Goal: Task Accomplishment & Management: Manage account settings

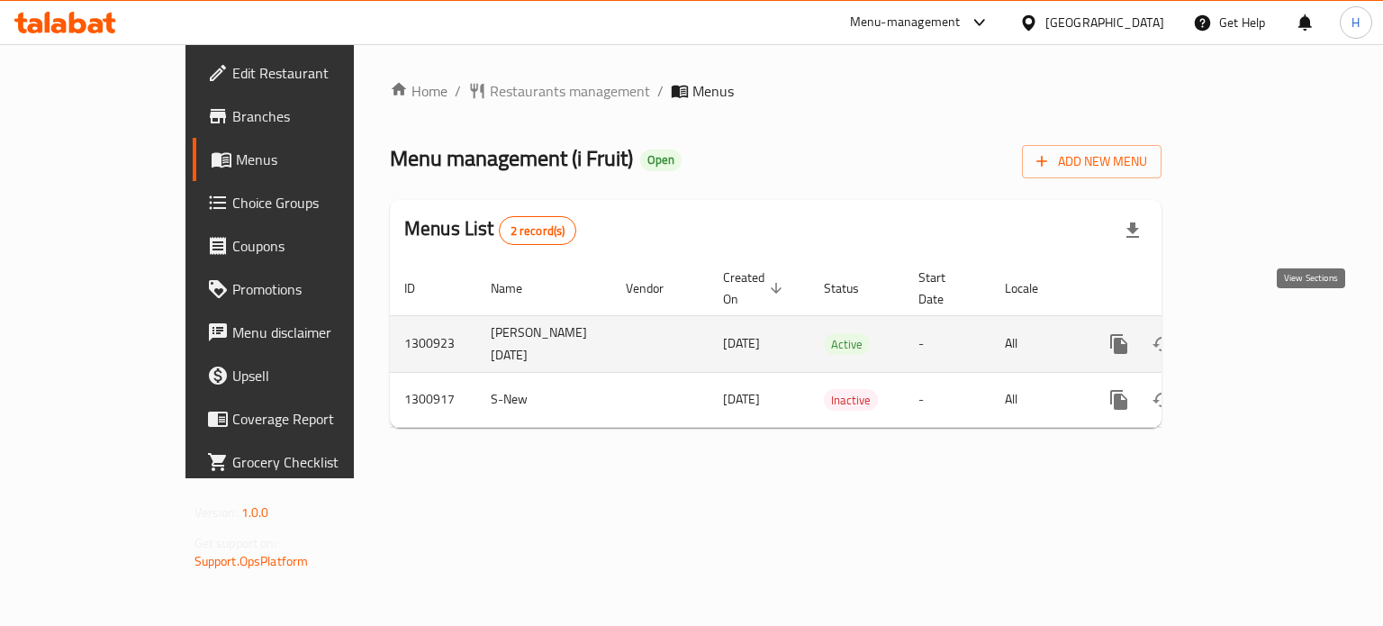
click at [1259, 333] on icon "enhanced table" at bounding box center [1249, 344] width 22 height 22
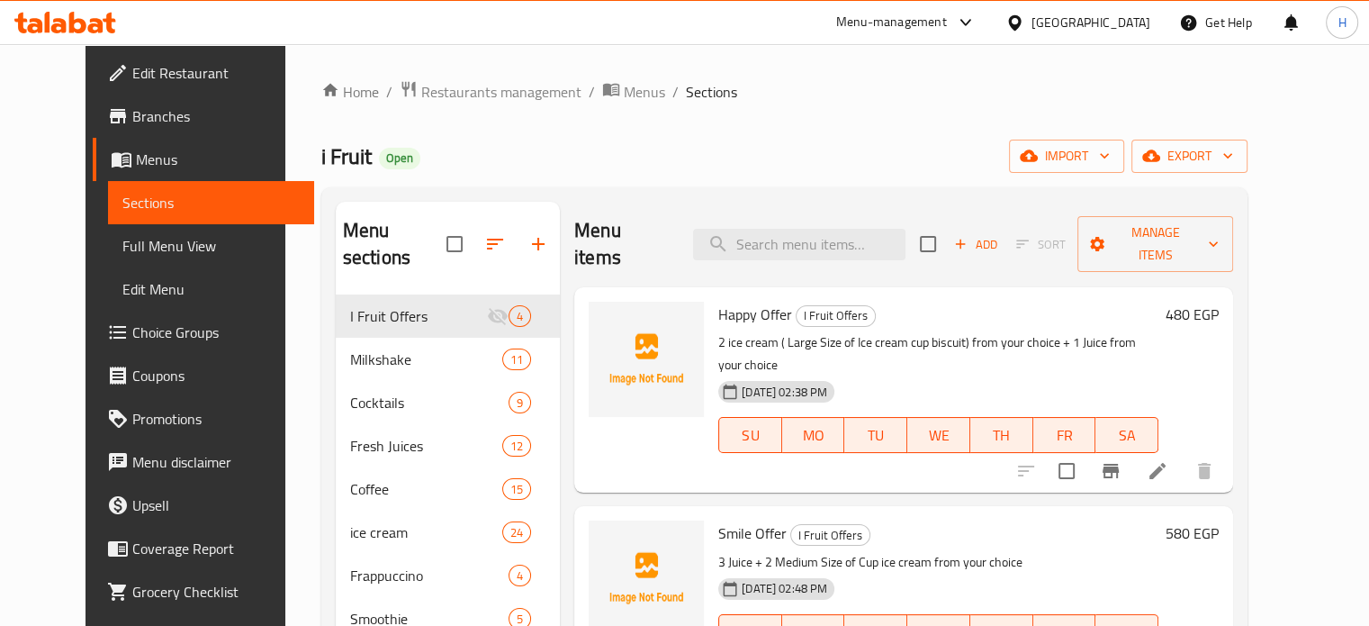
click at [720, 301] on span "Happy Offer" at bounding box center [755, 314] width 74 height 27
copy h6 "Happy Offer"
click at [718, 519] on span "Smile Offer" at bounding box center [752, 532] width 68 height 27
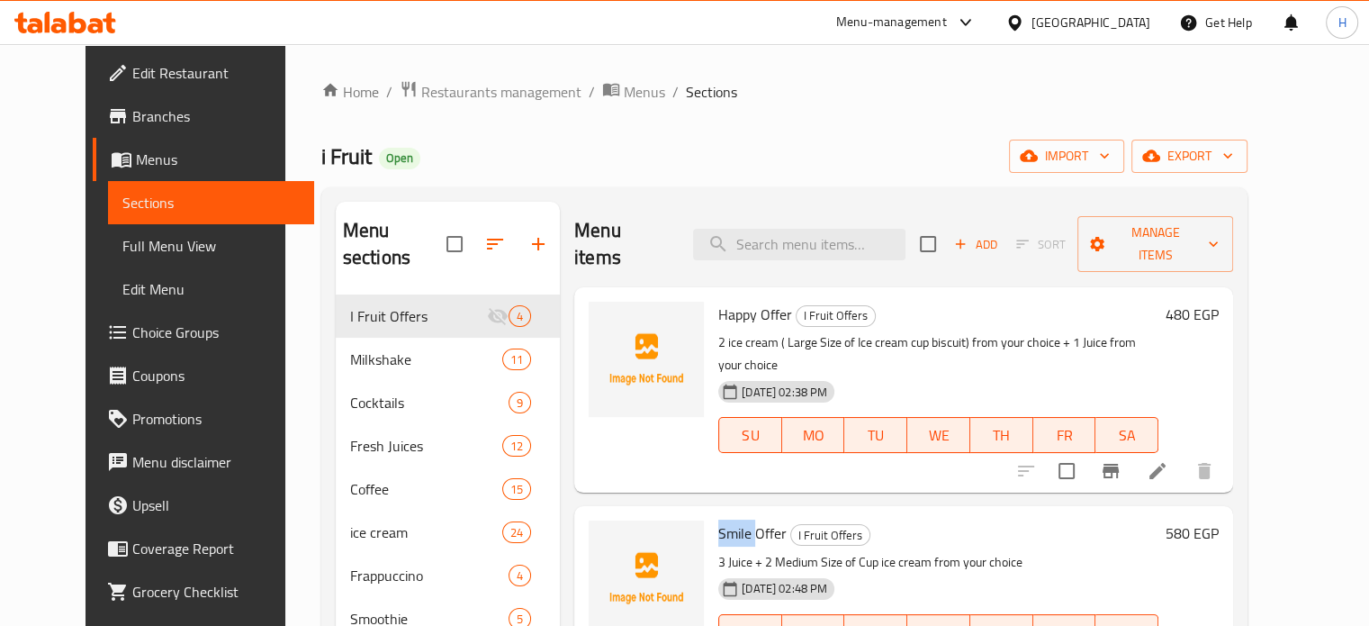
click at [718, 519] on span "Smile Offer" at bounding box center [752, 532] width 68 height 27
copy h6 "Smile Offer"
click at [603, 316] on icon "upload picture" at bounding box center [614, 327] width 22 height 22
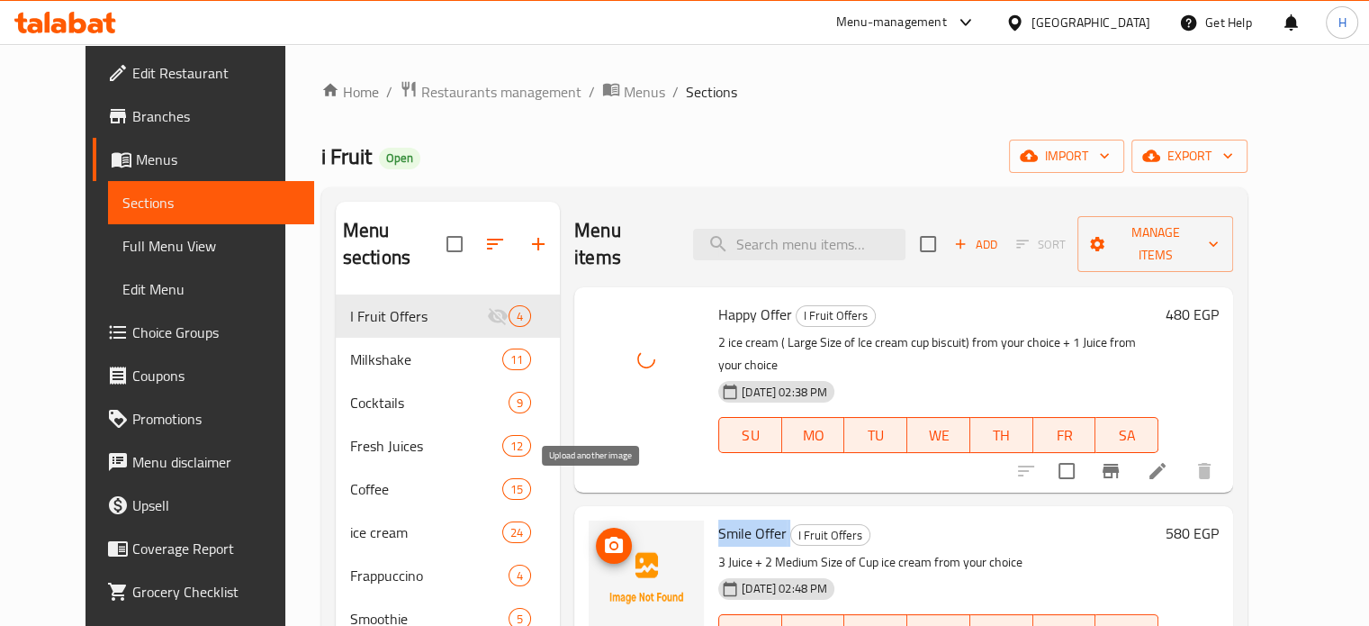
click at [605, 536] on icon "upload picture" at bounding box center [614, 544] width 18 height 16
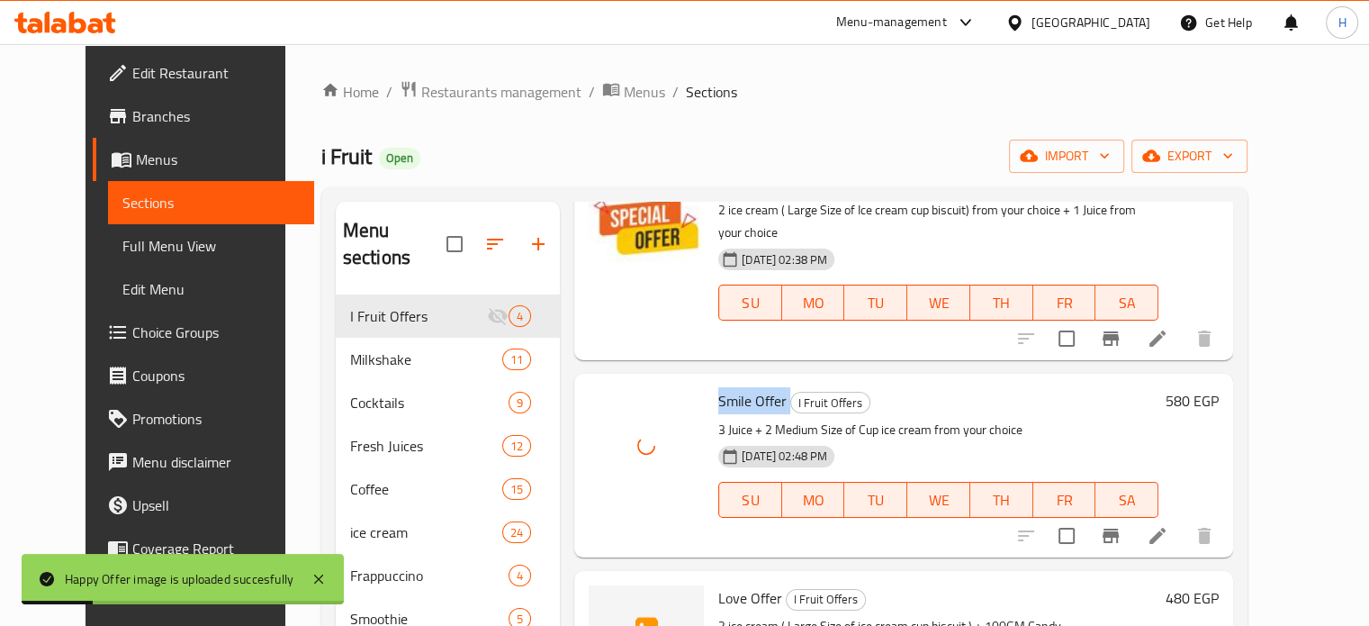
scroll to position [133, 0]
click at [605, 600] on icon "upload picture" at bounding box center [614, 608] width 18 height 16
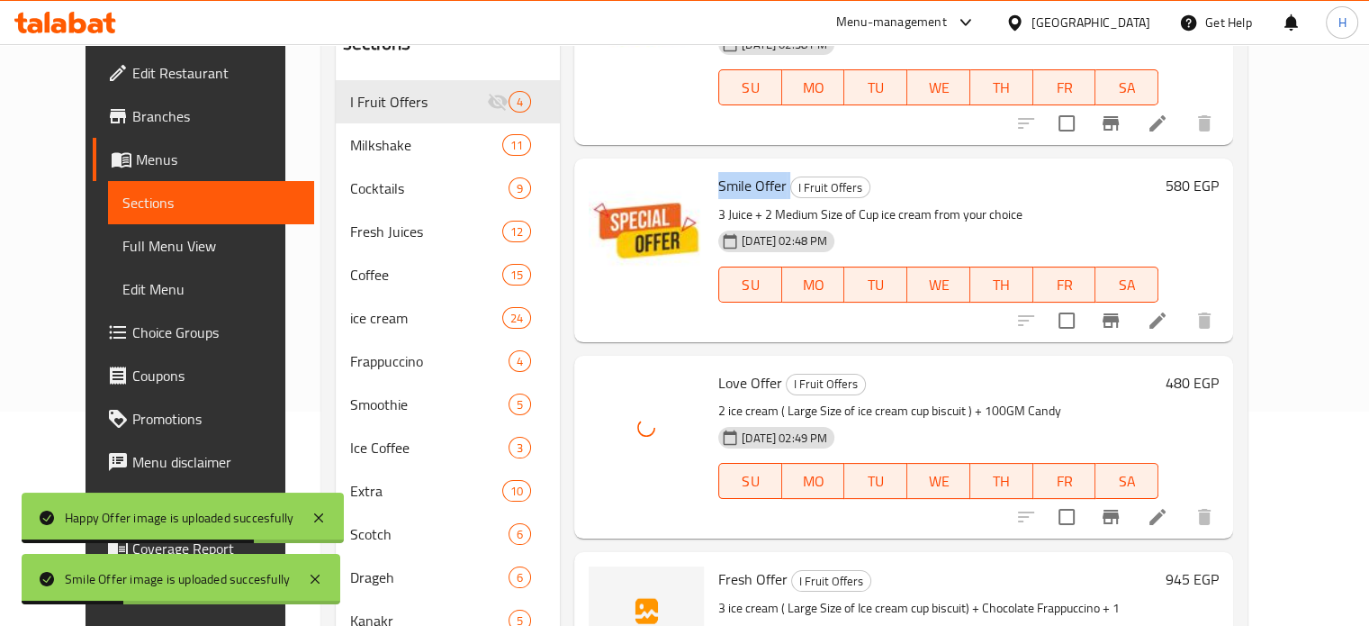
scroll to position [270, 0]
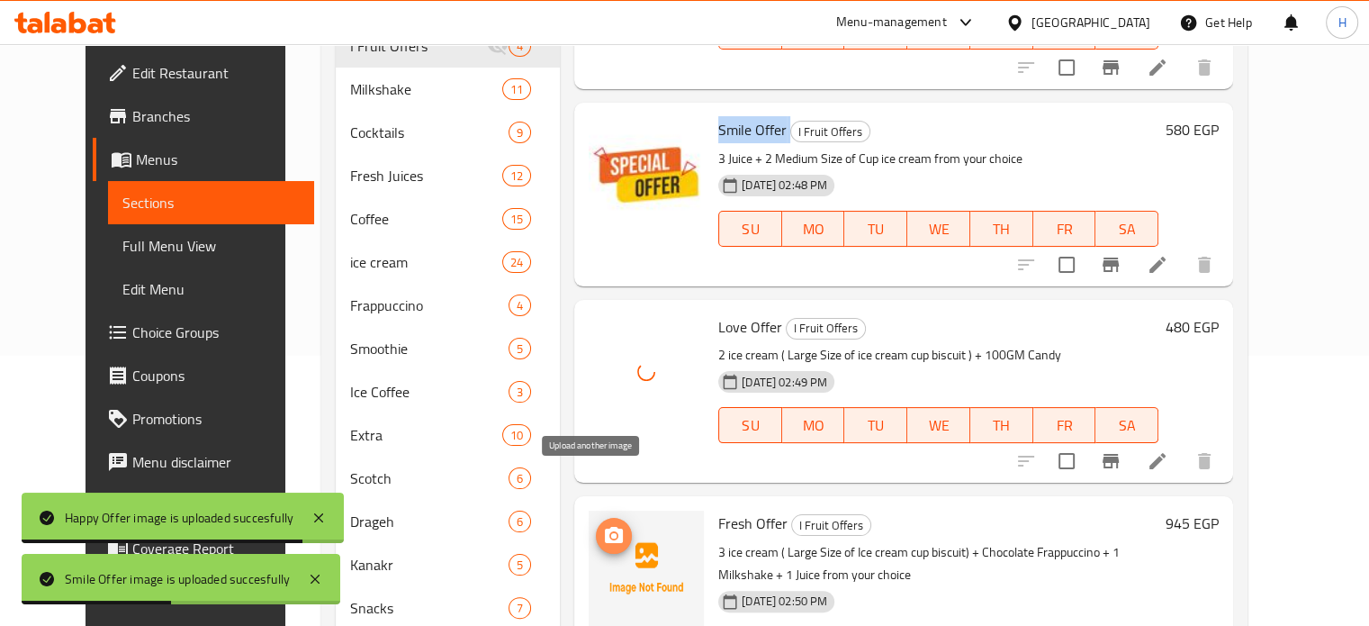
click at [603, 525] on icon "upload picture" at bounding box center [614, 536] width 22 height 22
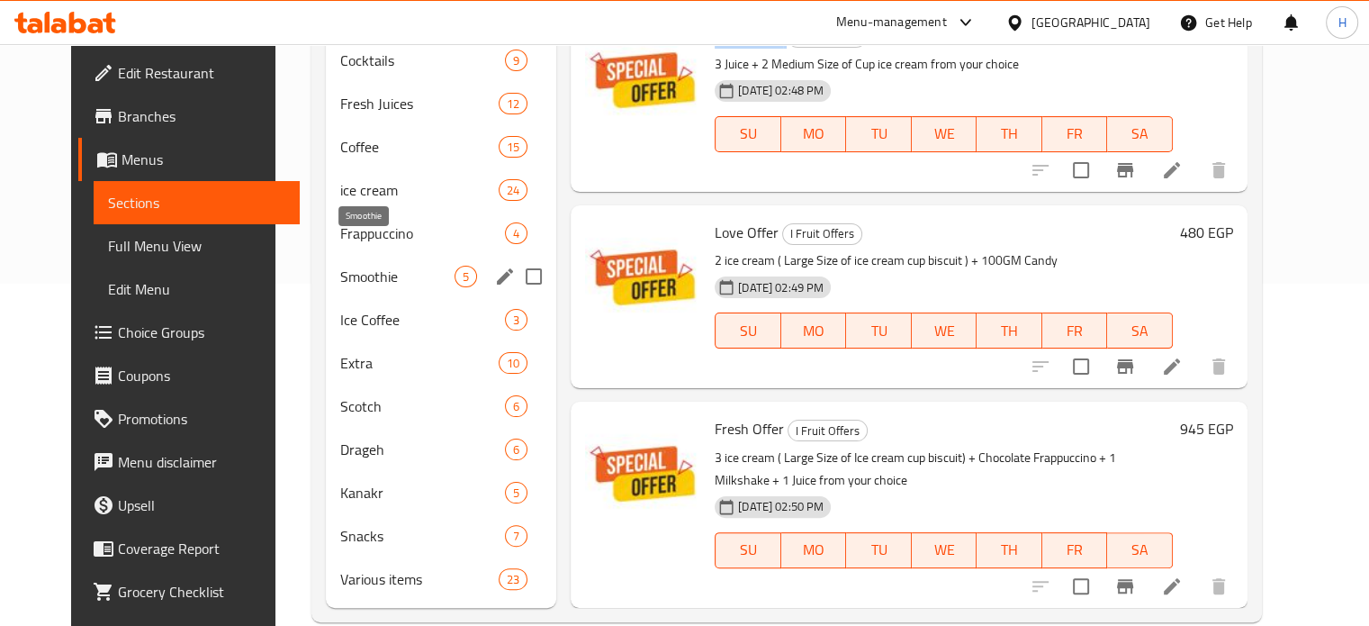
scroll to position [257, 0]
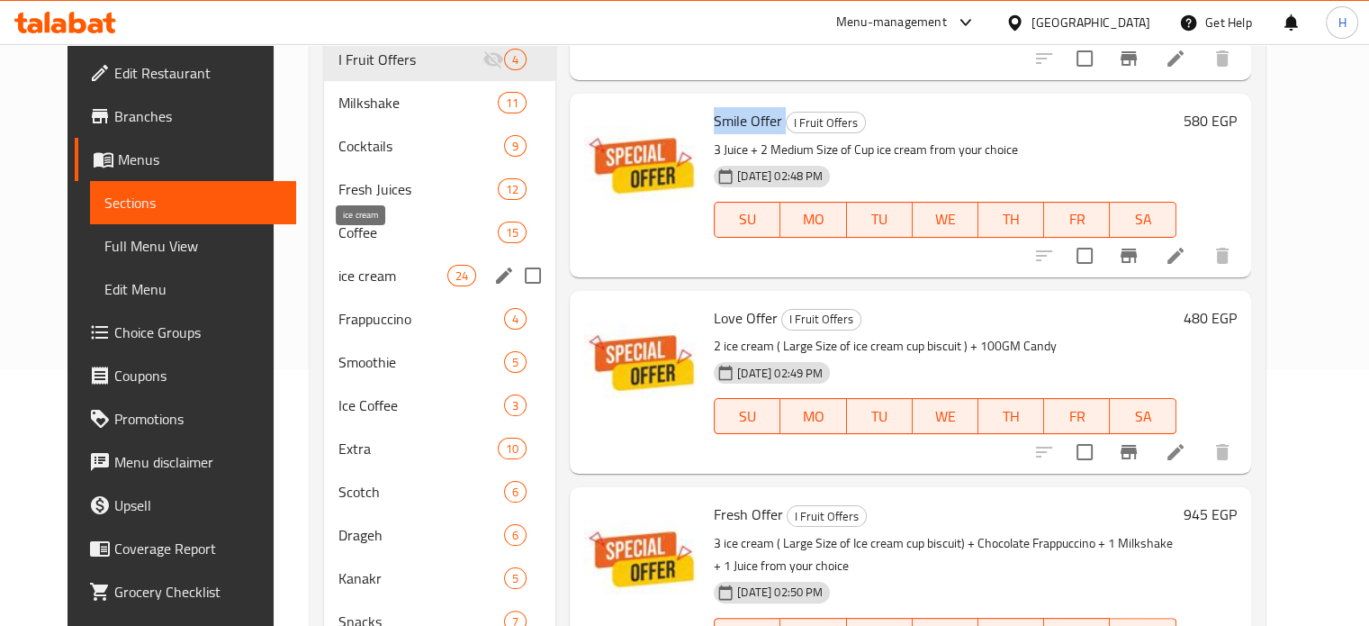
click at [338, 265] on span "ice cream" at bounding box center [392, 276] width 109 height 22
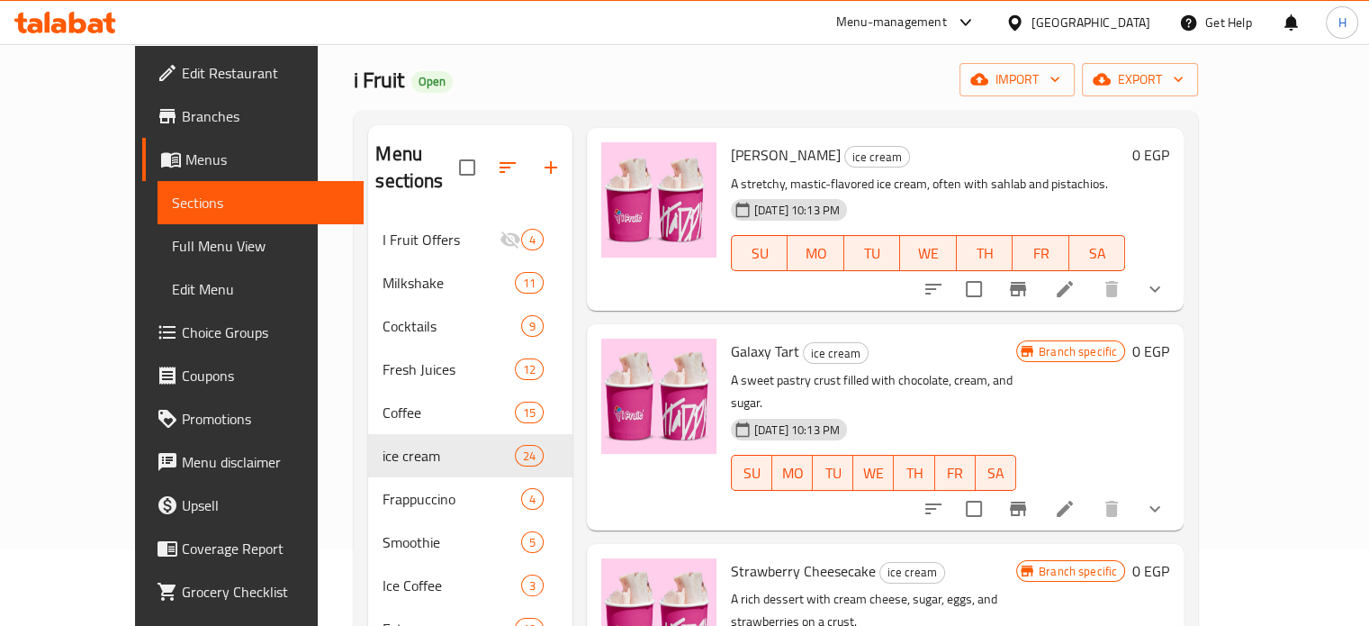
scroll to position [450, 0]
click at [182, 333] on span "Choice Groups" at bounding box center [265, 332] width 167 height 22
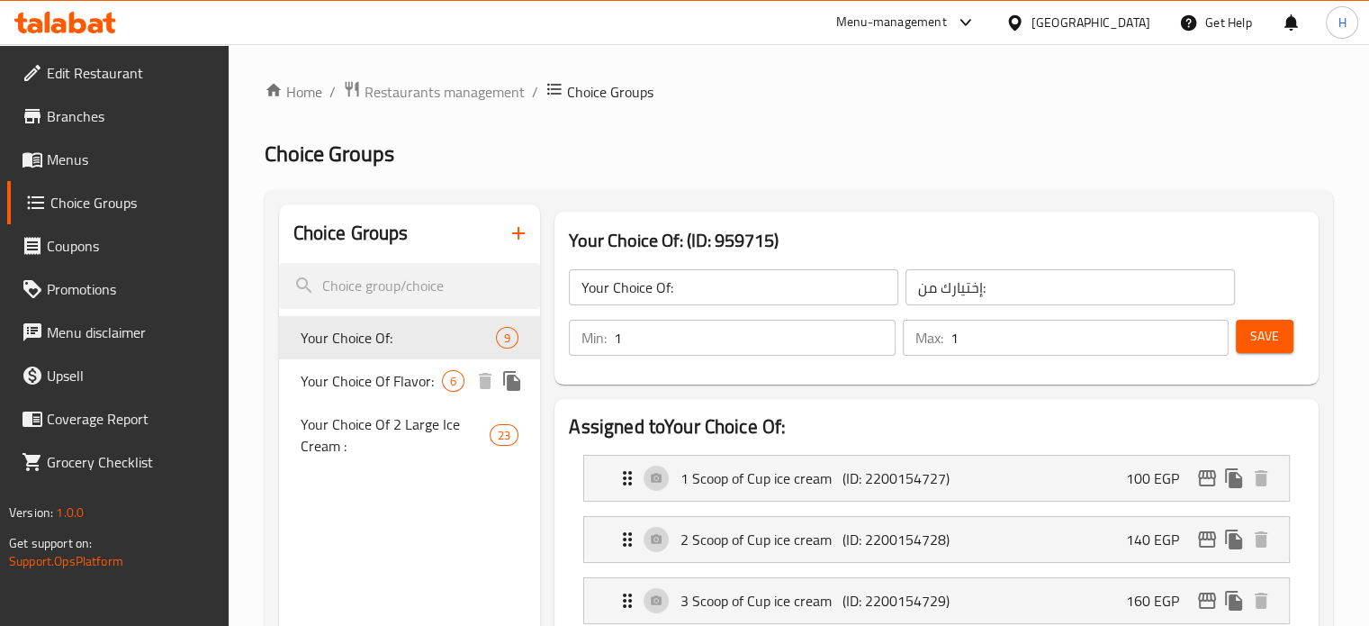
click at [370, 384] on span "Your Choice Of Flavor:" at bounding box center [372, 381] width 142 height 22
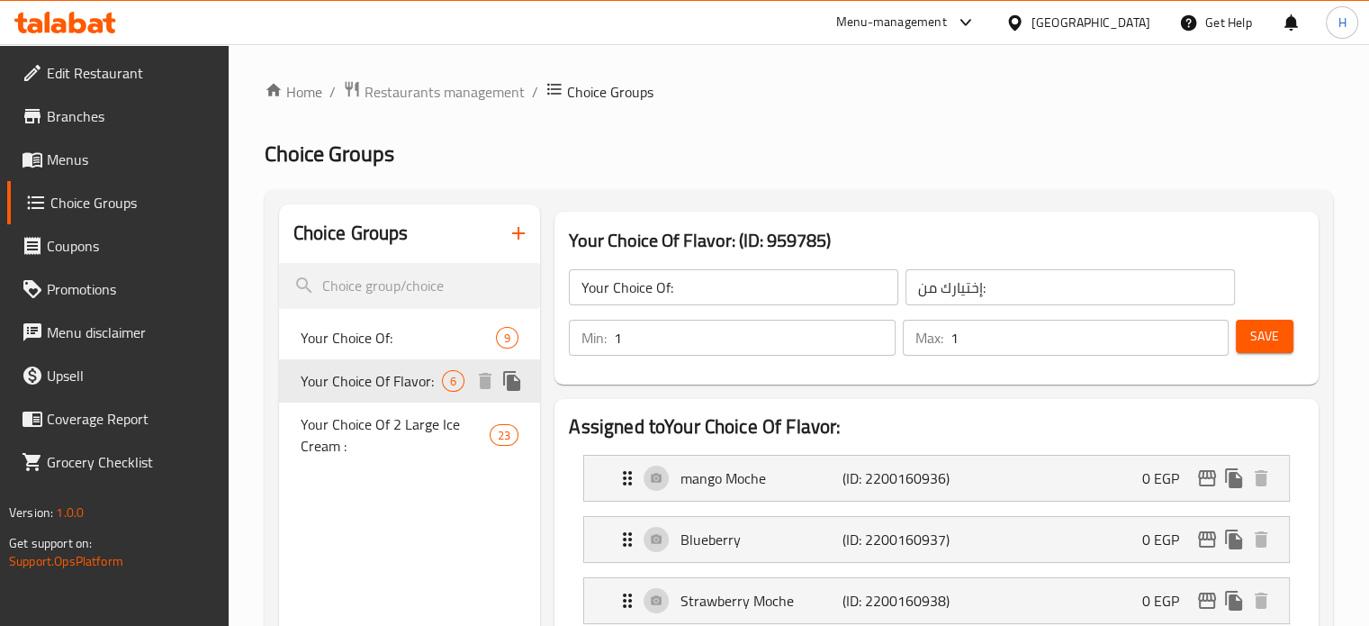
type input "Your Choice Of Flavor:"
type input "إختيارك من النكهة:"
type input "0"
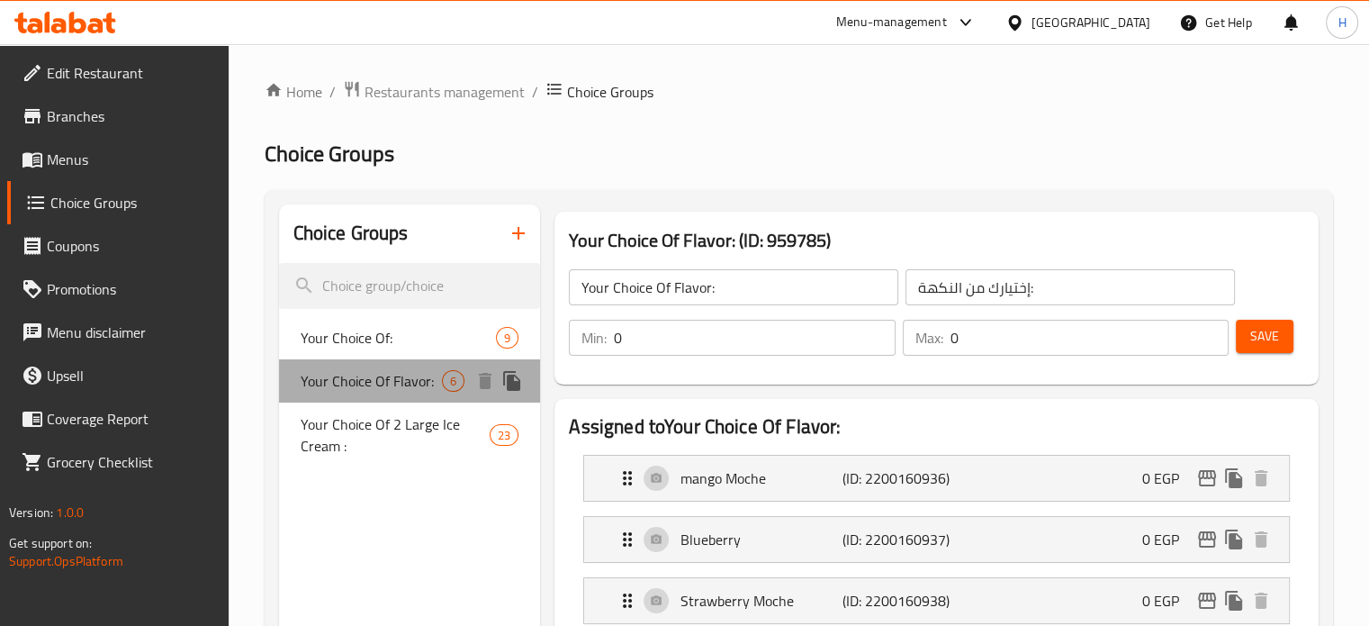
click at [373, 383] on span "Your Choice Of Flavor:" at bounding box center [372, 381] width 142 height 22
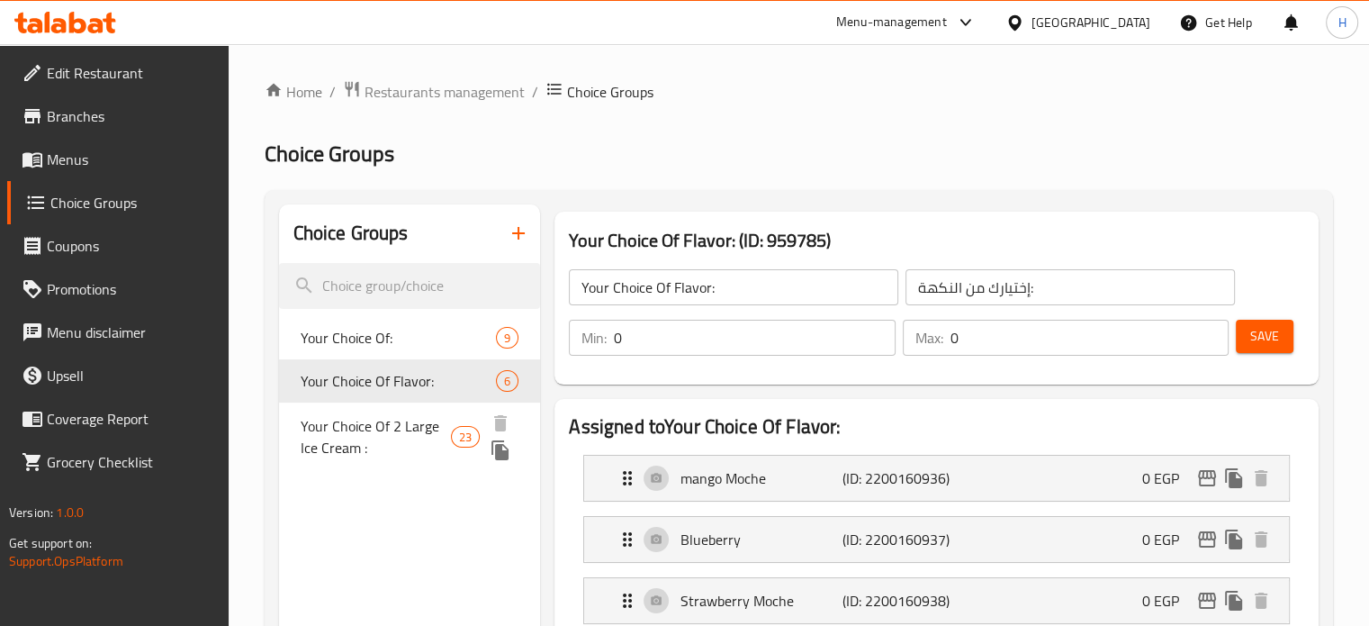
click at [365, 435] on span "Your Choice Of 2 Large Ice Cream :" at bounding box center [376, 436] width 150 height 43
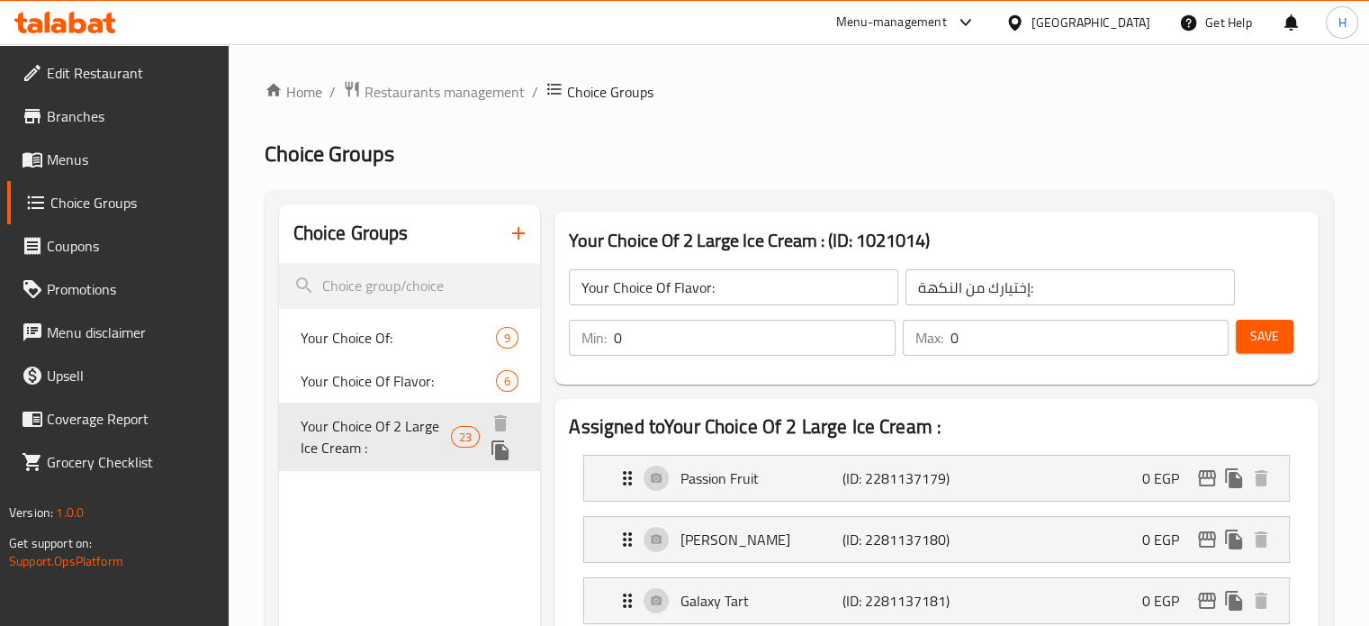
type input "Your Choice Of 2 Large Ice Cream :"
type input "أختيارك من 2 لارج ايس كريم:"
type input "2"
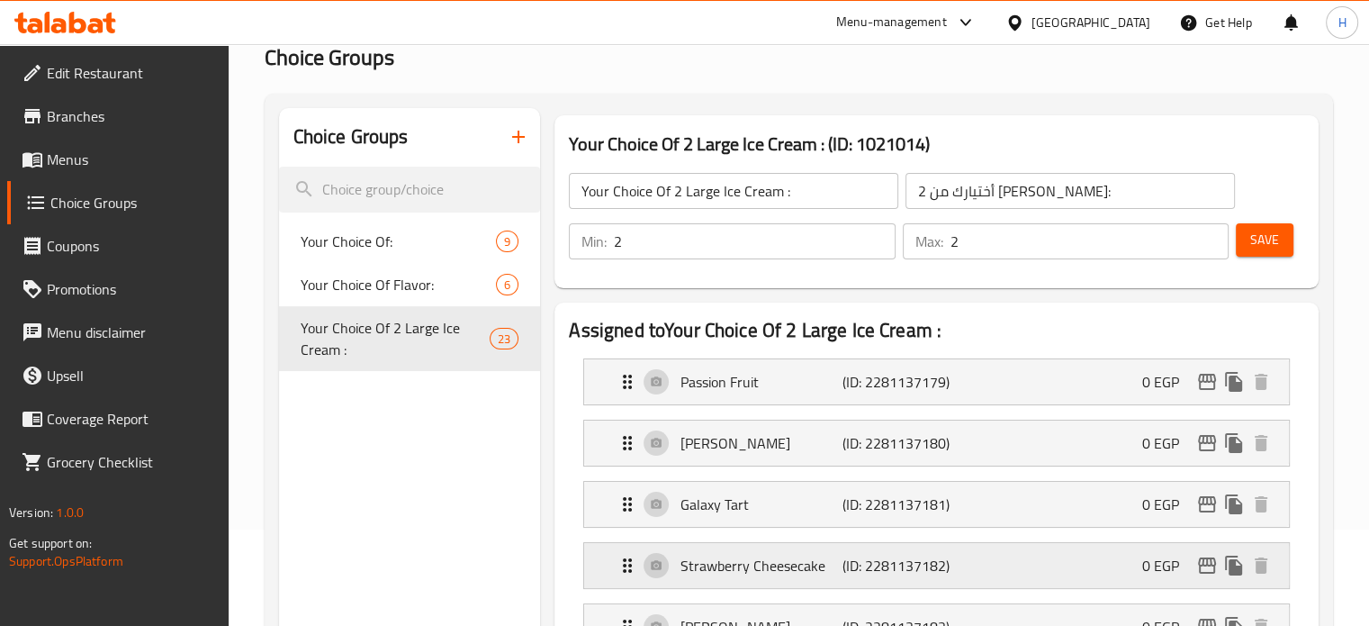
scroll to position [90, 0]
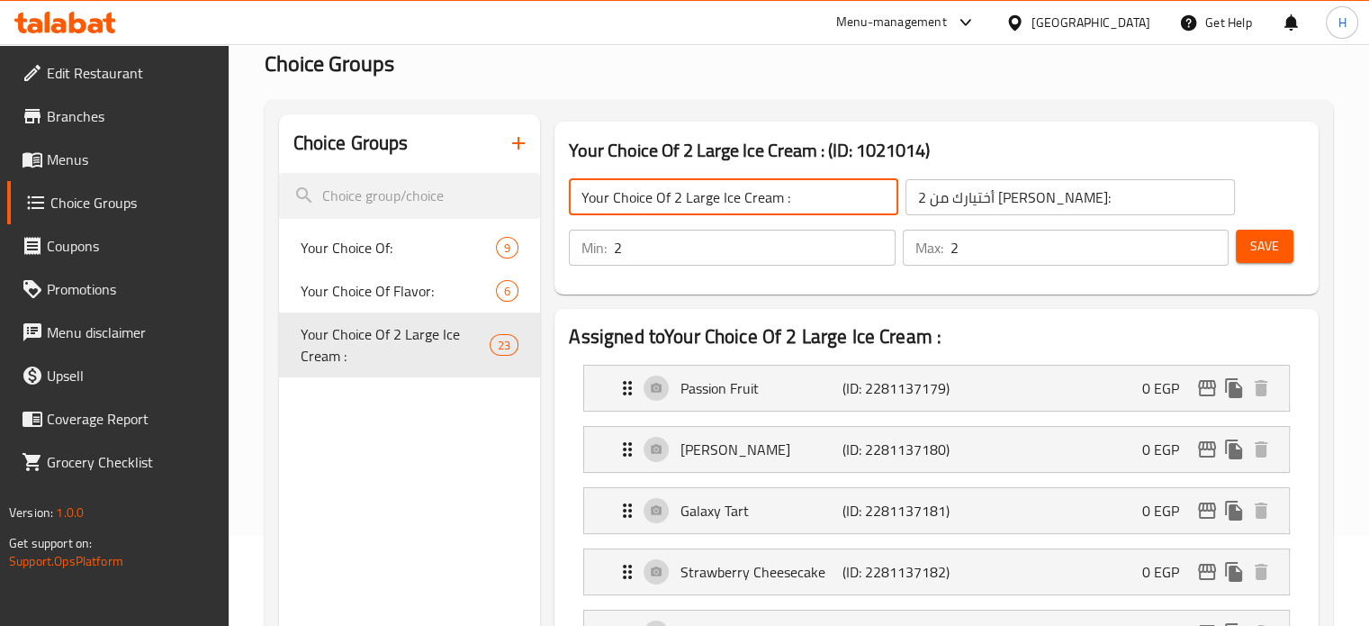
drag, startPoint x: 716, startPoint y: 196, endPoint x: 672, endPoint y: 196, distance: 44.1
click at [672, 196] on input "Your Choice Of 2 Large Ice Cream :" at bounding box center [733, 197] width 329 height 36
type input "Your Choice Of 1st Ice Cream :"
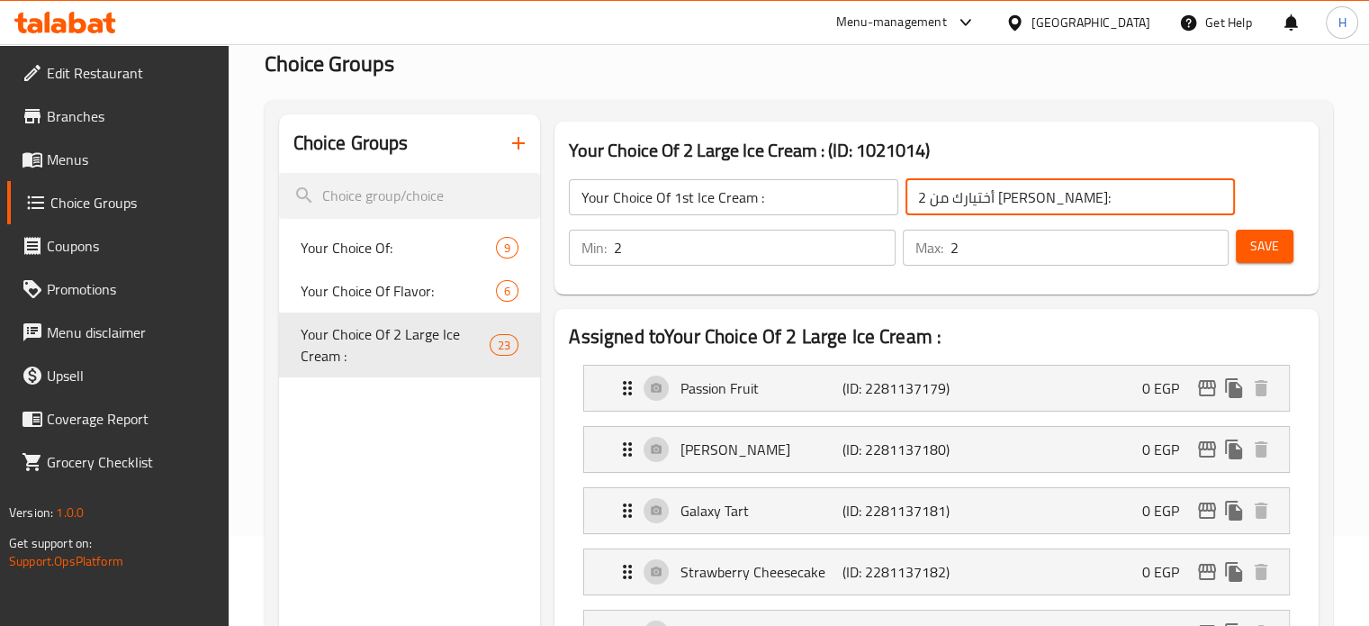
drag, startPoint x: 1006, startPoint y: 194, endPoint x: 981, endPoint y: 203, distance: 26.8
click at [981, 203] on input "أختيارك من 2 لارج ايس كريم:" at bounding box center [1069, 197] width 329 height 36
type input "أختيارك من أول ايس كريم:"
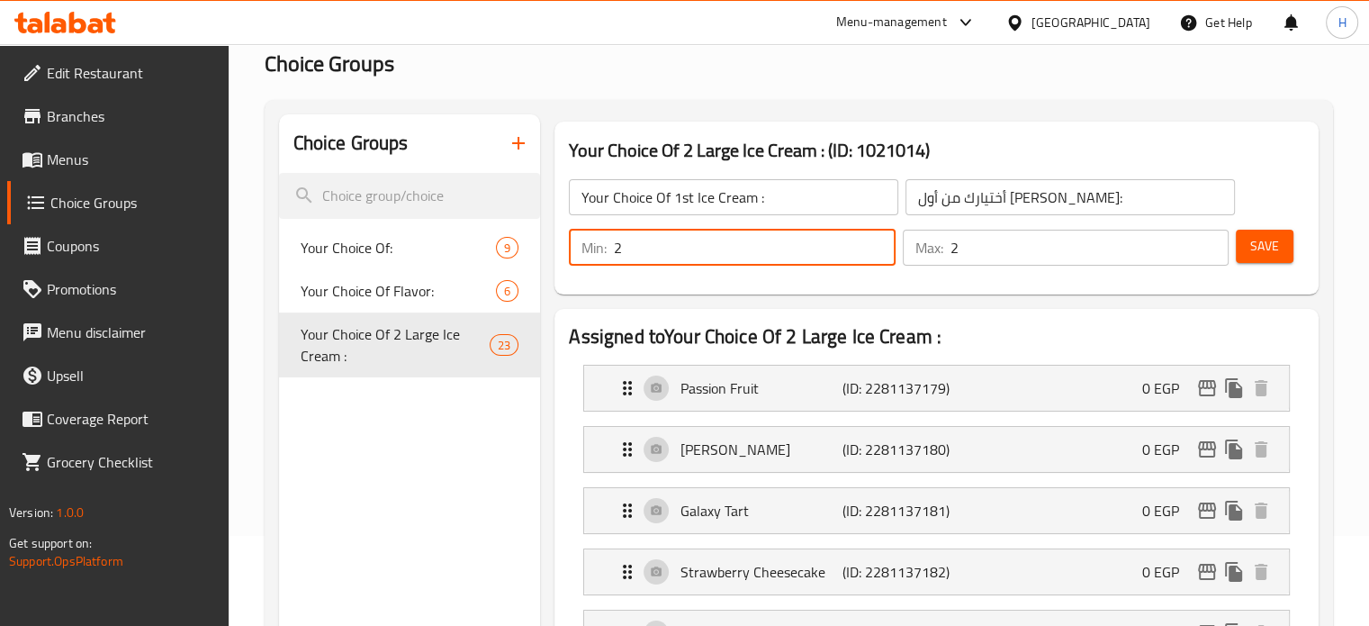
drag, startPoint x: 639, startPoint y: 255, endPoint x: 612, endPoint y: 258, distance: 27.2
click at [612, 258] on div "Min: 2 ​" at bounding box center [732, 248] width 326 height 36
type input "1"
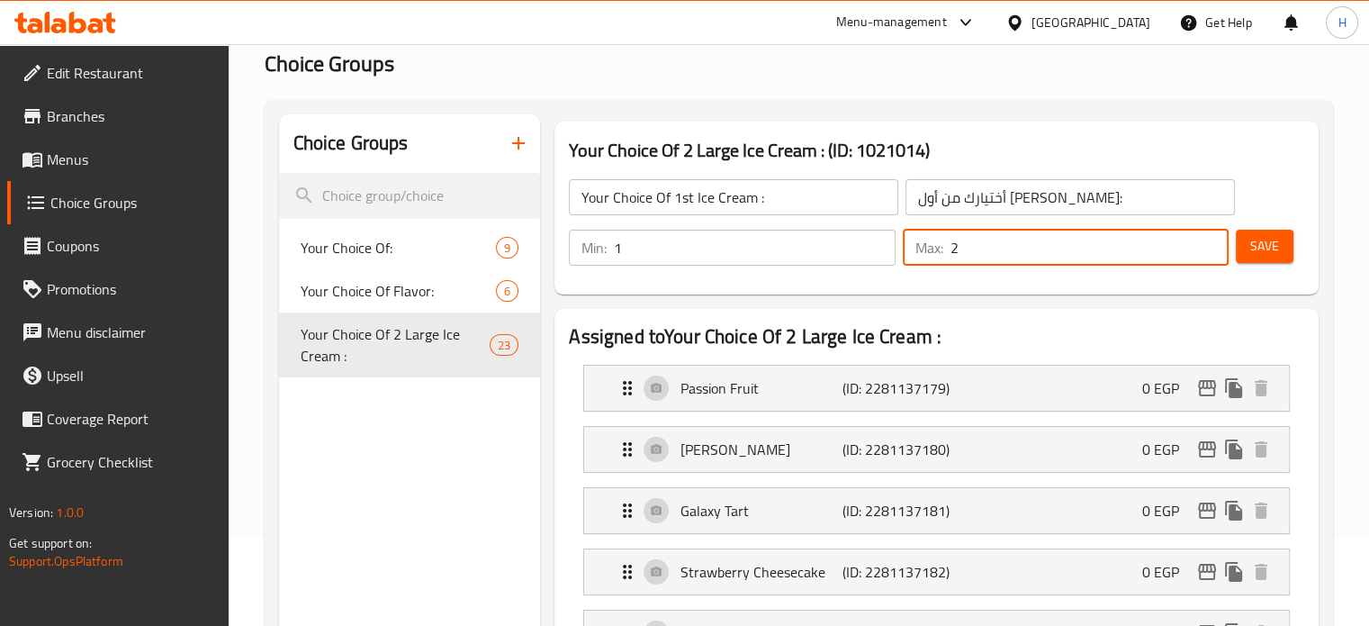
drag, startPoint x: 967, startPoint y: 248, endPoint x: 951, endPoint y: 251, distance: 15.7
click at [951, 251] on input "2" at bounding box center [1090, 248] width 278 height 36
type input "1"
click at [1267, 244] on span "Save" at bounding box center [1264, 246] width 29 height 23
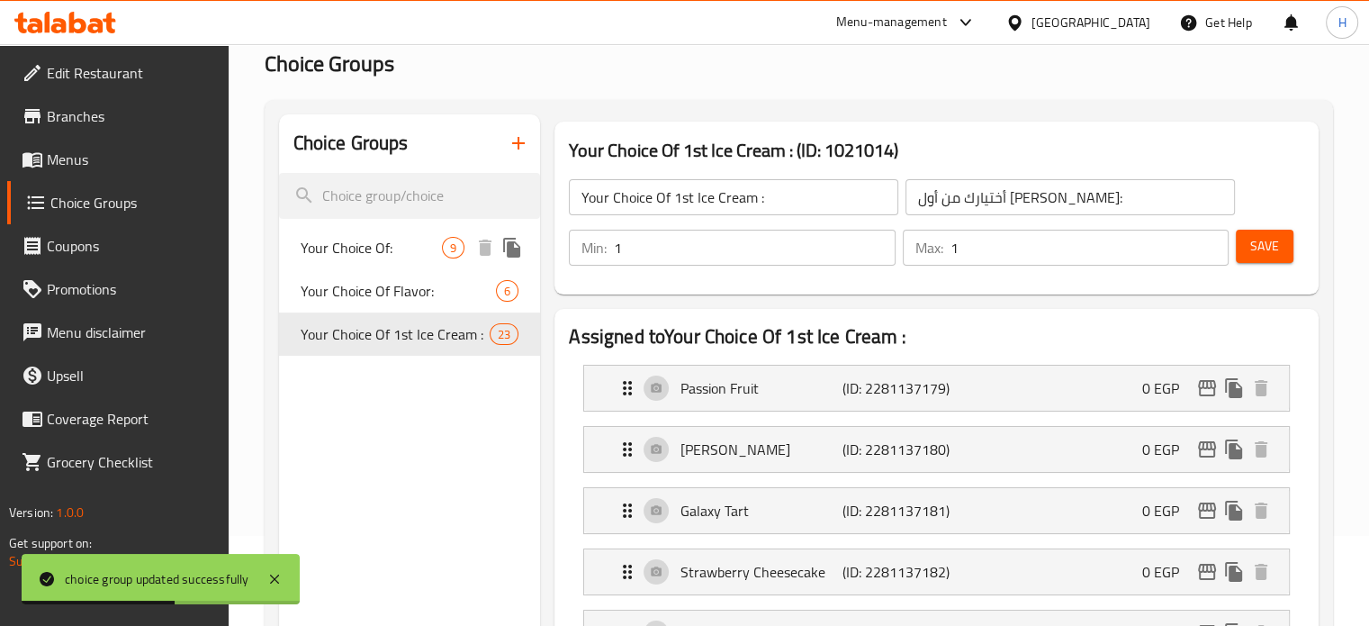
click at [370, 254] on span "Your Choice Of:" at bounding box center [372, 248] width 142 height 22
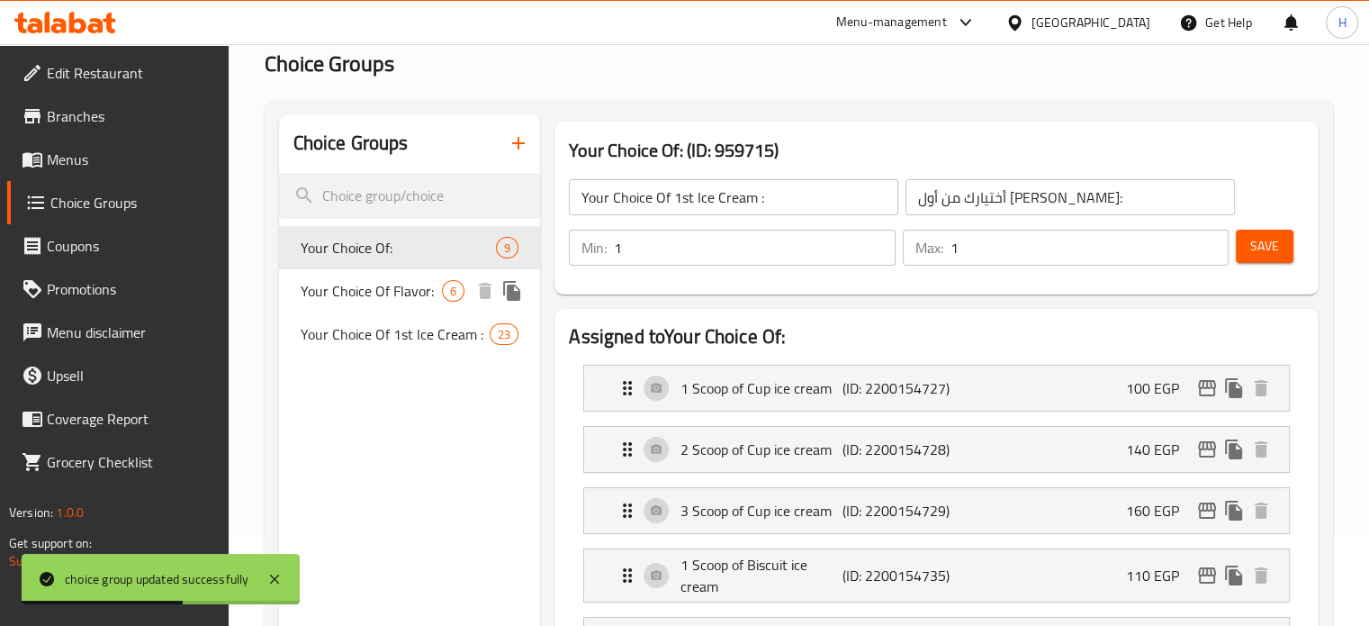
type input "Your Choice Of:"
type input "إختيارك من:"
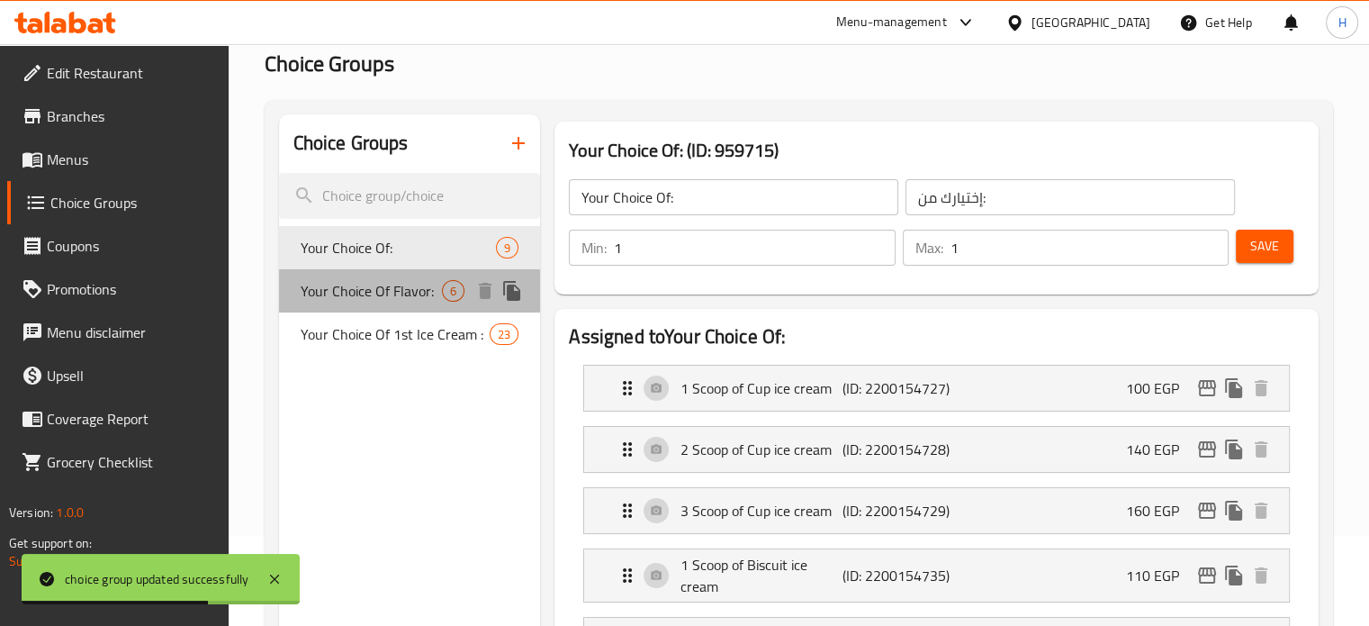
click at [371, 293] on span "Your Choice Of Flavor:" at bounding box center [372, 291] width 142 height 22
type input "Your Choice Of Flavor:"
type input "إختيارك من النكهة:"
type input "0"
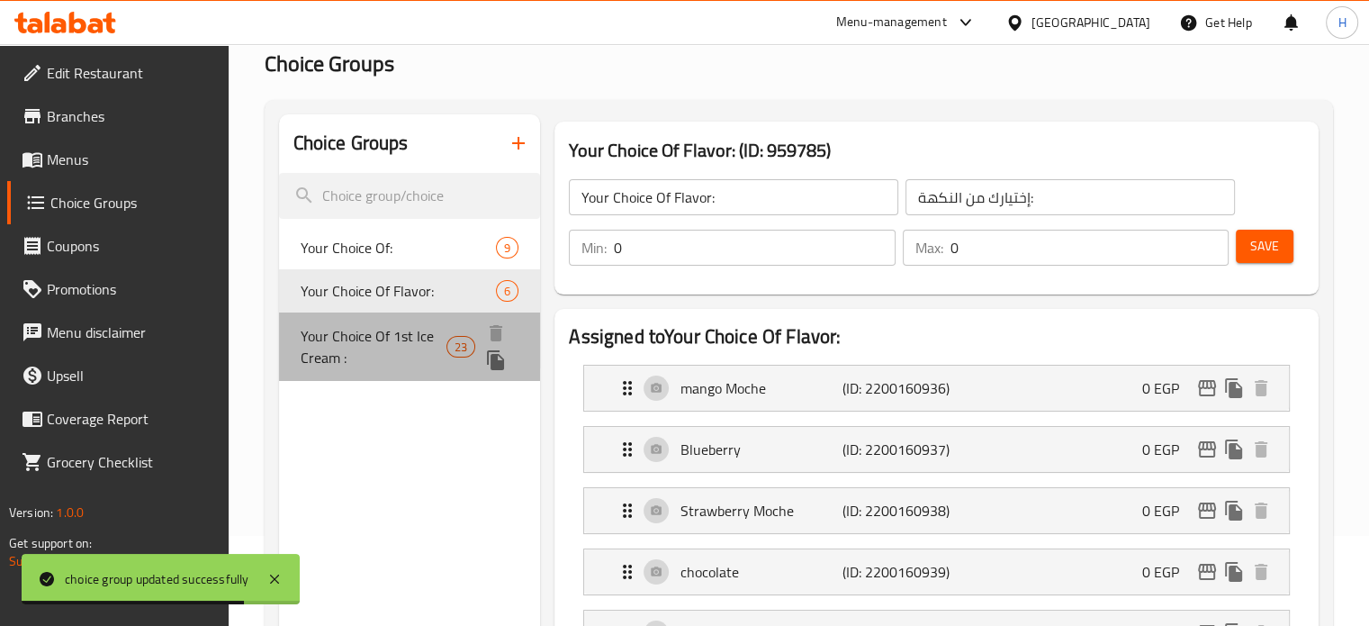
click at [384, 325] on span "Your Choice Of 1st Ice Cream :" at bounding box center [374, 346] width 147 height 43
type input "Your Choice Of 1st Ice Cream :"
type input "أختيارك من أول ايس كريم:"
type input "1"
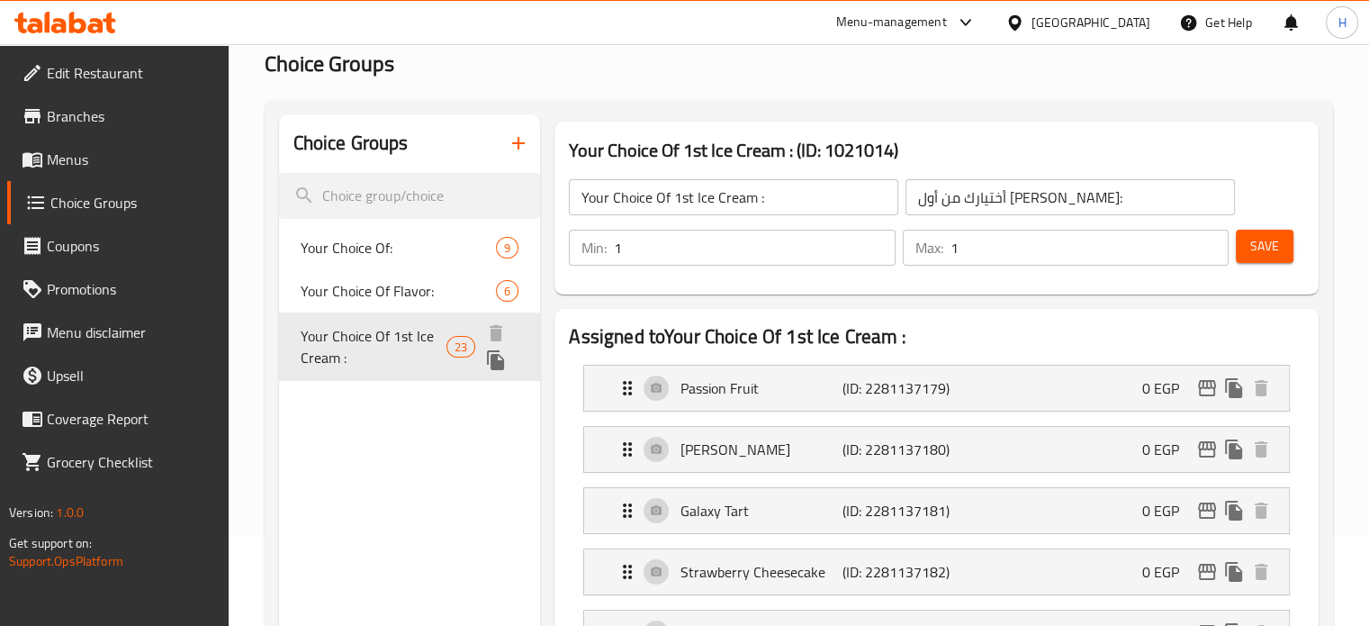
click at [500, 359] on icon "duplicate" at bounding box center [495, 360] width 17 height 20
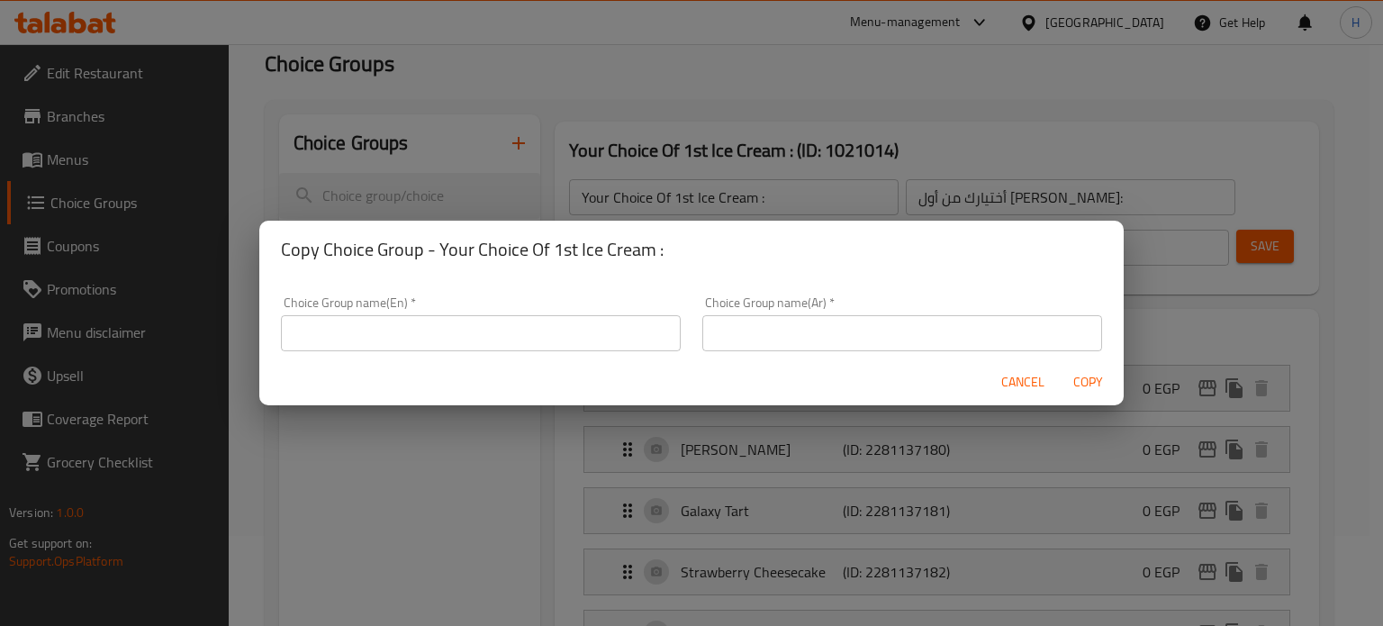
click at [1019, 379] on span "Cancel" at bounding box center [1022, 382] width 43 height 23
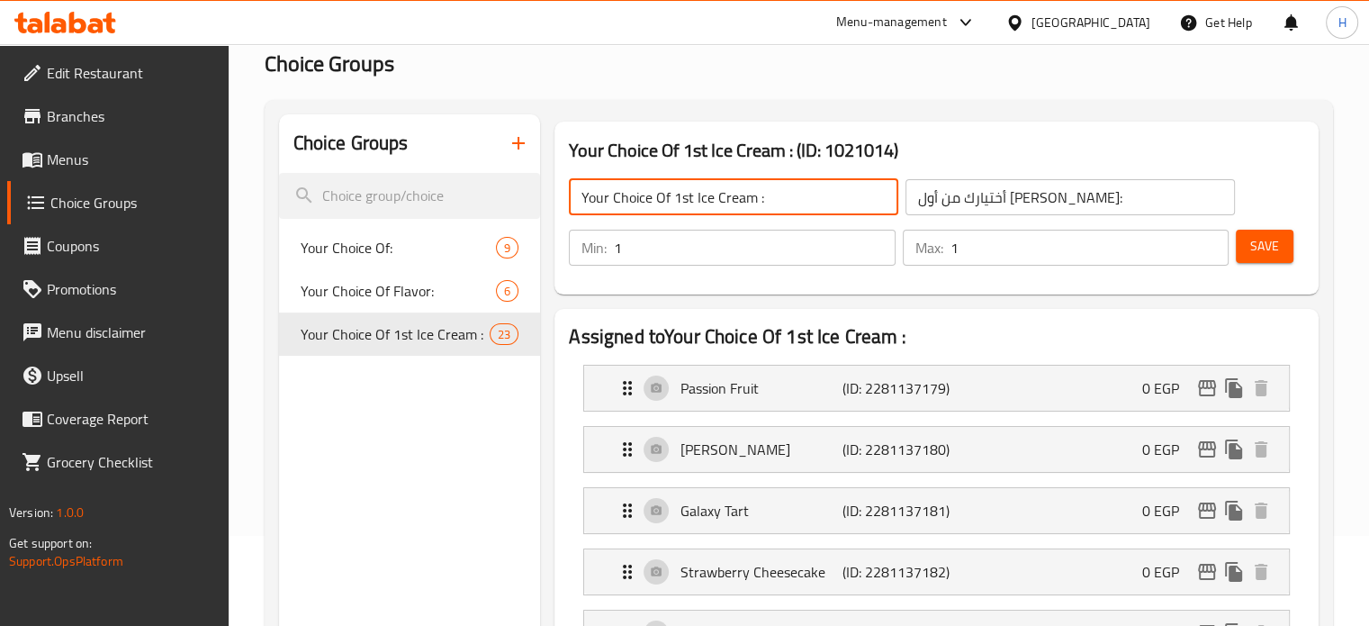
drag, startPoint x: 771, startPoint y: 201, endPoint x: 533, endPoint y: 171, distance: 240.4
click at [554, 184] on div "Your Choice Of 1st Ice Cream : (ID: 1021014) Your Choice Of 1st Ice Cream : ​ أ…" at bounding box center [936, 208] width 764 height 173
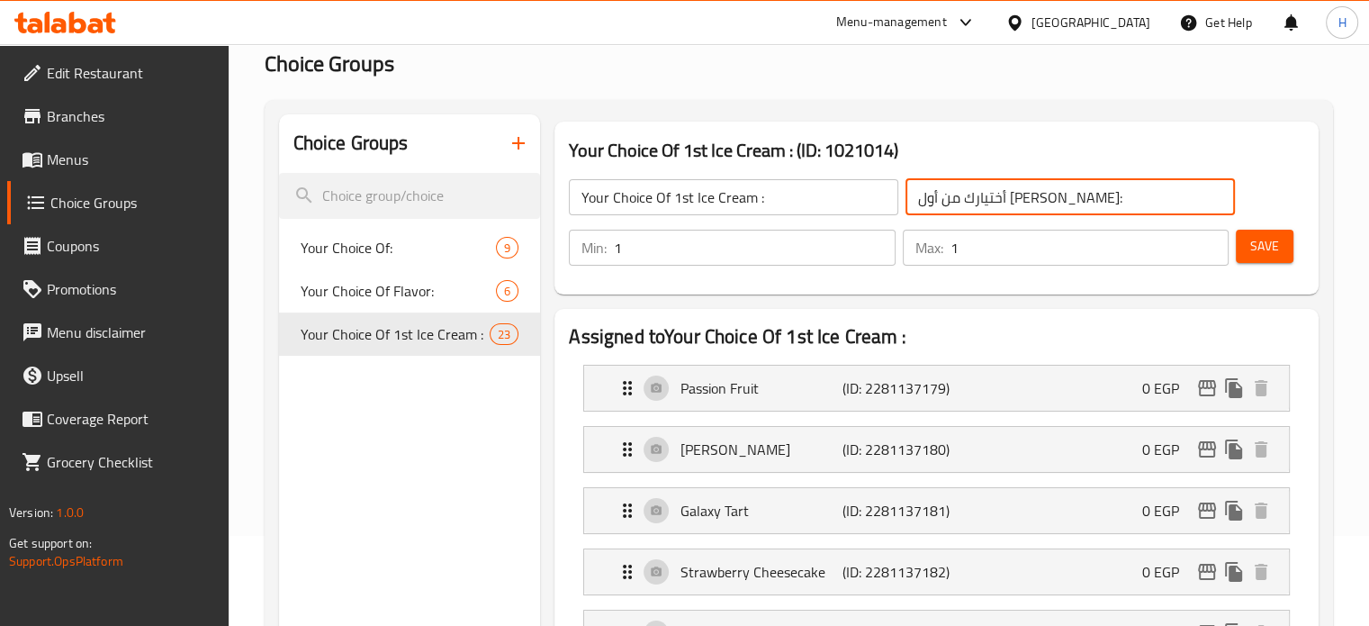
drag, startPoint x: 1102, startPoint y: 196, endPoint x: 808, endPoint y: 211, distance: 293.8
click at [808, 211] on div "Your Choice Of 1st Ice Cream : ​ أختيارك من أول ايس كريم: ​" at bounding box center [901, 197] width 687 height 58
click at [90, 154] on span "Menus" at bounding box center [130, 160] width 167 height 22
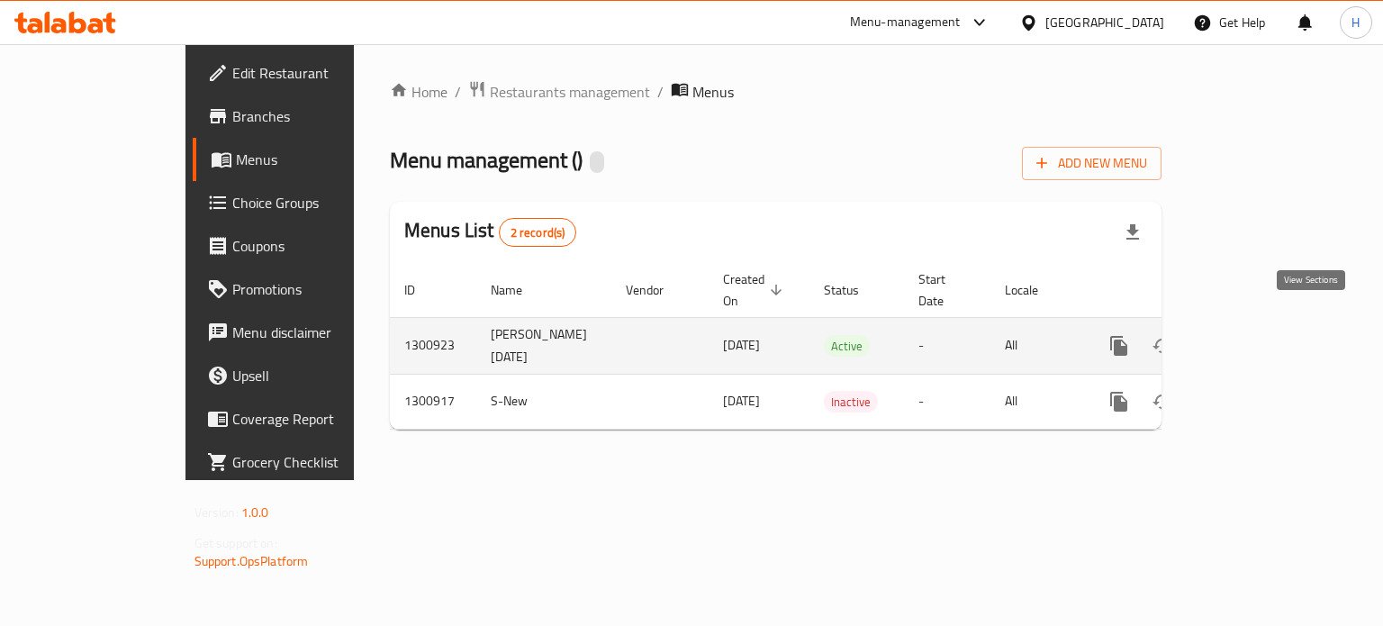
click at [1270, 336] on link "enhanced table" at bounding box center [1248, 345] width 43 height 43
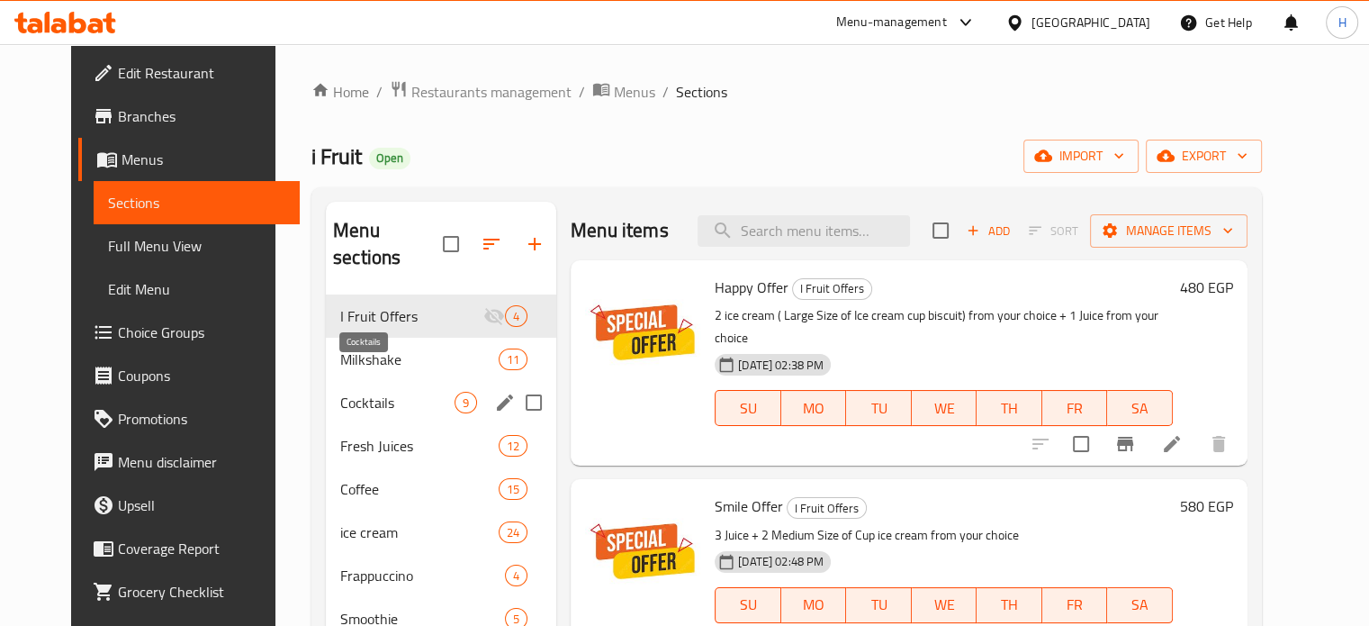
click at [354, 392] on span "Cocktails" at bounding box center [397, 403] width 114 height 22
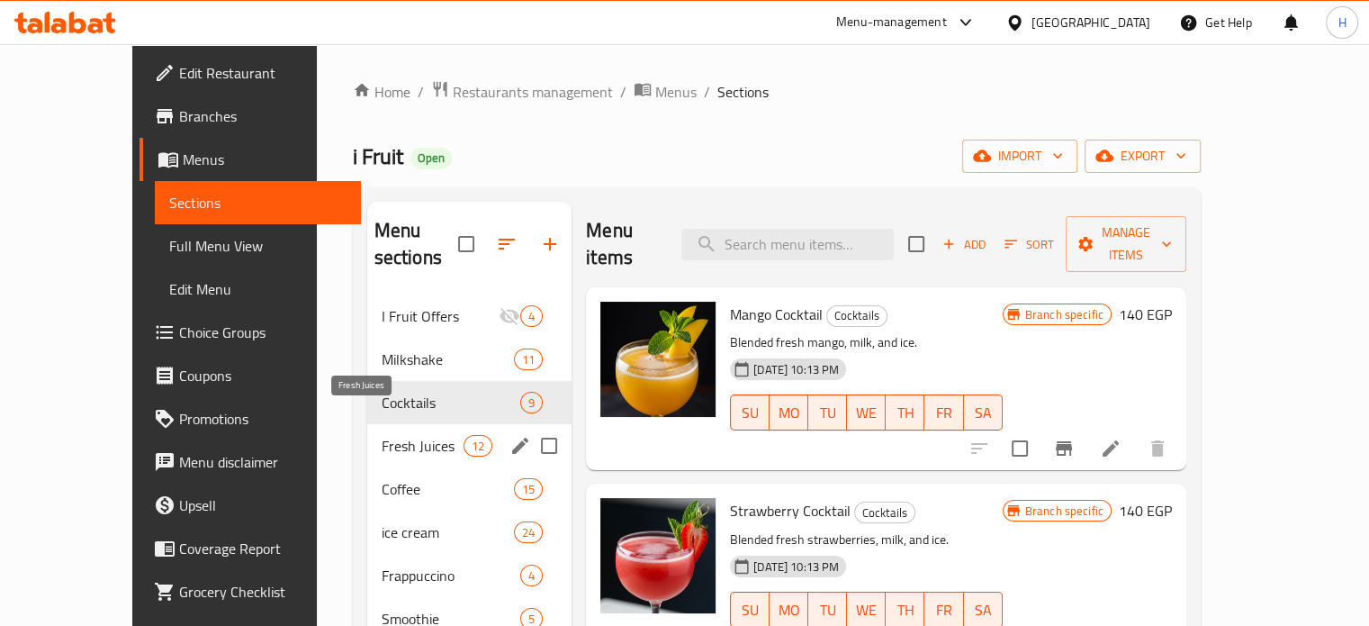
click at [382, 435] on span "Fresh Juices" at bounding box center [423, 446] width 82 height 22
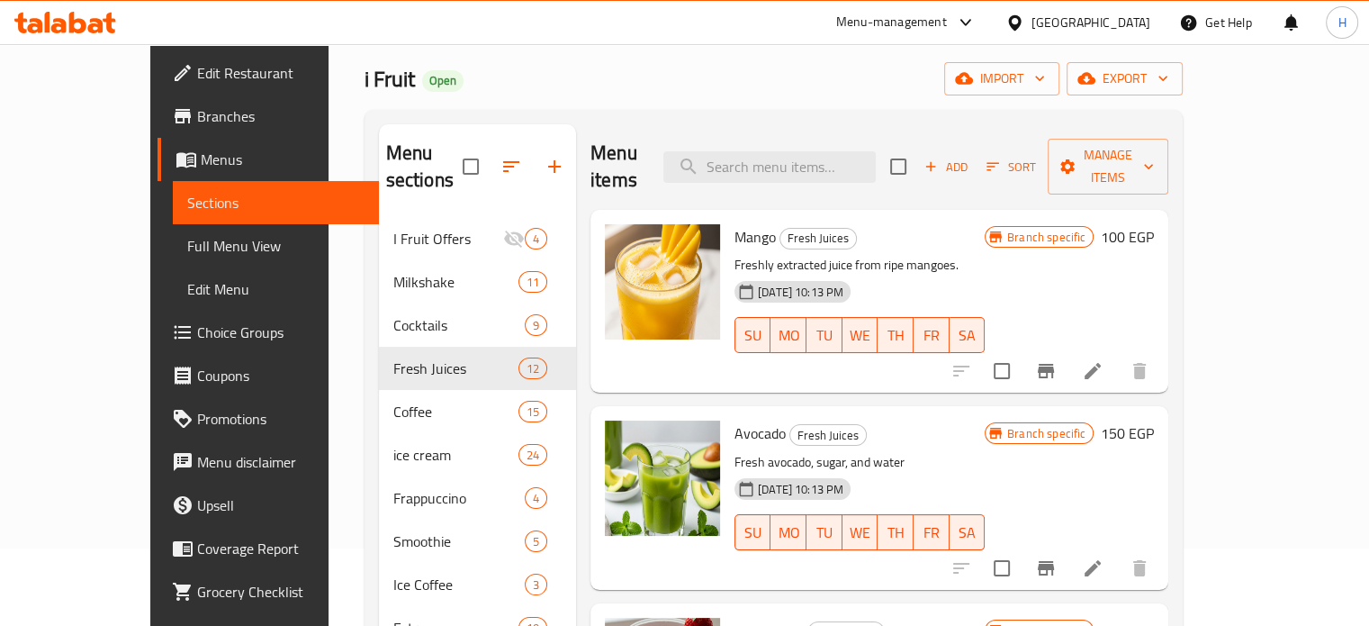
scroll to position [77, 0]
drag, startPoint x: 738, startPoint y: 211, endPoint x: 700, endPoint y: 206, distance: 38.1
click at [734, 225] on h6 "Mango Fresh Juices" at bounding box center [859, 237] width 250 height 25
copy span "Mango"
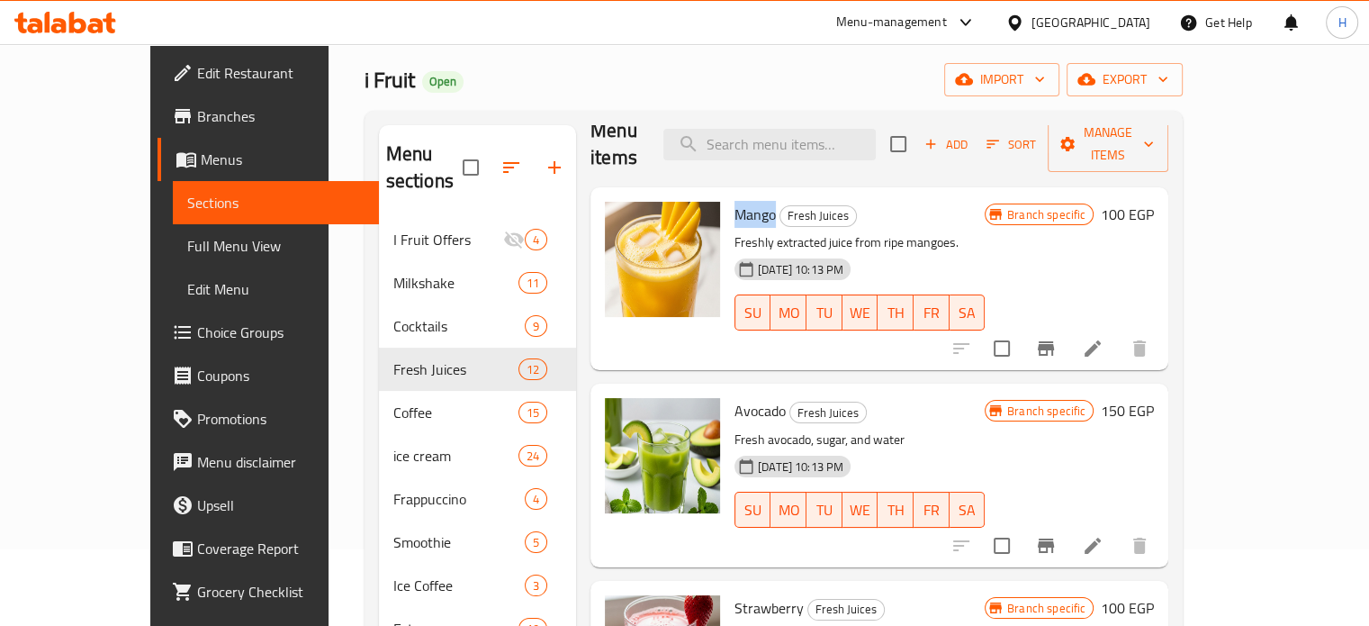
scroll to position [90, 0]
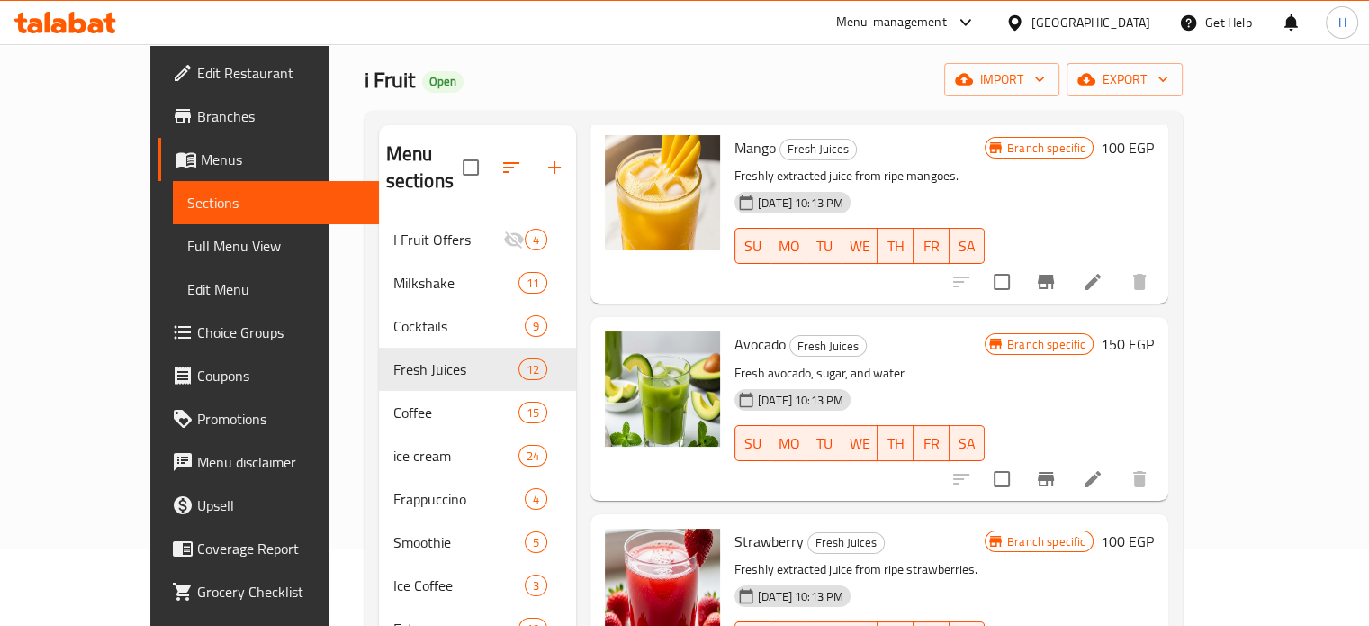
click at [734, 527] on span "Strawberry" at bounding box center [768, 540] width 69 height 27
copy h6 "Strawberry"
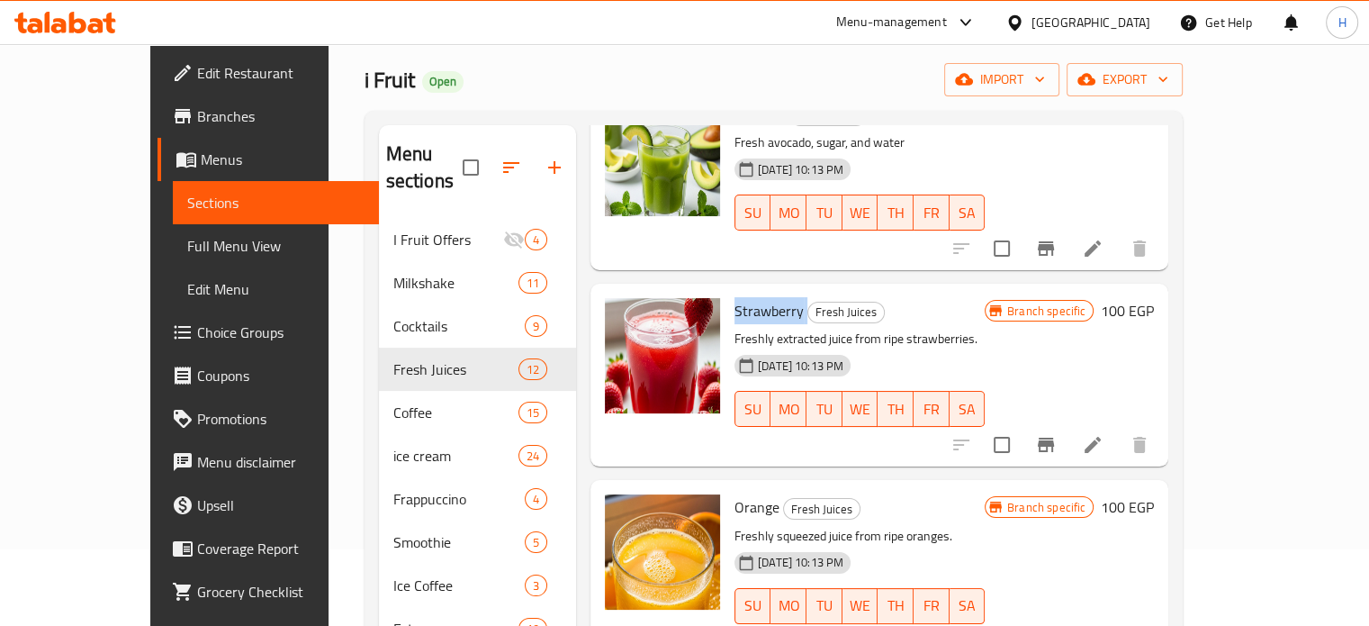
scroll to position [360, 0]
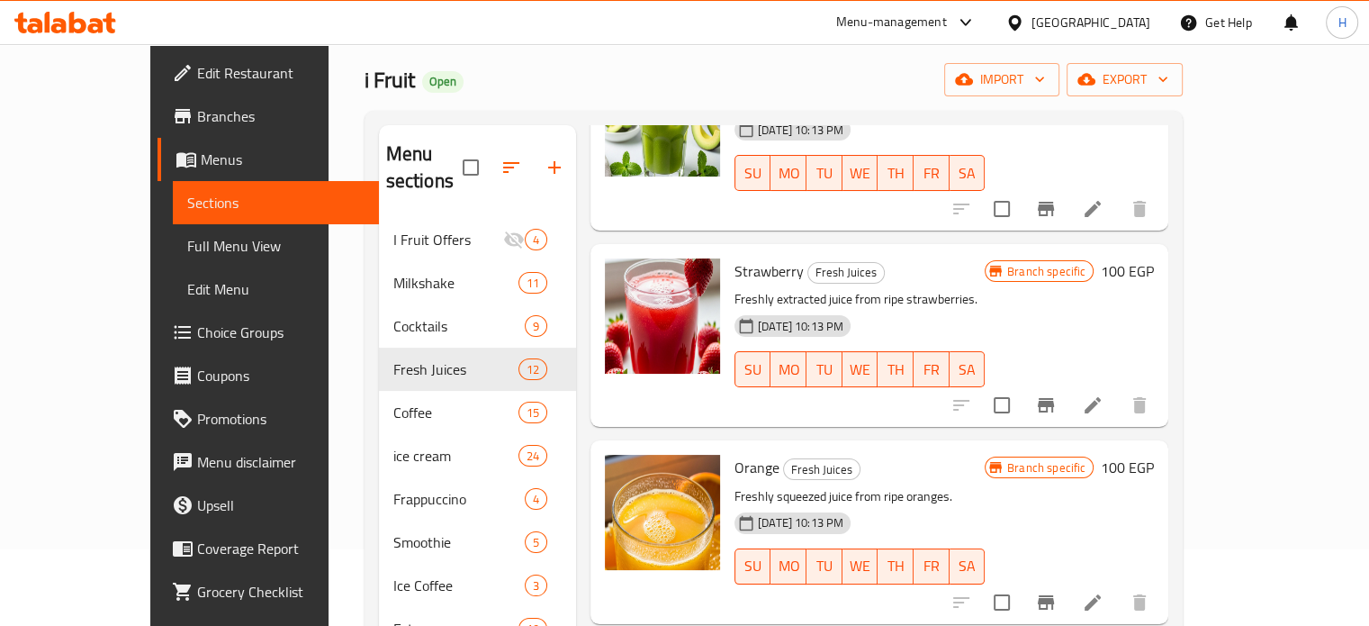
click at [734, 454] on span "Orange" at bounding box center [756, 467] width 45 height 27
copy h6 "Orange"
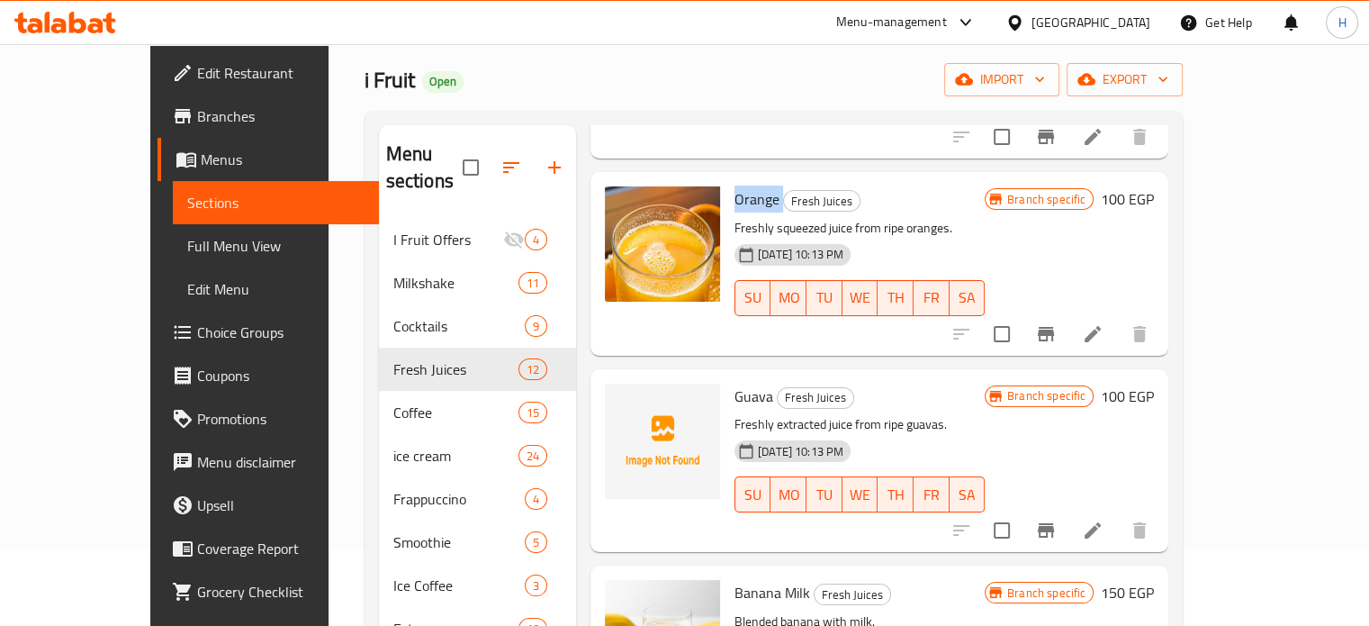
scroll to position [630, 0]
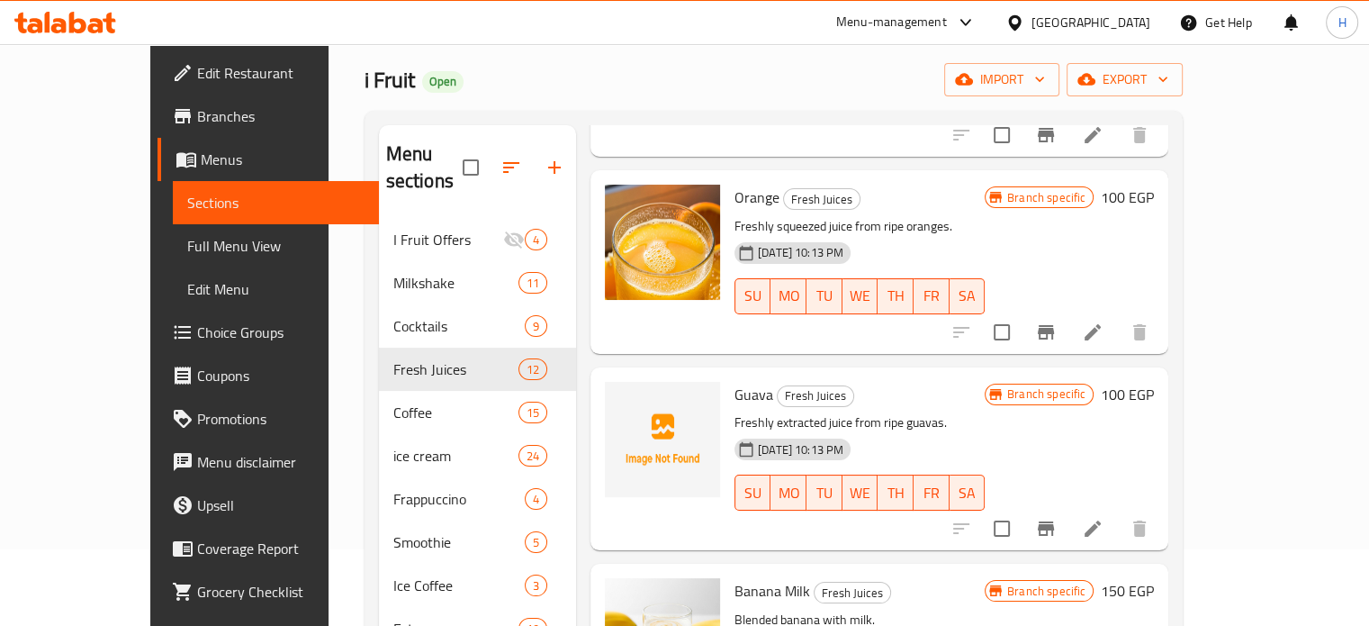
click at [734, 381] on span "Guava" at bounding box center [753, 394] width 39 height 27
copy h6 "Guava"
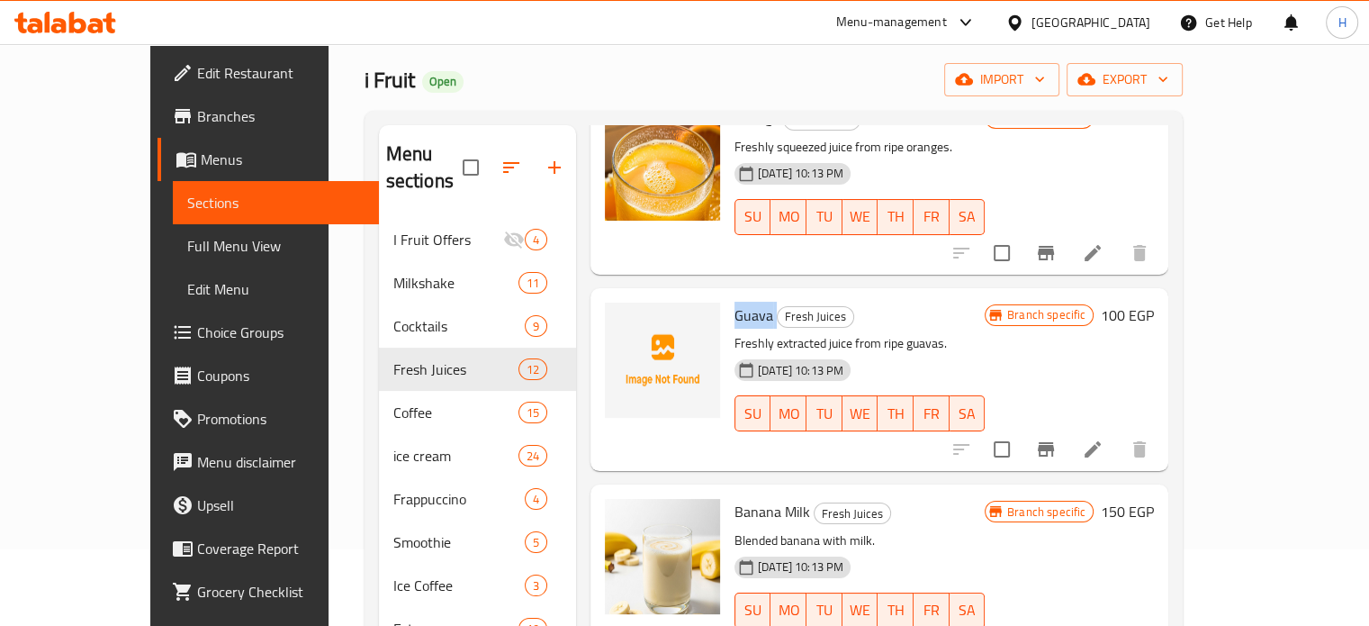
scroll to position [810, 0]
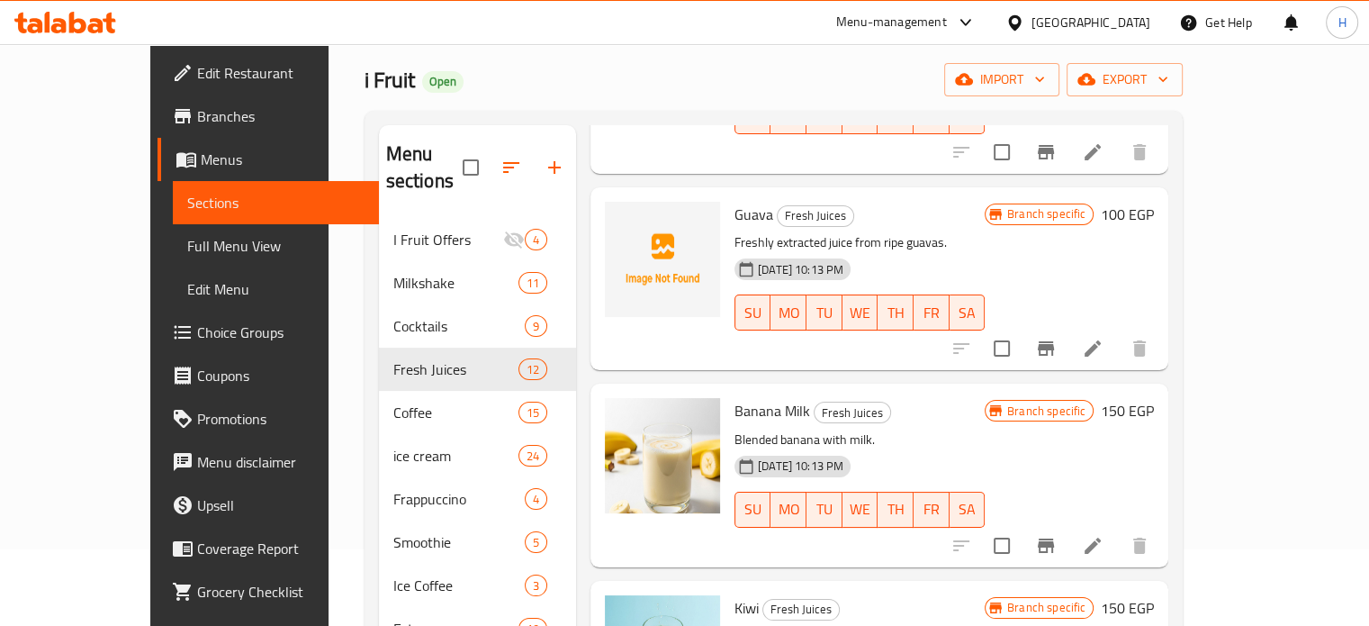
click at [734, 397] on span "Banana Milk" at bounding box center [772, 410] width 76 height 27
copy h6 "Banana Milk"
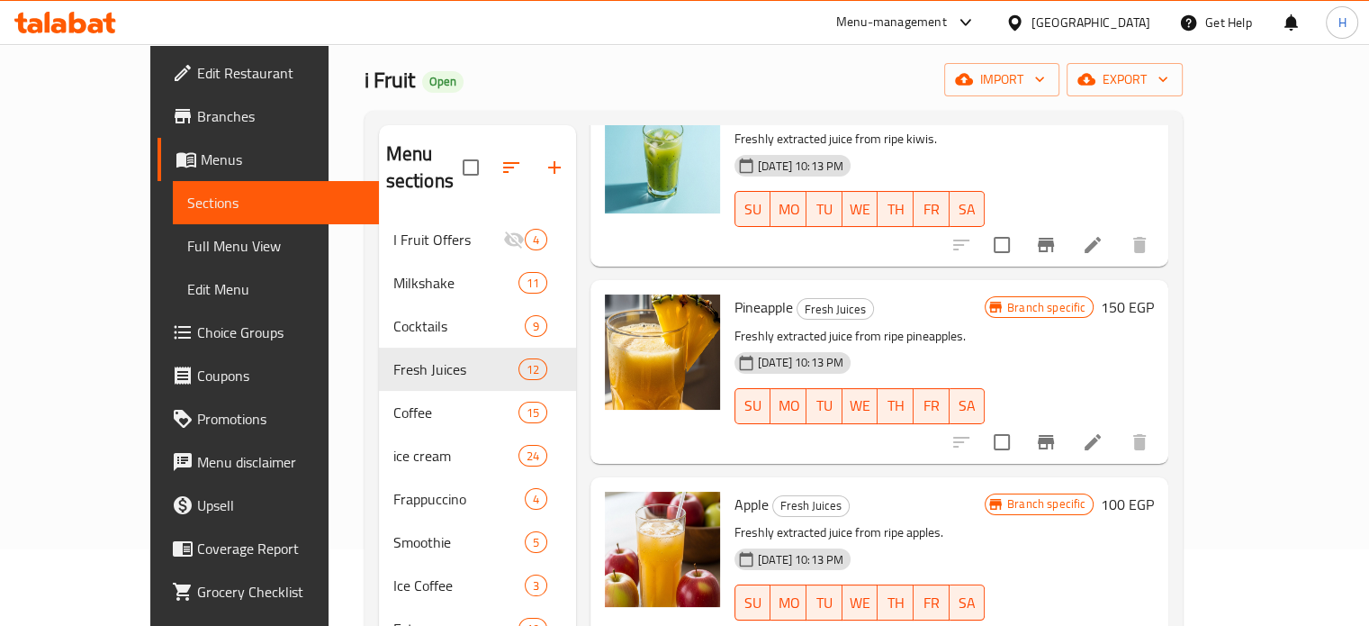
scroll to position [1350, 0]
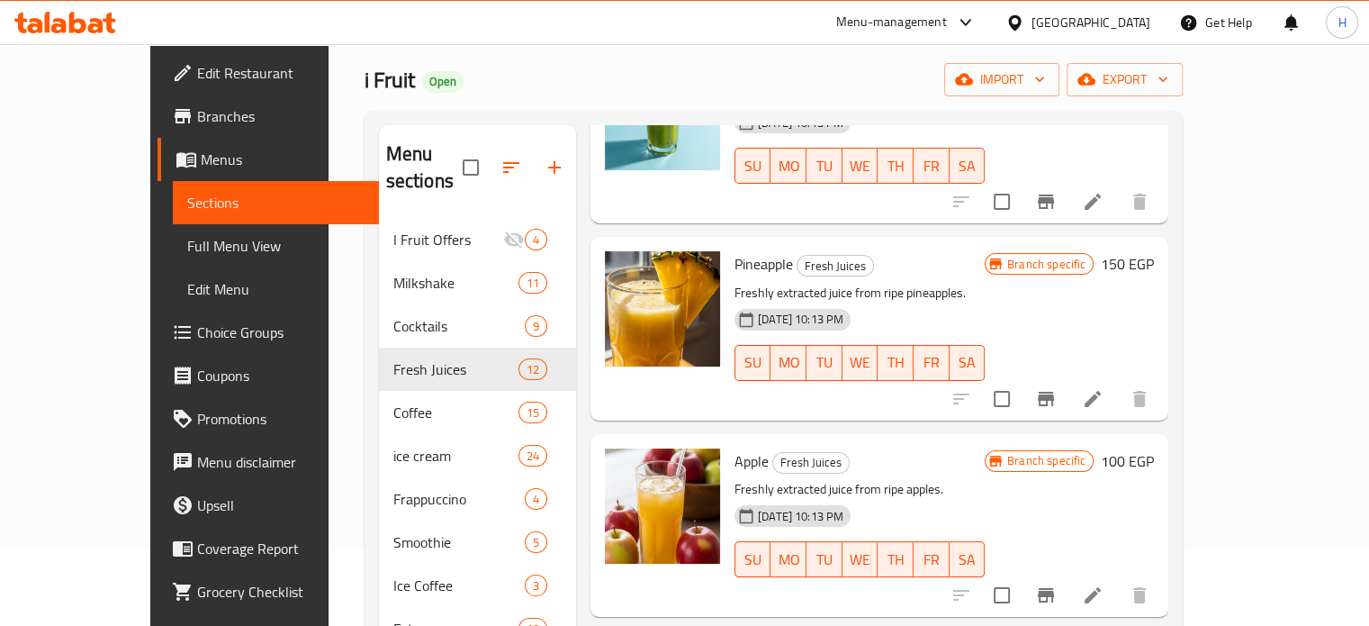
click at [734, 447] on span "Apple" at bounding box center [751, 460] width 34 height 27
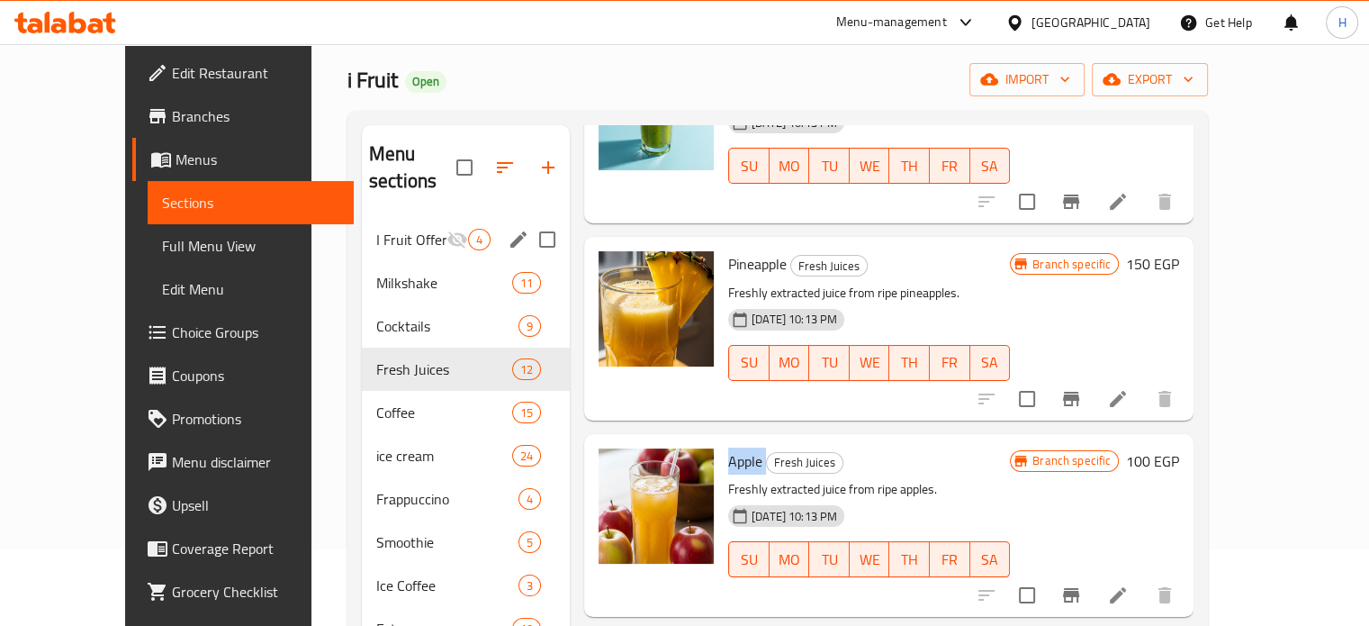
copy h6 "Apple"
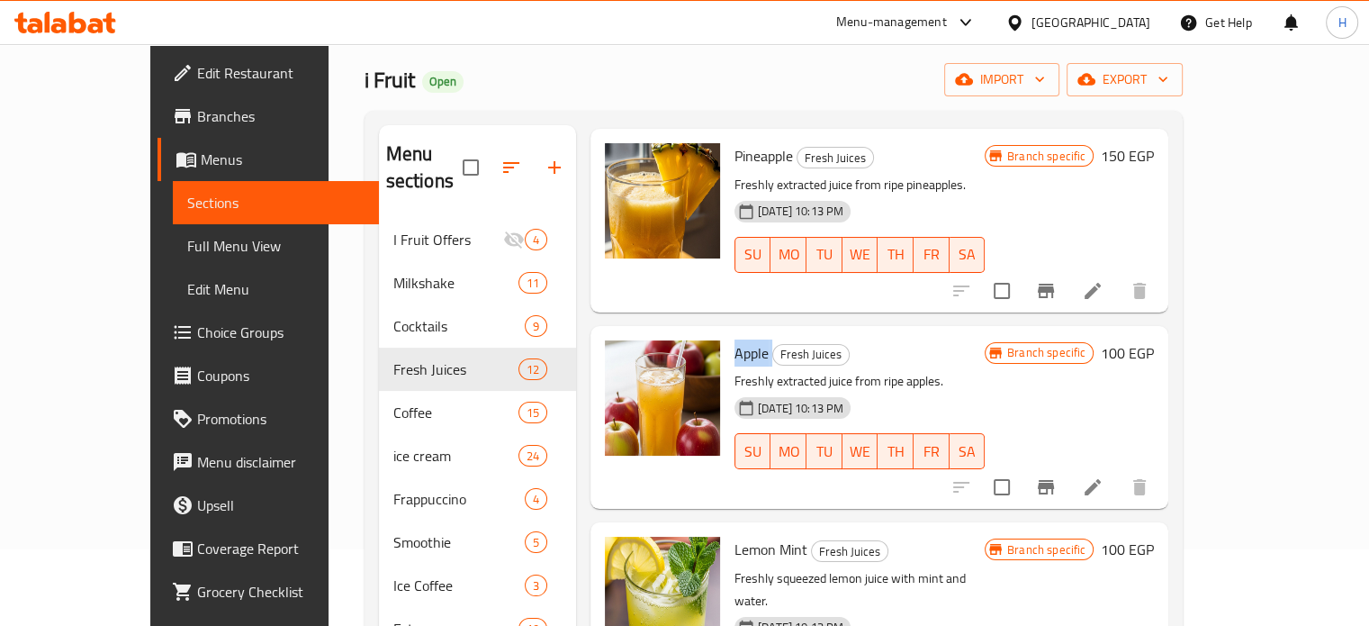
scroll to position [1530, 0]
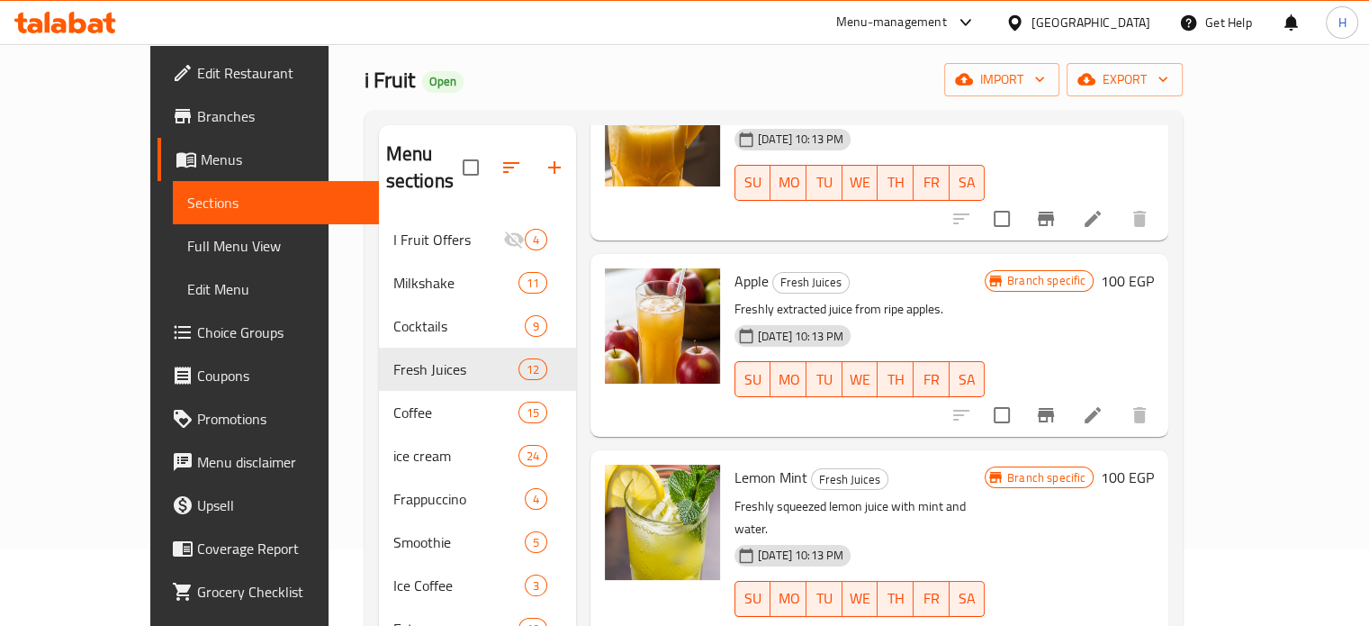
click at [734, 464] on span "Lemon Mint" at bounding box center [770, 477] width 73 height 27
copy h6 "Lemon Mint"
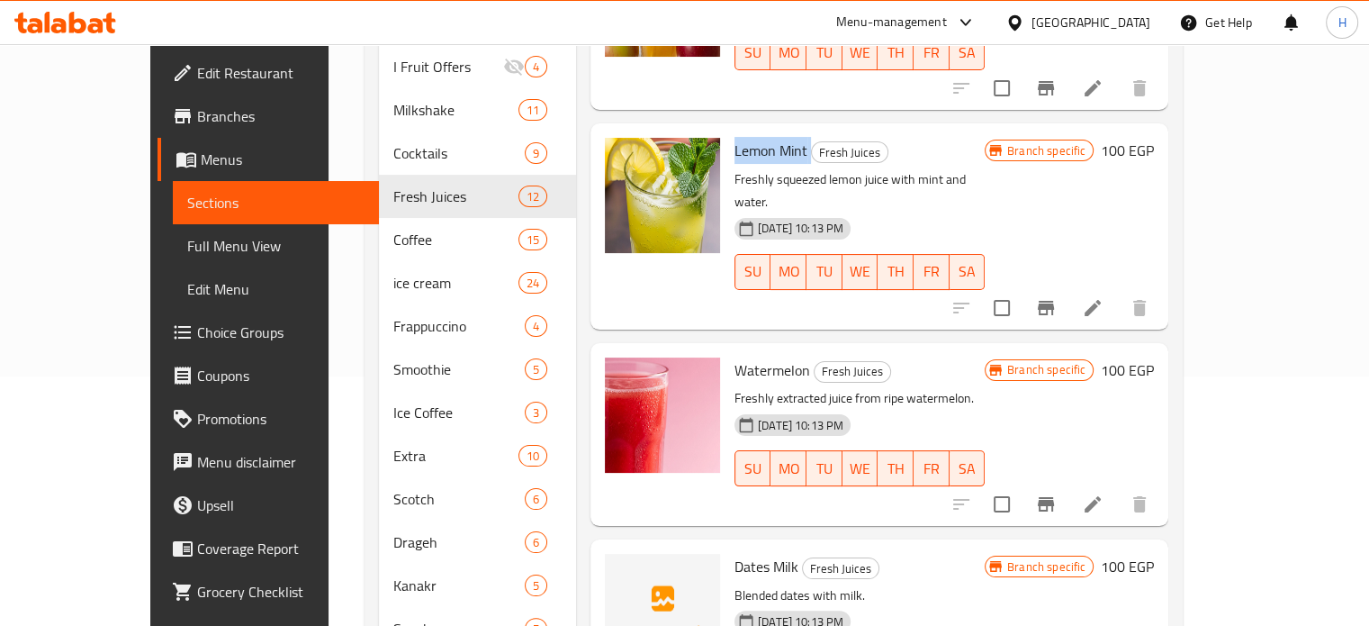
scroll to position [347, 0]
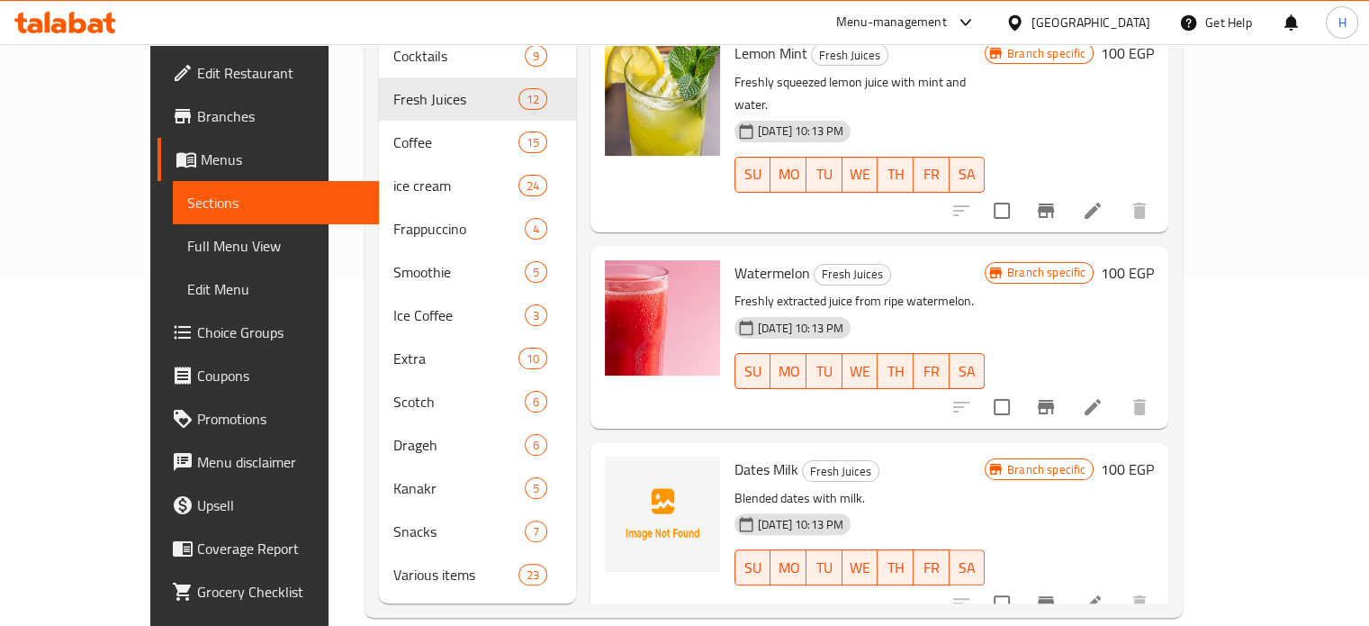
click at [734, 259] on span "Watermelon" at bounding box center [772, 272] width 76 height 27
copy h6 "Watermelon"
click at [734, 455] on span "Dates Milk" at bounding box center [766, 468] width 64 height 27
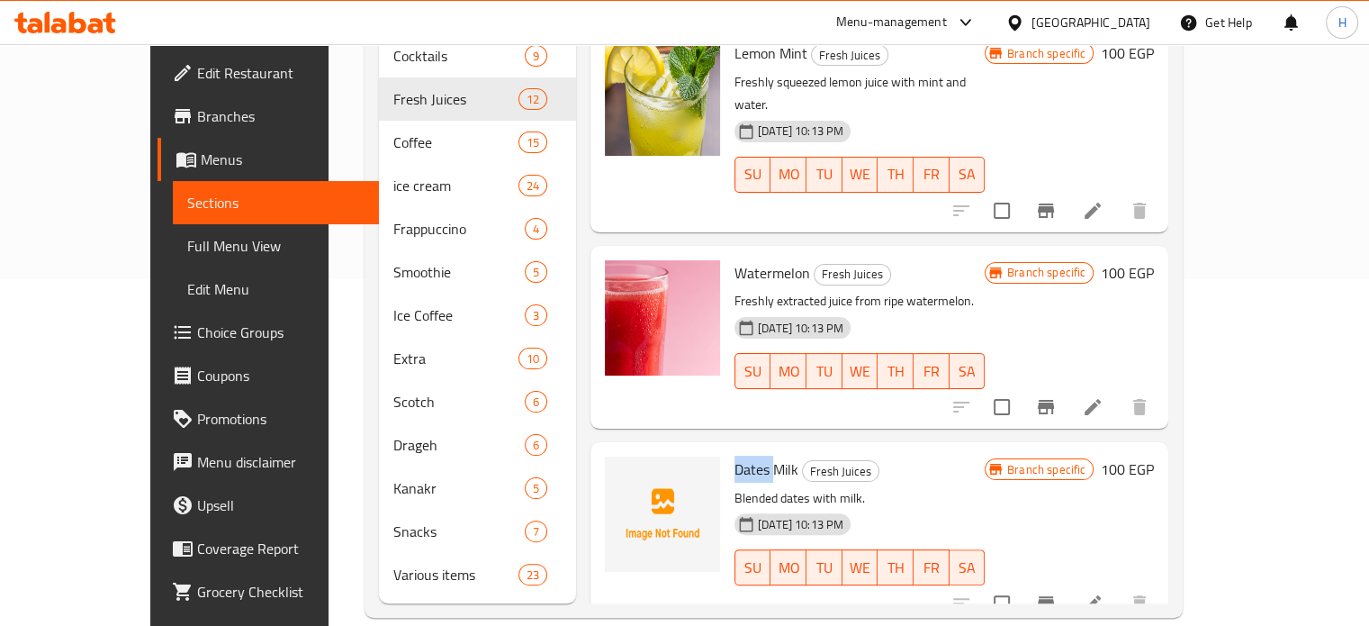
click at [734, 455] on span "Dates Milk" at bounding box center [766, 468] width 64 height 27
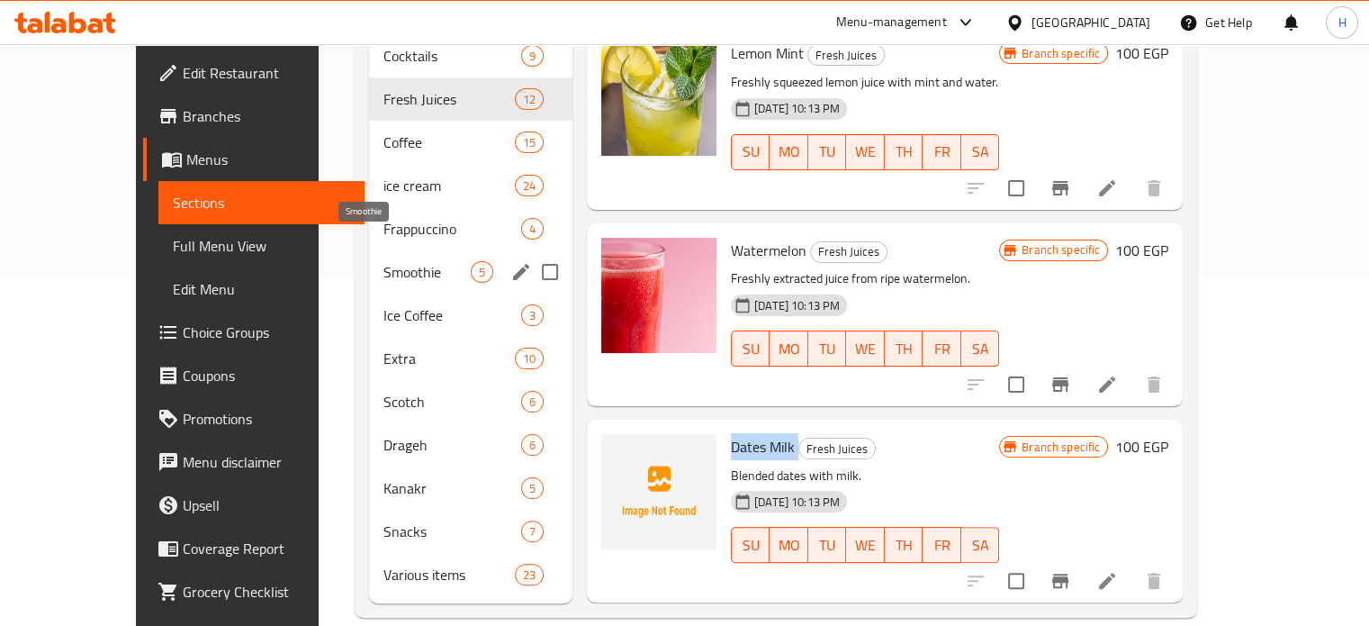
click at [383, 261] on span "Smoothie" at bounding box center [426, 272] width 87 height 22
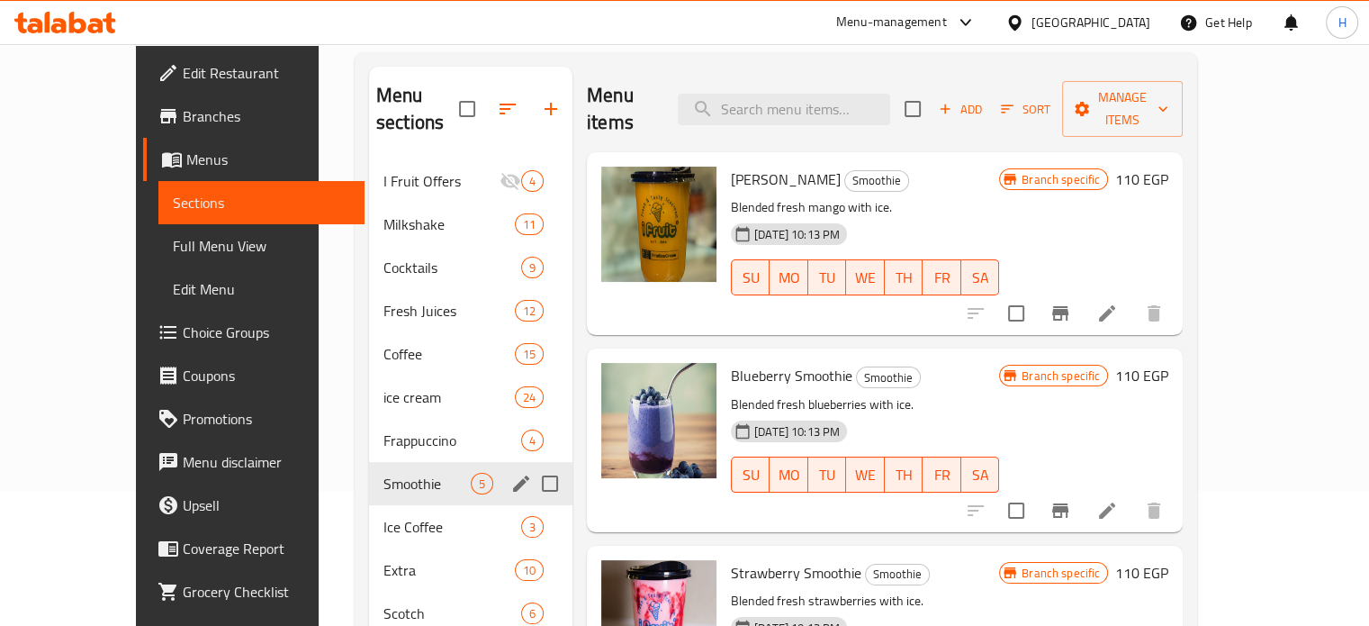
scroll to position [167, 0]
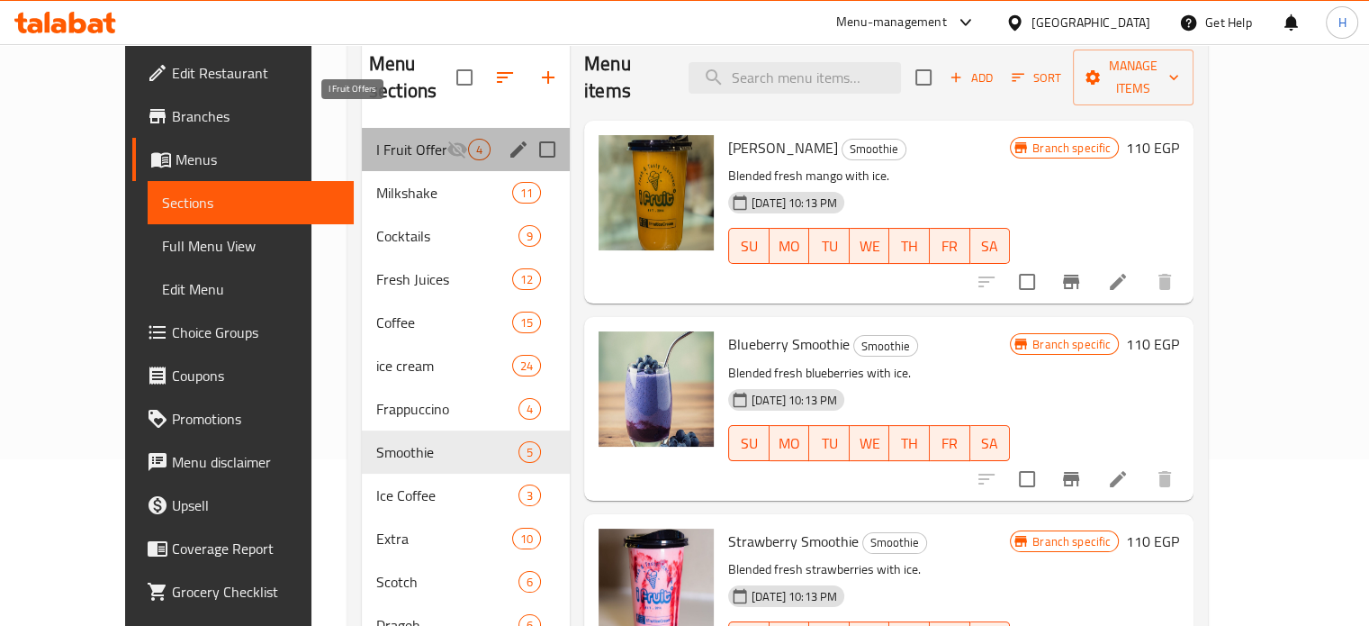
click at [376, 139] on span "I Fruit Offers" at bounding box center [411, 150] width 70 height 22
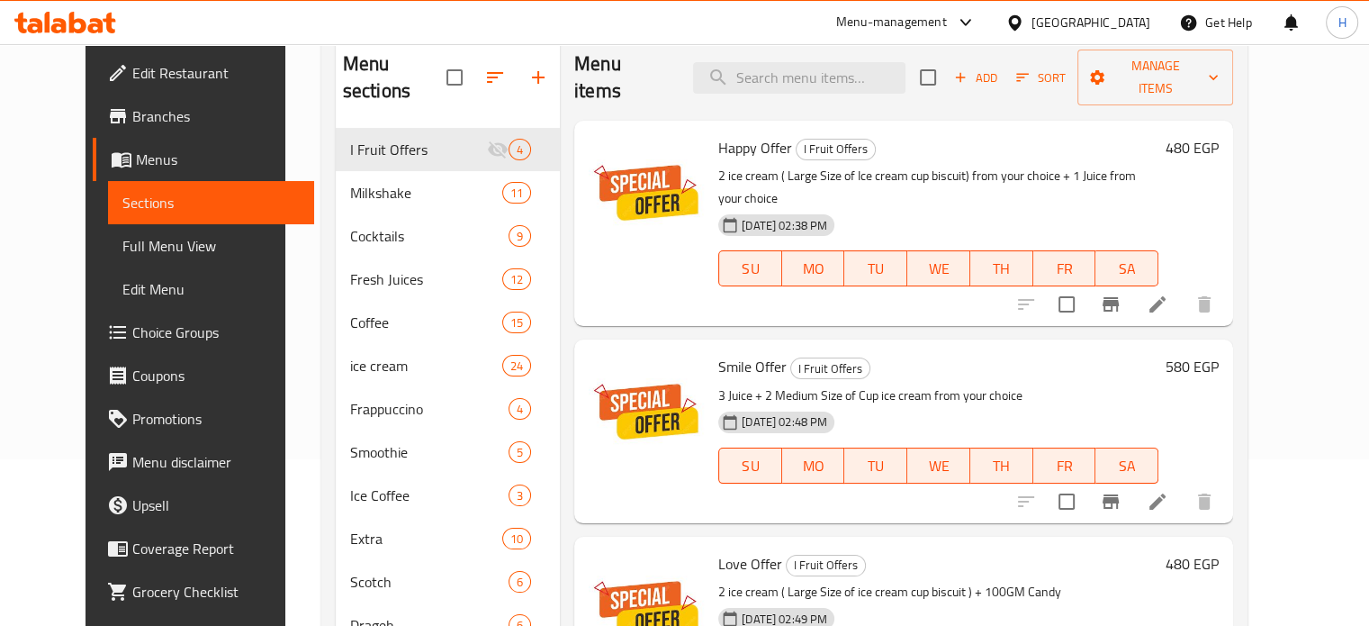
click at [132, 328] on span "Choice Groups" at bounding box center [215, 332] width 167 height 22
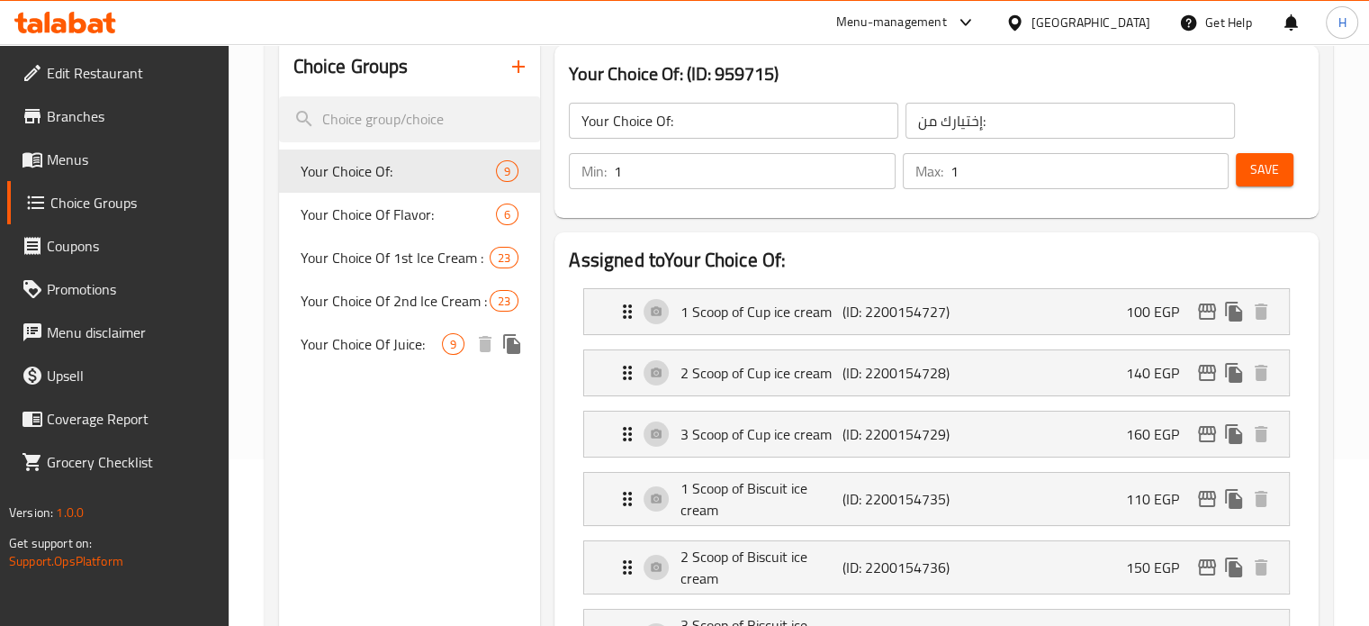
click at [372, 359] on div "Your Choice Of Juice: 9" at bounding box center [410, 343] width 262 height 43
type input "Your Choice Of Juice:"
type input "أختيارك من المشروب:"
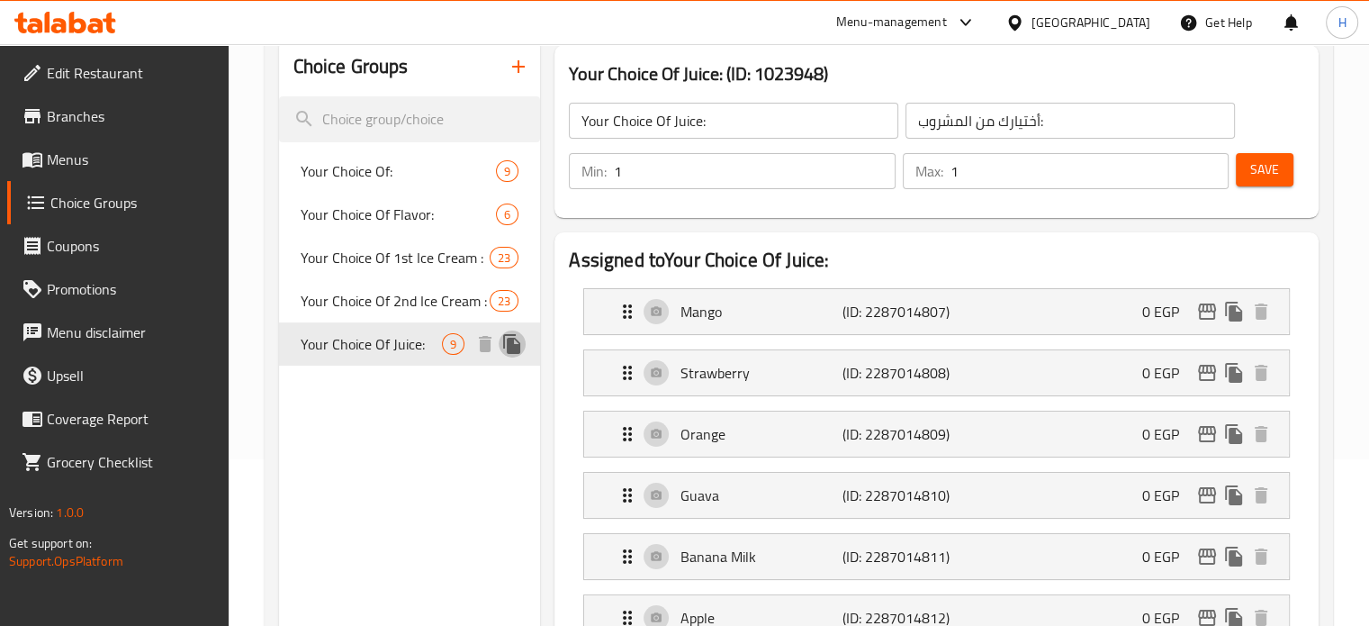
click at [513, 348] on icon "duplicate" at bounding box center [511, 344] width 17 height 20
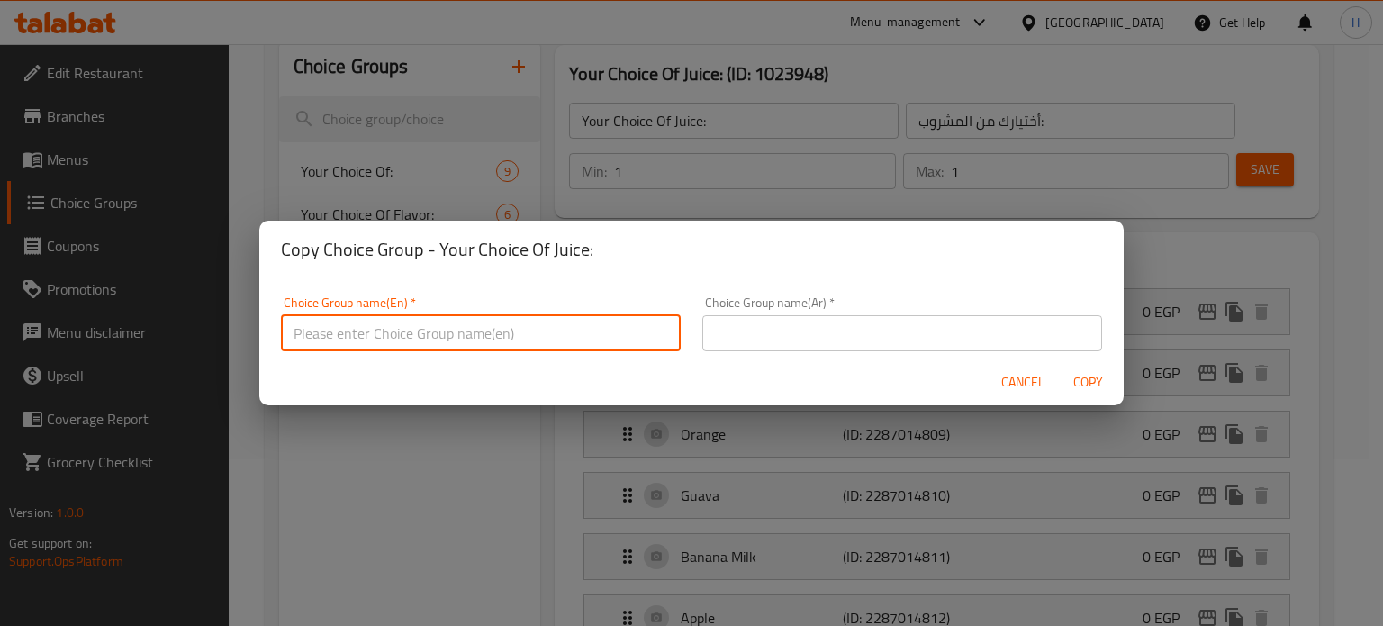
click at [452, 330] on input "text" at bounding box center [481, 333] width 400 height 36
paste input "Your Choice Of Juice:"
click at [384, 332] on input "Your Choice Of Juice:" at bounding box center [481, 333] width 400 height 36
type input "Your Choice Of 1st Juice:"
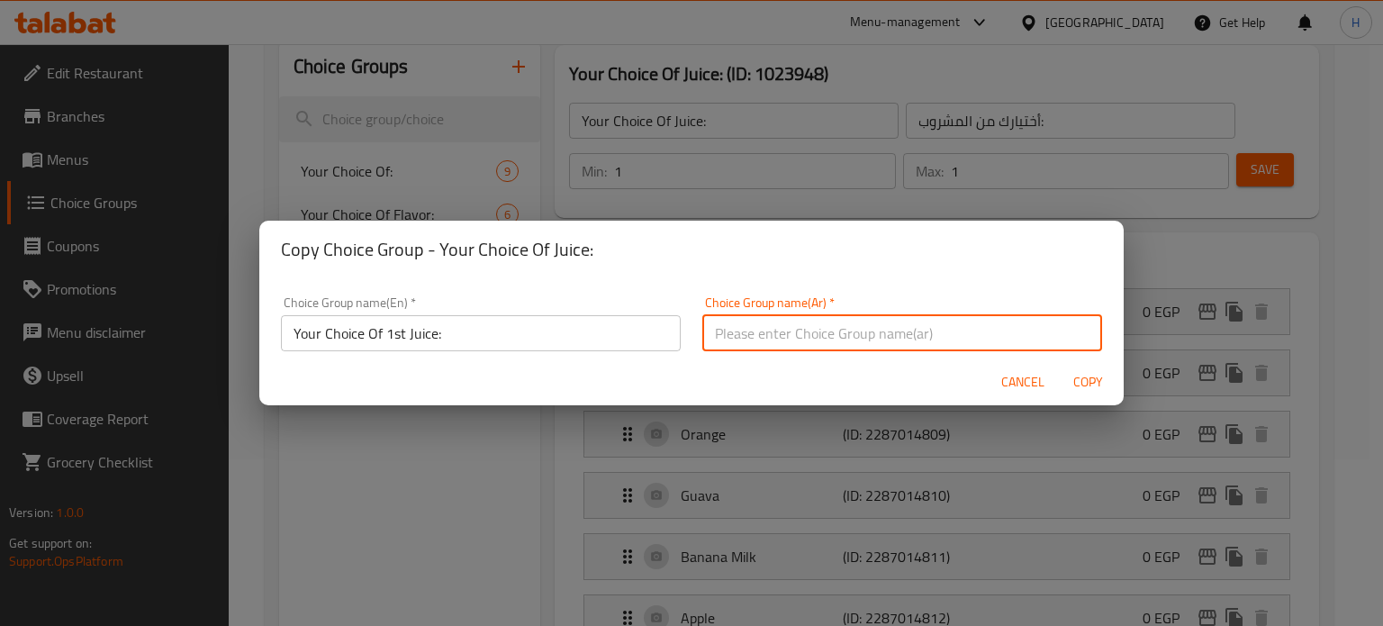
click at [748, 345] on input "text" at bounding box center [902, 333] width 400 height 36
paste input "أختيارك من المشروب:"
click at [762, 333] on input "أختيارك من المشروب:" at bounding box center [902, 333] width 400 height 36
click at [761, 331] on input "أختيارك من أول المشروب:" at bounding box center [902, 333] width 400 height 36
type input "أختيارك من أول مشروب:"
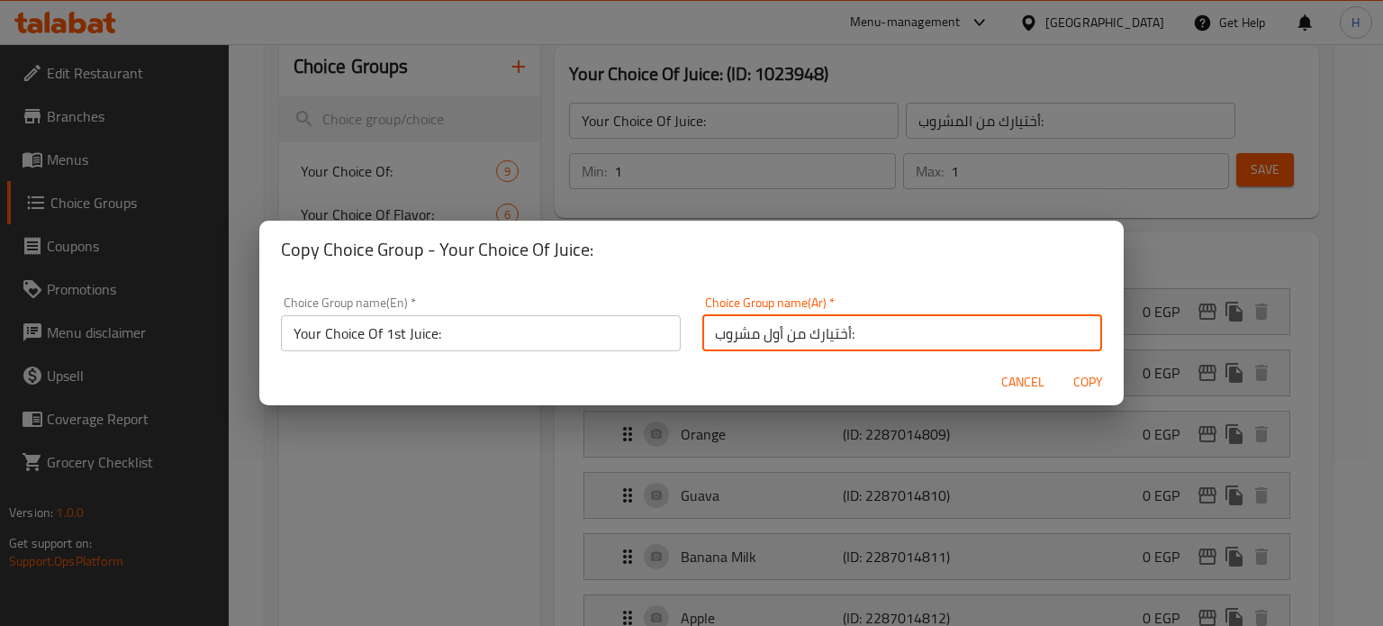
click at [1095, 381] on span "Copy" at bounding box center [1087, 382] width 43 height 23
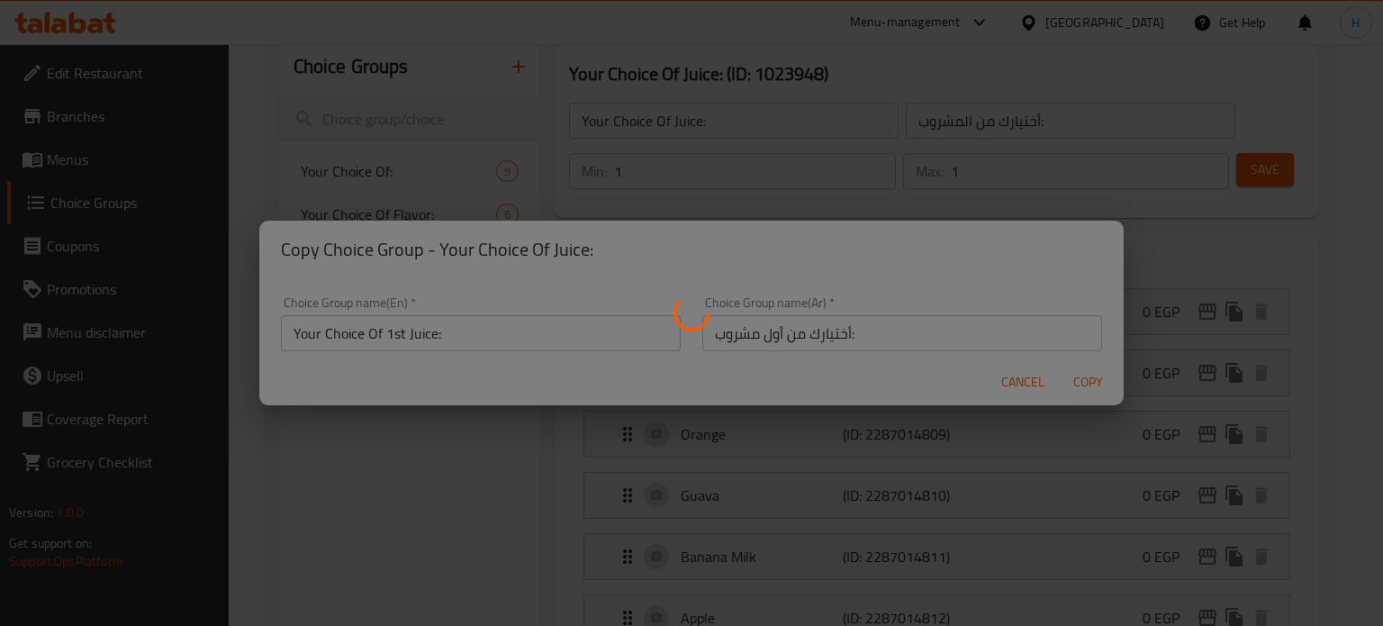
type input "Your Choice Of 1st Juice:"
type input "أختيارك من أول مشروب:"
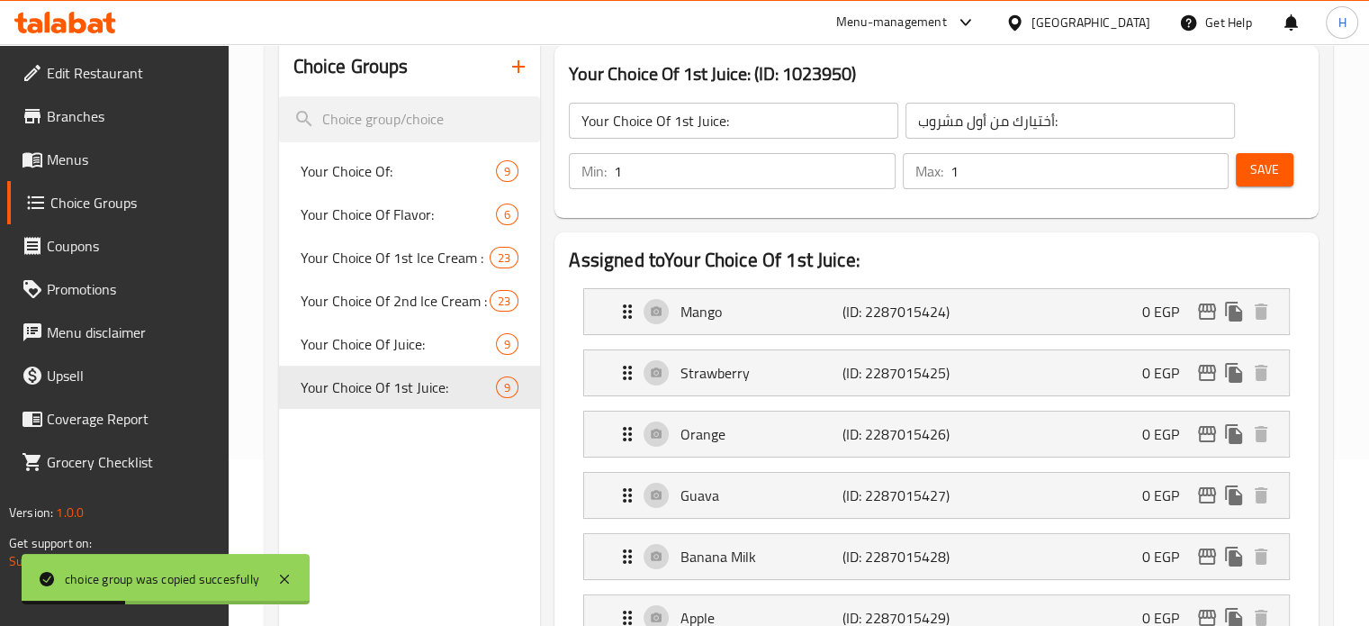
scroll to position [77, 0]
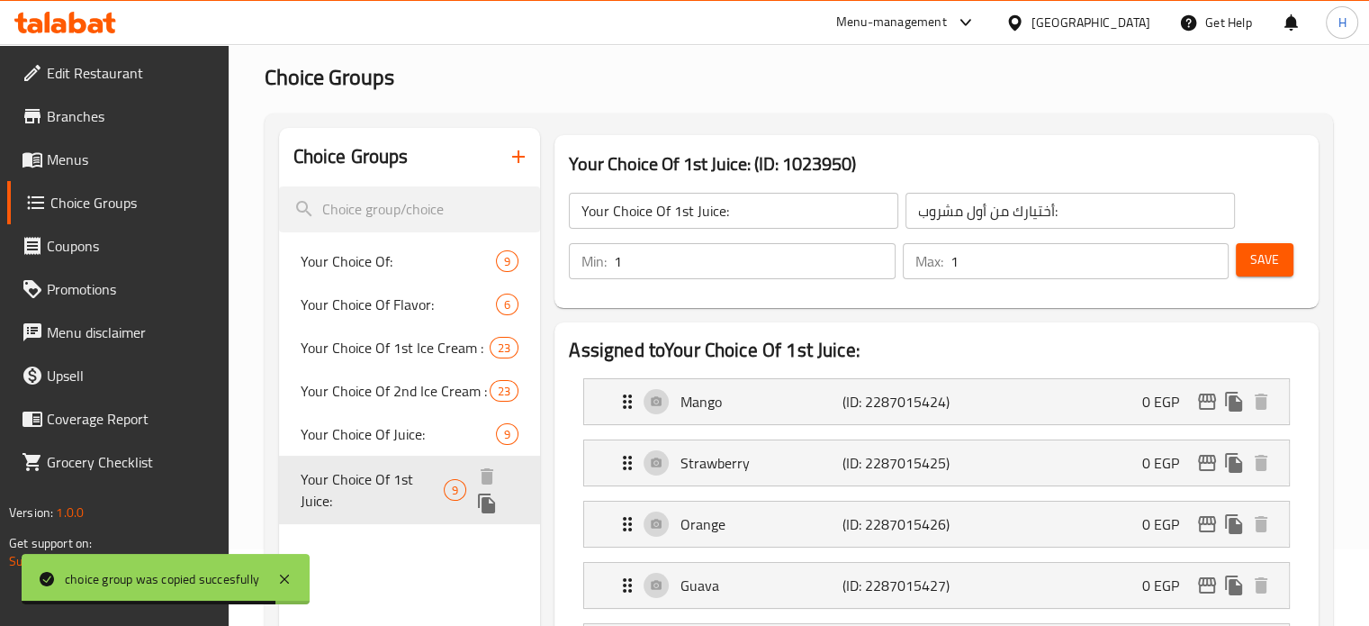
click at [492, 499] on icon "duplicate" at bounding box center [487, 503] width 22 height 22
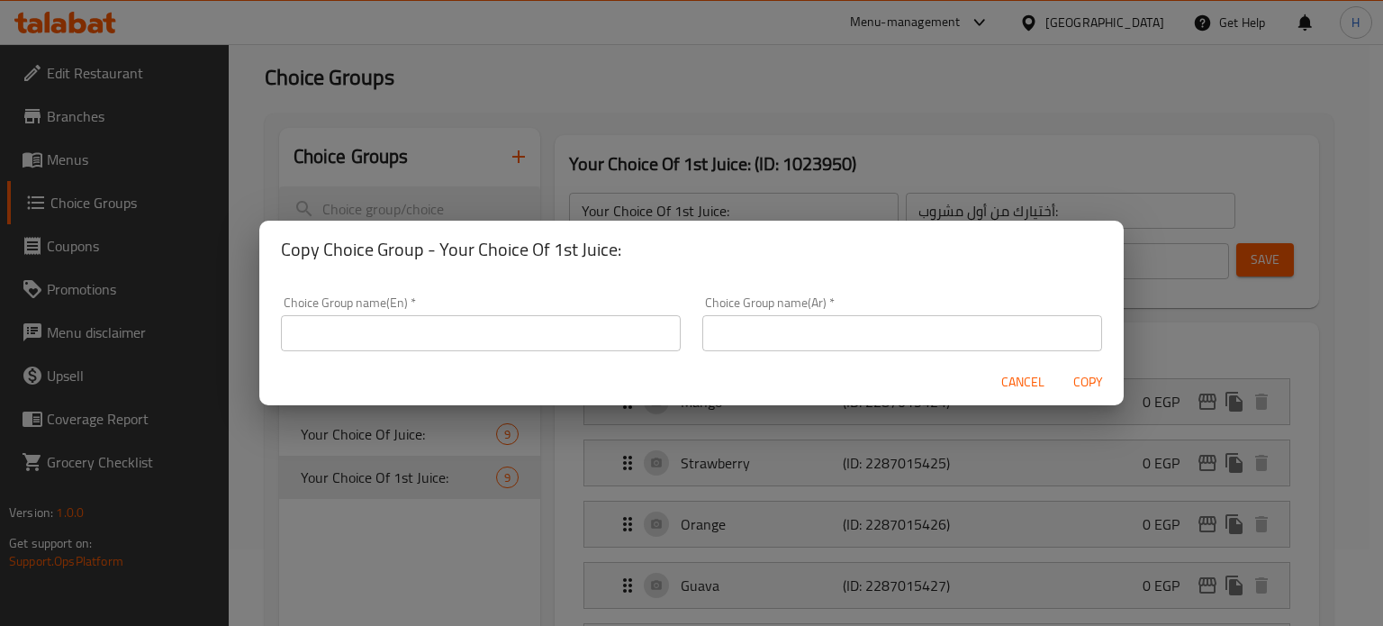
click at [1019, 381] on span "Cancel" at bounding box center [1022, 382] width 43 height 23
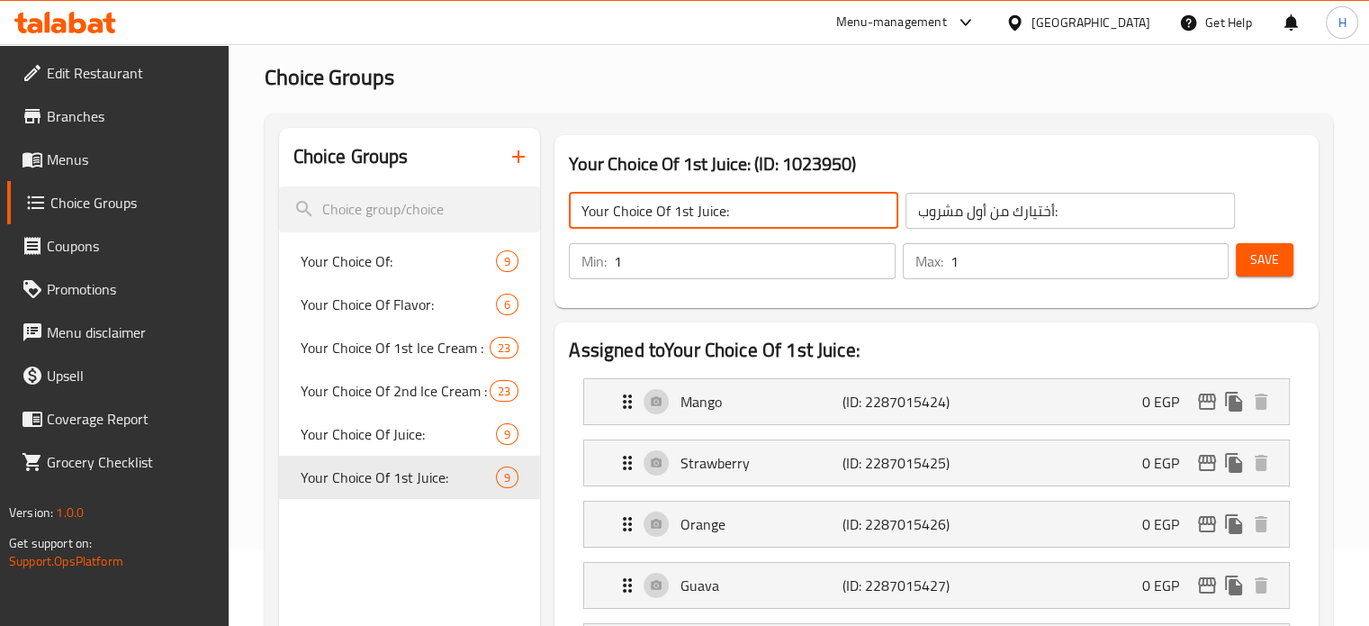
drag, startPoint x: 752, startPoint y: 217, endPoint x: 464, endPoint y: 153, distance: 294.2
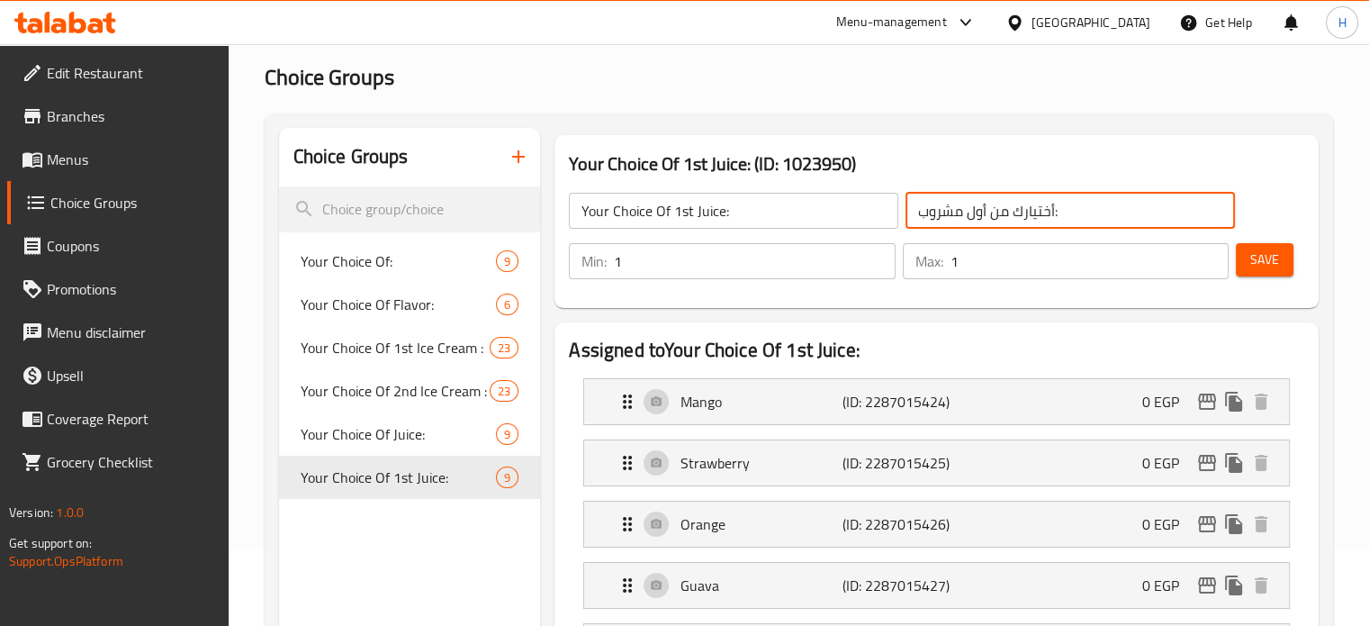
drag, startPoint x: 1072, startPoint y: 208, endPoint x: 871, endPoint y: 202, distance: 200.8
click at [871, 202] on div "Your Choice Of 1st Juice: ​ أختيارك من أول مشروب: ​" at bounding box center [901, 211] width 687 height 58
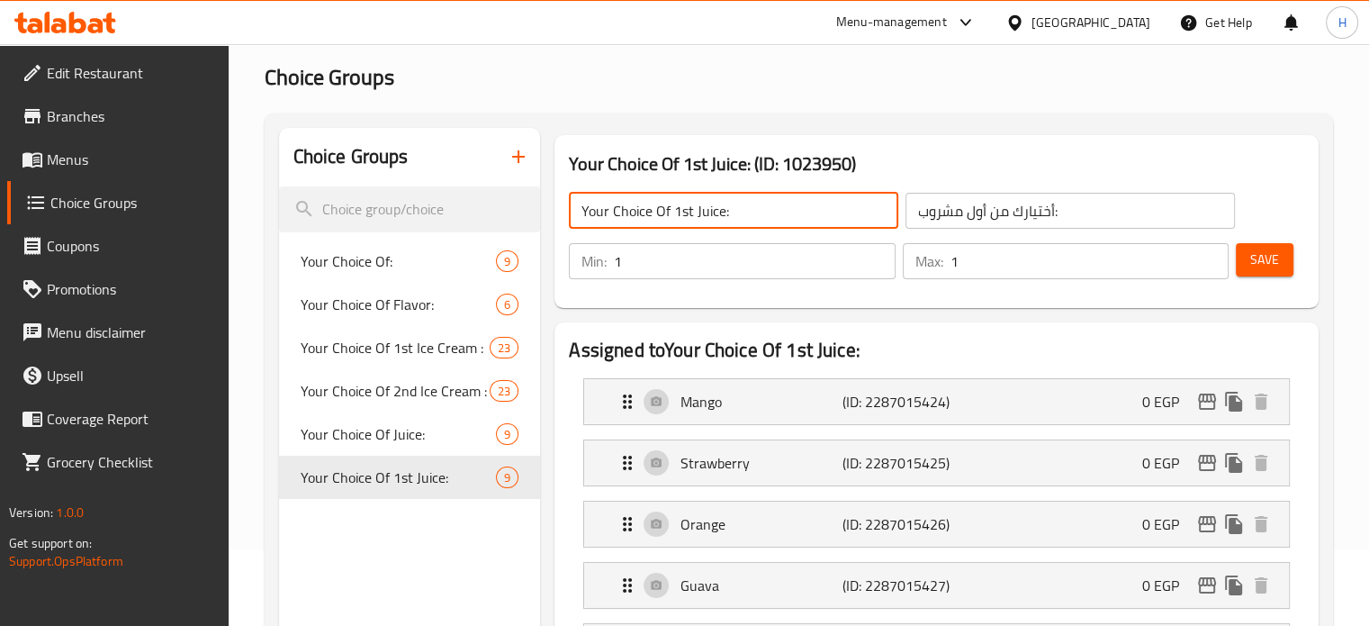
drag, startPoint x: 754, startPoint y: 205, endPoint x: 564, endPoint y: 194, distance: 190.3
click at [564, 194] on div "Your Choice Of 1st Juice: ​ أختيارك من أول مشروب: ​" at bounding box center [901, 211] width 687 height 58
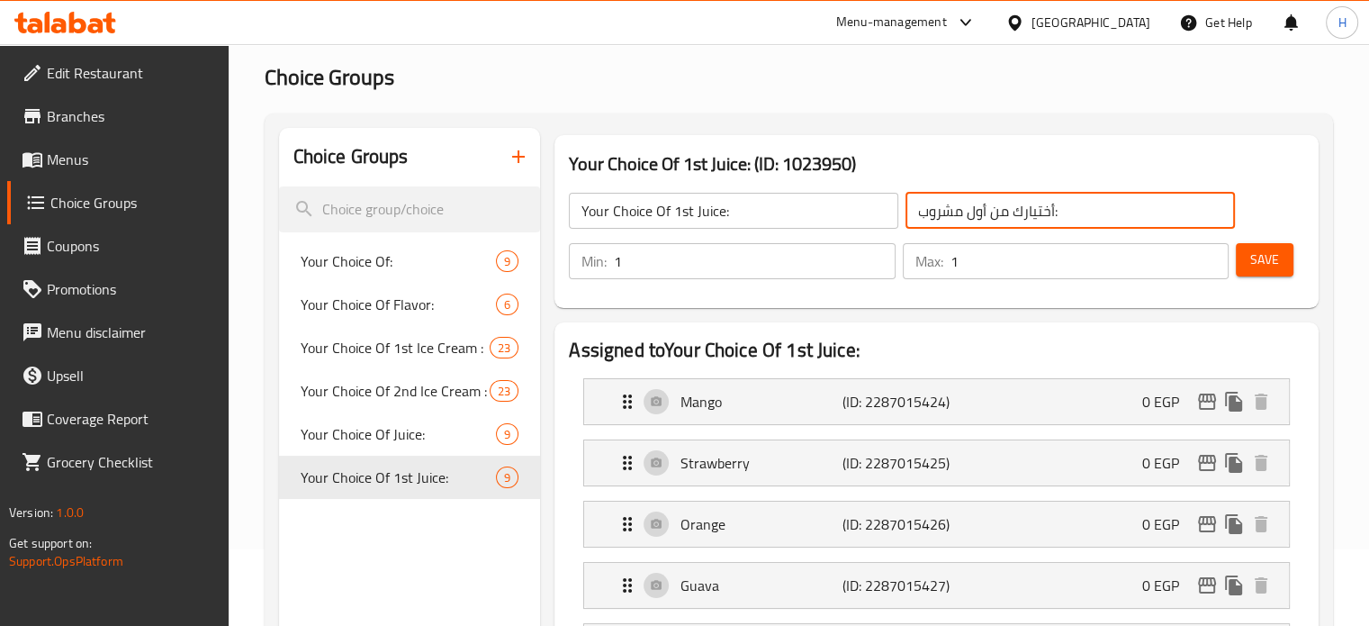
drag, startPoint x: 1104, startPoint y: 203, endPoint x: 823, endPoint y: 203, distance: 281.7
click at [823, 203] on div "Your Choice Of 1st Juice: ​ أختيارك من أول مشروب: ​" at bounding box center [901, 211] width 687 height 58
click at [77, 162] on span "Menus" at bounding box center [130, 160] width 167 height 22
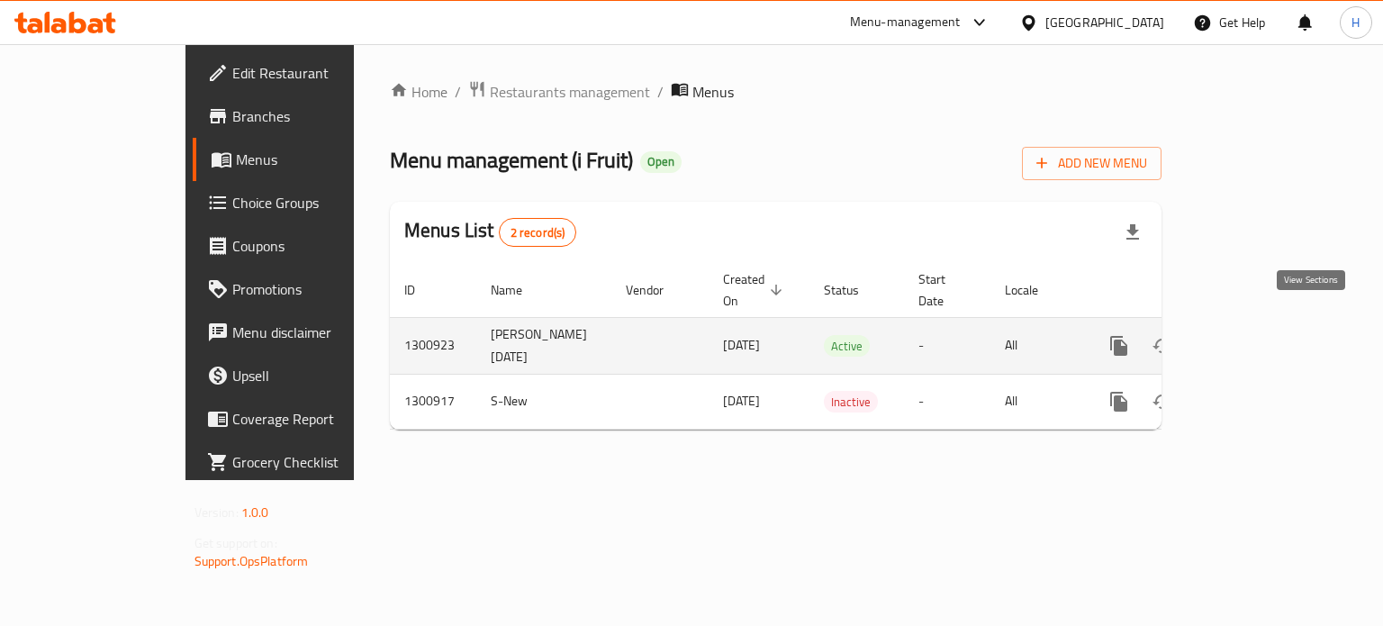
click at [1257, 338] on icon "enhanced table" at bounding box center [1248, 346] width 16 height 16
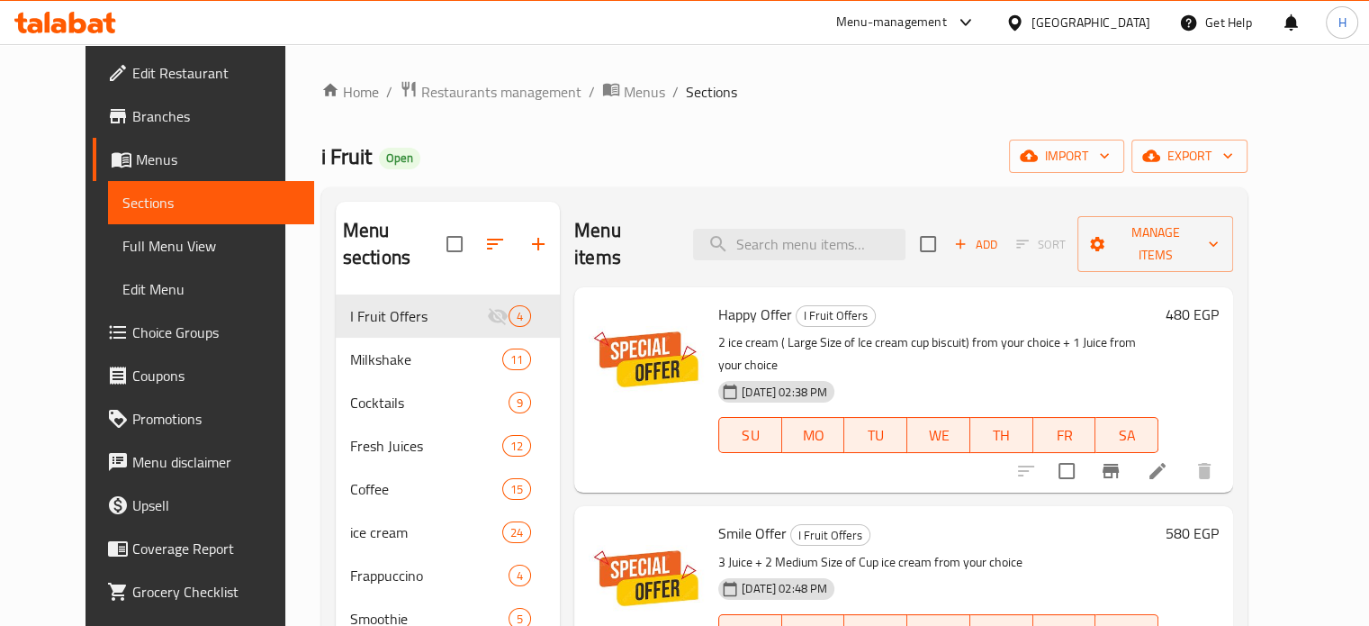
click at [1168, 460] on icon at bounding box center [1158, 471] width 22 height 22
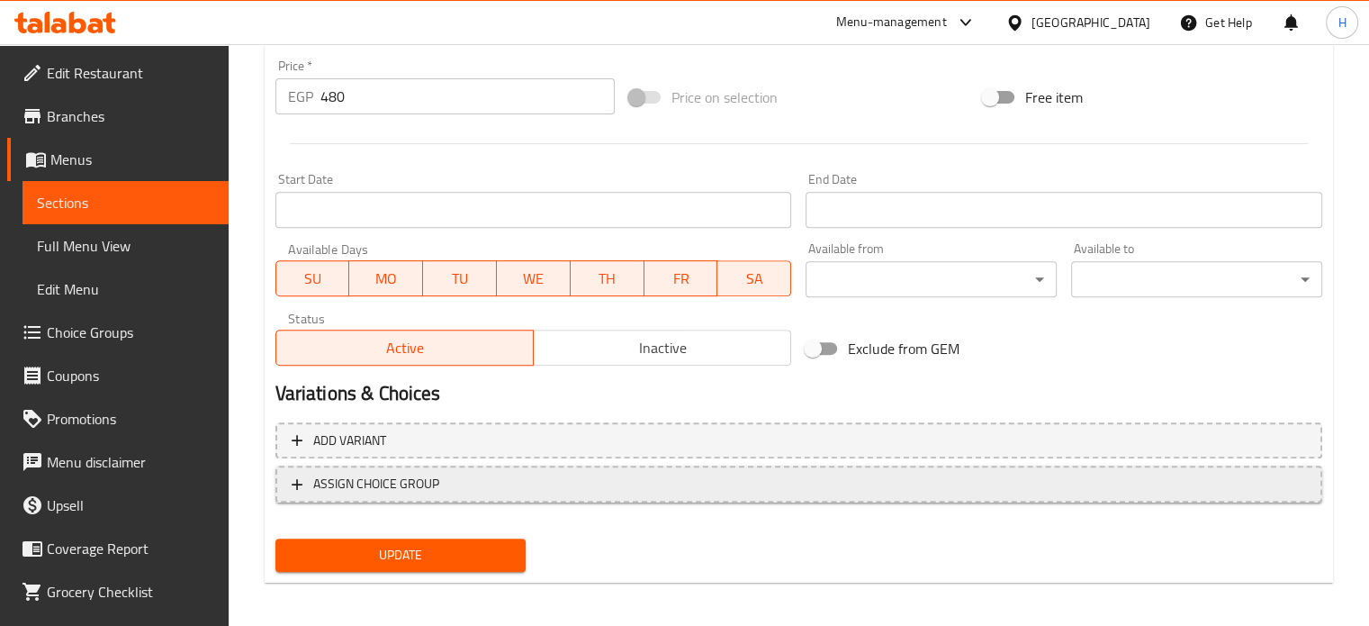
scroll to position [671, 0]
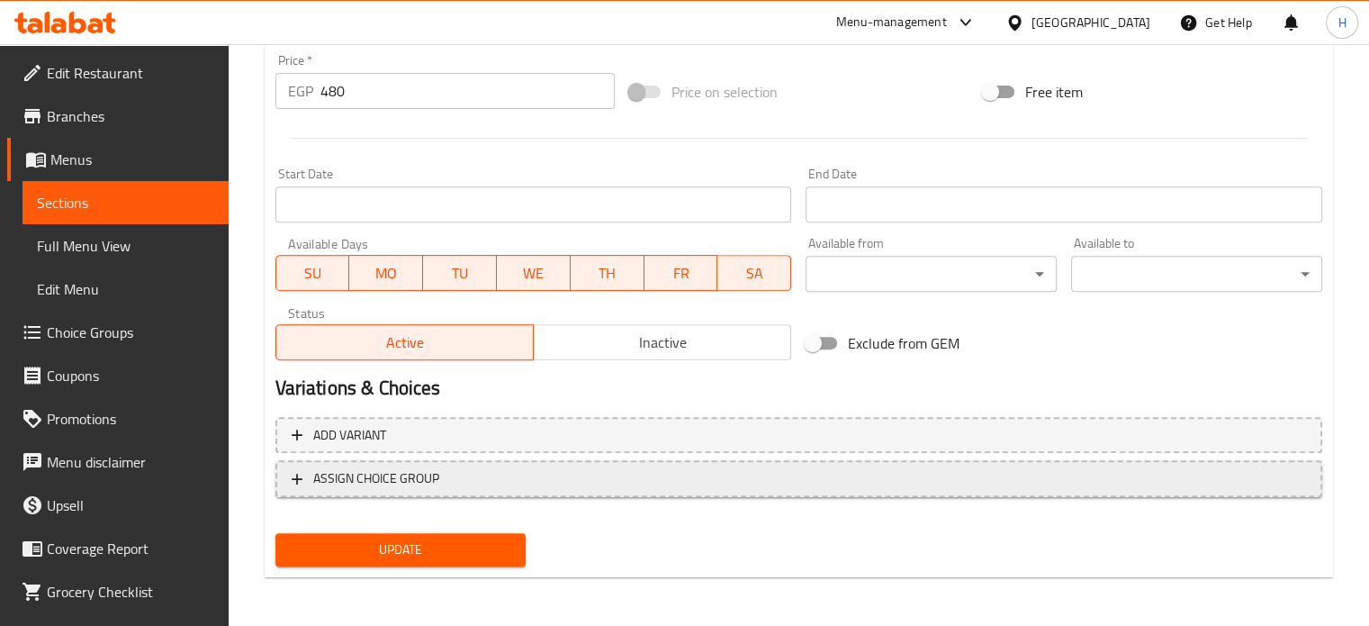
click at [473, 484] on span "ASSIGN CHOICE GROUP" at bounding box center [799, 478] width 1014 height 23
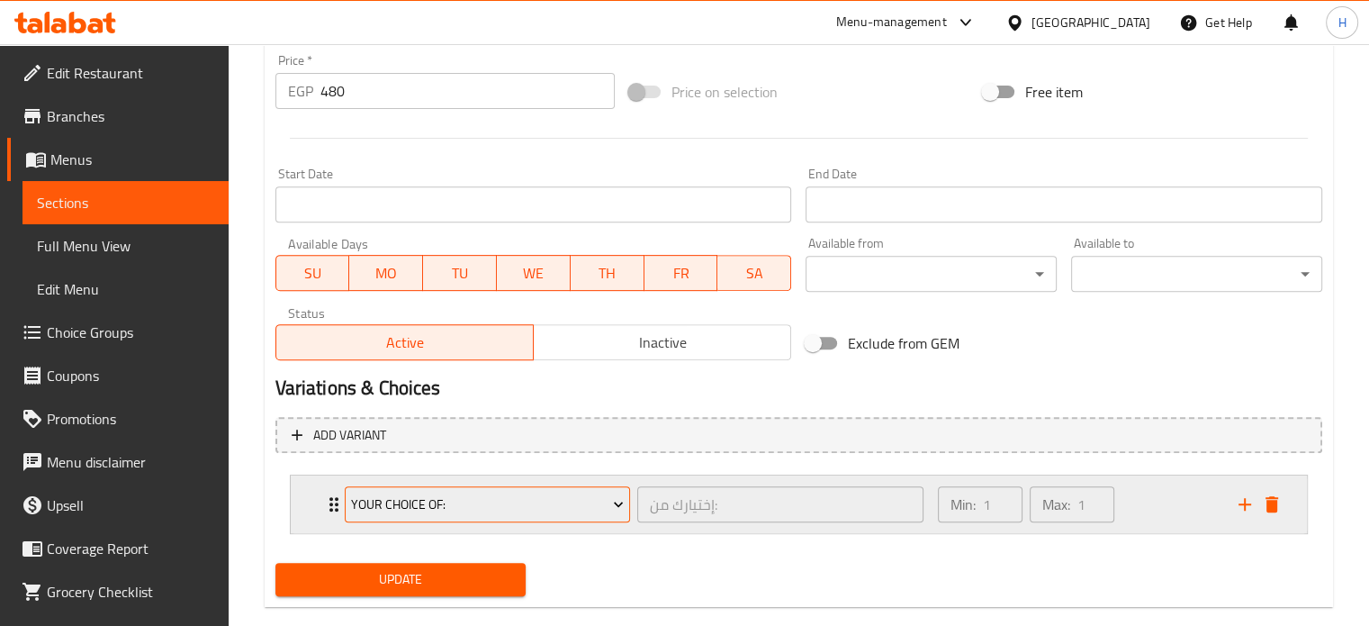
click at [403, 493] on span "Your Choice Of:" at bounding box center [487, 504] width 273 height 23
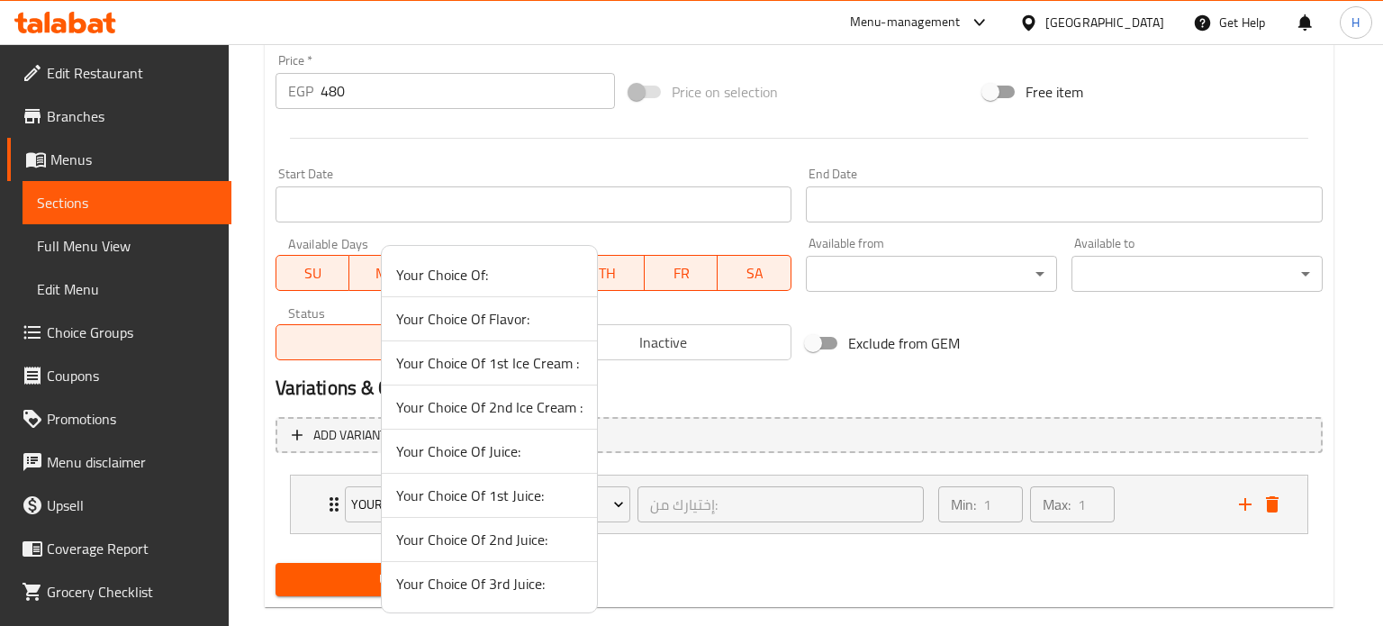
click at [468, 363] on span "Your Choice Of 1st Ice Cream :" at bounding box center [489, 363] width 186 height 22
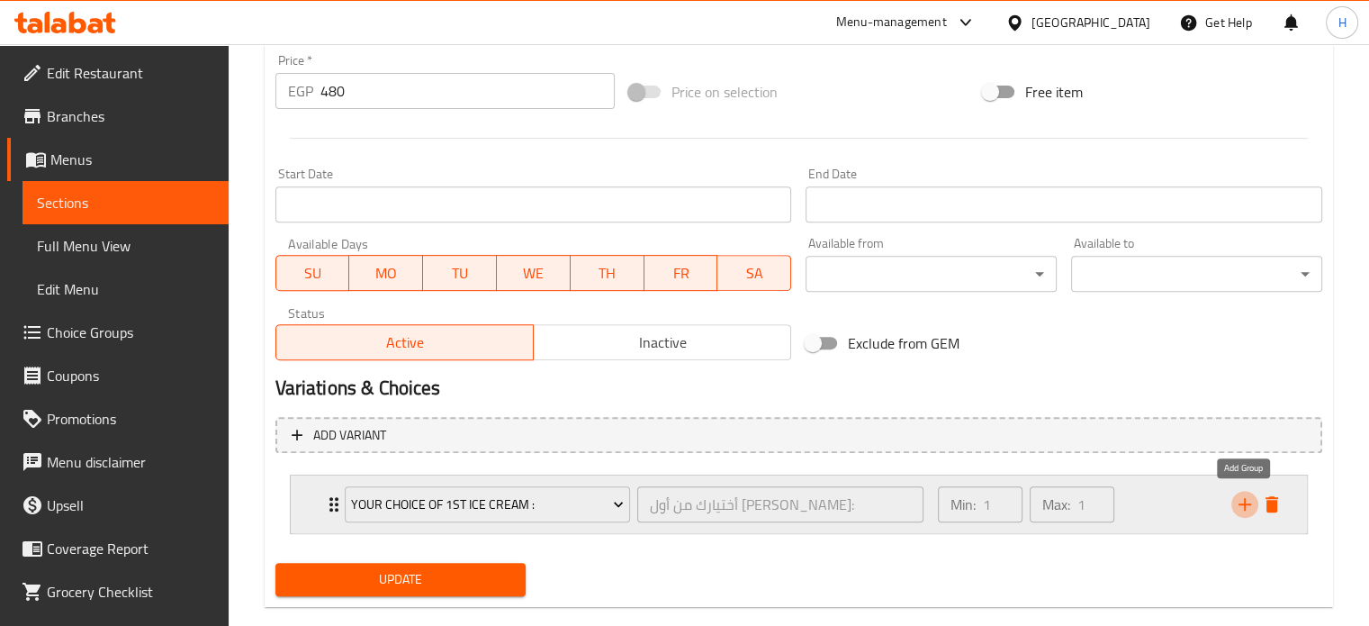
click at [1242, 500] on icon "add" at bounding box center [1245, 504] width 22 height 22
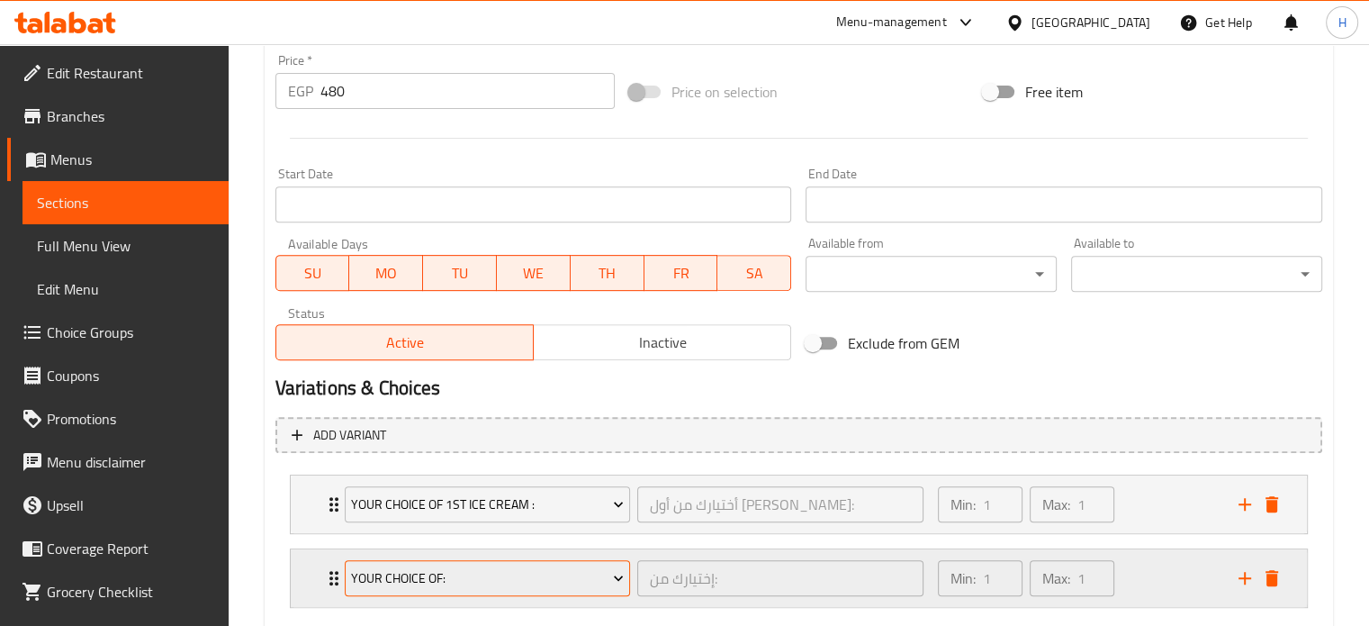
click at [419, 569] on span "Your Choice Of:" at bounding box center [487, 578] width 273 height 23
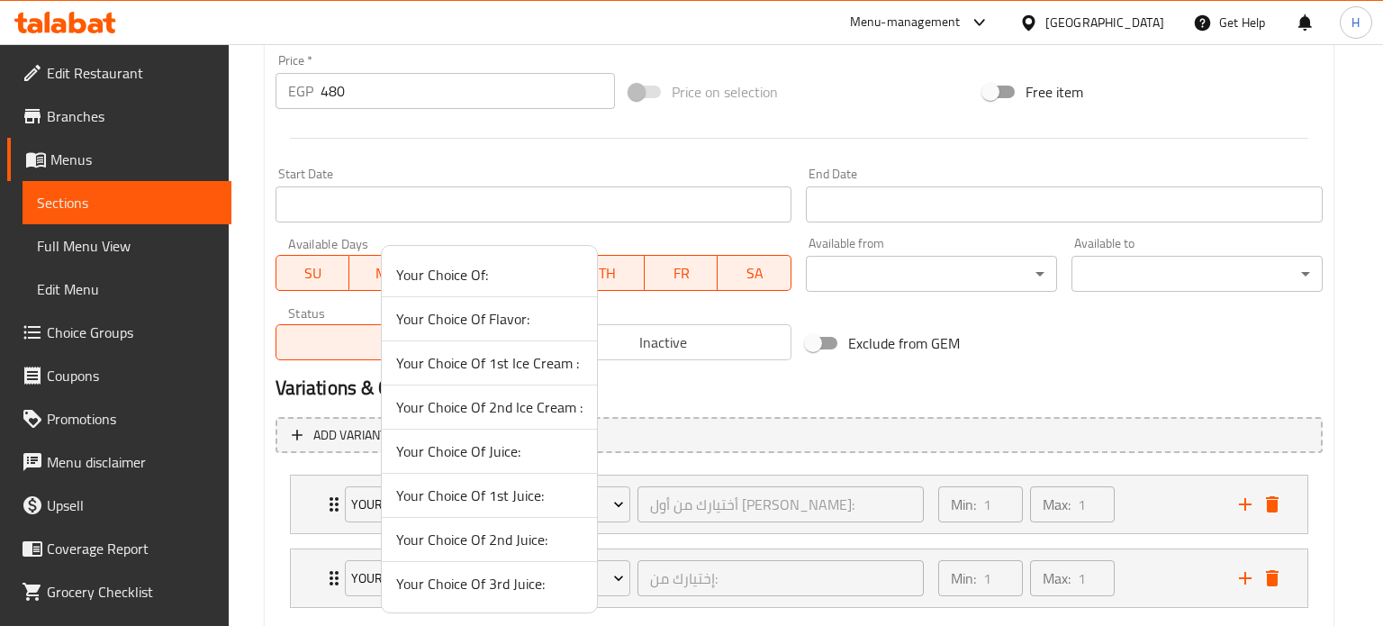
click at [472, 400] on span "Your Choice Of 2nd Ice Cream :" at bounding box center [489, 407] width 186 height 22
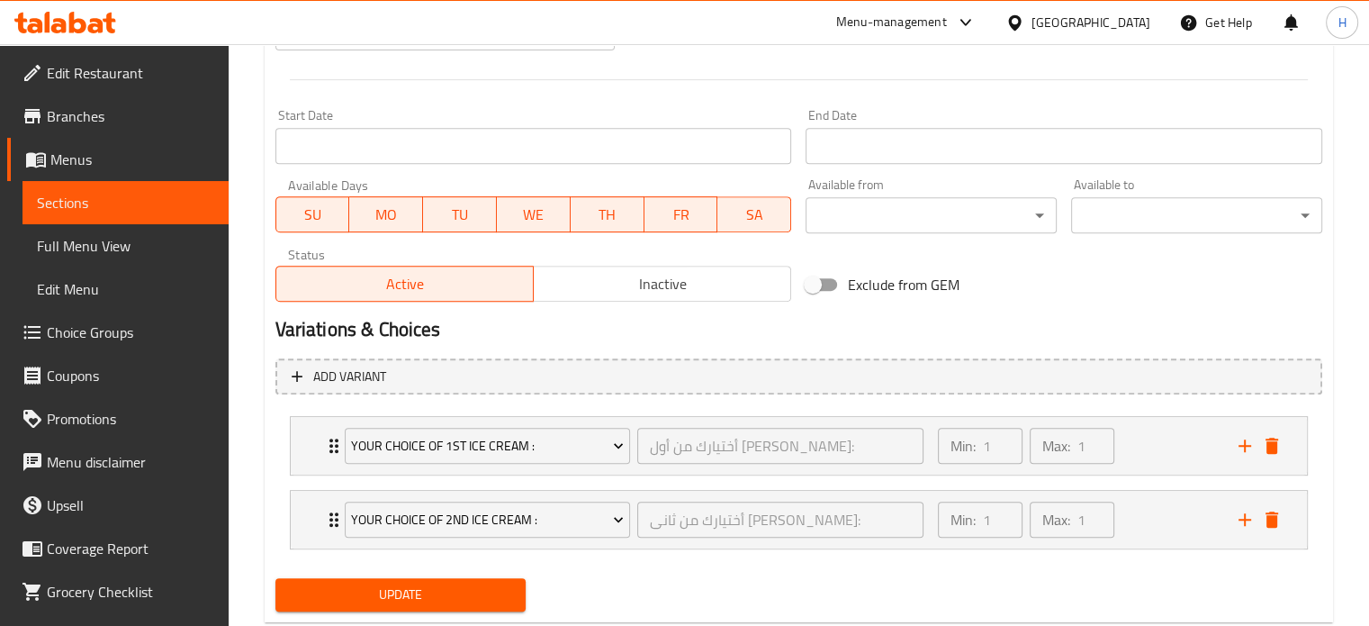
scroll to position [761, 0]
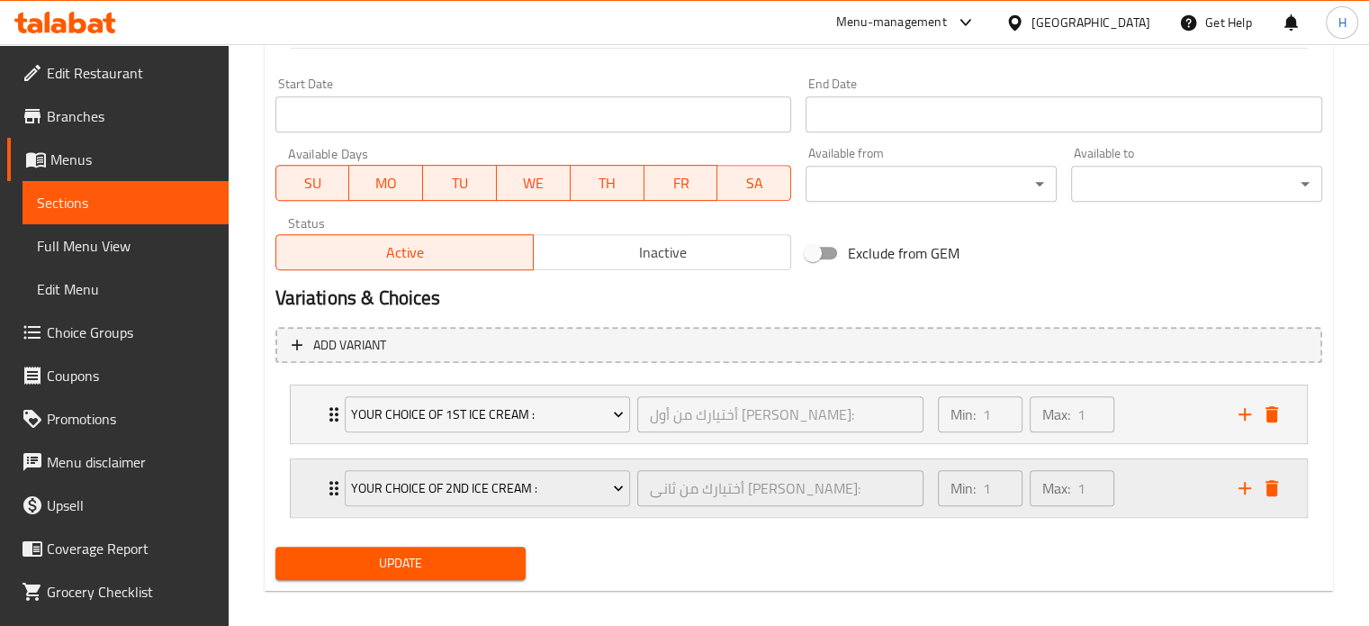
click at [1242, 488] on icon "add" at bounding box center [1245, 488] width 22 height 22
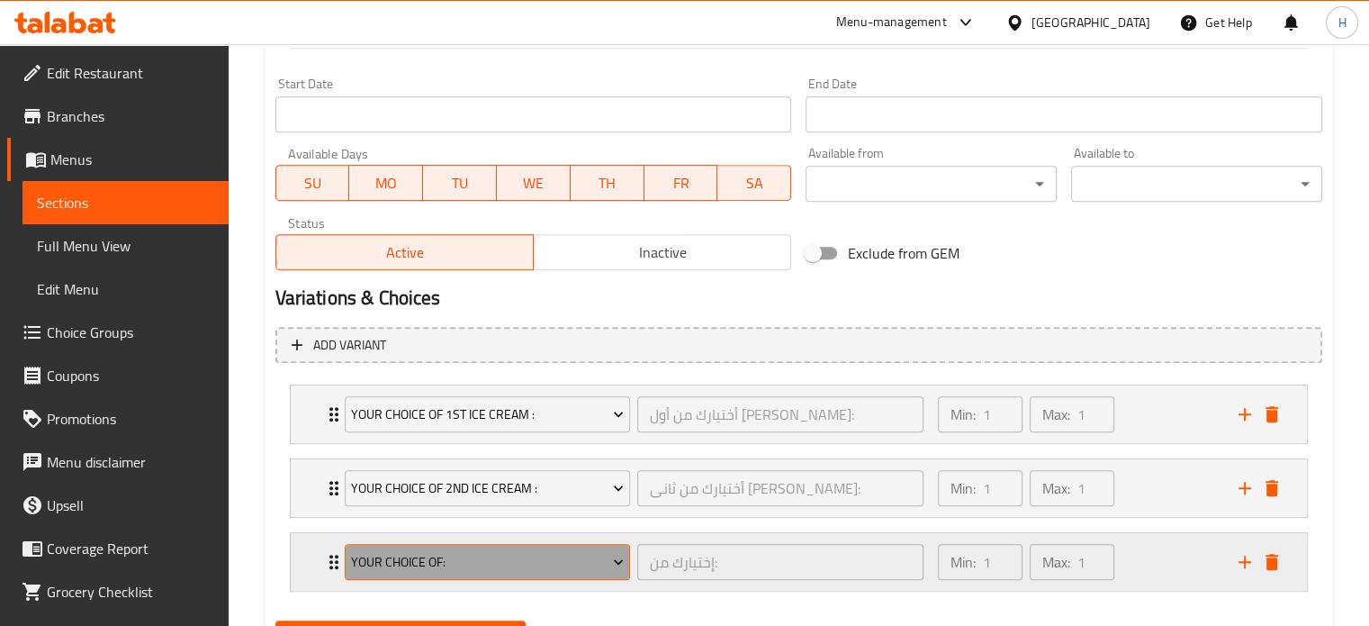
click at [455, 551] on span "Your Choice Of:" at bounding box center [487, 562] width 273 height 23
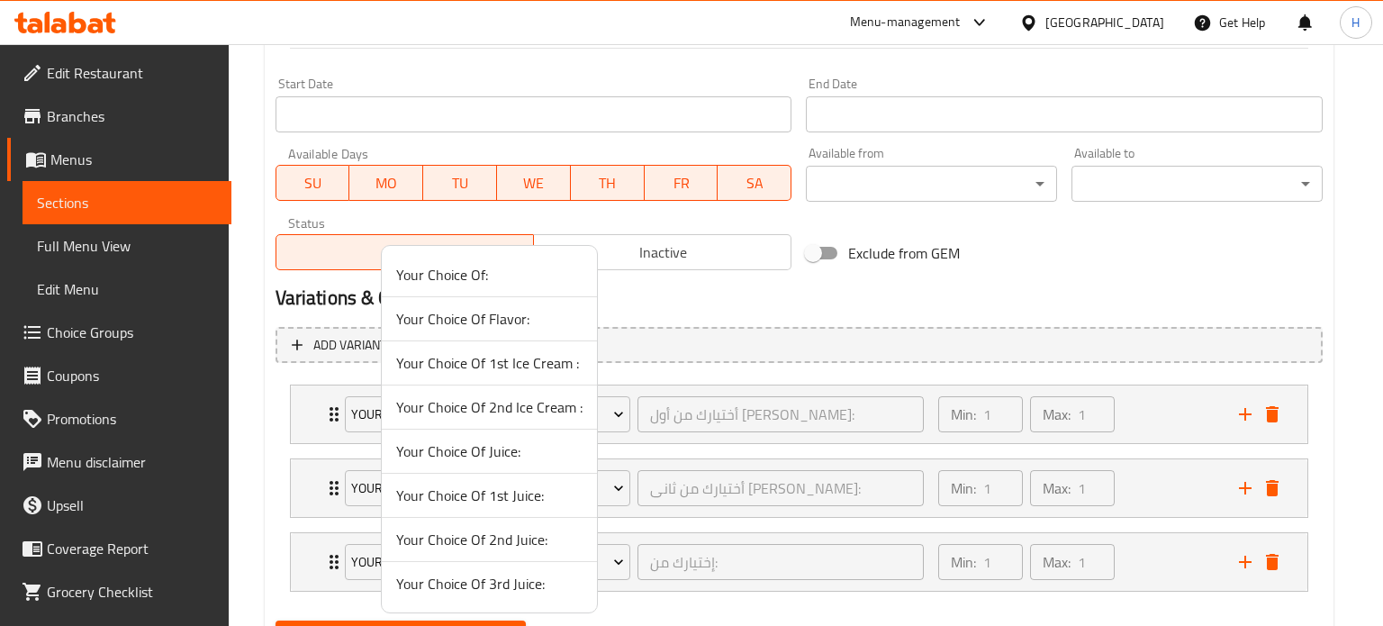
click at [477, 449] on span "Your Choice Of Juice:" at bounding box center [489, 451] width 186 height 22
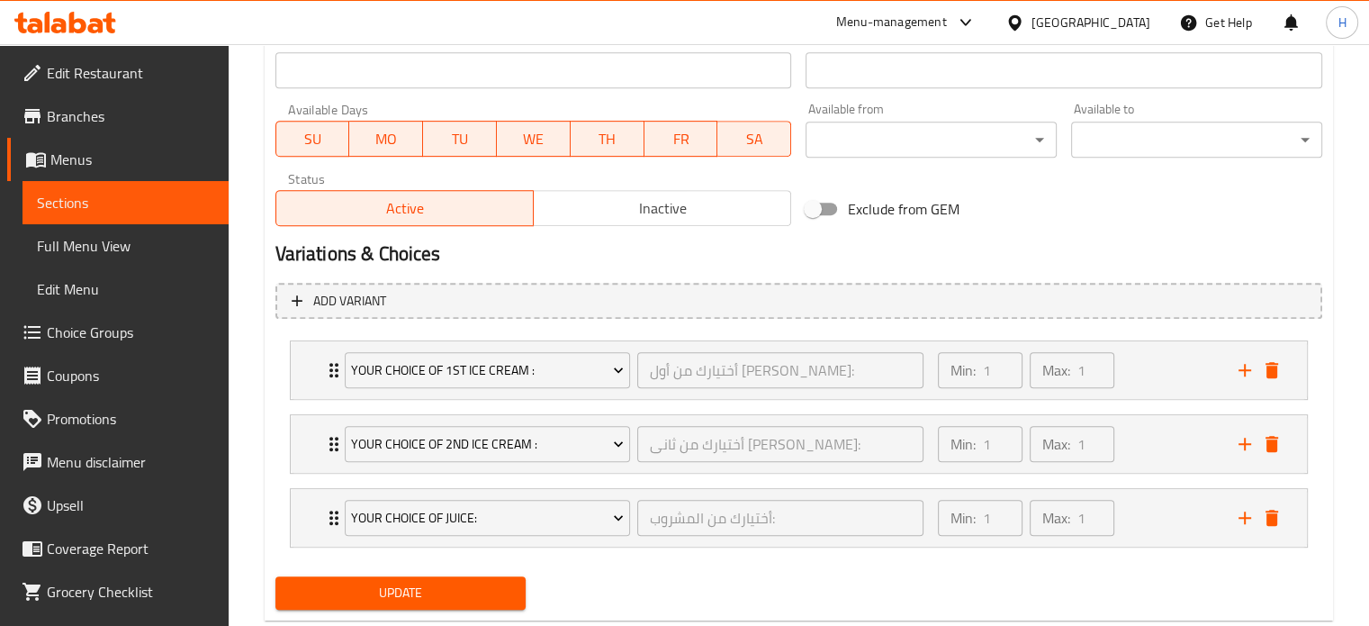
scroll to position [848, 0]
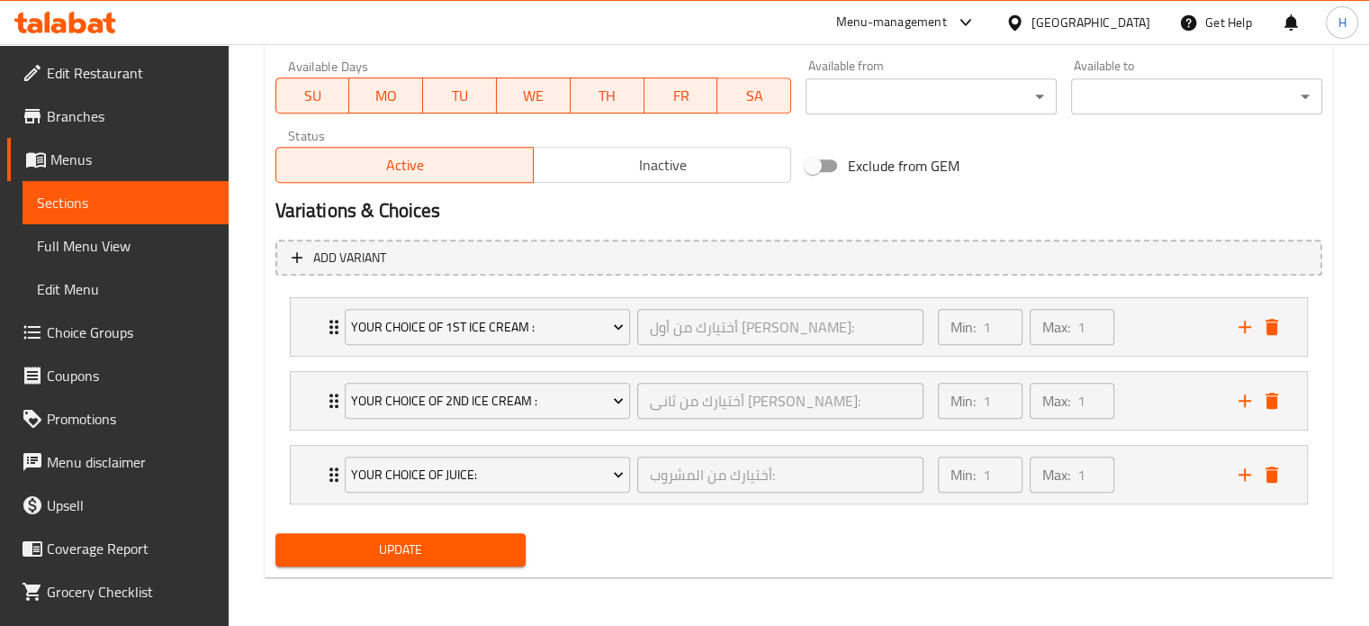
click at [410, 546] on span "Update" at bounding box center [401, 549] width 222 height 23
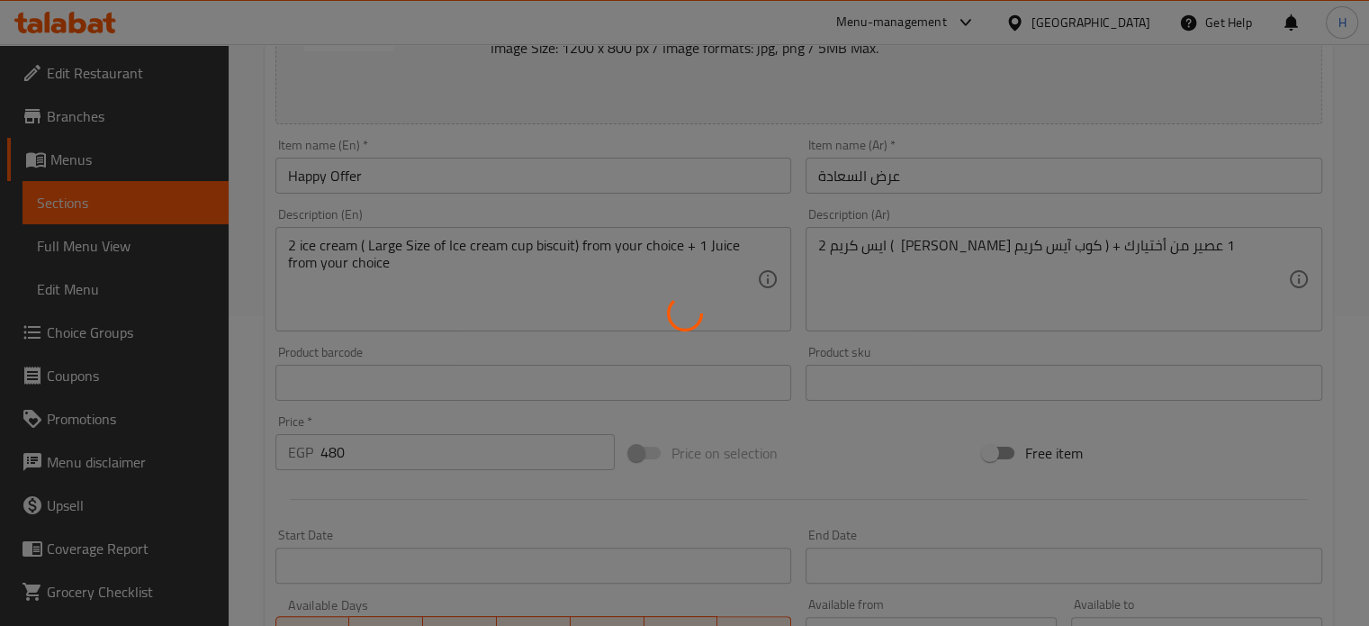
scroll to position [308, 0]
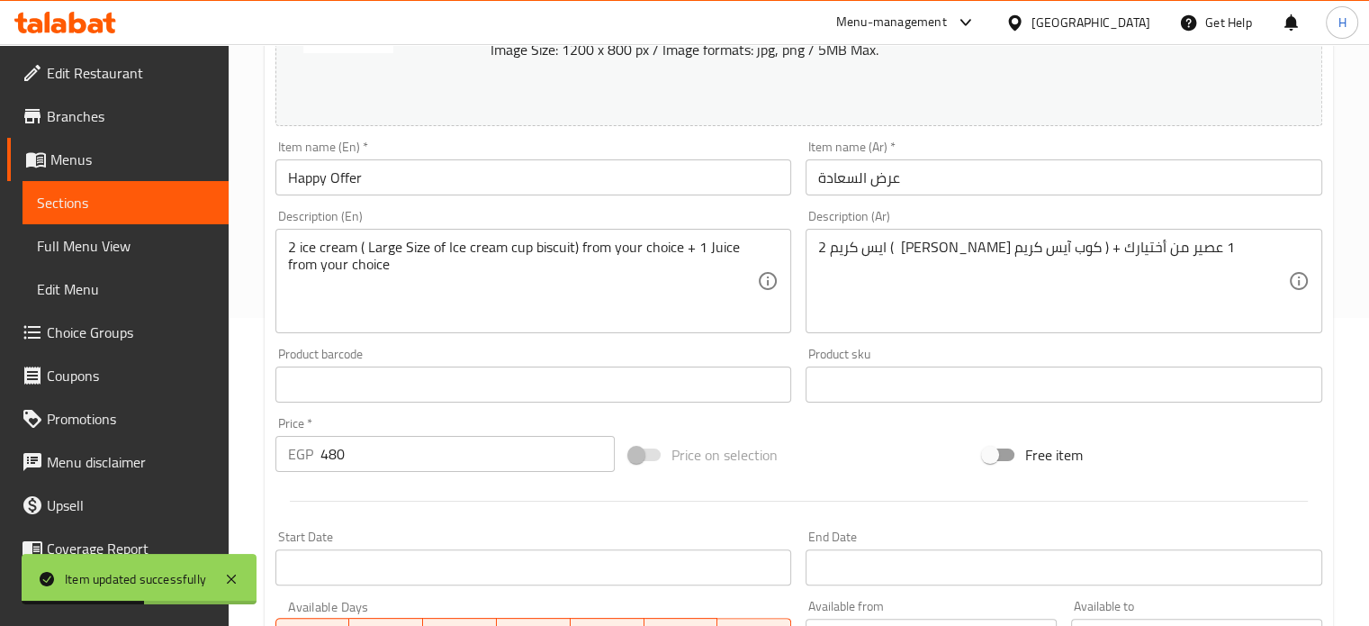
click at [79, 152] on span "Menus" at bounding box center [132, 160] width 164 height 22
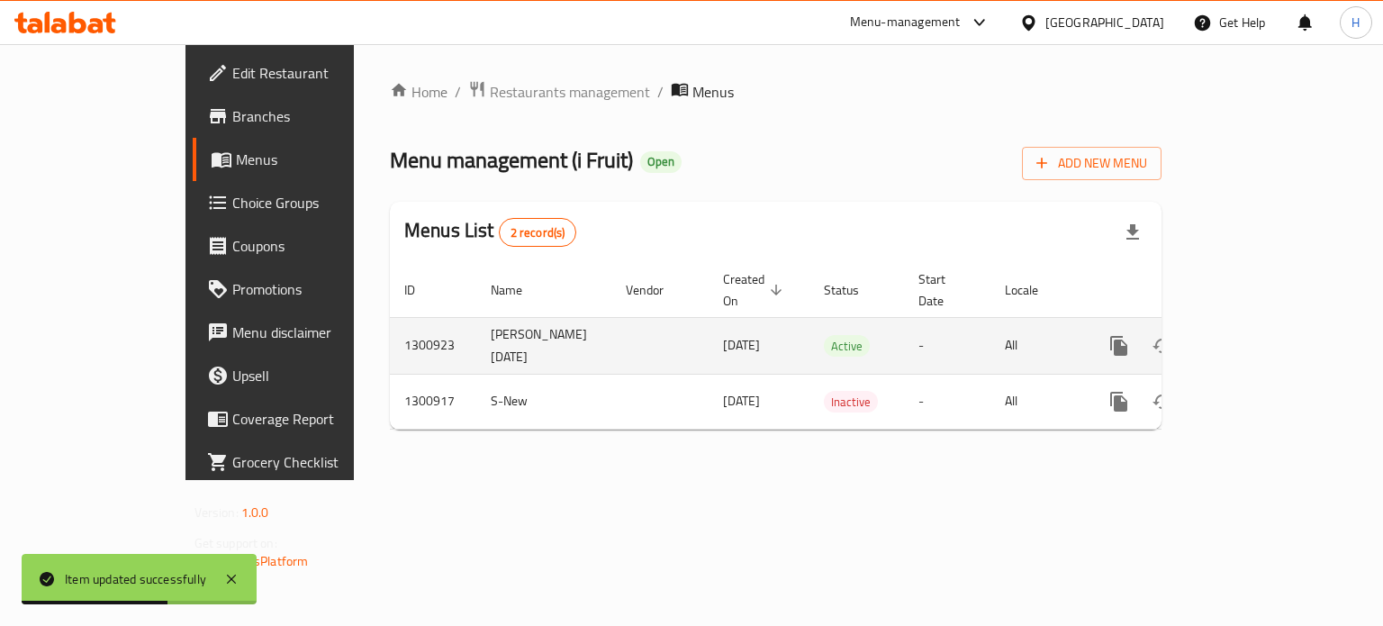
click at [1270, 326] on link "enhanced table" at bounding box center [1248, 345] width 43 height 43
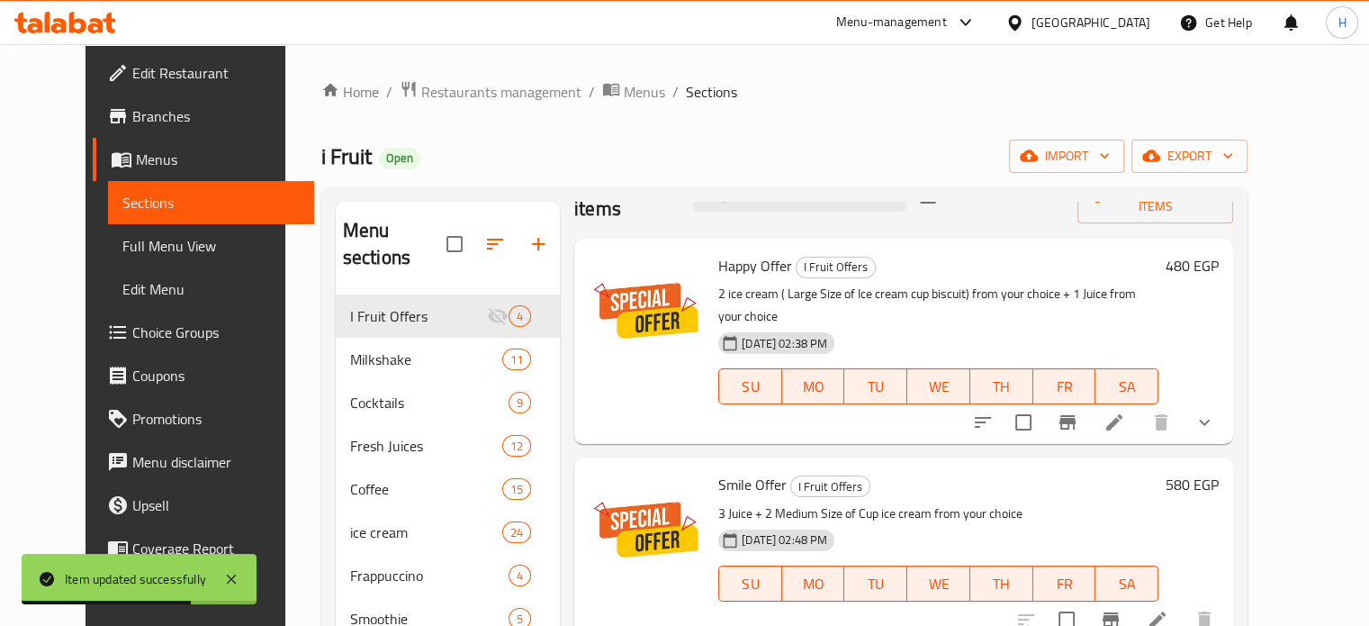
scroll to position [90, 0]
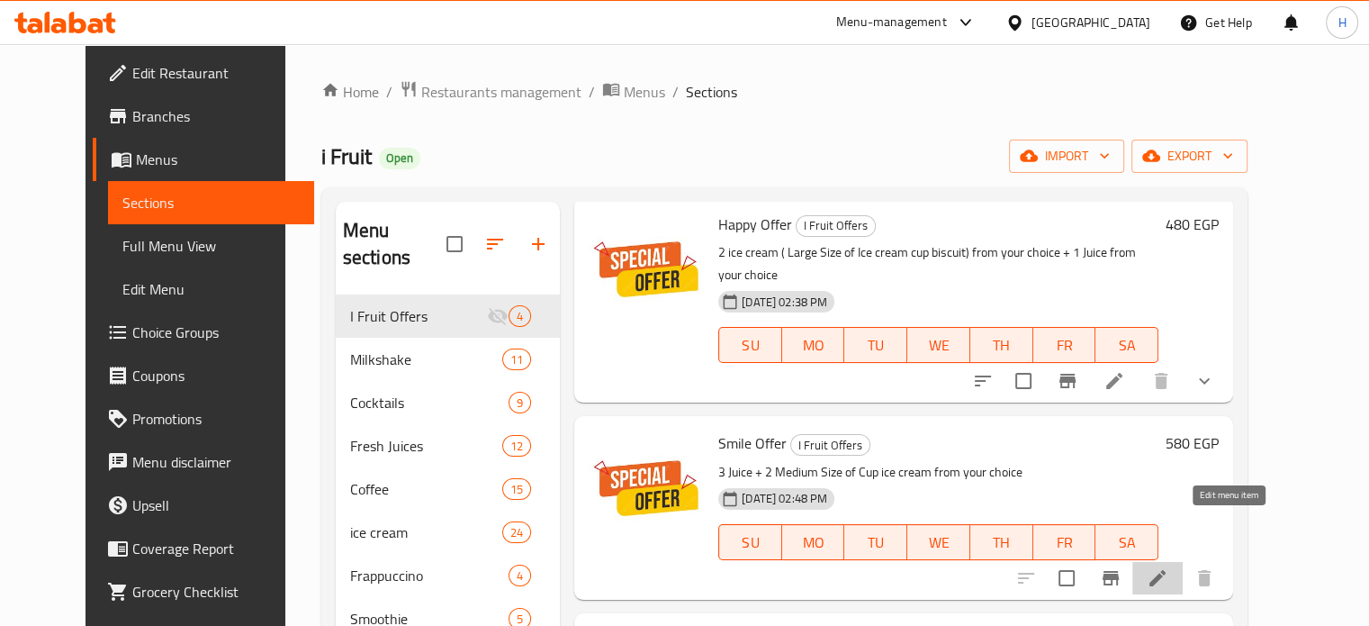
click at [1168, 567] on icon at bounding box center [1158, 578] width 22 height 22
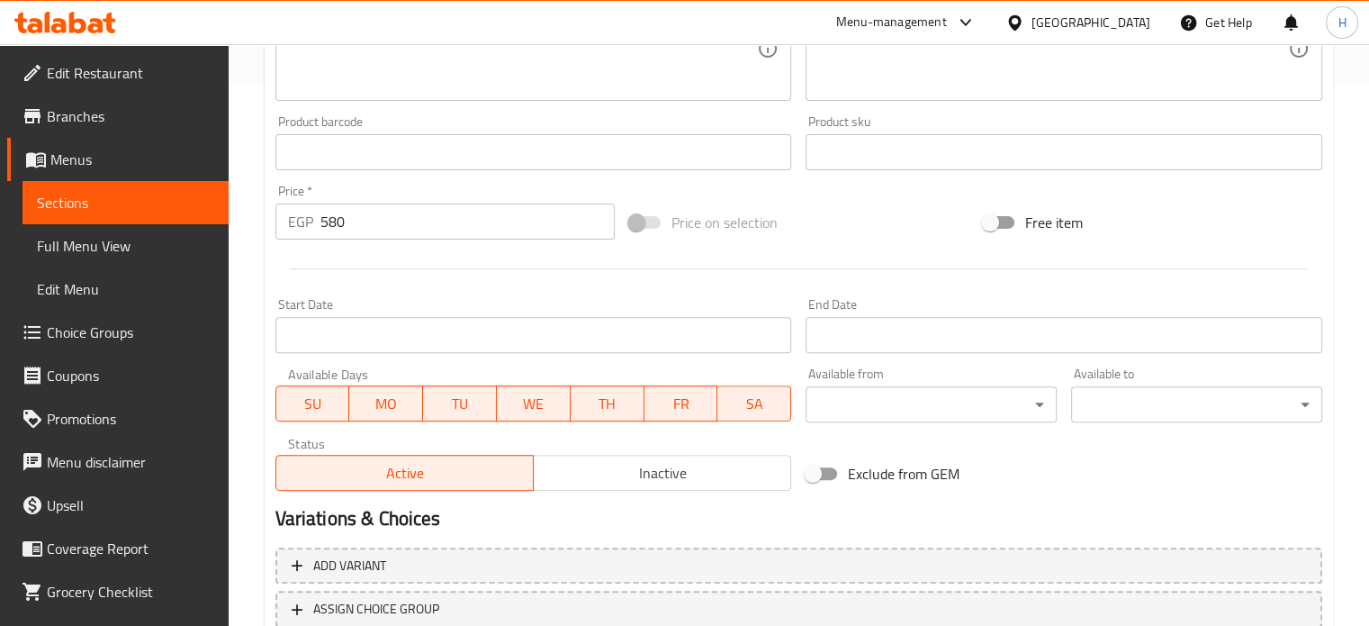
scroll to position [671, 0]
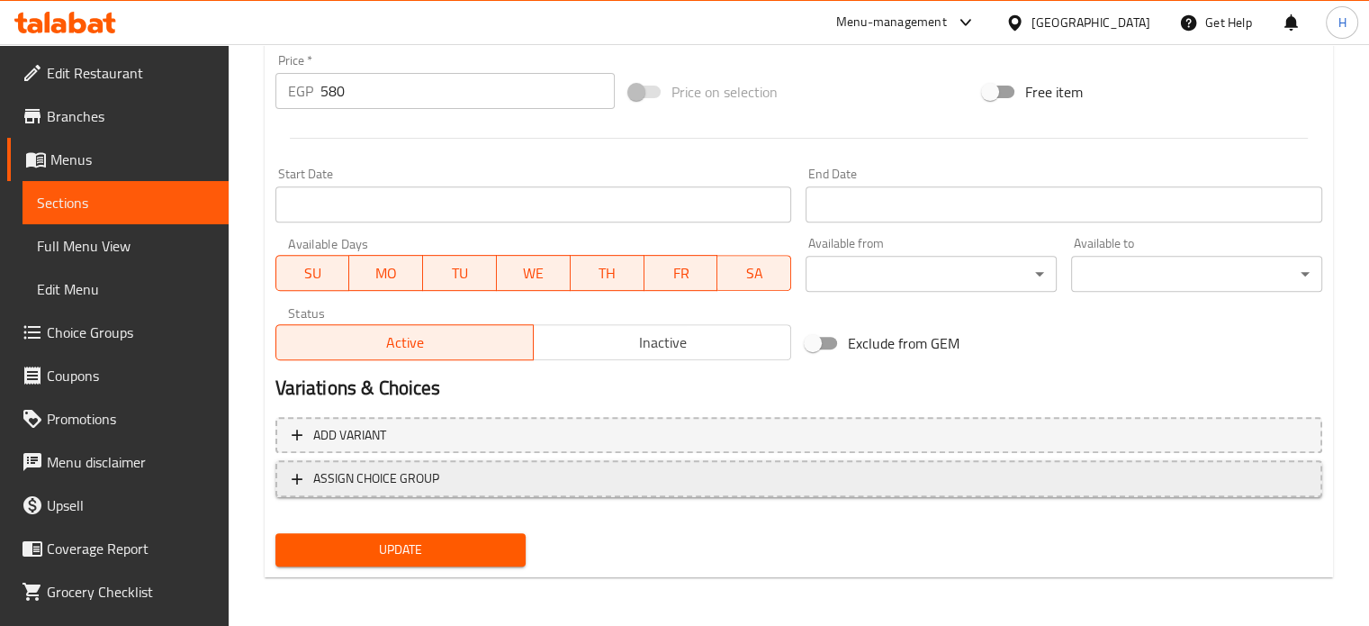
click at [429, 482] on span "ASSIGN CHOICE GROUP" at bounding box center [376, 478] width 126 height 23
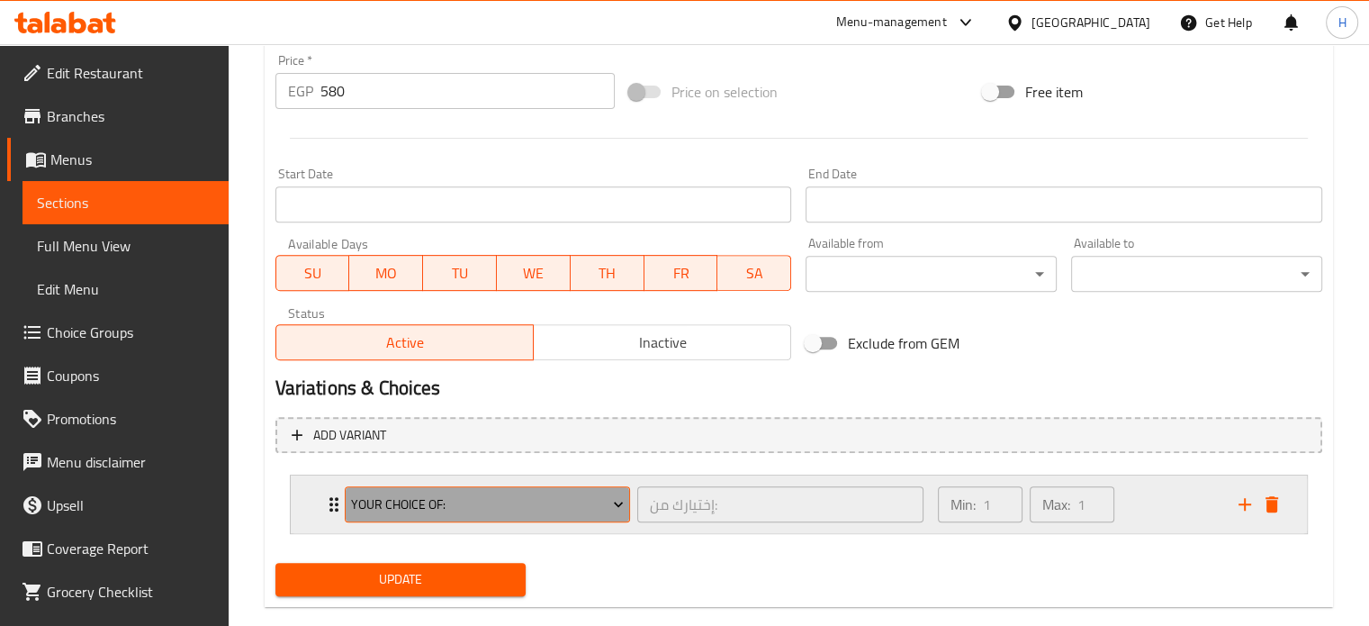
click at [439, 510] on span "Your Choice Of:" at bounding box center [487, 504] width 273 height 23
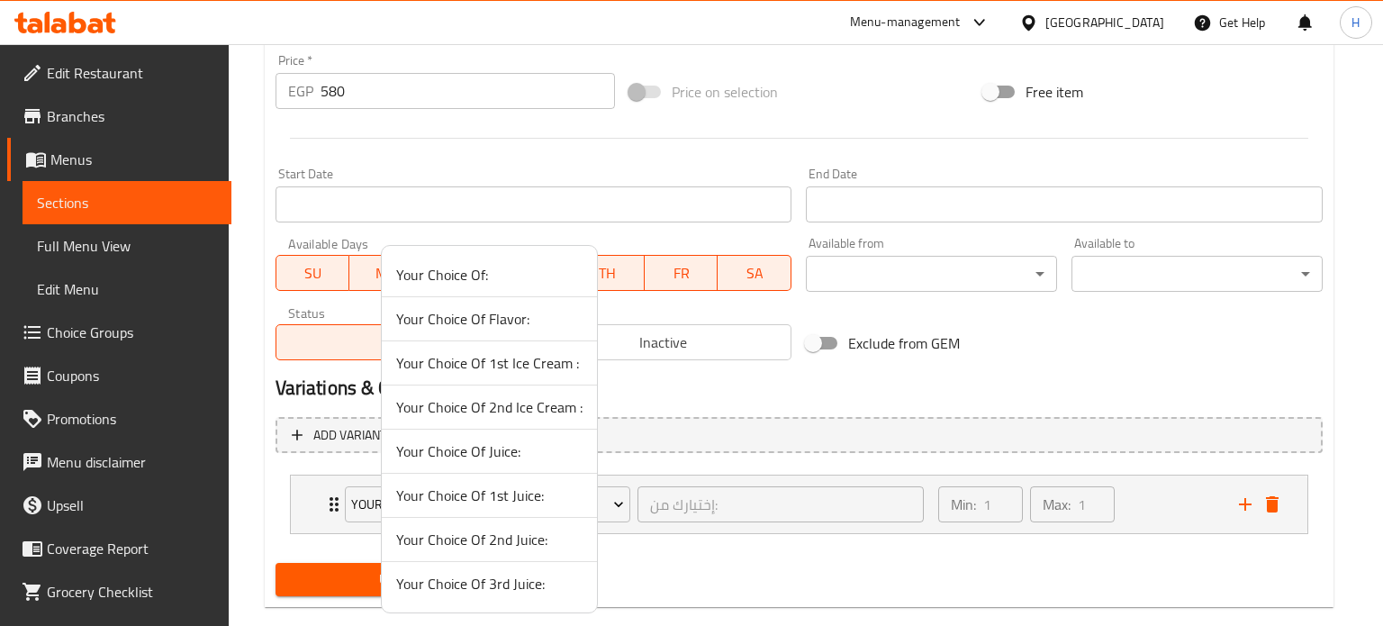
click at [493, 490] on span "Your Choice Of 1st Juice:" at bounding box center [489, 495] width 186 height 22
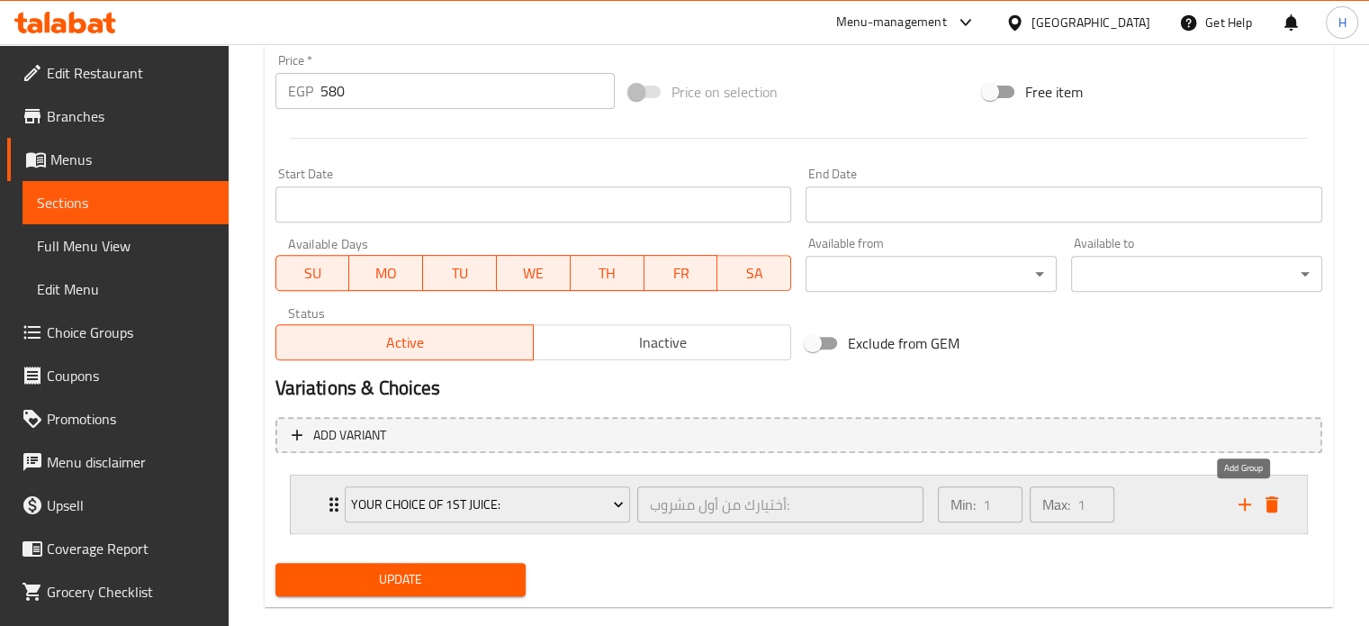
click at [1239, 498] on icon "add" at bounding box center [1245, 504] width 22 height 22
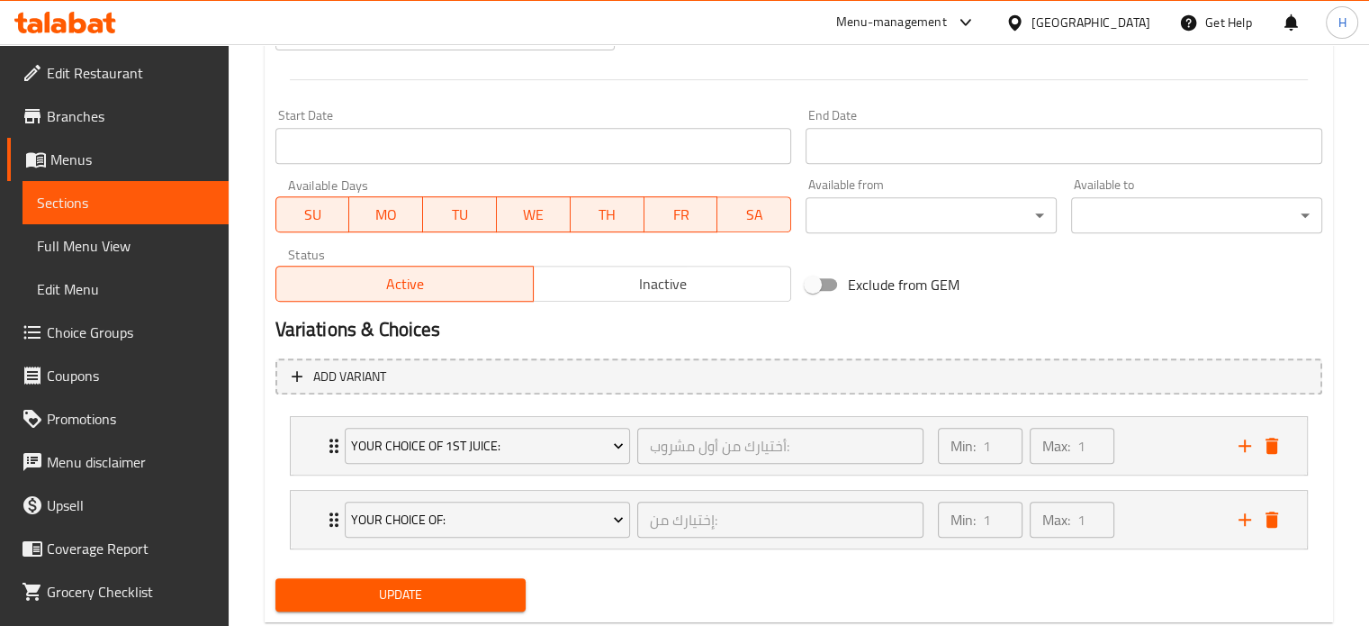
scroll to position [761, 0]
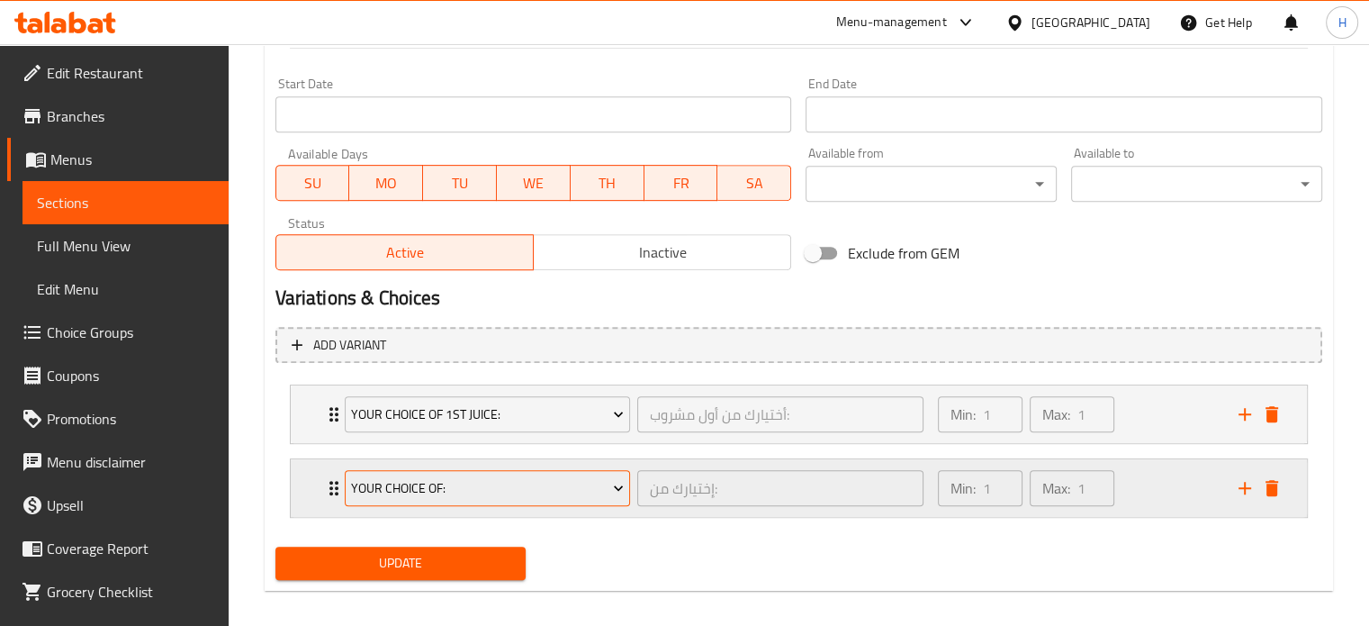
click at [539, 491] on span "Your Choice Of:" at bounding box center [487, 488] width 273 height 23
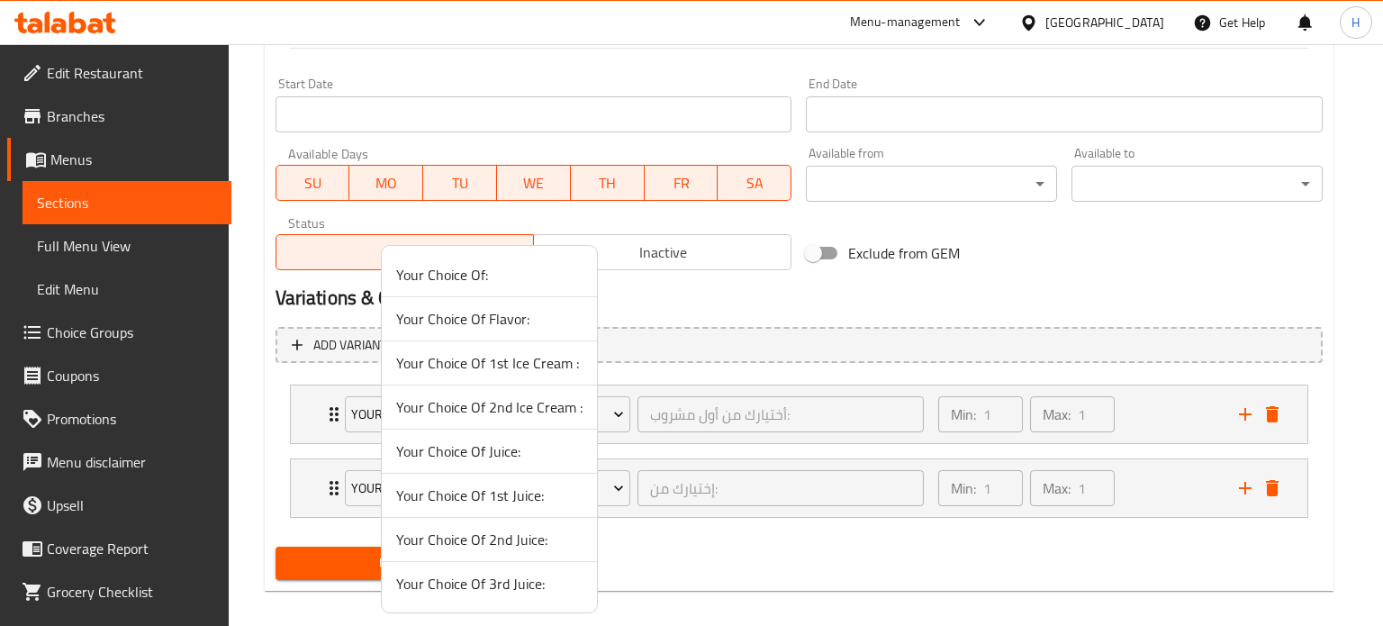
click at [500, 532] on span "Your Choice Of 2nd Juice:" at bounding box center [489, 539] width 186 height 22
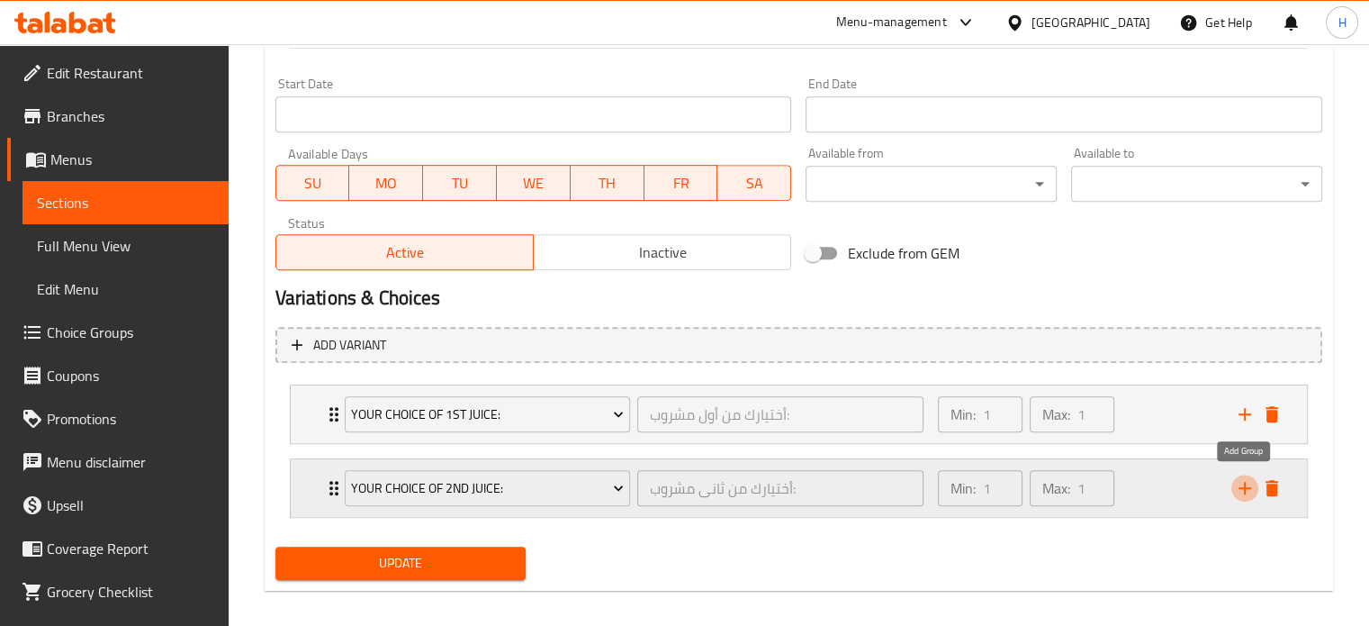
click at [1257, 480] on button "add" at bounding box center [1244, 487] width 27 height 27
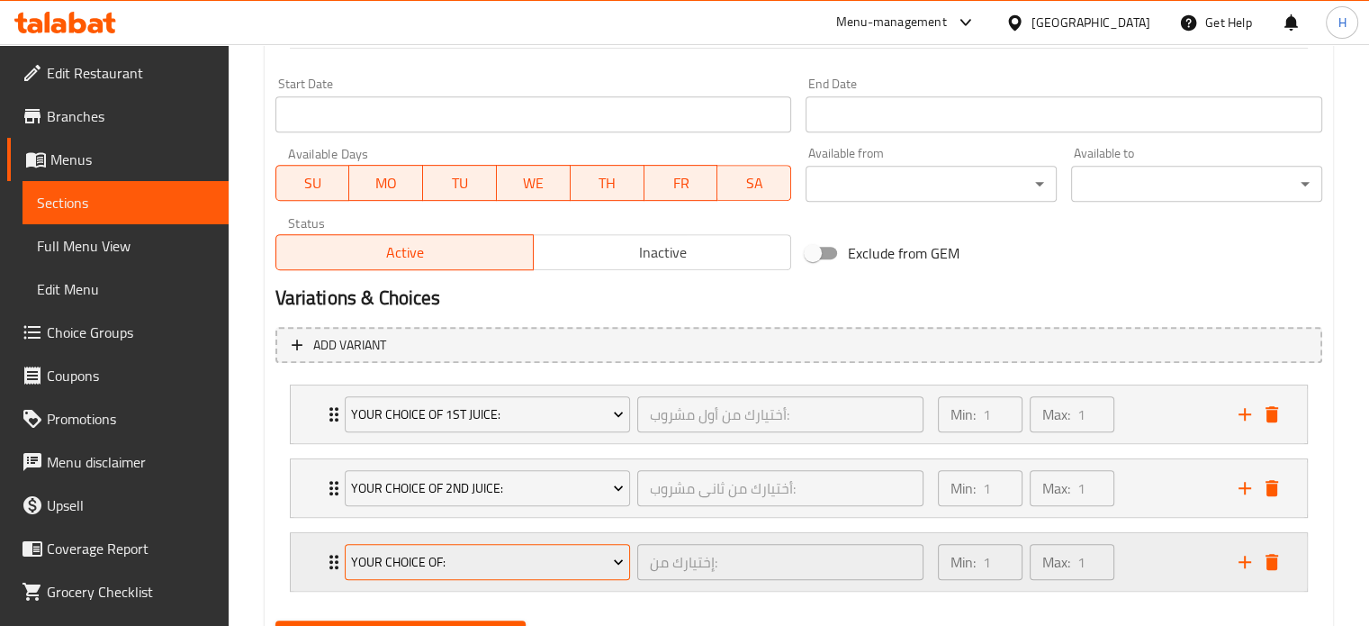
click at [500, 559] on span "Your Choice Of:" at bounding box center [487, 562] width 273 height 23
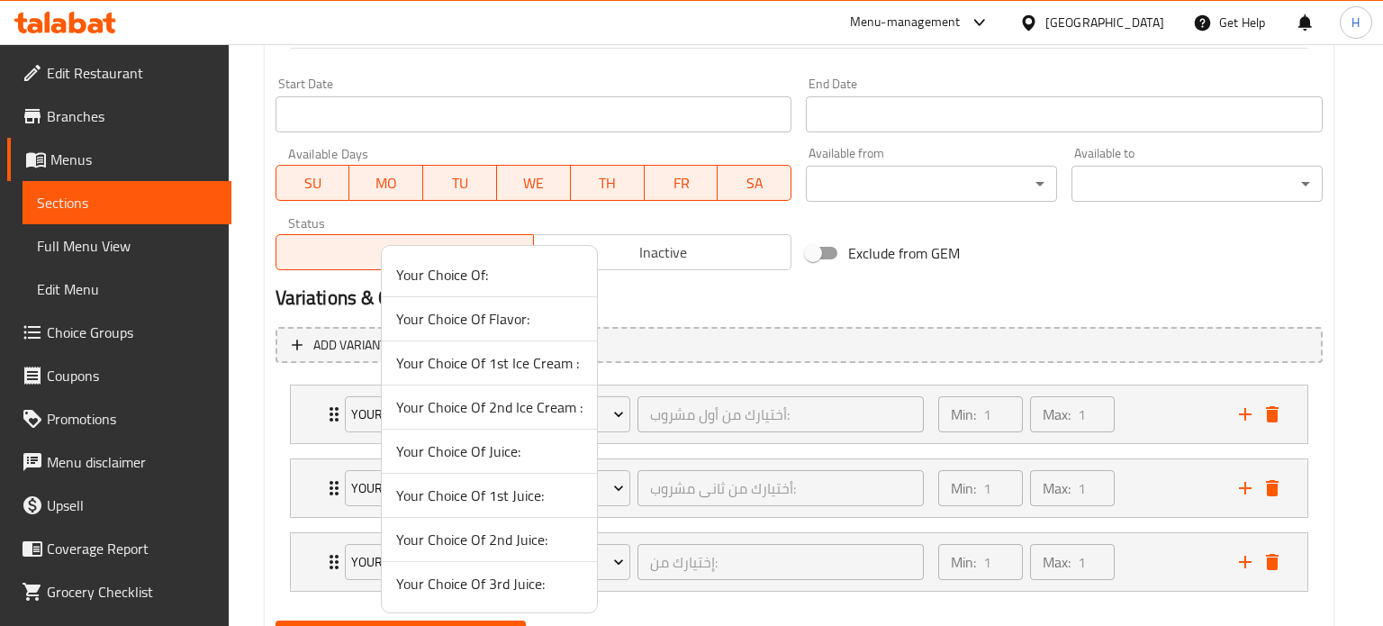
click at [482, 579] on span "Your Choice Of 3rd Juice:" at bounding box center [489, 583] width 186 height 22
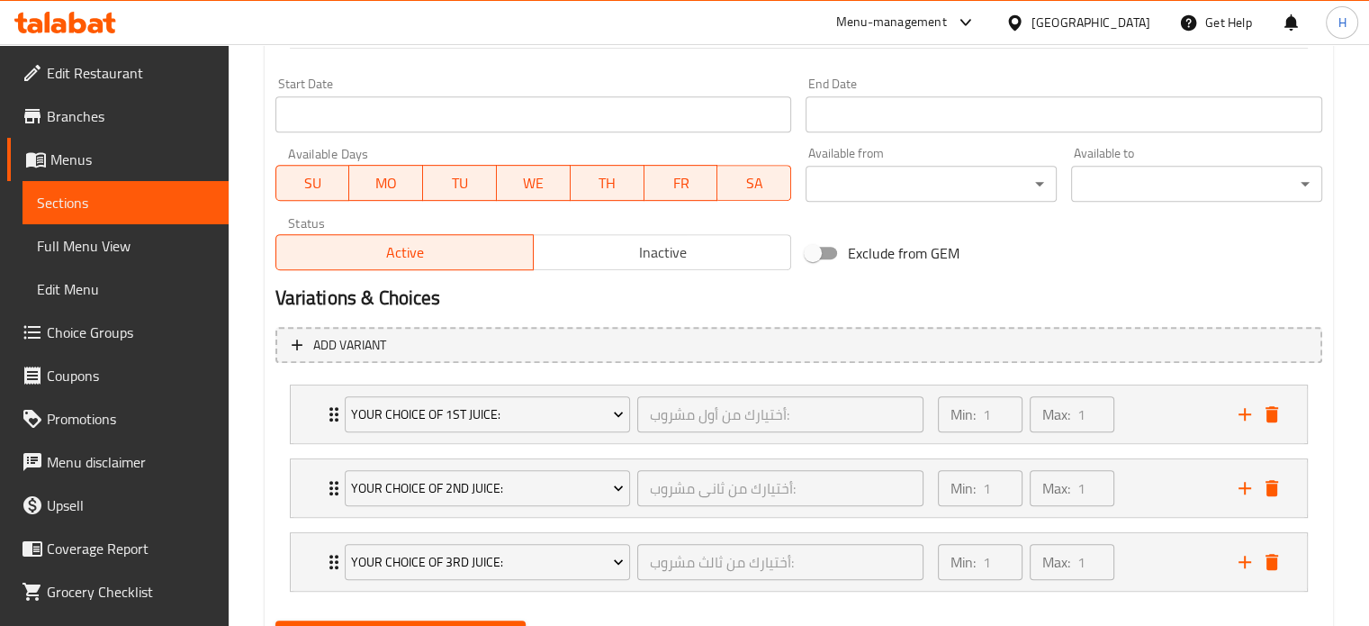
scroll to position [848, 0]
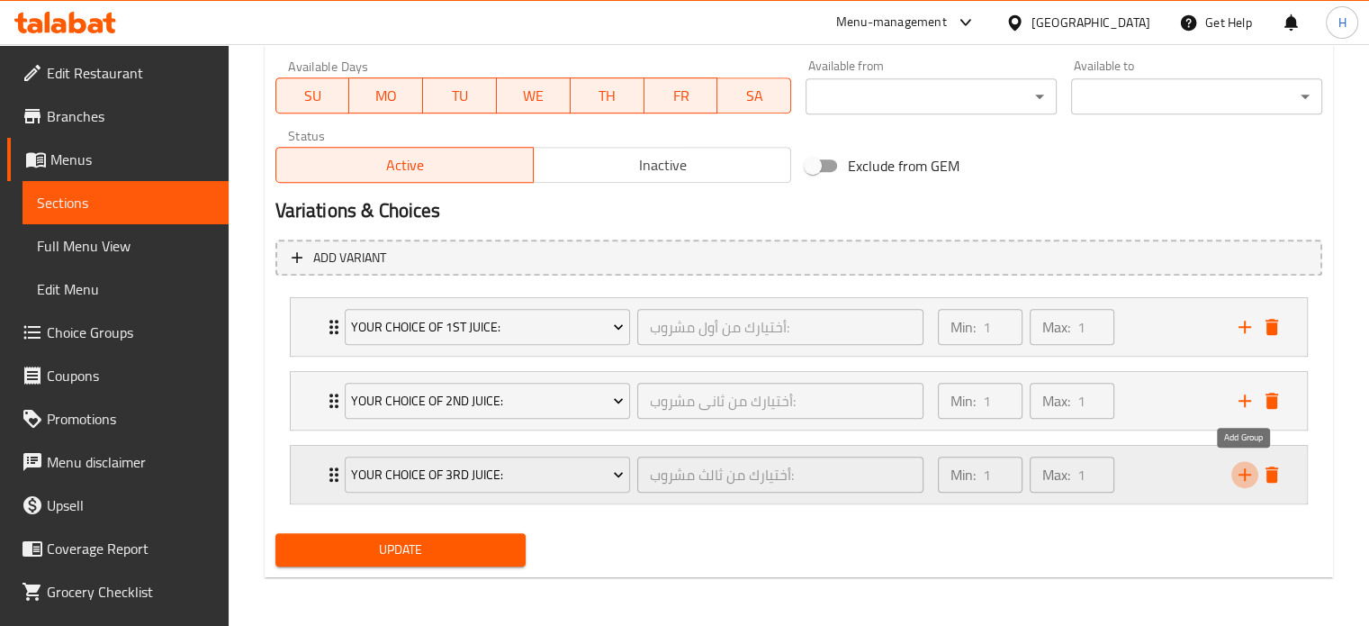
click at [1242, 479] on icon "add" at bounding box center [1245, 475] width 22 height 22
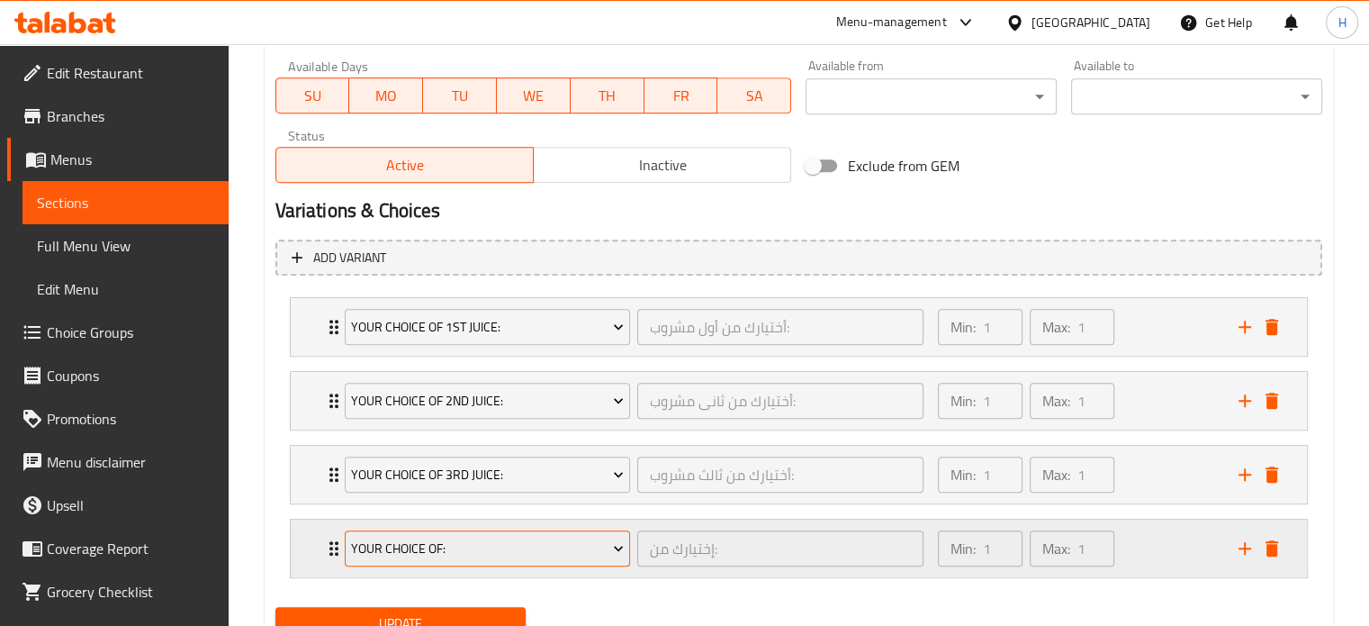
click at [465, 546] on span "Your Choice Of:" at bounding box center [487, 548] width 273 height 23
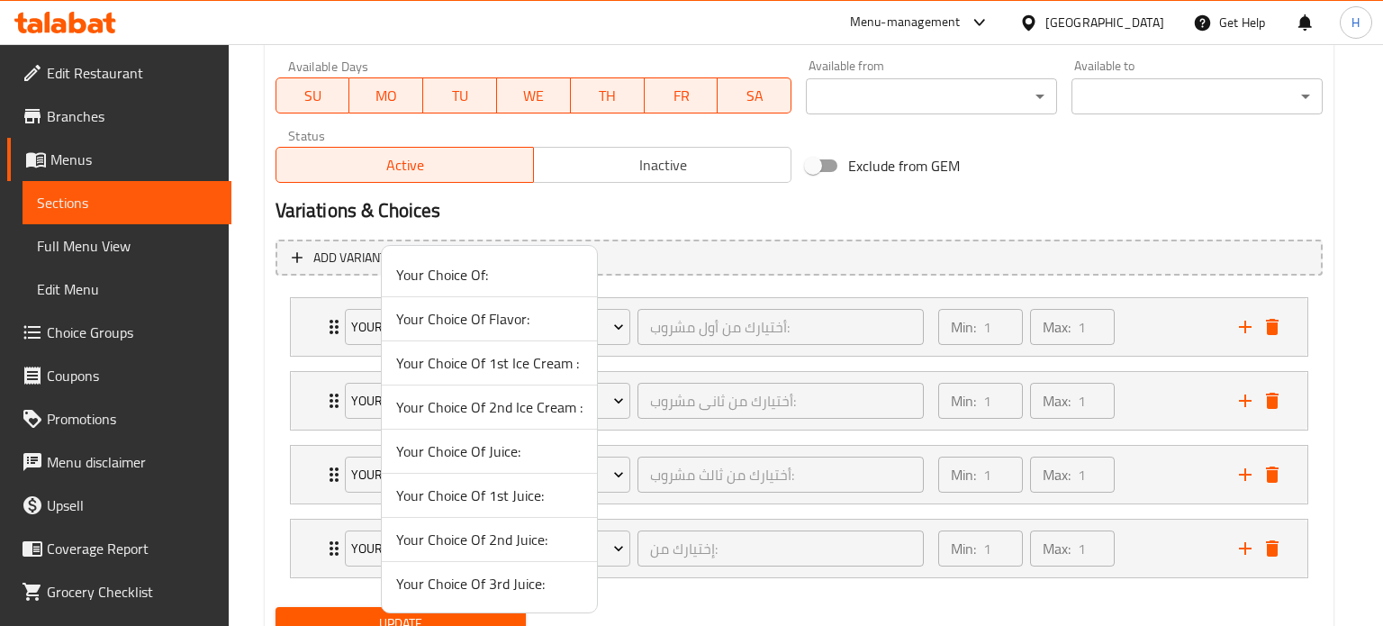
click at [482, 365] on span "Your Choice Of 1st Ice Cream :" at bounding box center [489, 363] width 186 height 22
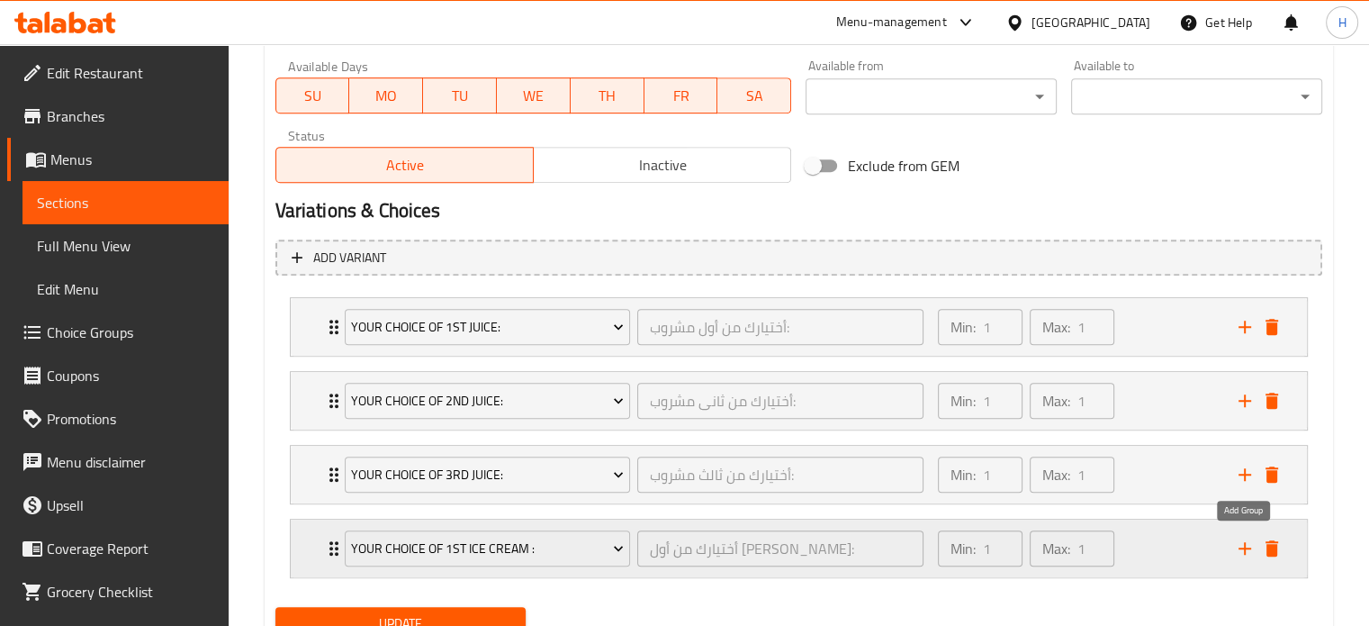
click at [1249, 550] on icon "add" at bounding box center [1245, 548] width 22 height 22
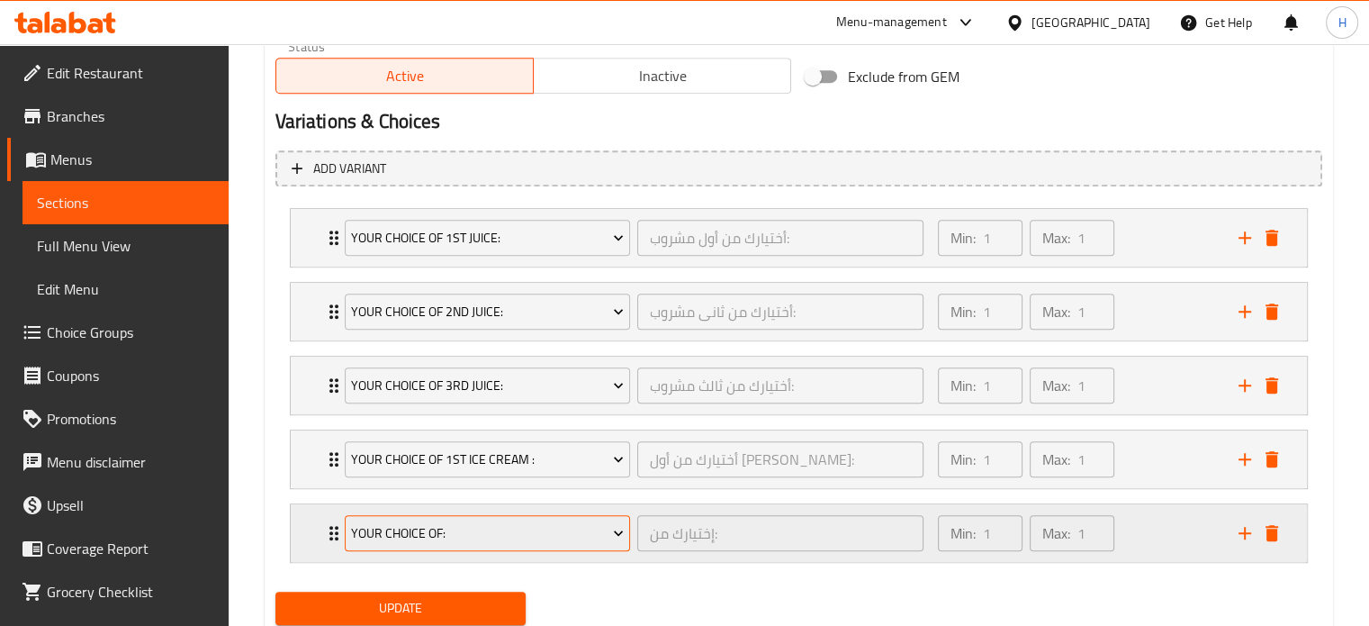
scroll to position [938, 0]
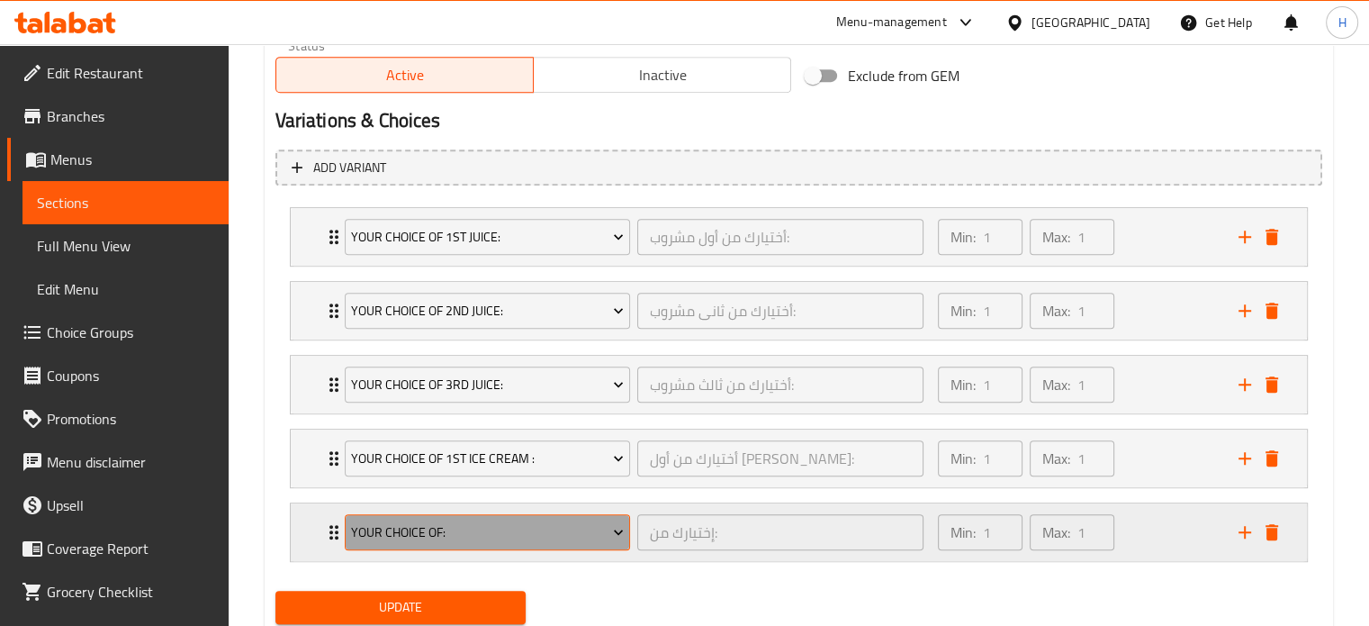
click at [430, 523] on span "Your Choice Of:" at bounding box center [487, 532] width 273 height 23
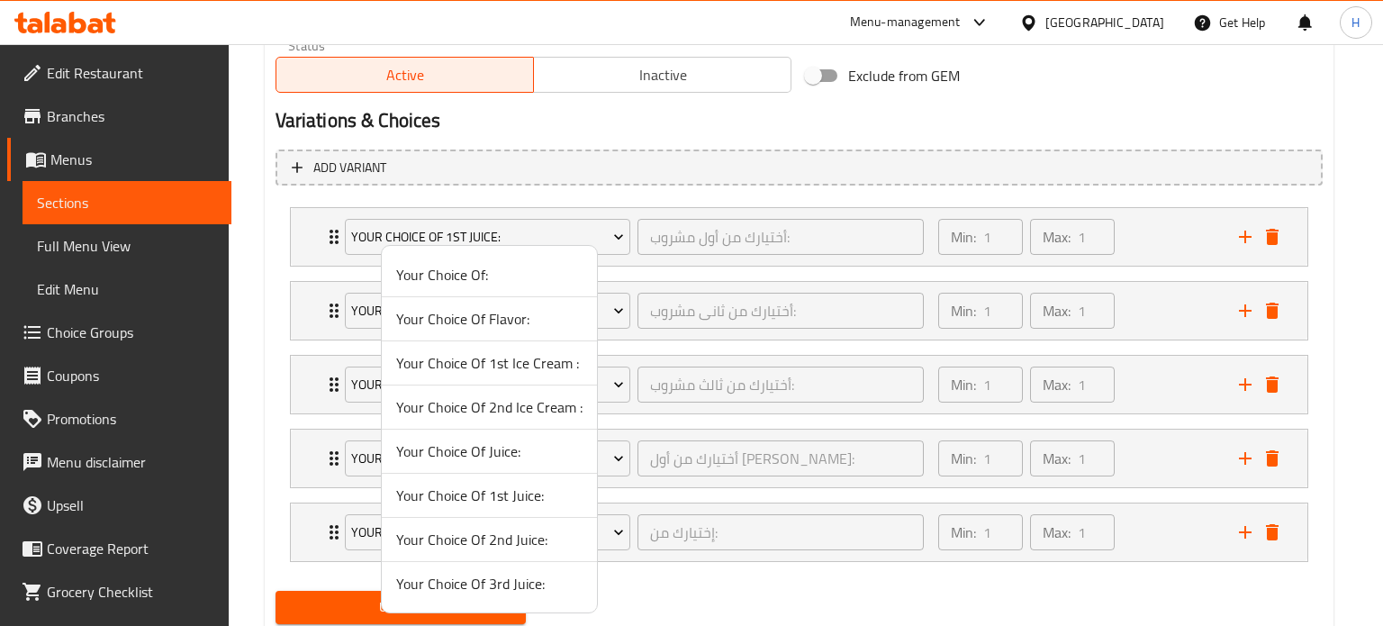
click at [490, 405] on span "Your Choice Of 2nd Ice Cream :" at bounding box center [489, 407] width 186 height 22
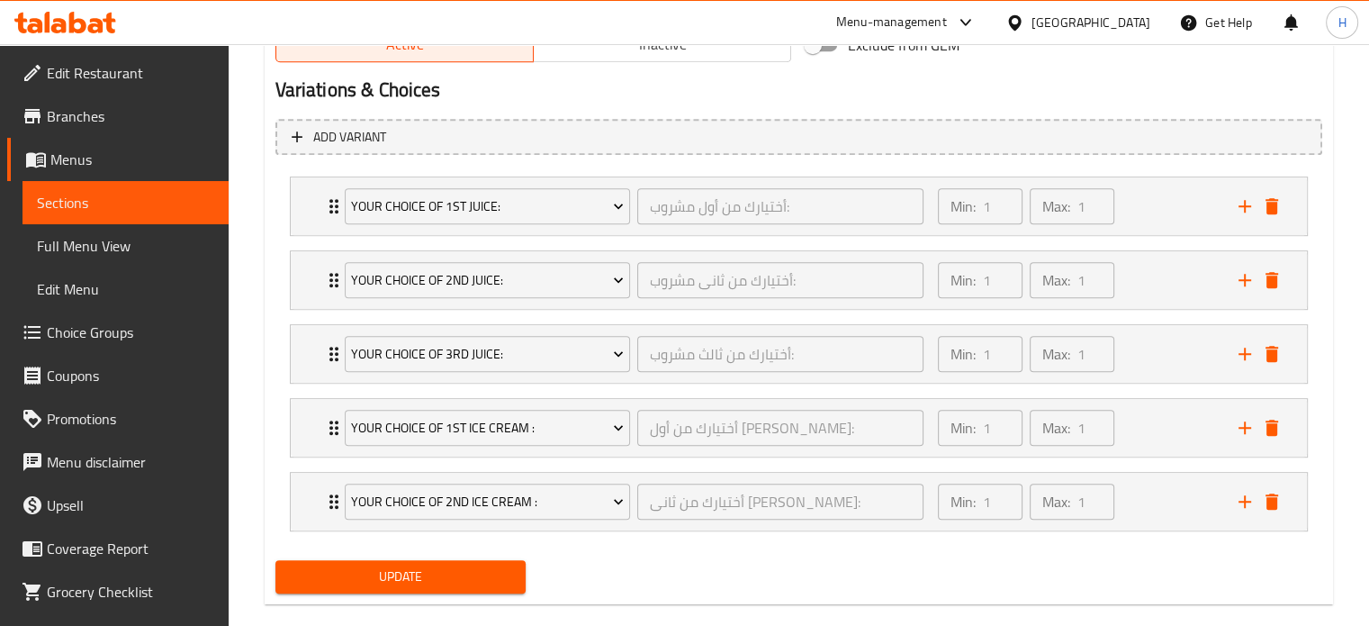
scroll to position [995, 0]
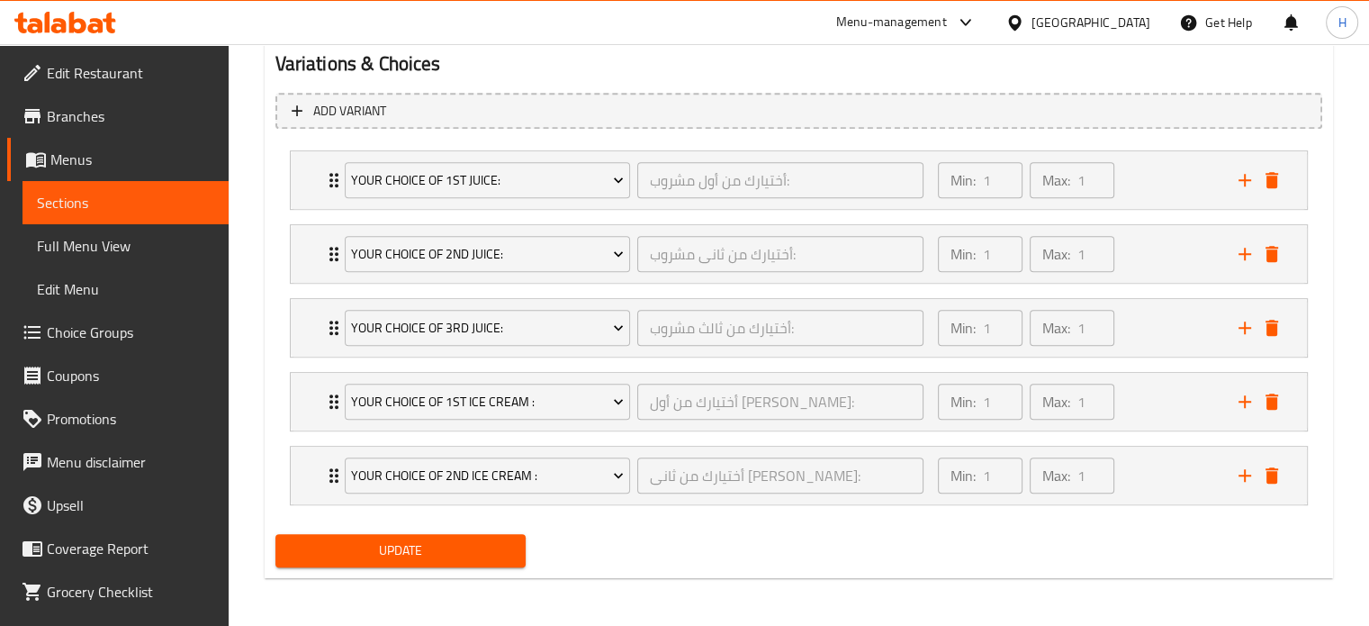
click at [493, 564] on button "Update" at bounding box center [400, 550] width 251 height 33
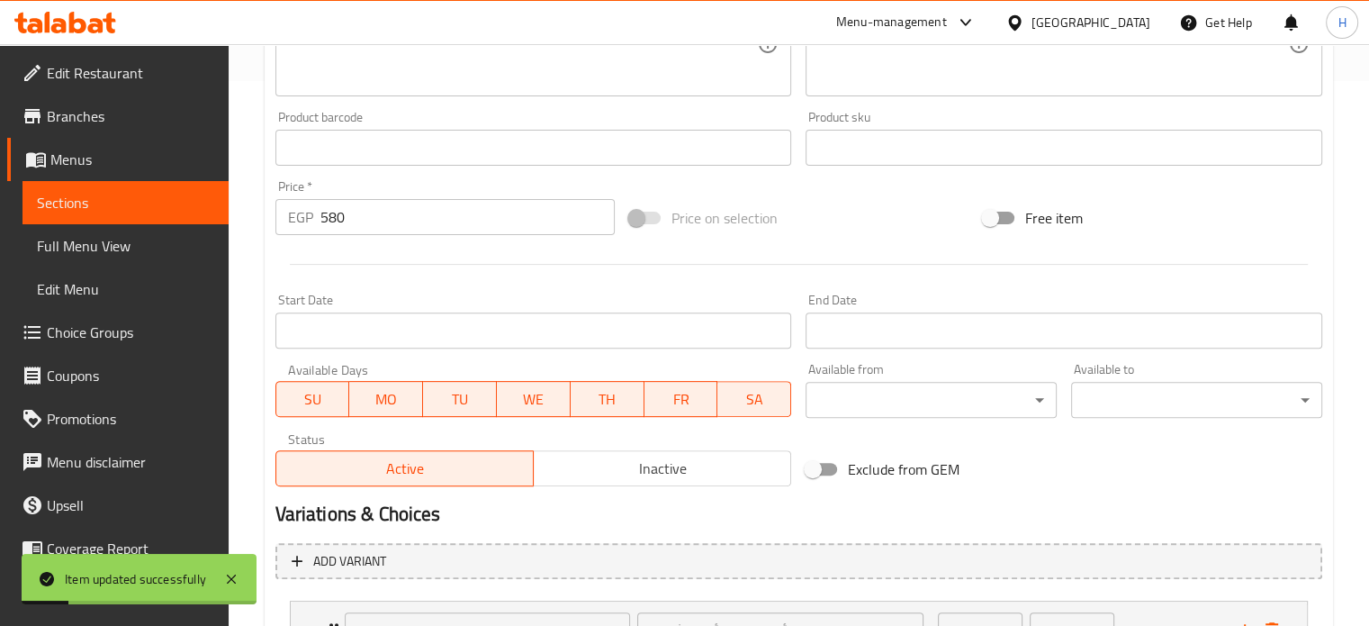
scroll to position [275, 0]
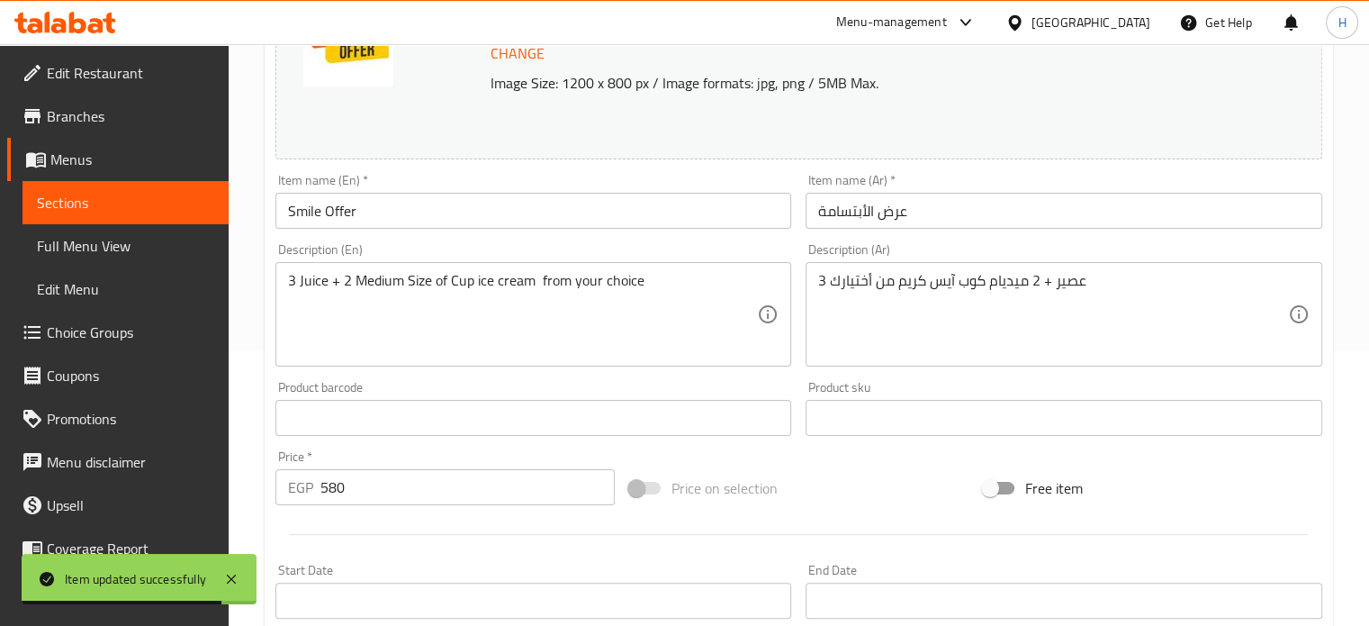
click at [65, 151] on span "Menus" at bounding box center [132, 160] width 164 height 22
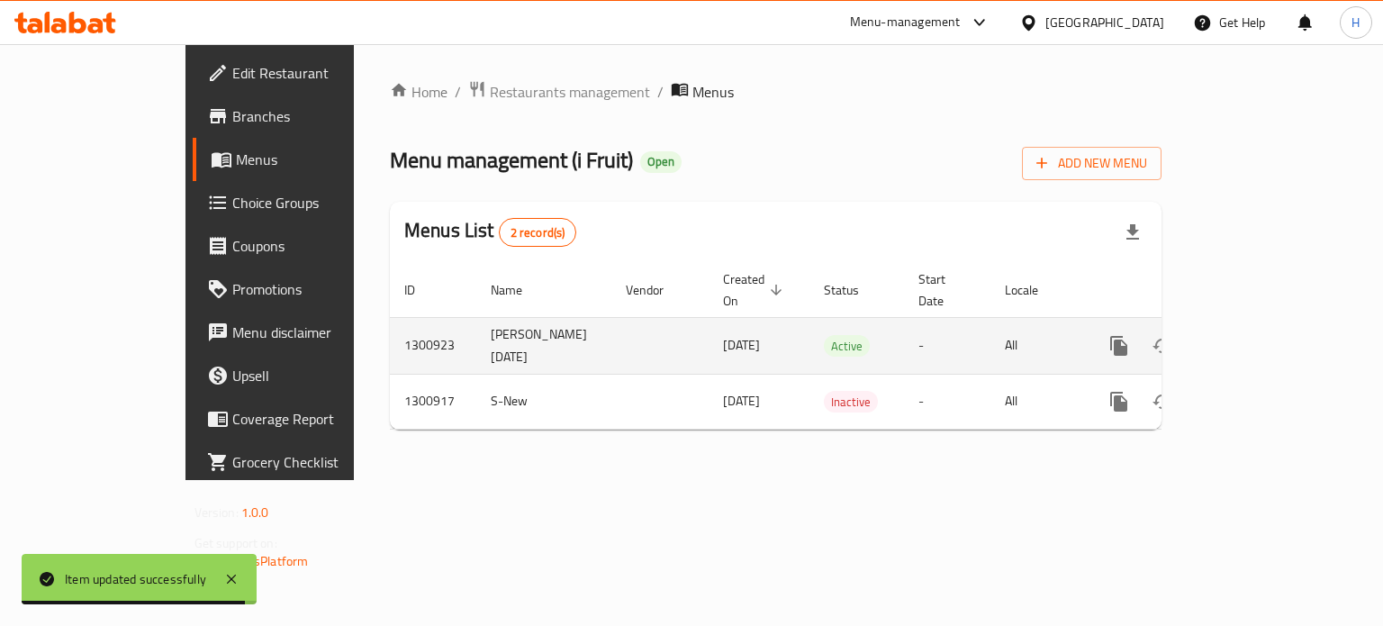
click at [1259, 335] on icon "enhanced table" at bounding box center [1249, 346] width 22 height 22
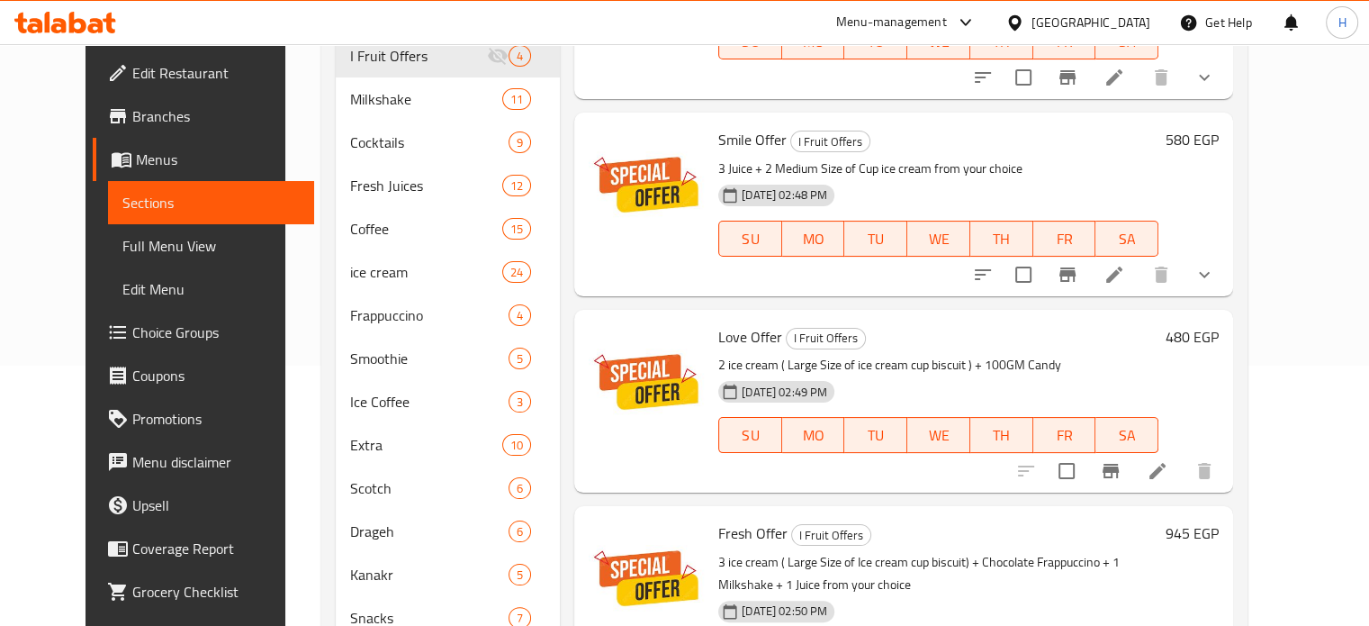
scroll to position [270, 0]
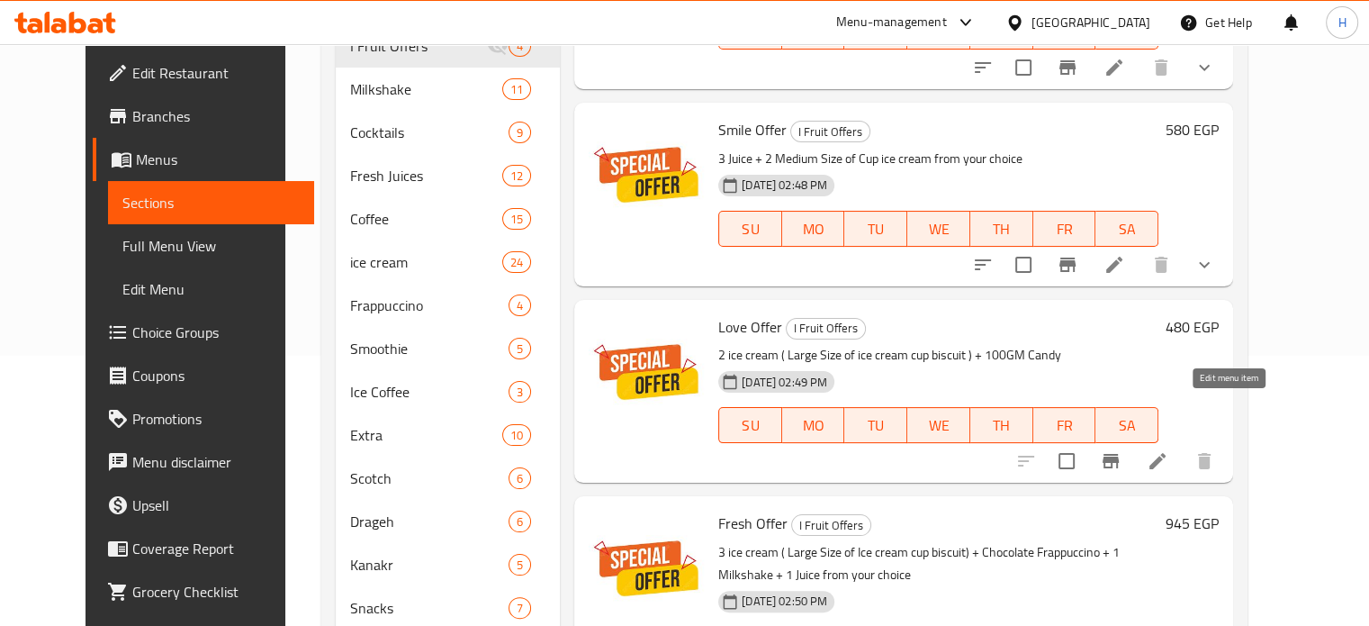
click at [1168, 450] on icon at bounding box center [1158, 461] width 22 height 22
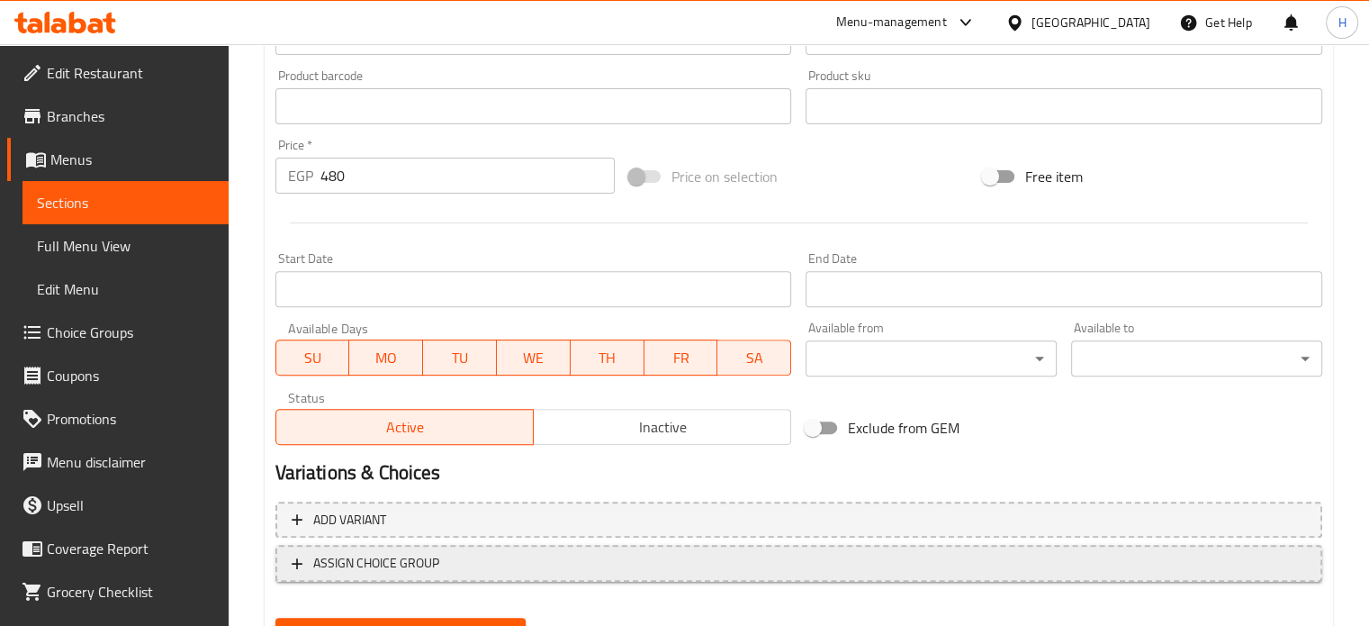
scroll to position [671, 0]
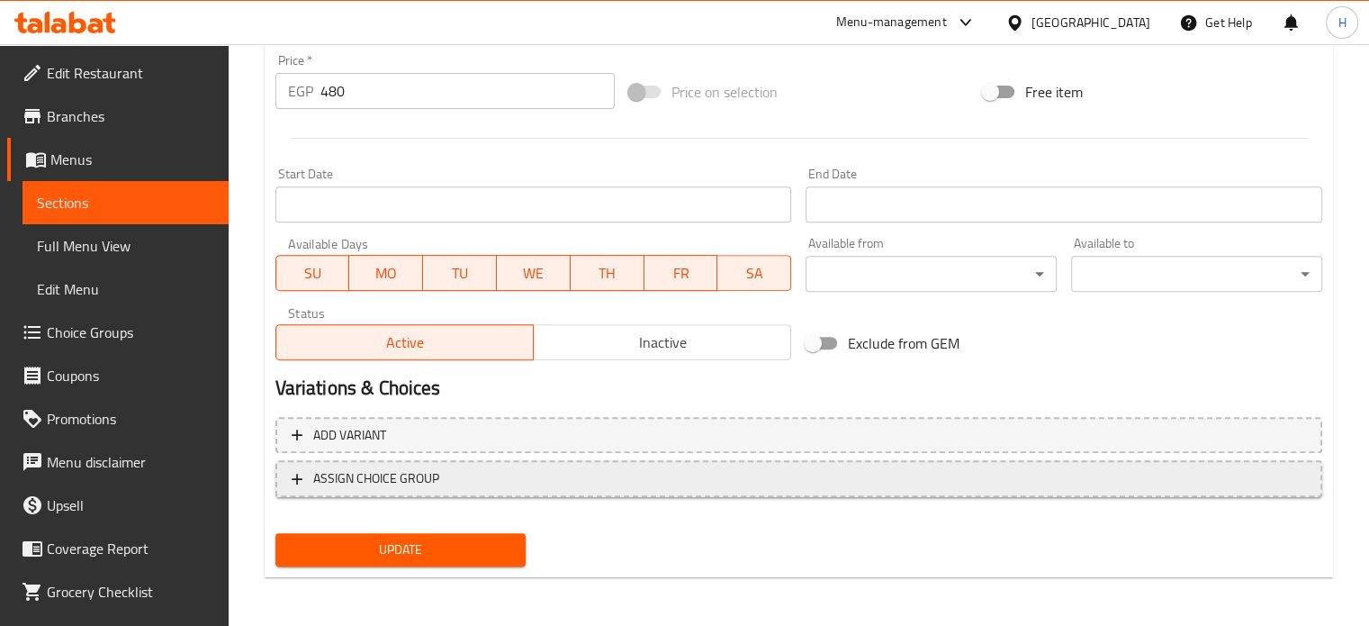
click at [393, 486] on span "ASSIGN CHOICE GROUP" at bounding box center [376, 478] width 126 height 23
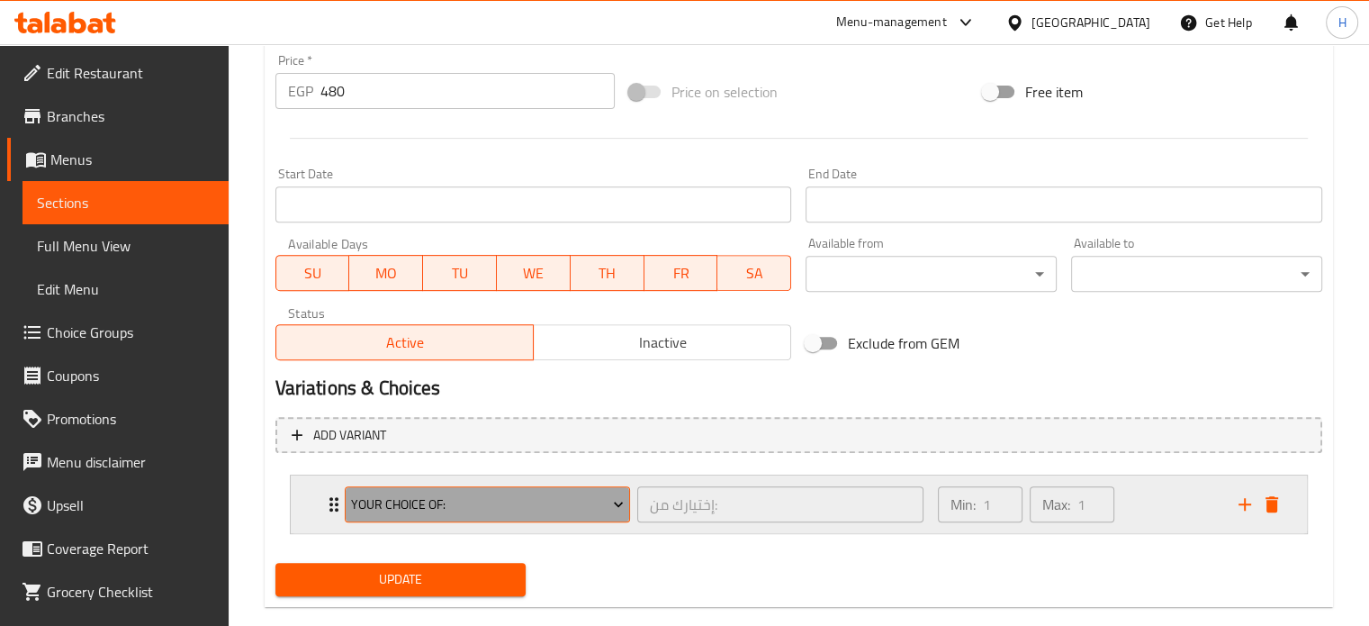
click at [392, 507] on span "Your Choice Of:" at bounding box center [487, 504] width 273 height 23
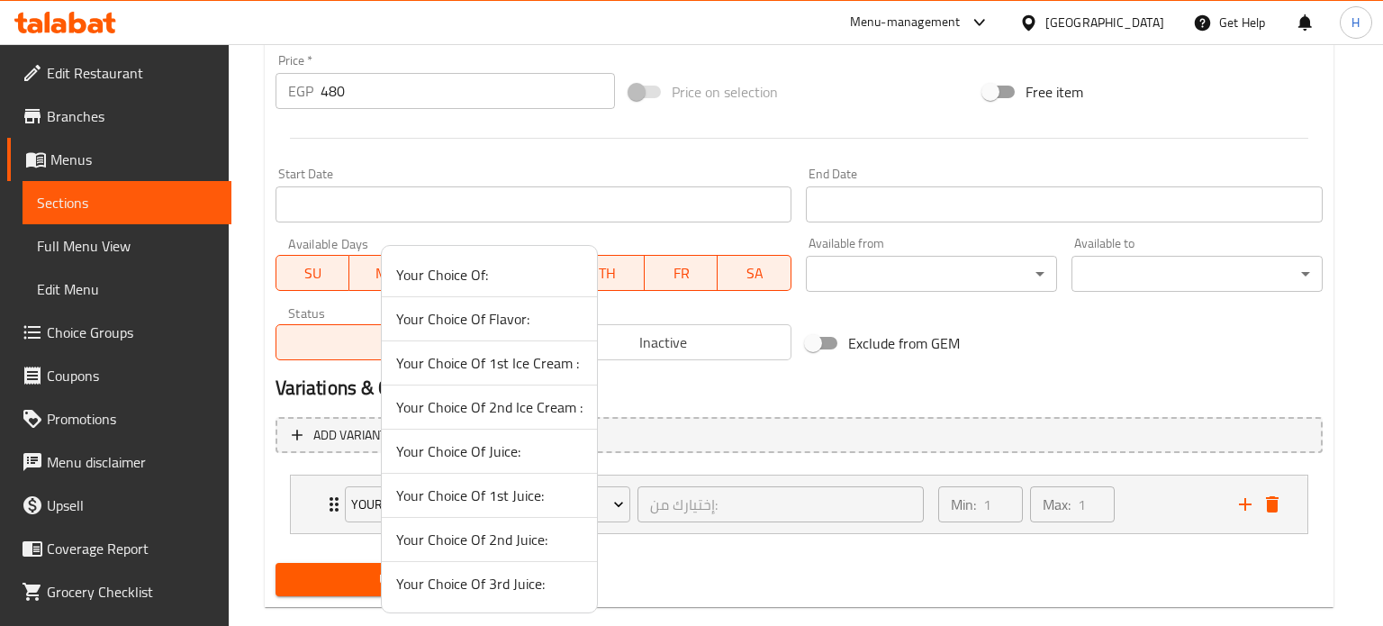
click at [483, 492] on span "Your Choice Of 1st Juice:" at bounding box center [489, 495] width 186 height 22
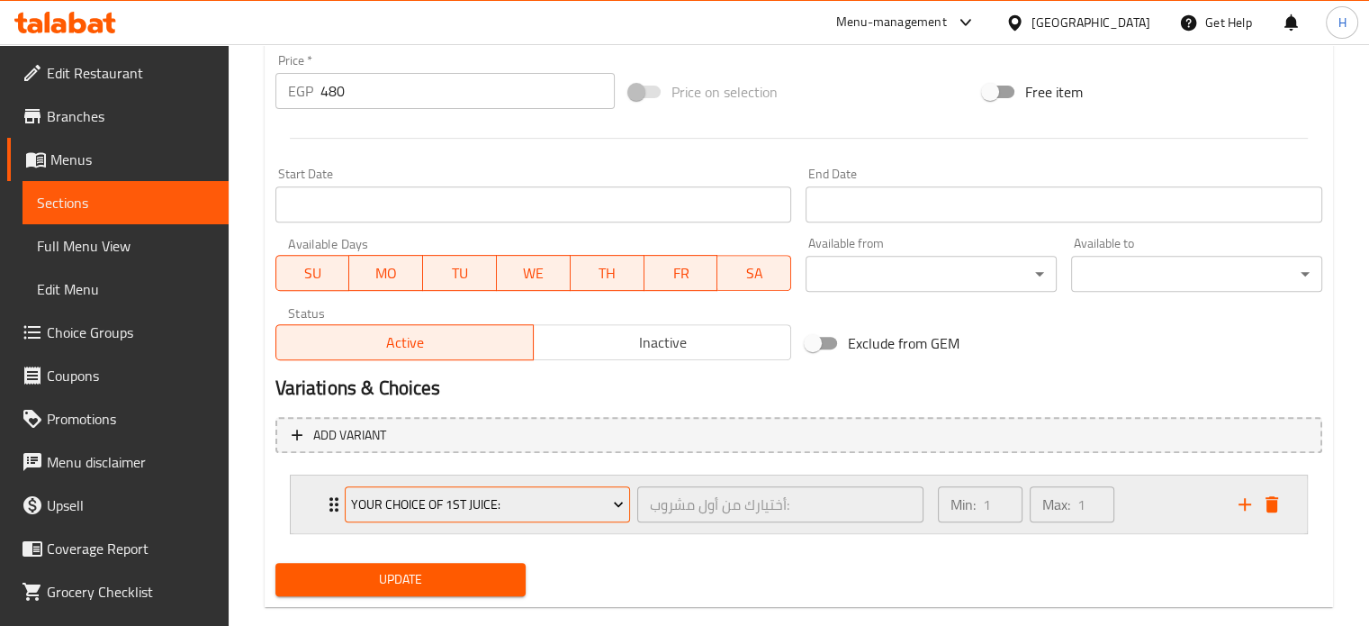
click at [488, 503] on span "Your Choice Of 1st Juice:" at bounding box center [487, 504] width 273 height 23
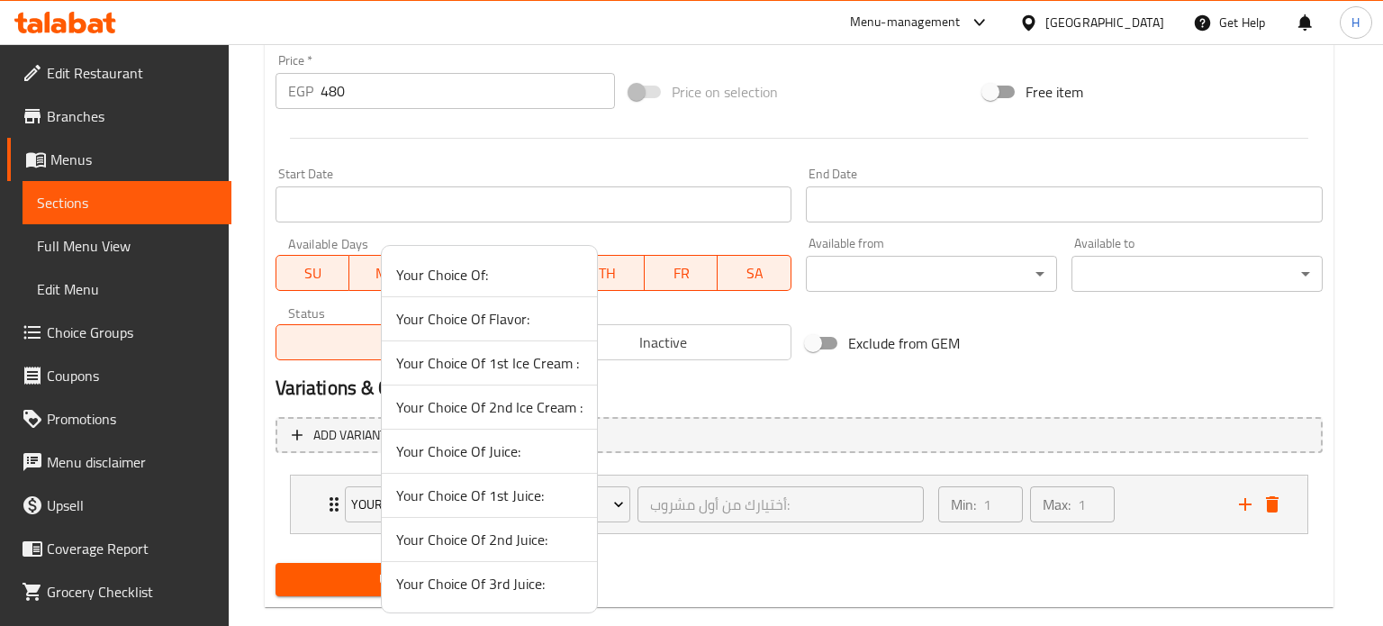
click at [477, 360] on span "Your Choice Of 1st Ice Cream :" at bounding box center [489, 363] width 186 height 22
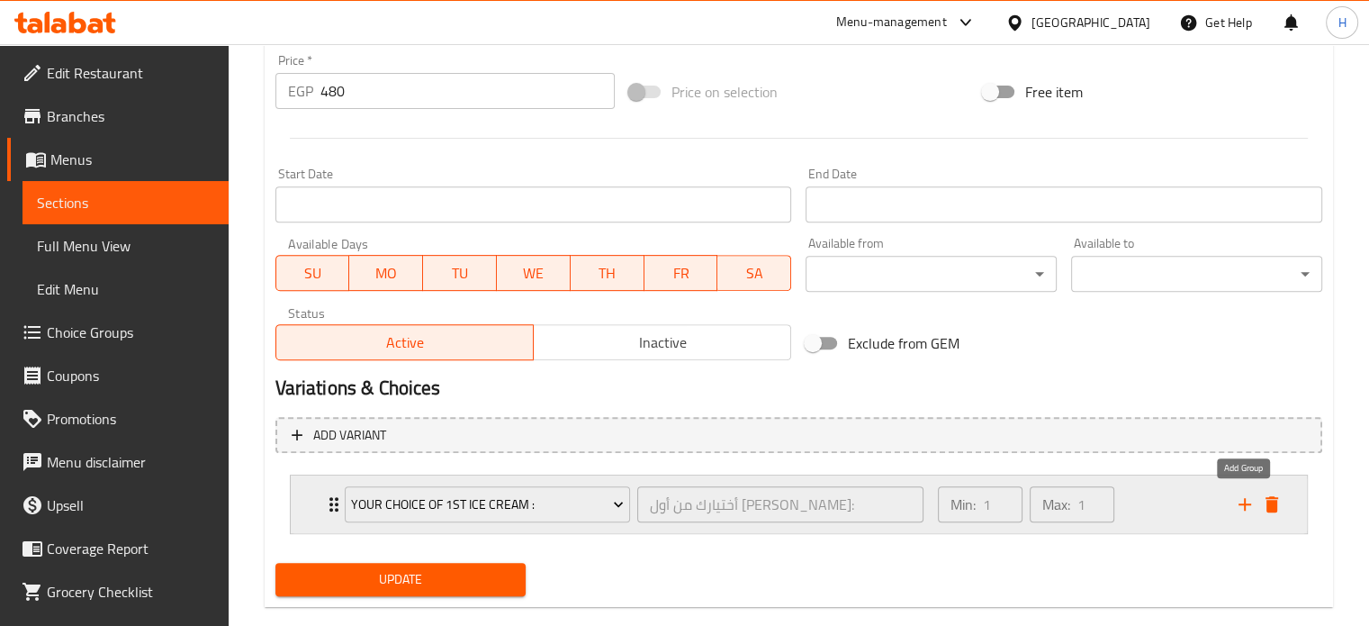
click at [1240, 502] on icon "add" at bounding box center [1245, 504] width 13 height 13
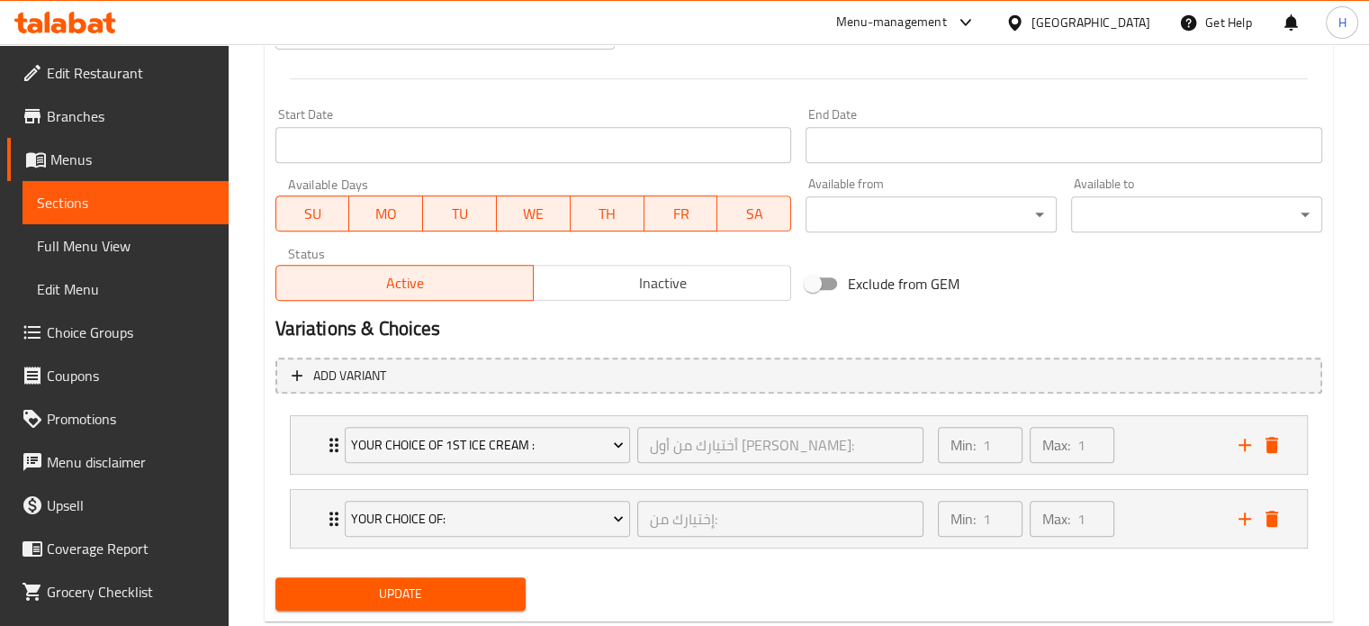
scroll to position [761, 0]
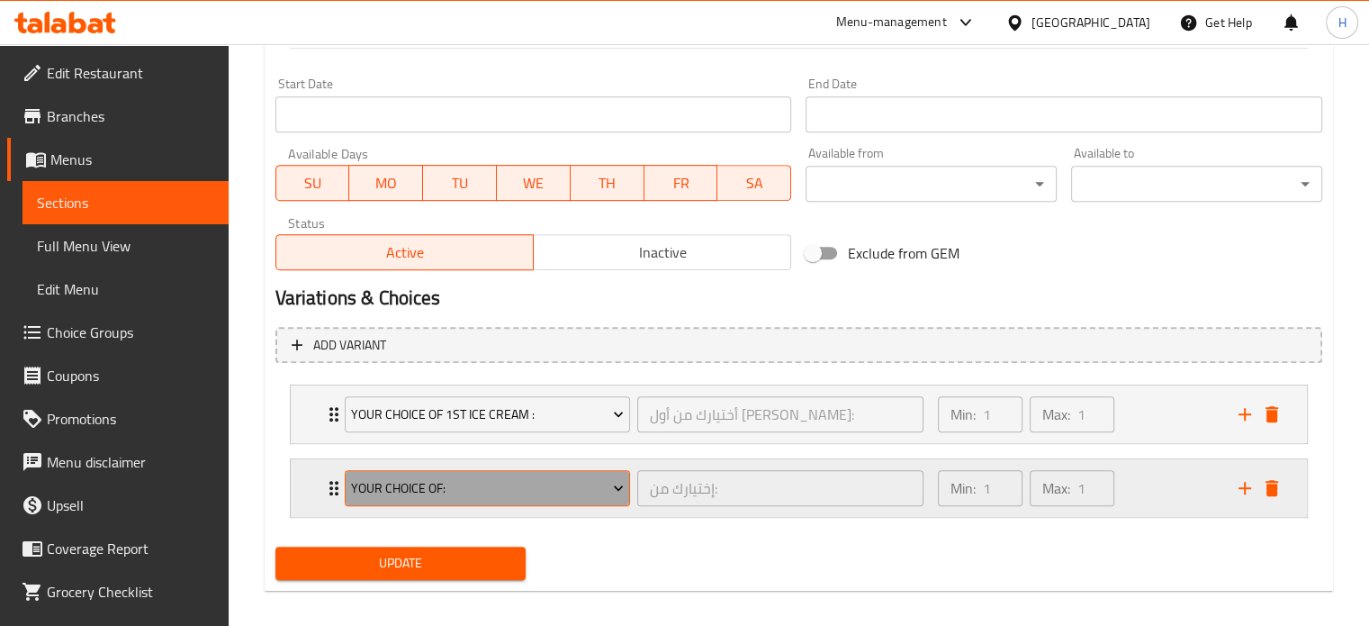
click at [487, 491] on span "Your Choice Of:" at bounding box center [487, 488] width 273 height 23
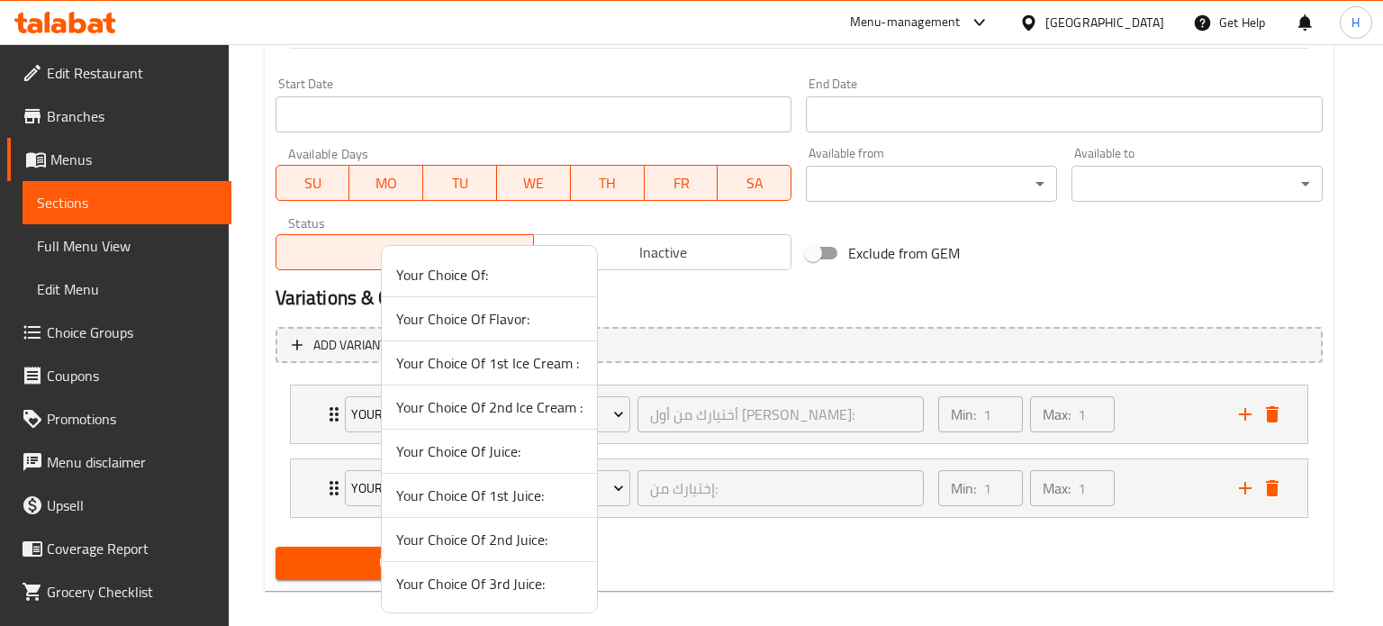
click at [480, 404] on span "Your Choice Of 2nd Ice Cream :" at bounding box center [489, 407] width 186 height 22
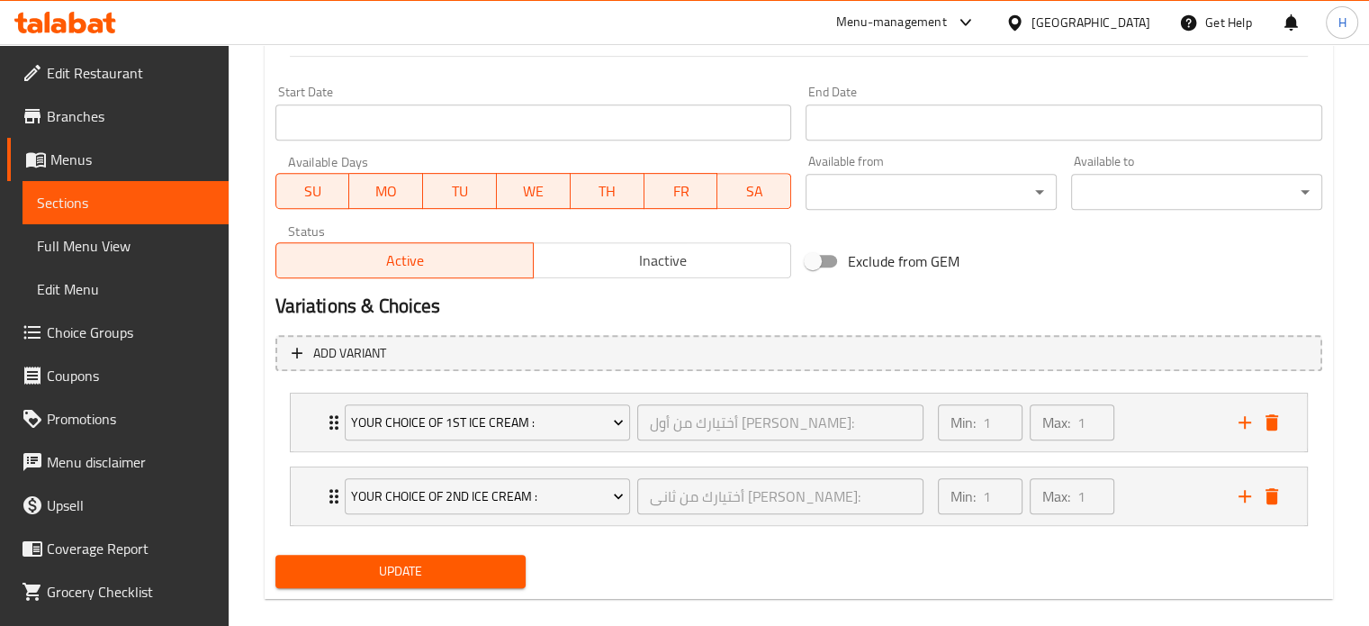
scroll to position [774, 0]
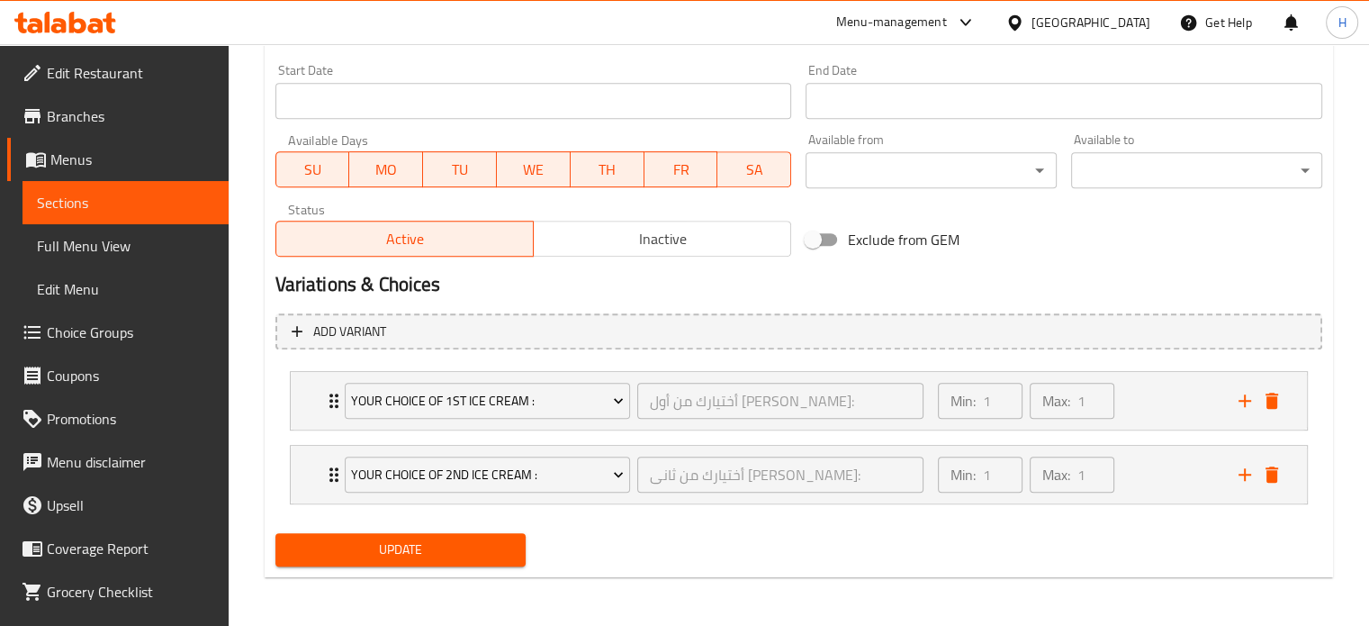
click at [367, 557] on span "Update" at bounding box center [401, 549] width 222 height 23
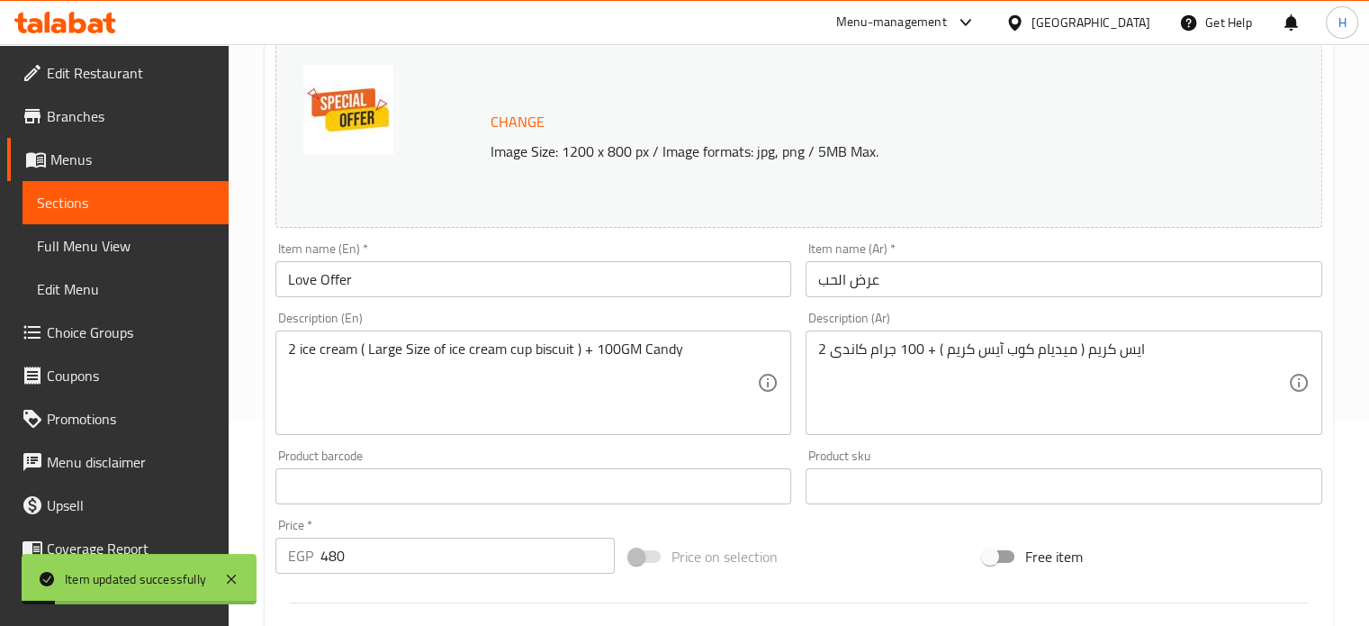
scroll to position [144, 0]
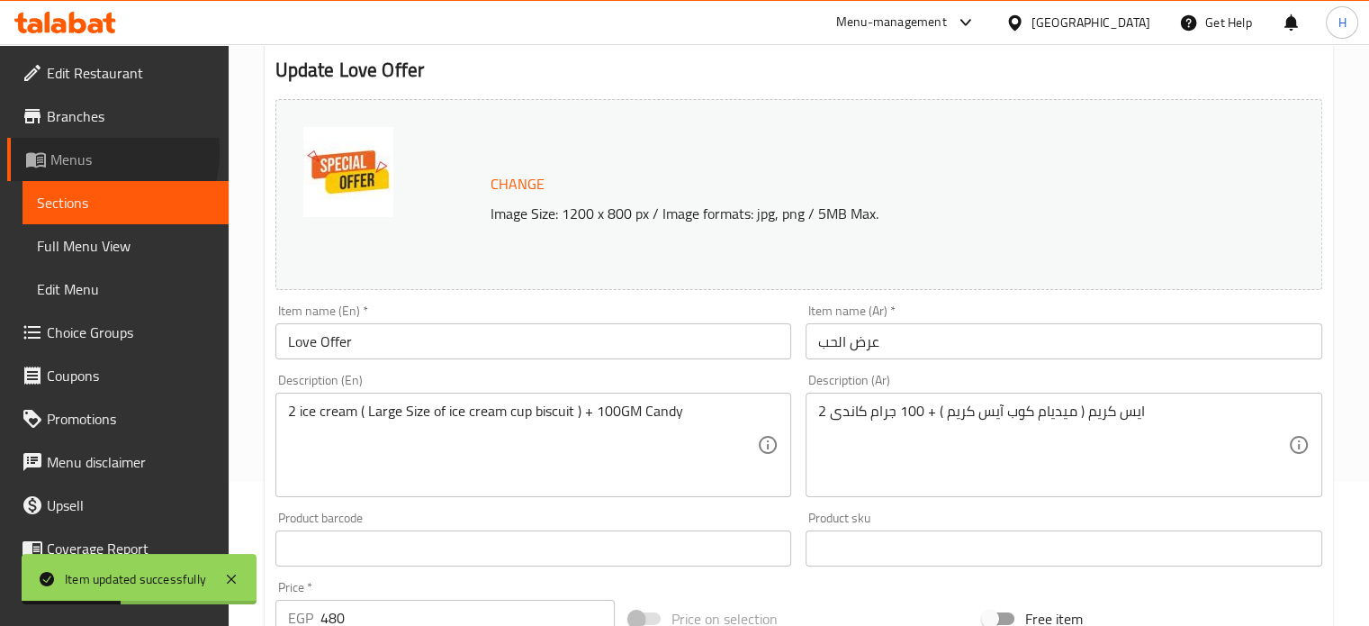
click at [91, 153] on span "Menus" at bounding box center [132, 160] width 164 height 22
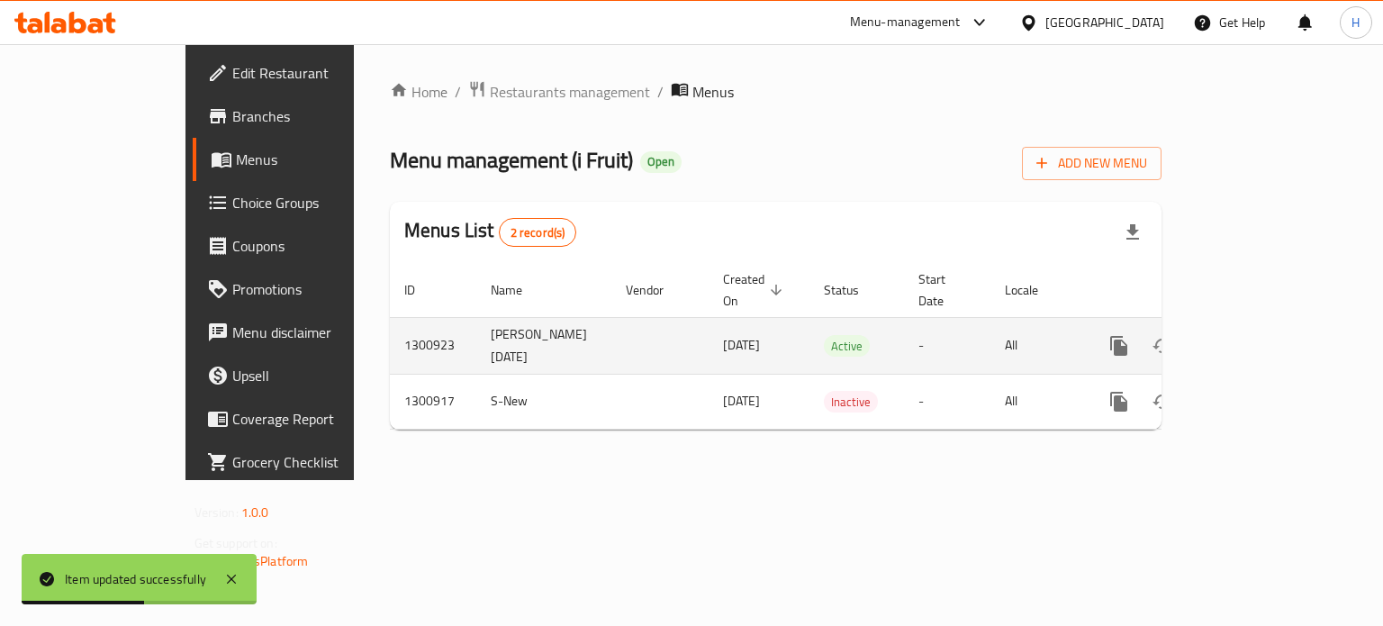
click at [1259, 335] on icon "enhanced table" at bounding box center [1249, 346] width 22 height 22
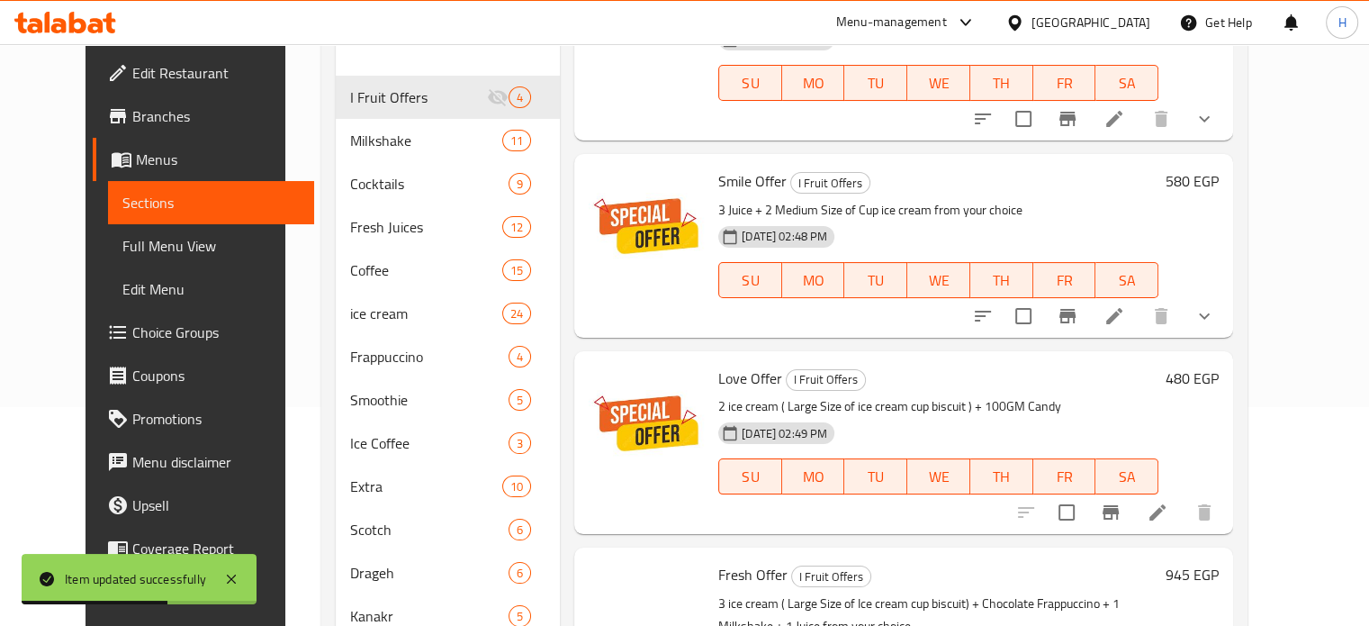
scroll to position [347, 0]
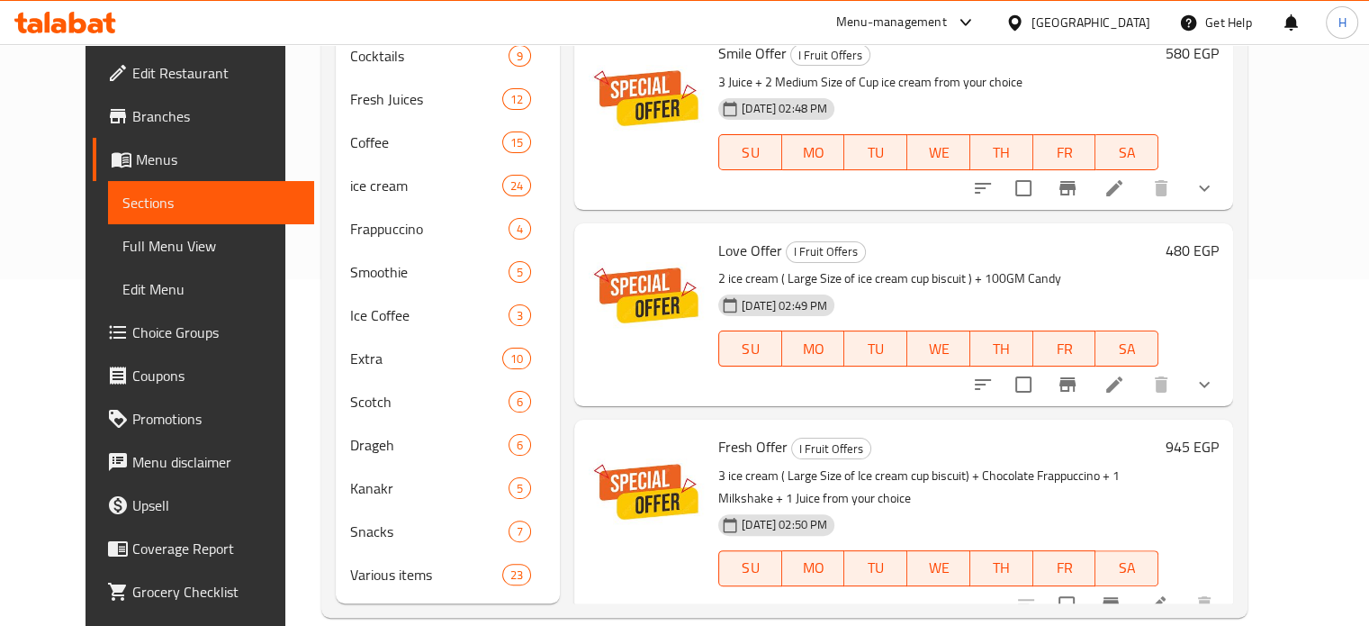
drag, startPoint x: 98, startPoint y: 328, endPoint x: 267, endPoint y: 3, distance: 366.4
click at [132, 328] on span "Choice Groups" at bounding box center [215, 332] width 167 height 22
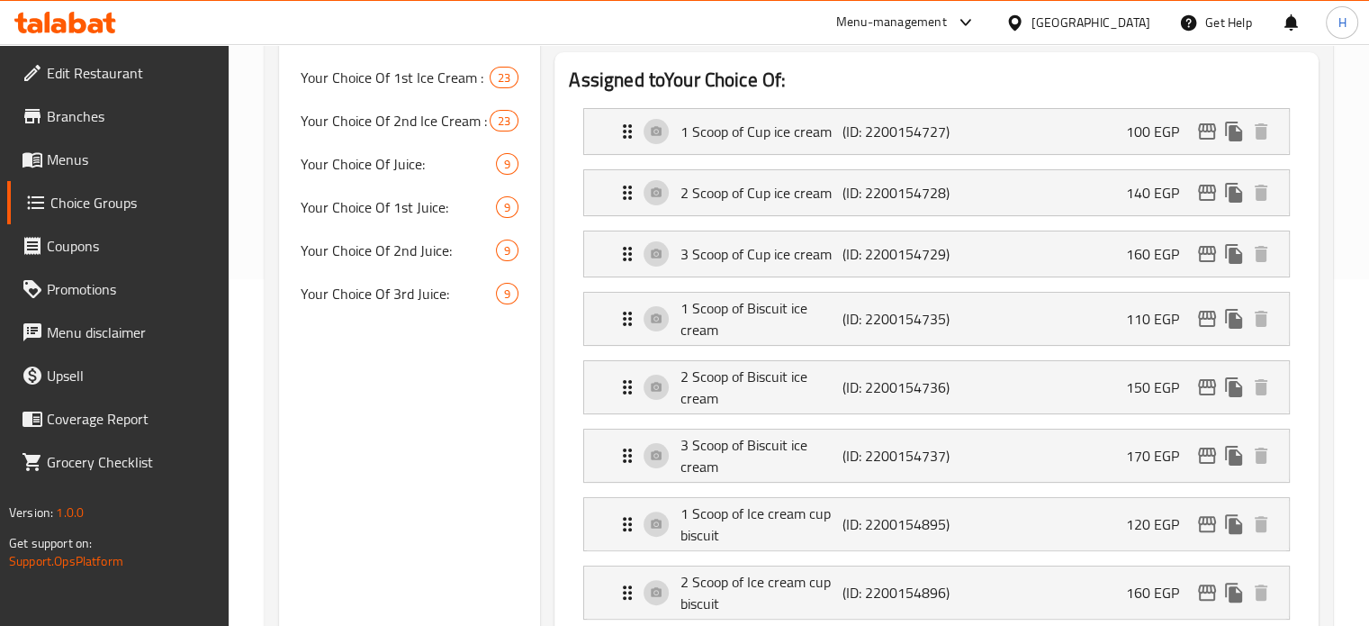
scroll to position [255, 0]
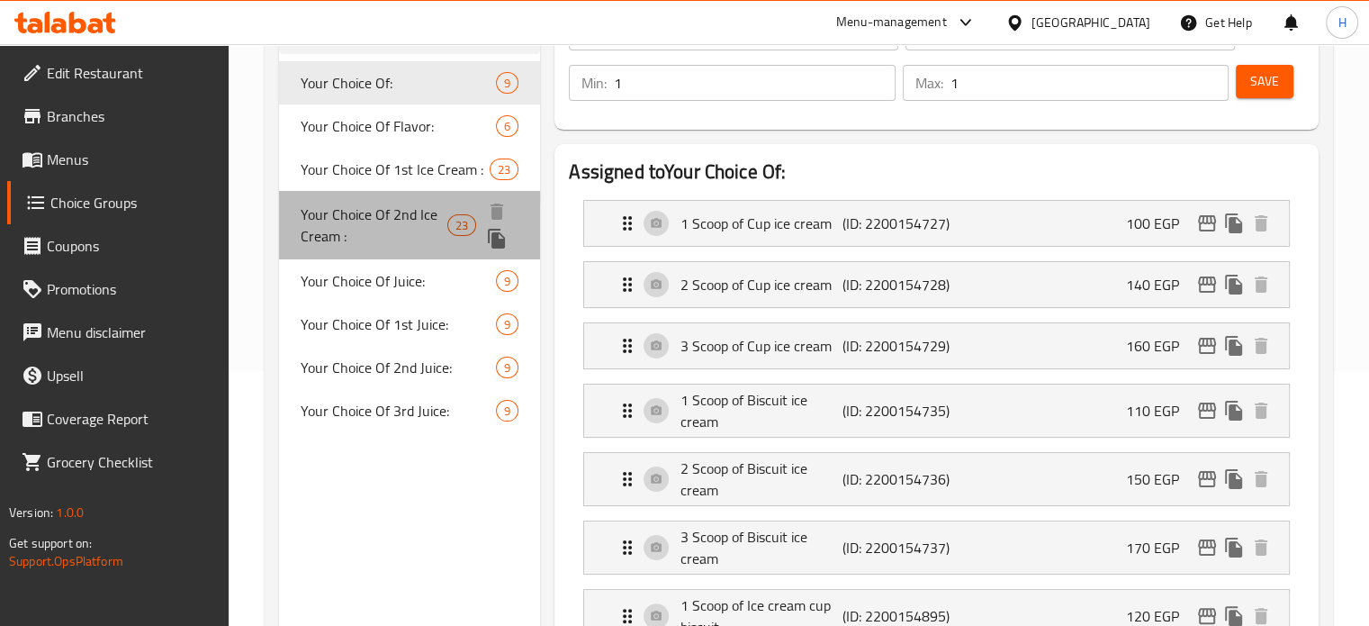
click at [388, 220] on span "Your Choice Of 2nd Ice Cream :" at bounding box center [374, 224] width 147 height 43
type input "Your Choice Of 2nd Ice Cream :"
type input "أختيارك من [PERSON_NAME]:"
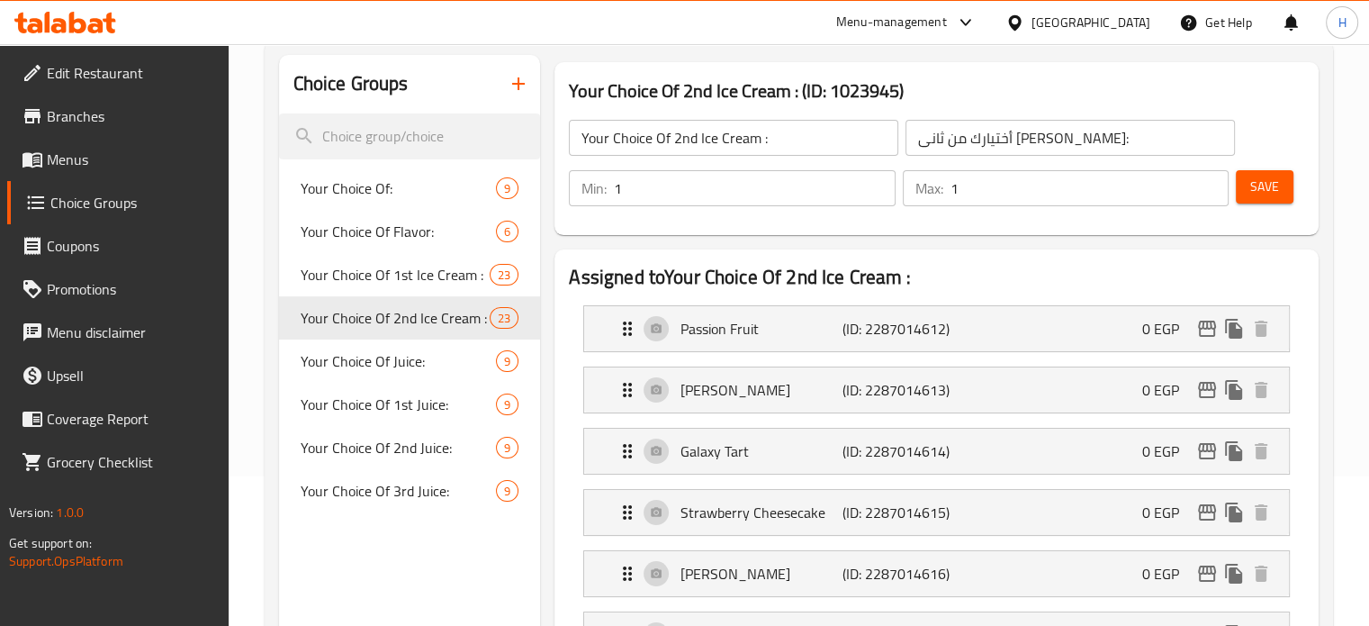
scroll to position [75, 0]
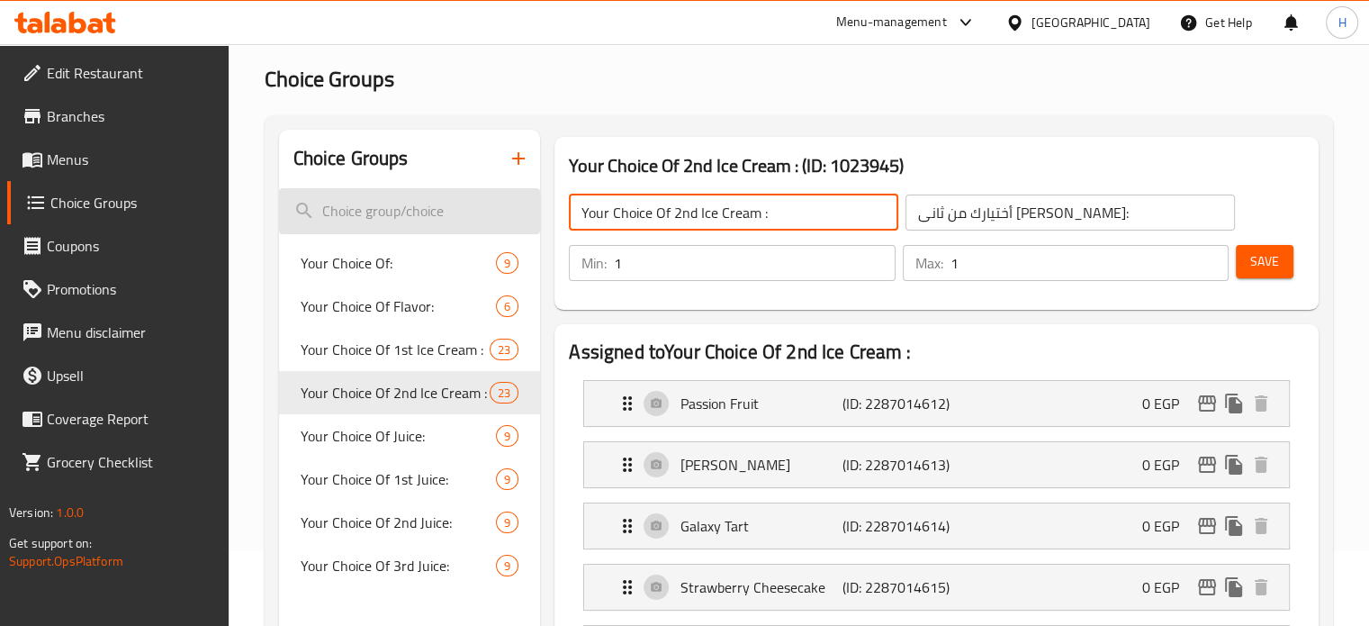
drag, startPoint x: 794, startPoint y: 210, endPoint x: 482, endPoint y: 187, distance: 312.2
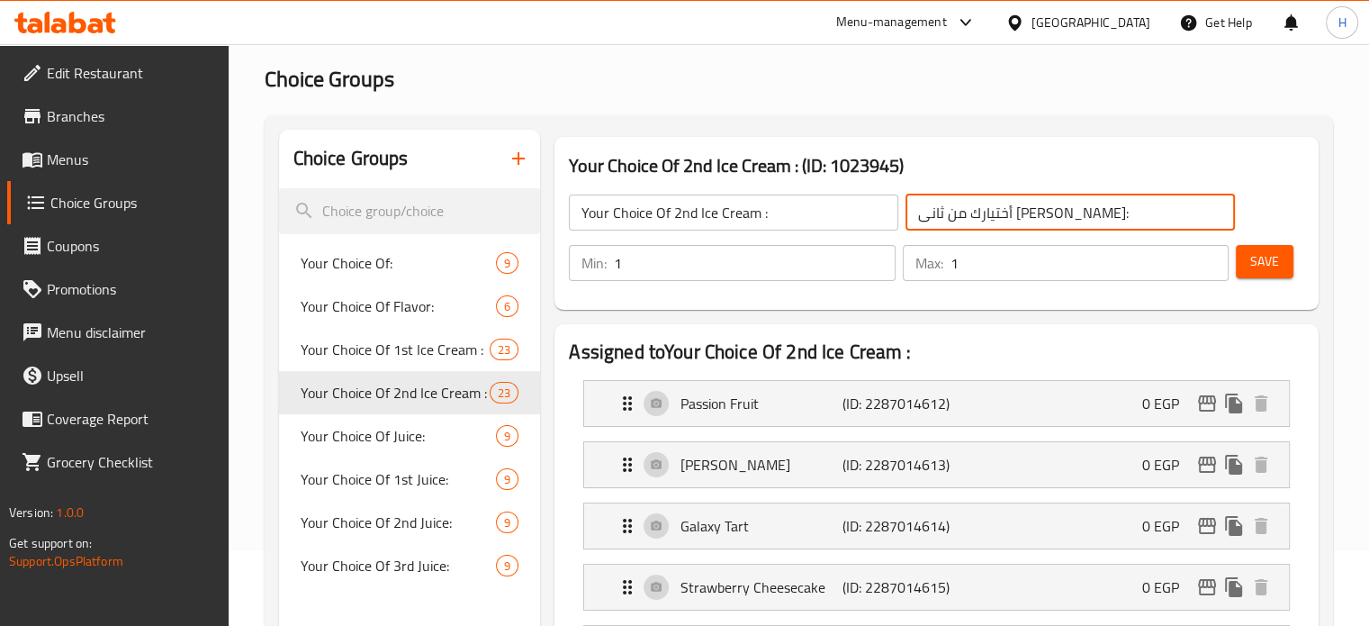
drag, startPoint x: 1107, startPoint y: 212, endPoint x: 788, endPoint y: 205, distance: 318.7
click at [788, 205] on div "Your Choice Of 2nd Ice Cream : ​ أختيارك من ثانى ايس كريم: ​" at bounding box center [901, 213] width 687 height 58
click at [75, 162] on span "Menus" at bounding box center [130, 160] width 167 height 22
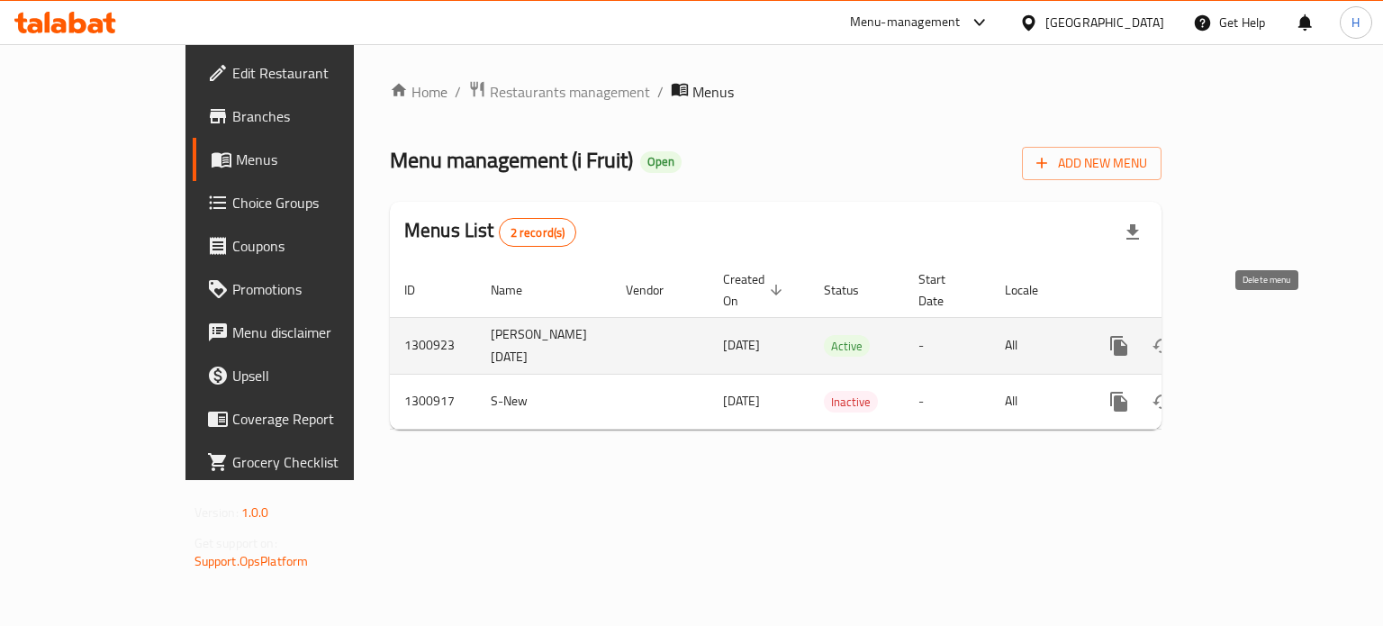
click at [1259, 335] on icon "enhanced table" at bounding box center [1249, 346] width 22 height 22
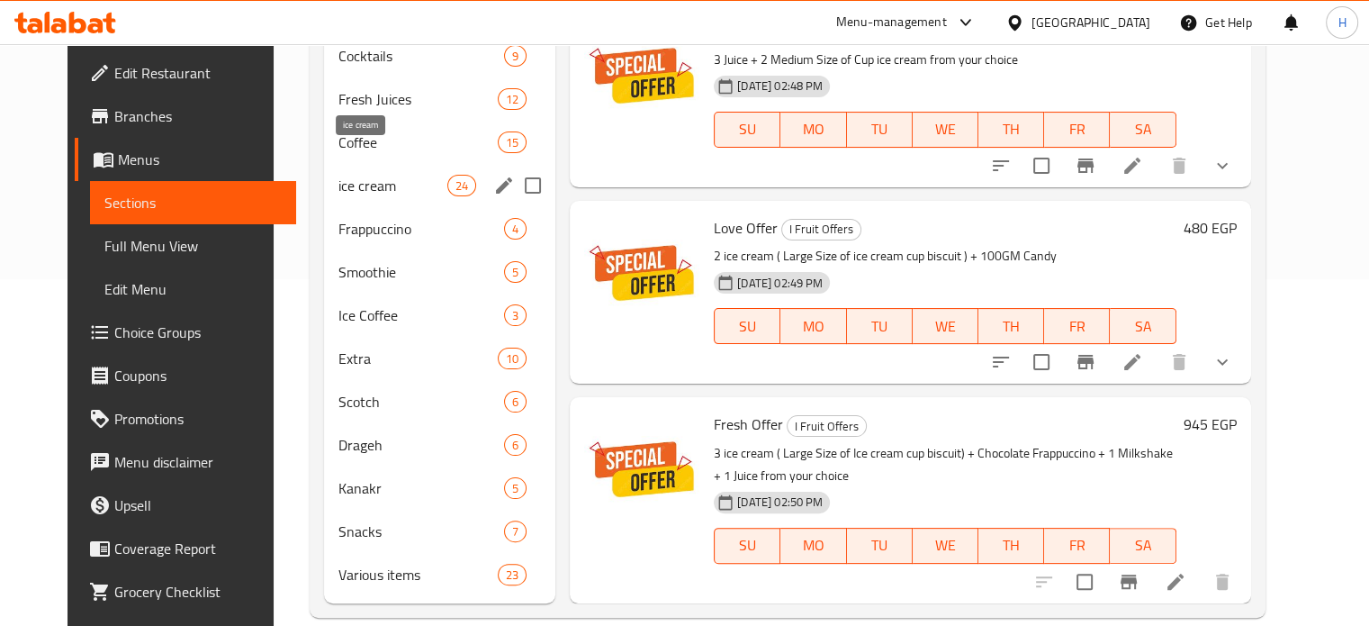
scroll to position [257, 0]
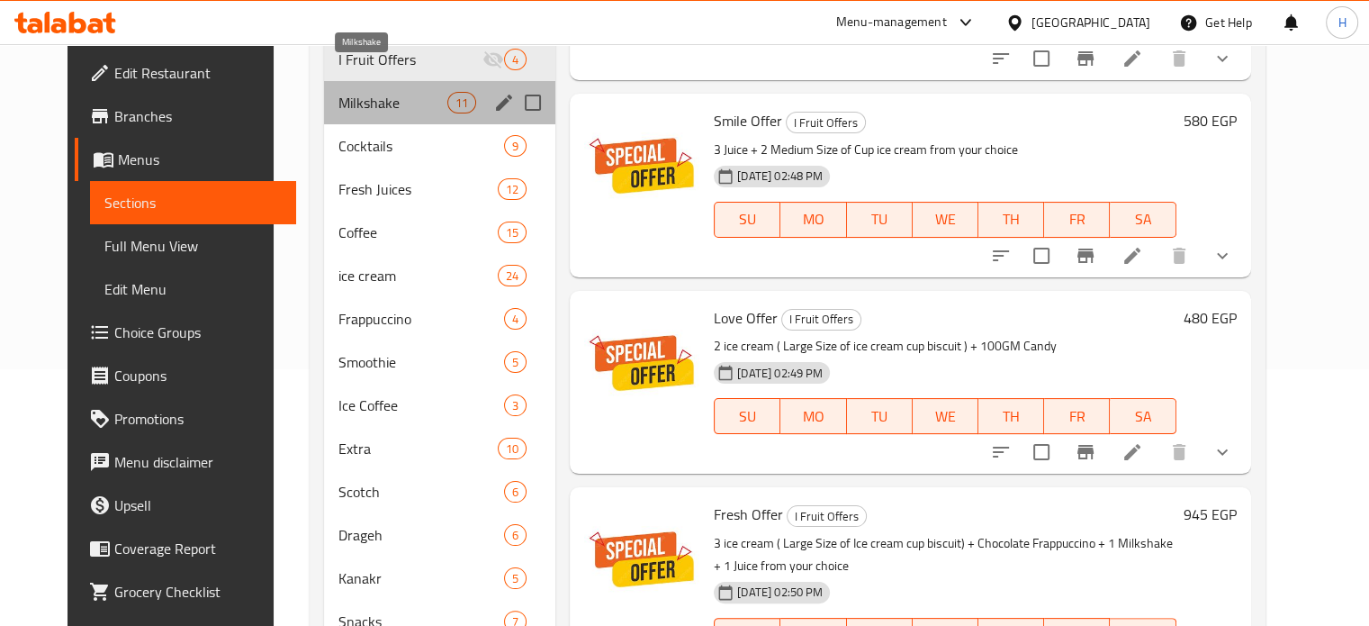
click at [338, 92] on span "Milkshake" at bounding box center [392, 103] width 109 height 22
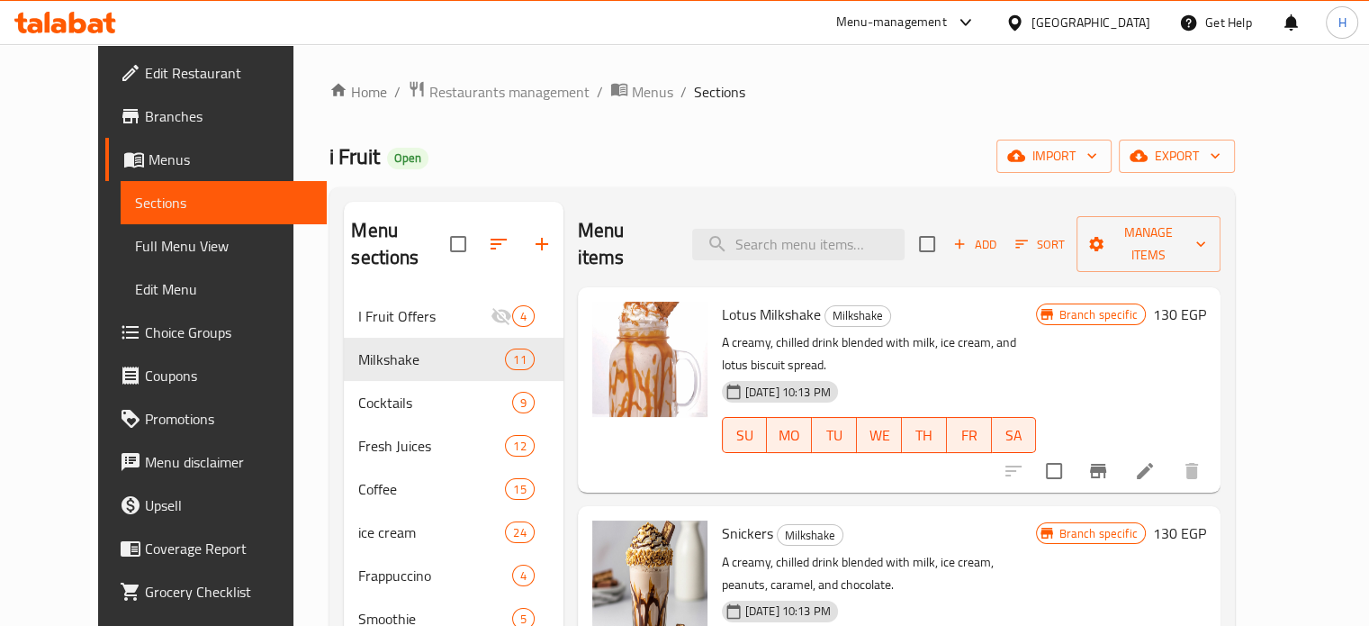
click at [734, 301] on span "Lotus Milkshake" at bounding box center [771, 314] width 99 height 27
click at [760, 301] on span "Lotus Milkshake" at bounding box center [771, 314] width 99 height 27
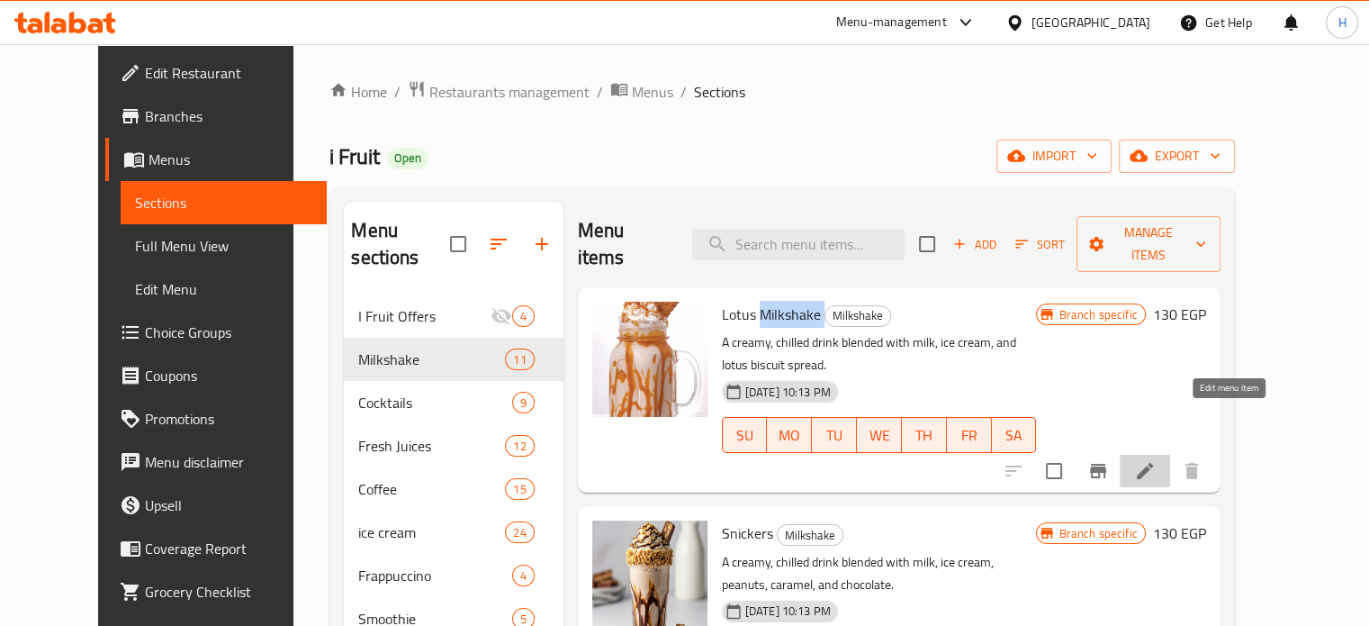
click at [1153, 463] on icon at bounding box center [1145, 471] width 16 height 16
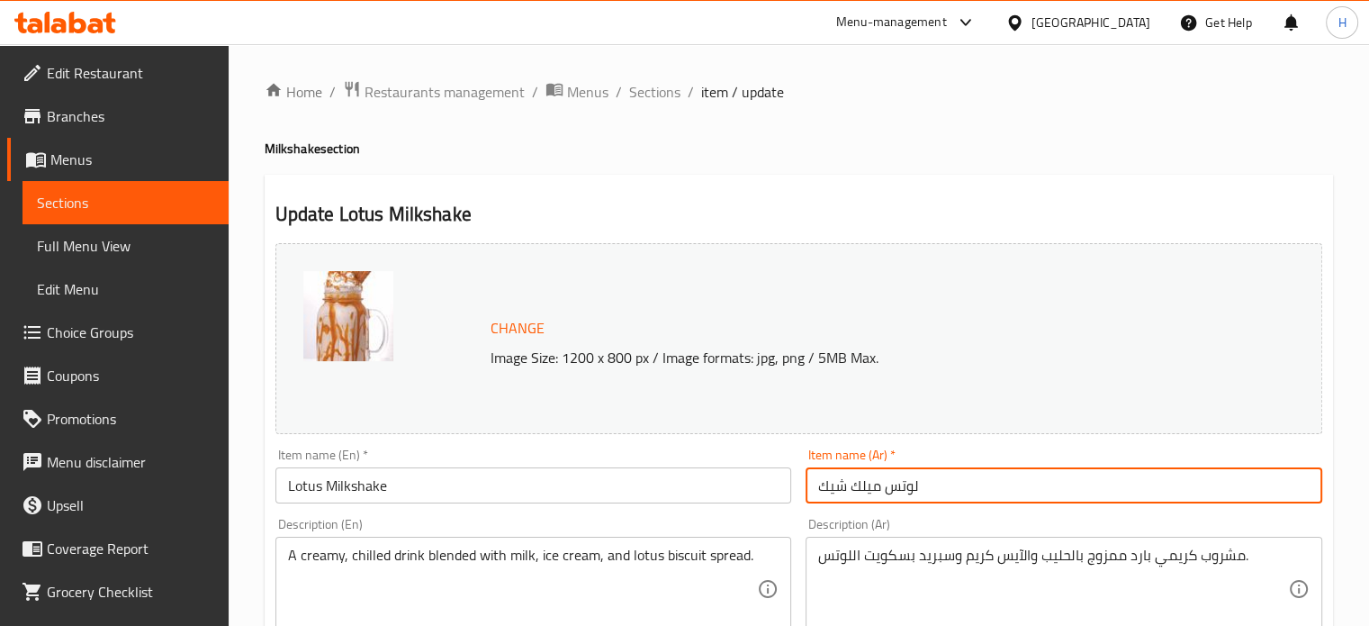
drag, startPoint x: 886, startPoint y: 483, endPoint x: 716, endPoint y: 468, distance: 170.8
click at [716, 468] on div "Change Image Size: 1200 x 800 px / Image formats: jpg, png / 5MB Max. Item name…" at bounding box center [798, 637] width 1061 height 802
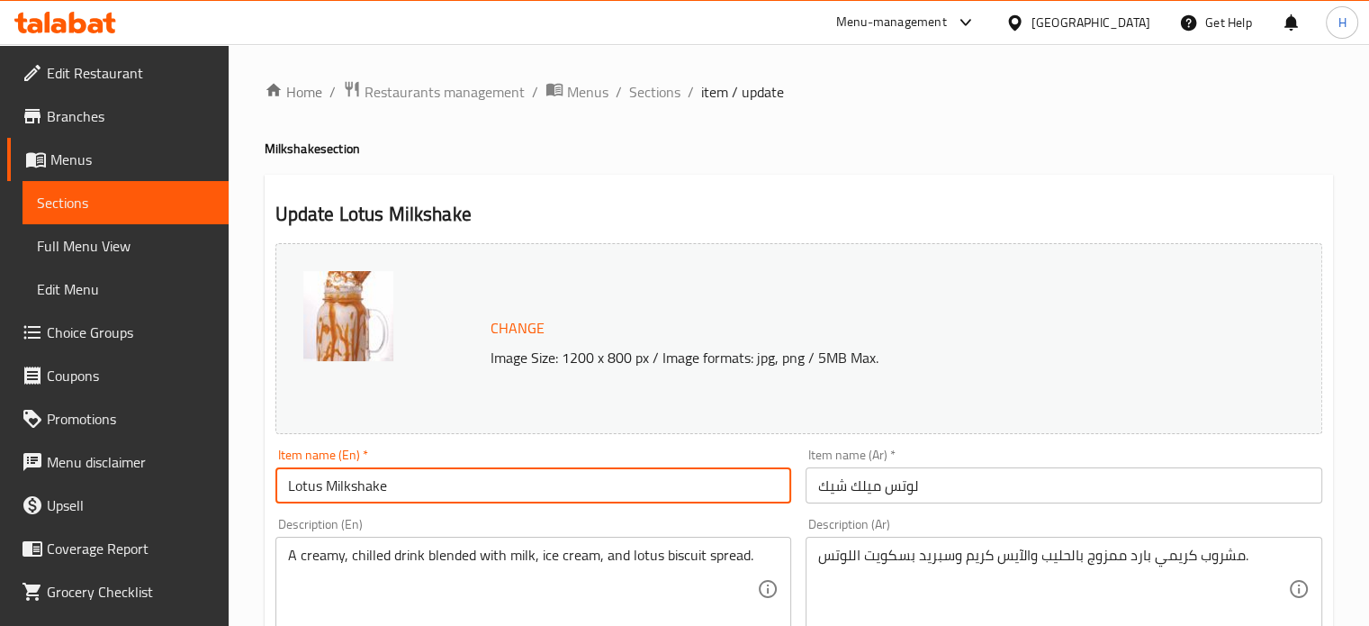
drag, startPoint x: 395, startPoint y: 491, endPoint x: 234, endPoint y: 465, distance: 163.1
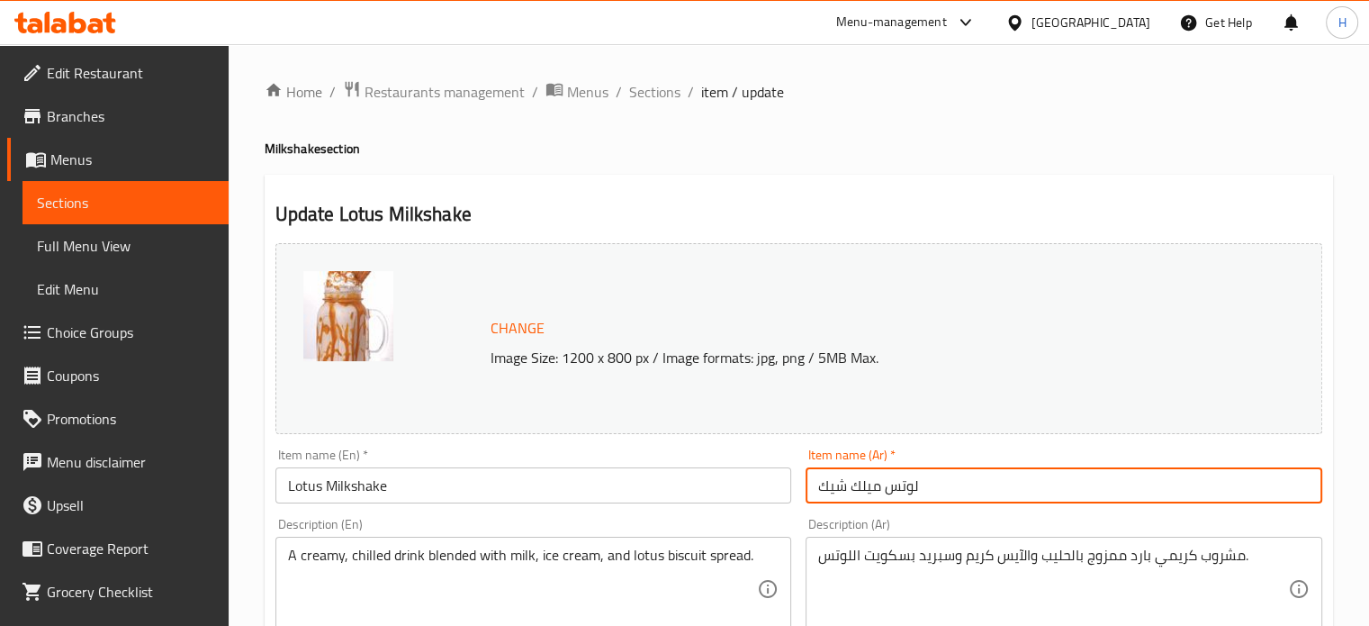
drag, startPoint x: 969, startPoint y: 498, endPoint x: 792, endPoint y: 488, distance: 177.6
click at [792, 488] on div "Change Image Size: 1200 x 800 px / Image formats: jpg, png / 5MB Max. Item name…" at bounding box center [798, 637] width 1061 height 802
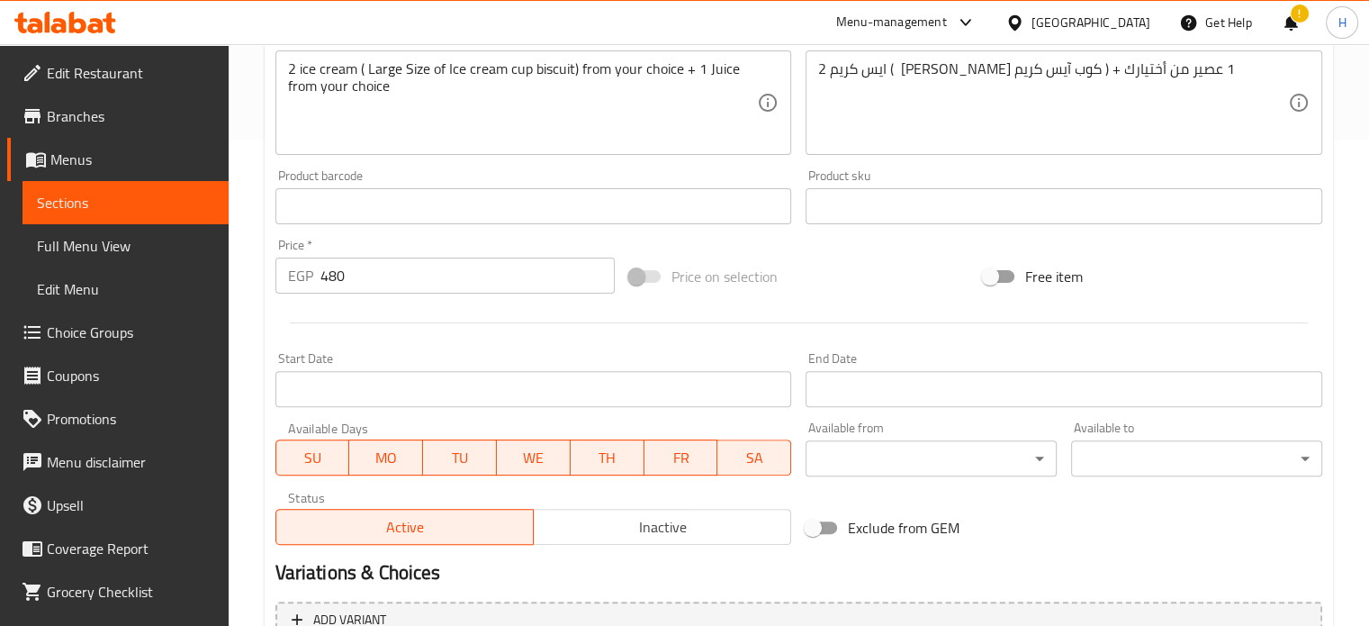
scroll to position [671, 0]
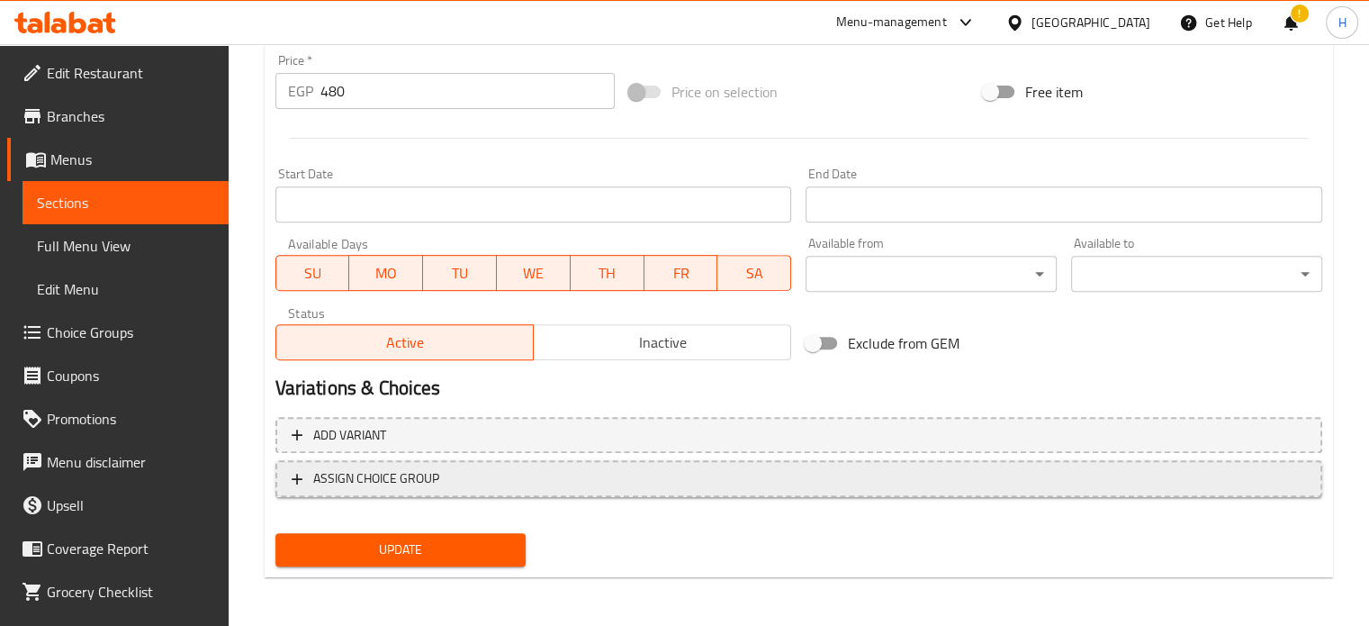
click at [428, 482] on span "ASSIGN CHOICE GROUP" at bounding box center [376, 478] width 126 height 23
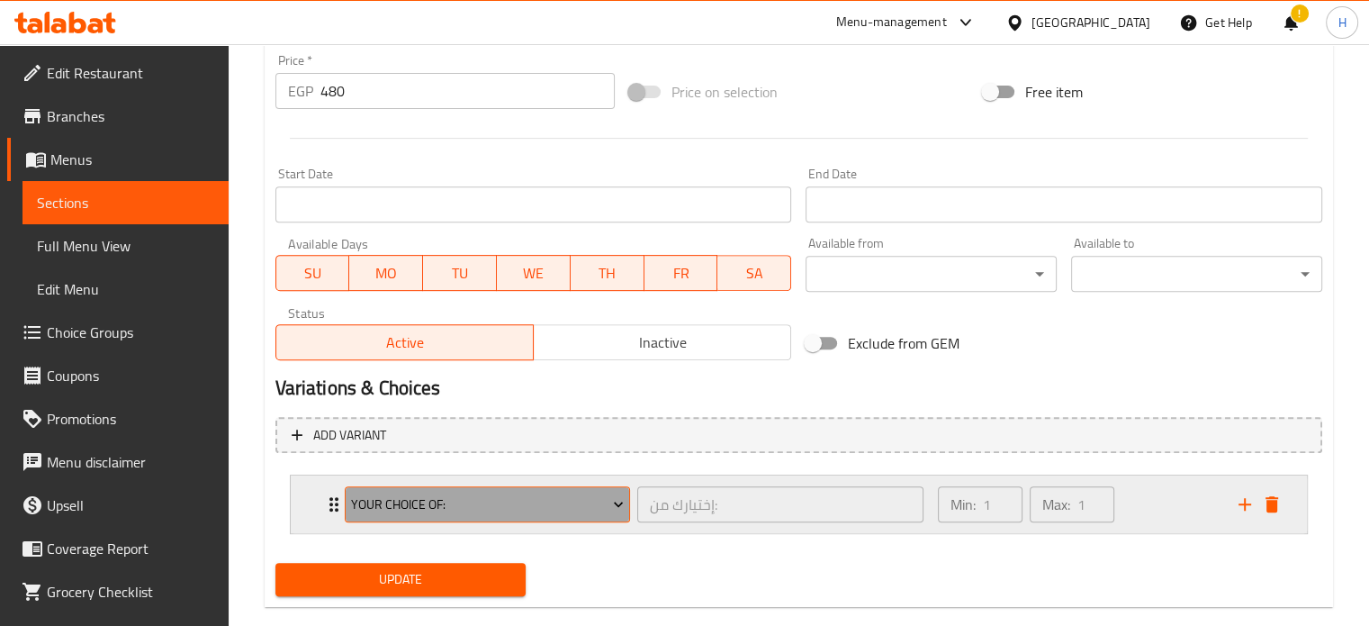
click at [395, 518] on button "Your Choice Of:" at bounding box center [488, 504] width 286 height 36
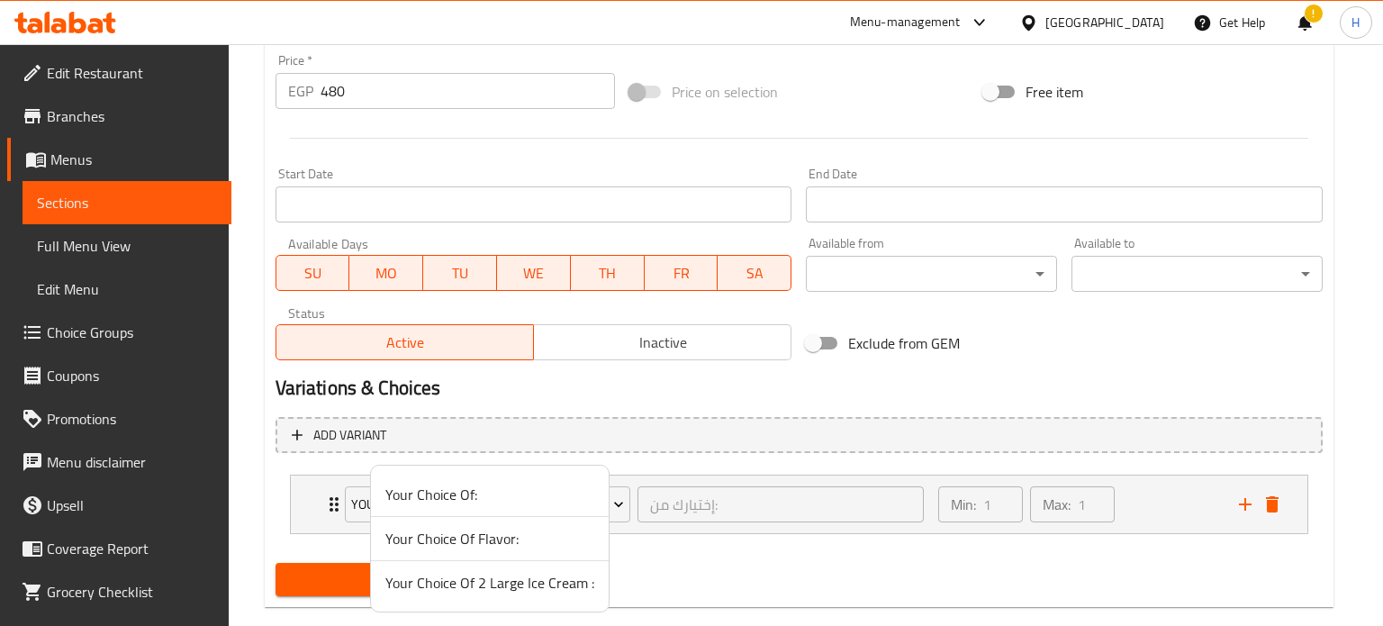
click at [467, 540] on span "Your Choice Of Flavor:" at bounding box center [489, 538] width 209 height 22
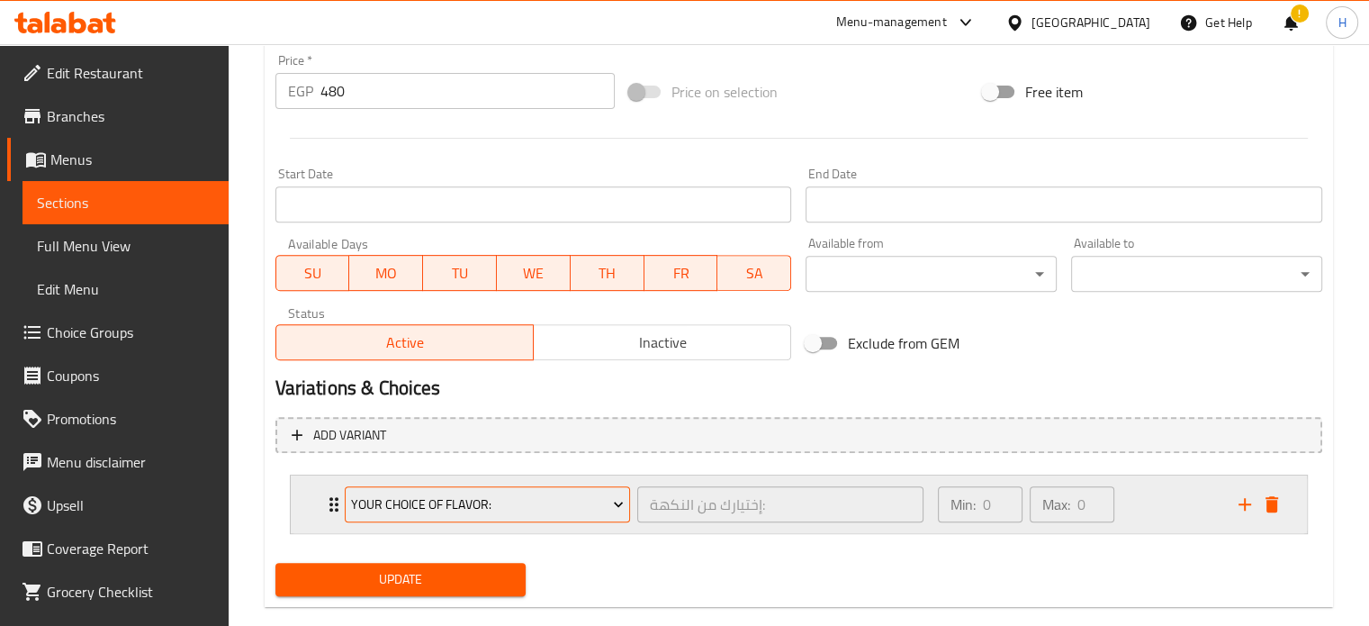
click at [513, 498] on span "Your Choice Of Flavor:" at bounding box center [487, 504] width 273 height 23
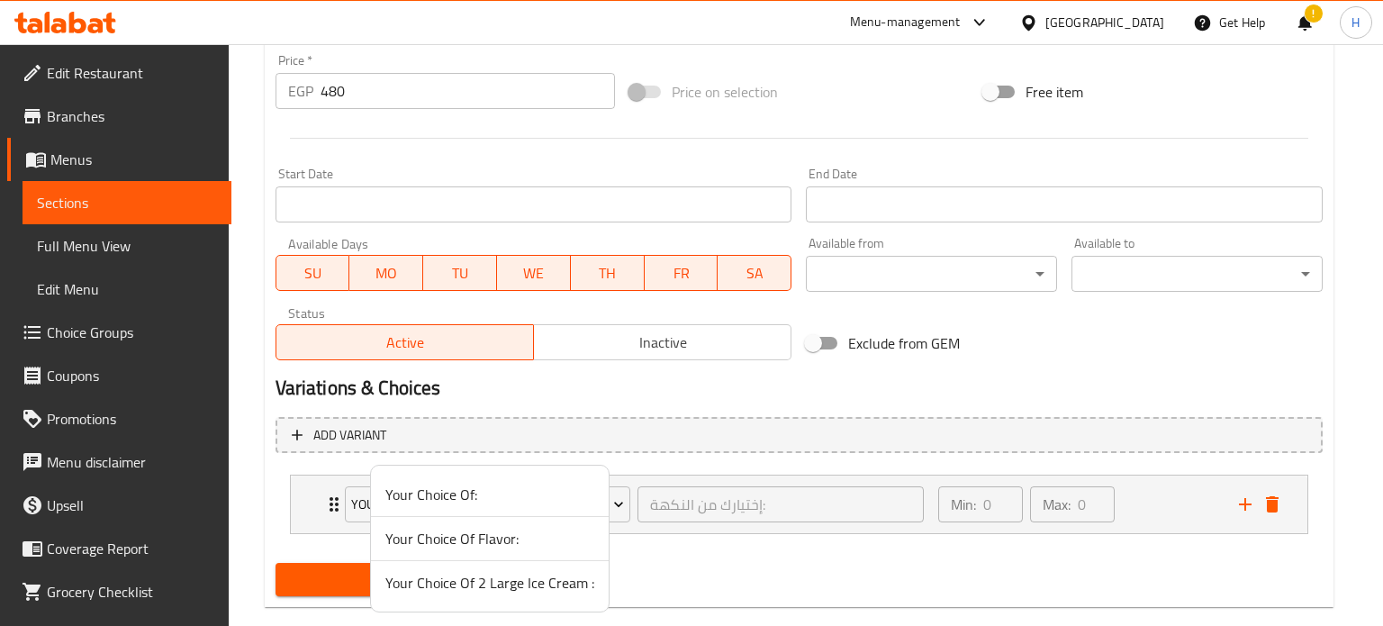
click at [673, 505] on div at bounding box center [691, 313] width 1383 height 626
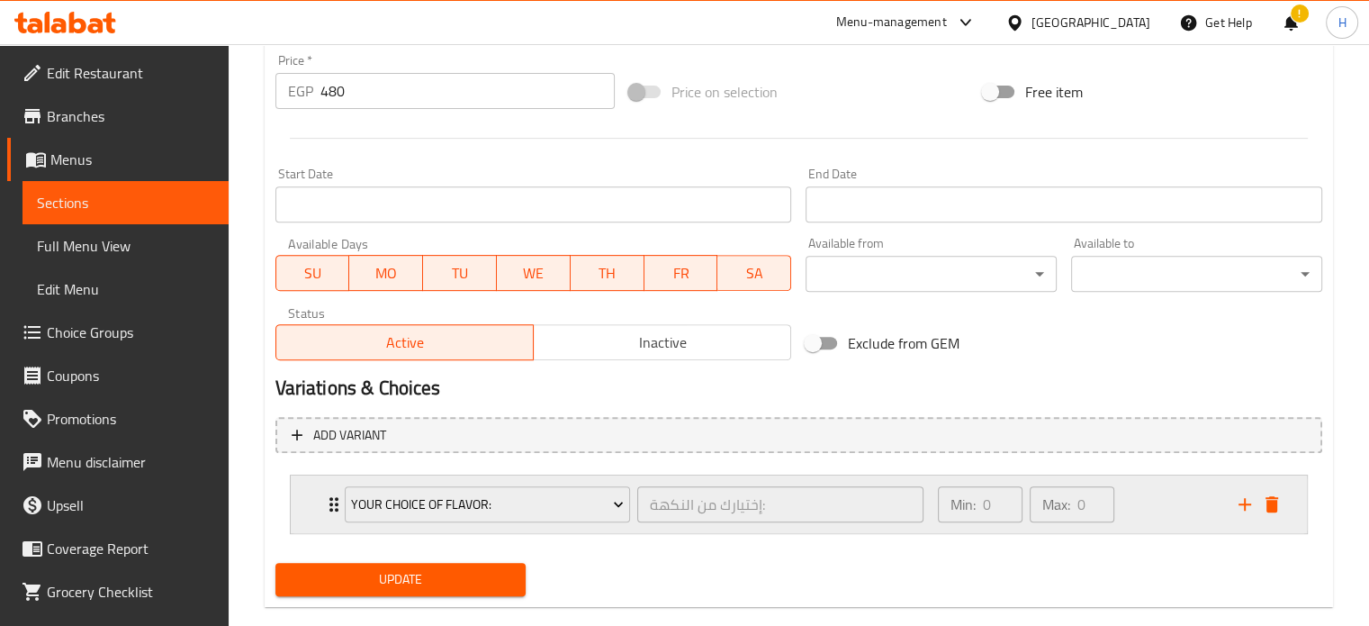
click at [313, 500] on div "Your Choice Of Flavor: إختيارك من النكهة: ​ Min: 0 ​ Max: 0 ​" at bounding box center [799, 504] width 1016 height 58
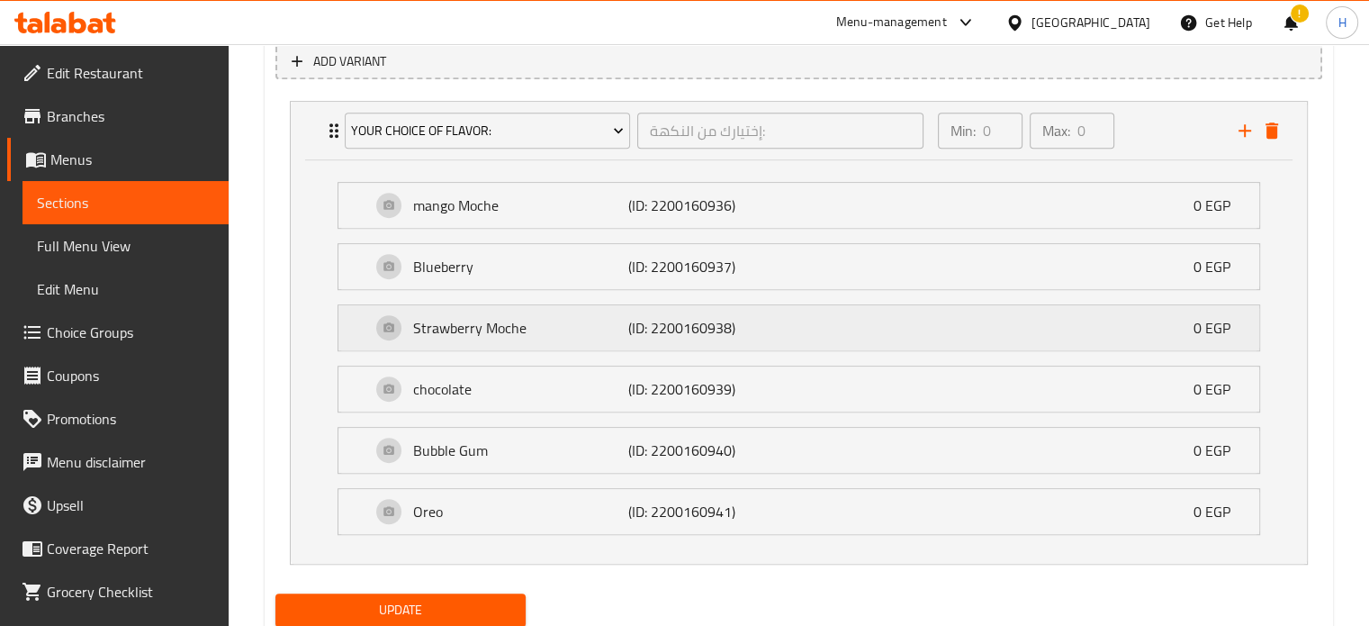
scroll to position [1013, 0]
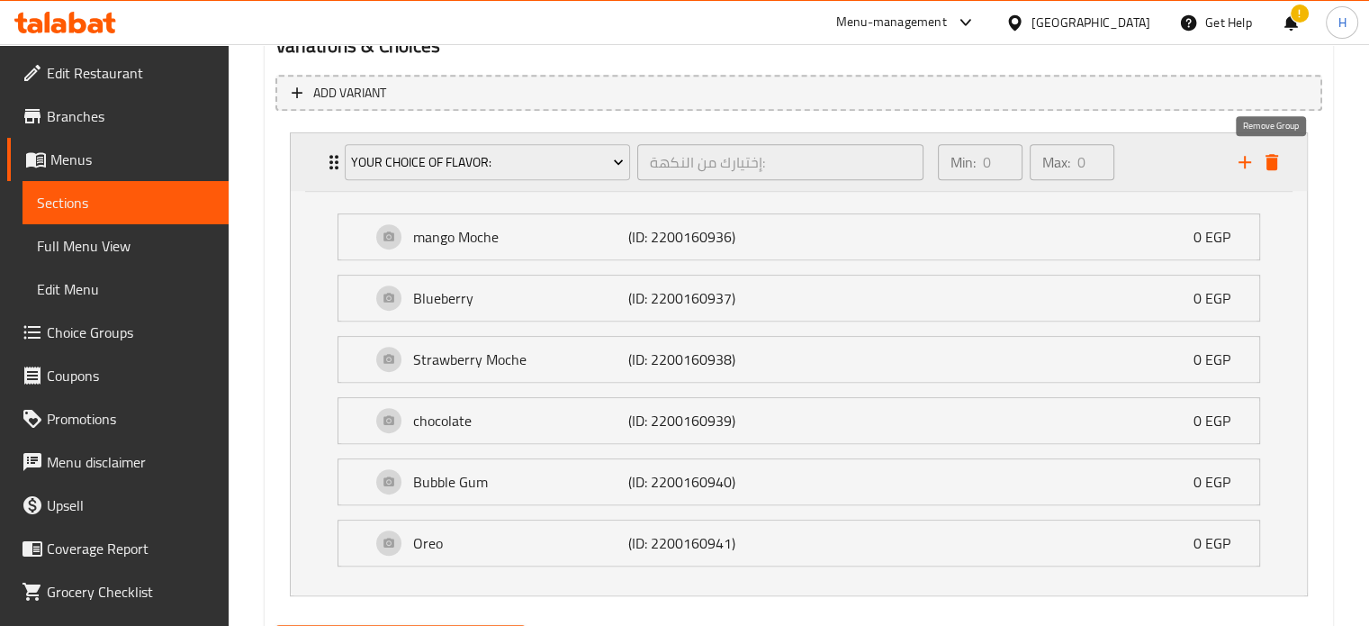
click at [1271, 156] on icon "delete" at bounding box center [1272, 162] width 22 height 22
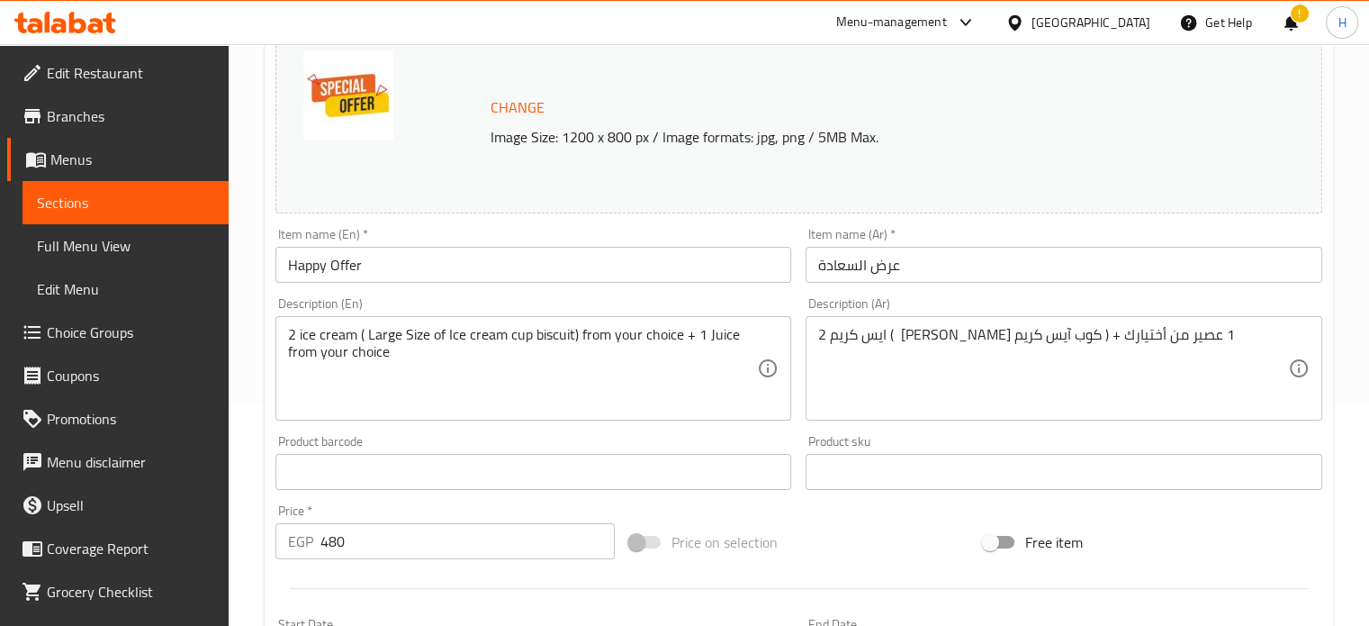
scroll to position [0, 0]
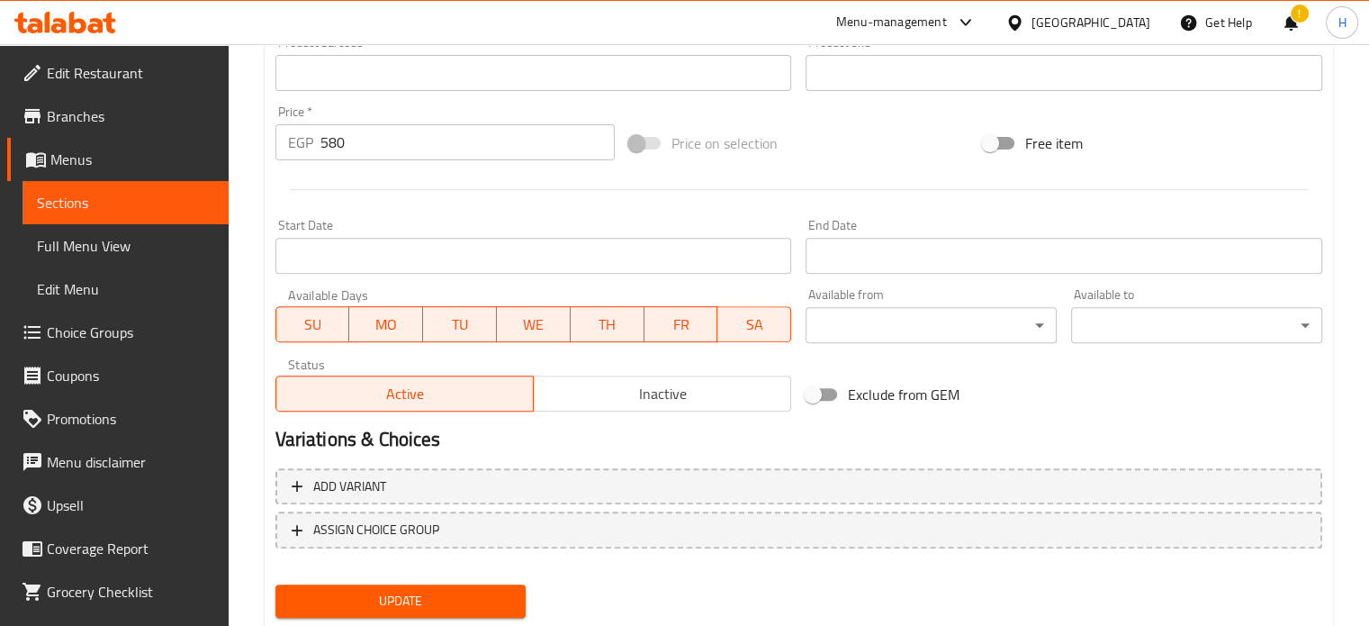
scroll to position [671, 0]
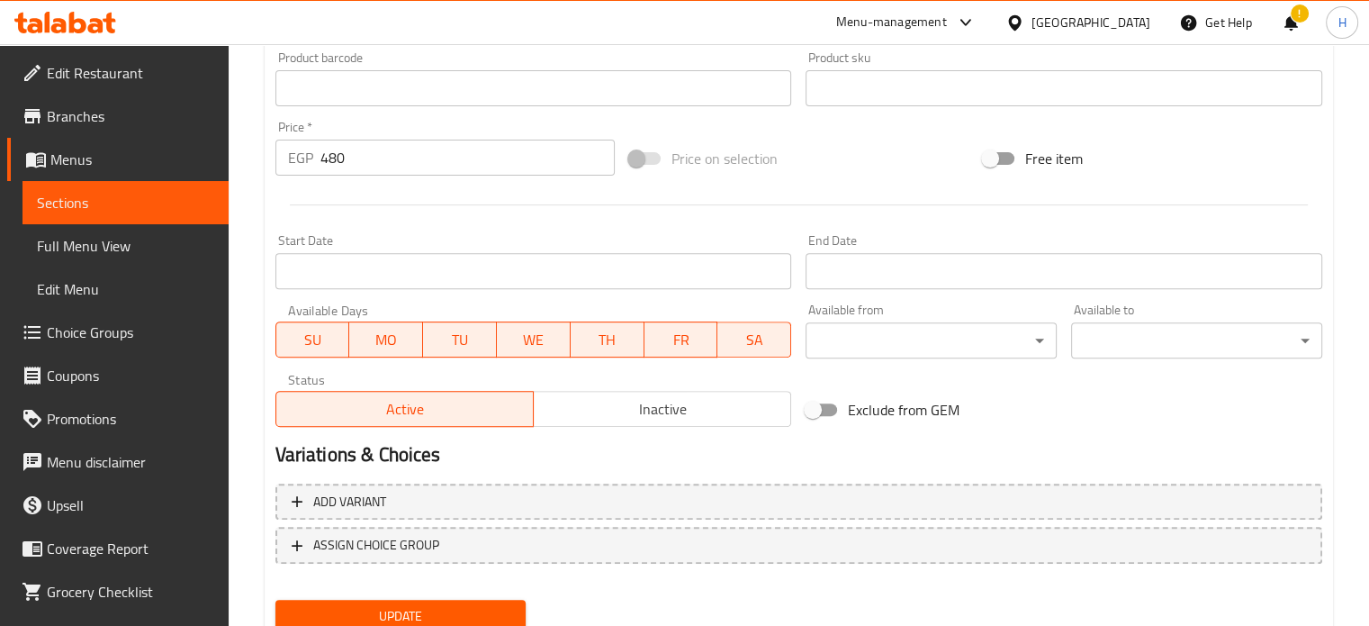
scroll to position [671, 0]
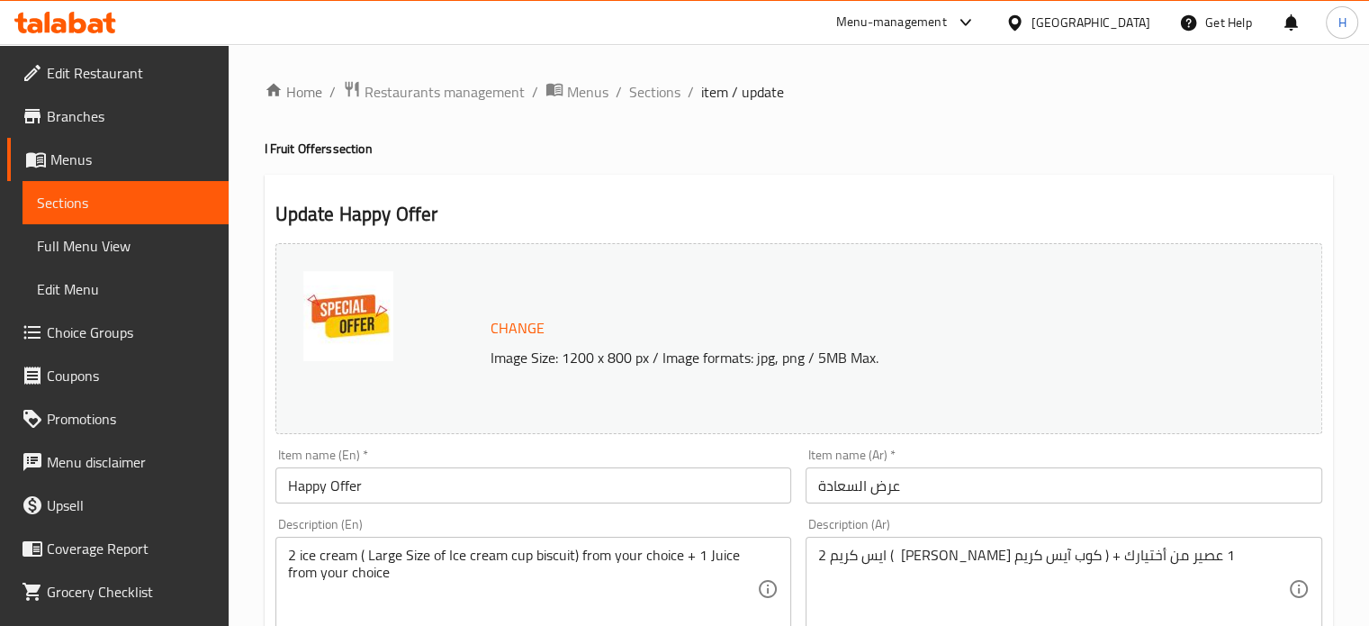
click at [94, 345] on link "Choice Groups" at bounding box center [117, 332] width 221 height 43
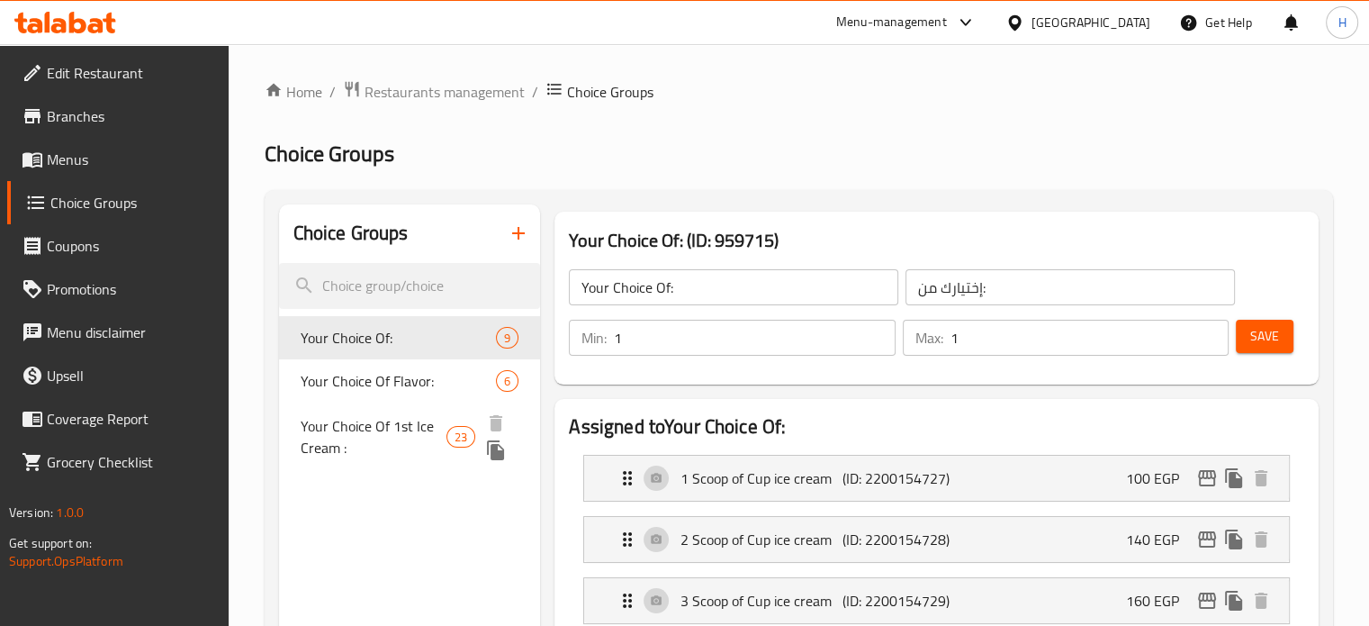
click at [500, 450] on icon "duplicate" at bounding box center [495, 450] width 17 height 20
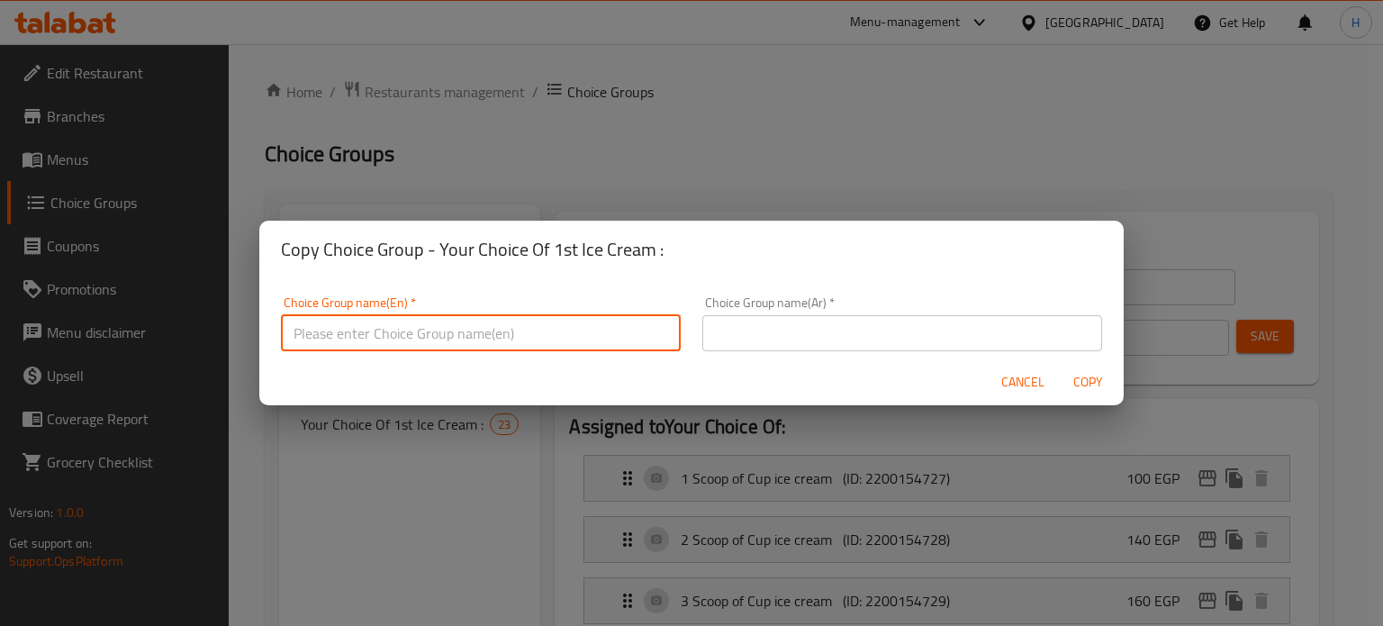
drag, startPoint x: 562, startPoint y: 335, endPoint x: 531, endPoint y: 266, distance: 75.8
click at [561, 335] on input "text" at bounding box center [481, 333] width 400 height 36
paste input "Your Choice Of 1st Ice Cream :"
type input "Your Choice Of 1st Ice Cream :"
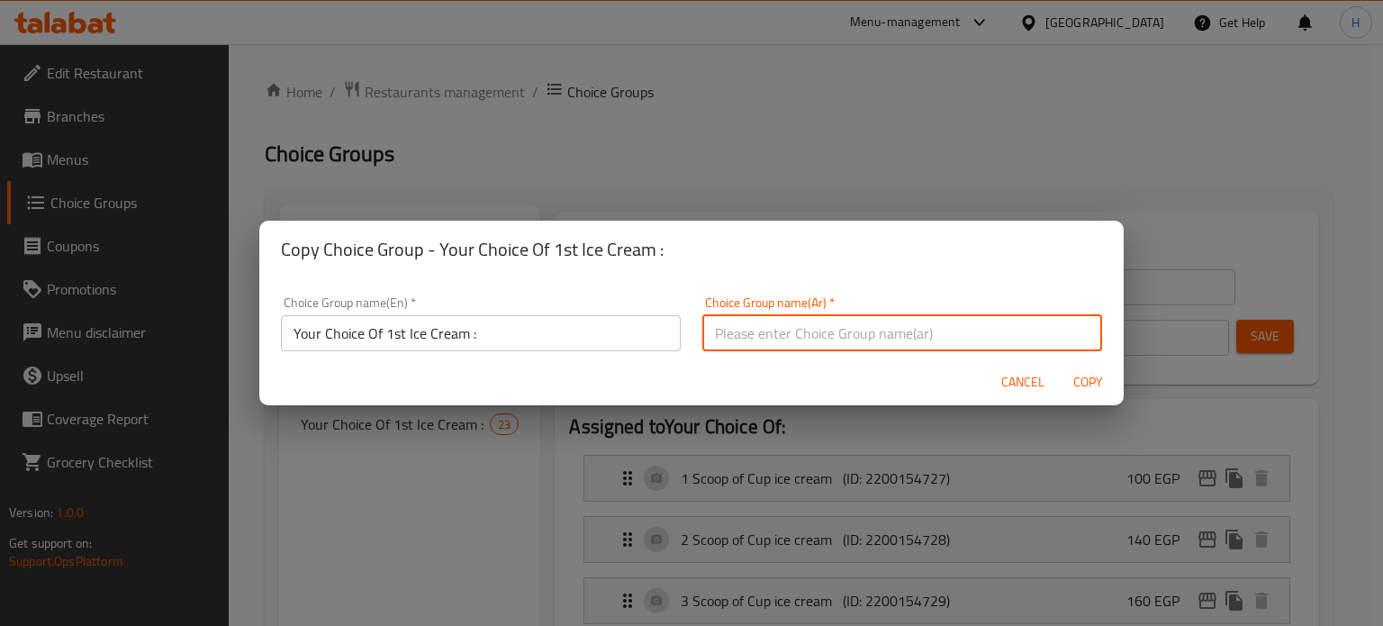
click at [910, 336] on input "text" at bounding box center [902, 333] width 400 height 36
paste input "أختيارك من أول ايس كريم:"
click at [778, 328] on input "أختيارك من أول ايس كريم:" at bounding box center [902, 333] width 400 height 36
type input "أختيارك من ثانى ايس كريم:"
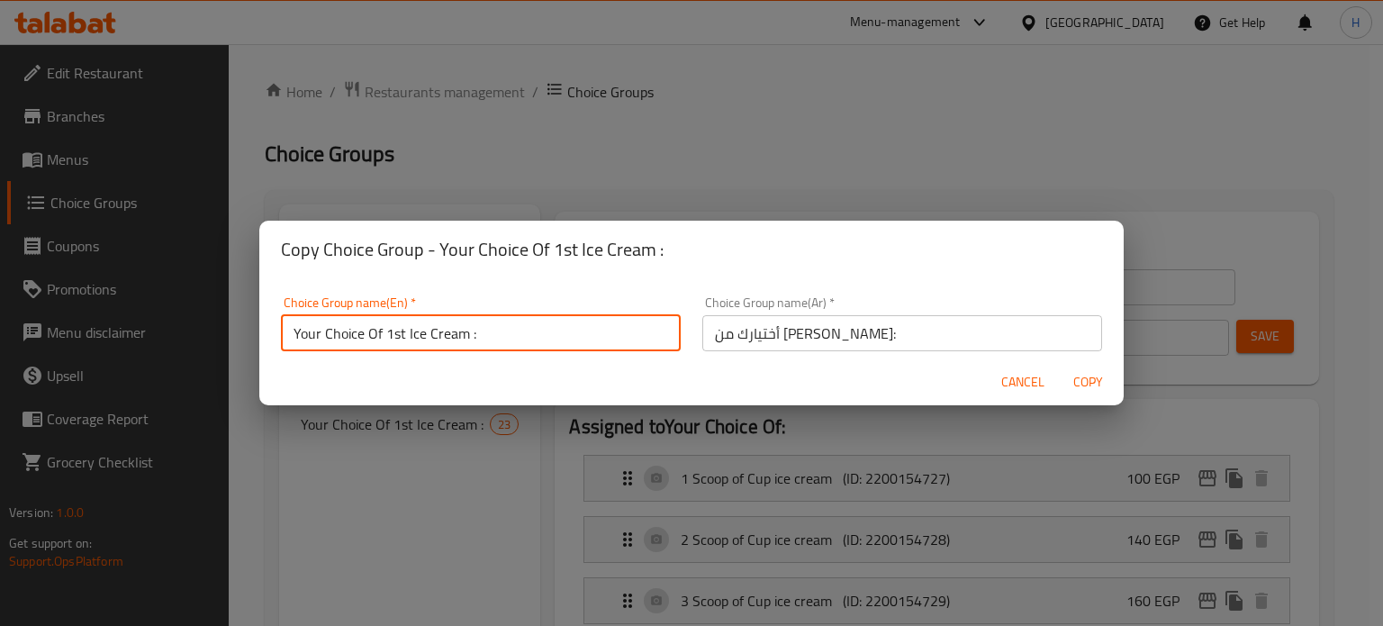
drag, startPoint x: 403, startPoint y: 332, endPoint x: 386, endPoint y: 334, distance: 17.2
click at [386, 334] on input "Your Choice Of 1st Ice Cream :" at bounding box center [481, 333] width 400 height 36
type input "Your Choice Of 2nd Ice Cream :"
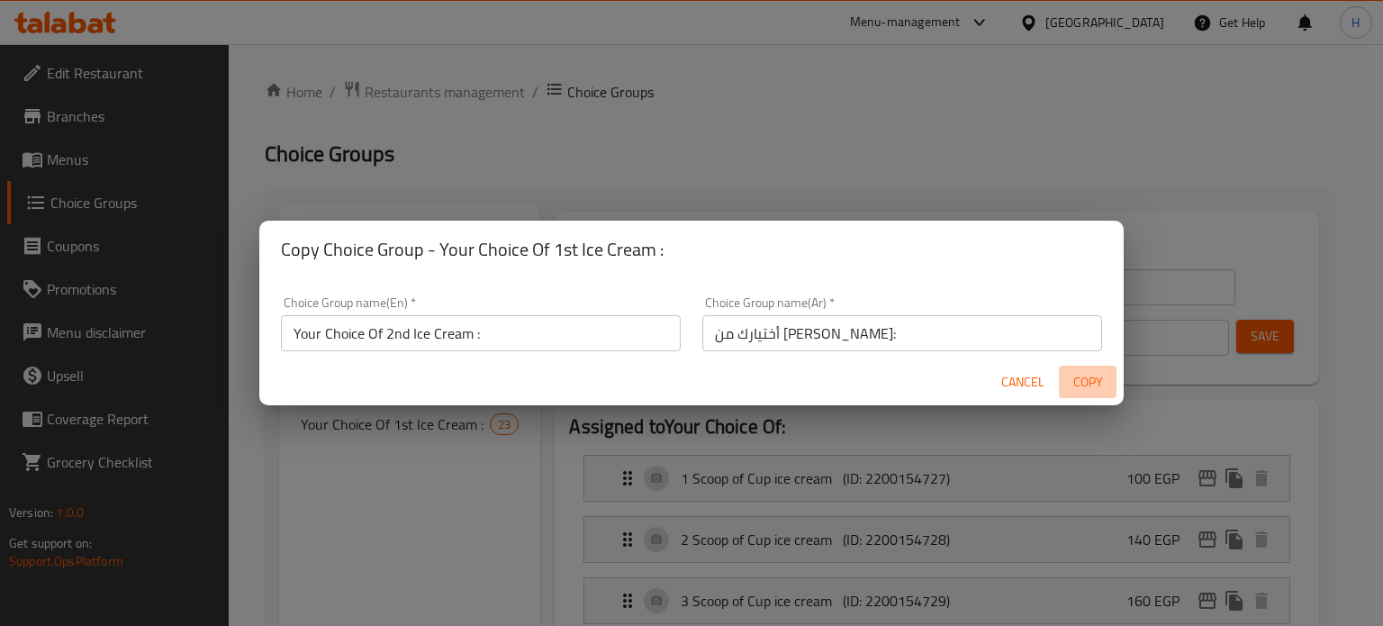
click at [1088, 382] on span "Copy" at bounding box center [1087, 382] width 43 height 23
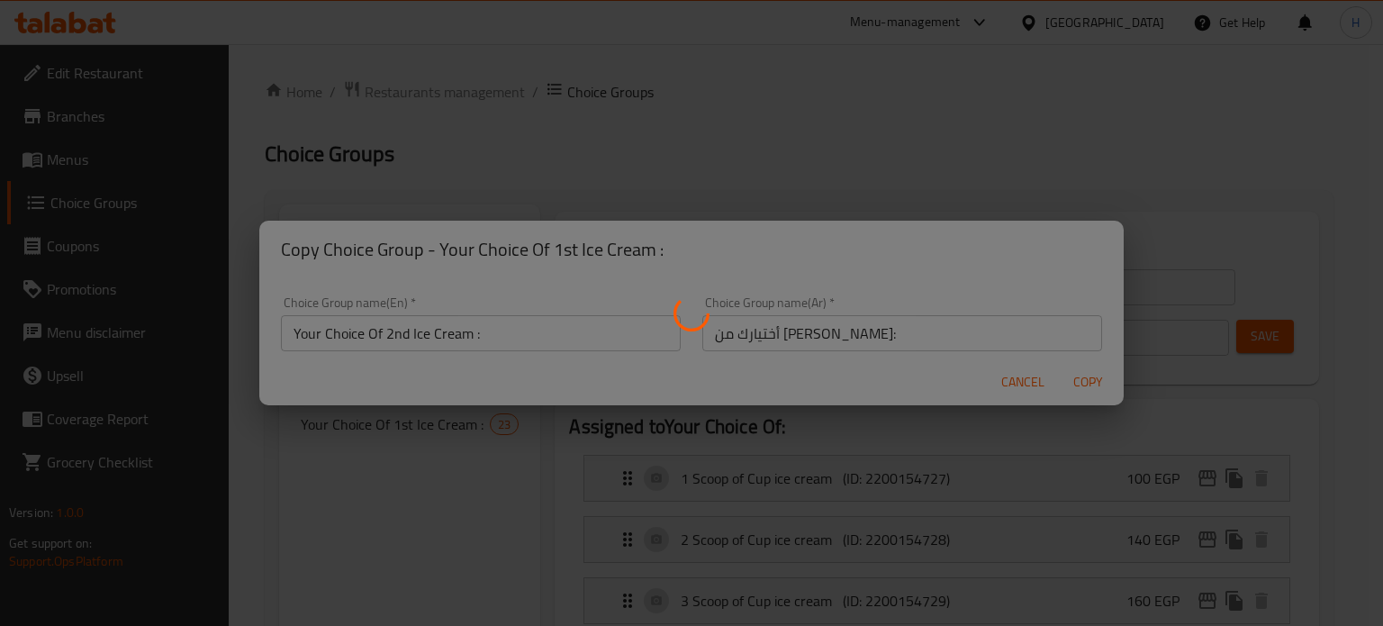
type input "Your Choice Of 2nd Ice Cream :"
type input "أختيارك من ثانى ايس كريم:"
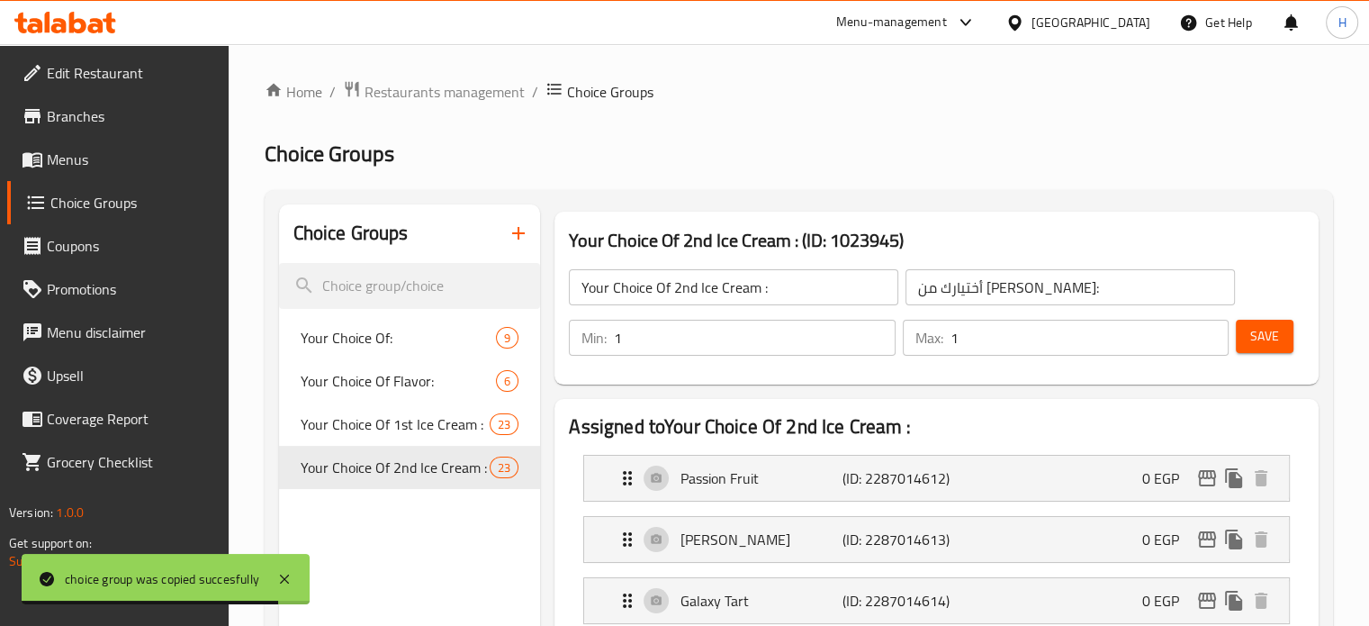
click at [518, 241] on icon "button" at bounding box center [519, 233] width 22 height 22
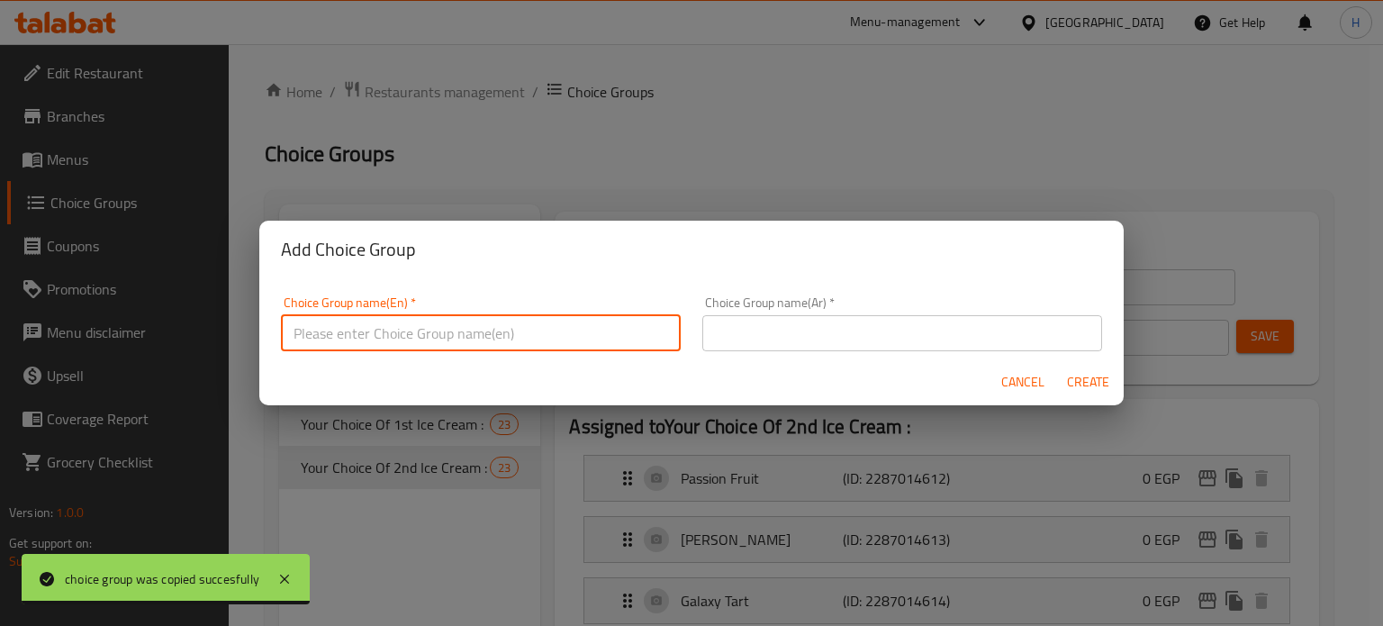
click at [507, 341] on input "text" at bounding box center [481, 333] width 400 height 36
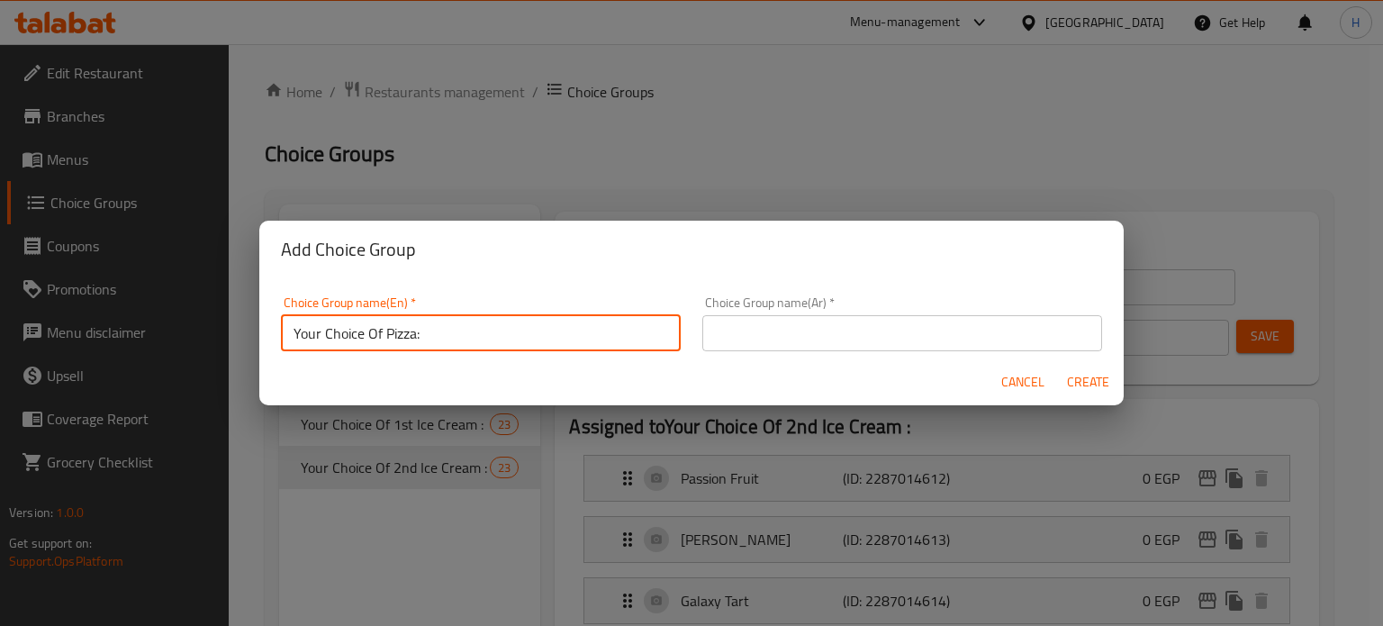
click at [403, 333] on input "Your Choice Of Pizza:" at bounding box center [481, 333] width 400 height 36
type input "Your Choice Of Juice:"
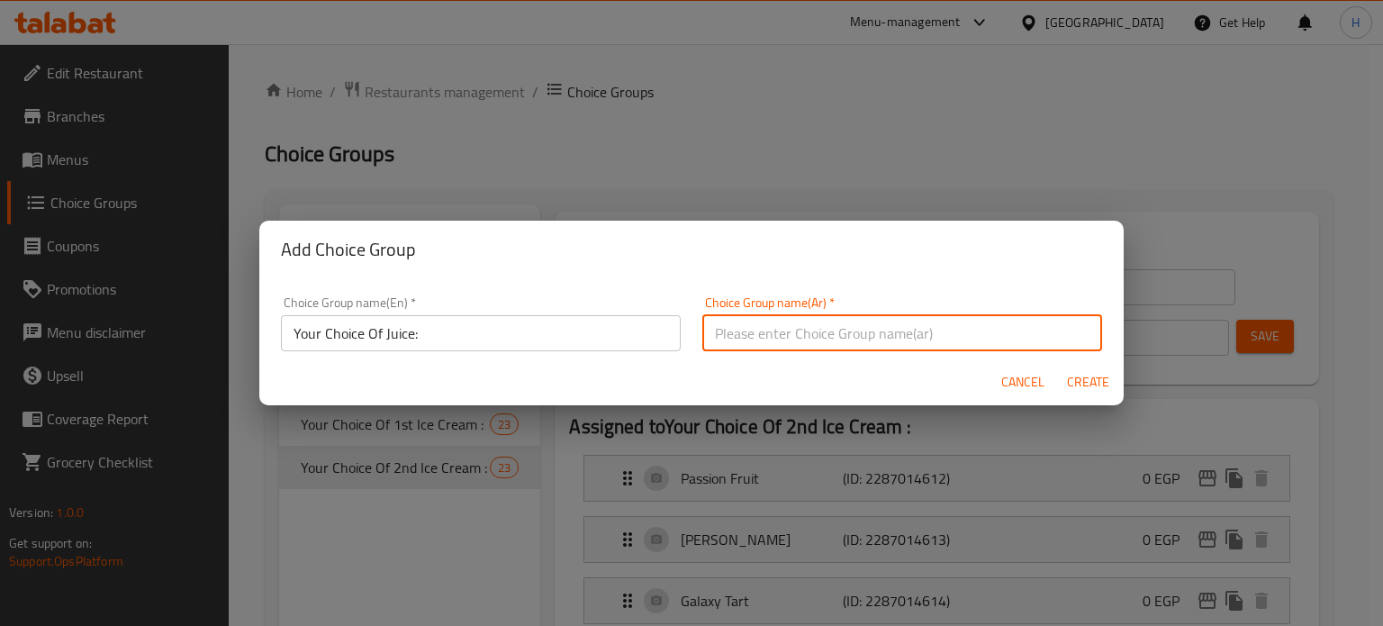
click at [755, 329] on input "text" at bounding box center [902, 333] width 400 height 36
drag, startPoint x: 810, startPoint y: 334, endPoint x: 706, endPoint y: 333, distance: 104.4
click at [706, 333] on input "أختيارك من ساندوتشات البيف:" at bounding box center [902, 333] width 400 height 36
type input "أختيارك من المشروب:"
click at [1084, 384] on span "Create" at bounding box center [1087, 382] width 43 height 23
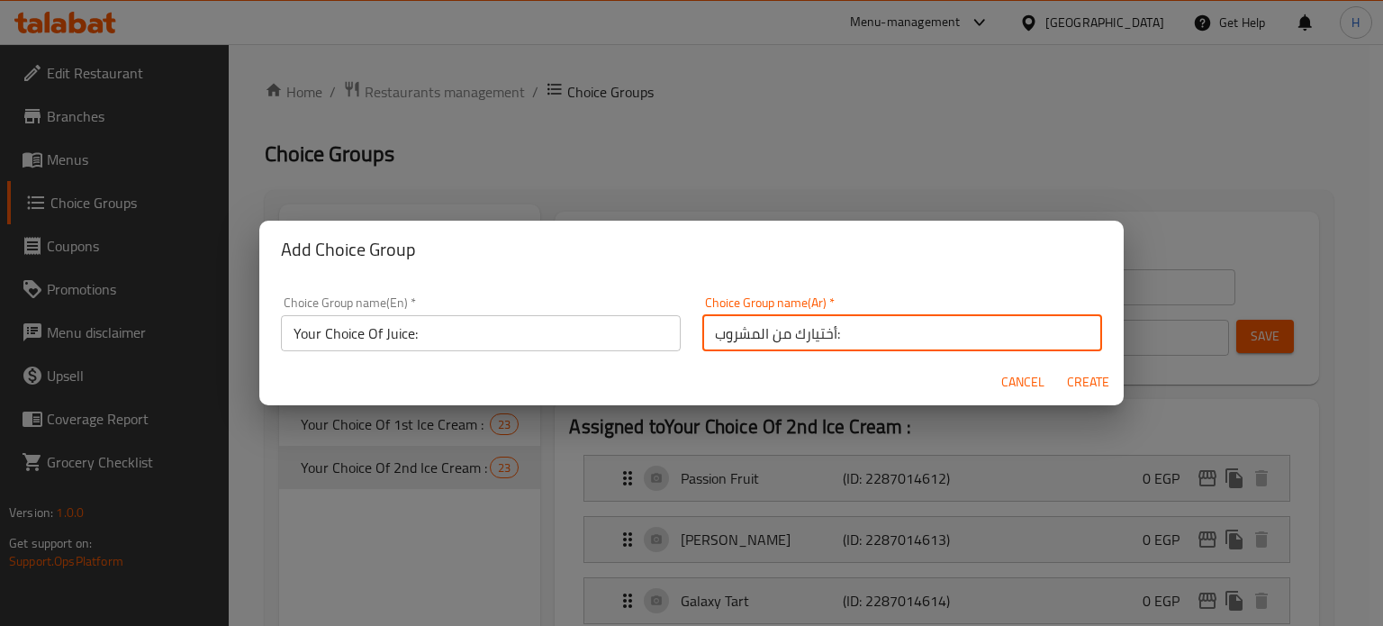
type input "Your Choice Of Juice:"
type input "أختيارك من المشروب:"
type input "0"
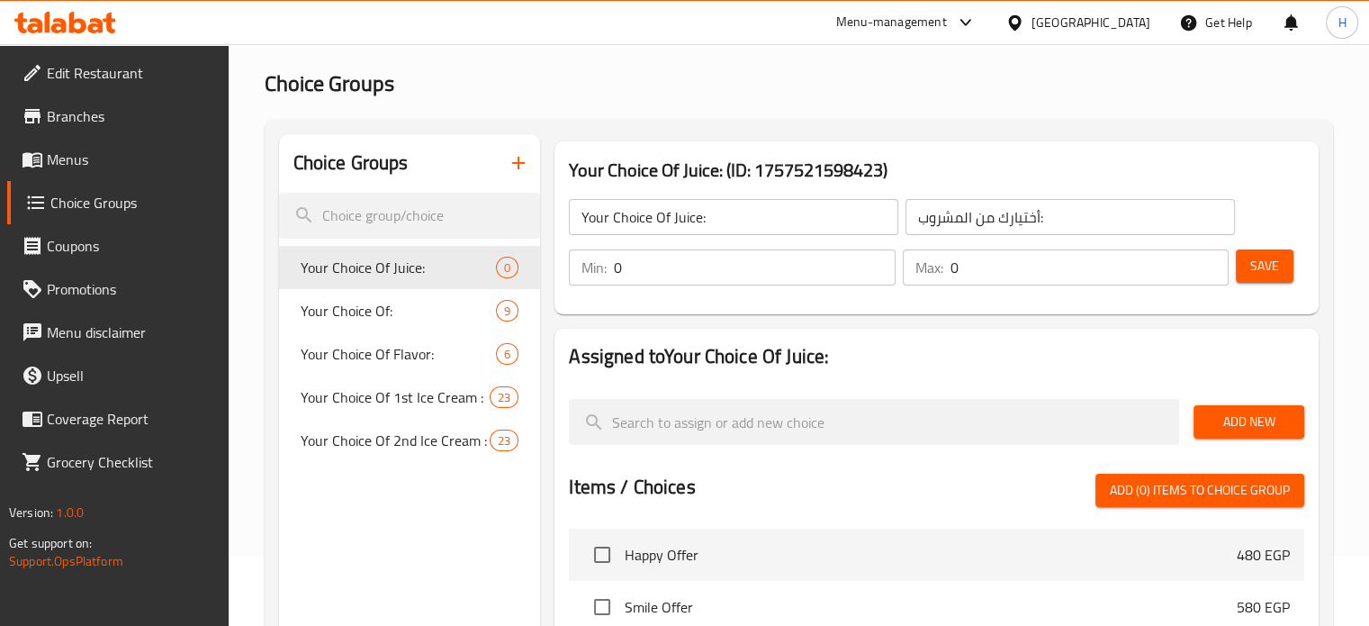
scroll to position [180, 0]
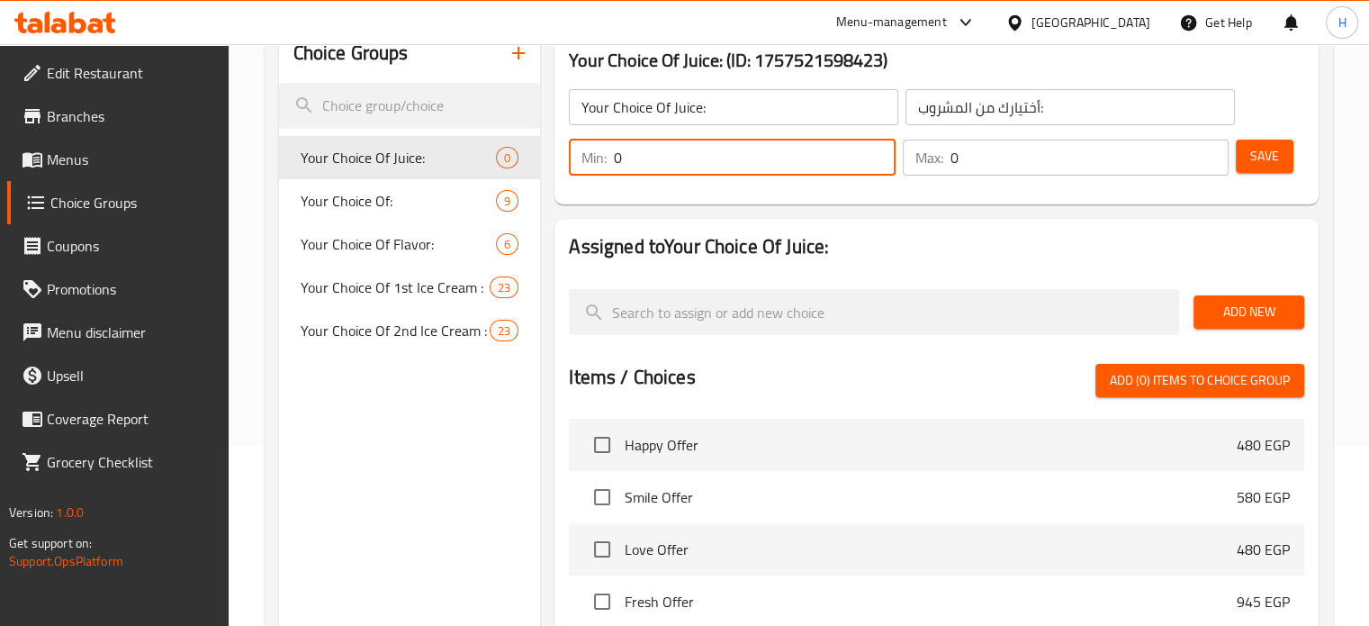
drag, startPoint x: 666, startPoint y: 165, endPoint x: 561, endPoint y: 150, distance: 106.3
click at [561, 150] on div "Min: 0 ​ Max: 0 ​ Save" at bounding box center [933, 158] width 750 height 58
type input "1"
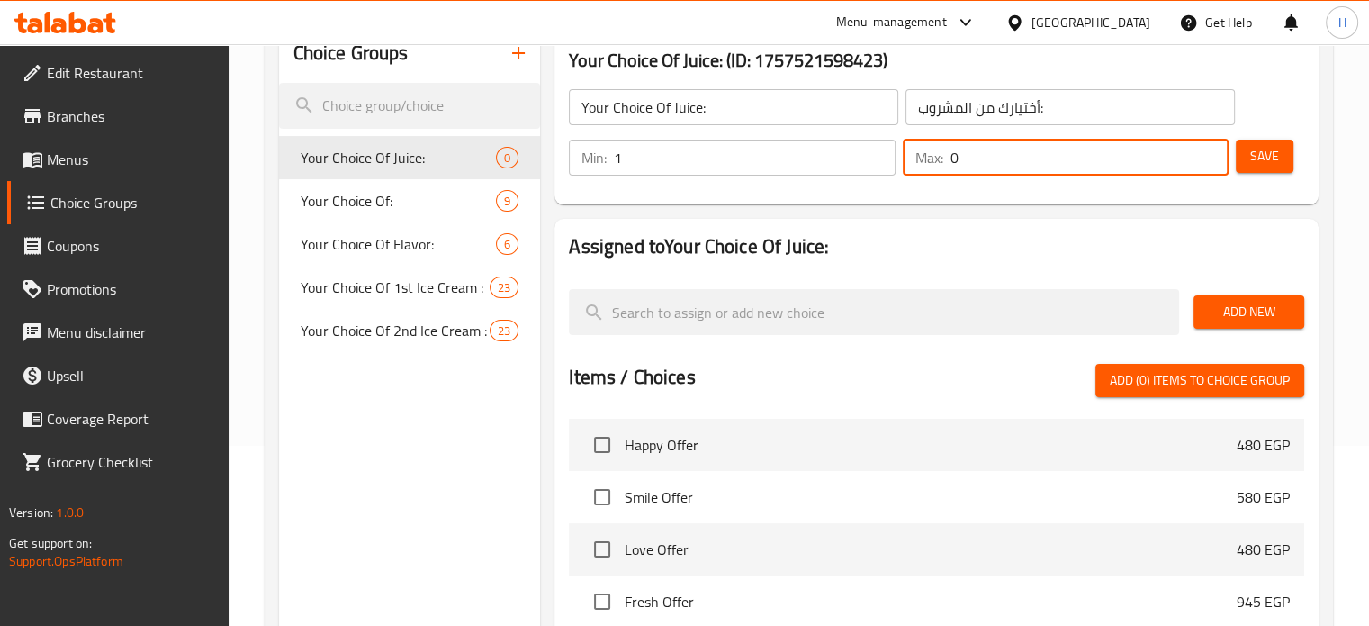
drag, startPoint x: 953, startPoint y: 158, endPoint x: 937, endPoint y: 157, distance: 16.2
click at [937, 157] on div "Max: 0 ​" at bounding box center [1066, 158] width 326 height 36
type input "1"
click at [1252, 317] on span "Add New" at bounding box center [1249, 312] width 82 height 23
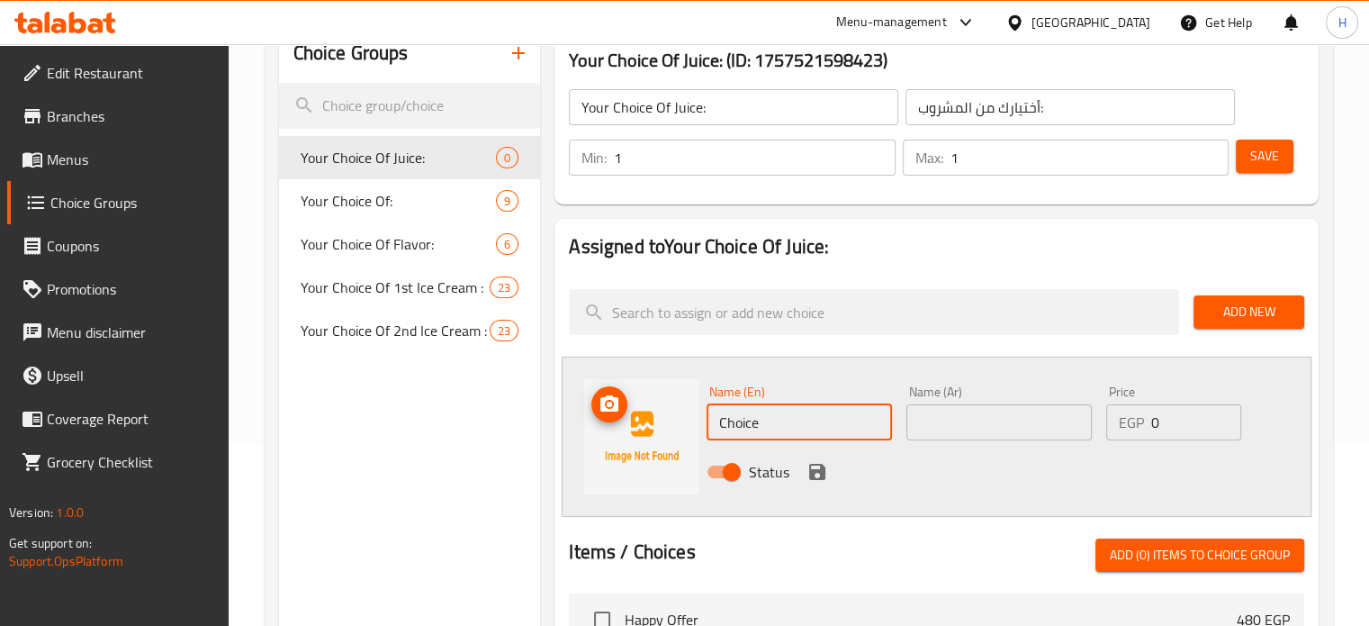
drag, startPoint x: 811, startPoint y: 419, endPoint x: 669, endPoint y: 402, distance: 143.1
click at [669, 402] on div "Name (En) Choice Name (En) Name (Ar) Name (Ar) Price EGP 0 Price Status" at bounding box center [937, 436] width 750 height 160
paste input "Mango"
type input "Mango"
drag, startPoint x: 903, startPoint y: 402, endPoint x: 913, endPoint y: 409, distance: 11.7
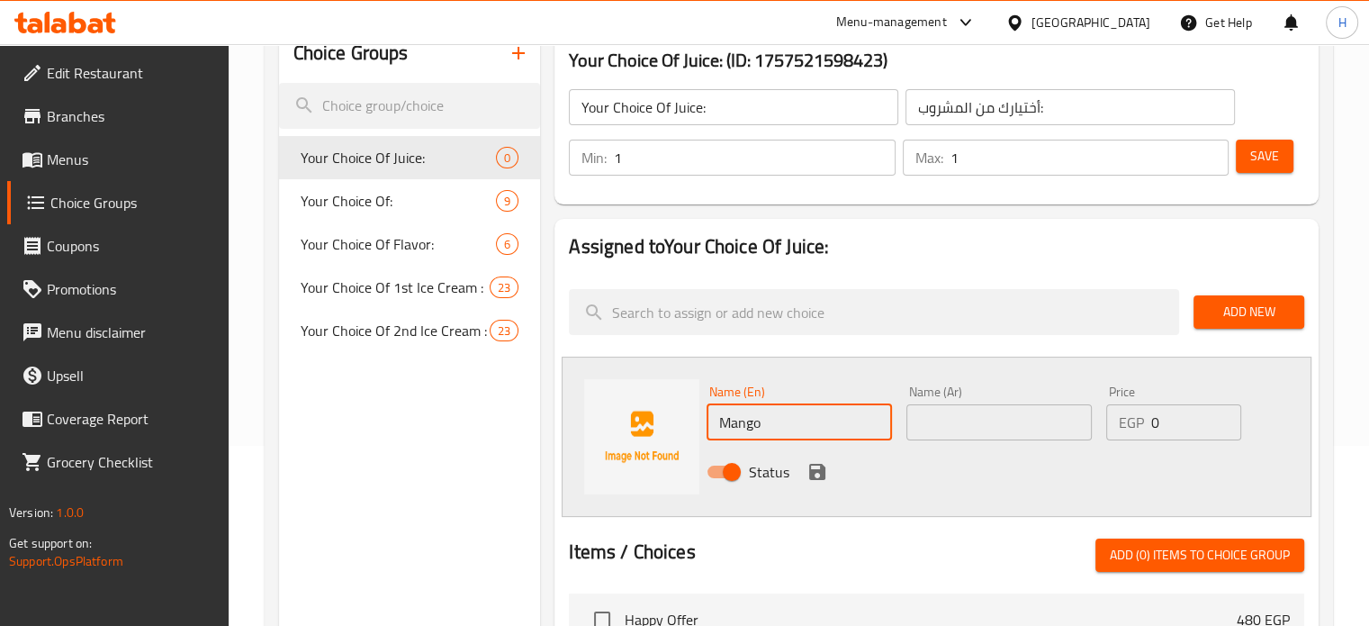
click at [903, 401] on div "Name (Ar) Name (Ar)" at bounding box center [999, 412] width 200 height 69
click at [918, 412] on input "text" at bounding box center [998, 422] width 185 height 36
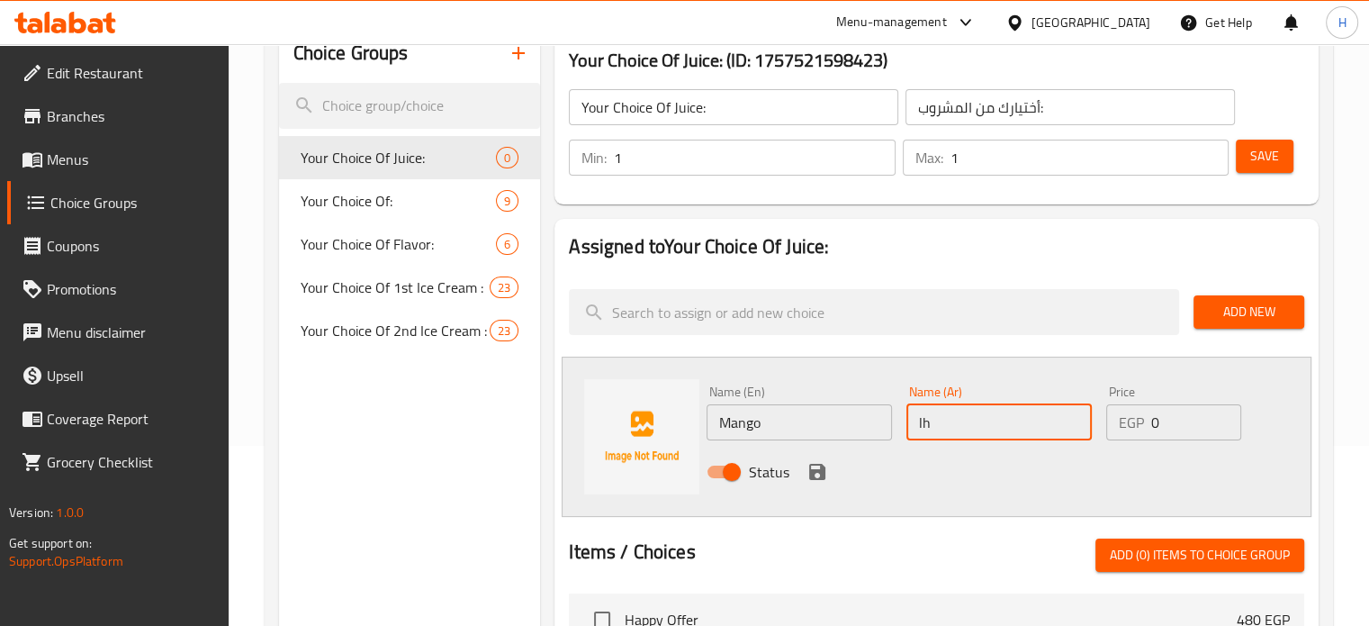
type input "l"
type input "مانجو"
click at [821, 473] on icon "save" at bounding box center [817, 472] width 16 height 16
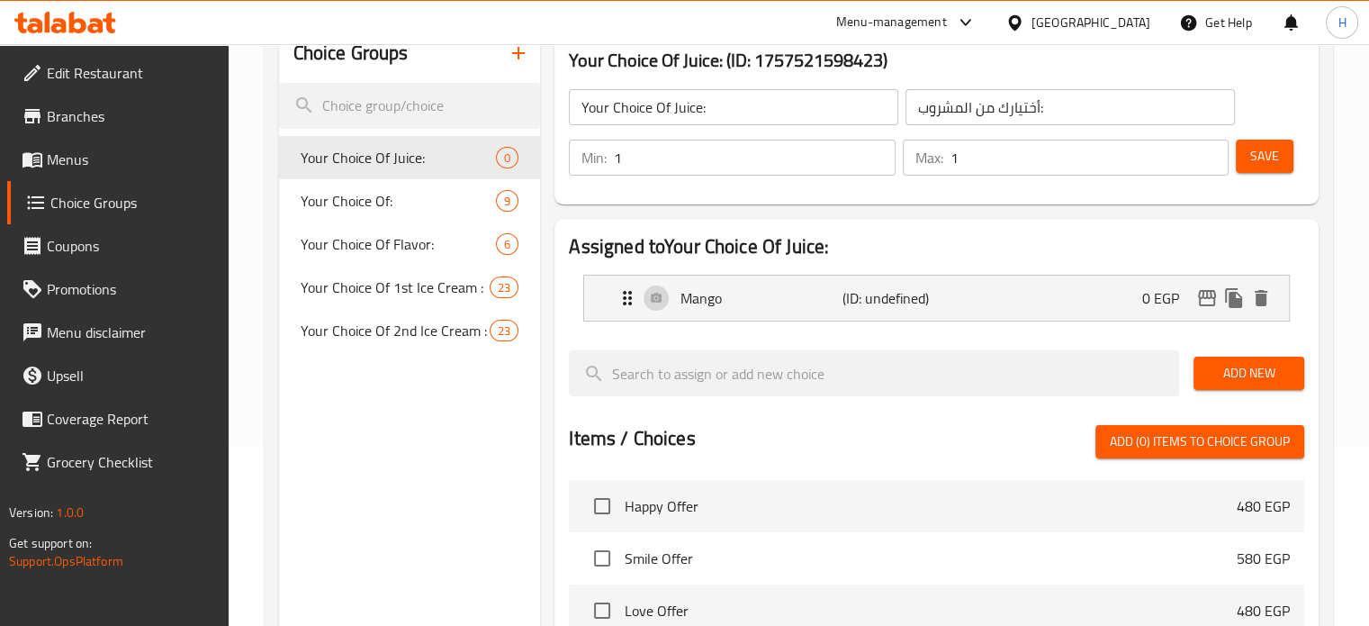
click at [1224, 366] on span "Add New" at bounding box center [1249, 373] width 82 height 23
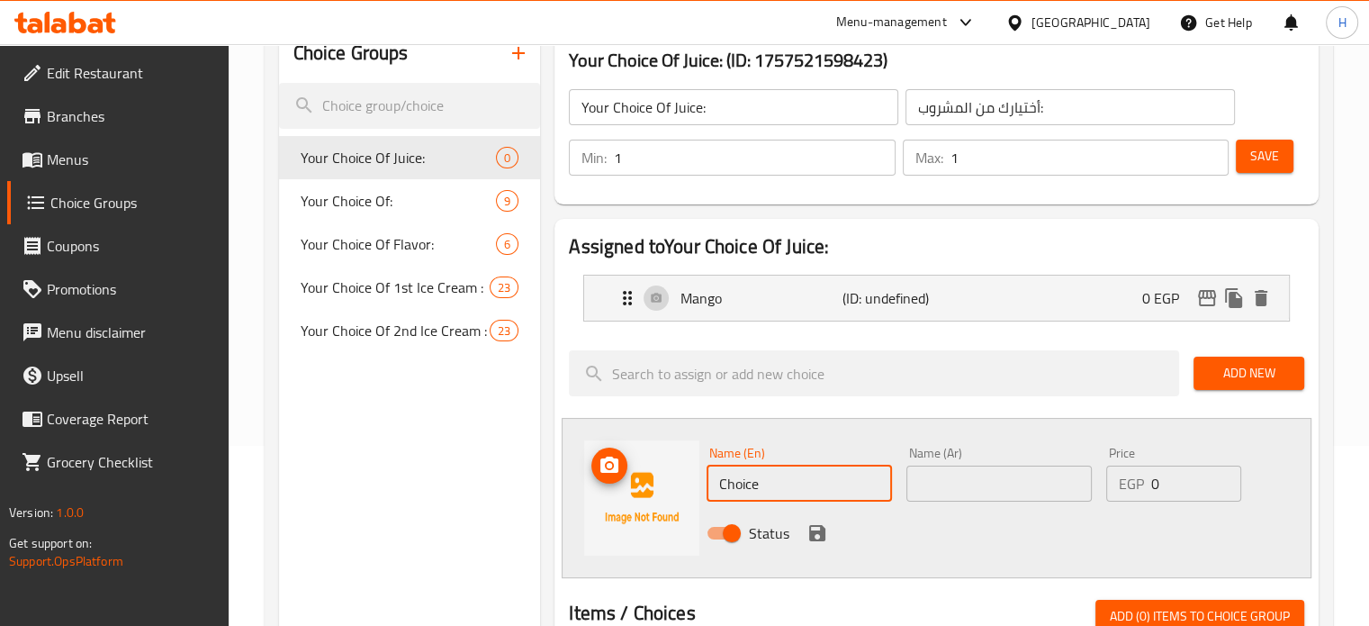
drag, startPoint x: 800, startPoint y: 485, endPoint x: 692, endPoint y: 485, distance: 108.0
click at [692, 485] on div "Name (En) Choice Name (En) Name (Ar) Name (Ar) Price EGP 0 Price Status" at bounding box center [937, 498] width 750 height 160
paste input "Strawberry"
type input "Strawberry"
click at [969, 485] on input "text" at bounding box center [998, 483] width 185 height 36
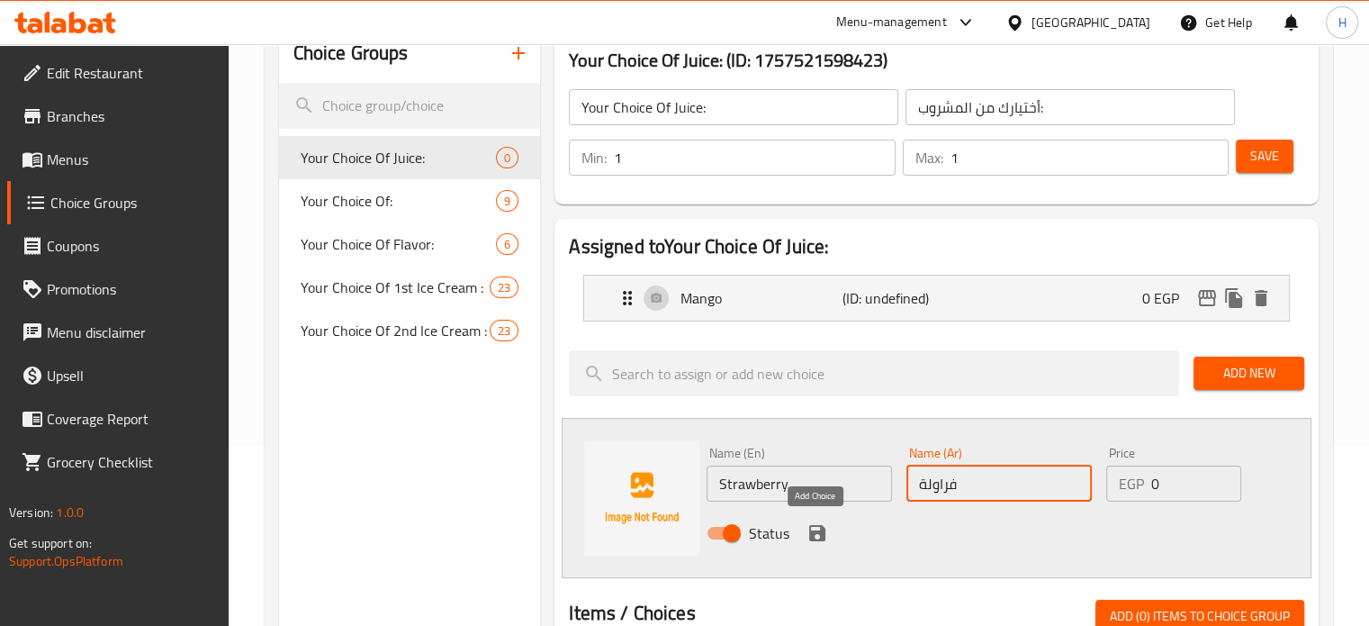
type input "فراولة"
click at [819, 536] on icon "save" at bounding box center [817, 533] width 16 height 16
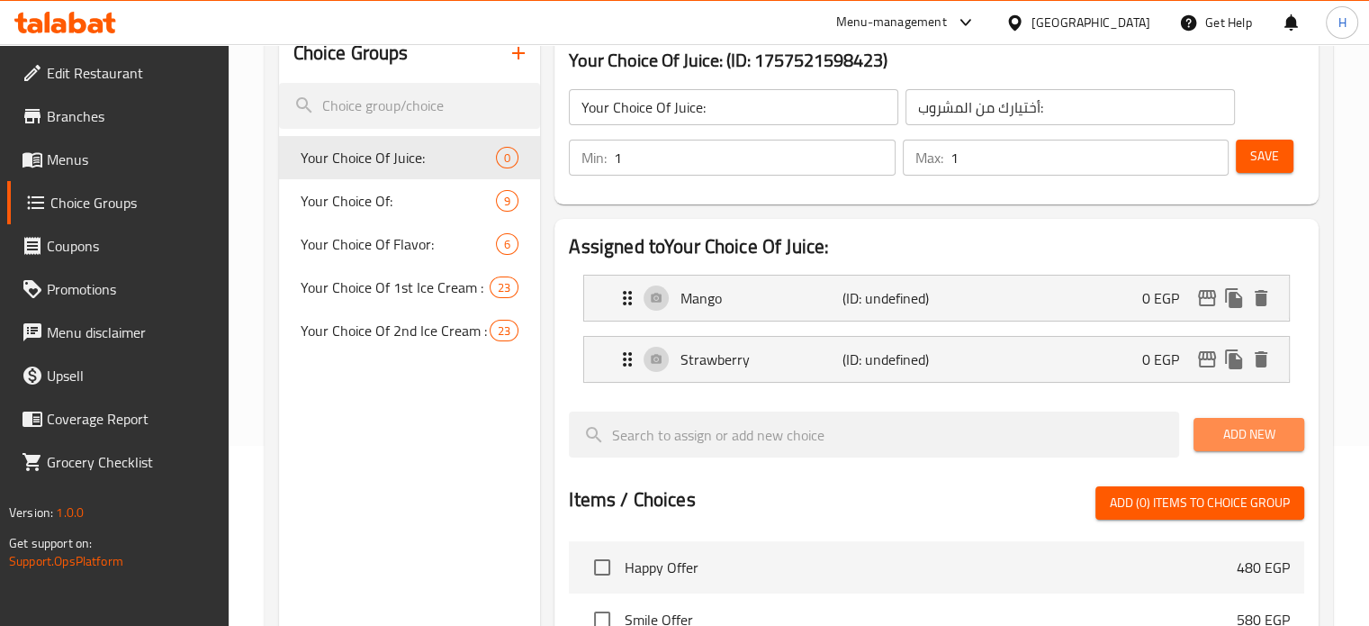
click at [1231, 430] on span "Add New" at bounding box center [1249, 434] width 82 height 23
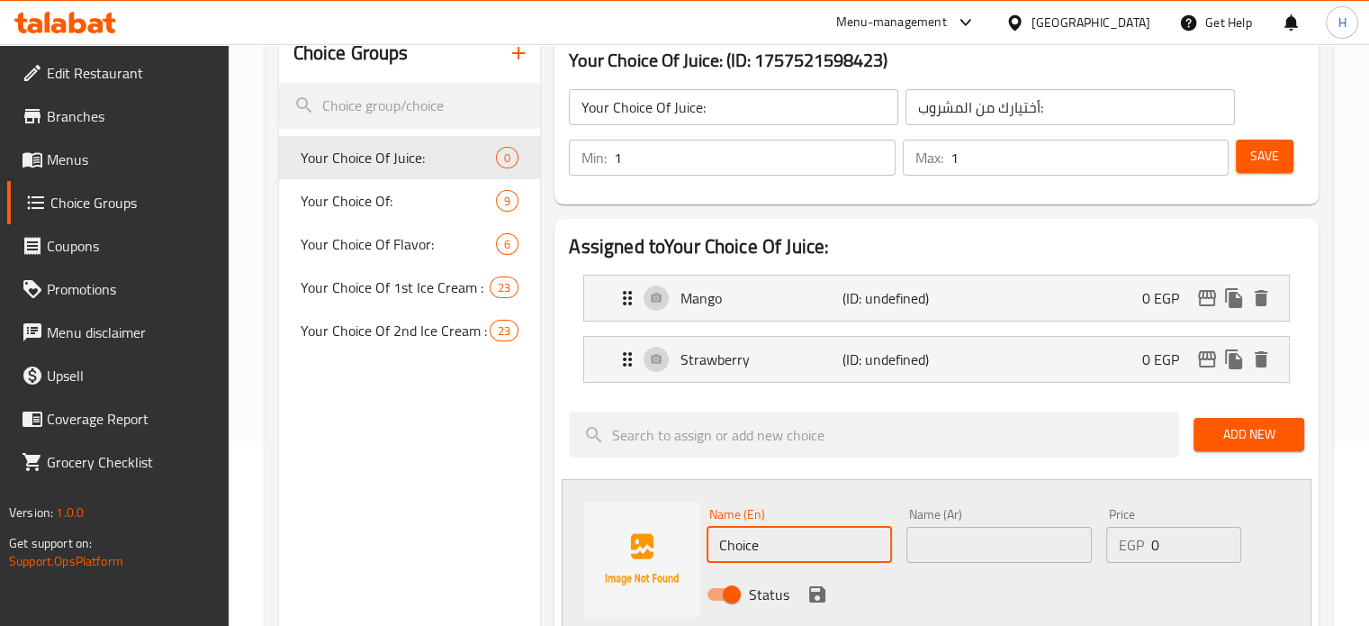
drag, startPoint x: 788, startPoint y: 536, endPoint x: 706, endPoint y: 544, distance: 82.2
click at [670, 538] on div "Name (En) Choice Name (En) Name (Ar) Name (Ar) Price EGP 0 Price Status" at bounding box center [937, 559] width 750 height 160
paste input "Orange"
type input "Orange"
click at [1000, 548] on input "text" at bounding box center [998, 545] width 185 height 36
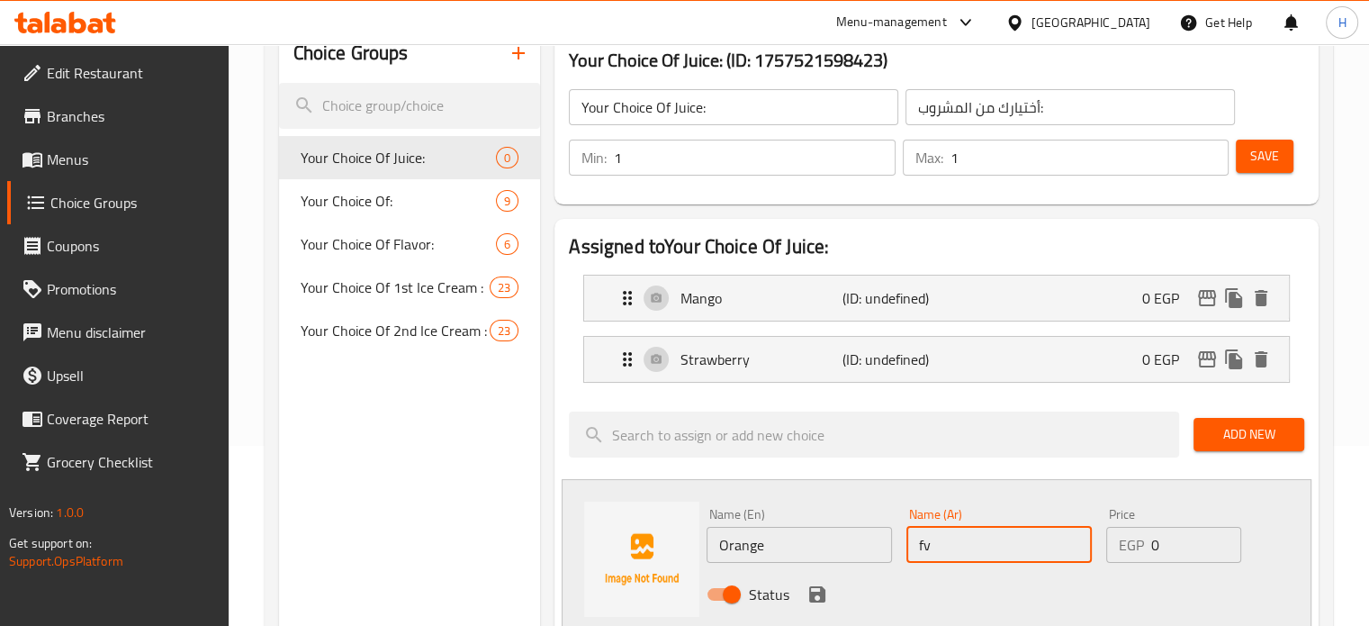
type input "f"
type input "برتقال"
click at [814, 594] on icon "save" at bounding box center [817, 594] width 16 height 16
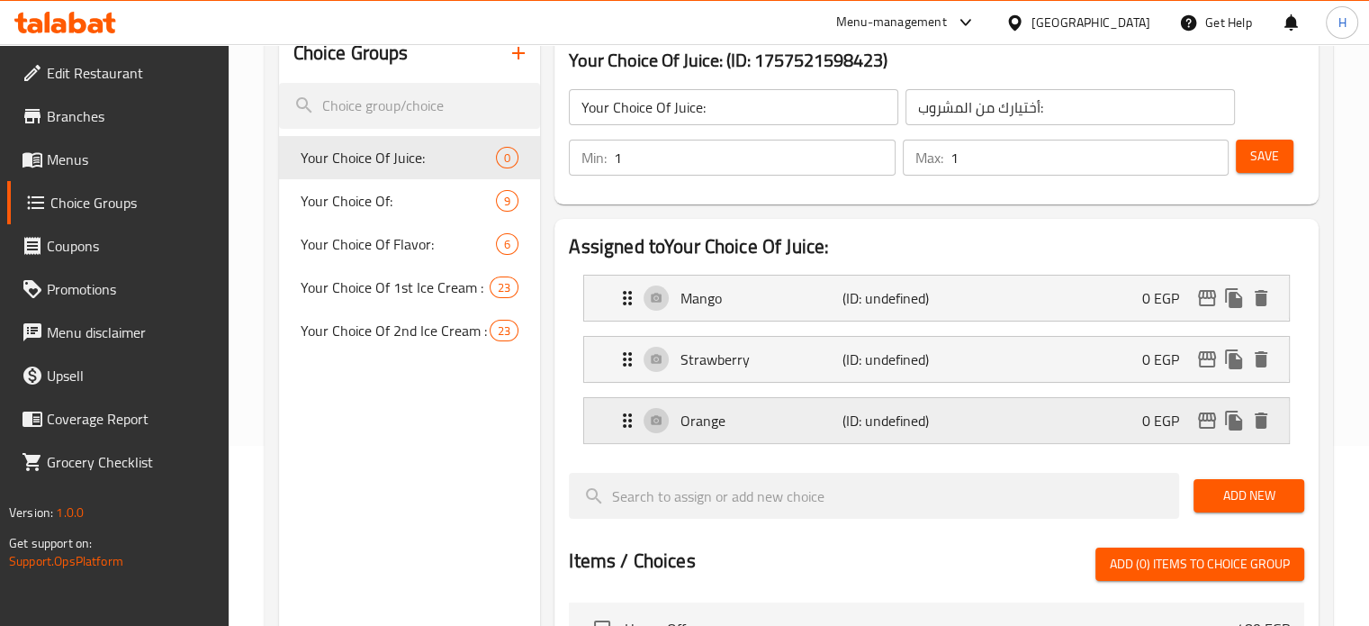
click at [1223, 491] on span "Add New" at bounding box center [1249, 495] width 82 height 23
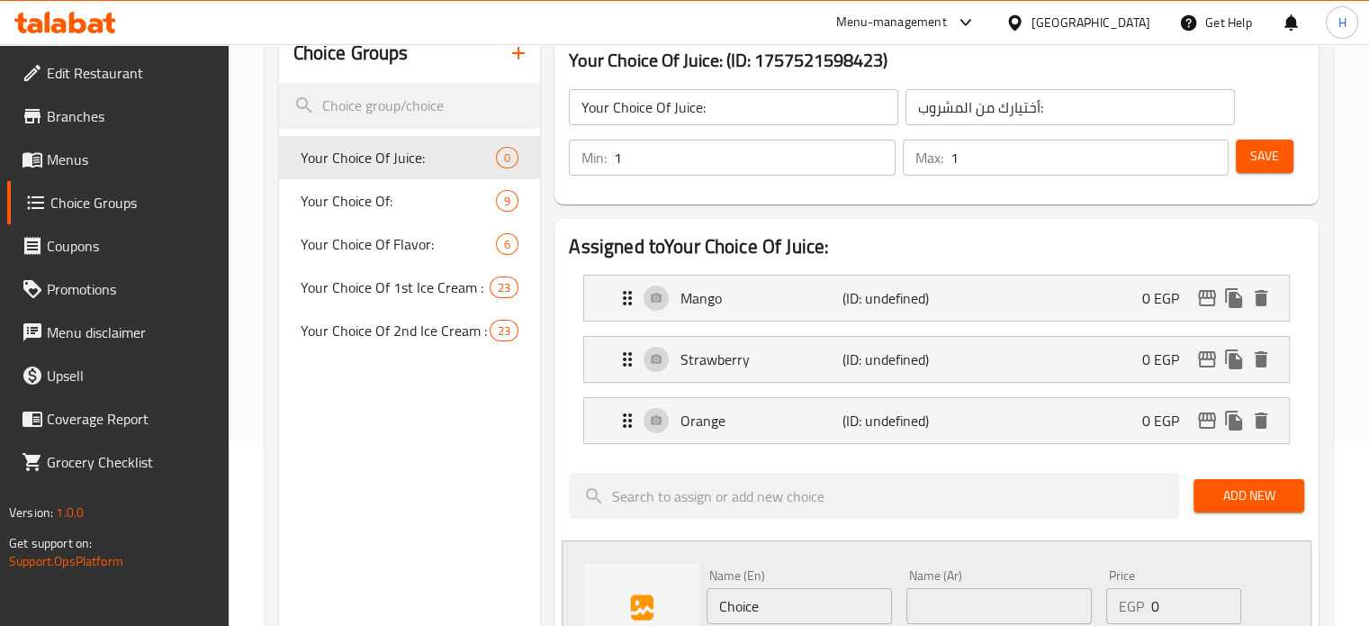
drag, startPoint x: 782, startPoint y: 596, endPoint x: 707, endPoint y: 598, distance: 74.7
click at [707, 598] on input "Choice" at bounding box center [799, 606] width 185 height 36
paste input "Guava"
type input "Guava"
click at [940, 607] on input "text" at bounding box center [998, 606] width 185 height 36
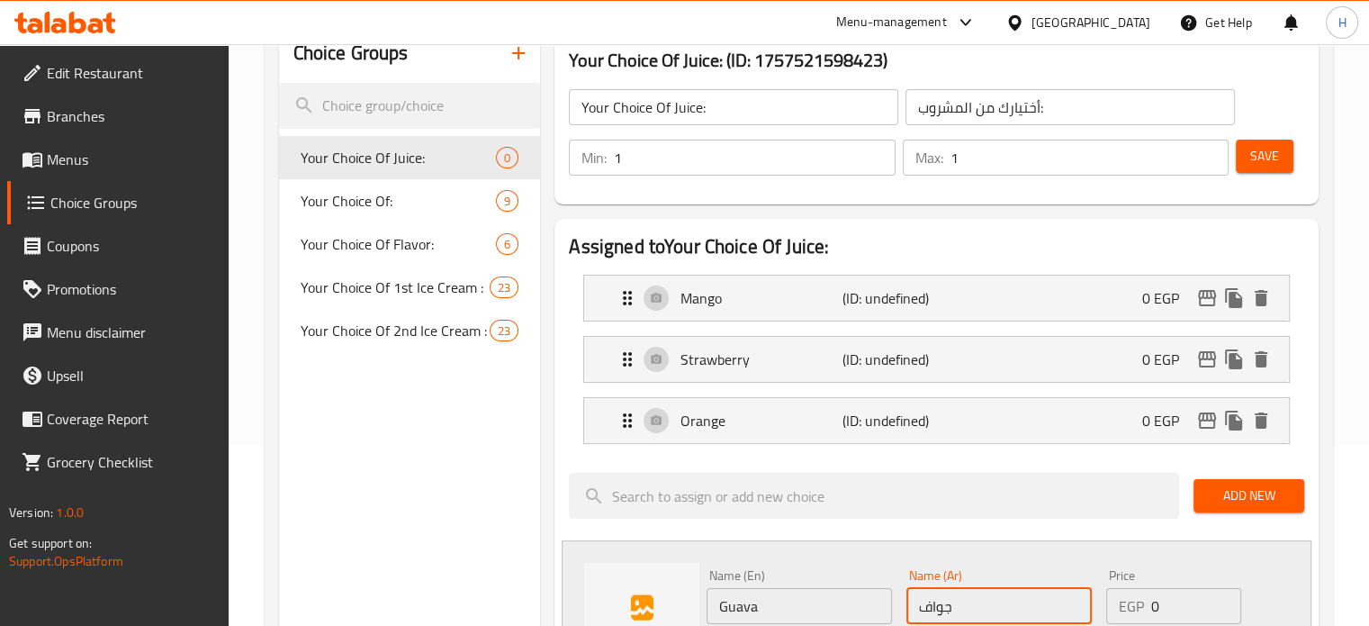
type input "جوافة"
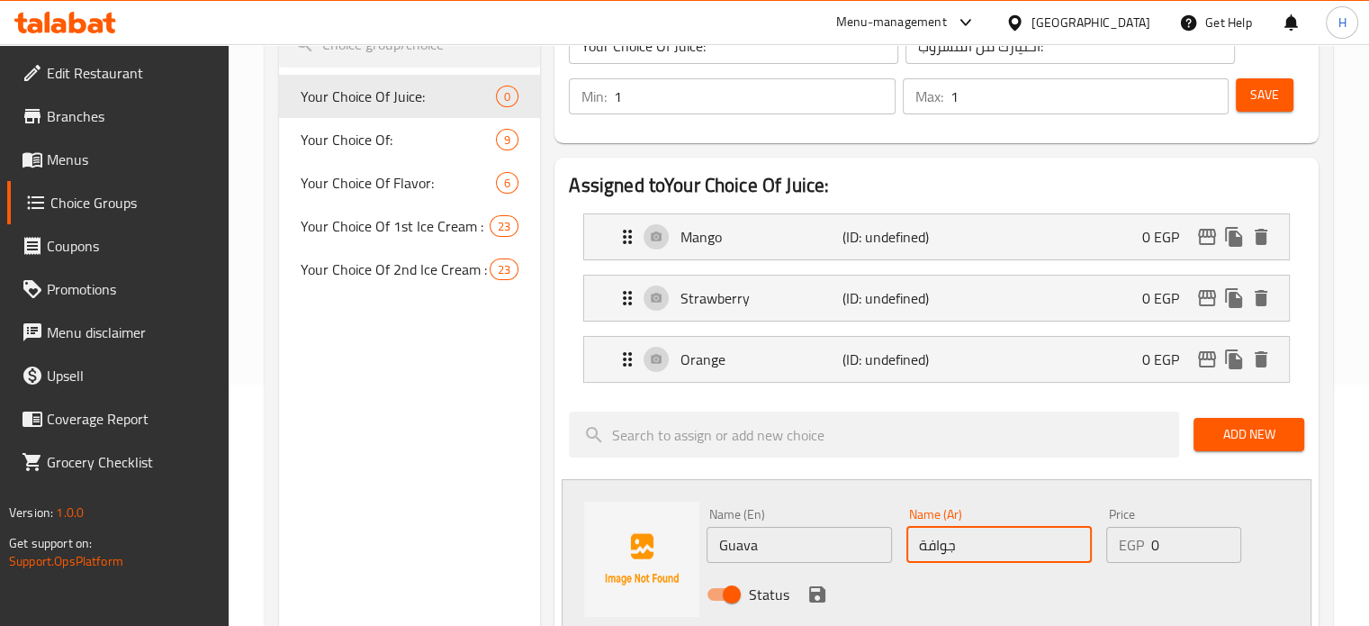
scroll to position [270, 0]
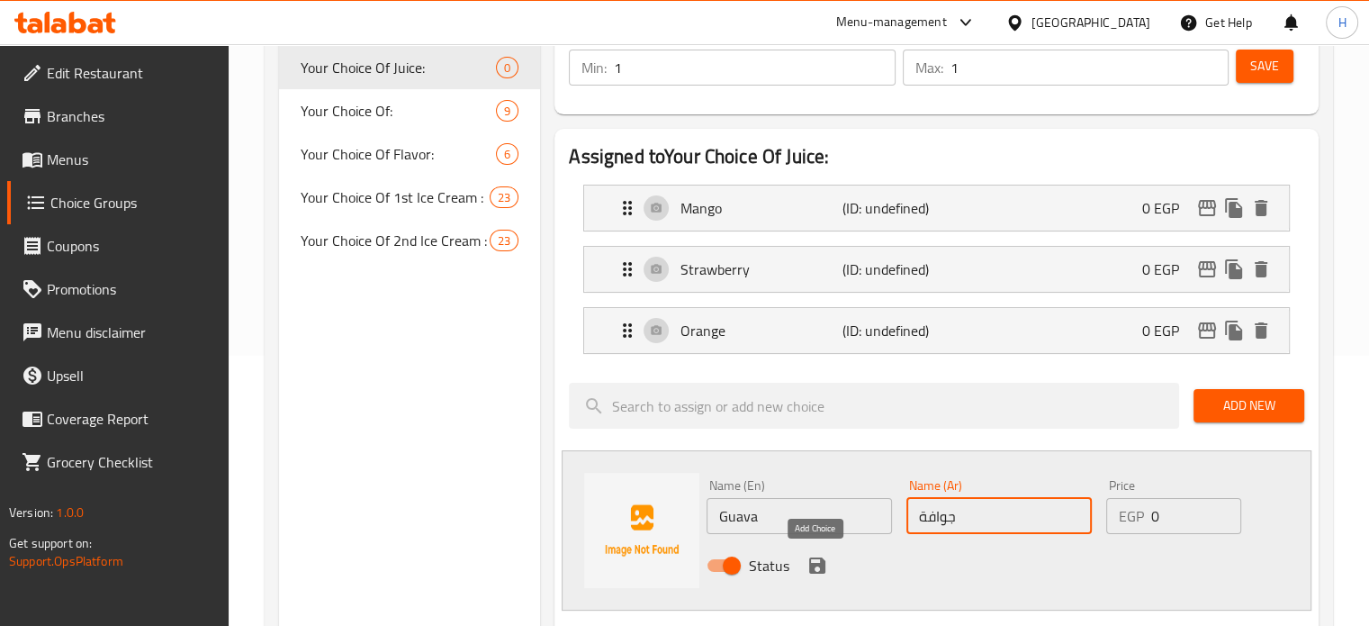
click at [809, 566] on icon "save" at bounding box center [817, 565] width 16 height 16
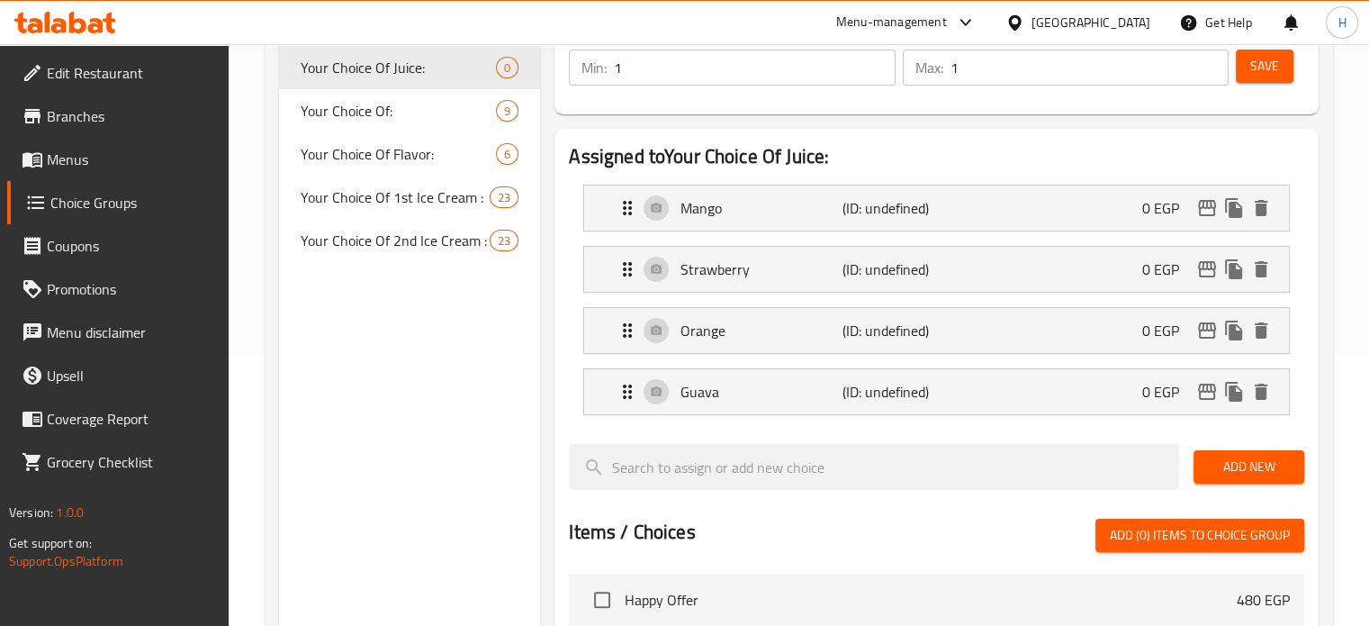
click at [1239, 465] on span "Add New" at bounding box center [1249, 466] width 82 height 23
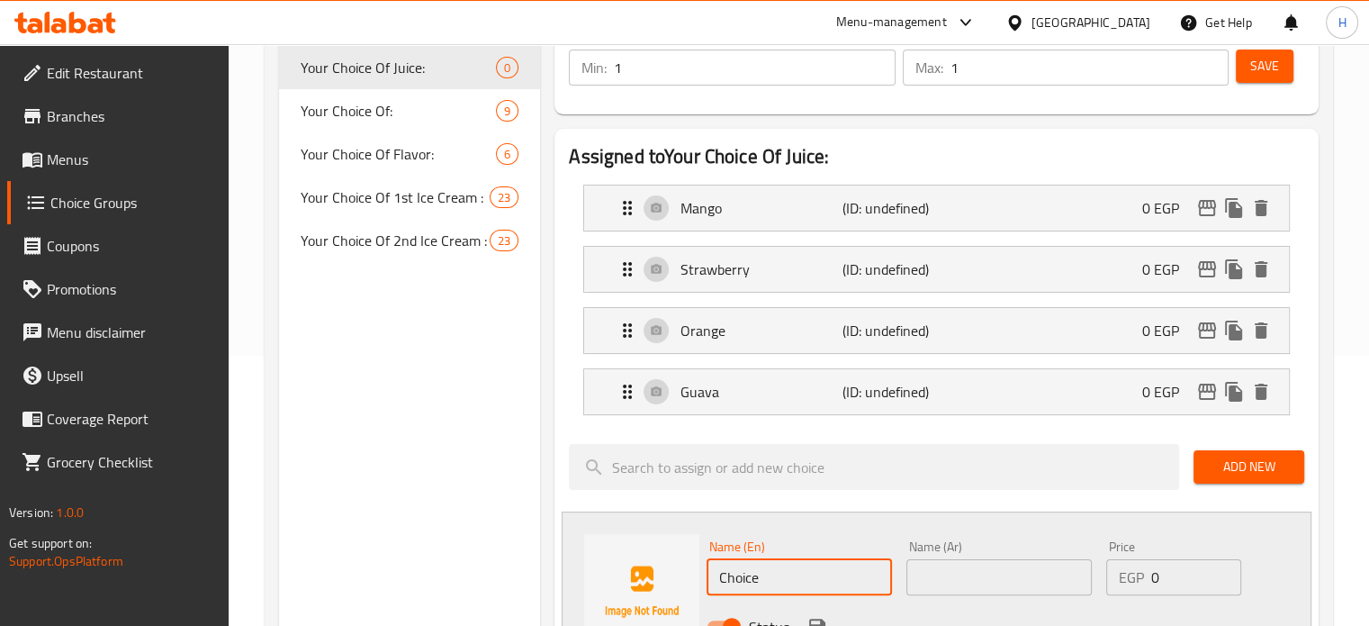
drag, startPoint x: 760, startPoint y: 576, endPoint x: 670, endPoint y: 570, distance: 90.2
click at [670, 570] on div "Name (En) Choice Name (En) Name (Ar) Name (Ar) Price EGP 0 Price Status" at bounding box center [937, 591] width 750 height 160
paste input "Banana Milk"
type input "Banana Milk"
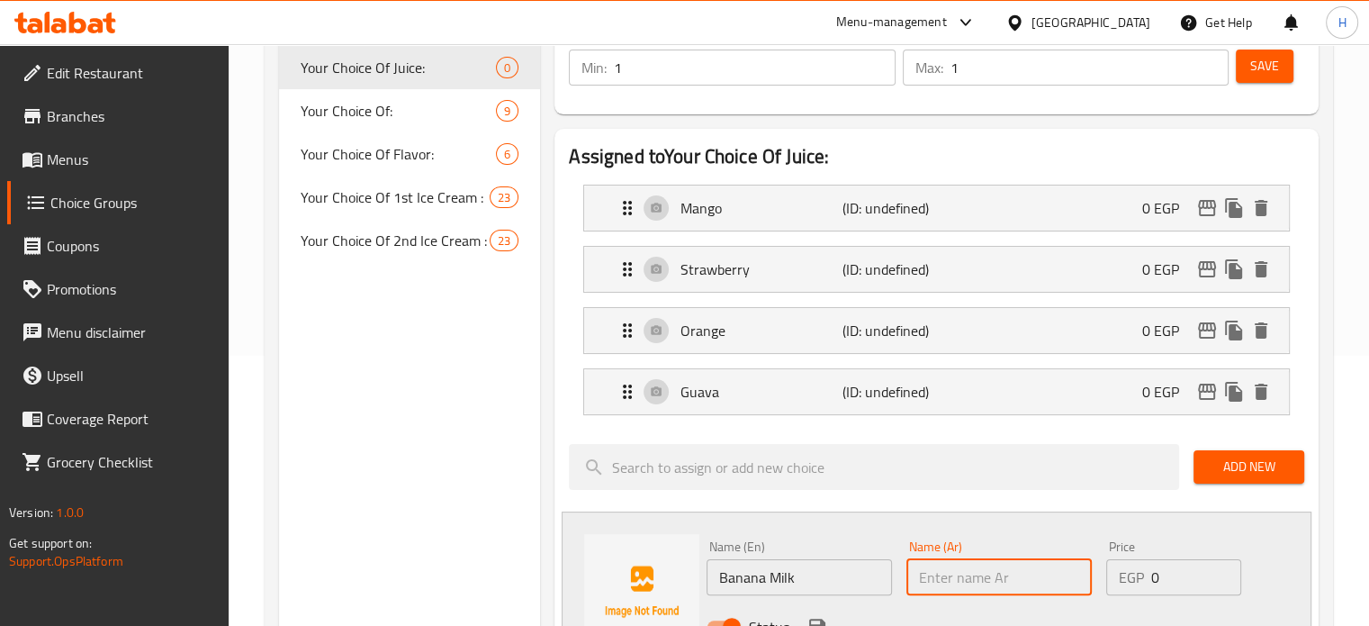
click at [970, 579] on input "text" at bounding box center [998, 577] width 185 height 36
type input "l"
type input "موز باللبن"
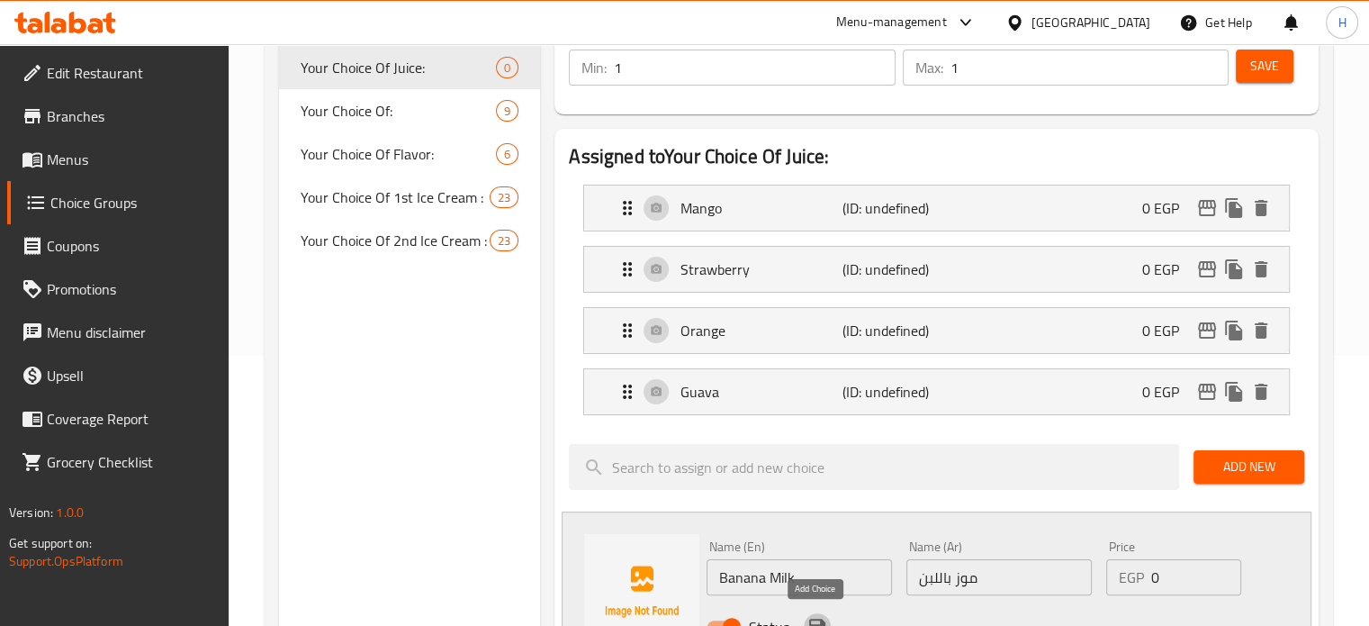
click at [821, 616] on icon "save" at bounding box center [817, 627] width 22 height 22
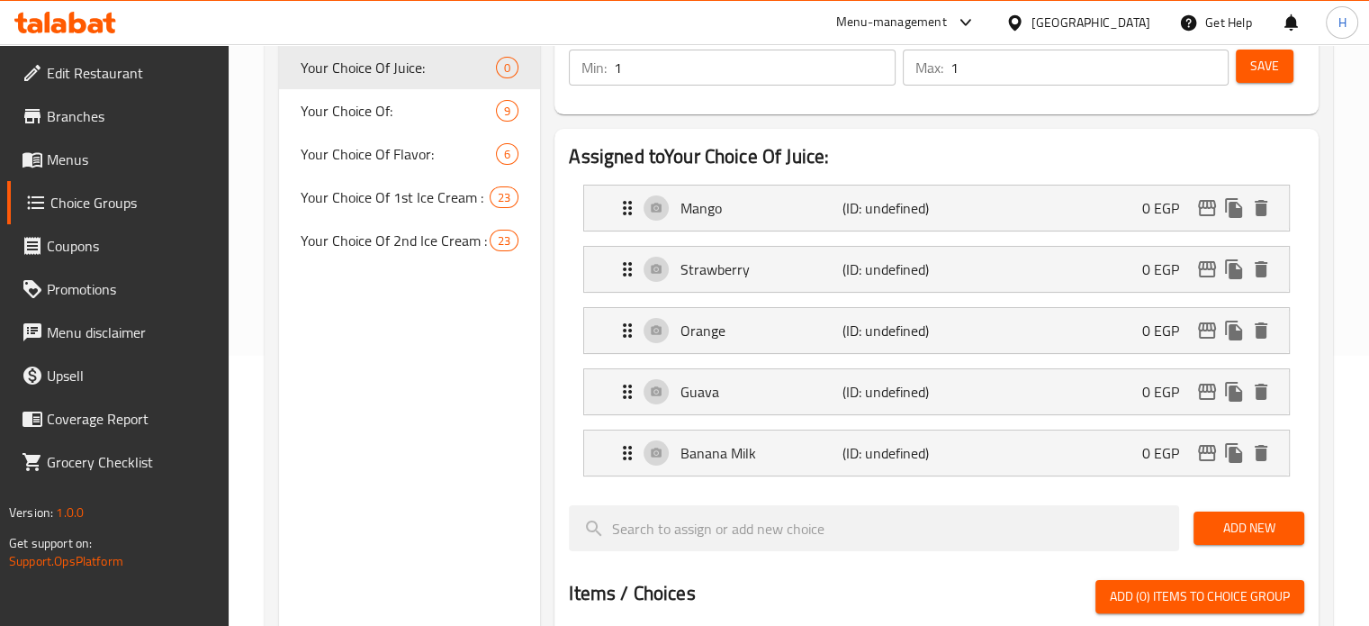
click at [1214, 525] on span "Add New" at bounding box center [1249, 528] width 82 height 23
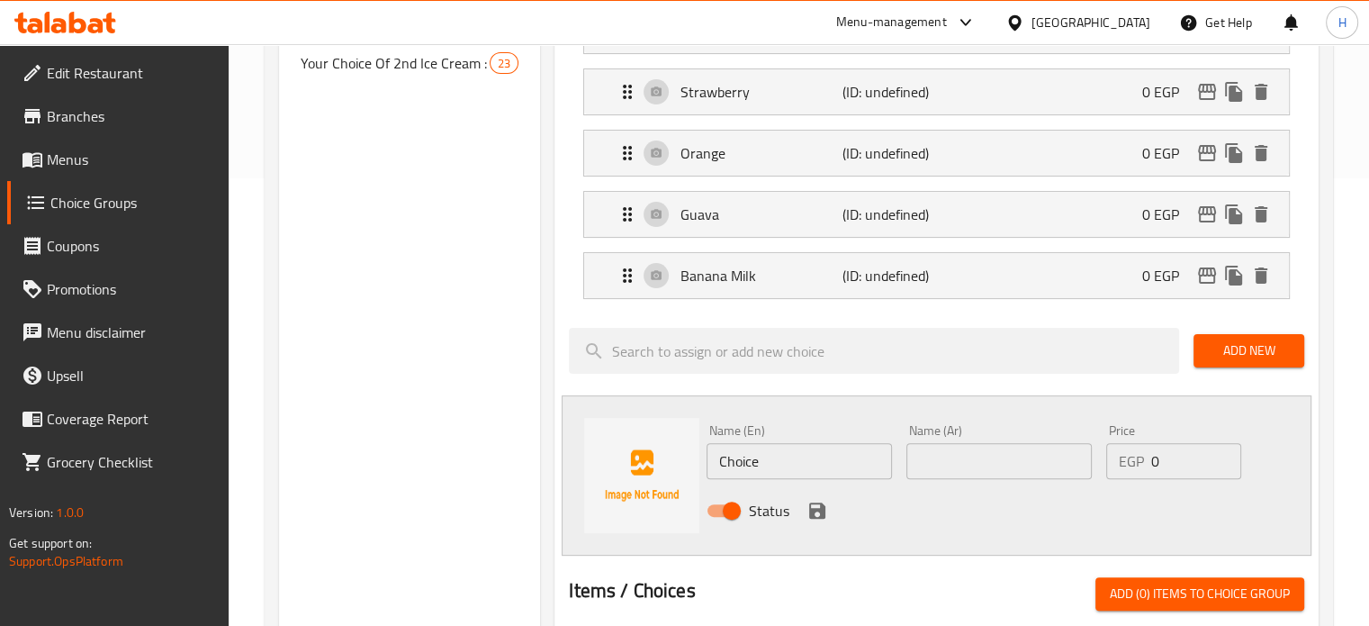
scroll to position [450, 0]
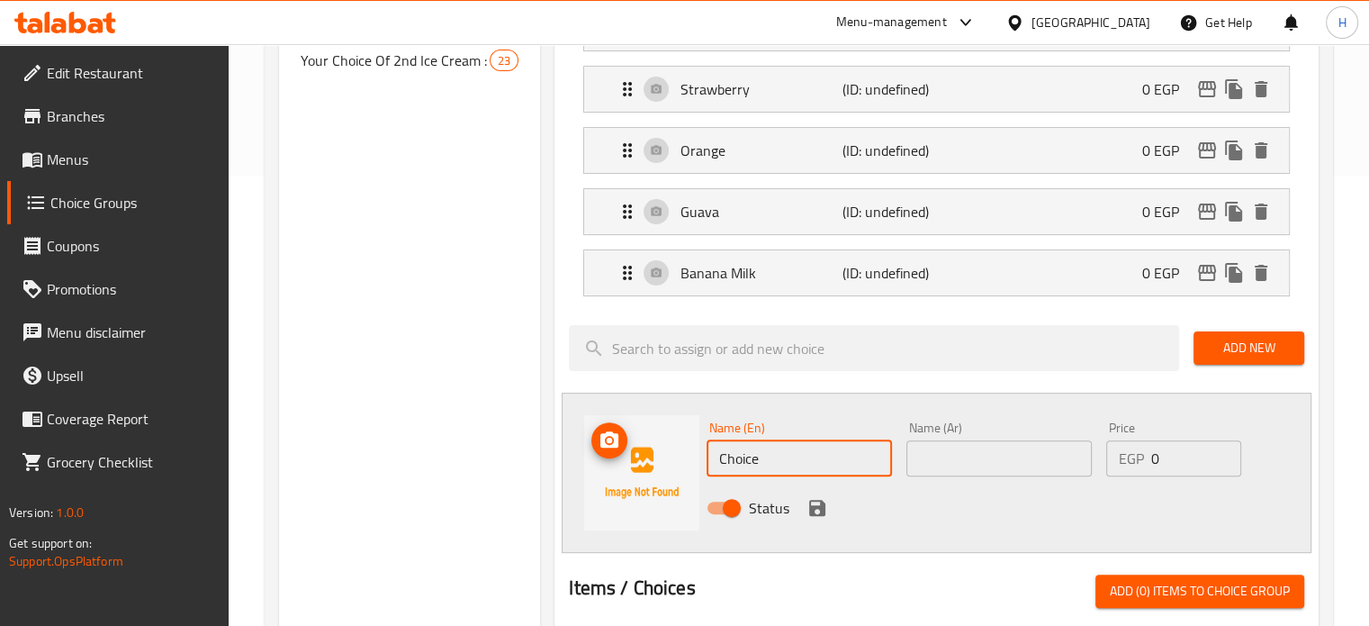
drag, startPoint x: 793, startPoint y: 460, endPoint x: 697, endPoint y: 455, distance: 96.5
click at [697, 455] on div "Name (En) Choice Name (En) Name (Ar) Name (Ar) Price EGP 0 Price Status" at bounding box center [937, 472] width 750 height 160
paste input "Apple"
type input "Apple"
click at [972, 460] on input "text" at bounding box center [998, 458] width 185 height 36
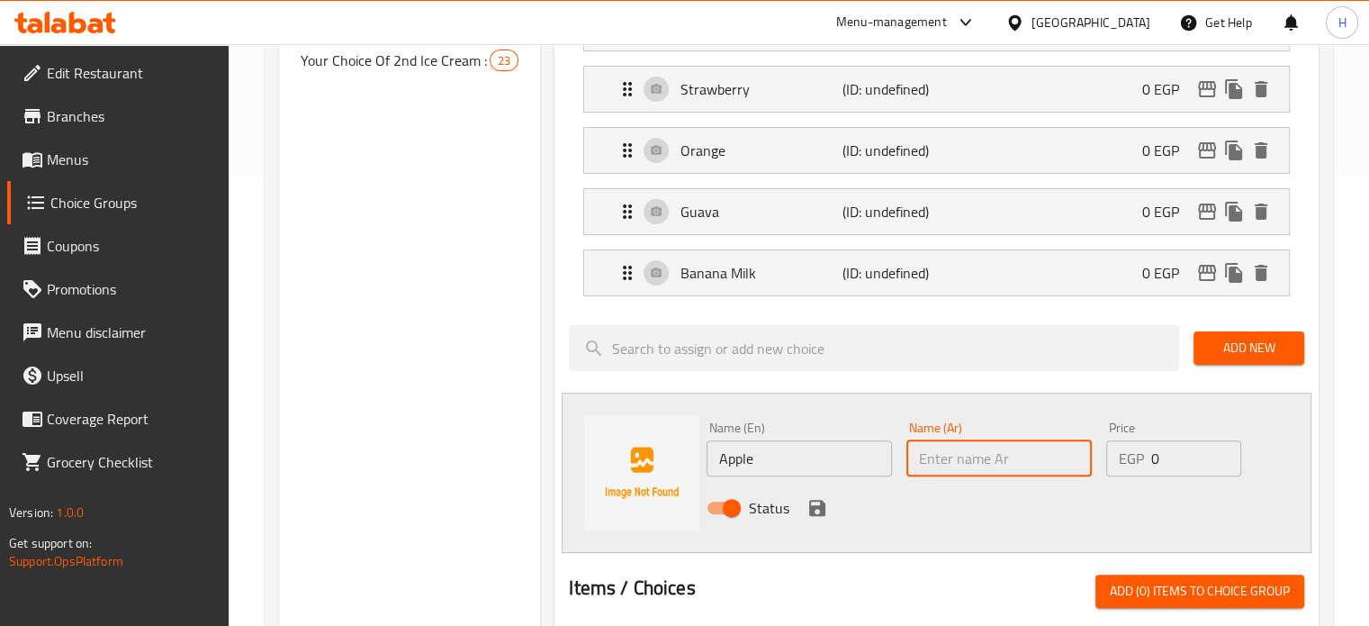
type input "j"
type input "تفاح"
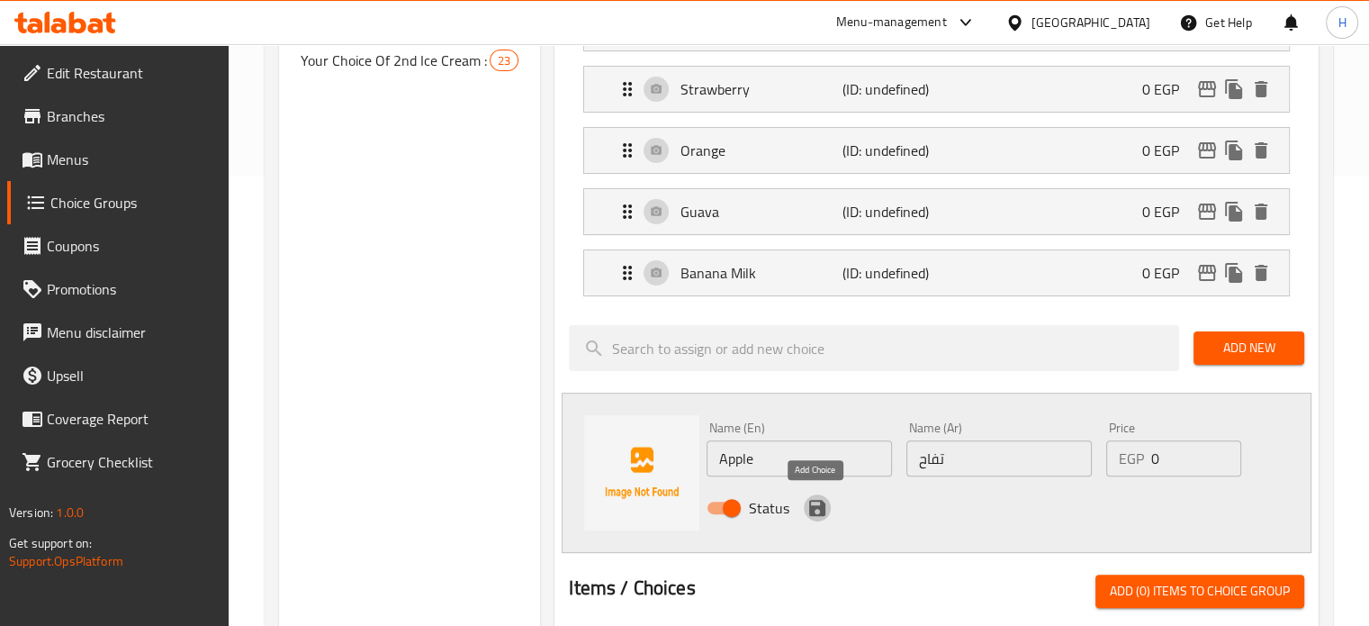
click at [806, 504] on icon "save" at bounding box center [817, 508] width 22 height 22
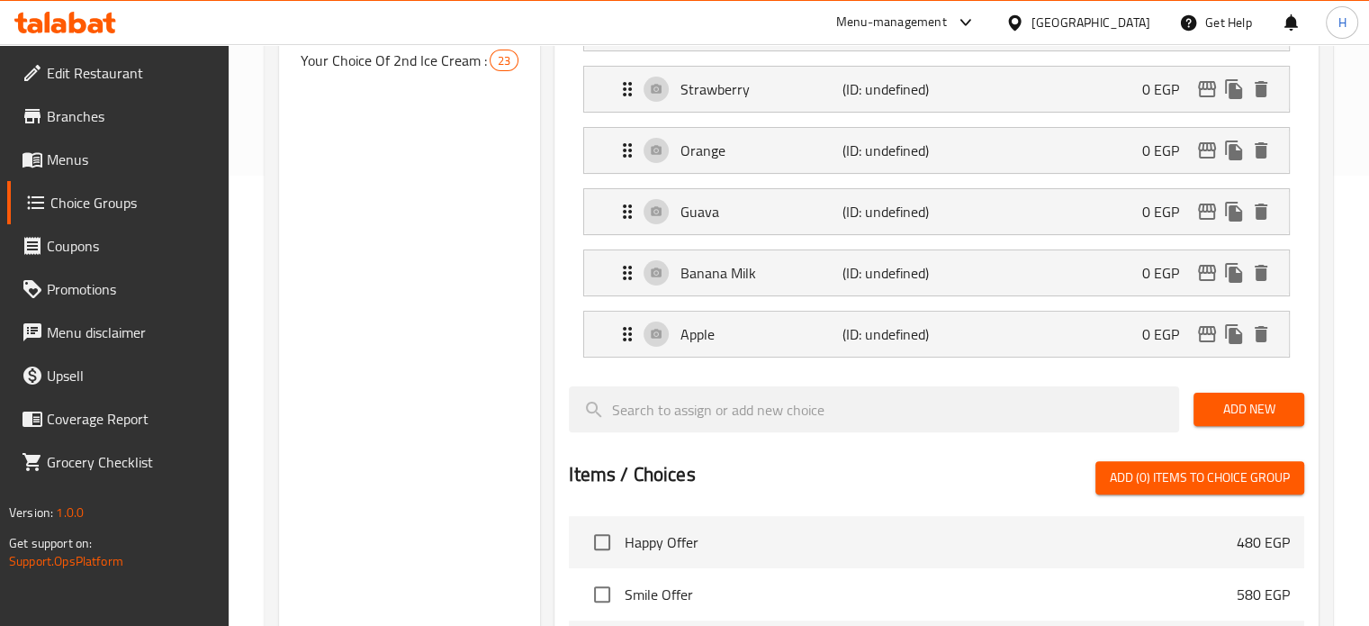
click at [1218, 404] on span "Add New" at bounding box center [1249, 409] width 82 height 23
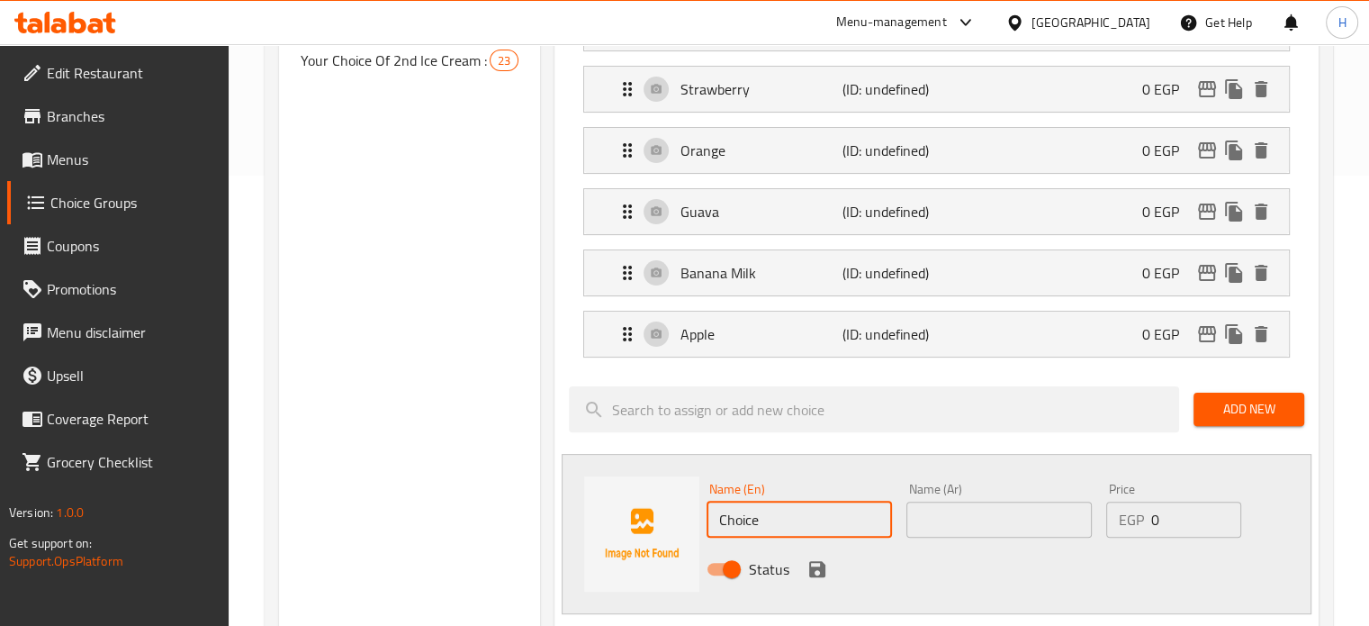
drag, startPoint x: 770, startPoint y: 507, endPoint x: 671, endPoint y: 509, distance: 99.0
click at [671, 509] on div "Name (En) Choice Name (En) Name (Ar) Name (Ar) Price EGP 0 Price Status" at bounding box center [937, 534] width 750 height 160
paste input "Lemon Mint"
type input "Lemon Mint"
click at [1039, 518] on input "text" at bounding box center [998, 519] width 185 height 36
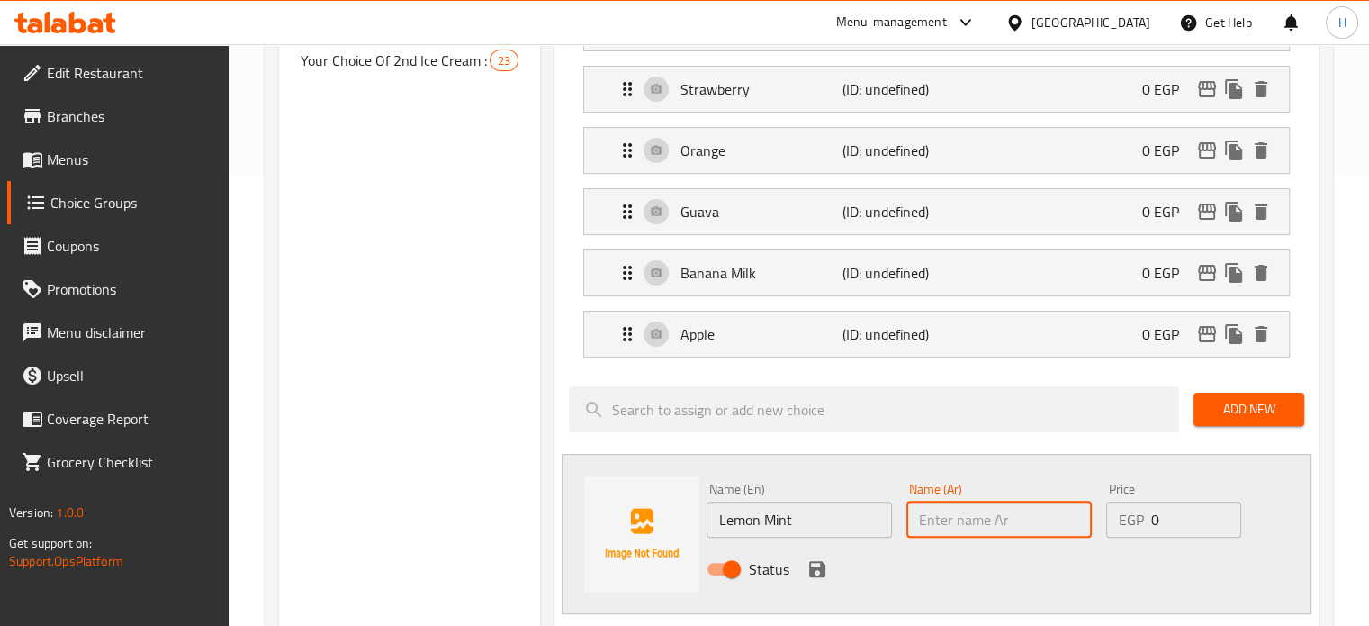
type input "g"
type input "ب"
type input "ليمون بالنعناع"
click at [817, 561] on icon "save" at bounding box center [817, 569] width 22 height 22
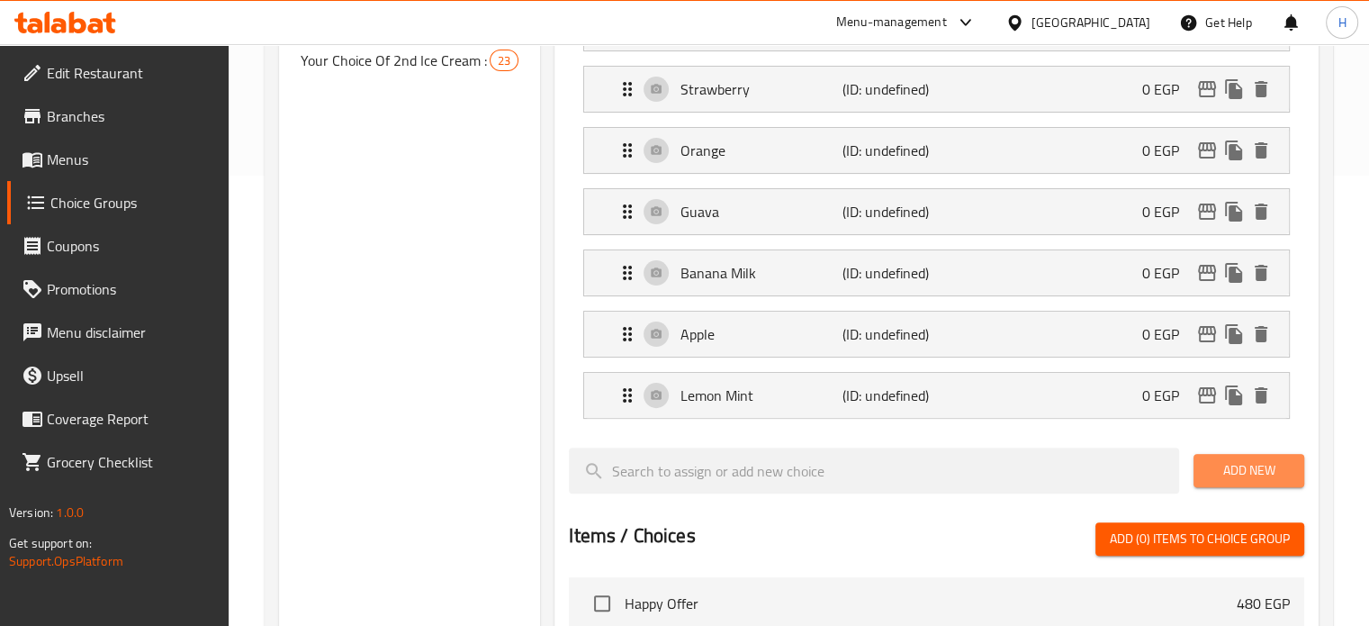
click at [1224, 476] on span "Add New" at bounding box center [1249, 470] width 82 height 23
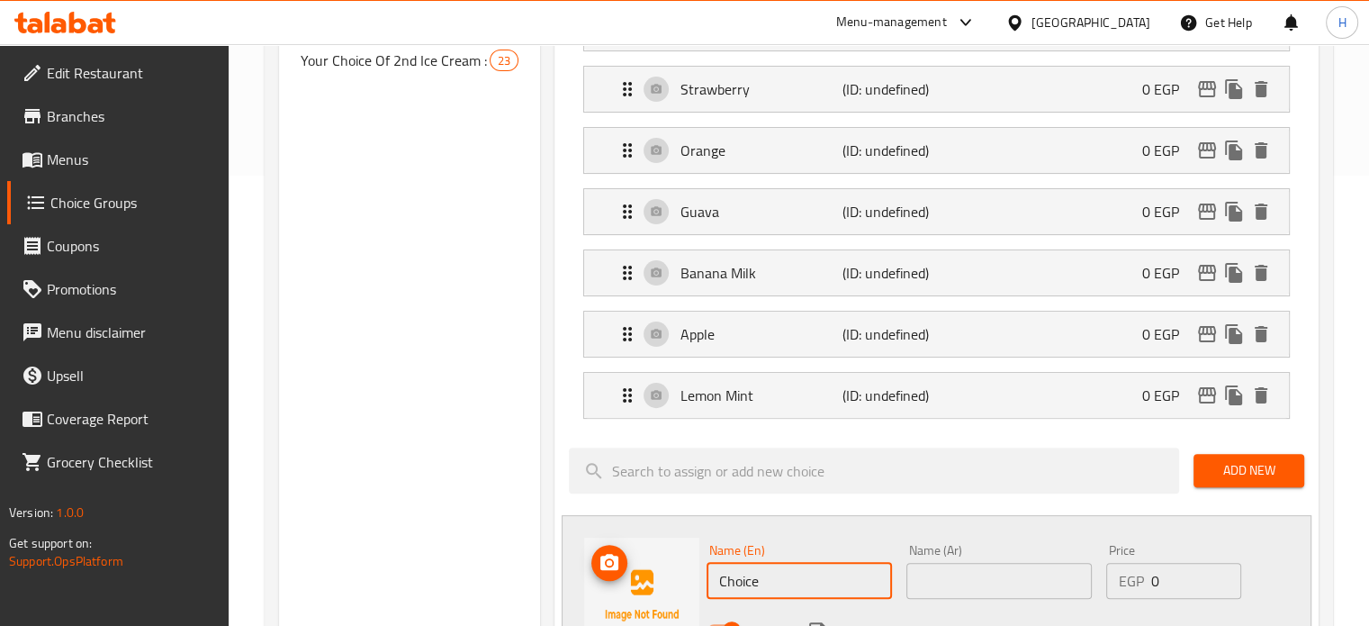
drag, startPoint x: 770, startPoint y: 567, endPoint x: 671, endPoint y: 568, distance: 99.0
click at [671, 568] on div "Name (En) Choice Name (En) Name (Ar) Name (Ar) Price EGP 0 Price Status" at bounding box center [937, 595] width 750 height 160
paste input "Watermelon"
type input "Watermelon"
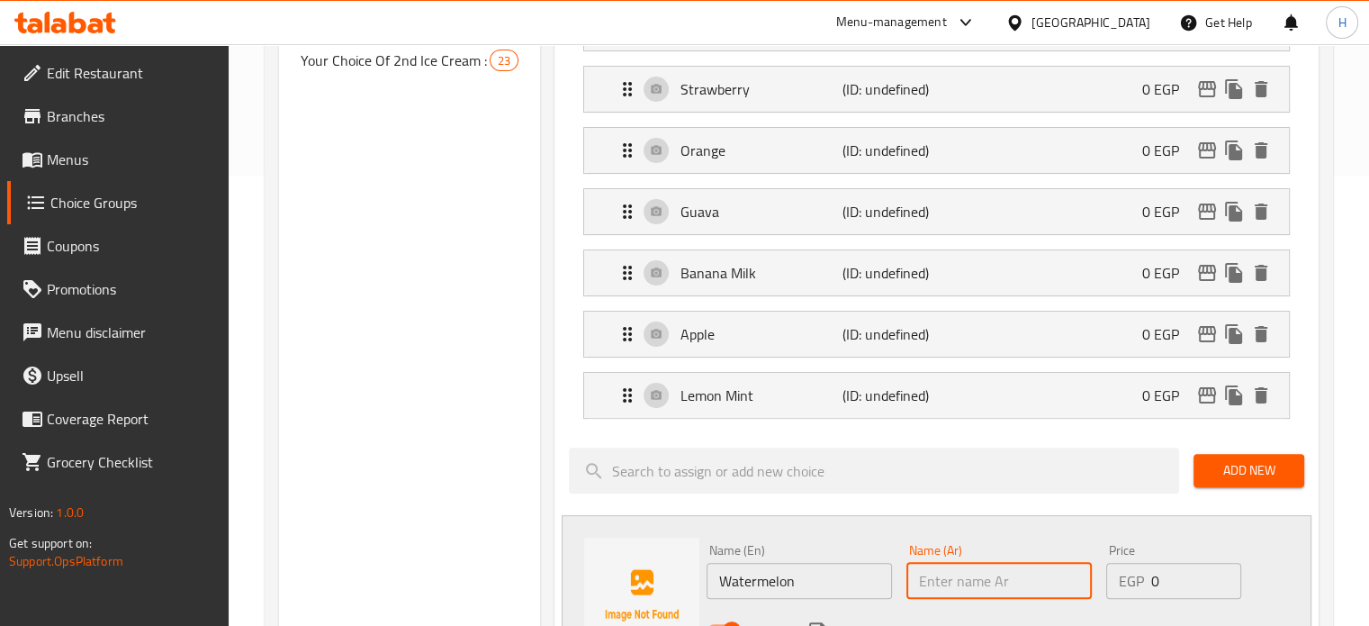
click at [1023, 575] on input "text" at bounding box center [998, 581] width 185 height 36
type input "بطيخ"
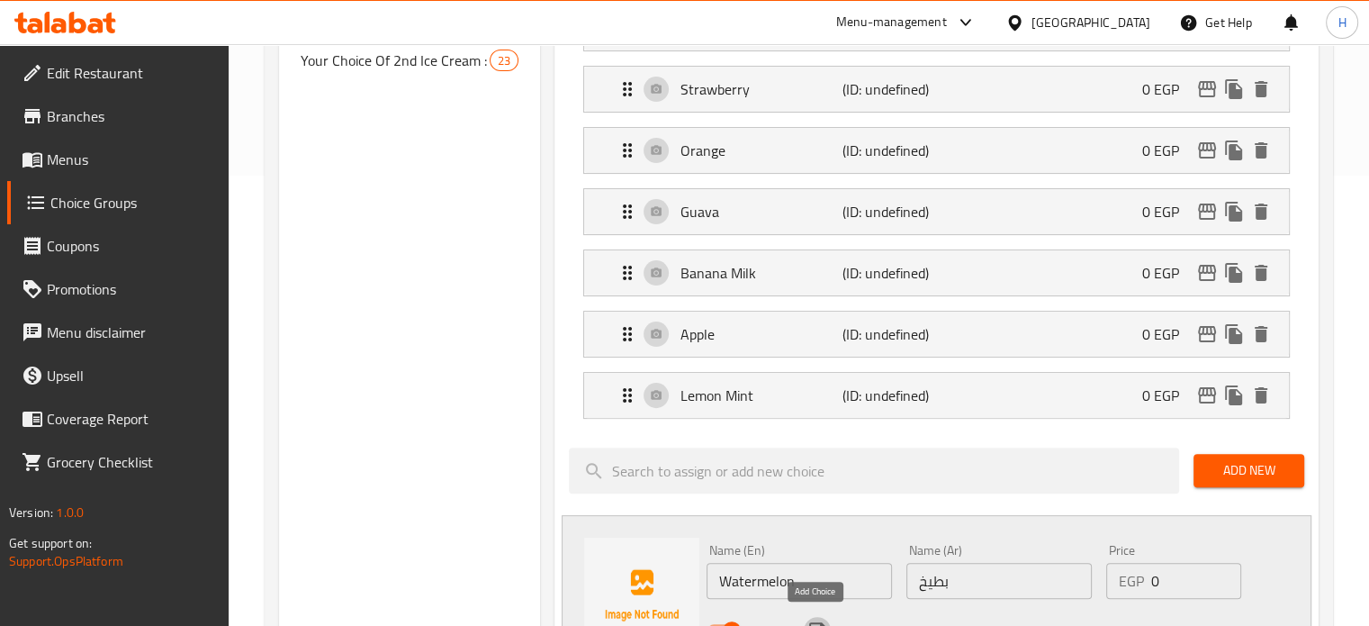
click at [819, 619] on icon "save" at bounding box center [817, 630] width 22 height 22
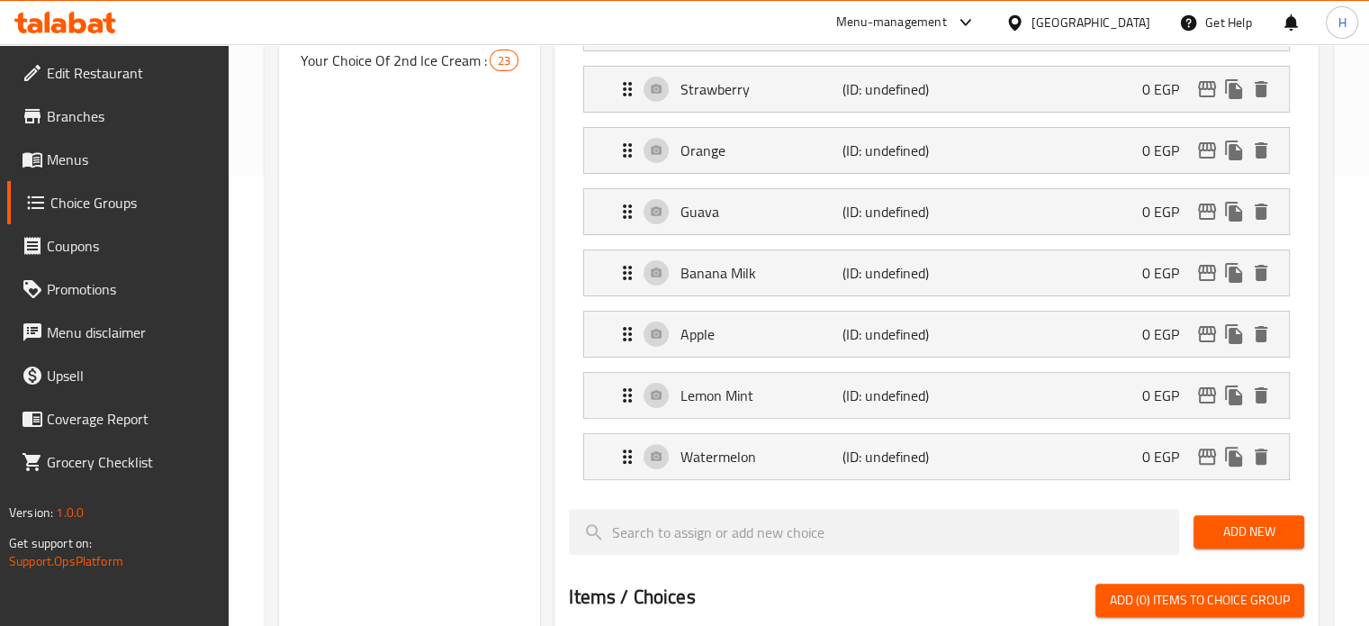
click at [1246, 525] on span "Add New" at bounding box center [1249, 531] width 82 height 23
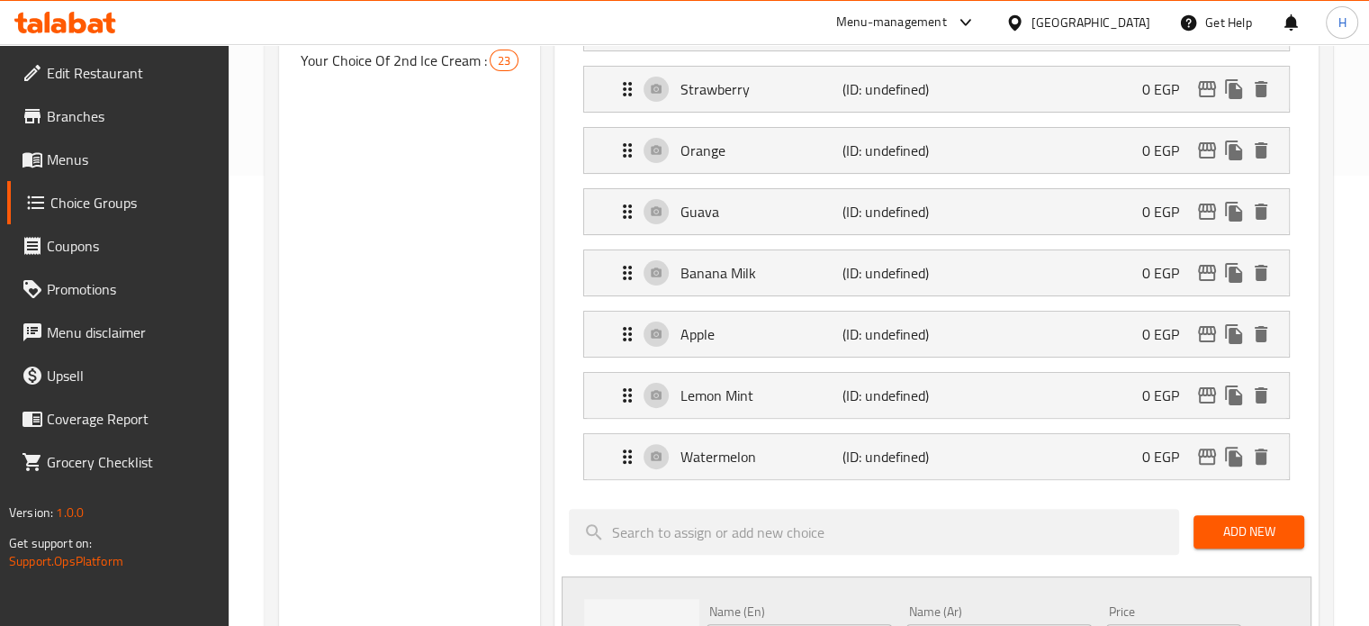
click at [1221, 525] on span "Add New" at bounding box center [1249, 531] width 82 height 23
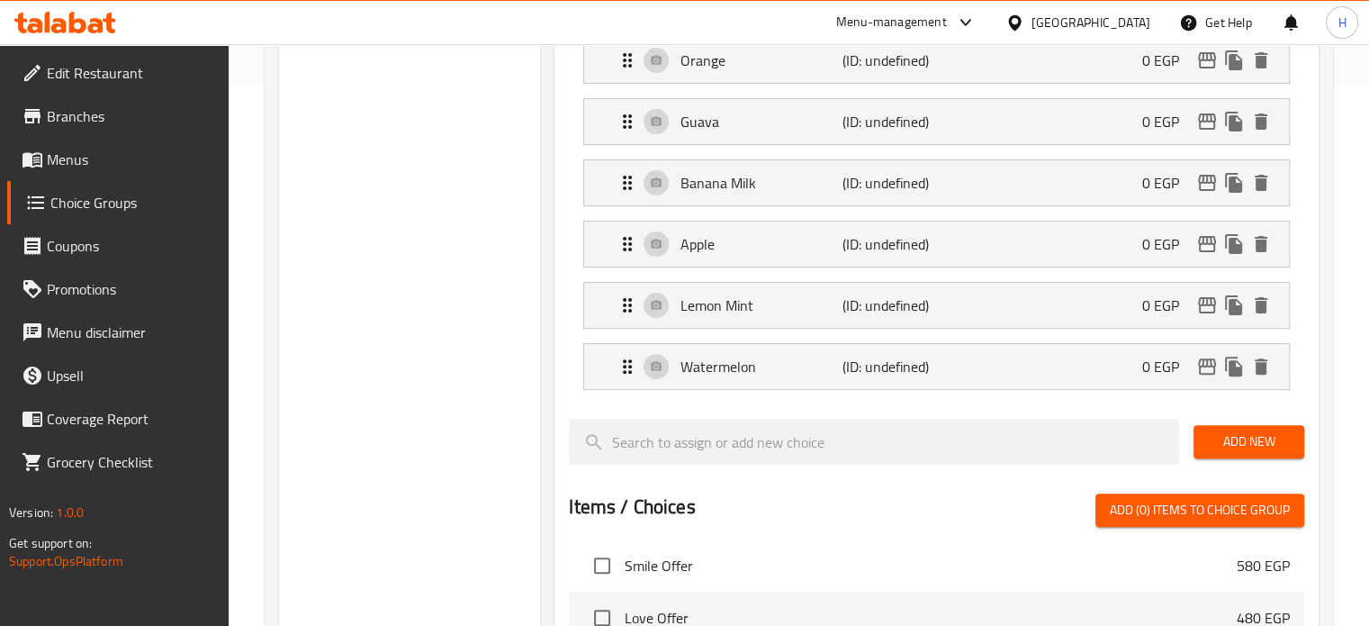
scroll to position [90, 0]
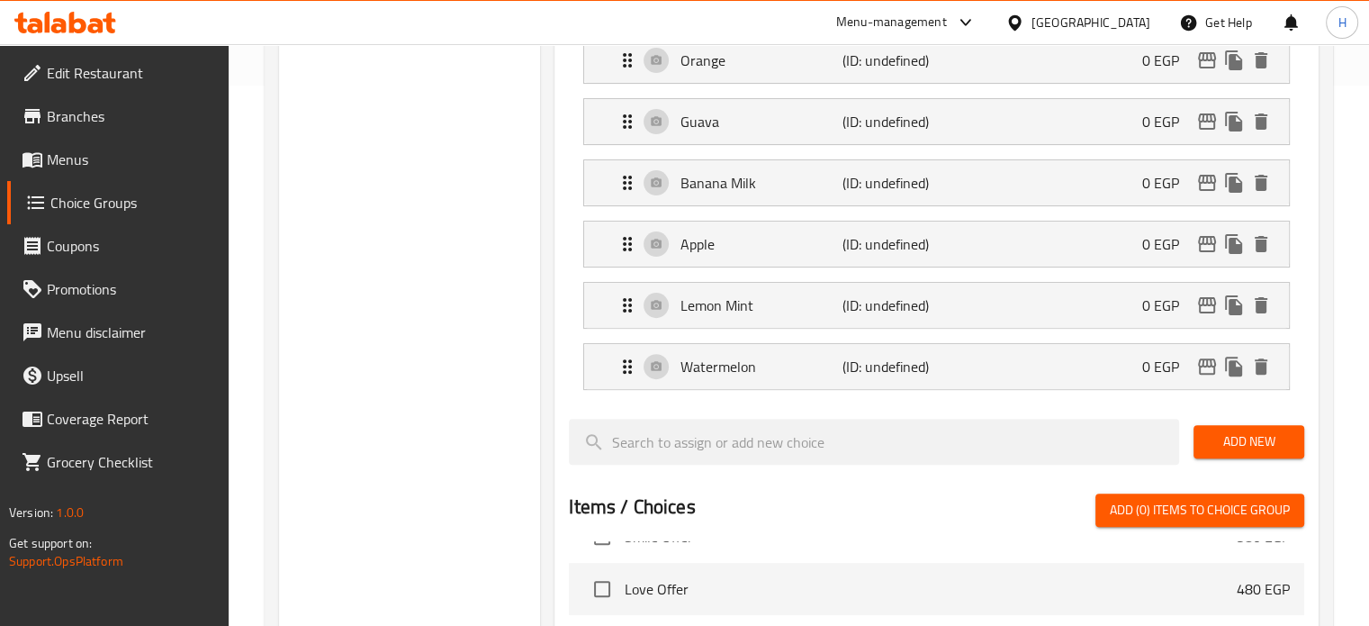
click at [1245, 435] on span "Add New" at bounding box center [1249, 441] width 82 height 23
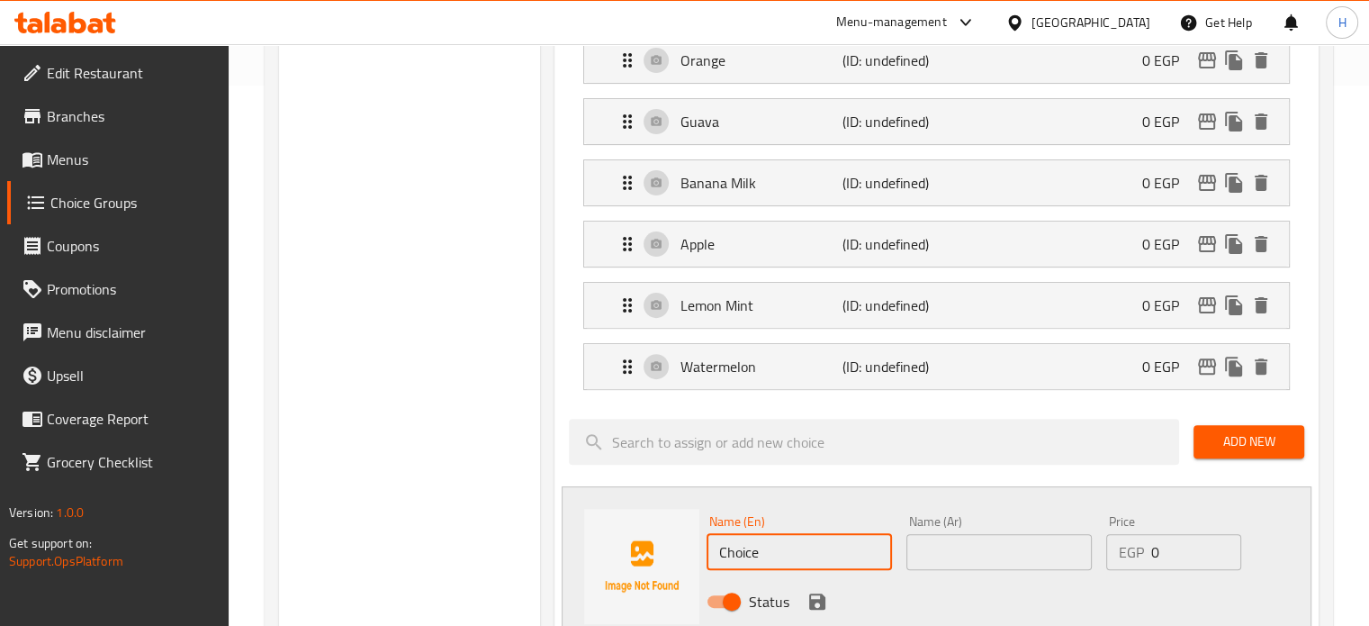
drag, startPoint x: 729, startPoint y: 541, endPoint x: 667, endPoint y: 541, distance: 62.1
click at [667, 541] on div "Name (En) Choice Name (En) Name (Ar) Name (Ar) Price EGP 0 Price Status" at bounding box center [937, 566] width 750 height 160
paste input "Dates Milk"
type input "Dates Milk"
click at [975, 541] on input "text" at bounding box center [998, 552] width 185 height 36
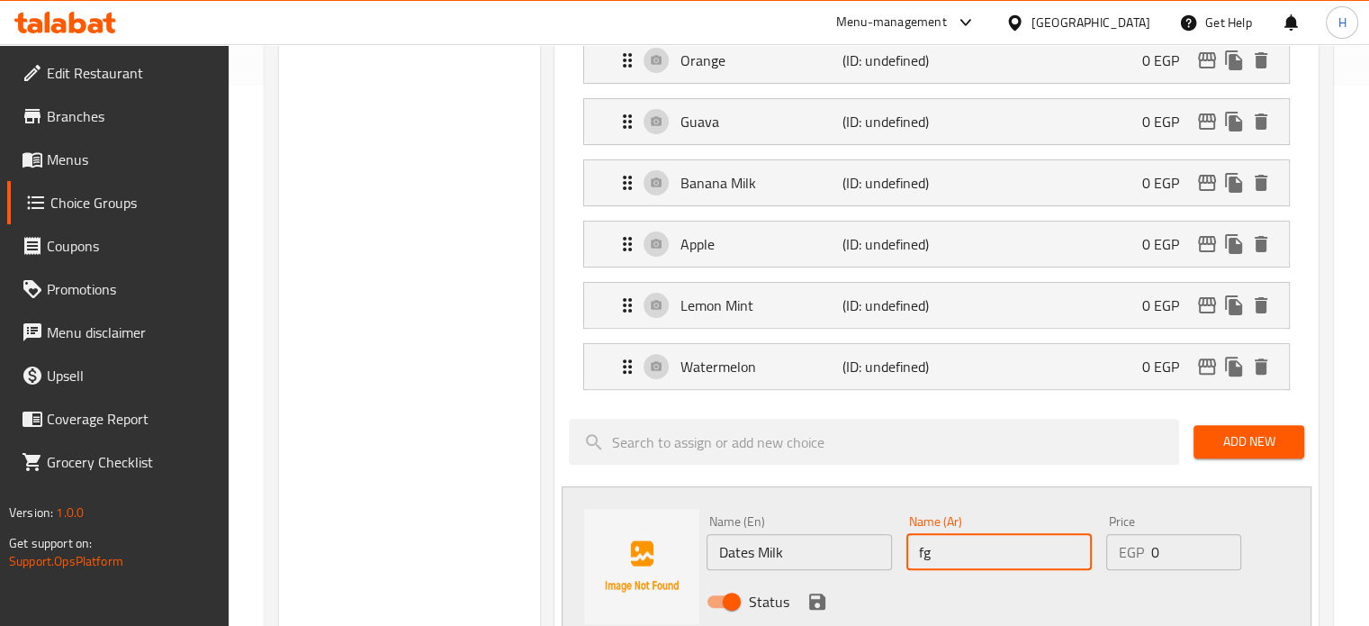
type input "f"
type input "بلح باللين"
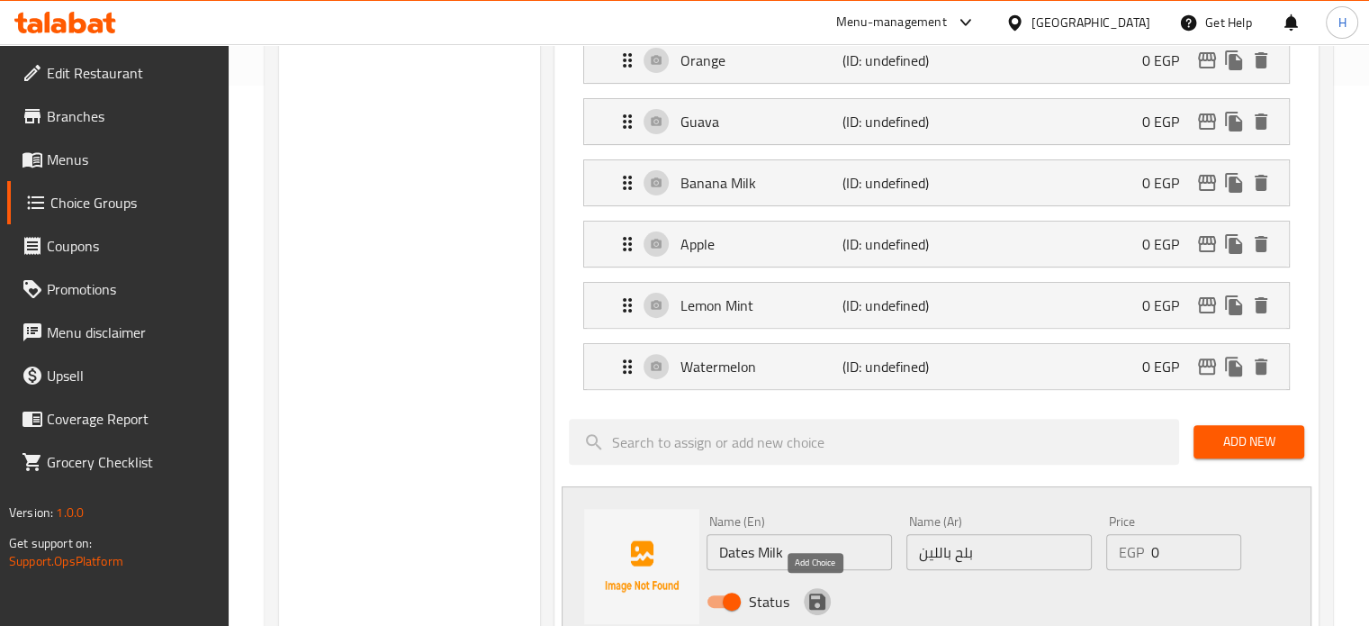
click at [807, 593] on icon "save" at bounding box center [817, 601] width 22 height 22
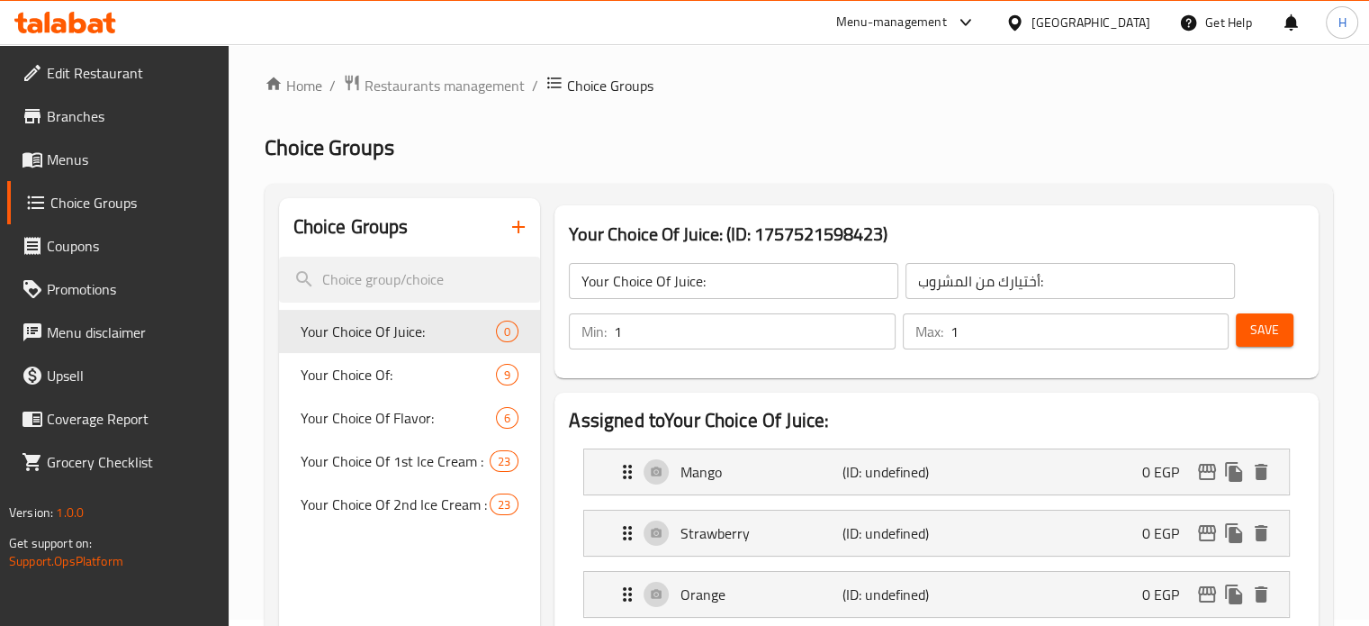
scroll to position [0, 0]
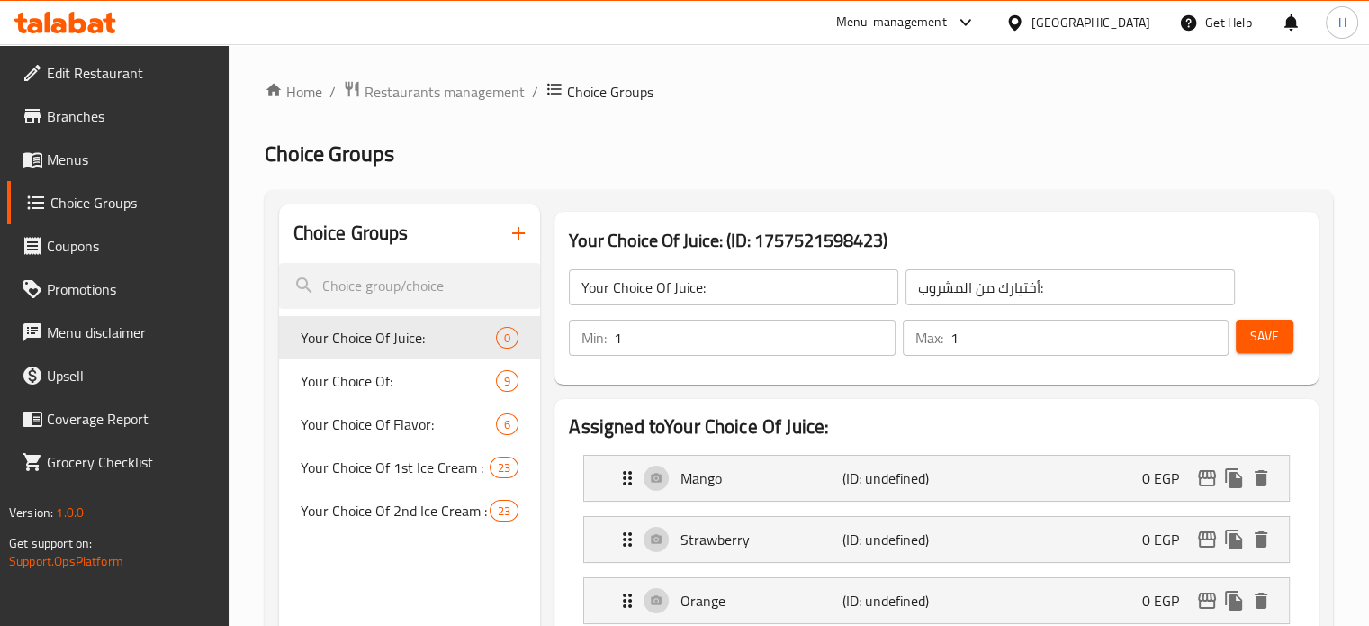
click at [1275, 341] on span "Save" at bounding box center [1264, 336] width 29 height 23
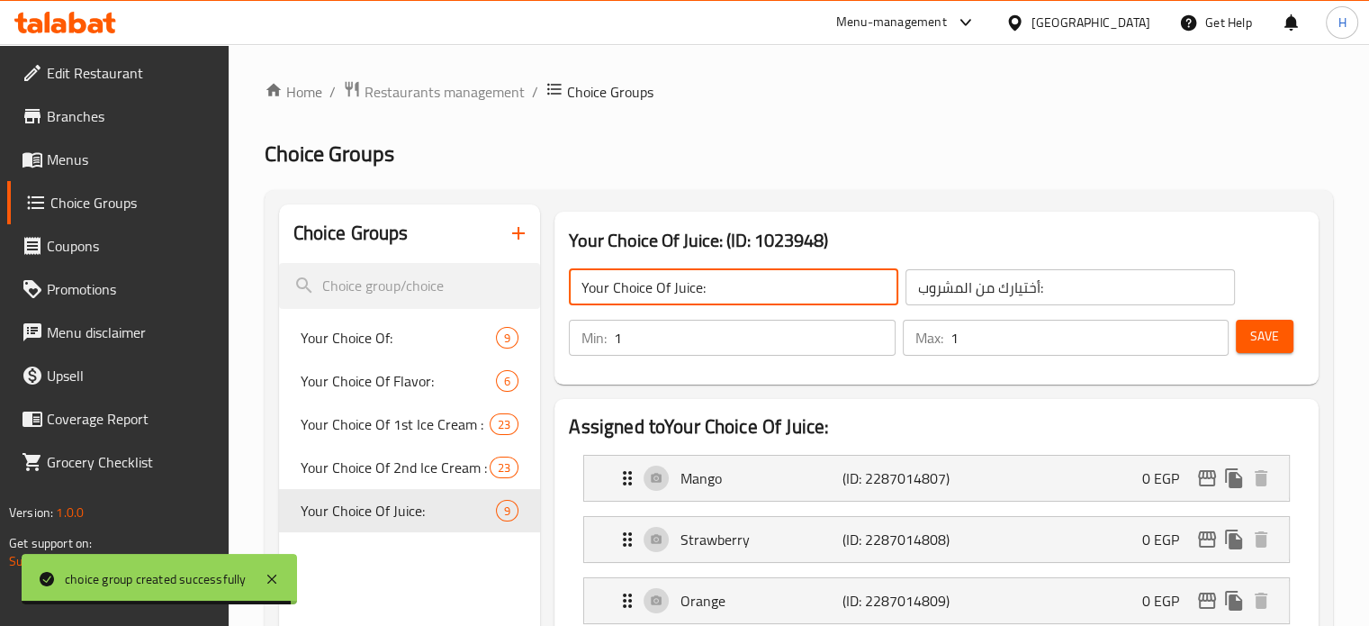
drag, startPoint x: 716, startPoint y: 293, endPoint x: 541, endPoint y: 285, distance: 174.8
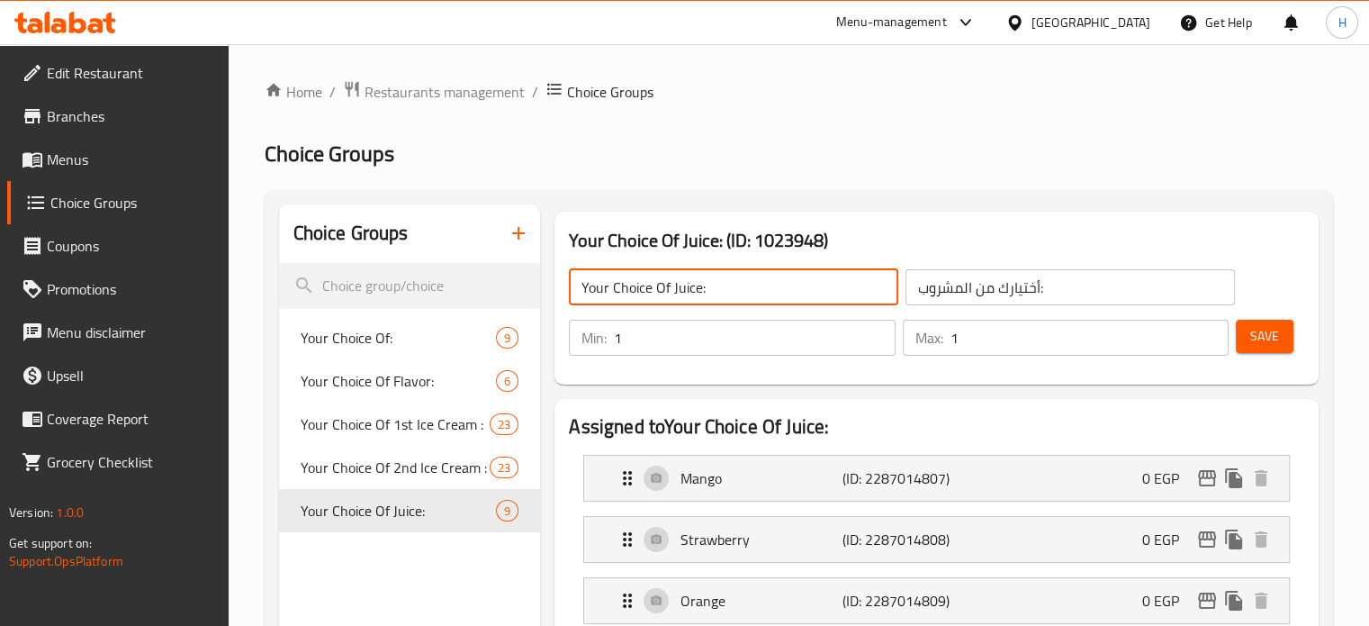
drag, startPoint x: 1068, startPoint y: 292, endPoint x: 819, endPoint y: 262, distance: 251.1
click at [819, 262] on div "Your Choice Of Juice: ​ أختيارك من المشروب: ​" at bounding box center [901, 287] width 687 height 58
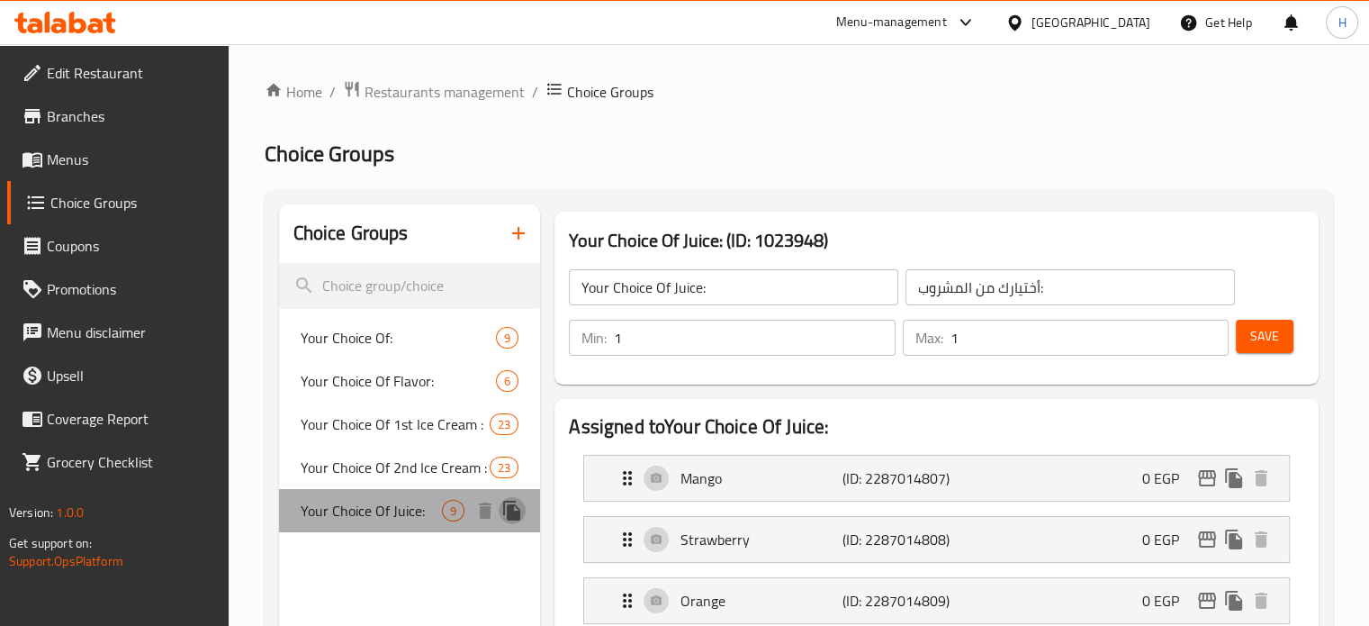
click at [513, 512] on icon "duplicate" at bounding box center [511, 510] width 17 height 20
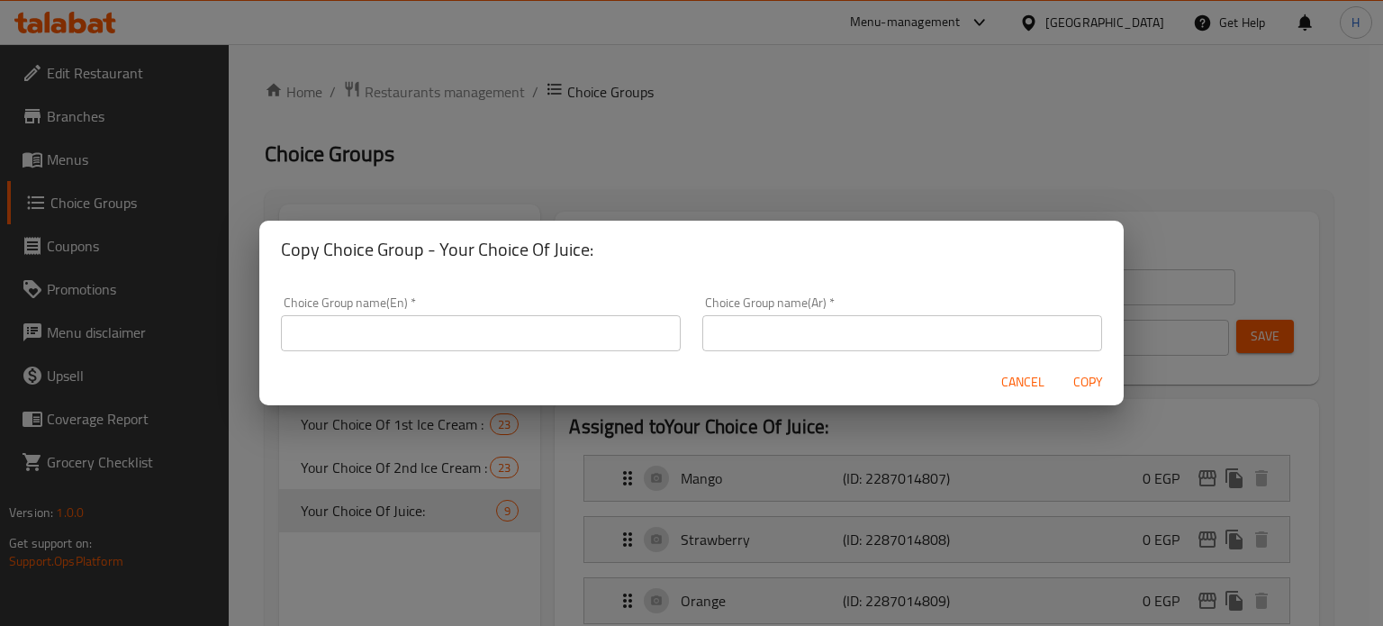
click at [518, 341] on input "text" at bounding box center [481, 333] width 400 height 36
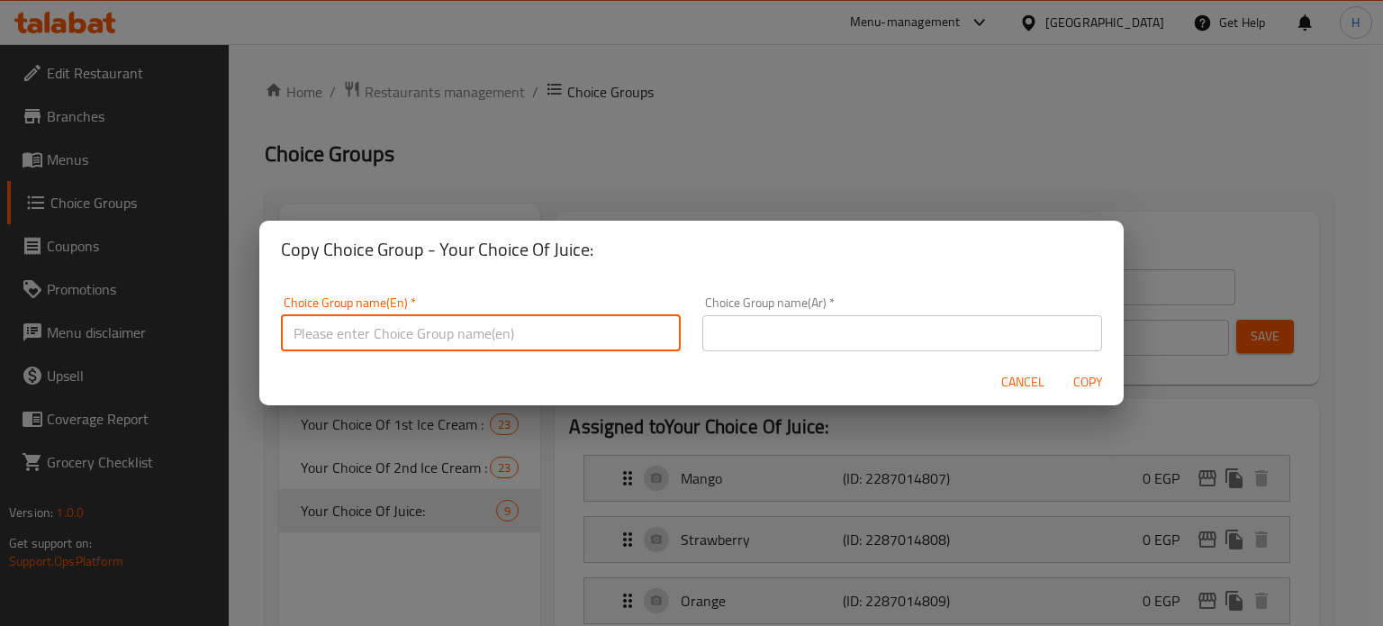
paste input "Your Choice Of 1st Juice:"
click at [405, 329] on input "Your Choice Of 1st Juice:" at bounding box center [481, 333] width 400 height 36
type input "Your Choice Of 2nd Juice:"
click at [745, 337] on input "text" at bounding box center [902, 333] width 400 height 36
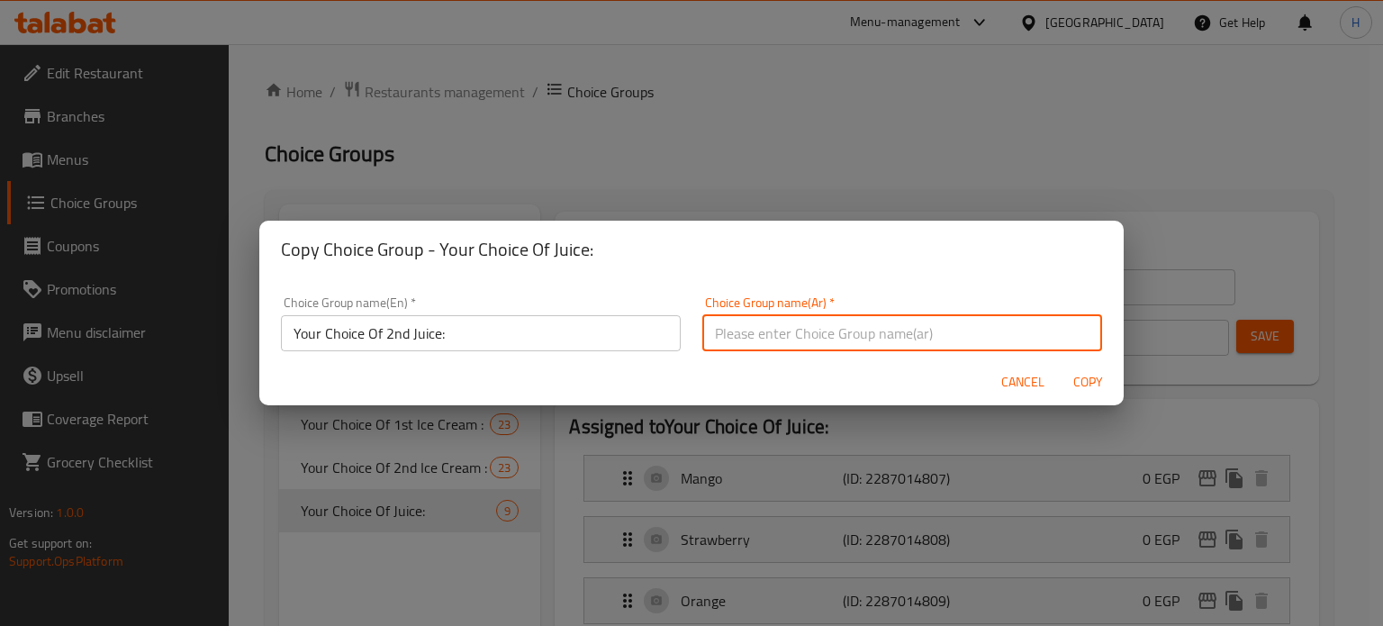
paste input "أختيارك من أول مشروب:"
click at [774, 330] on input "أختيارك من أول مشروب:" at bounding box center [902, 333] width 400 height 36
type input "أختيارك من ثانى مشروب:"
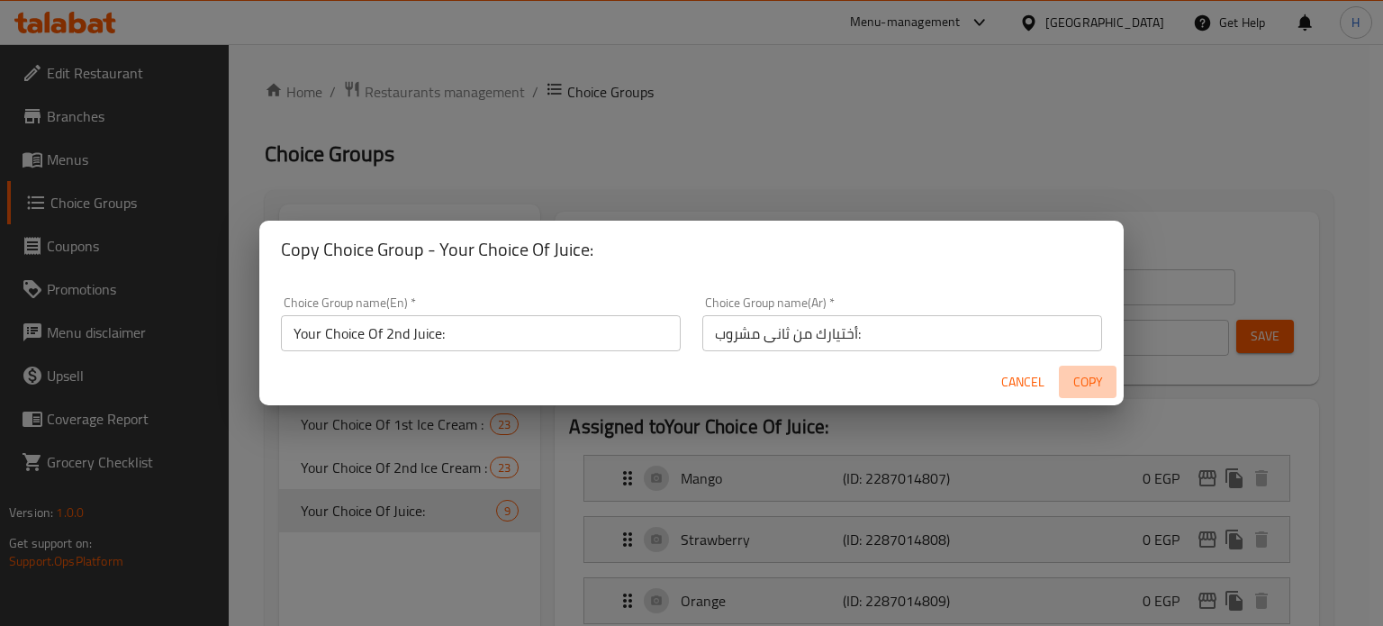
click at [1083, 380] on span "Copy" at bounding box center [1087, 382] width 43 height 23
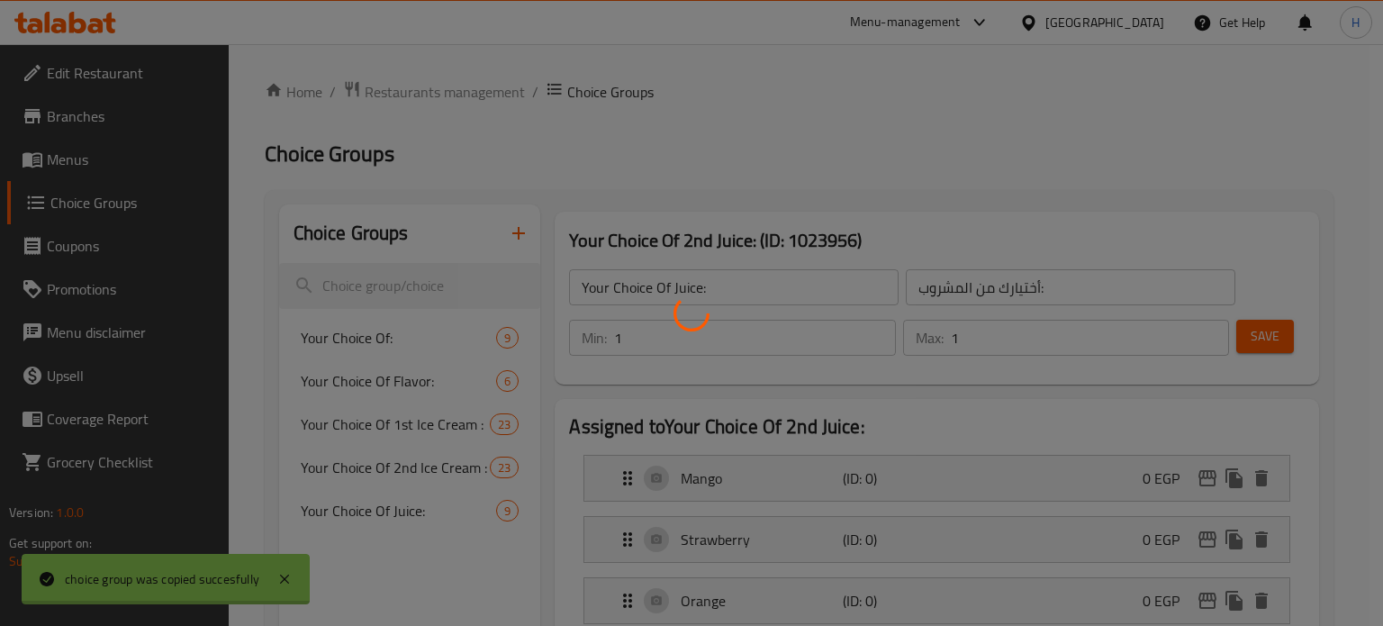
type input "Your Choice Of 2nd Juice:"
type input "أختيارك من ثانى مشروب:"
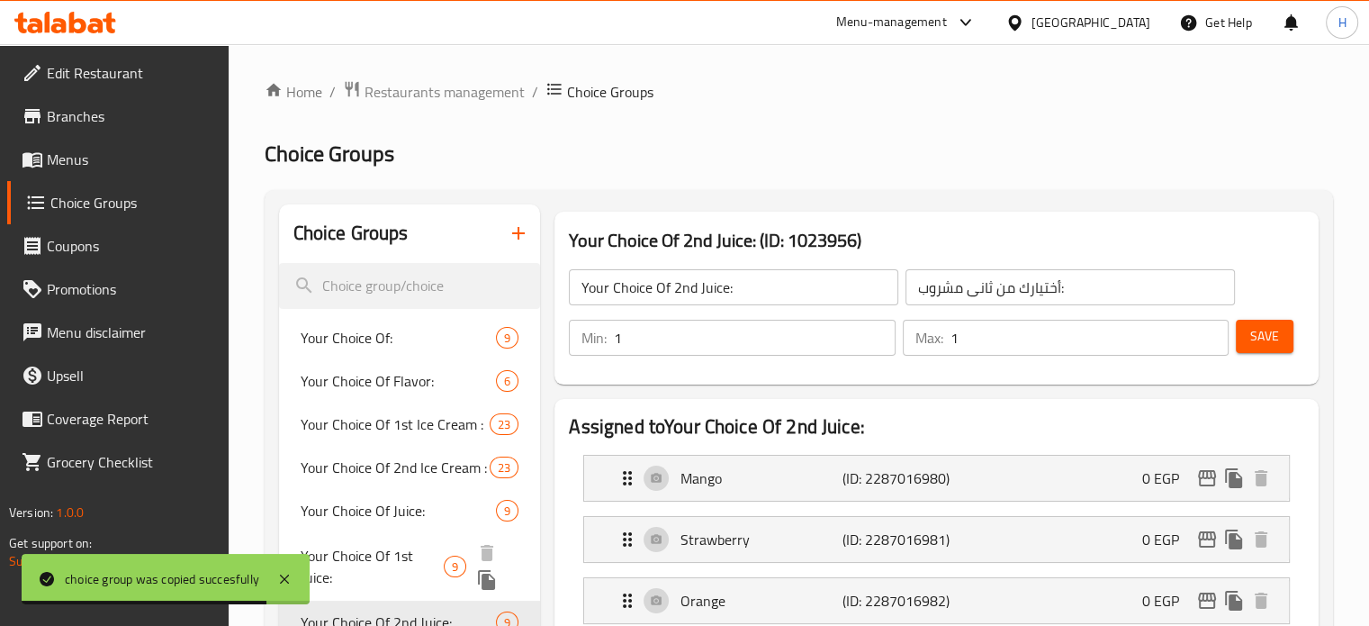
scroll to position [90, 0]
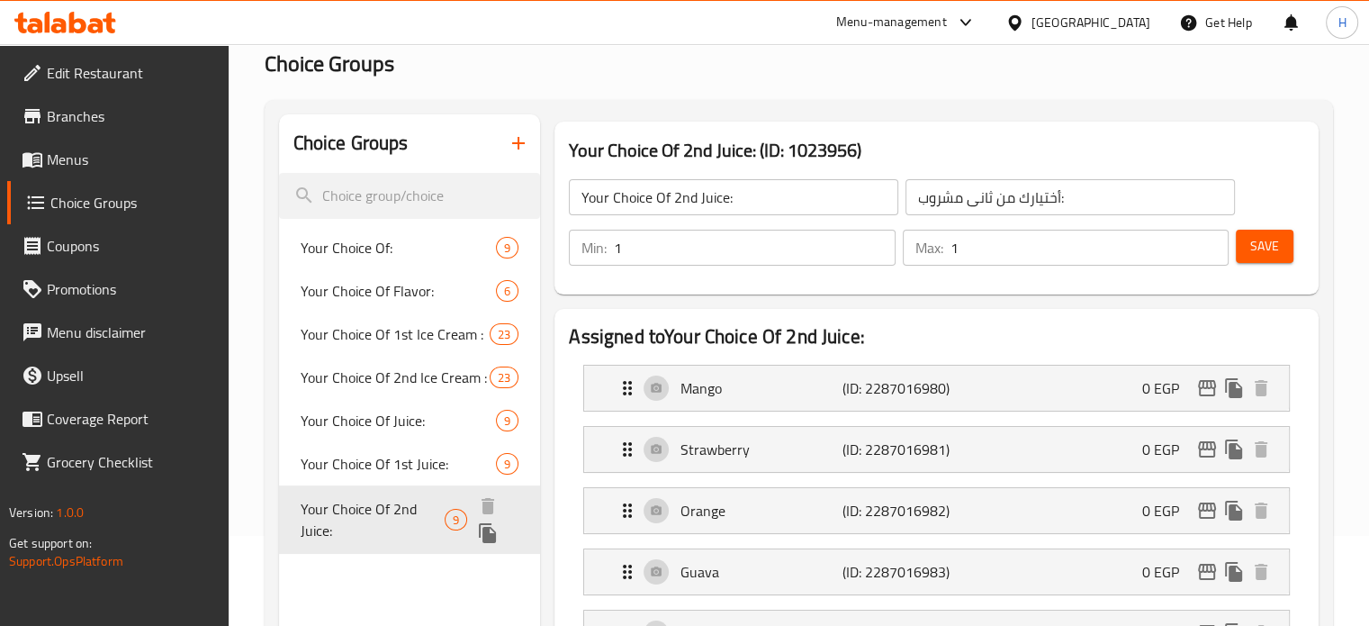
click at [490, 531] on icon "duplicate" at bounding box center [488, 533] width 22 height 22
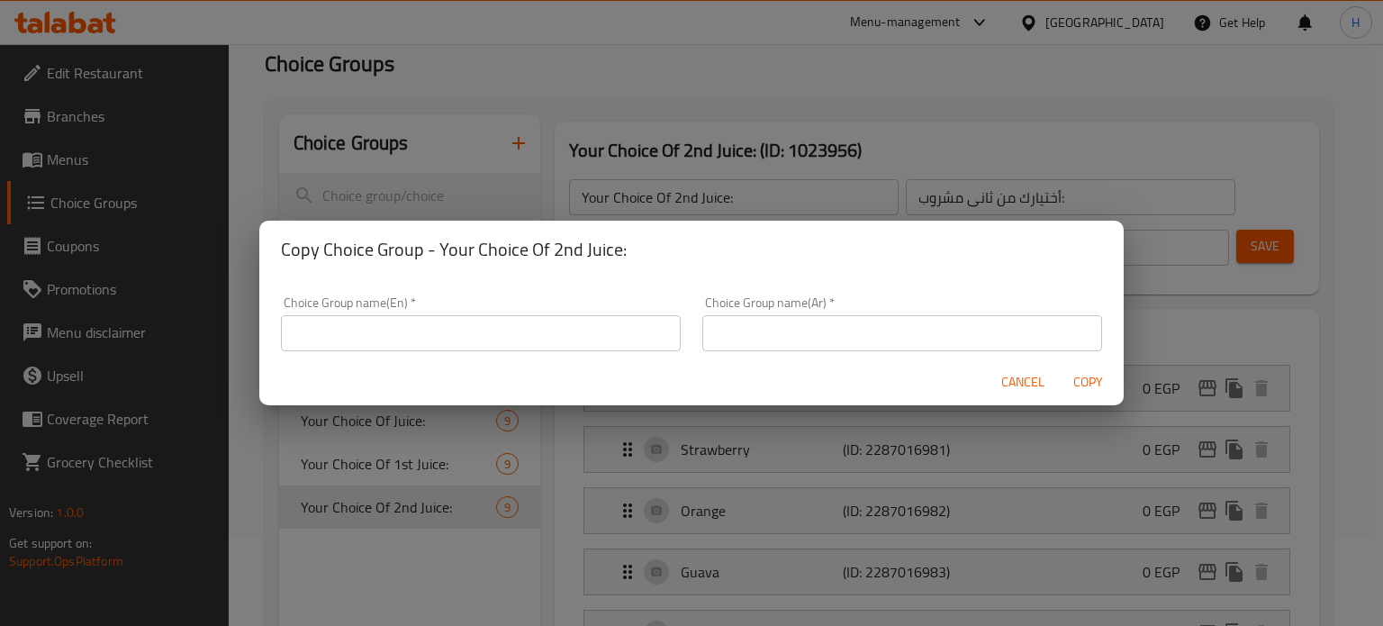
click at [480, 331] on input "text" at bounding box center [481, 333] width 400 height 36
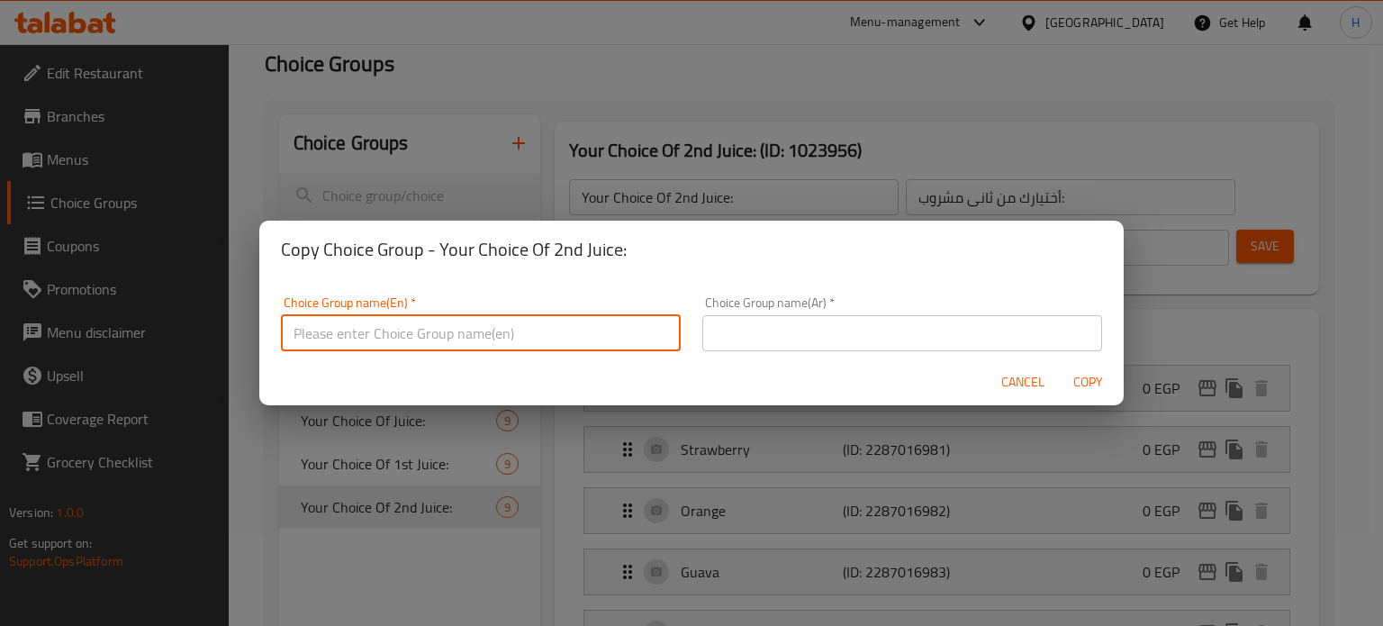
paste input "Your Choice Of 1st Juice:"
click at [399, 332] on input "Your Choice Of 1st Juice:" at bounding box center [481, 333] width 400 height 36
click at [400, 333] on input "Your Choice Of 1st Juice:" at bounding box center [481, 333] width 400 height 36
type input "Your Choice Of 3rd Juice:"
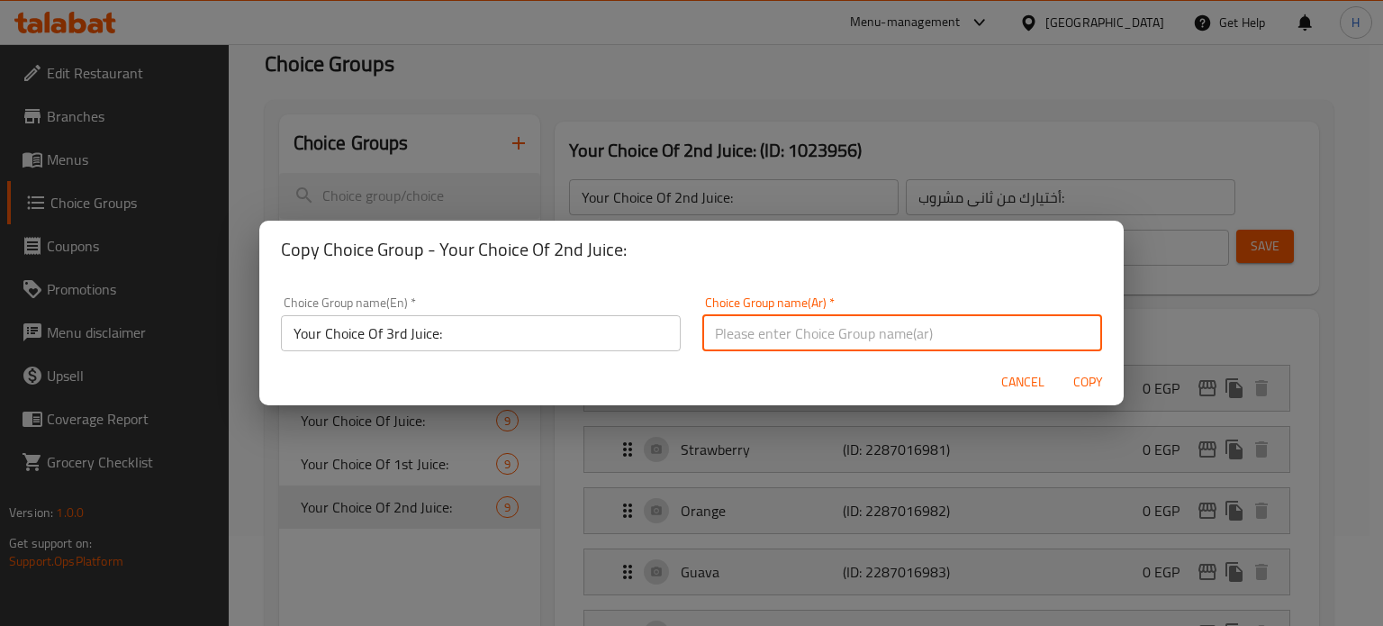
click at [810, 332] on input "text" at bounding box center [902, 333] width 400 height 36
paste input "أختيارك من أول مشروب:"
click at [768, 334] on input "أختيارك من أول مشروب:" at bounding box center [902, 333] width 400 height 36
type input "أختيارك من ثالث مشروب:"
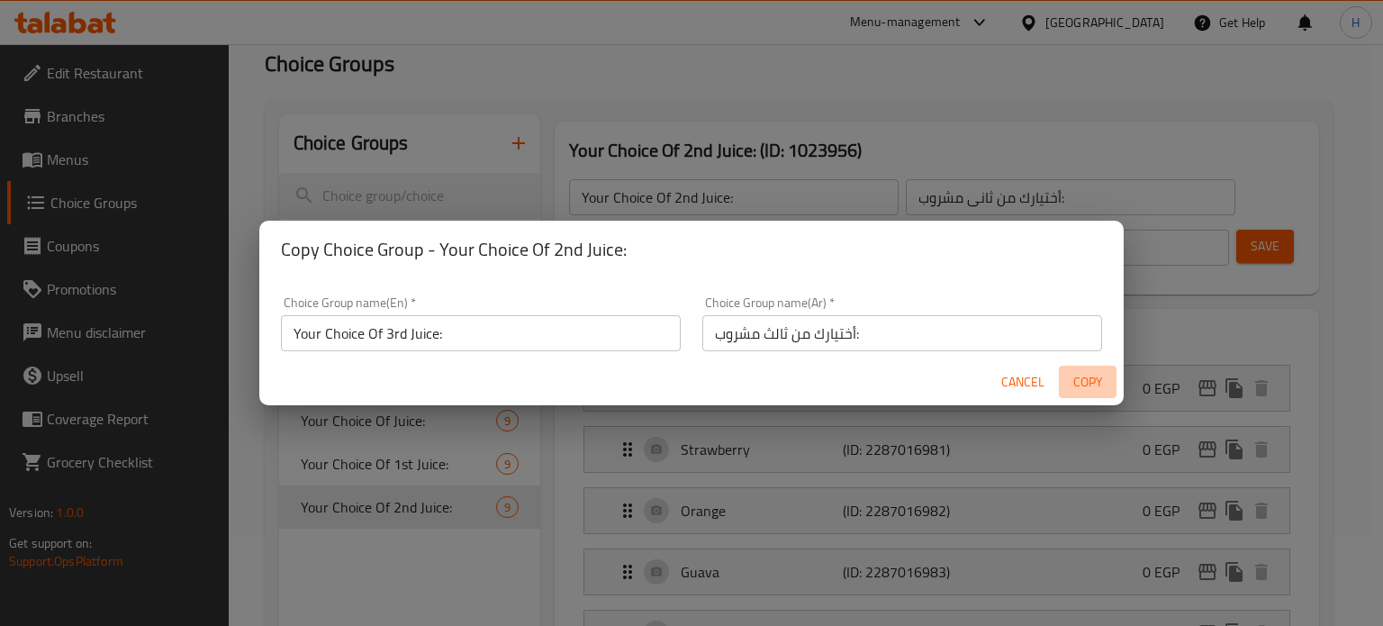
click at [1098, 381] on span "Copy" at bounding box center [1087, 382] width 43 height 23
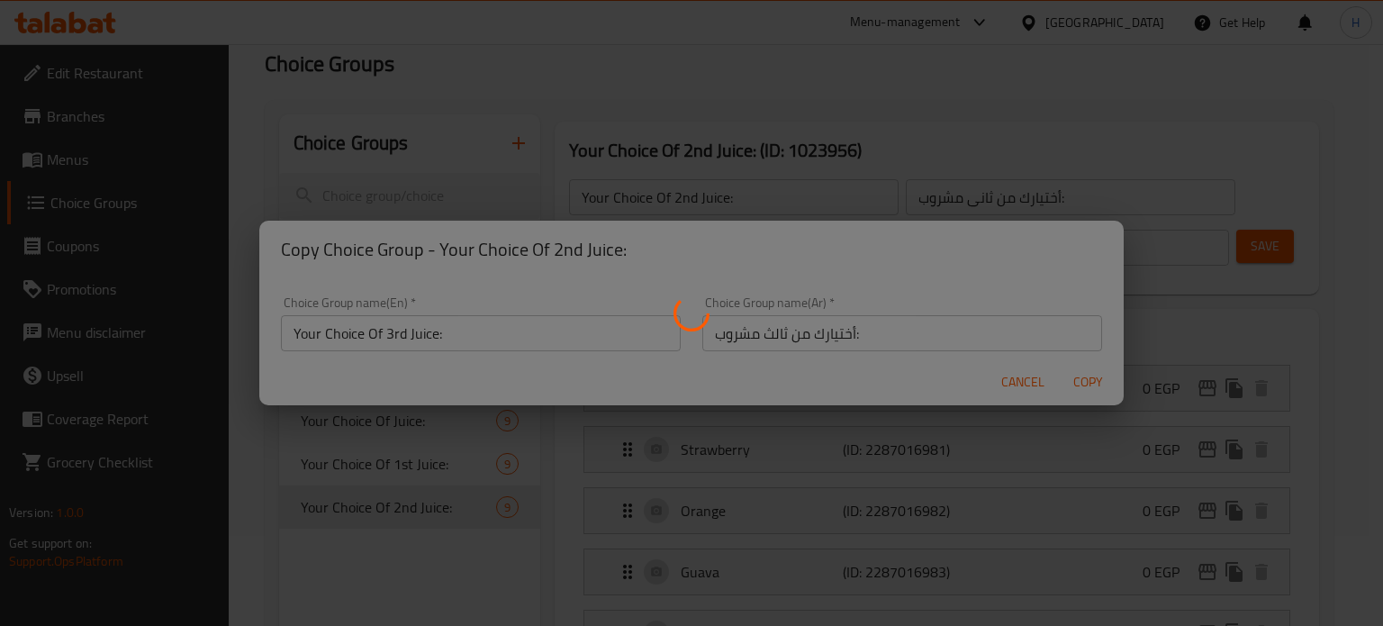
type input "Your Choice Of 3rd Juice:"
type input "أختيارك من ثالث مشروب:"
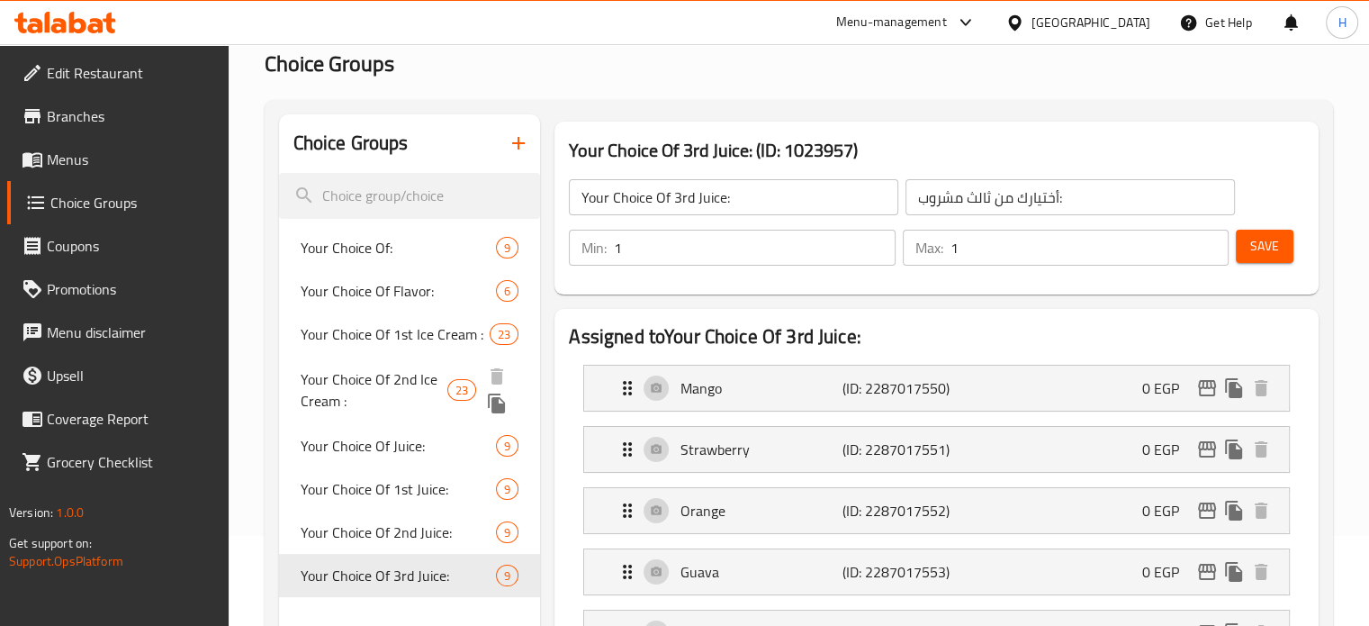
click at [393, 401] on span "Your Choice Of 2nd Ice Cream :" at bounding box center [374, 389] width 147 height 43
type input "Your Choice Of 2nd Ice Cream :"
type input "أختيارك من [PERSON_NAME]:"
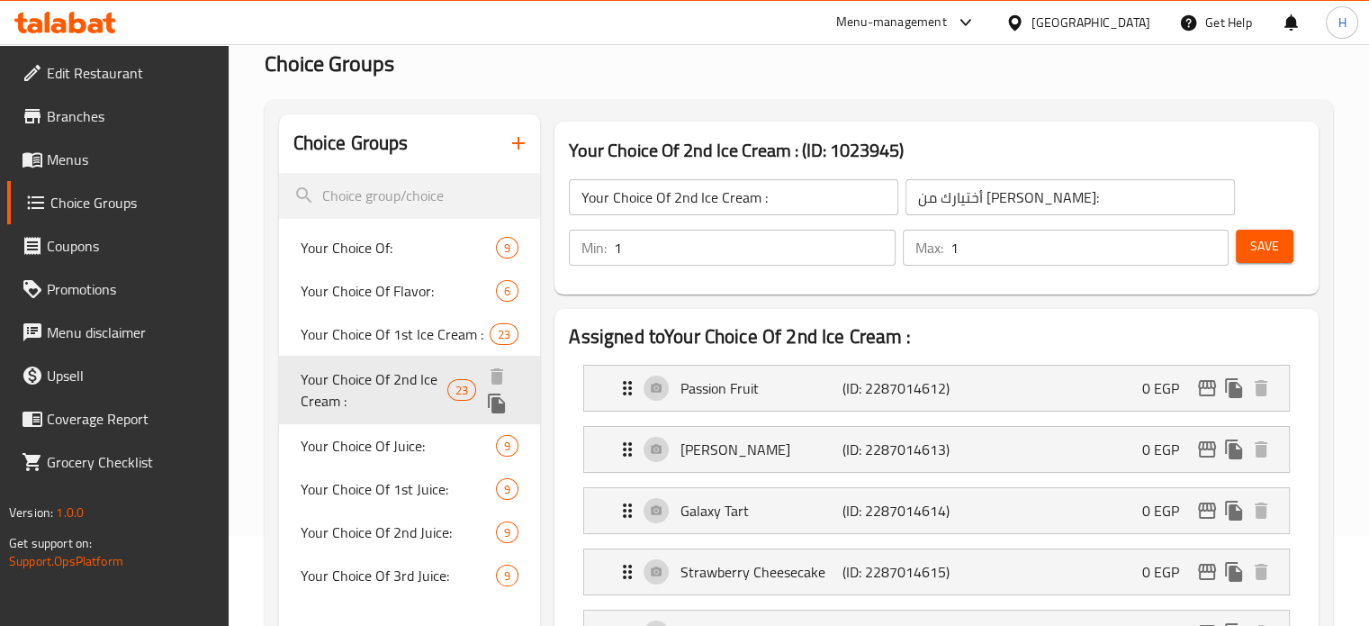
click at [498, 399] on icon "duplicate" at bounding box center [497, 403] width 22 height 22
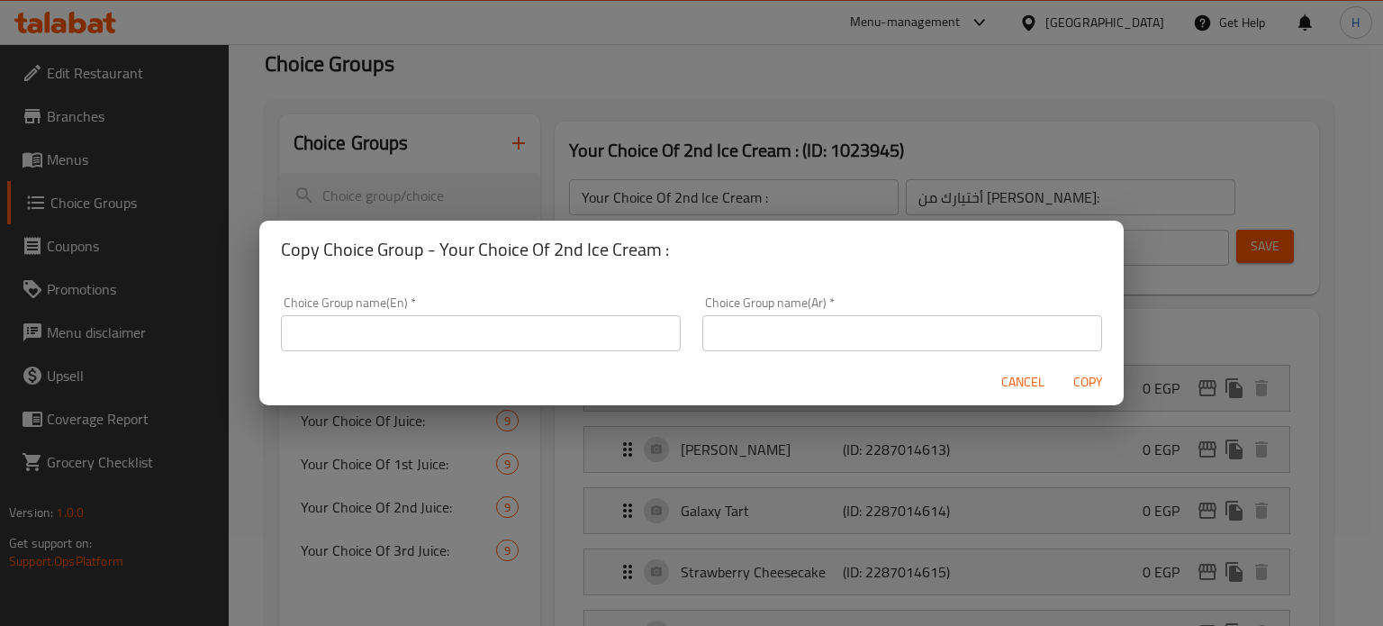
click at [533, 329] on input "text" at bounding box center [481, 333] width 400 height 36
paste input "Your Choice Of 2nd Ice Cream :"
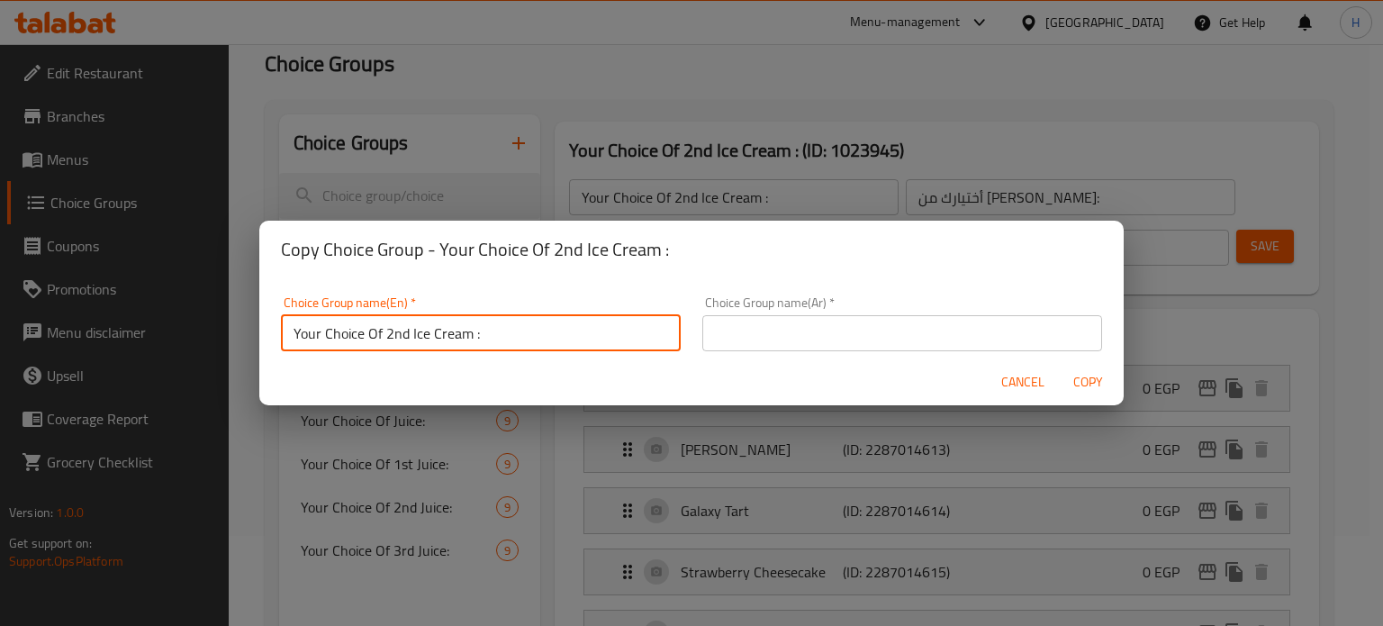
type input "Your Choice Of 2nd Ice Cream :"
click at [761, 334] on input "text" at bounding box center [902, 333] width 400 height 36
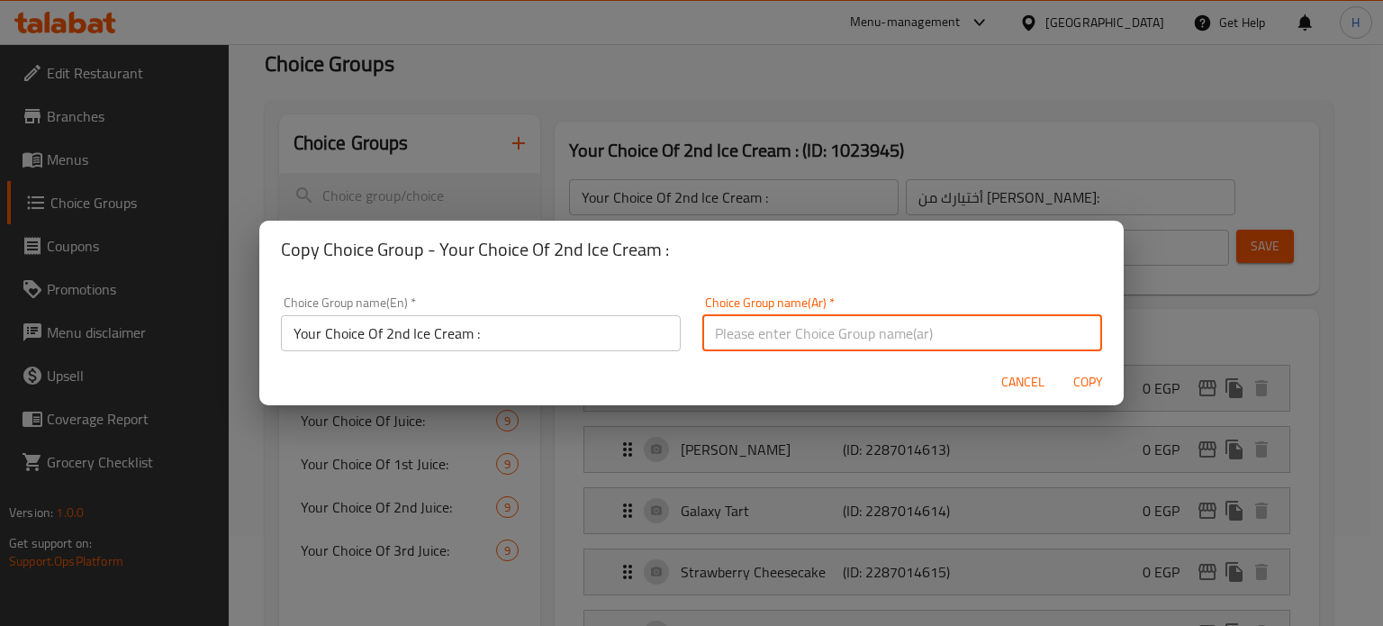
paste input "أختيارك من [PERSON_NAME]:"
type input "أختيارك من [PERSON_NAME]:"
click at [400, 329] on input "Your Choice Of 2nd Ice Cream :" at bounding box center [481, 333] width 400 height 36
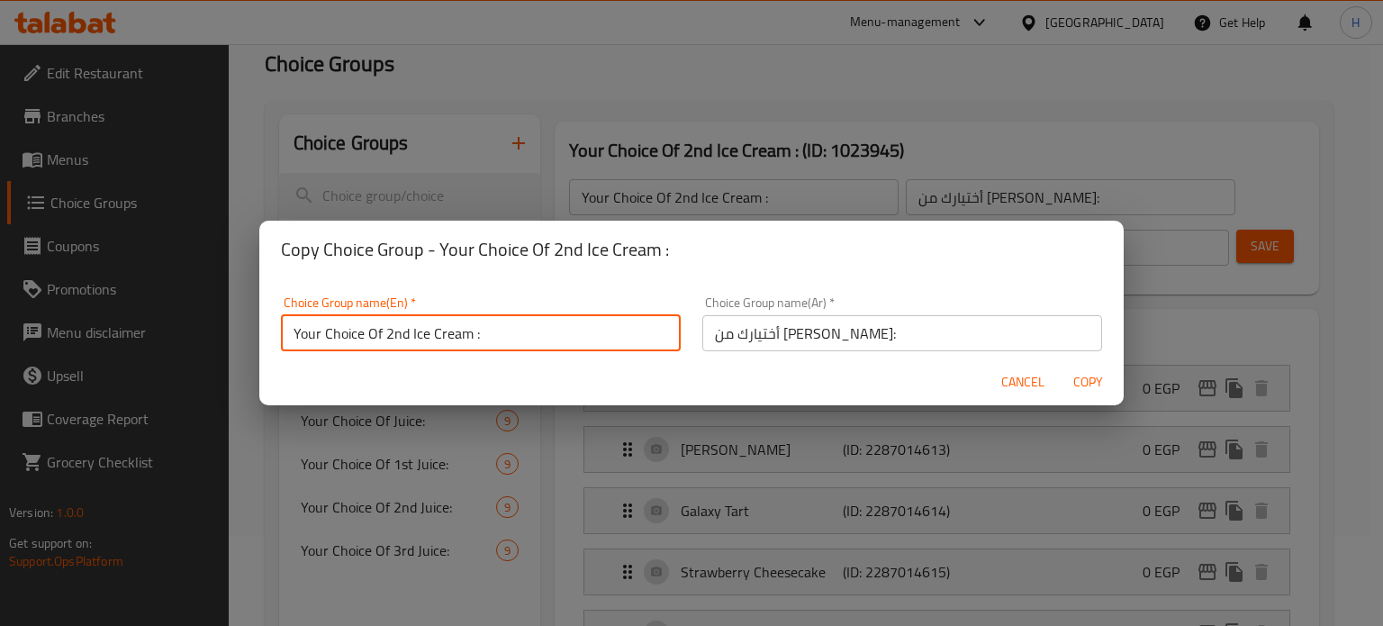
click at [400, 329] on input "Your Choice Of 2nd Ice Cream :" at bounding box center [481, 333] width 400 height 36
type input "Your Choice Of 3rd Ice Cream :"
click at [782, 333] on input "أختيارك من [PERSON_NAME]:" at bounding box center [902, 333] width 400 height 36
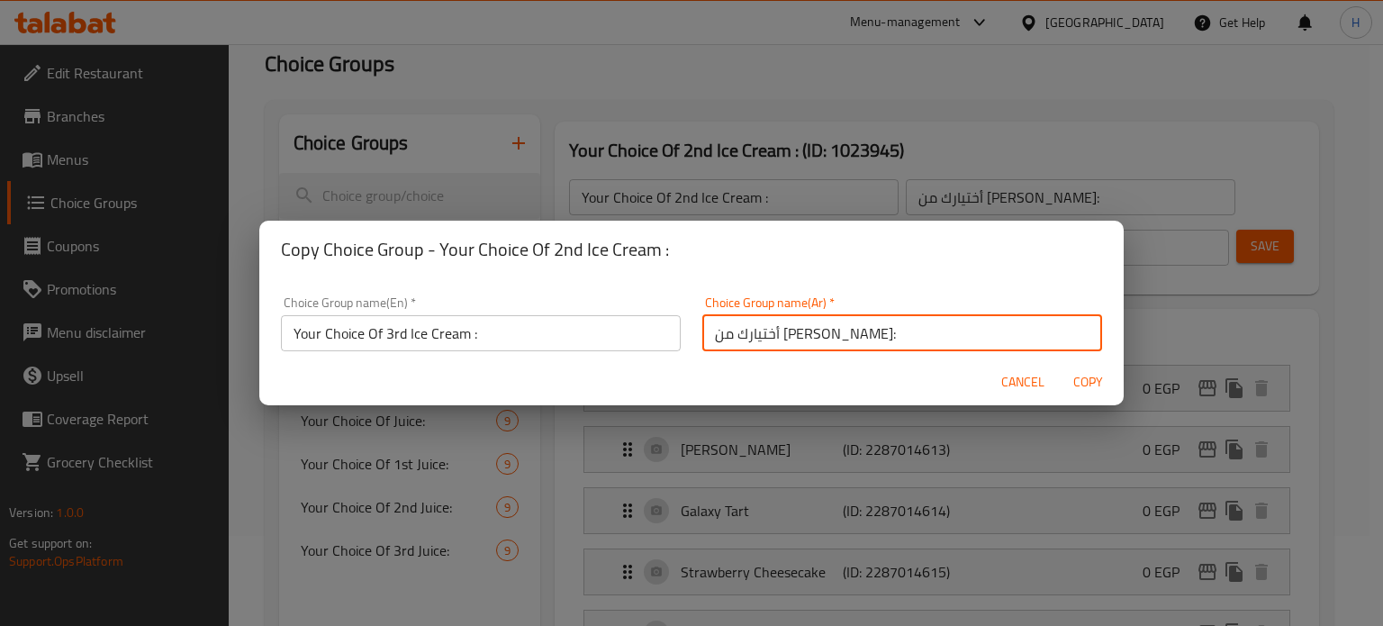
click at [782, 333] on input "أختيارك من [PERSON_NAME]:" at bounding box center [902, 333] width 400 height 36
type input "أختيارك من ثالث [PERSON_NAME]:"
click at [1089, 381] on span "Copy" at bounding box center [1087, 382] width 43 height 23
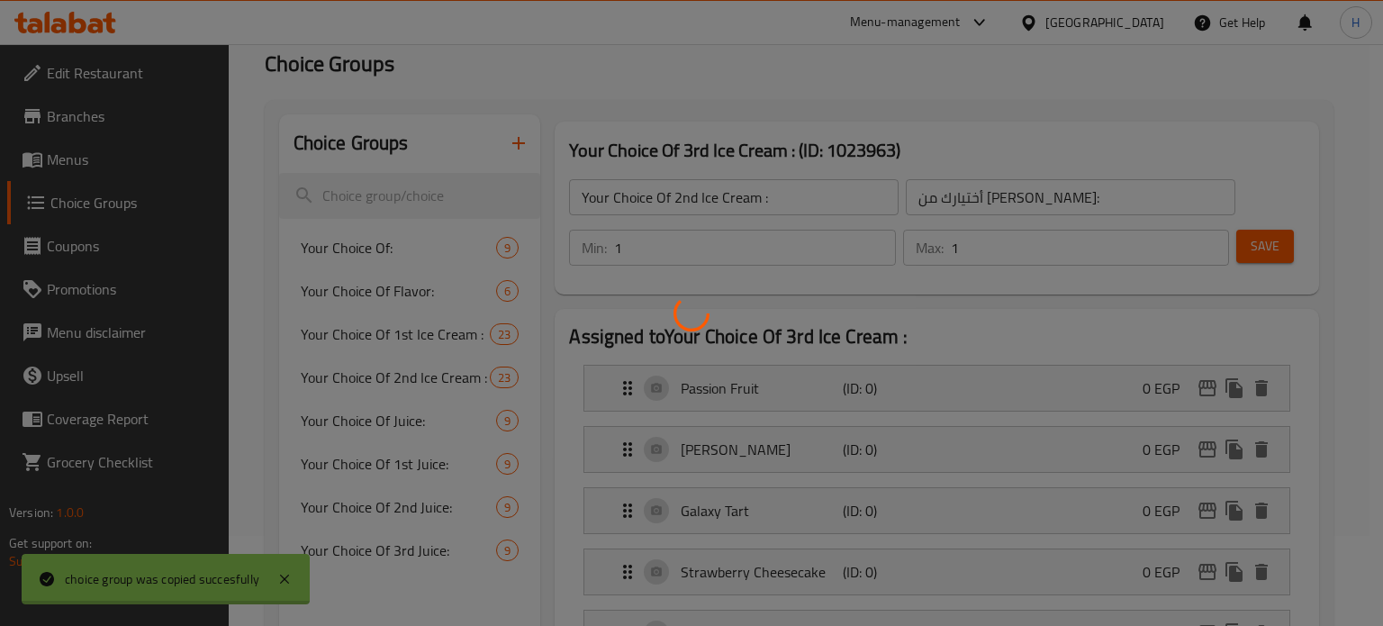
type input "Your Choice Of 3rd Ice Cream :"
type input "أختيارك من ثالث [PERSON_NAME]:"
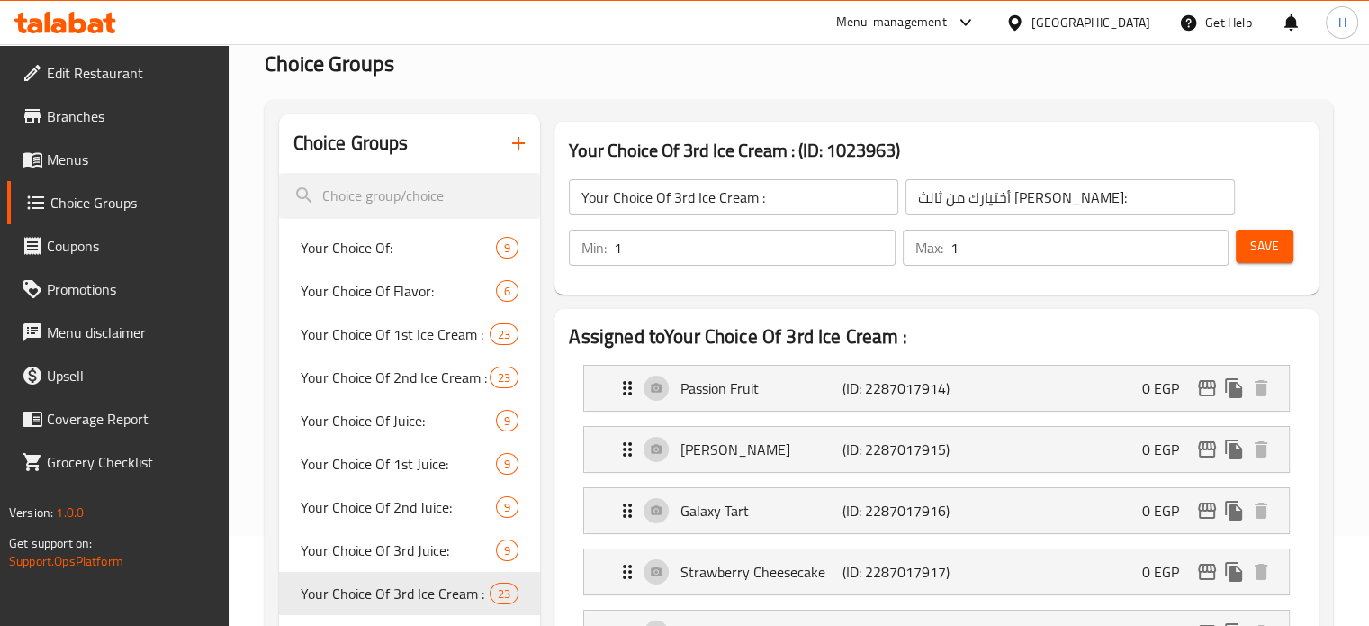
click at [512, 148] on icon "button" at bounding box center [519, 143] width 22 height 22
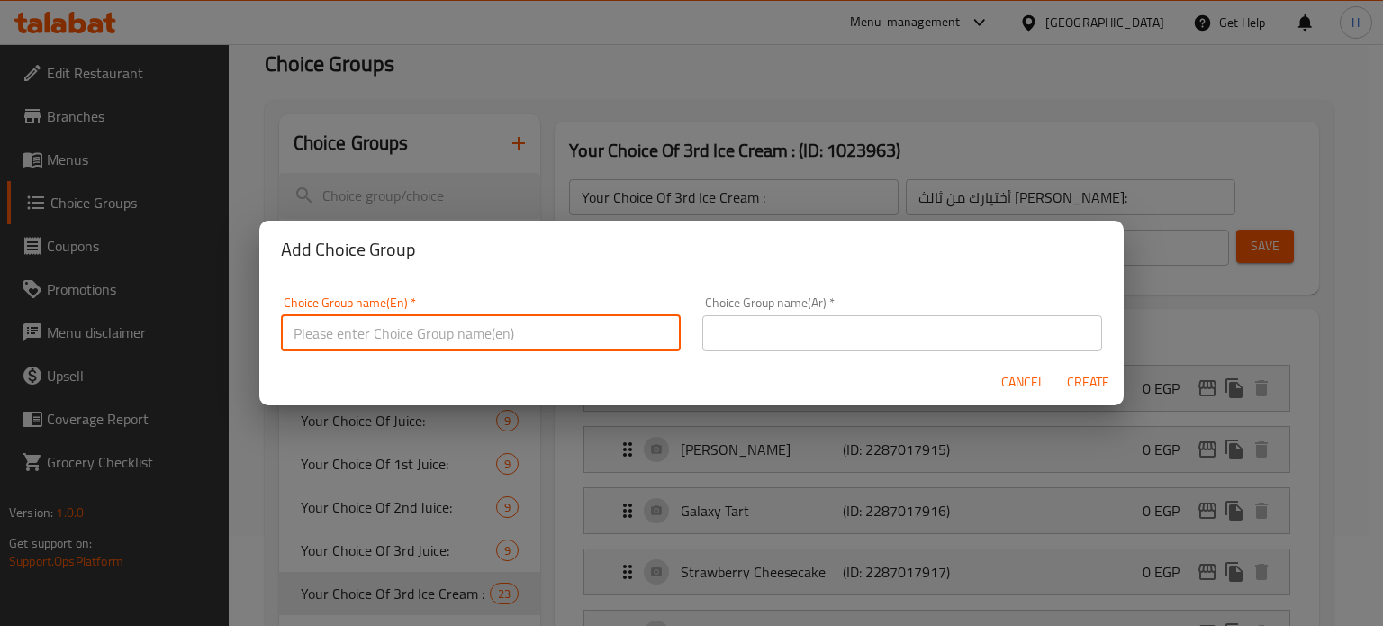
click at [503, 338] on input "text" at bounding box center [481, 333] width 400 height 36
drag, startPoint x: 590, startPoint y: 332, endPoint x: 384, endPoint y: 324, distance: 206.3
click at [384, 324] on input "Your Choice Of Creamy Mushroom Smash Burger :" at bounding box center [481, 333] width 400 height 36
paste input "Milkshake"
type input "Your Choice Of Milkshake :"
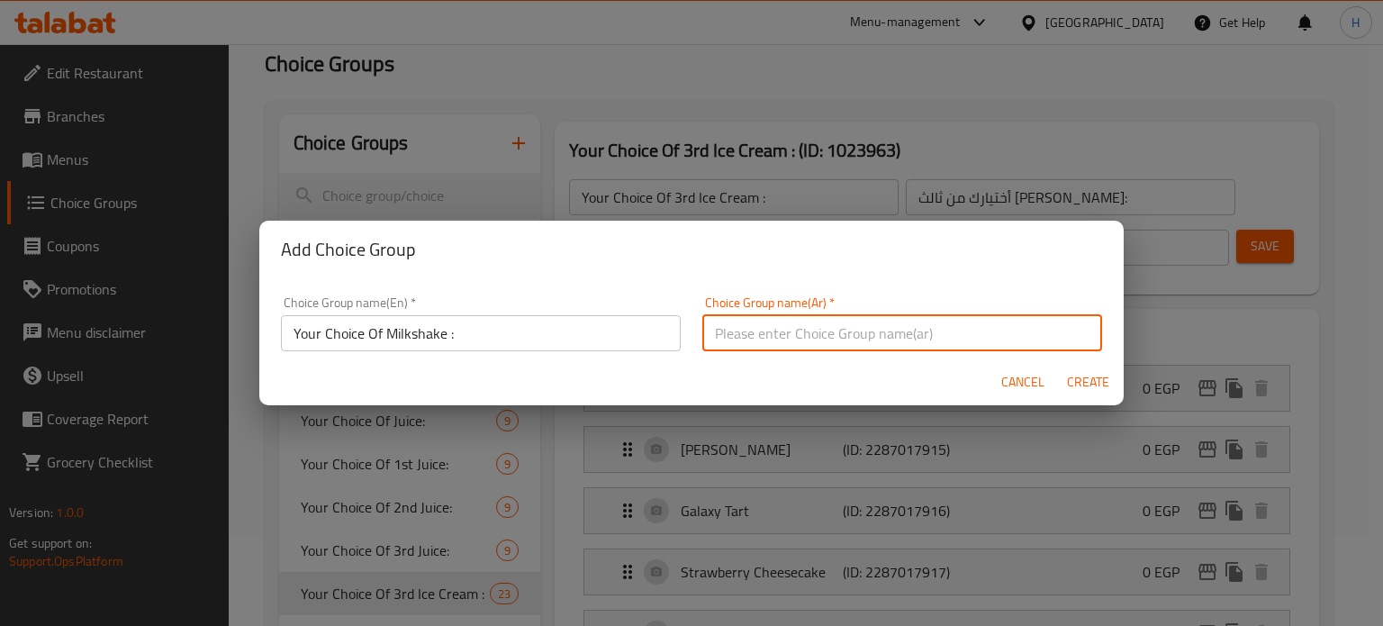
click at [747, 334] on input "text" at bounding box center [902, 333] width 400 height 36
type input "H"
drag, startPoint x: 810, startPoint y: 334, endPoint x: 707, endPoint y: 328, distance: 103.7
click at [707, 328] on input "أختيارك من ساندوتشات الدجاج:" at bounding box center [902, 333] width 400 height 36
paste input "ميلك شيك"
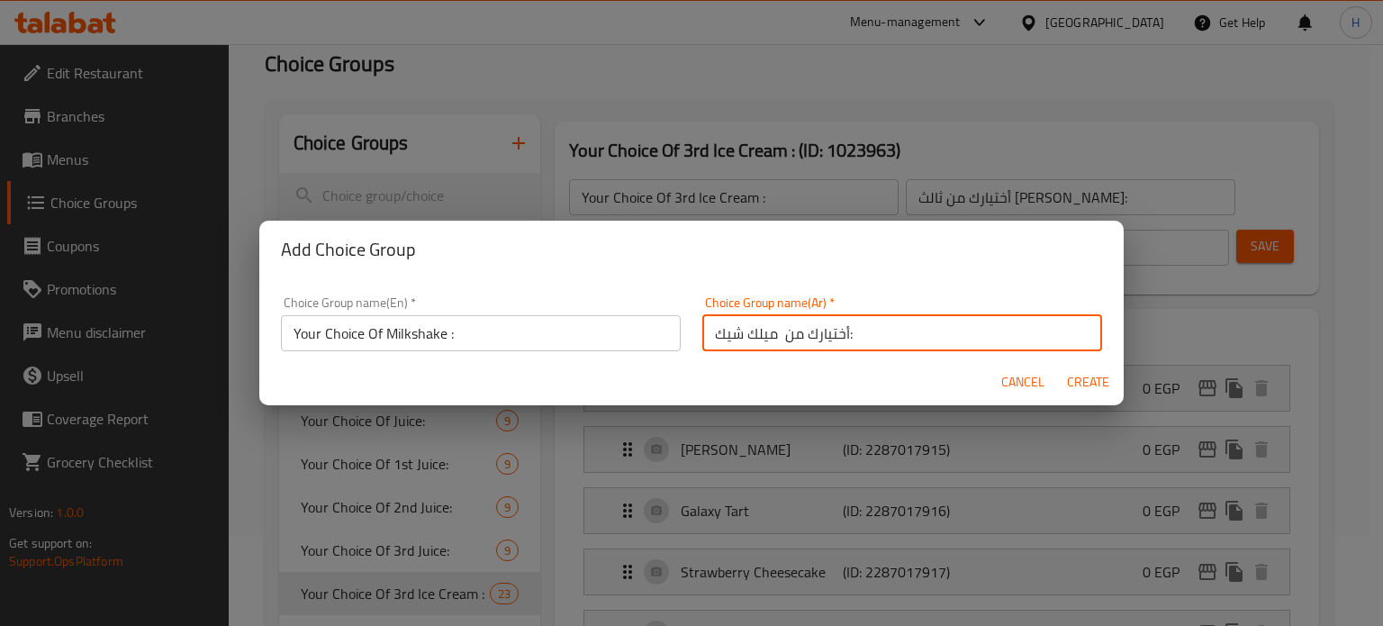
type input "أختيارك من ميلك شيك:"
click at [1081, 385] on span "Create" at bounding box center [1087, 382] width 43 height 23
type input "Your Choice Of Milkshake :"
type input "أختيارك من ميلك شيك:"
type input "0"
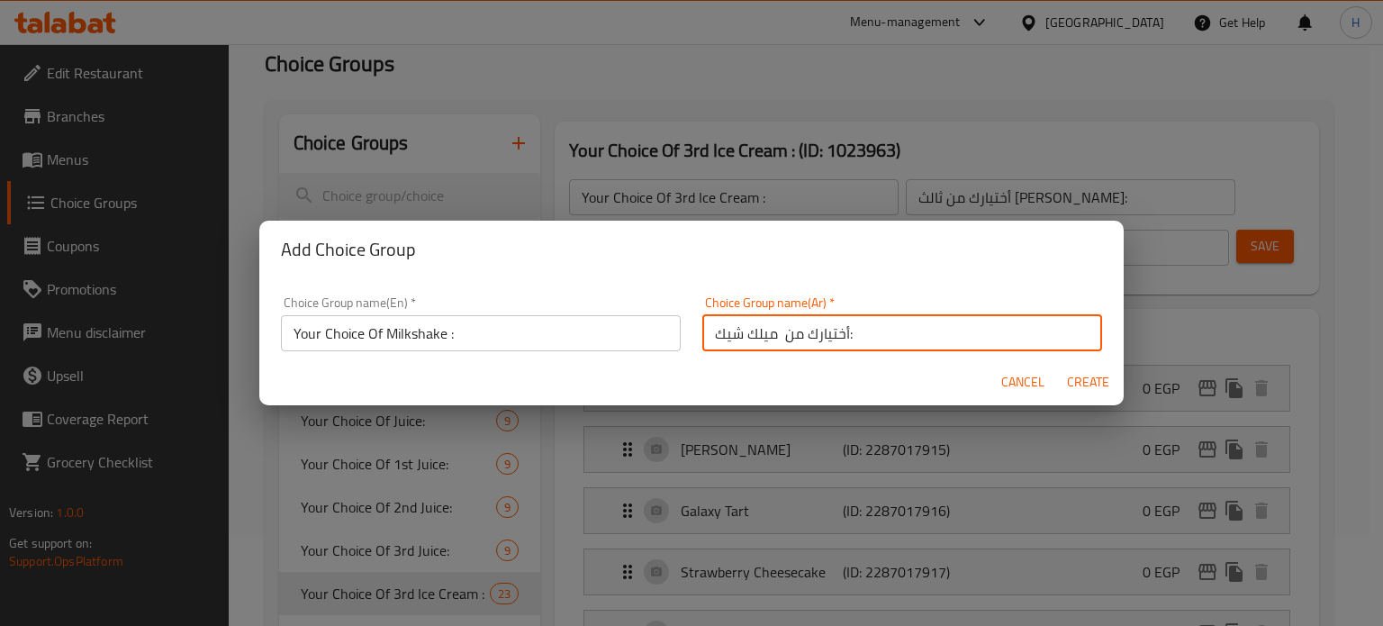
type input "0"
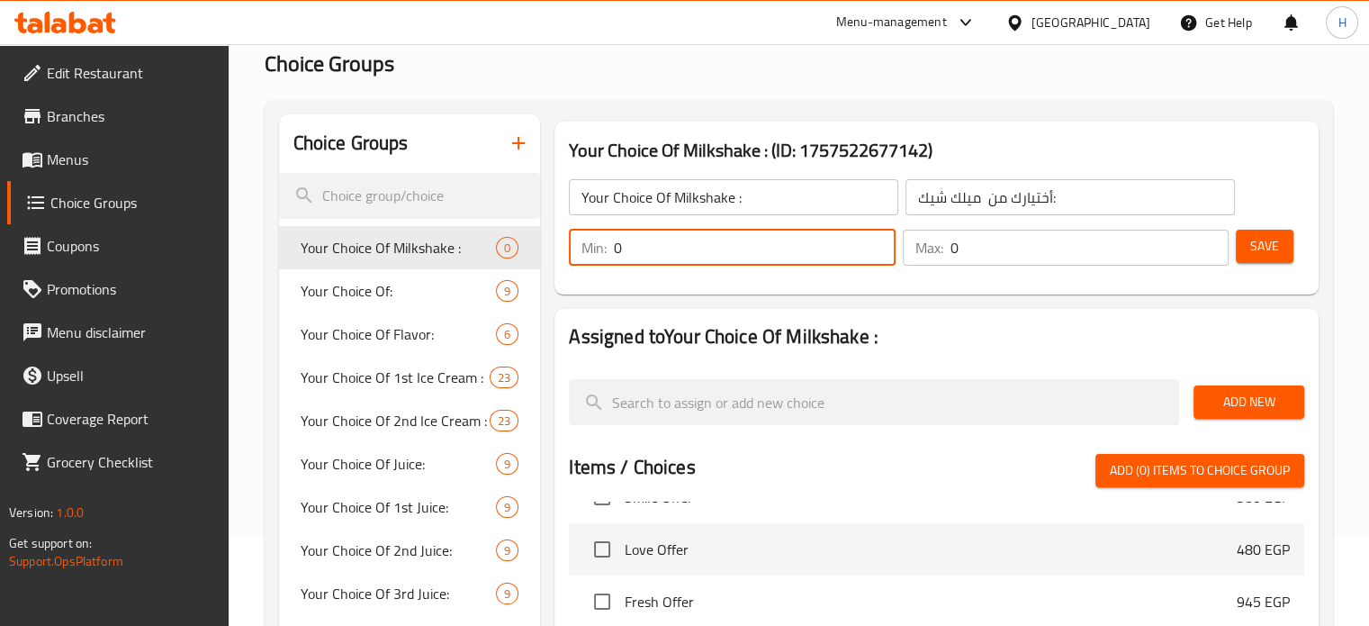
drag, startPoint x: 698, startPoint y: 259, endPoint x: 572, endPoint y: 266, distance: 126.2
click at [572, 266] on div "Min: 0 ​" at bounding box center [731, 247] width 333 height 43
type input "1"
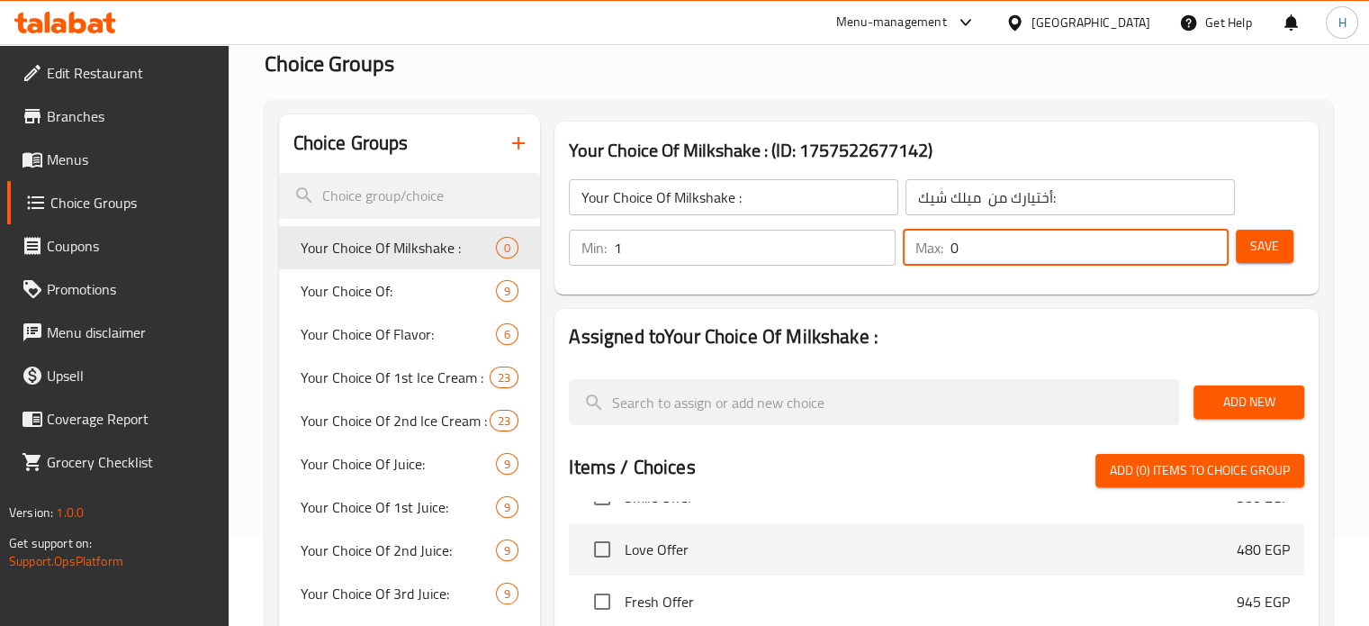
drag, startPoint x: 973, startPoint y: 240, endPoint x: 922, endPoint y: 239, distance: 51.3
click at [922, 239] on div "Max: 0 ​" at bounding box center [1066, 248] width 326 height 36
type input "1"
click at [1257, 399] on span "Add New" at bounding box center [1249, 402] width 82 height 23
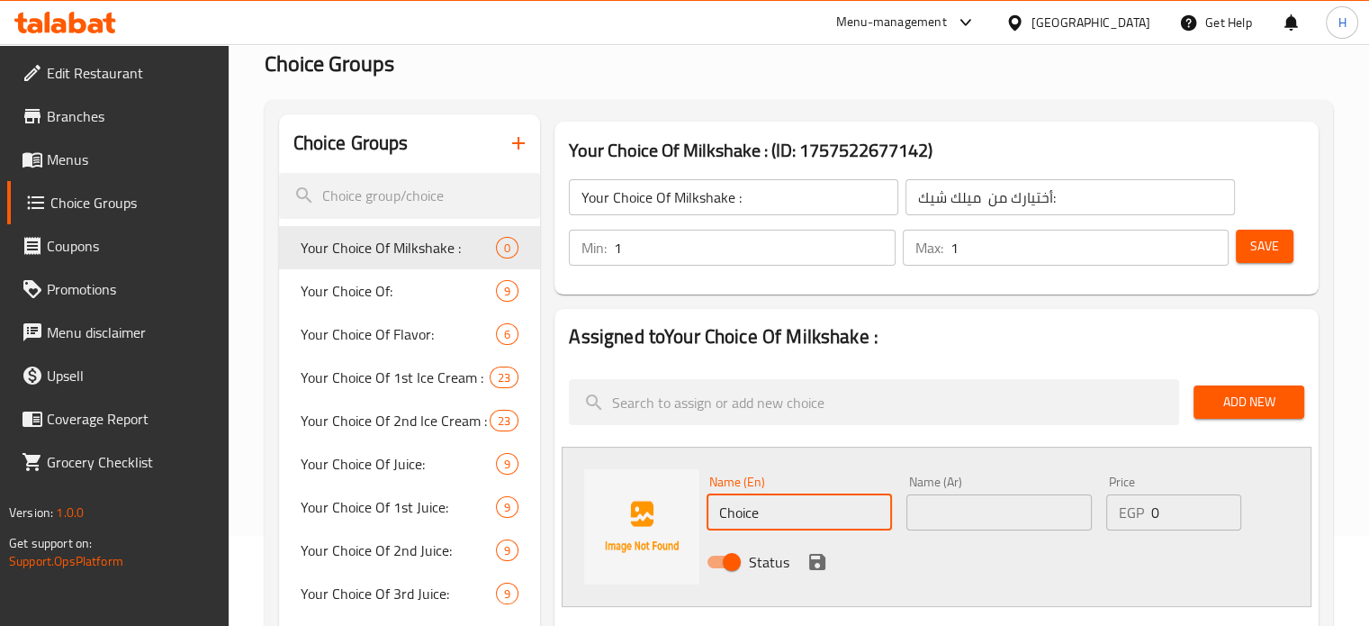
drag, startPoint x: 800, startPoint y: 507, endPoint x: 651, endPoint y: 496, distance: 149.8
click at [651, 496] on div "Name (En) Choice Name (En) Name (Ar) Name (Ar) Price EGP 0 Price Status" at bounding box center [937, 526] width 750 height 160
paste input "Lotus Milkshak"
type input "Lotus Milkshake"
click at [1003, 521] on input "text" at bounding box center [998, 512] width 185 height 36
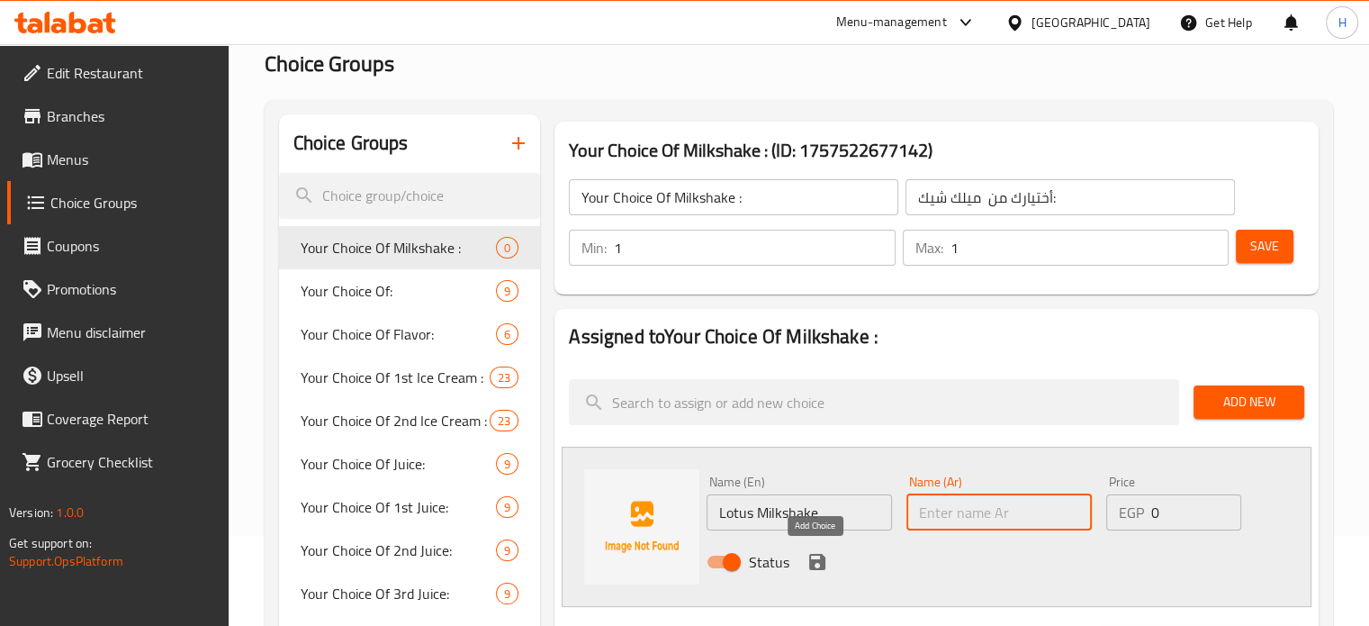
paste input "لوتس ميلك شيك"
type input "لوتس ميلك شيك"
click at [823, 556] on icon "save" at bounding box center [817, 562] width 16 height 16
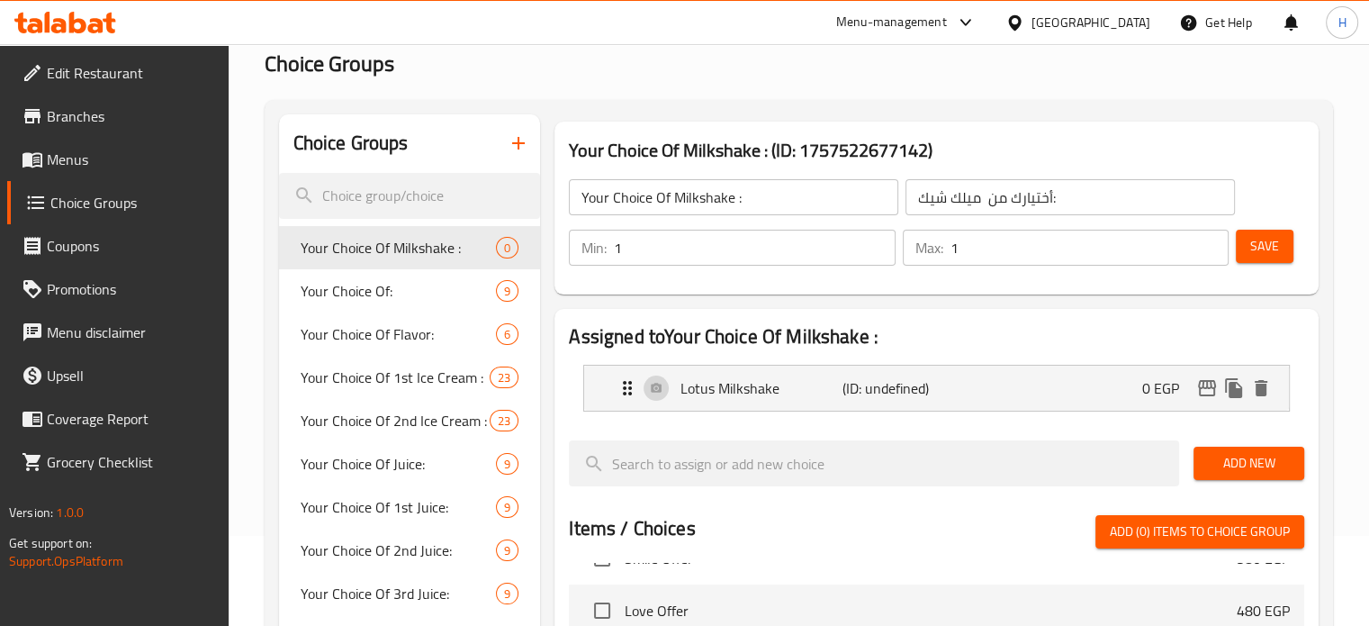
click at [698, 207] on input "Your Choice Of Milkshake :" at bounding box center [733, 197] width 329 height 36
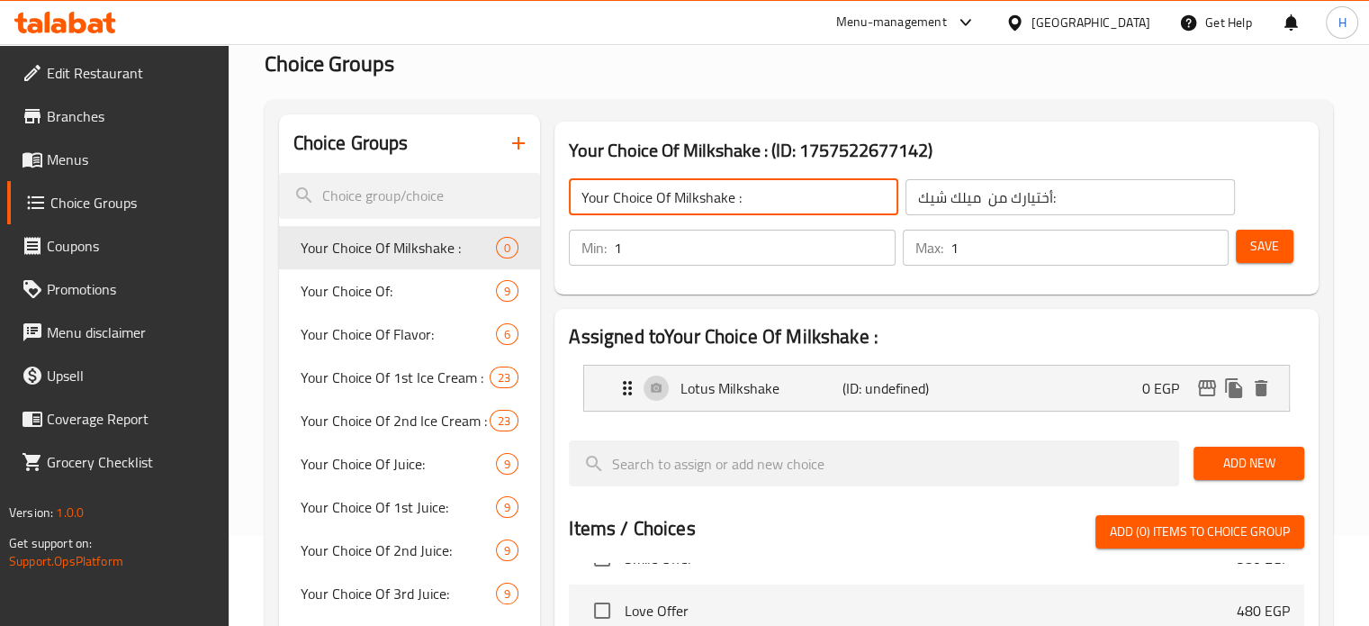
click at [698, 207] on input "Your Choice Of Milkshake :" at bounding box center [733, 197] width 329 height 36
click at [1224, 464] on span "Add New" at bounding box center [1249, 463] width 82 height 23
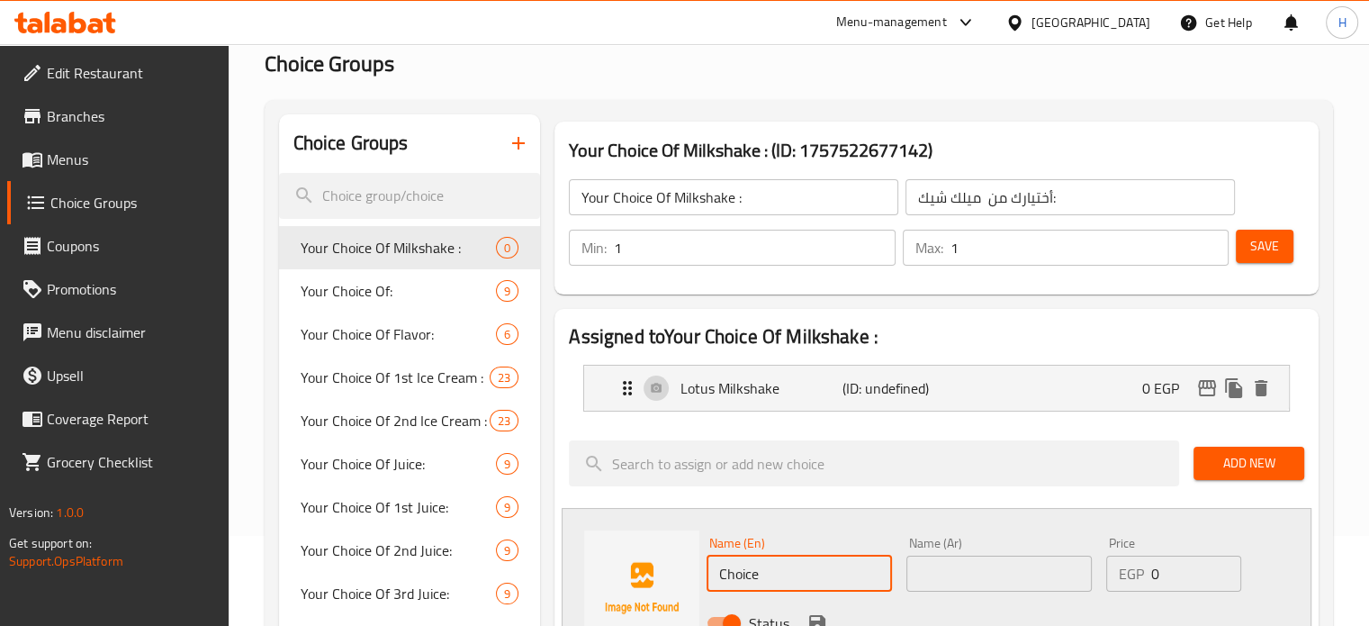
drag, startPoint x: 772, startPoint y: 575, endPoint x: 683, endPoint y: 578, distance: 89.2
click at [683, 578] on div "Name (En) Choice Name (En) Name (Ar) Name (Ar) Price EGP 0 Price Status" at bounding box center [937, 588] width 750 height 160
paste input "Snickers Milkshake"
type input "Snickers Milkshake"
click at [954, 577] on input "text" at bounding box center [998, 573] width 185 height 36
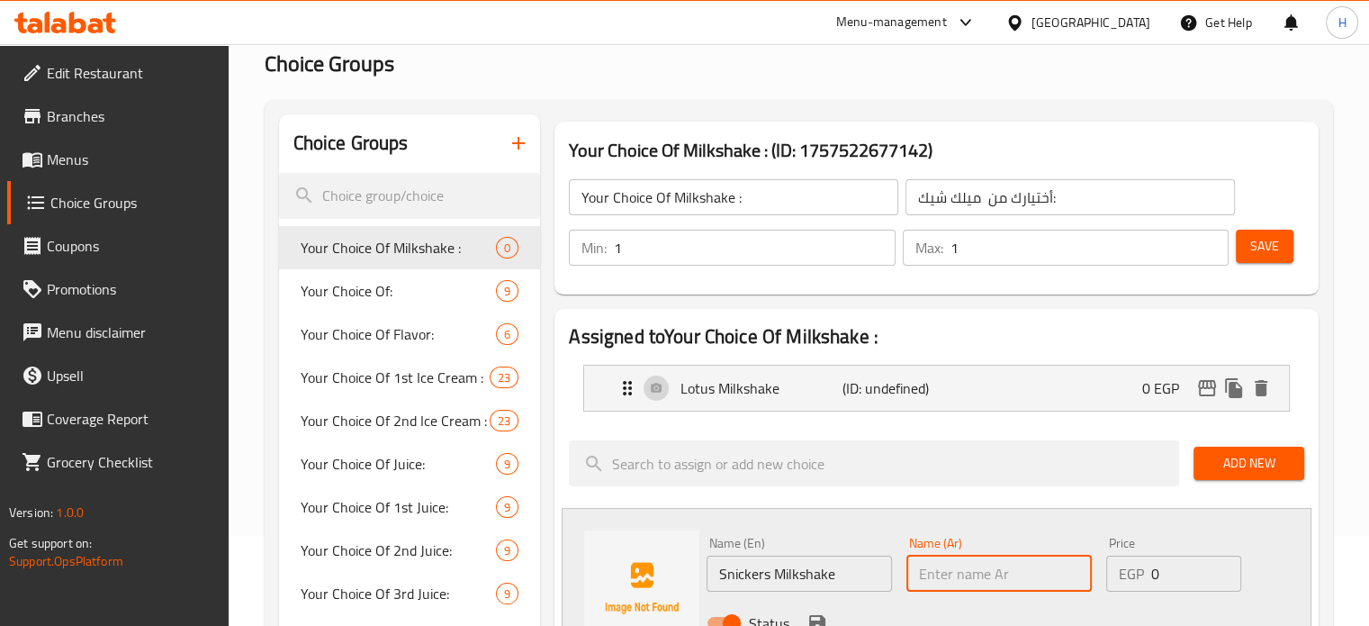
paste input "سنيكرز ميلك شيك"
type input "سنيكرز ميلك شيك"
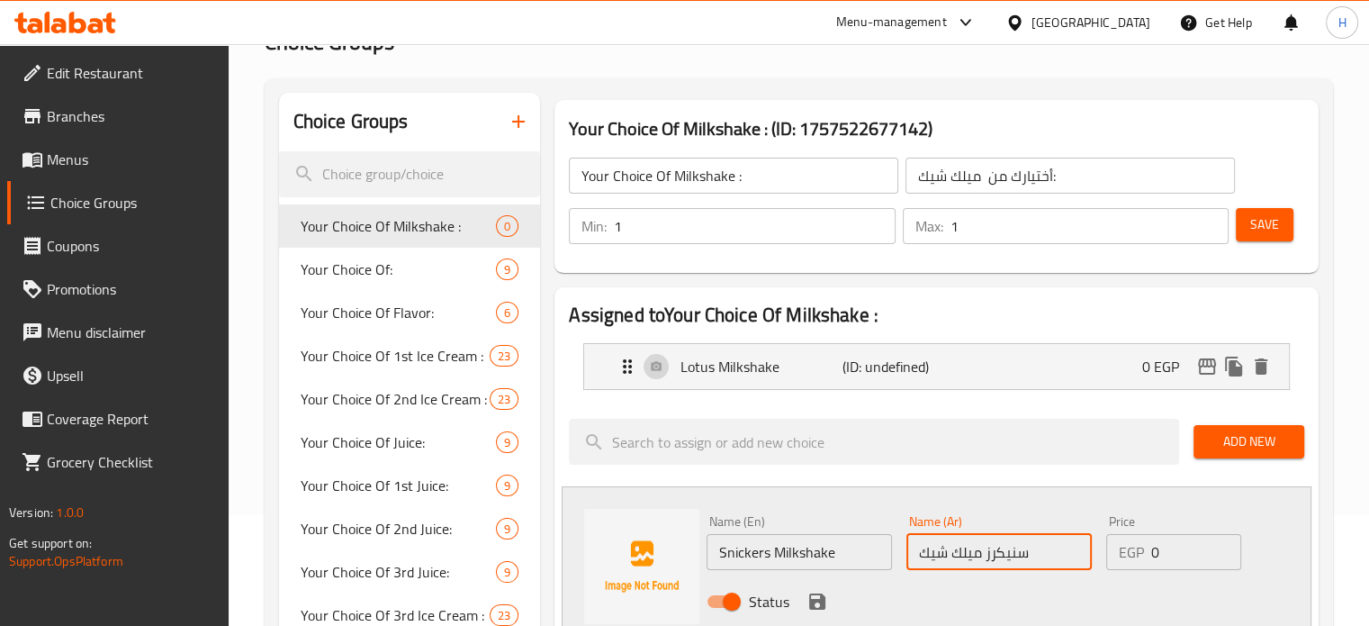
scroll to position [270, 0]
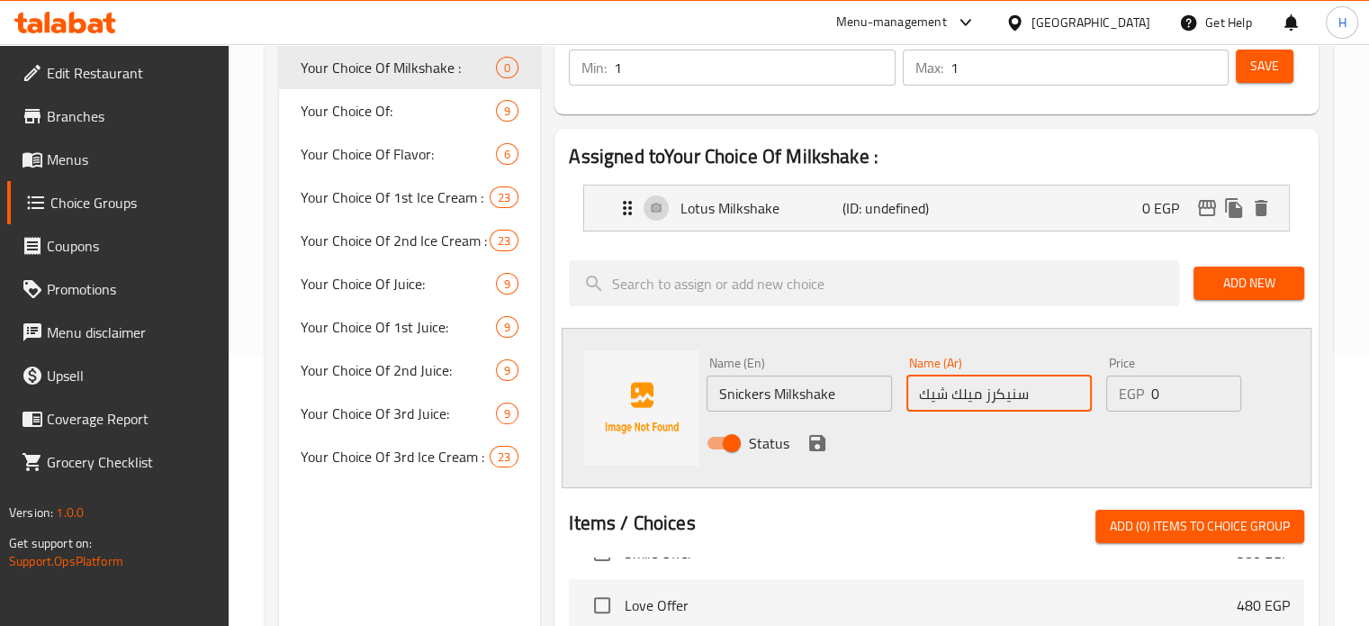
click at [817, 441] on icon "save" at bounding box center [817, 443] width 16 height 16
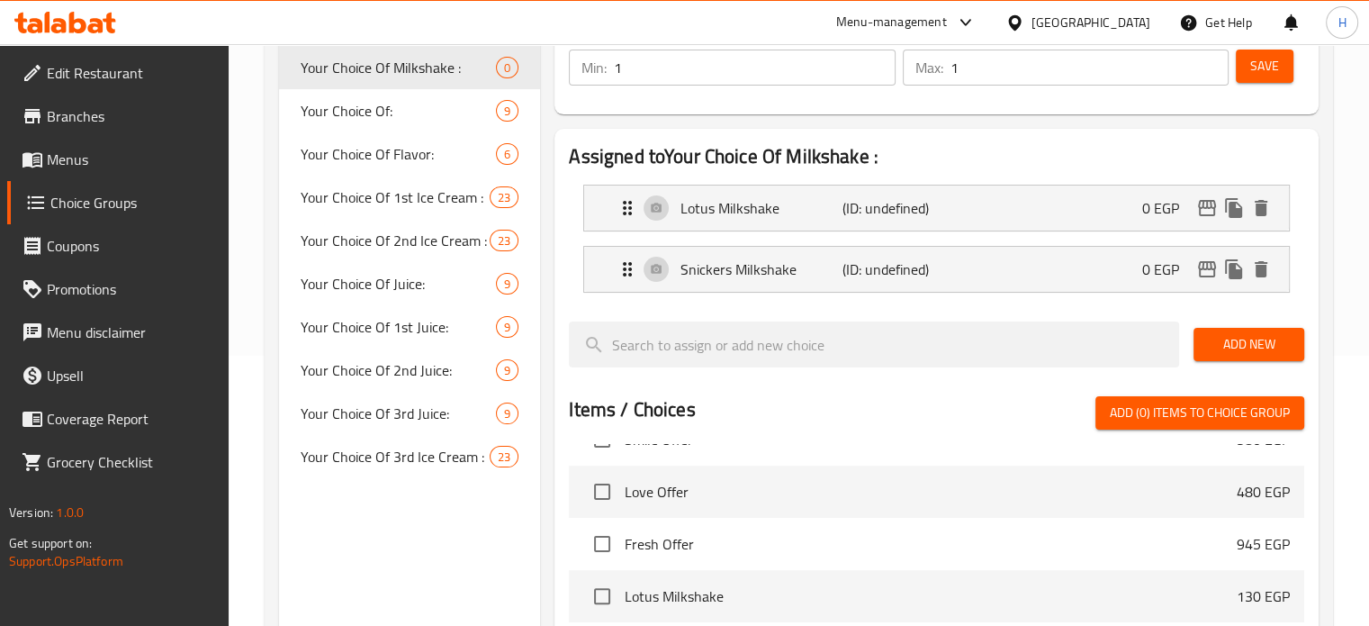
click at [1236, 350] on span "Add New" at bounding box center [1249, 344] width 82 height 23
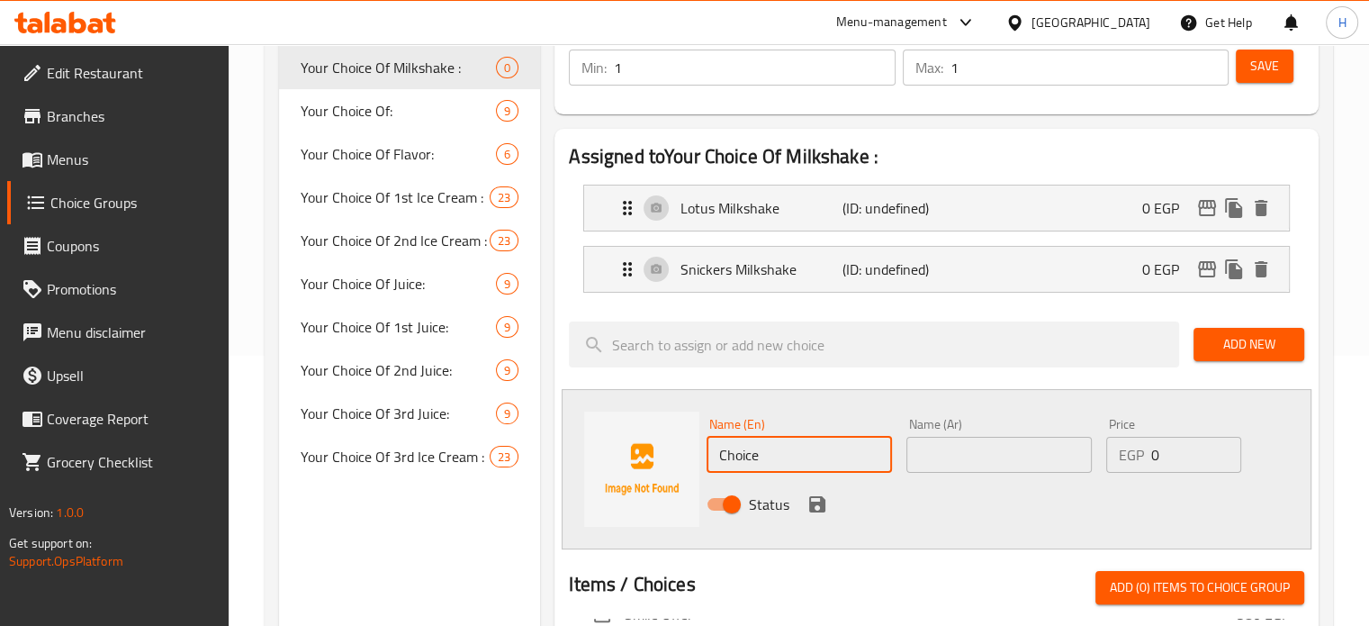
drag, startPoint x: 797, startPoint y: 453, endPoint x: 633, endPoint y: 453, distance: 164.7
click at [633, 453] on div "Name (En) Choice Name (En) Name (Ar) Name (Ar) Price EGP 0 Price Status" at bounding box center [937, 469] width 750 height 160
paste input "Kit [PERSON_NAME]"
type input "Kit [PERSON_NAME]"
drag, startPoint x: 1031, startPoint y: 443, endPoint x: 1005, endPoint y: 458, distance: 30.3
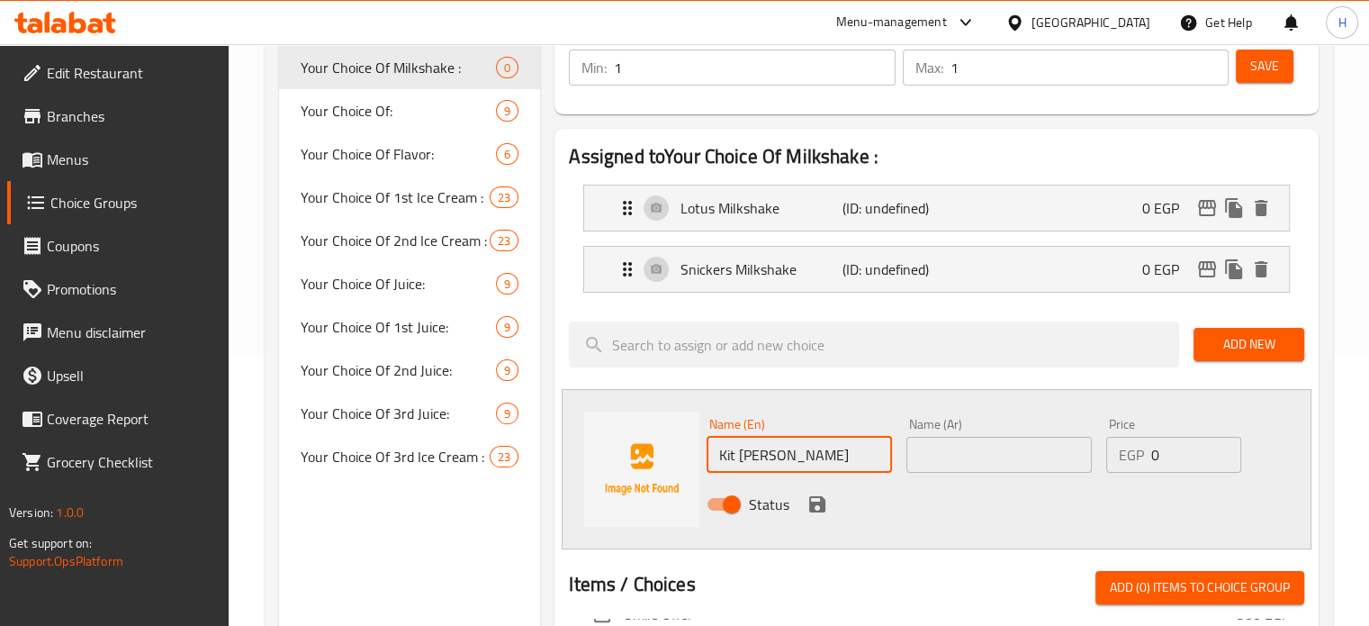
click at [1031, 443] on input "text" at bounding box center [998, 455] width 185 height 36
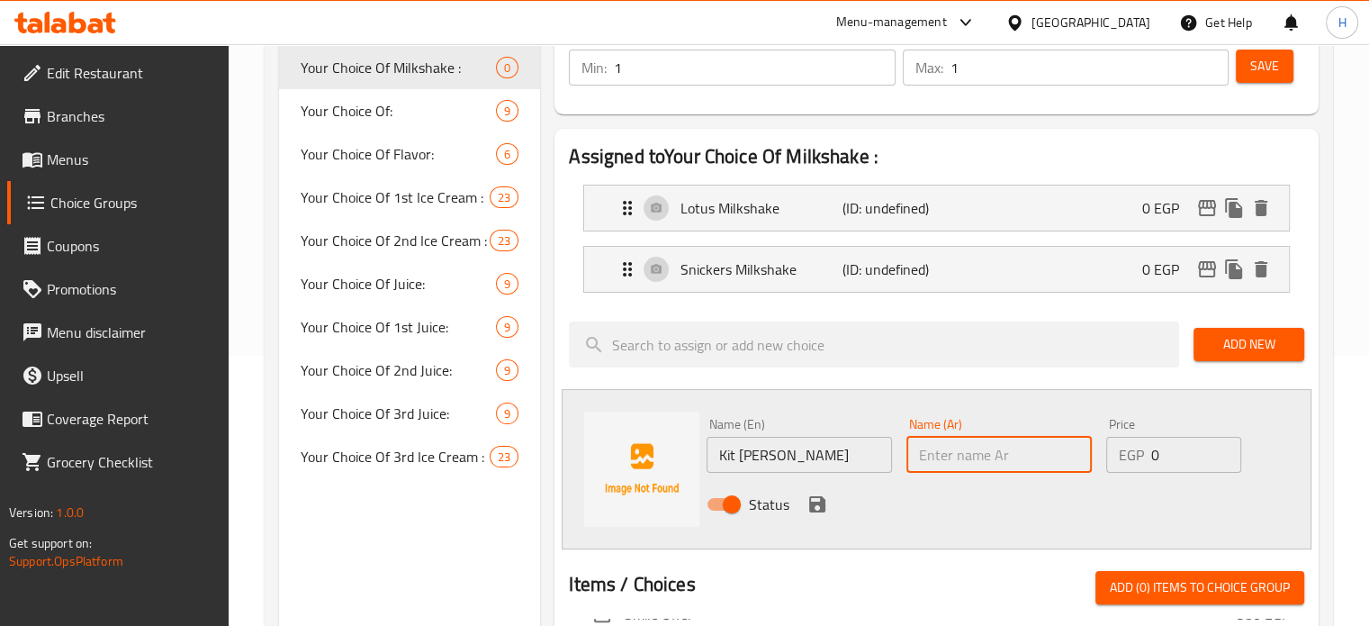
paste input "كيت كات ميلك شيك"
type input "كيت كات ميلك شيك"
click at [809, 499] on icon "save" at bounding box center [817, 504] width 16 height 16
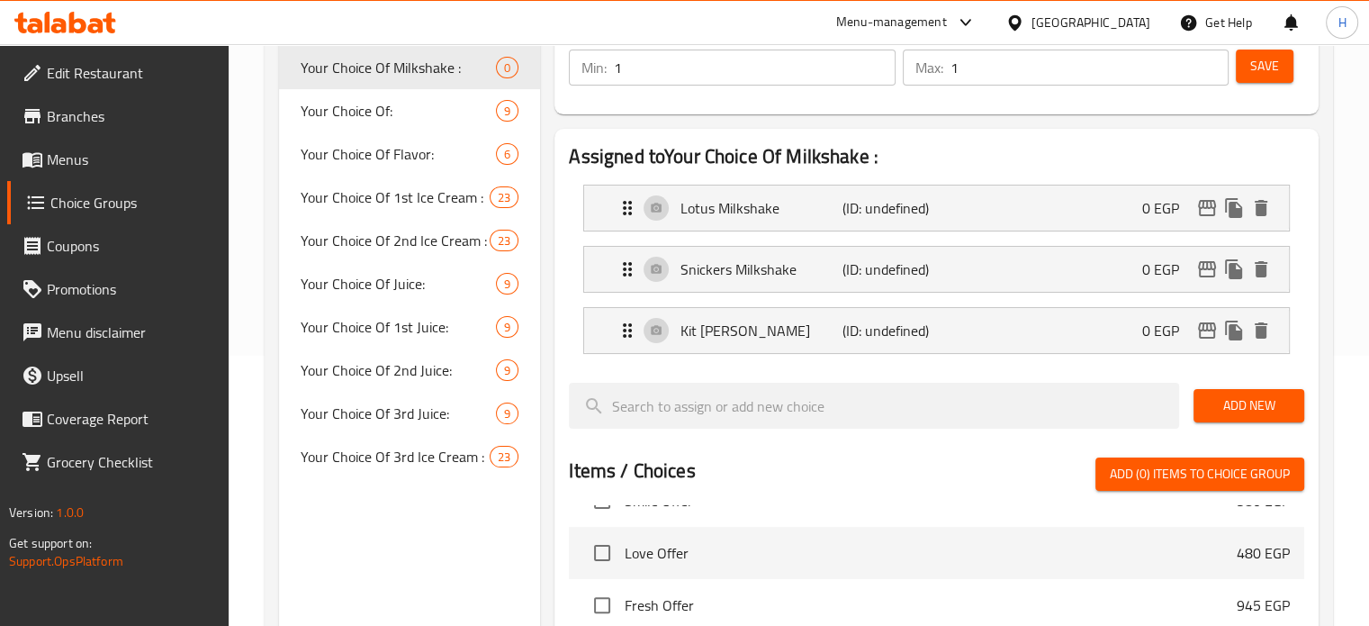
click at [1244, 399] on span "Add New" at bounding box center [1249, 405] width 82 height 23
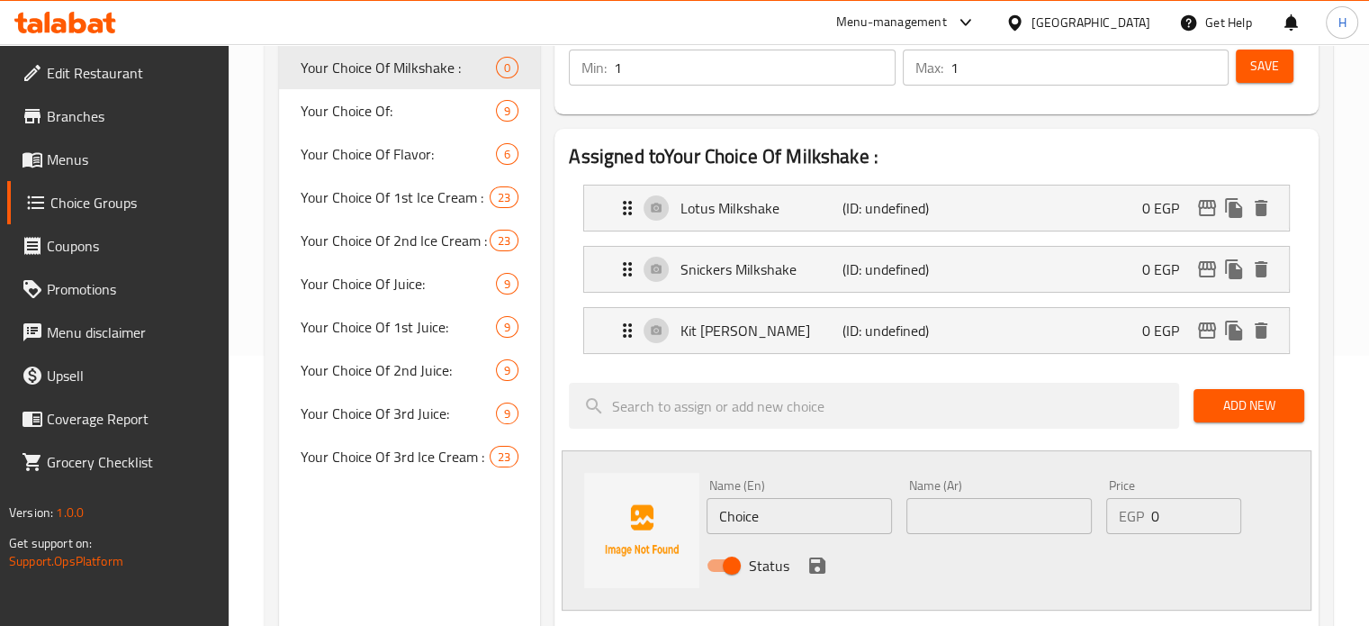
drag, startPoint x: 761, startPoint y: 526, endPoint x: 700, endPoint y: 519, distance: 60.6
click at [702, 520] on div "Name (En) Choice Name (En)" at bounding box center [799, 506] width 200 height 69
paste input "Oreo Milkshak"
type input "Oreo Milkshake"
drag, startPoint x: 924, startPoint y: 521, endPoint x: 896, endPoint y: 536, distance: 32.6
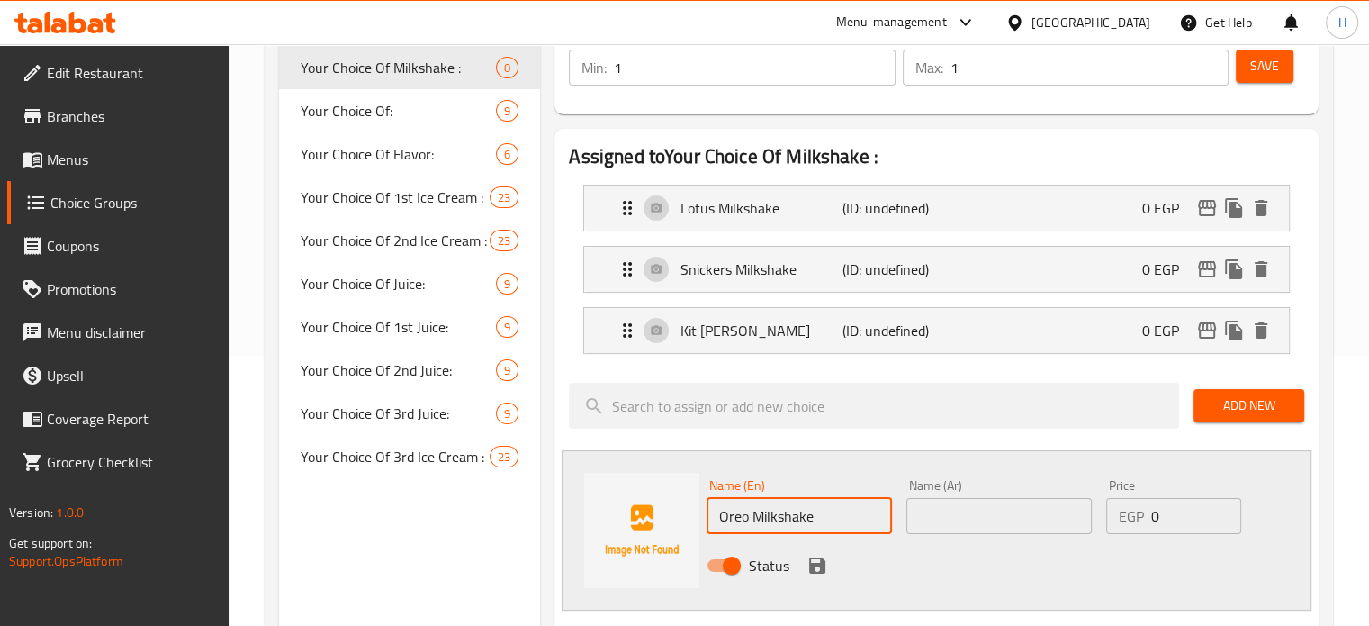
click at [924, 521] on input "text" at bounding box center [998, 516] width 185 height 36
paste input "أوريو ميلك شيك"
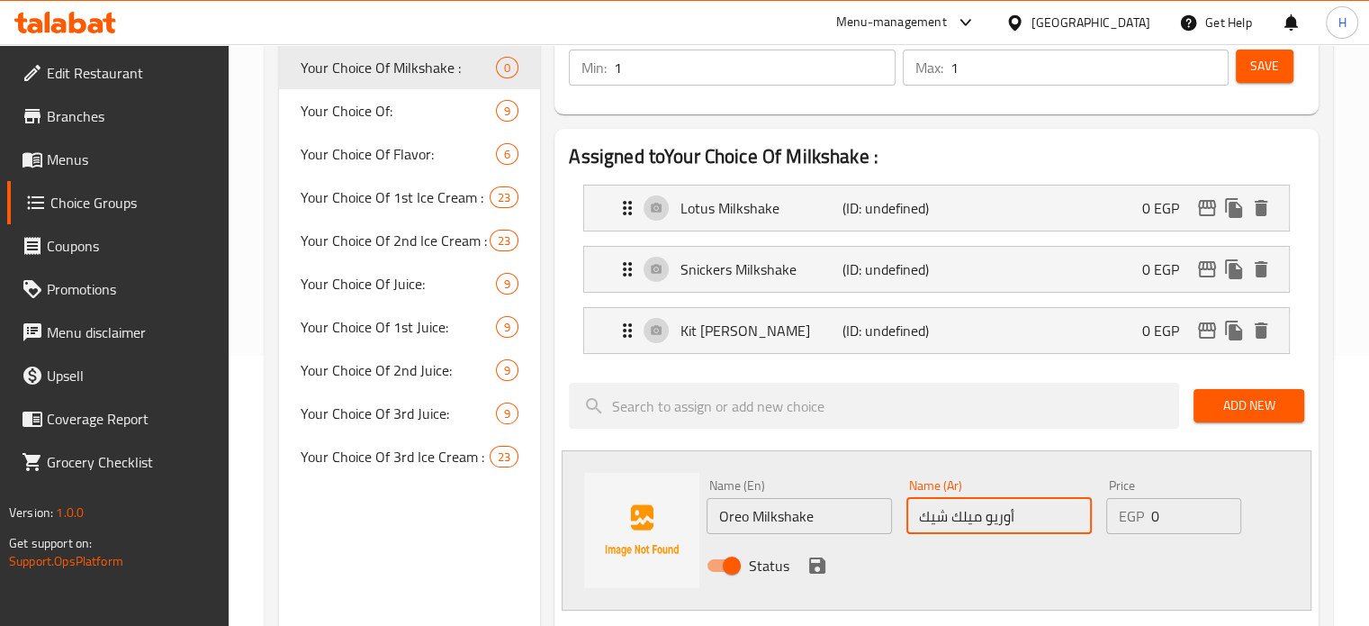
type input "أوريو ميلك شيك"
click at [817, 558] on icon "save" at bounding box center [817, 565] width 22 height 22
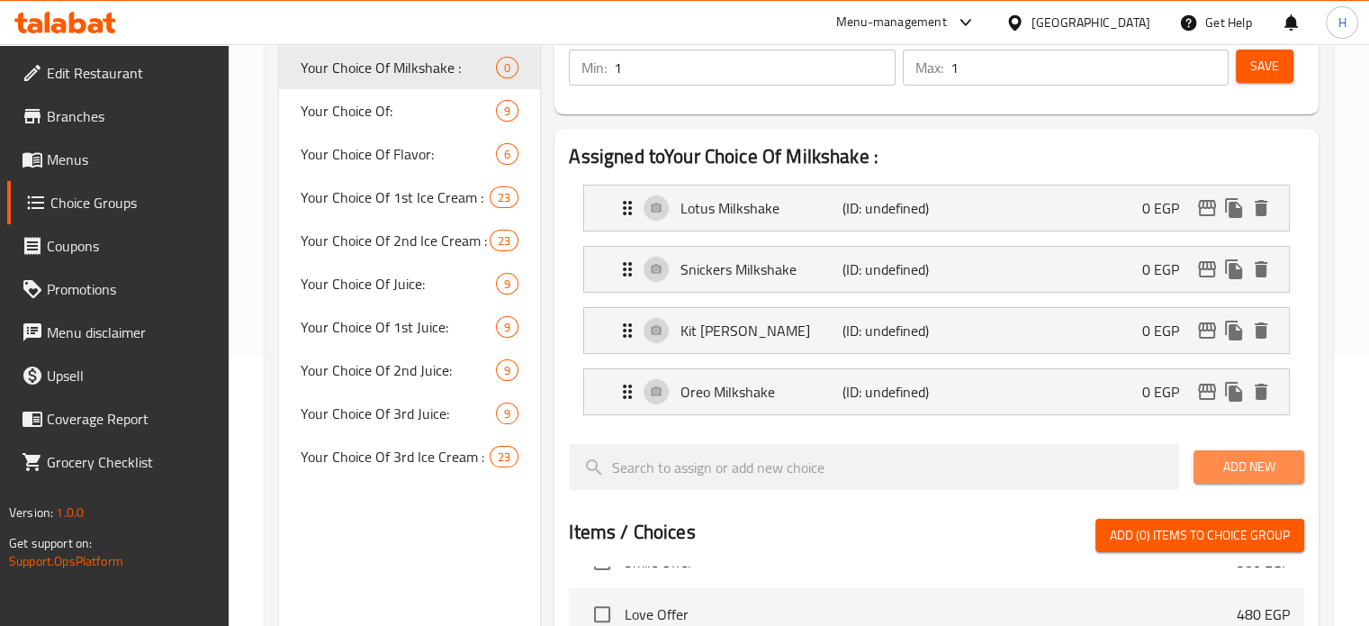
click at [1232, 475] on span "Add New" at bounding box center [1249, 466] width 82 height 23
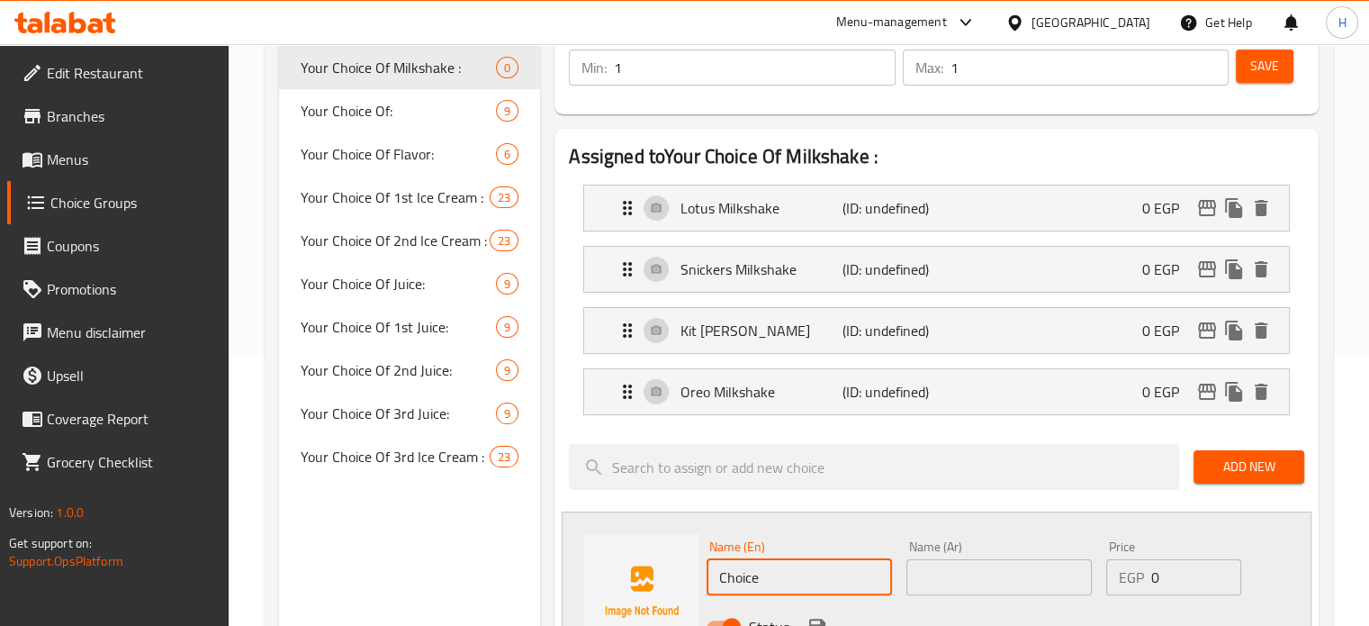
drag, startPoint x: 824, startPoint y: 578, endPoint x: 674, endPoint y: 586, distance: 150.5
click at [674, 586] on div "Name (En) Choice Name (En) Name (Ar) Name (Ar) Price EGP 0 Price Status" at bounding box center [937, 591] width 750 height 160
paste input "Twix Milkshake"
type input "Twix Milkshake"
drag, startPoint x: 952, startPoint y: 572, endPoint x: 943, endPoint y: 573, distance: 9.2
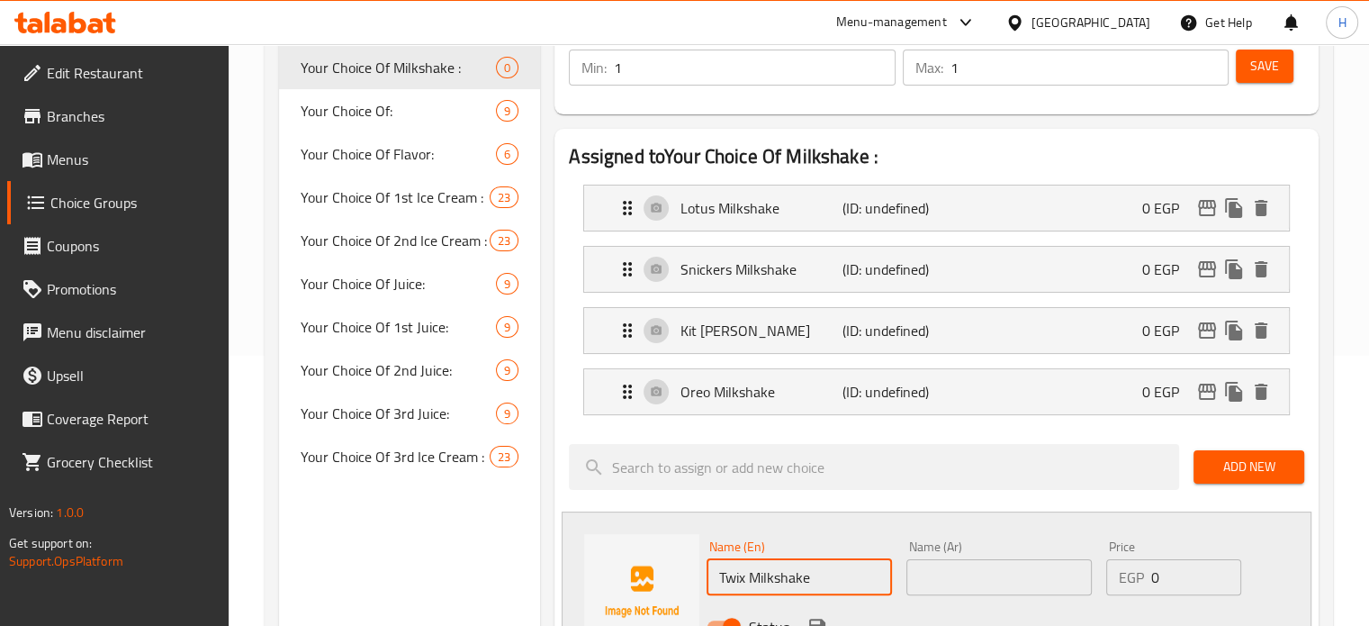
click at [951, 572] on input "text" at bounding box center [998, 577] width 185 height 36
paste input "تويكس ميلك شيك"
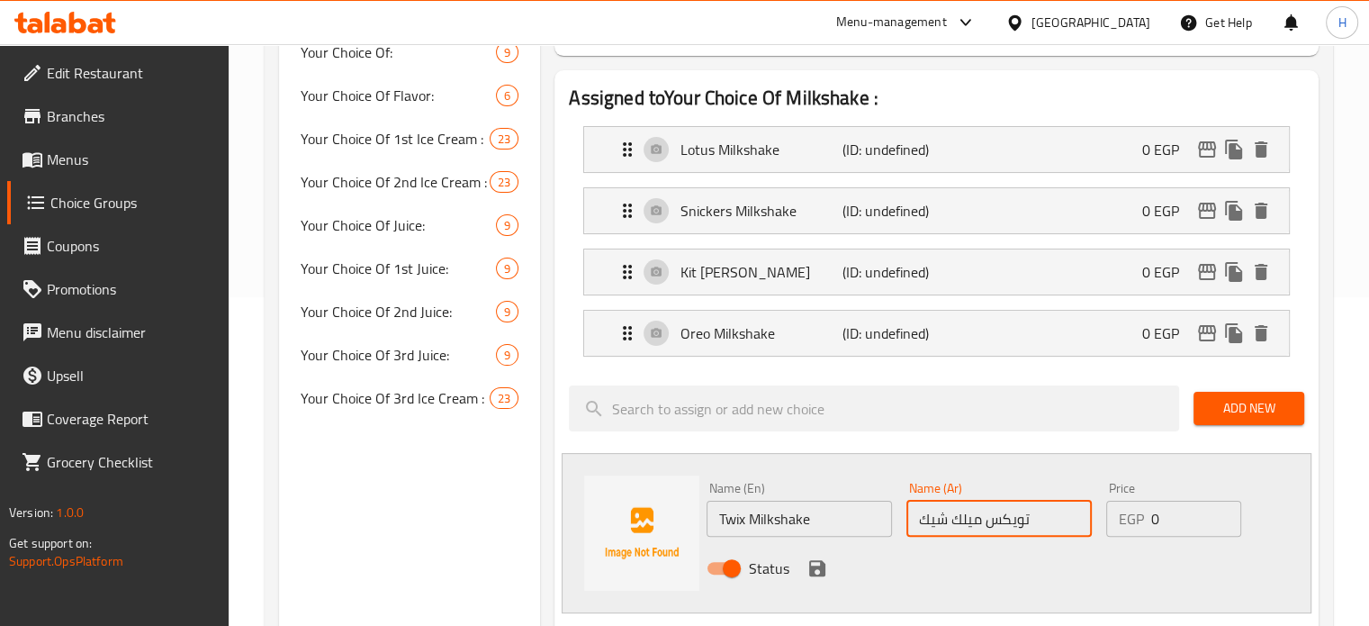
scroll to position [360, 0]
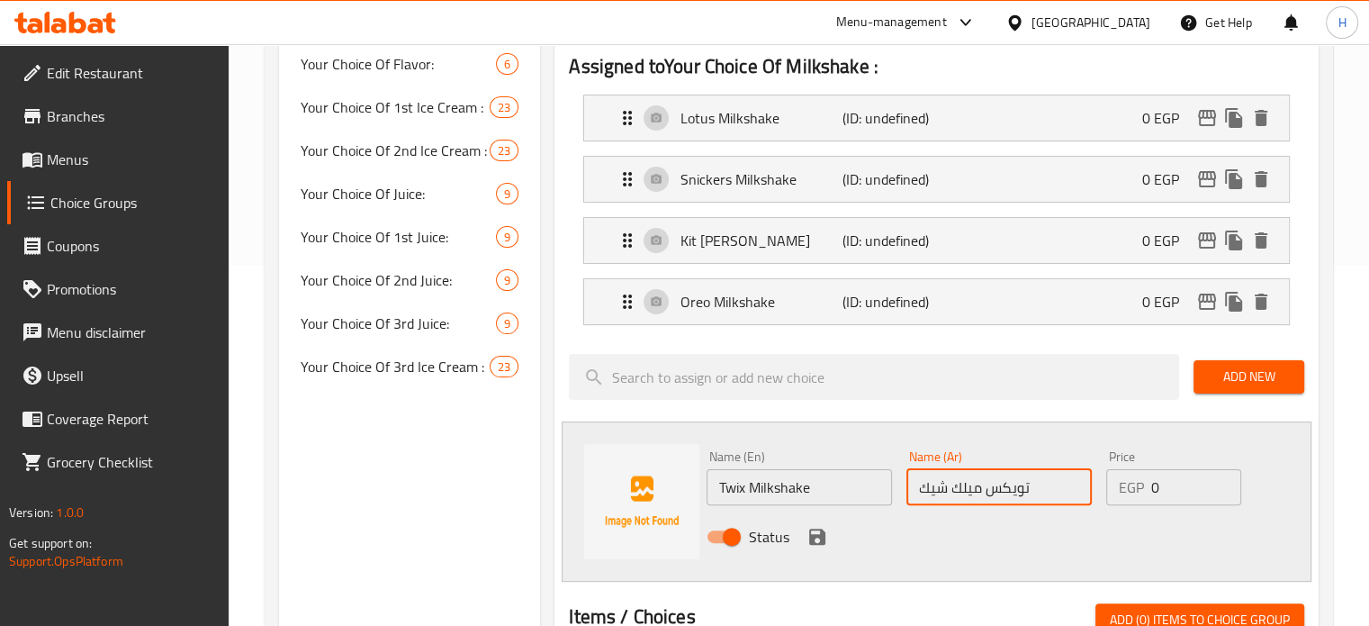
type input "تويكس ميلك شيك"
click at [822, 536] on icon "save" at bounding box center [817, 536] width 16 height 16
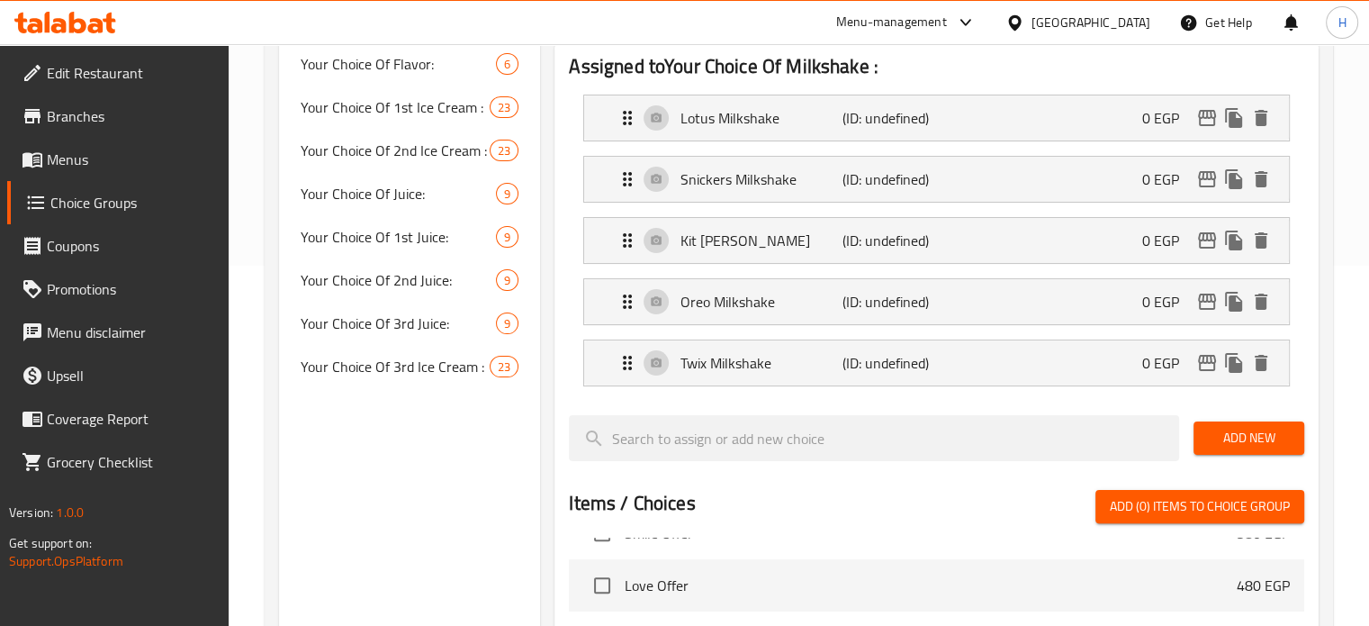
click at [1227, 438] on span "Add New" at bounding box center [1249, 438] width 82 height 23
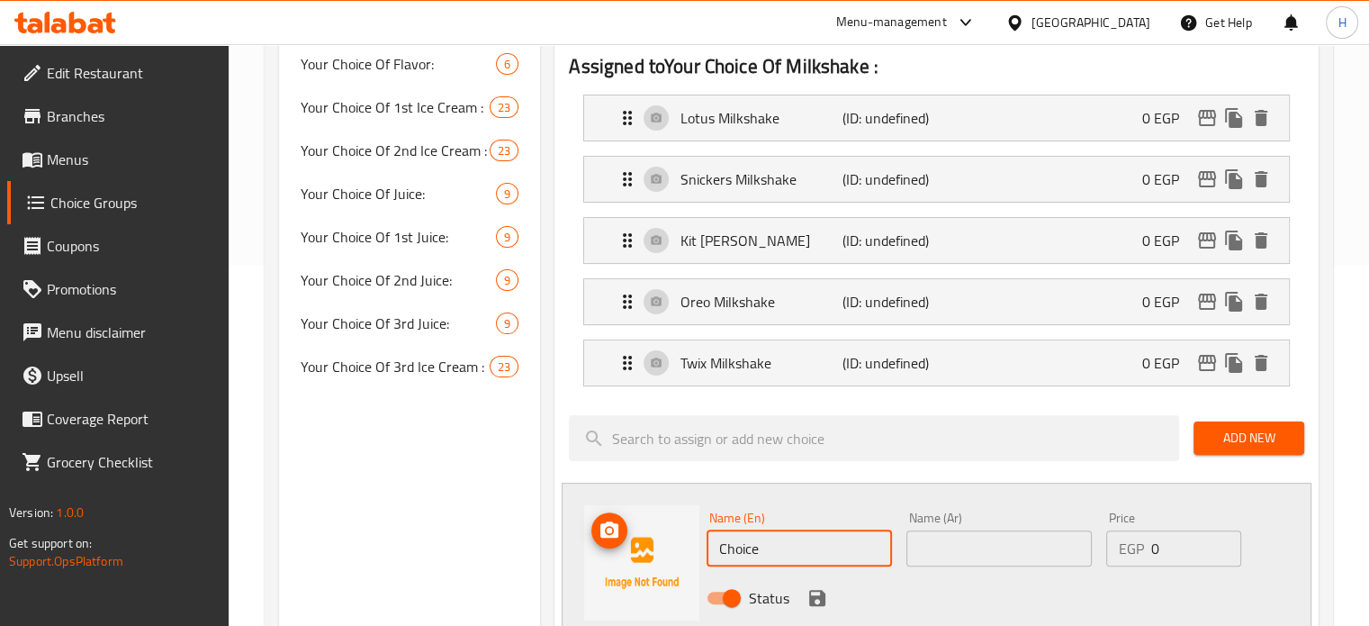
drag, startPoint x: 770, startPoint y: 546, endPoint x: 662, endPoint y: 545, distance: 108.0
click at [662, 545] on div "Name (En) Choice Name (En) Name (Ar) Name (Ar) Price EGP 0 Price Status" at bounding box center [937, 562] width 750 height 160
paste input "Red Velvet Milkshake"
type input "Red Velvet Milkshake"
click at [967, 550] on input "text" at bounding box center [998, 548] width 185 height 36
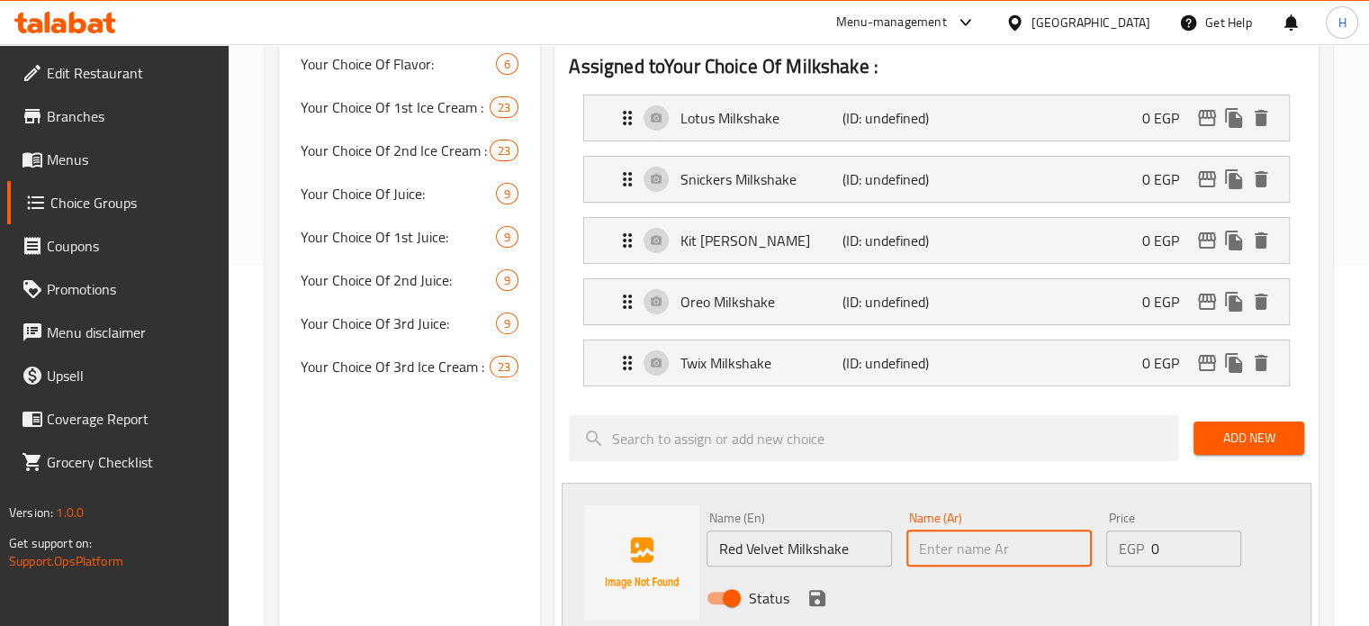
paste input "ريد فيلفت ميلك شيك"
type input "ريد فيلفت ميلك شيك"
click at [804, 595] on button "save" at bounding box center [817, 597] width 27 height 27
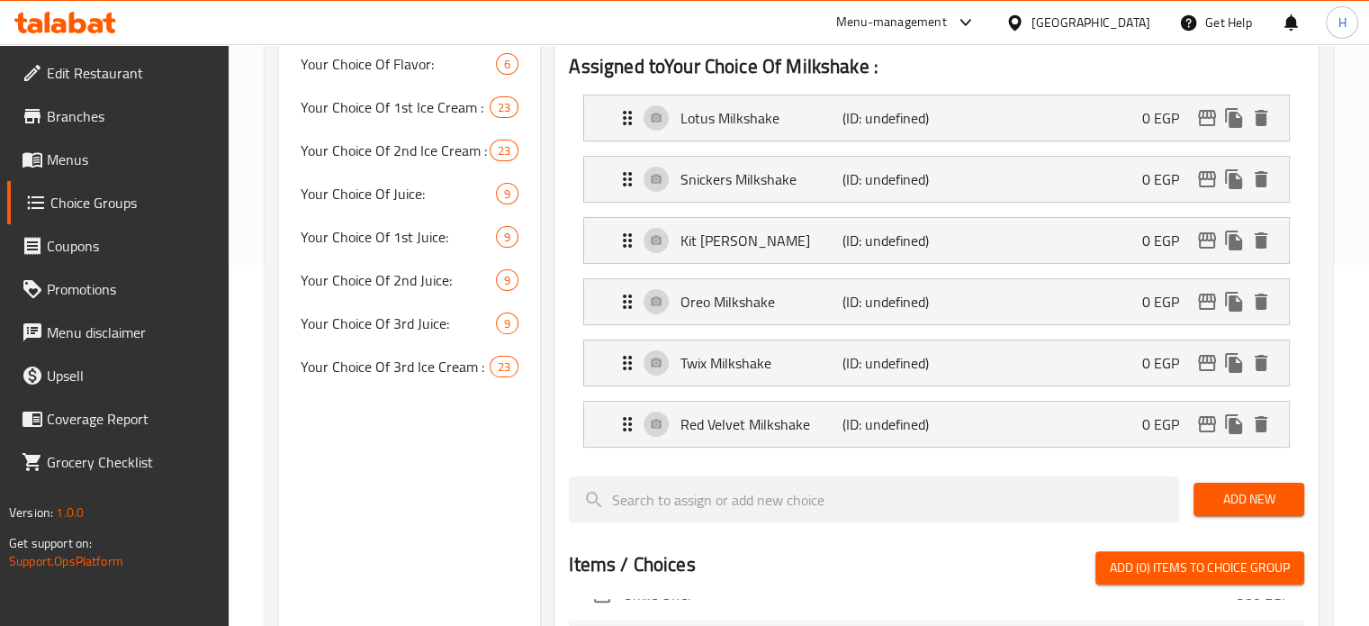
click at [1231, 493] on span "Add New" at bounding box center [1249, 499] width 82 height 23
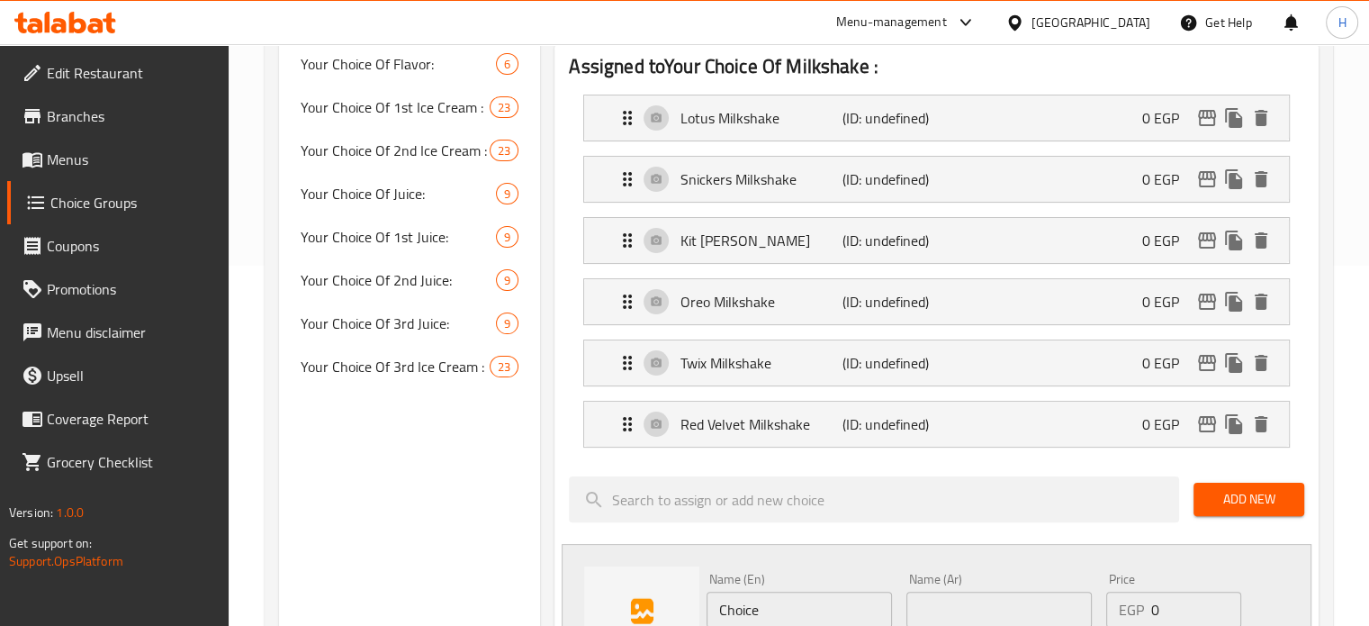
scroll to position [450, 0]
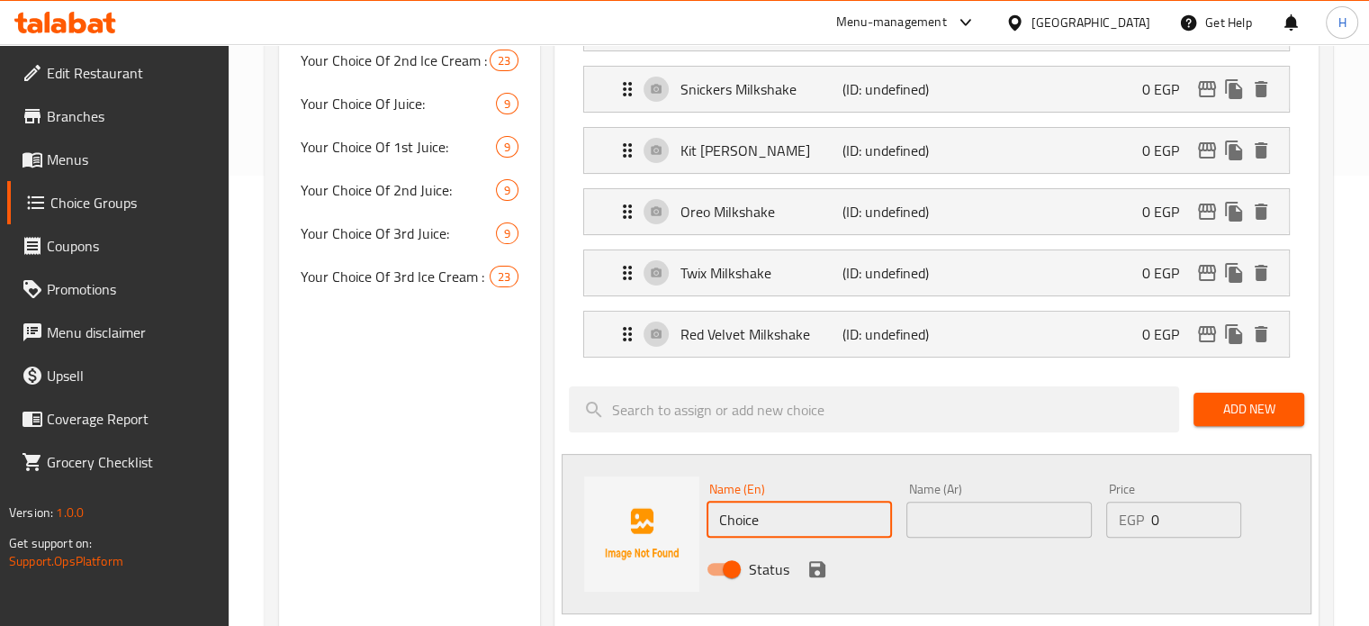
drag, startPoint x: 786, startPoint y: 523, endPoint x: 667, endPoint y: 517, distance: 119.0
click at [672, 522] on div "Name (En) Choice Name (En) Name (Ar) Name (Ar) Price EGP 0 Price Status" at bounding box center [937, 534] width 750 height 160
paste input "HoHos Milkshake"
type input "HoHos Milkshake"
click at [964, 502] on div "Name (Ar) Name (Ar)" at bounding box center [998, 509] width 185 height 55
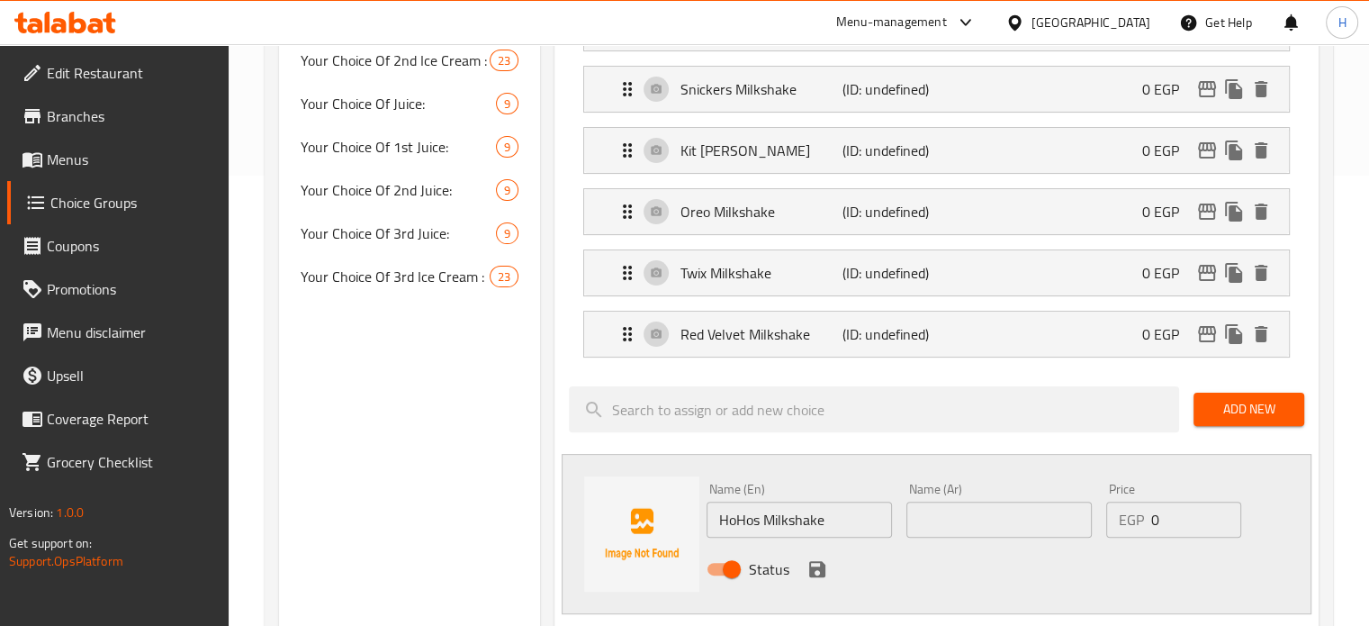
click at [965, 513] on input "text" at bounding box center [998, 519] width 185 height 36
paste input "هوهوز ميلك شيك"
type input "هوهوز ميلك شيك"
click at [796, 561] on div "Status" at bounding box center [998, 569] width 599 height 49
click at [817, 567] on icon "save" at bounding box center [817, 569] width 16 height 16
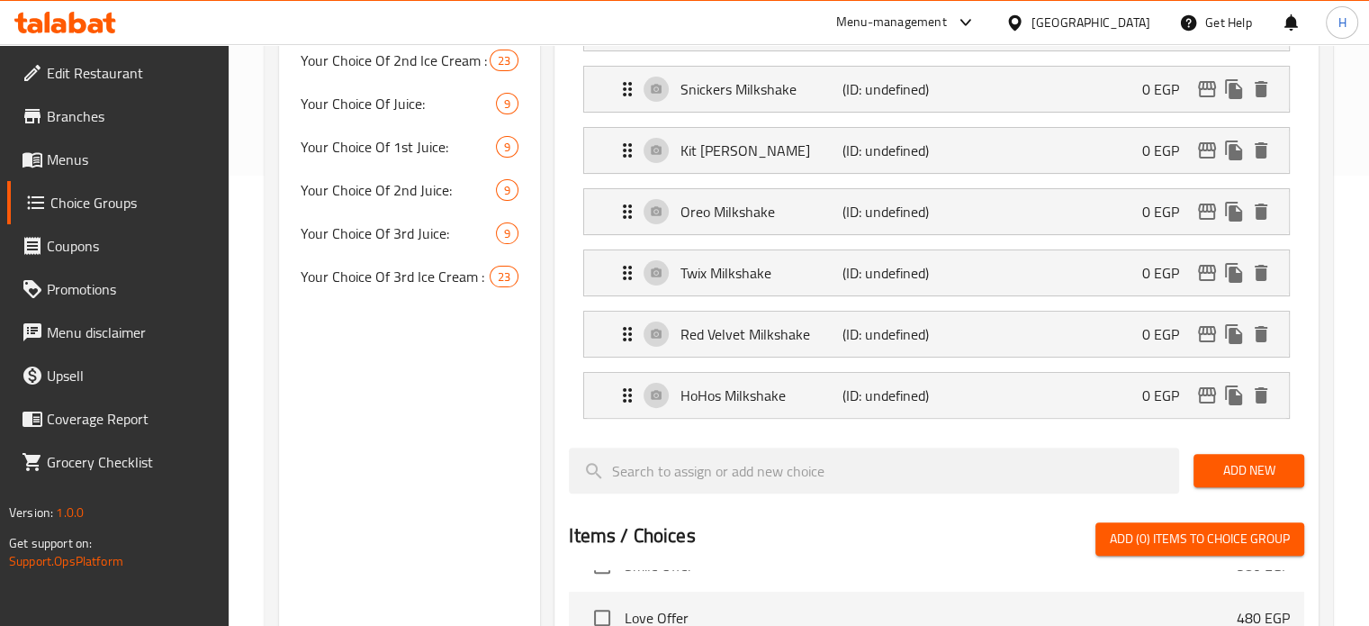
click at [1191, 468] on div "Add New" at bounding box center [1248, 470] width 125 height 60
click at [1204, 468] on button "Add New" at bounding box center [1249, 470] width 111 height 33
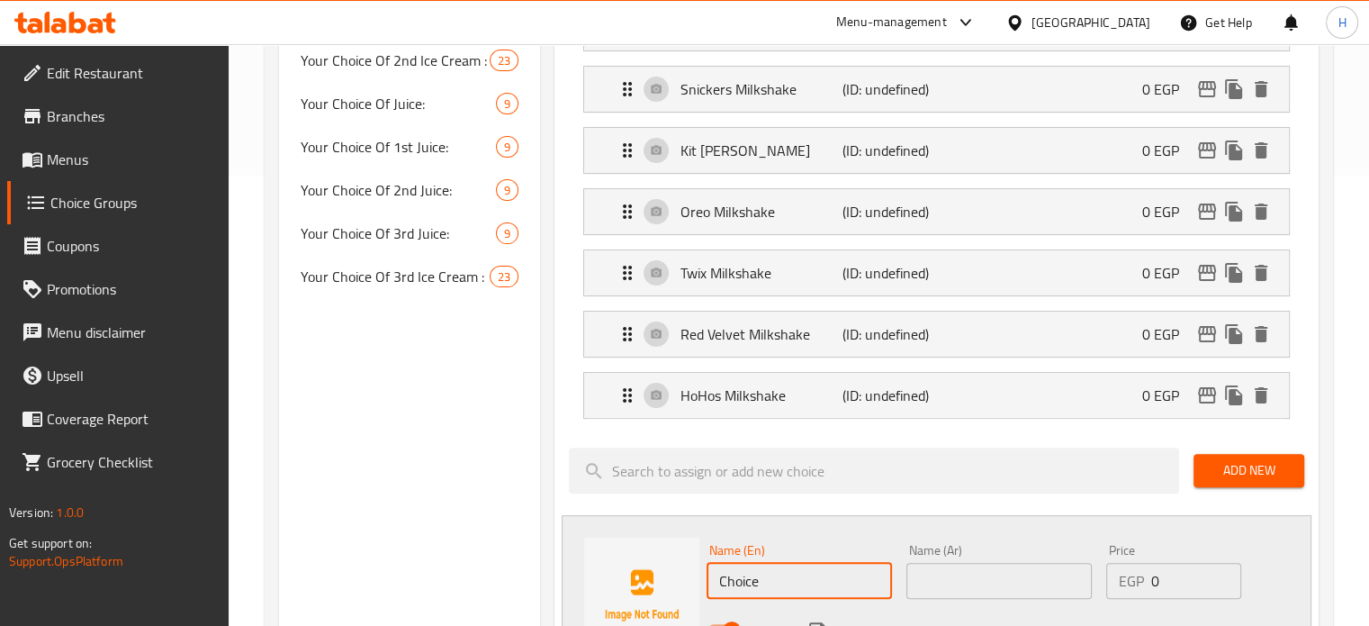
drag, startPoint x: 790, startPoint y: 570, endPoint x: 671, endPoint y: 569, distance: 118.8
click at [671, 569] on div "Name (En) Choice Name (En) Name (Ar) Name (Ar) Price EGP 0 Price Status" at bounding box center [937, 595] width 750 height 160
paste input "Strawberry Milkshak"
type input "Strawberry Milkshake"
click at [947, 564] on input "text" at bounding box center [998, 581] width 185 height 36
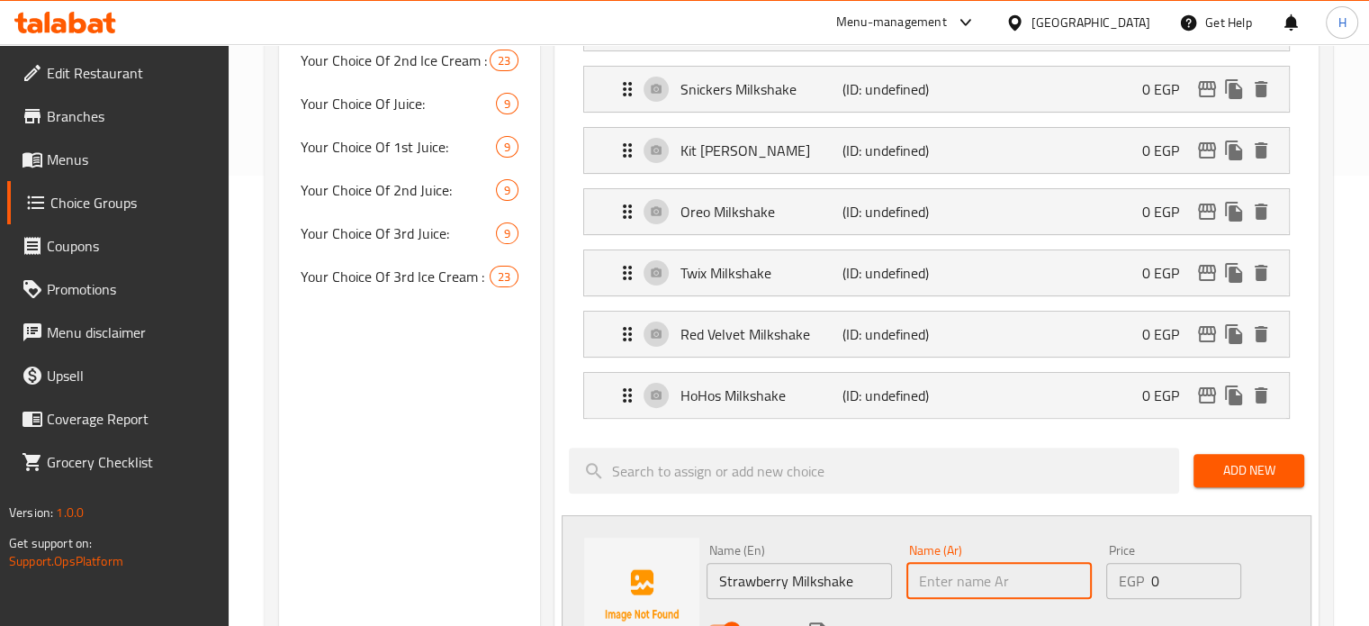
paste input "فراولة ميلك شيك"
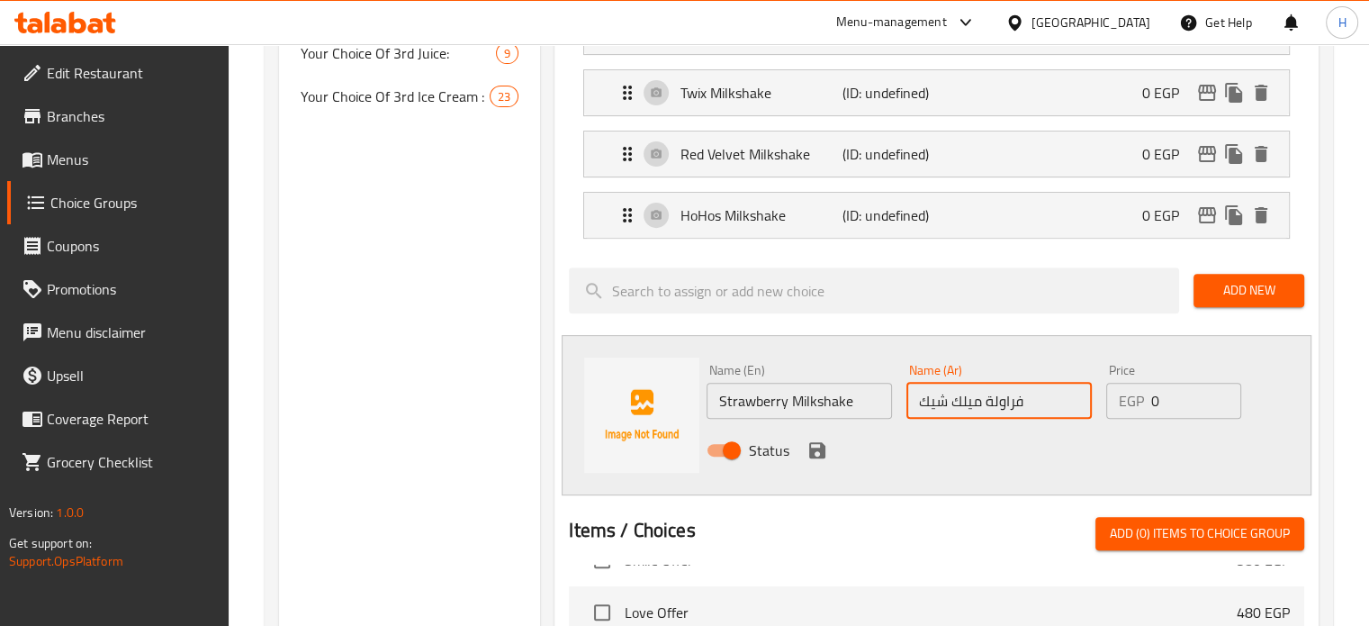
type input "فراولة ميلك شيك"
click at [800, 431] on div "Status" at bounding box center [998, 450] width 599 height 49
click at [816, 448] on icon "save" at bounding box center [817, 450] width 22 height 22
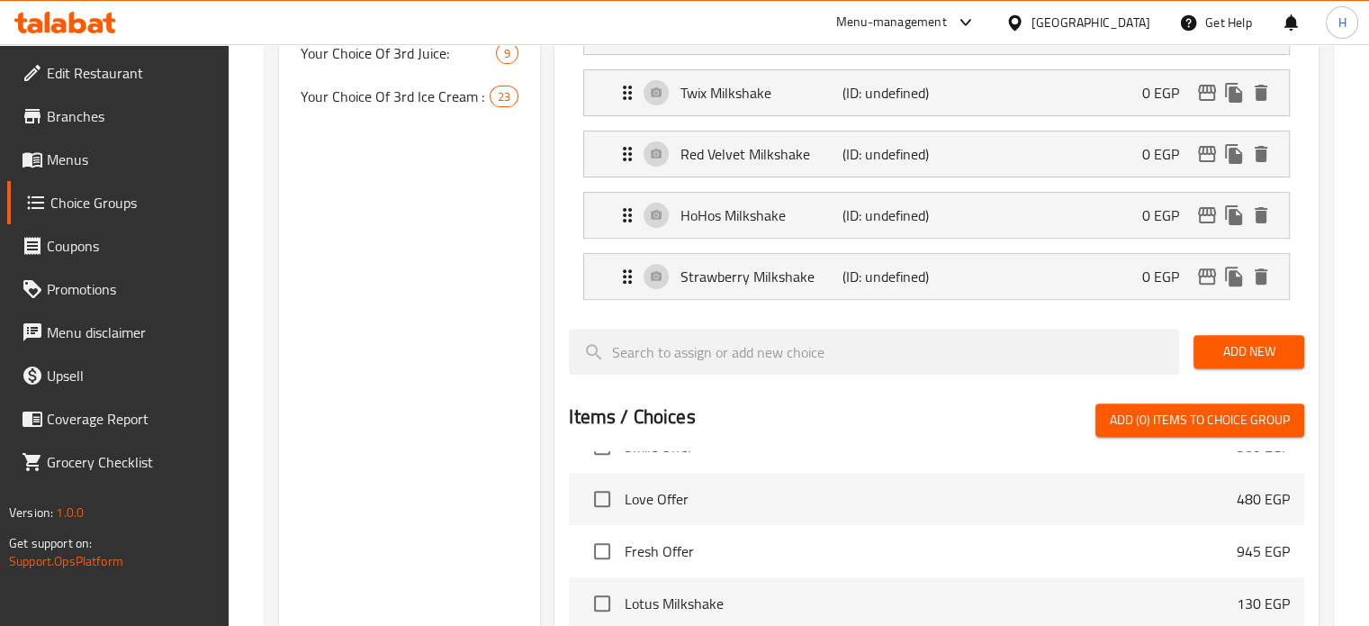
click at [1231, 340] on span "Add New" at bounding box center [1249, 351] width 82 height 23
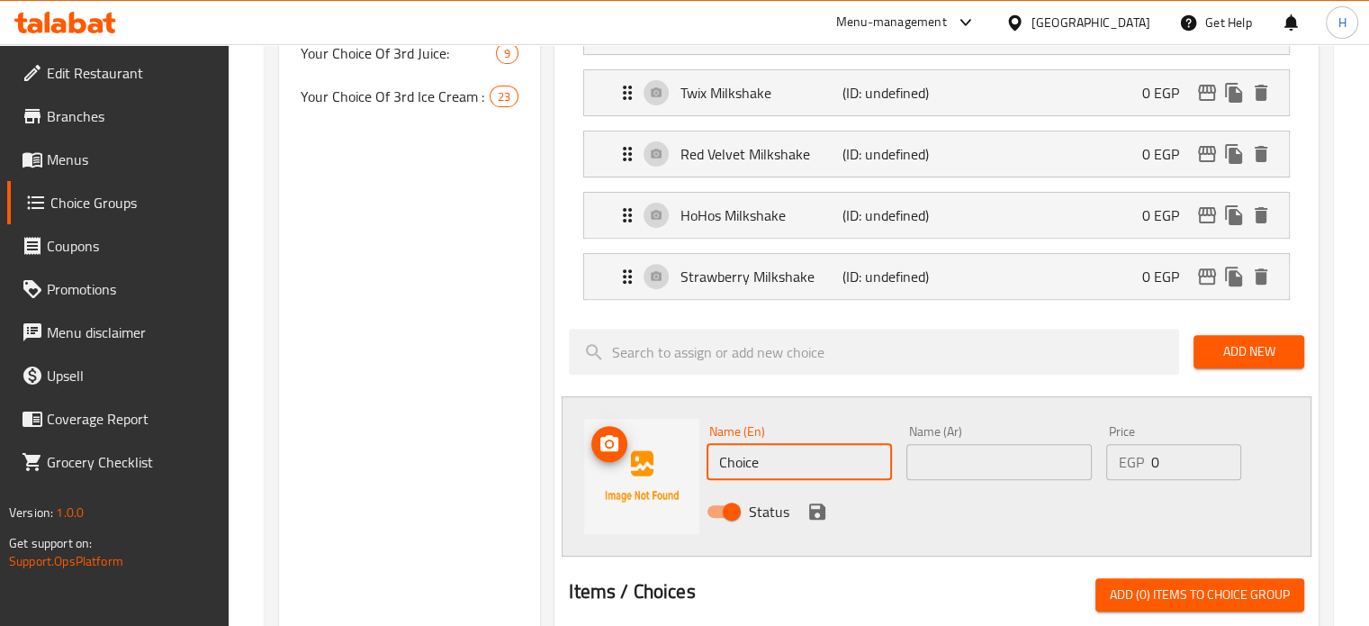
drag, startPoint x: 794, startPoint y: 468, endPoint x: 636, endPoint y: 447, distance: 158.9
click at [637, 448] on div "Name (En) Choice Name (En) Name (Ar) Name (Ar) Price EGP 0 Price Status" at bounding box center [937, 476] width 750 height 160
paste input "Mango Milkshak"
type input "Mango Milkshake"
drag, startPoint x: 1006, startPoint y: 457, endPoint x: 878, endPoint y: 464, distance: 128.9
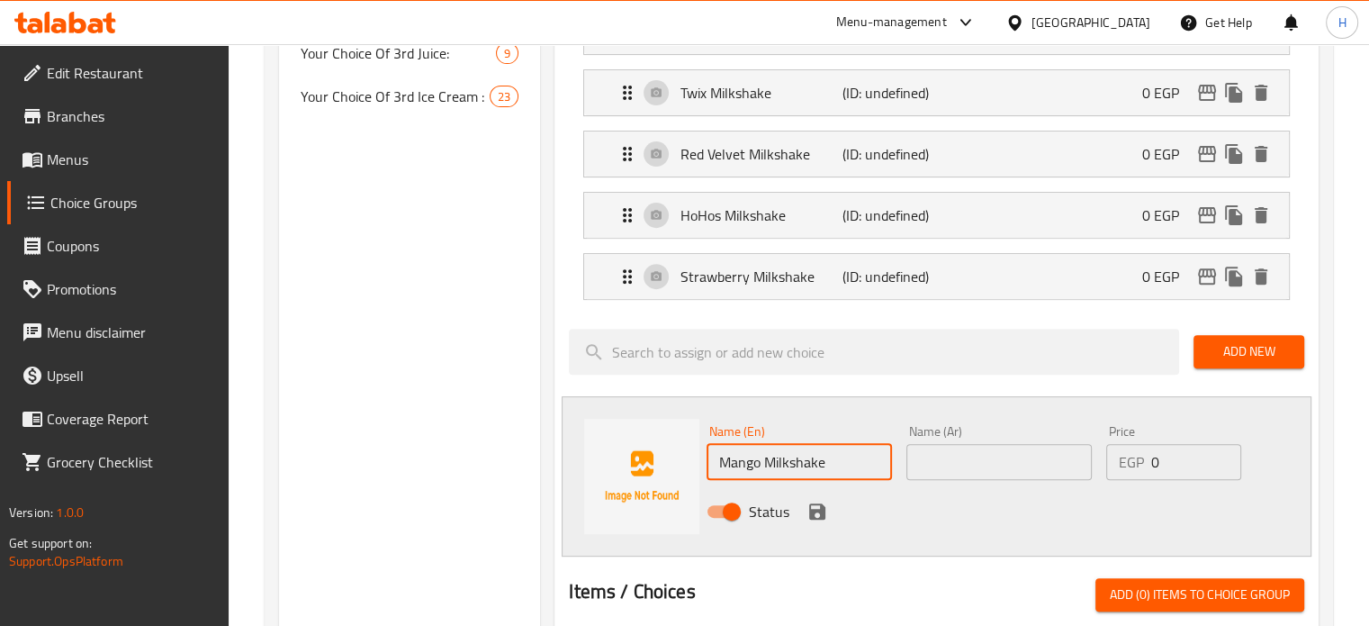
click at [1006, 457] on input "text" at bounding box center [998, 462] width 185 height 36
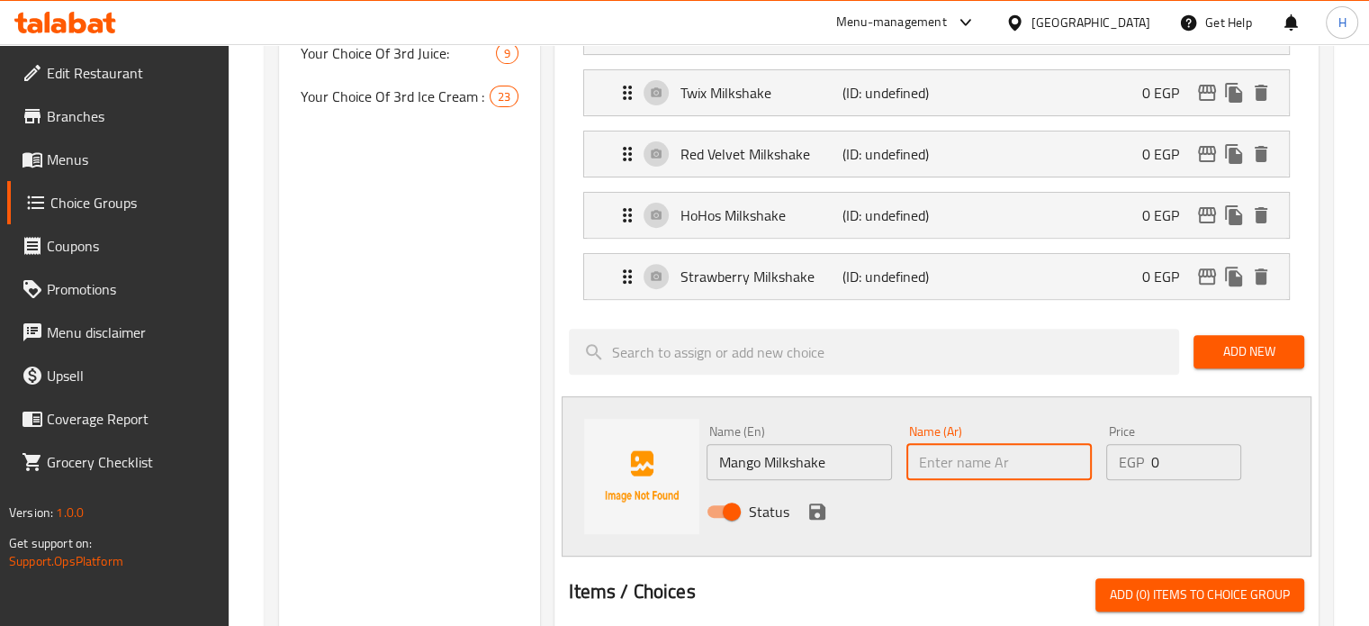
paste input "مانجو ميلك شيك"
type input "مانجو ميلك شيك"
click at [801, 501] on div "Status" at bounding box center [998, 511] width 599 height 49
click at [807, 506] on icon "save" at bounding box center [817, 511] width 22 height 22
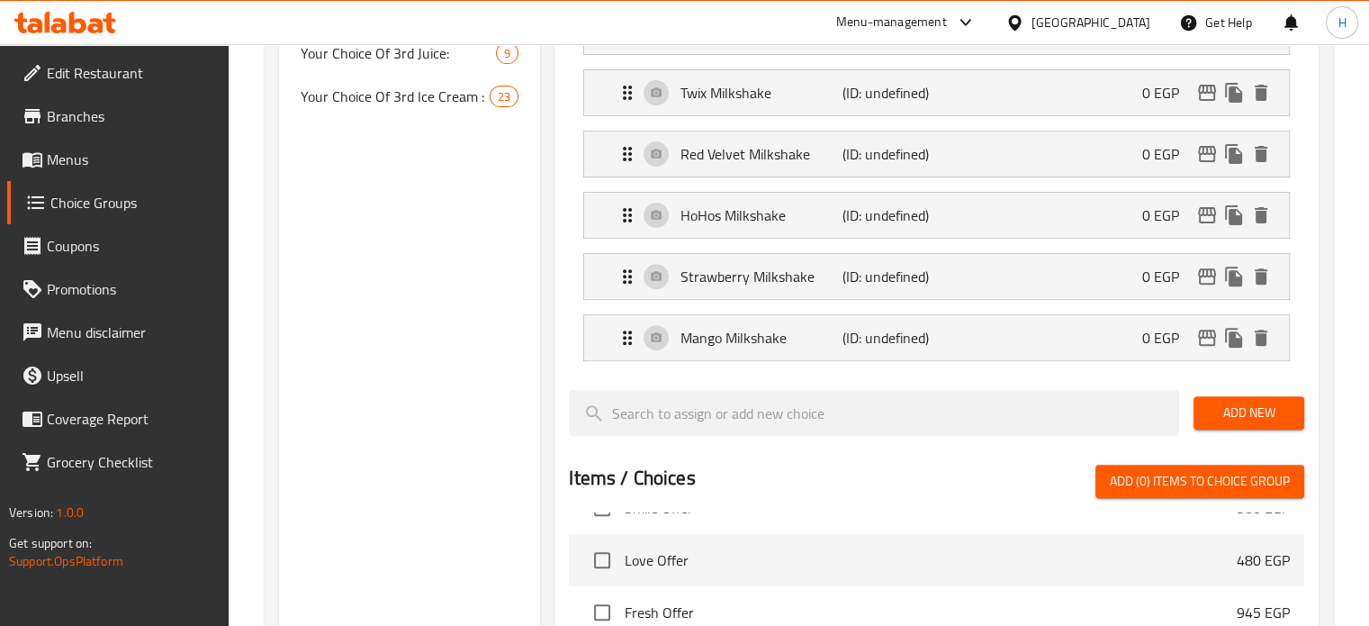
click at [1257, 417] on span "Add New" at bounding box center [1249, 412] width 82 height 23
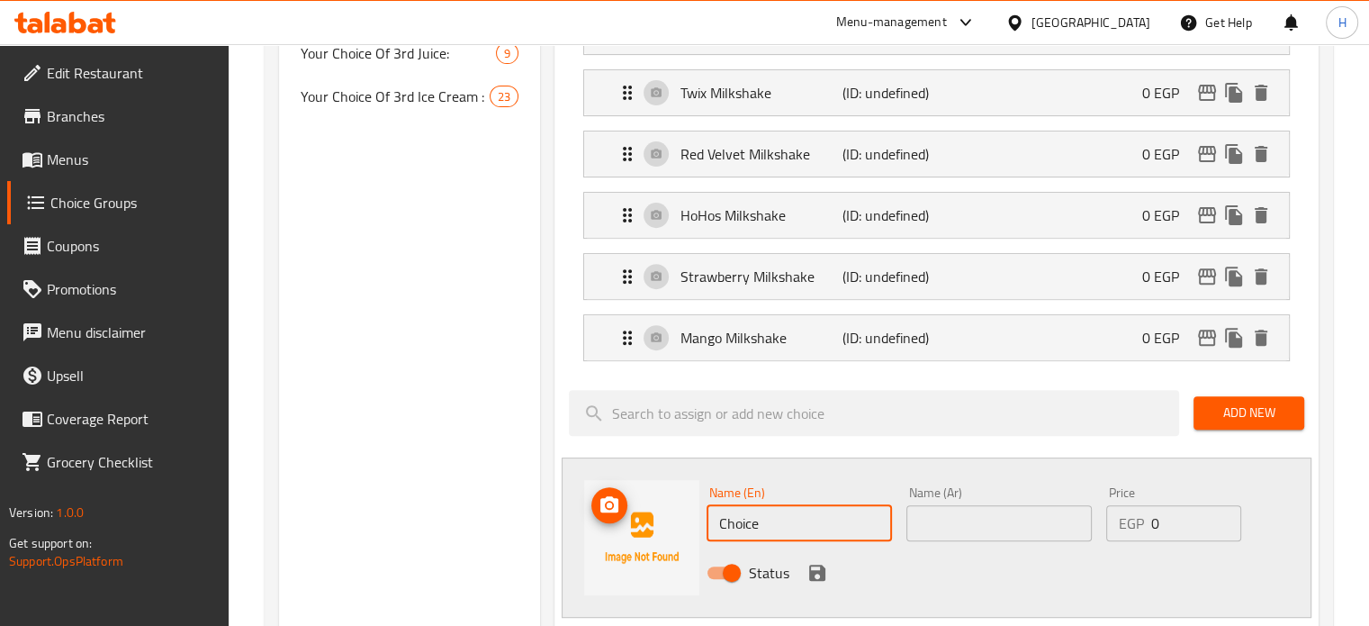
drag, startPoint x: 670, startPoint y: 507, endPoint x: 686, endPoint y: 362, distance: 145.8
click at [666, 507] on div "Name (En) Choice Name (En) Name (Ar) Name (Ar) Price EGP 0 Price Status" at bounding box center [937, 537] width 750 height 160
paste input "colate Milkshak"
type input "Chocolate Milkshake"
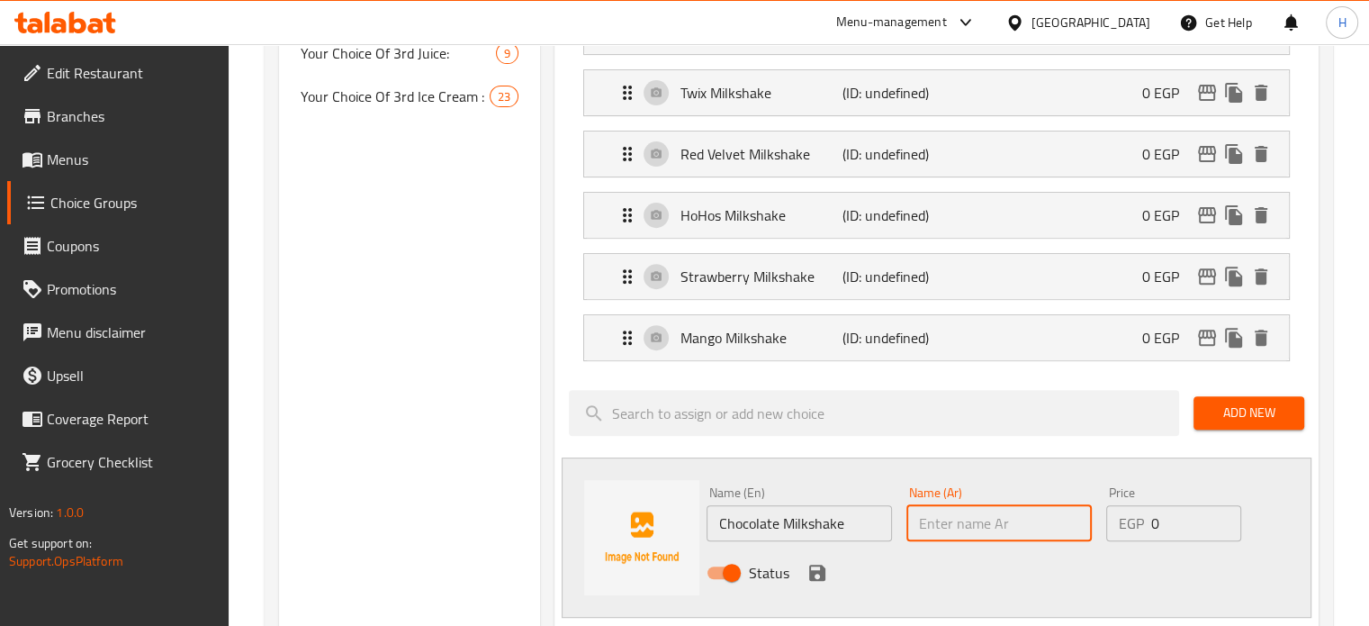
click at [1033, 514] on input "text" at bounding box center [998, 523] width 185 height 36
paste input "شوكولاتة ميلك شيك"
type input "شوكولاتة ميلك شيك"
click at [809, 564] on icon "save" at bounding box center [817, 572] width 16 height 16
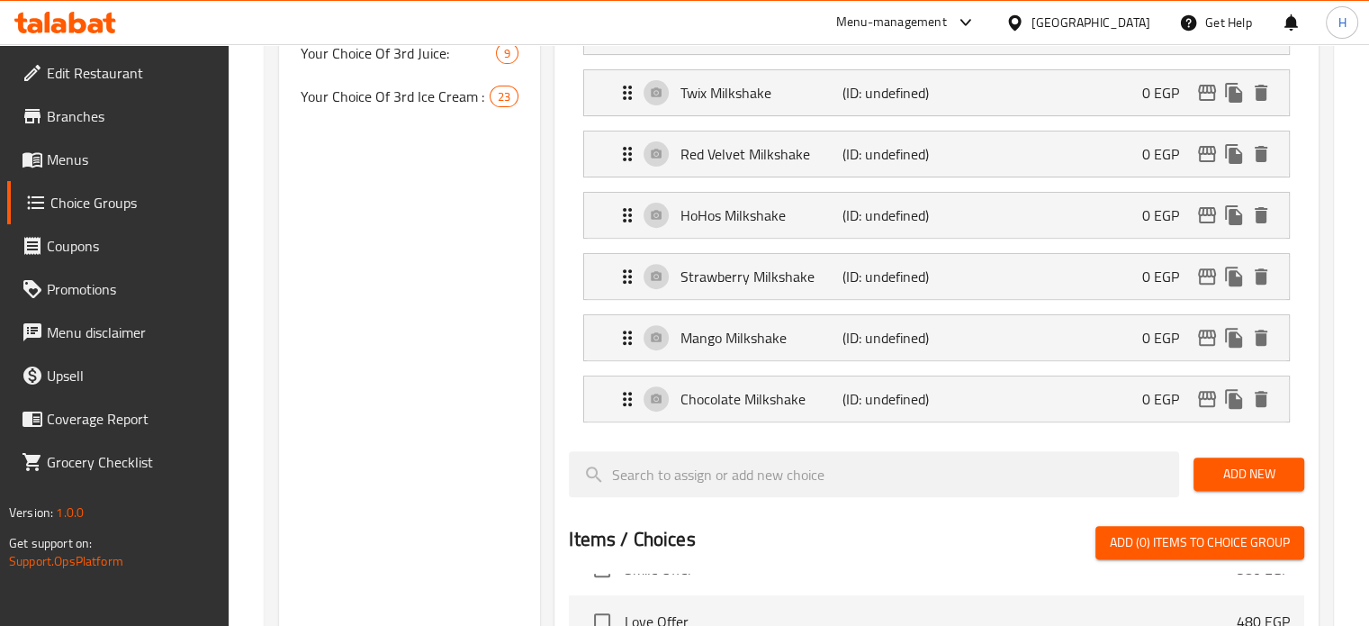
click at [1224, 473] on span "Add New" at bounding box center [1249, 474] width 82 height 23
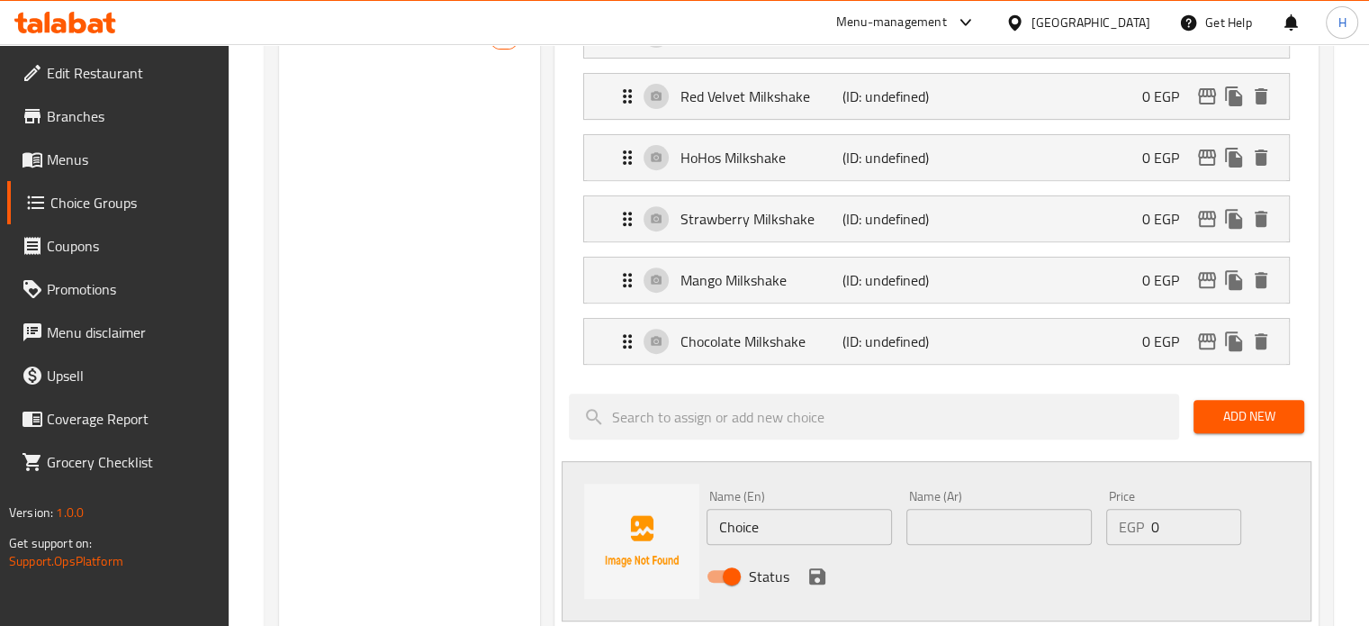
scroll to position [720, 0]
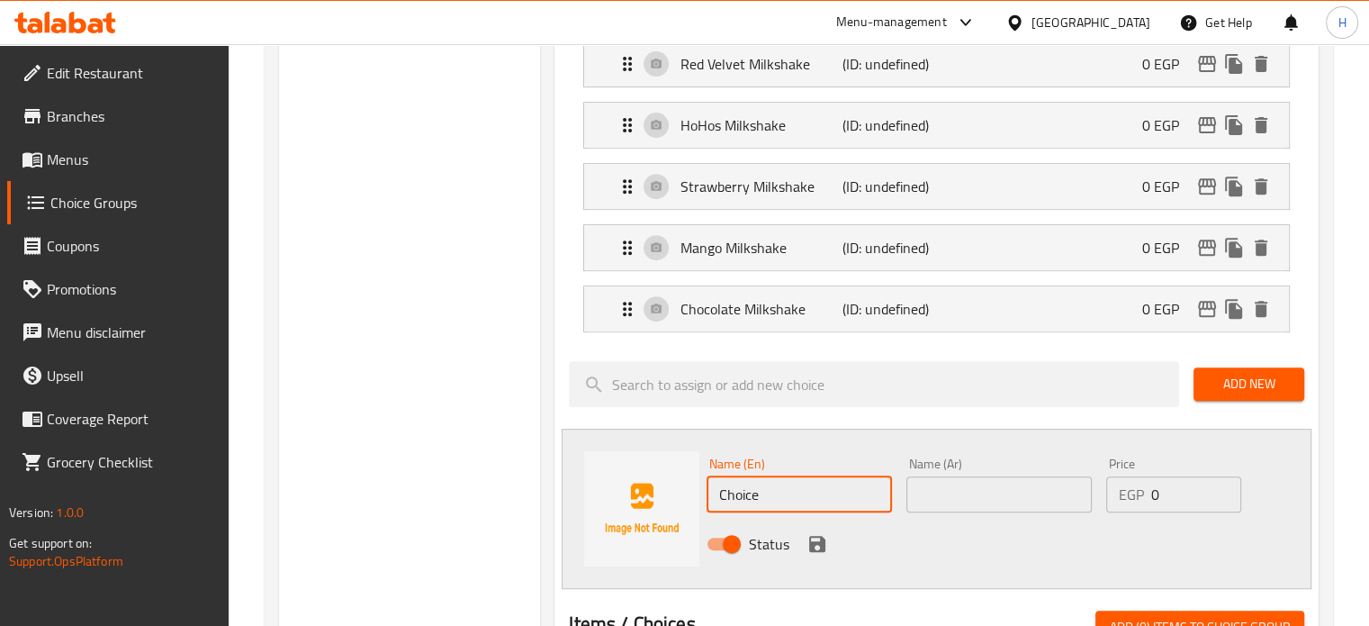
drag, startPoint x: 767, startPoint y: 492, endPoint x: 679, endPoint y: 492, distance: 88.2
click at [679, 492] on div "Name (En) Choice Name (En) Name (Ar) Name (Ar) Price EGP 0 Price Status" at bounding box center [937, 508] width 750 height 160
paste input "Vanilla Milkshak"
type input "Vanilla Milkshake"
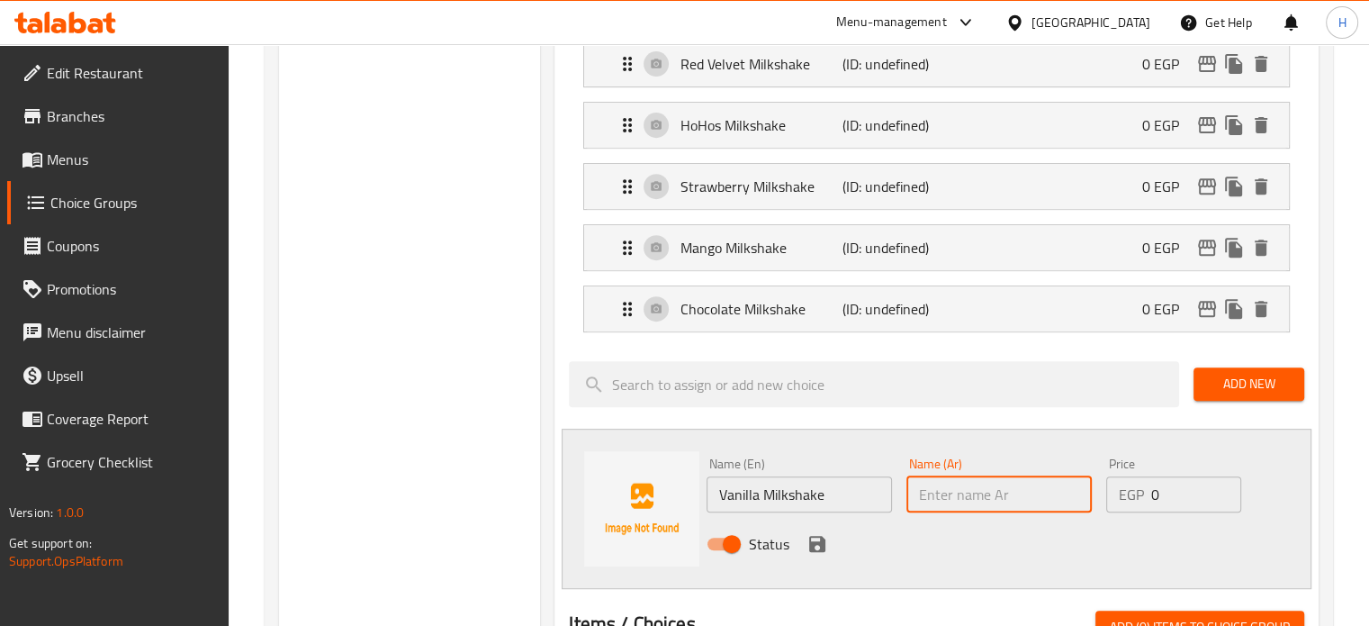
drag, startPoint x: 978, startPoint y: 484, endPoint x: 939, endPoint y: 485, distance: 39.6
click at [978, 484] on input "text" at bounding box center [998, 494] width 185 height 36
paste input "الفانيليا ميلك شيك"
type input "الفانيليا ميلك شيك"
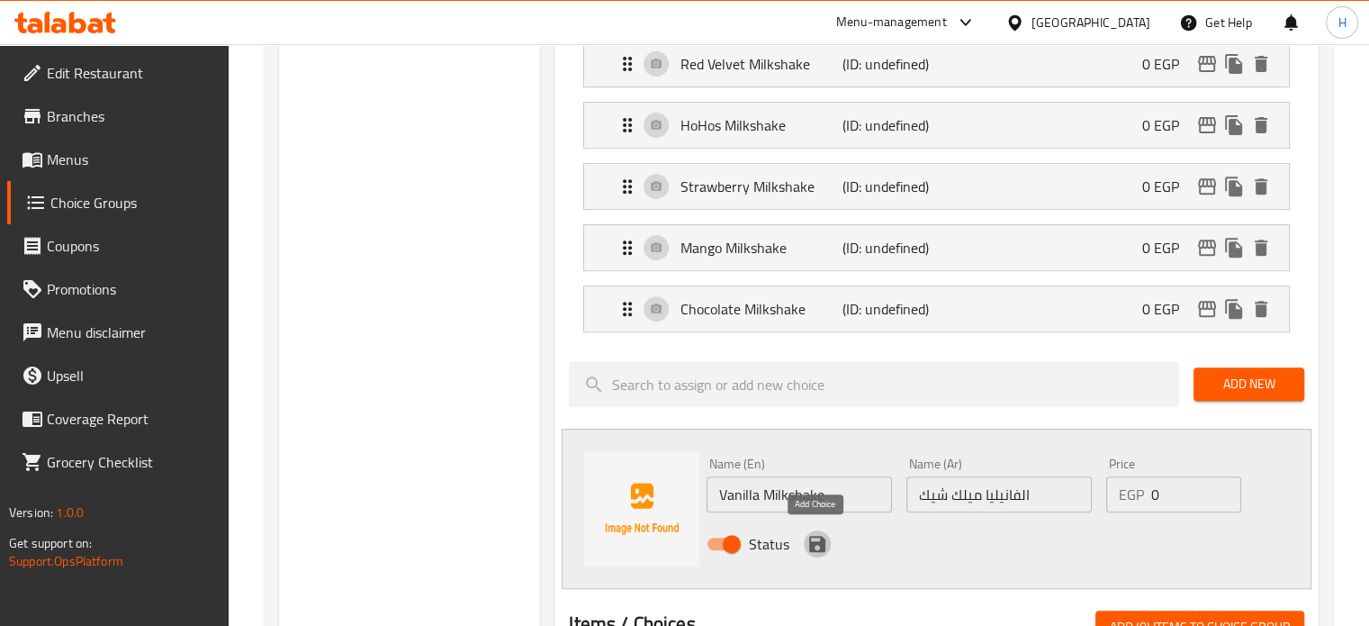
click at [824, 536] on icon "save" at bounding box center [817, 544] width 22 height 22
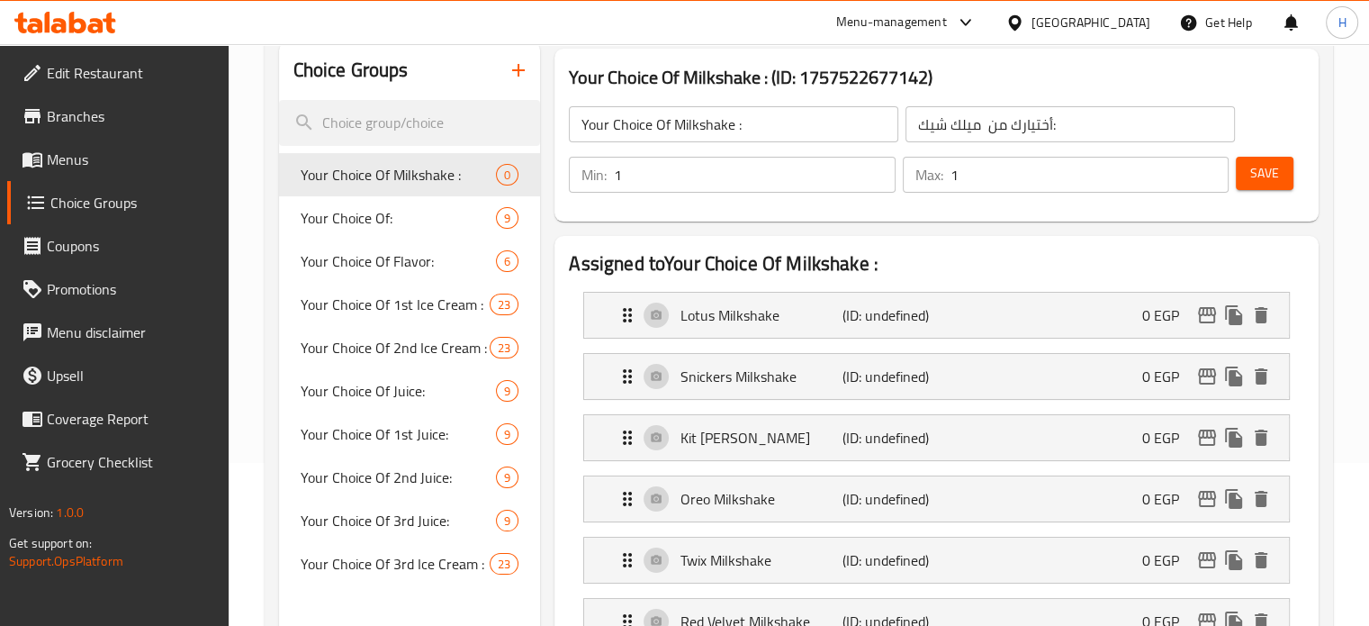
scroll to position [90, 0]
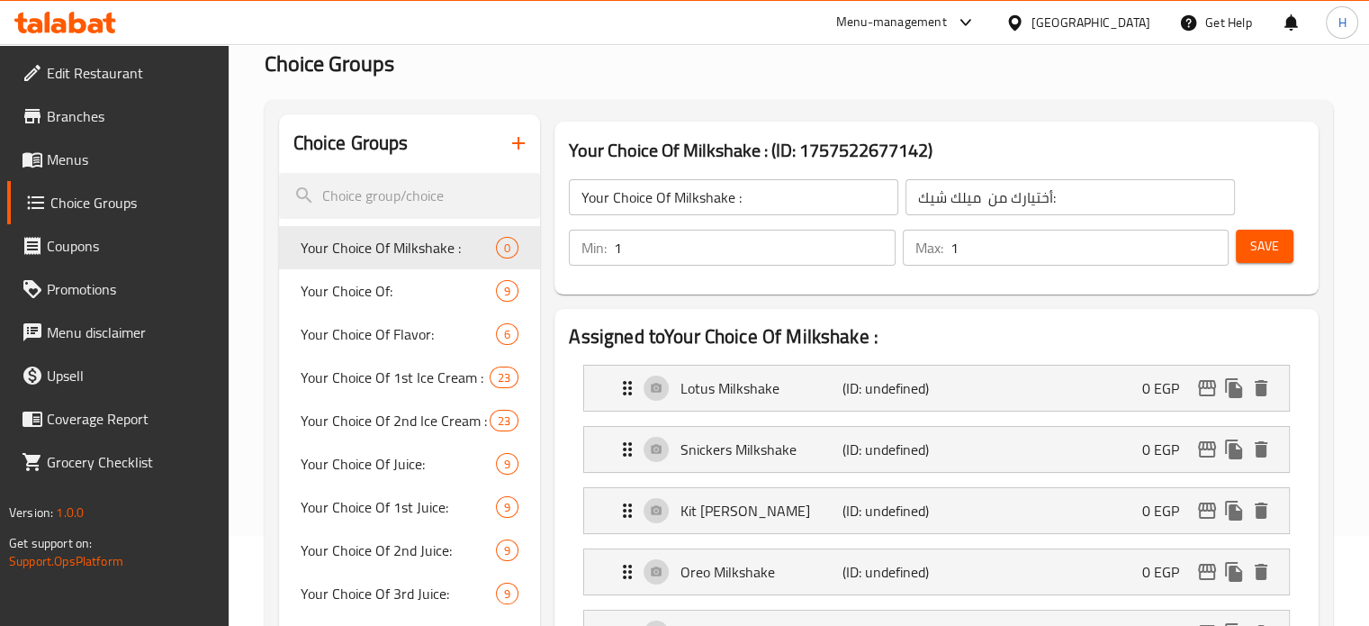
click at [1271, 241] on span "Save" at bounding box center [1264, 246] width 29 height 23
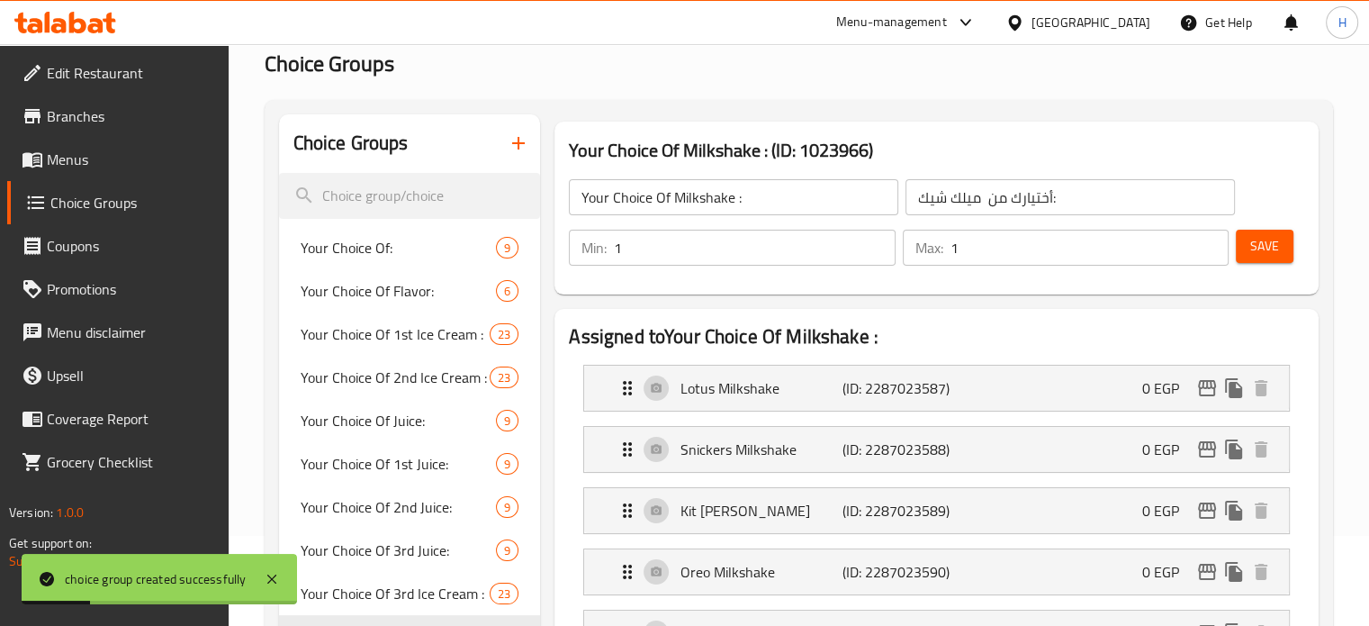
click at [86, 152] on span "Menus" at bounding box center [130, 160] width 167 height 22
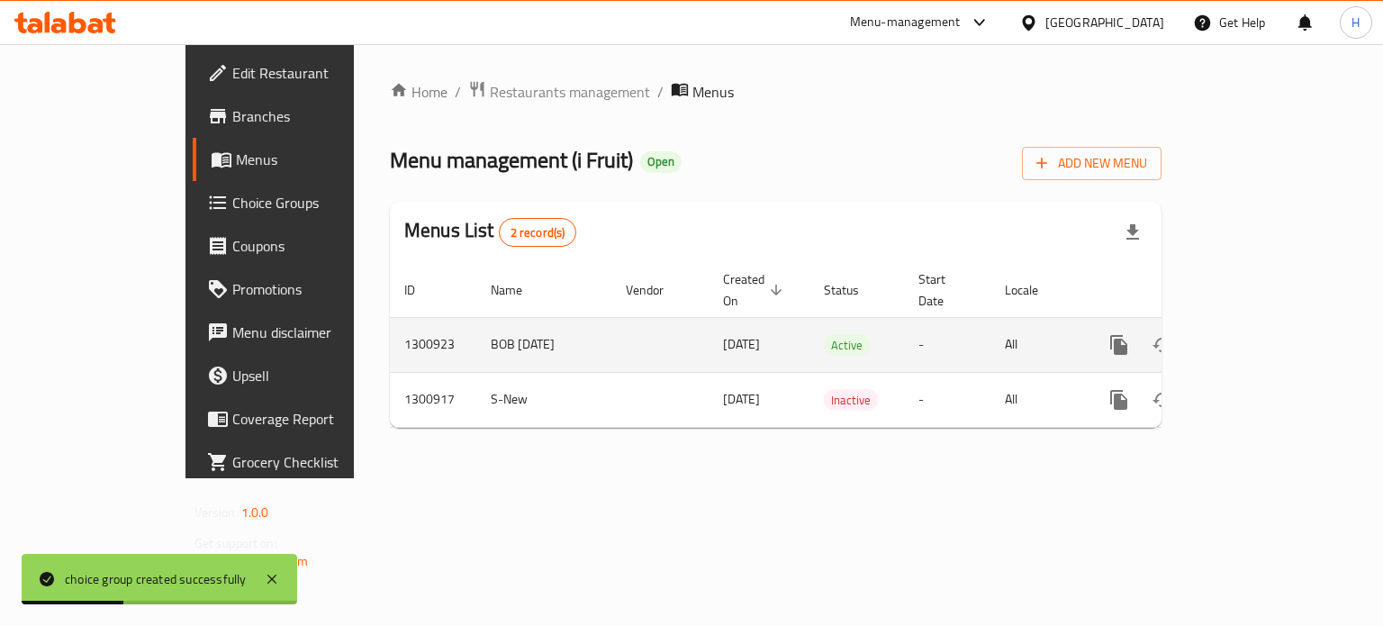
click at [1259, 334] on icon "enhanced table" at bounding box center [1249, 345] width 22 height 22
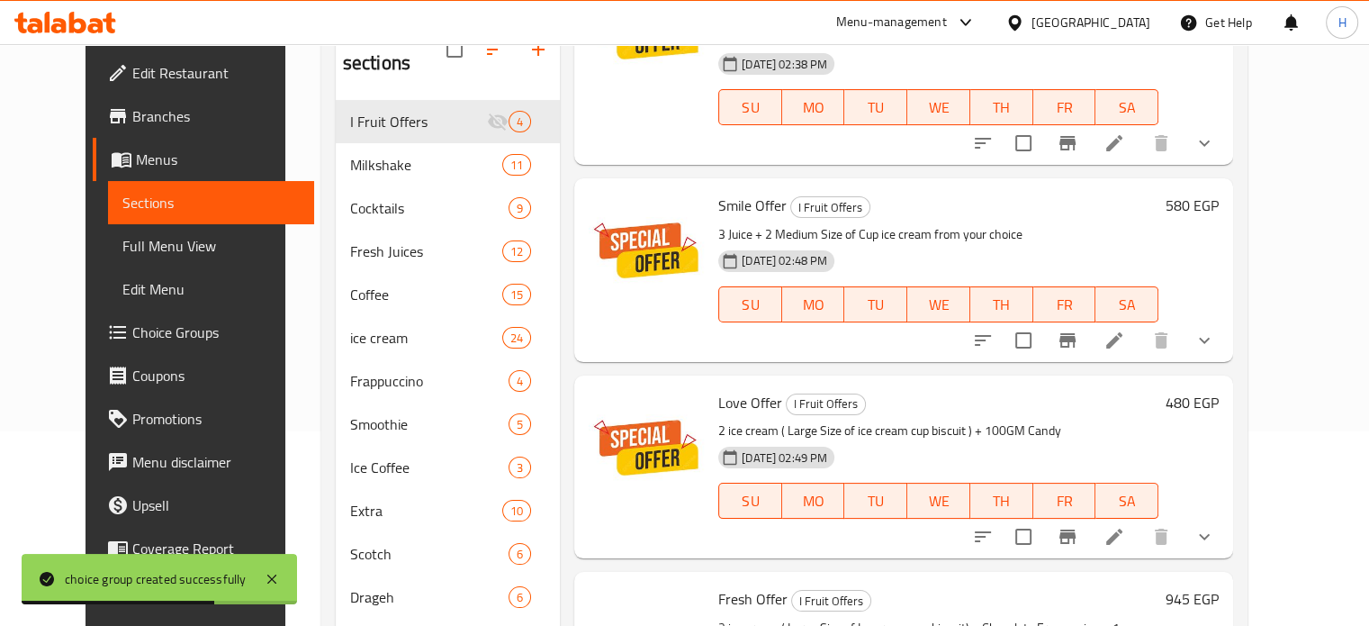
scroll to position [347, 0]
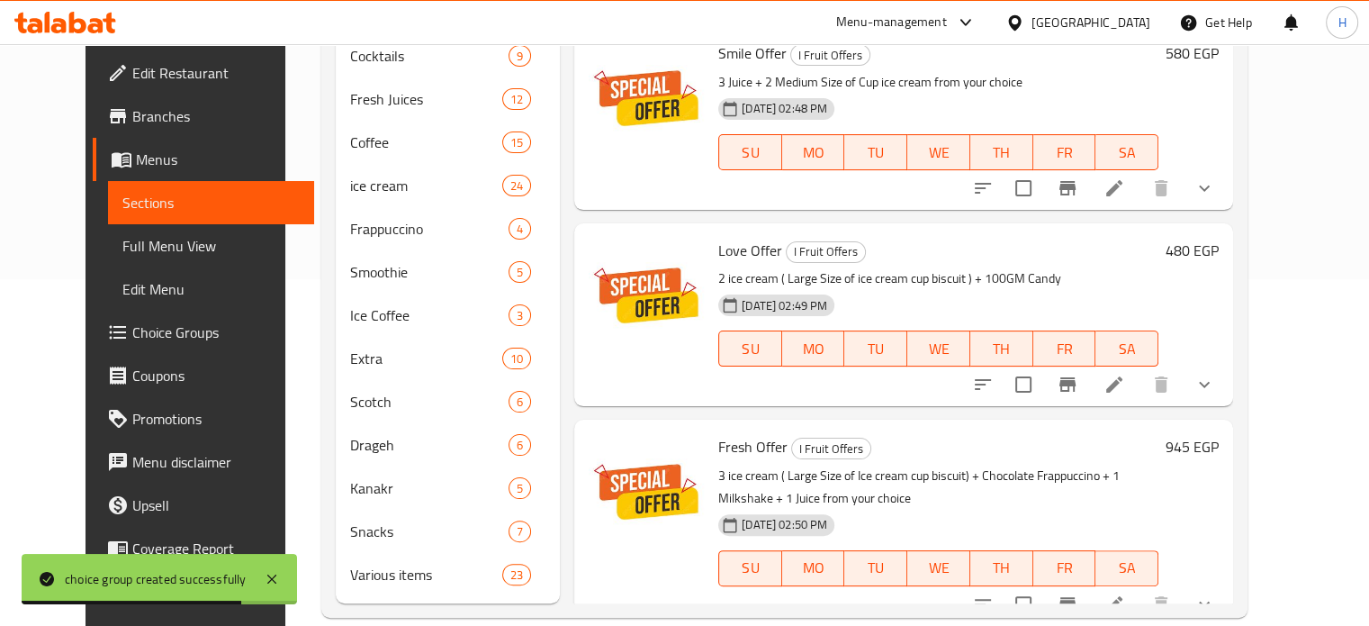
click at [1125, 593] on icon at bounding box center [1115, 604] width 22 height 22
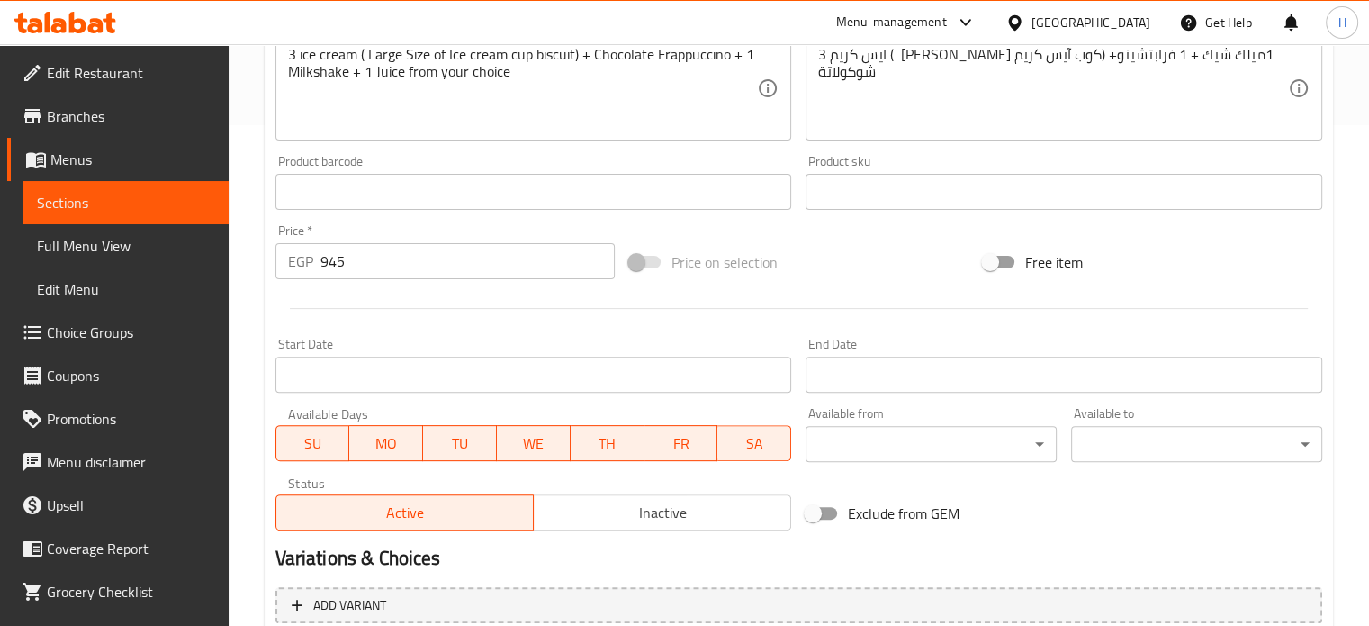
scroll to position [450, 0]
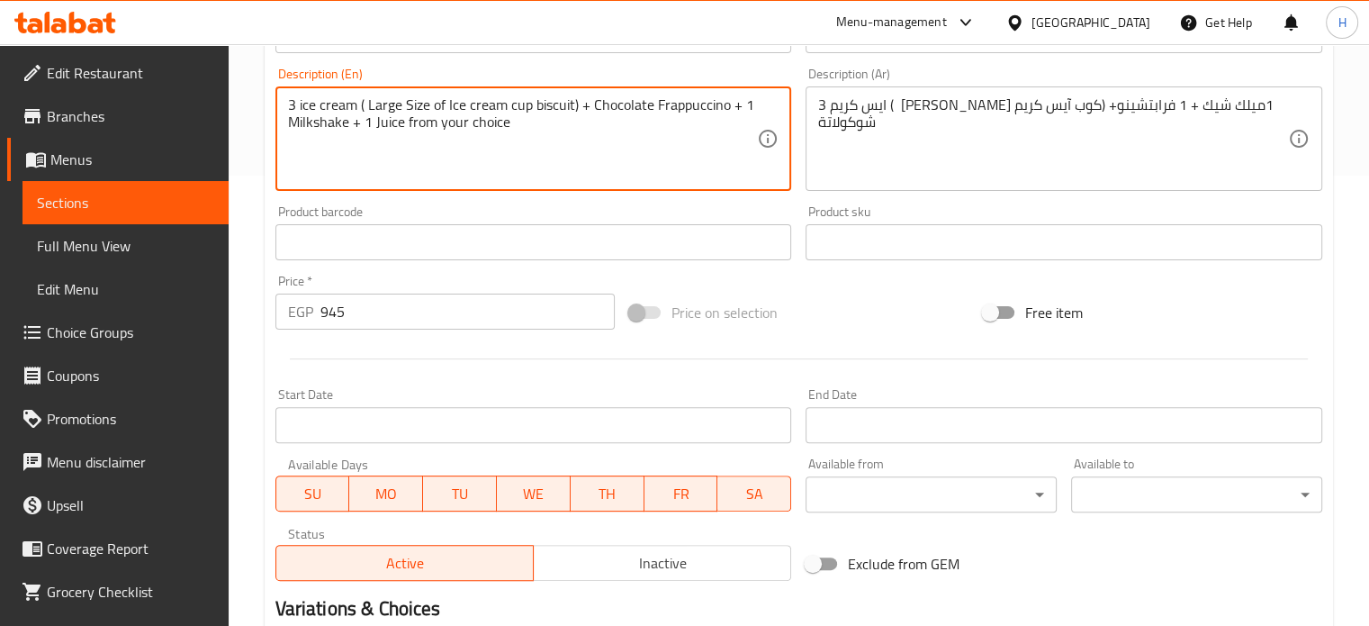
drag, startPoint x: 509, startPoint y: 122, endPoint x: 446, endPoint y: 123, distance: 63.9
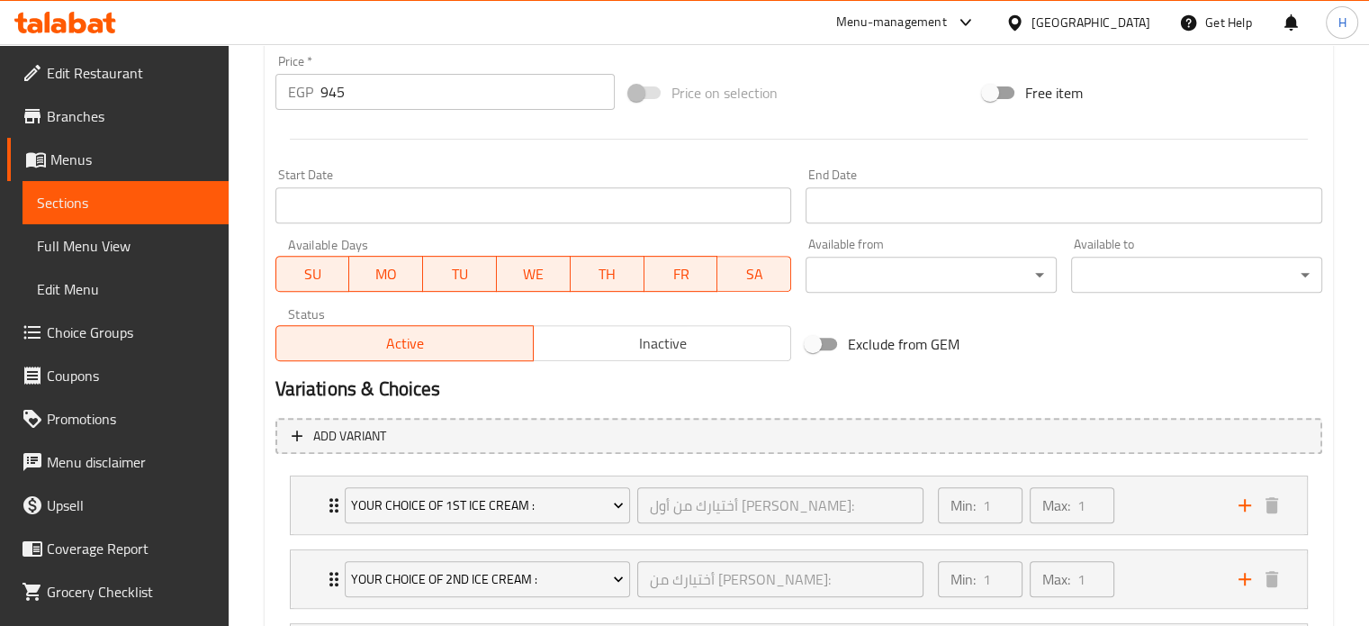
scroll to position [922, 0]
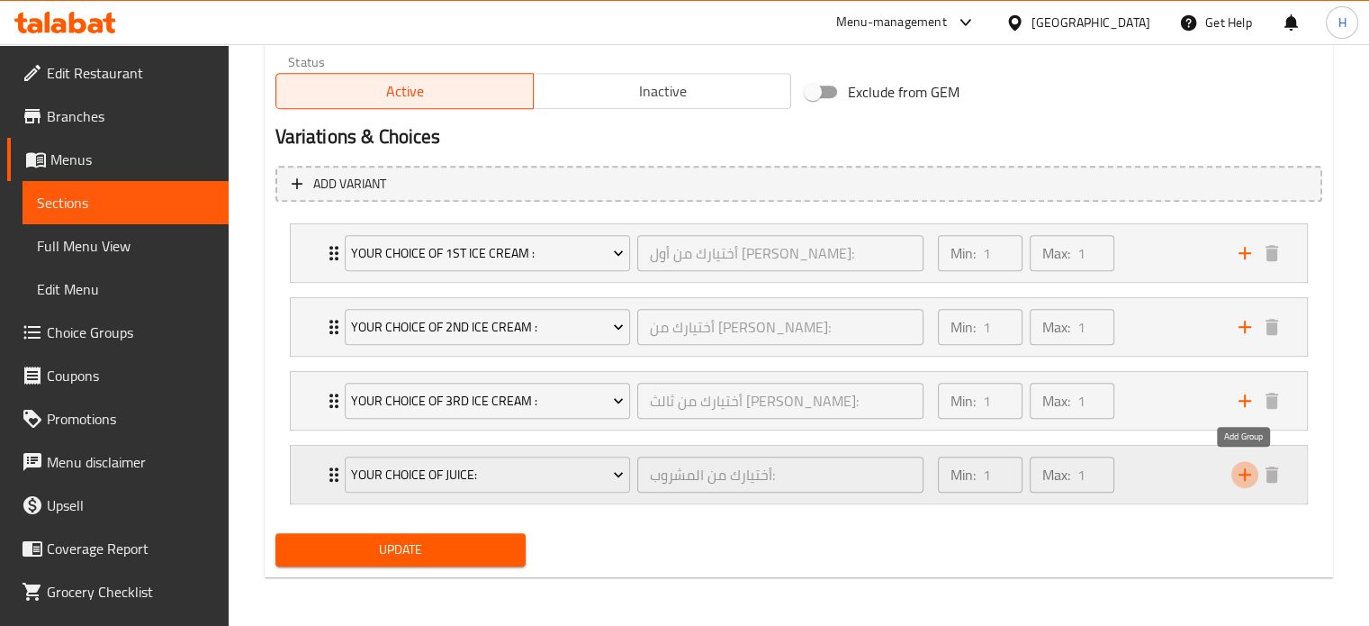
drag, startPoint x: 1242, startPoint y: 473, endPoint x: 727, endPoint y: 483, distance: 515.0
click at [1242, 473] on icon "add" at bounding box center [1245, 474] width 13 height 13
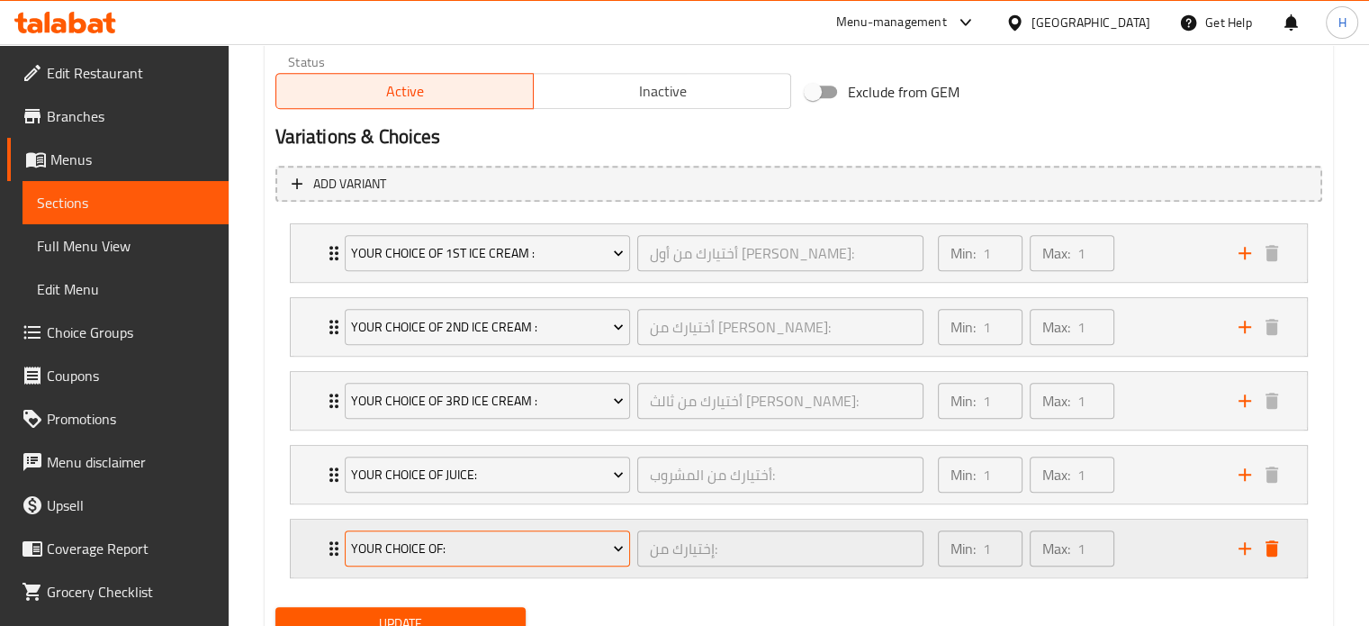
click at [441, 547] on span "Your Choice Of:" at bounding box center [487, 548] width 273 height 23
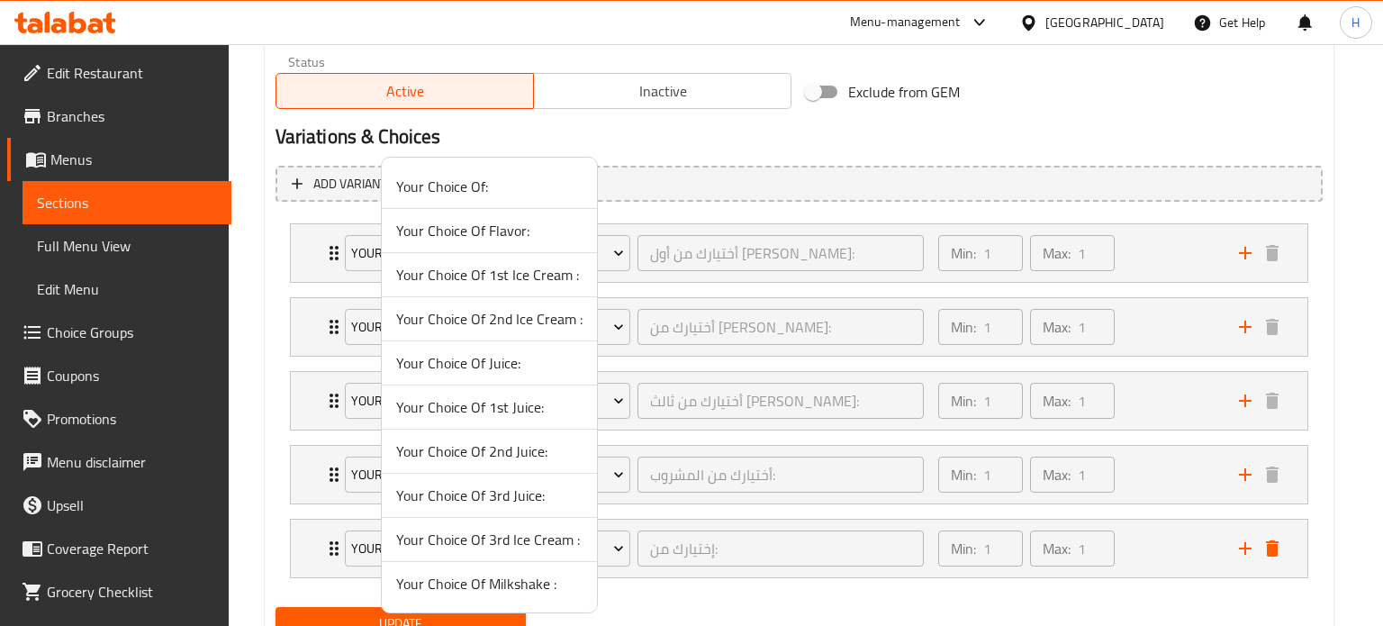
click at [481, 579] on span "Your Choice Of Milkshake :" at bounding box center [489, 583] width 186 height 22
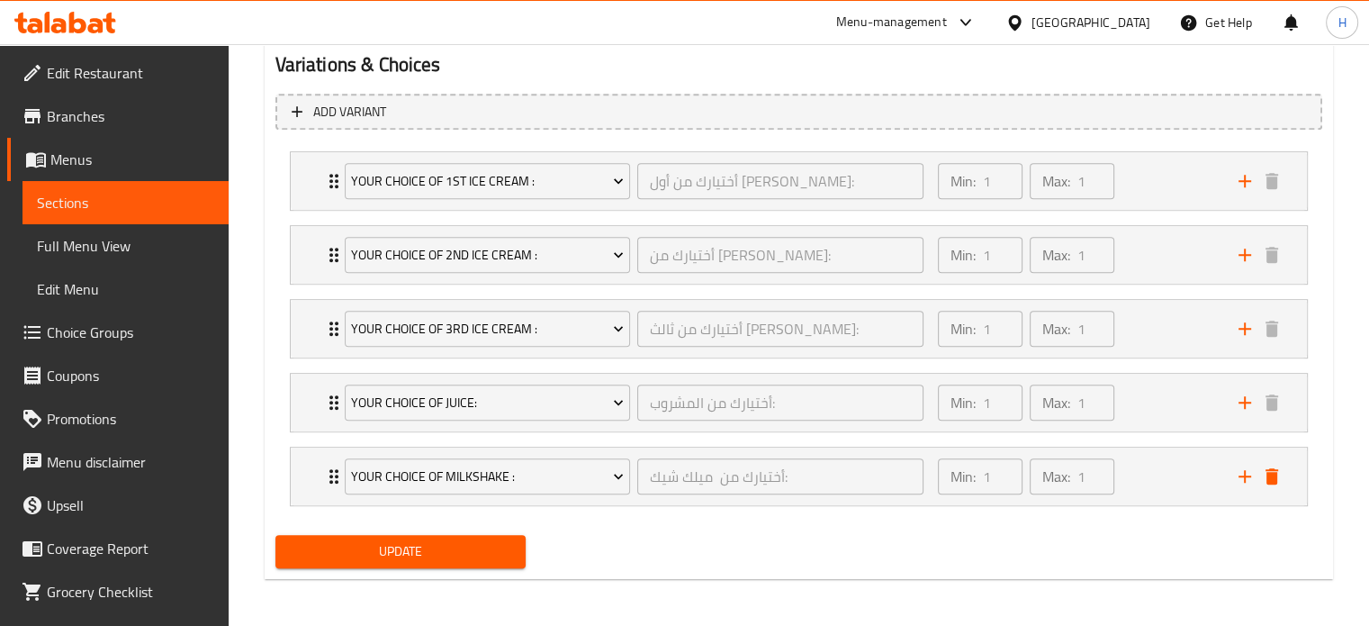
scroll to position [995, 0]
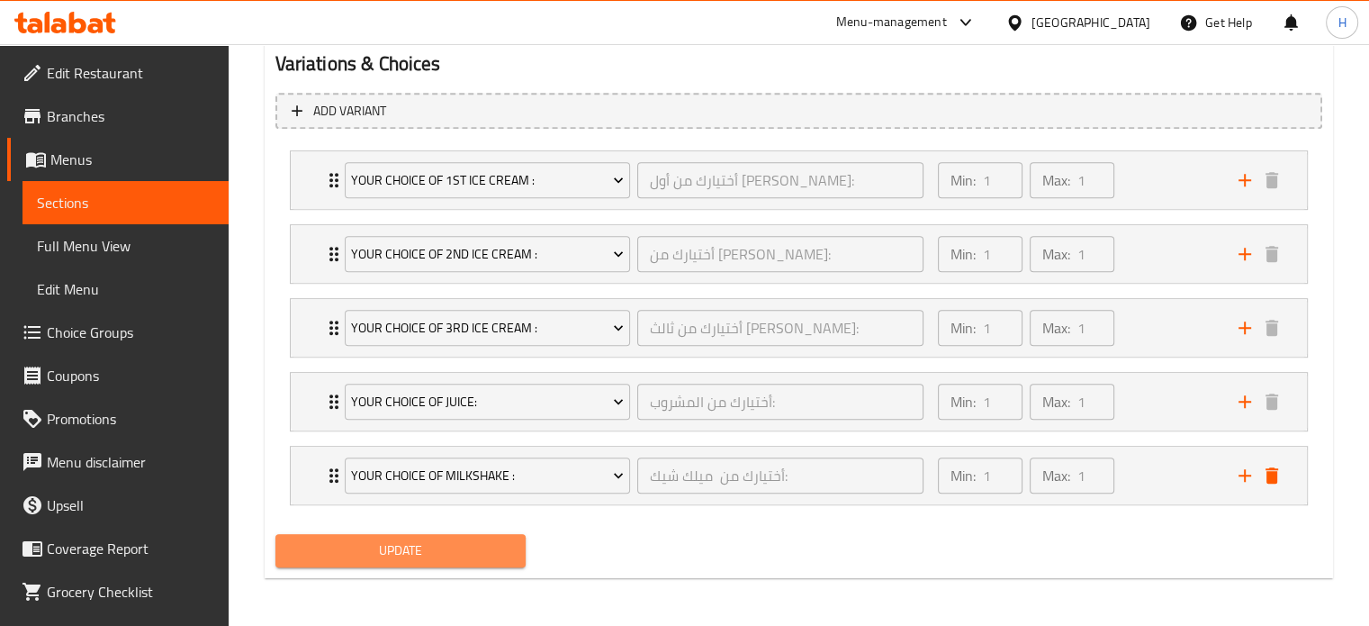
click at [361, 550] on span "Update" at bounding box center [401, 550] width 222 height 23
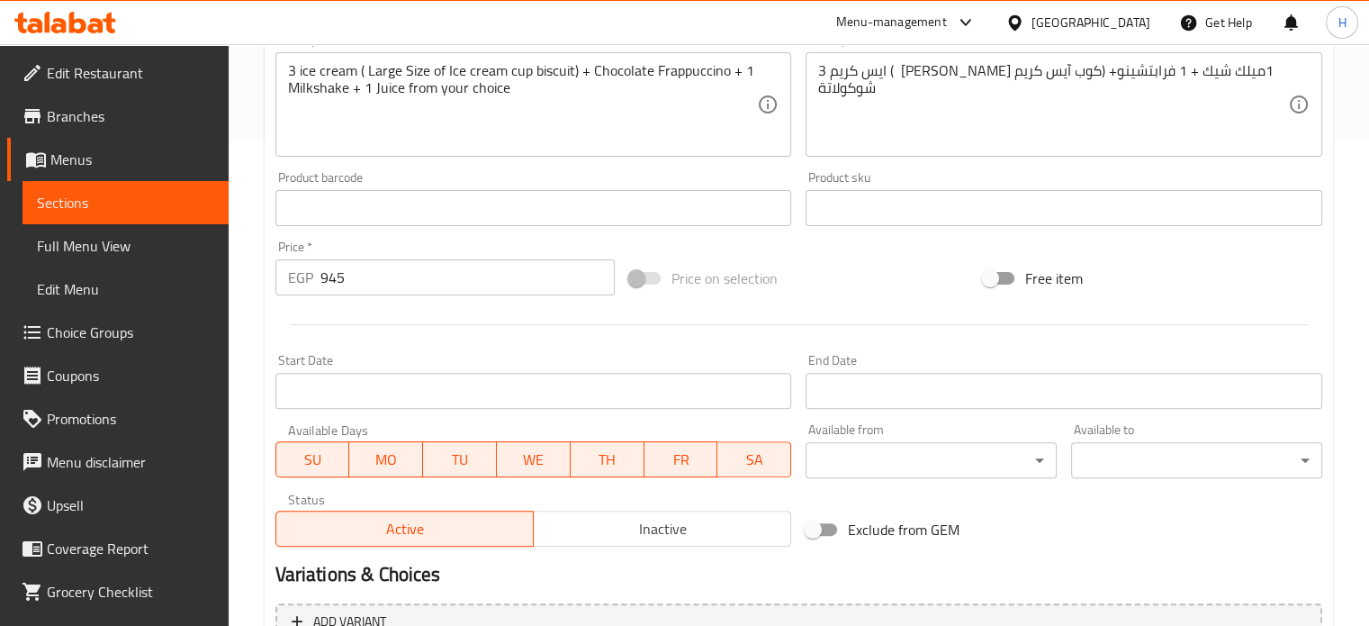
scroll to position [671, 0]
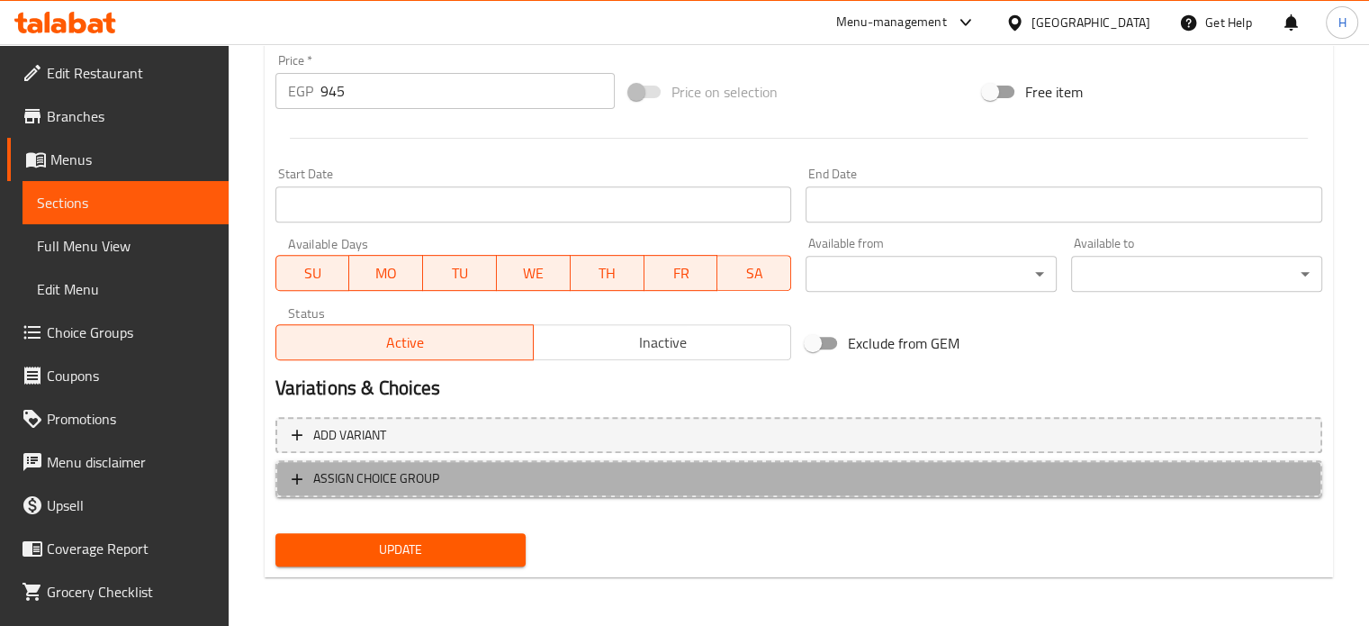
click at [371, 475] on span "ASSIGN CHOICE GROUP" at bounding box center [376, 478] width 126 height 23
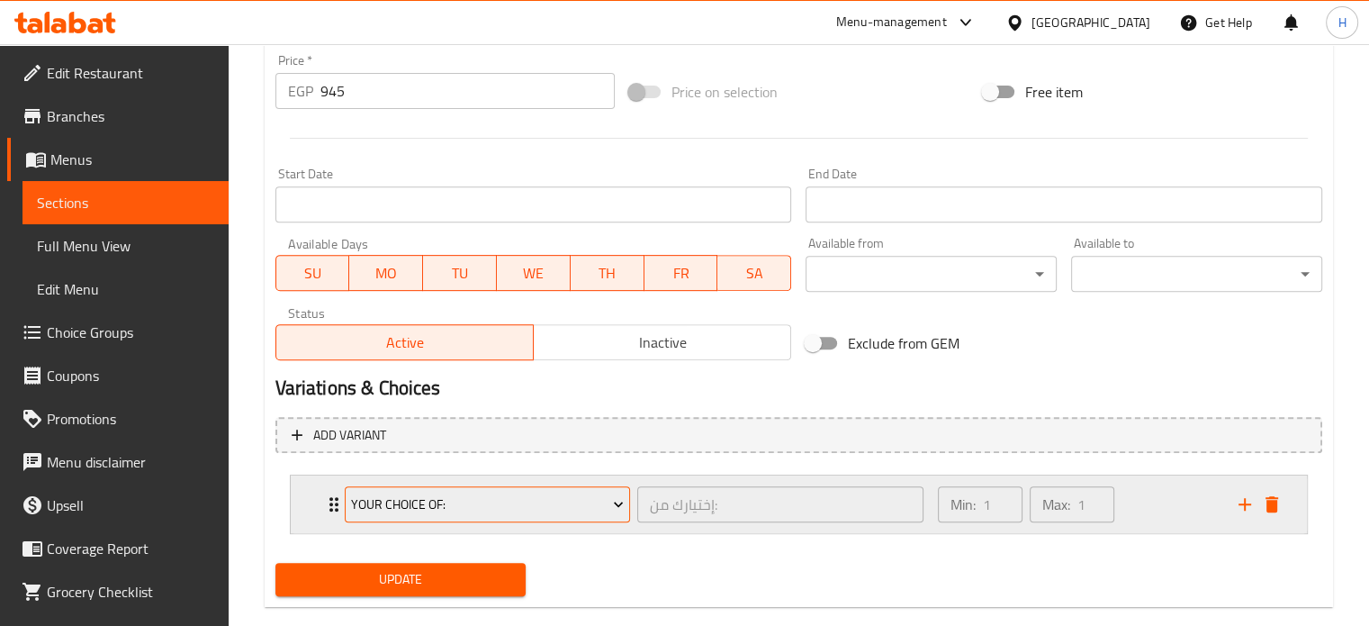
click at [473, 500] on span "Your Choice Of:" at bounding box center [487, 504] width 273 height 23
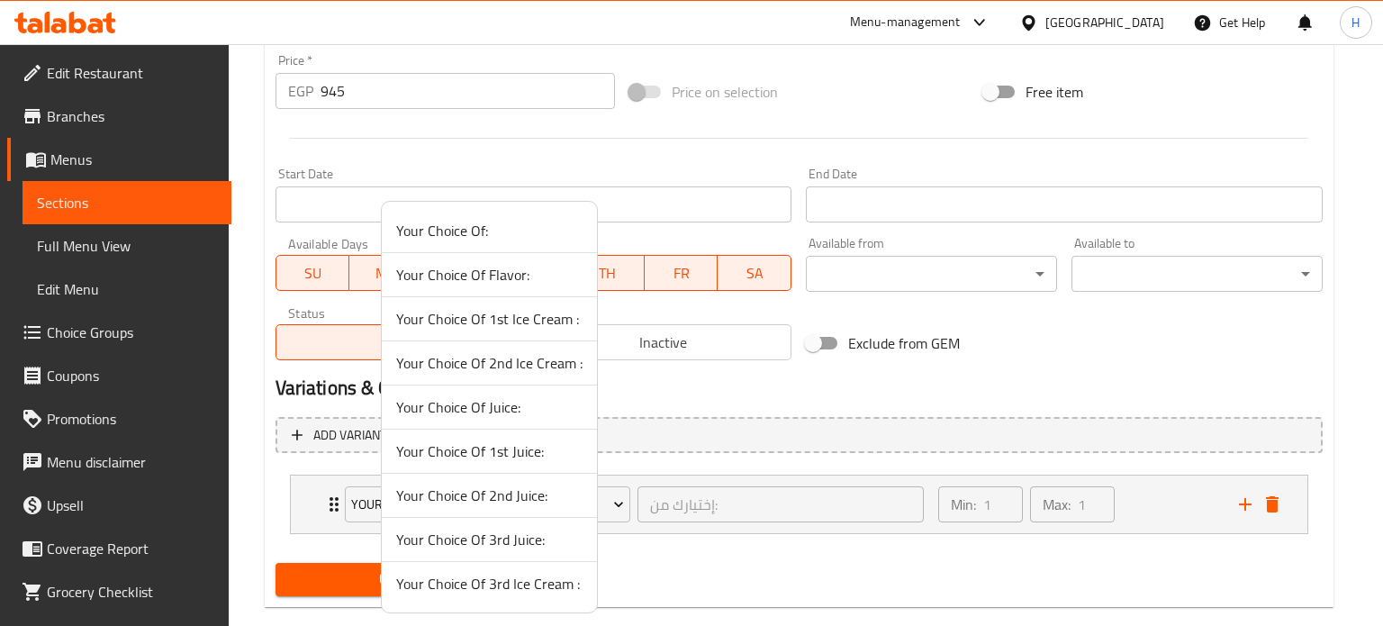
click at [477, 314] on span "Your Choice Of 1st Ice Cream :" at bounding box center [489, 319] width 186 height 22
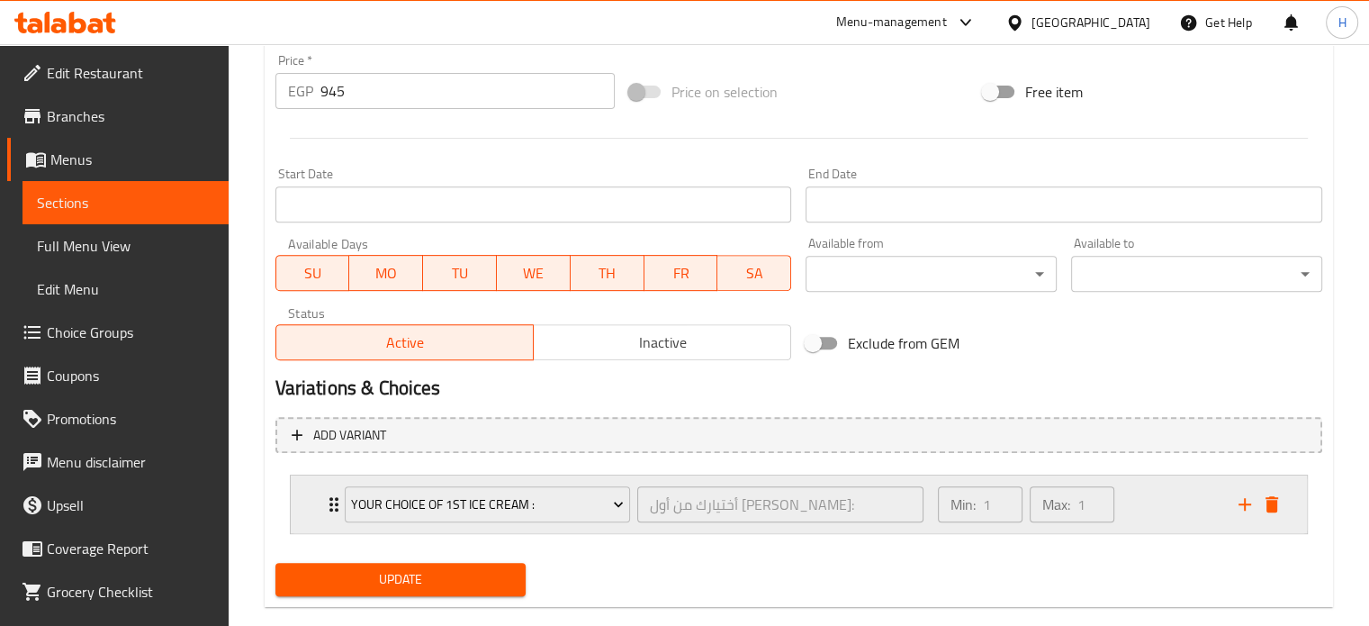
click at [1239, 494] on icon "add" at bounding box center [1245, 504] width 22 height 22
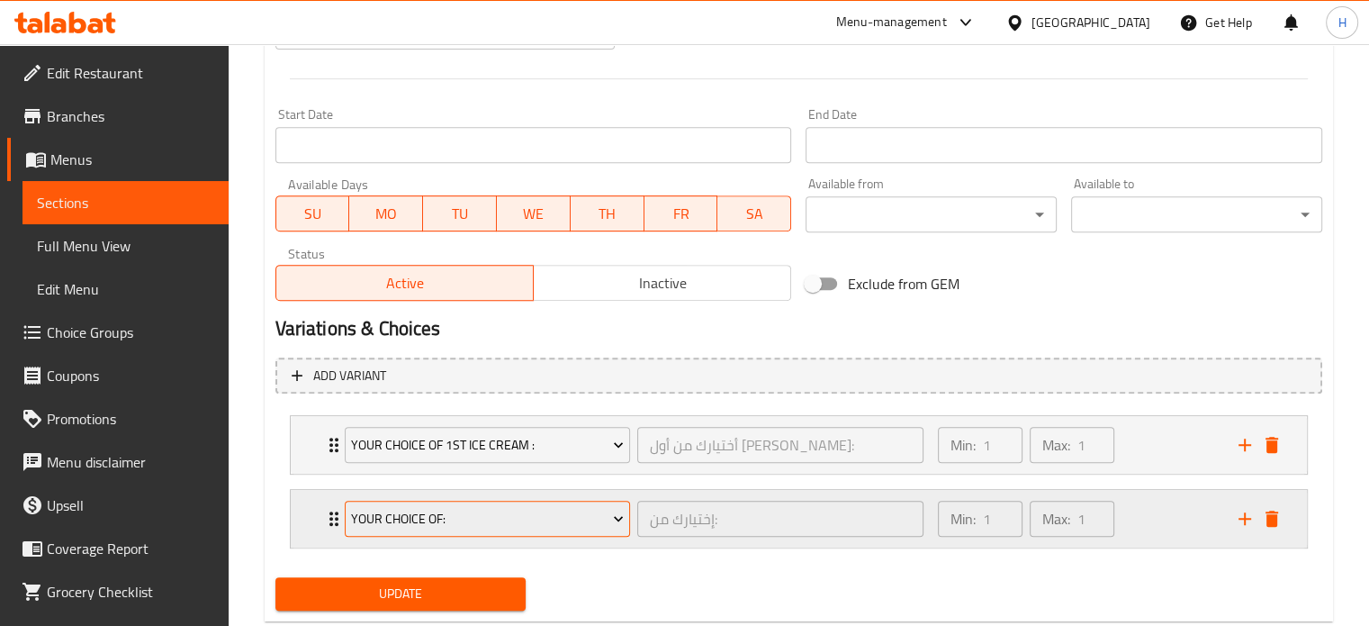
scroll to position [761, 0]
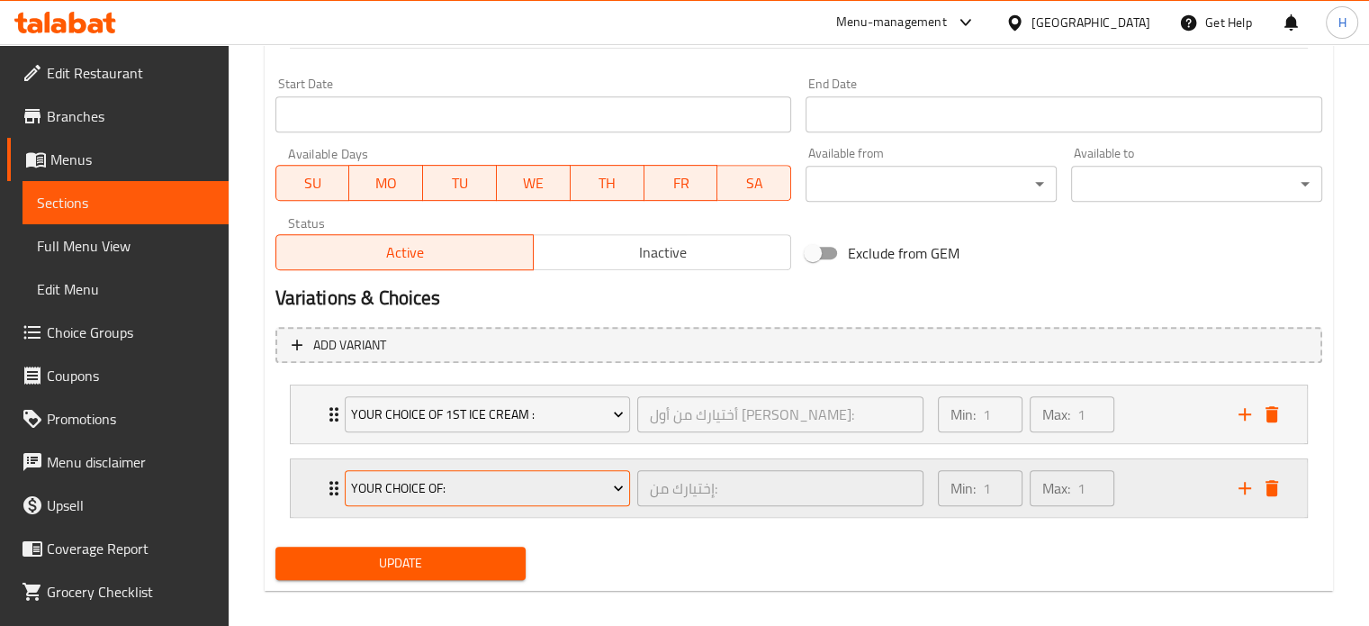
click at [521, 493] on span "Your Choice Of:" at bounding box center [487, 488] width 273 height 23
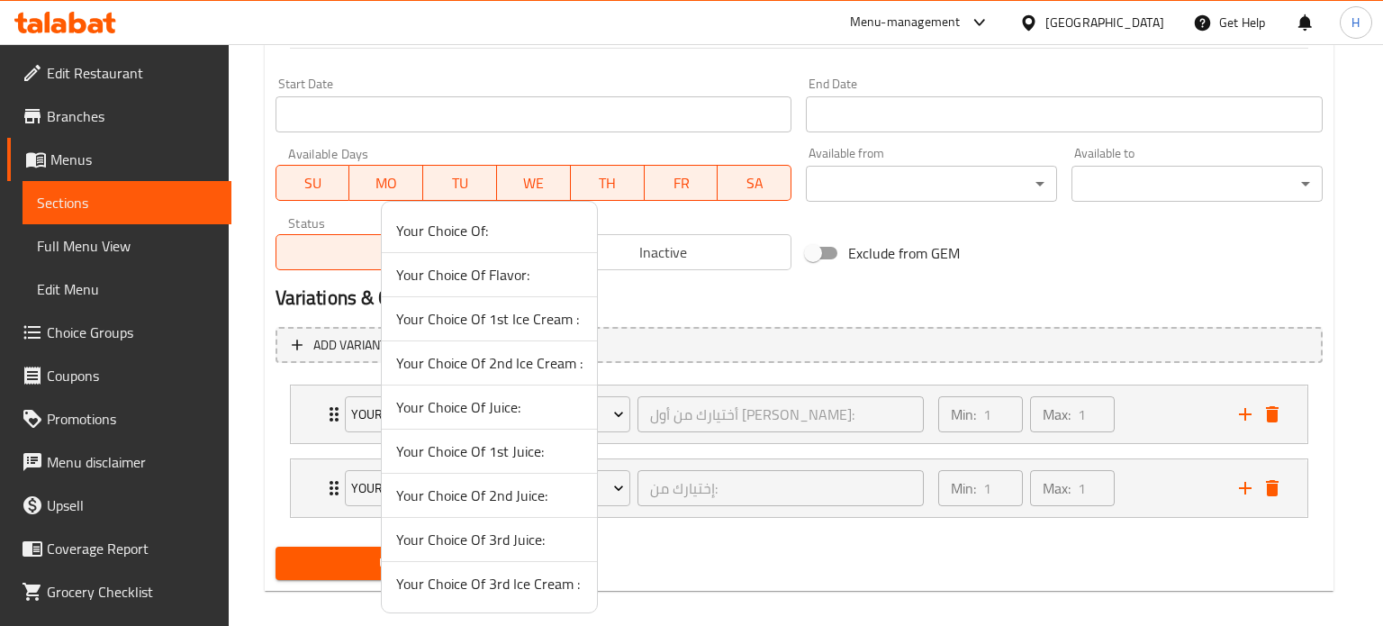
click at [491, 370] on span "Your Choice Of 2nd Ice Cream :" at bounding box center [489, 363] width 186 height 22
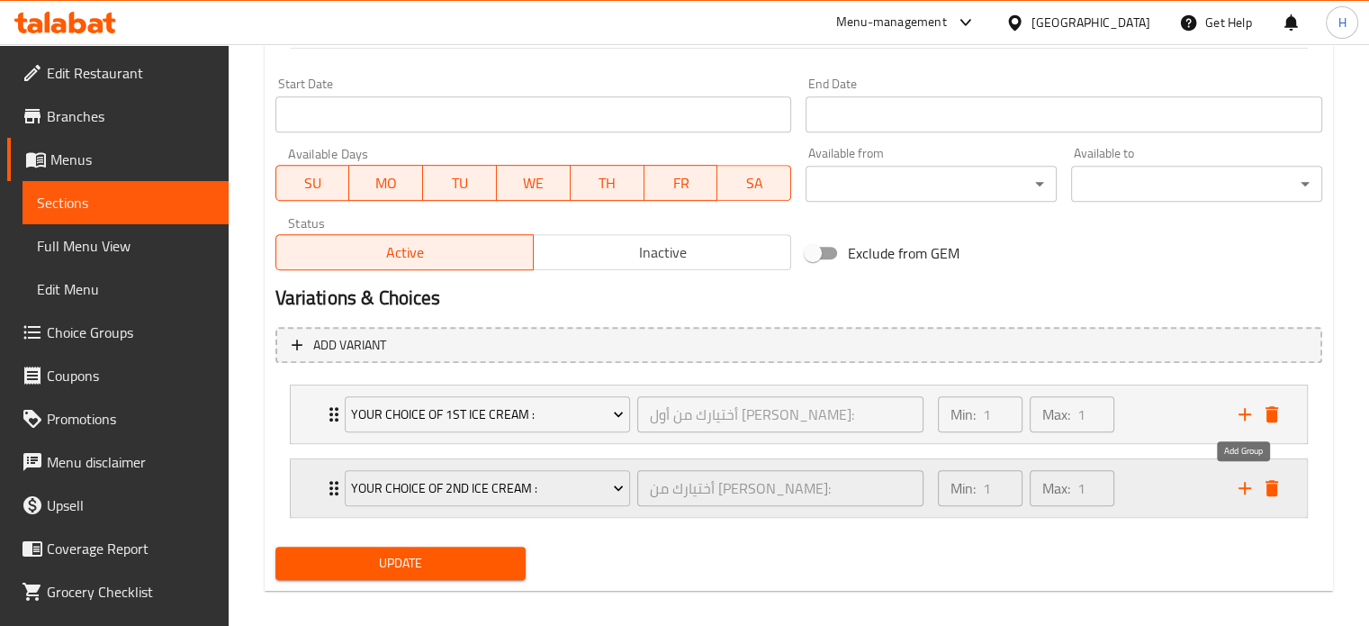
click at [1245, 485] on icon "add" at bounding box center [1245, 488] width 13 height 13
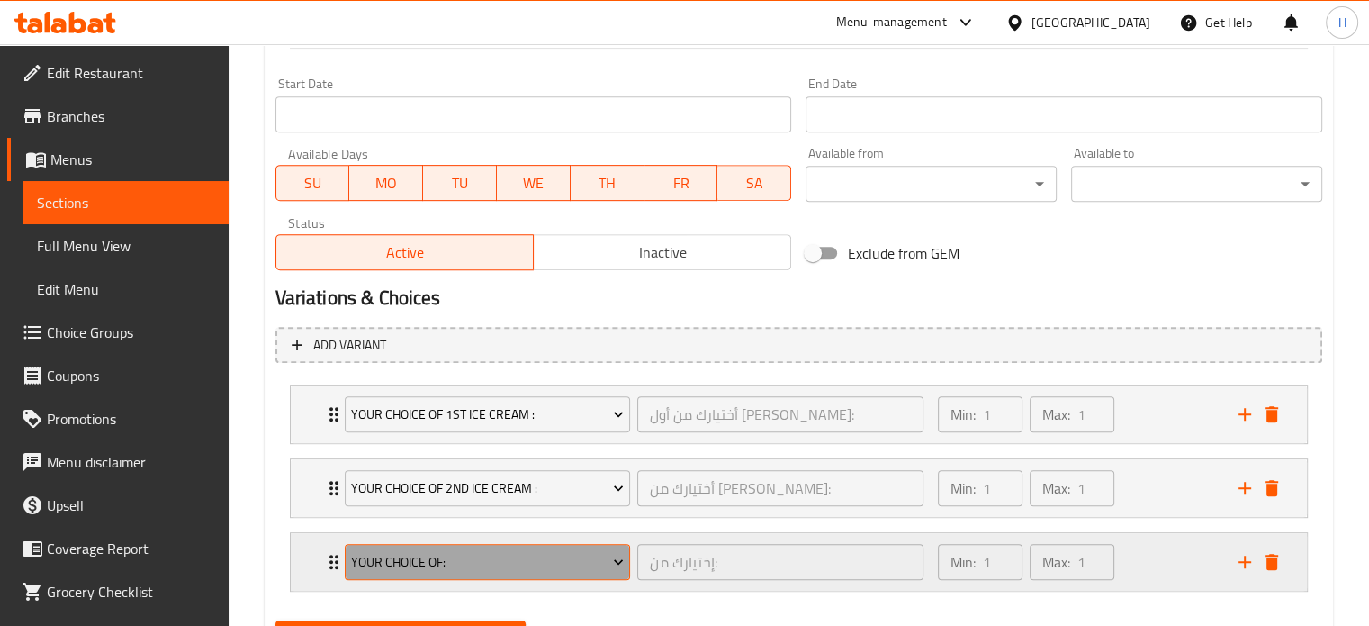
click at [524, 545] on button "Your Choice Of:" at bounding box center [488, 562] width 286 height 36
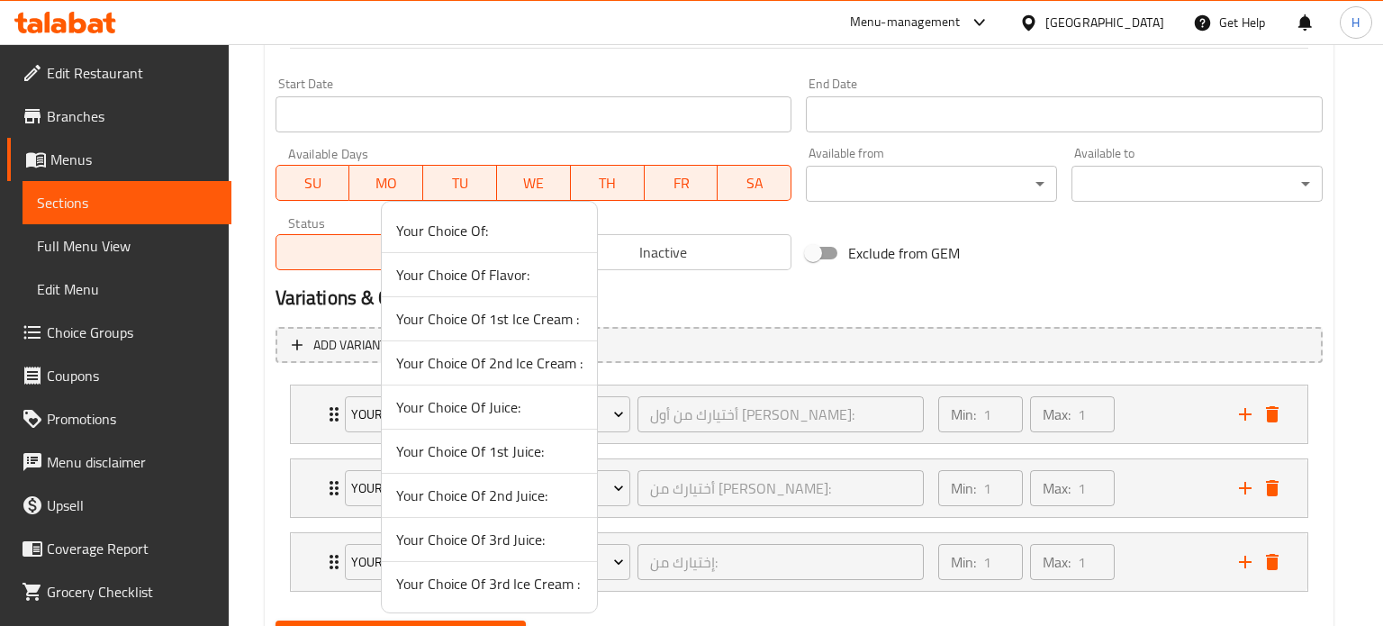
click at [476, 577] on span "Your Choice Of 3rd Ice Cream :" at bounding box center [489, 583] width 186 height 22
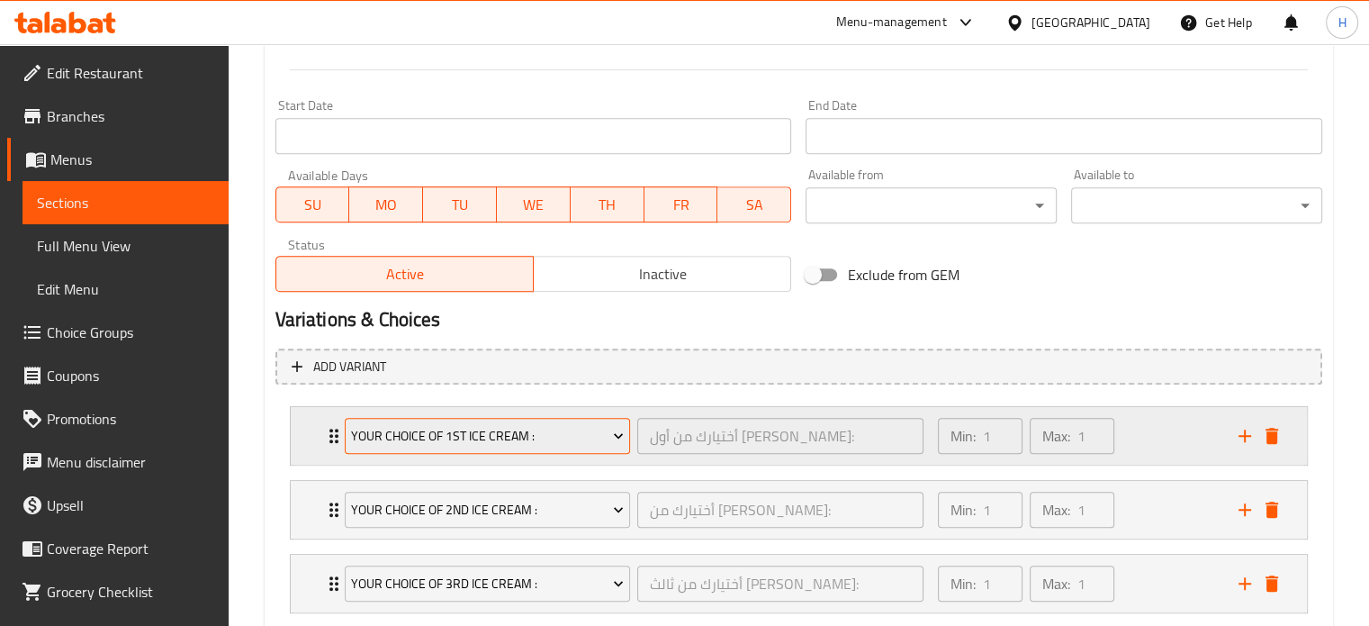
scroll to position [848, 0]
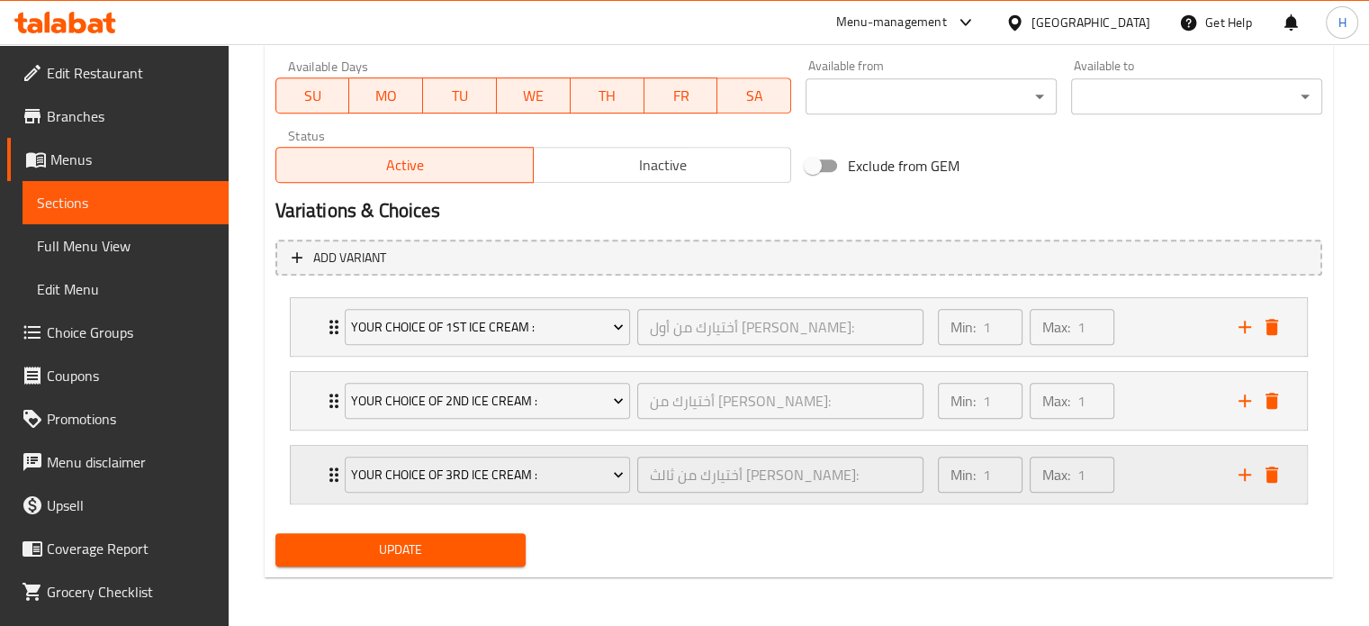
click at [1245, 478] on icon "add" at bounding box center [1245, 474] width 13 height 13
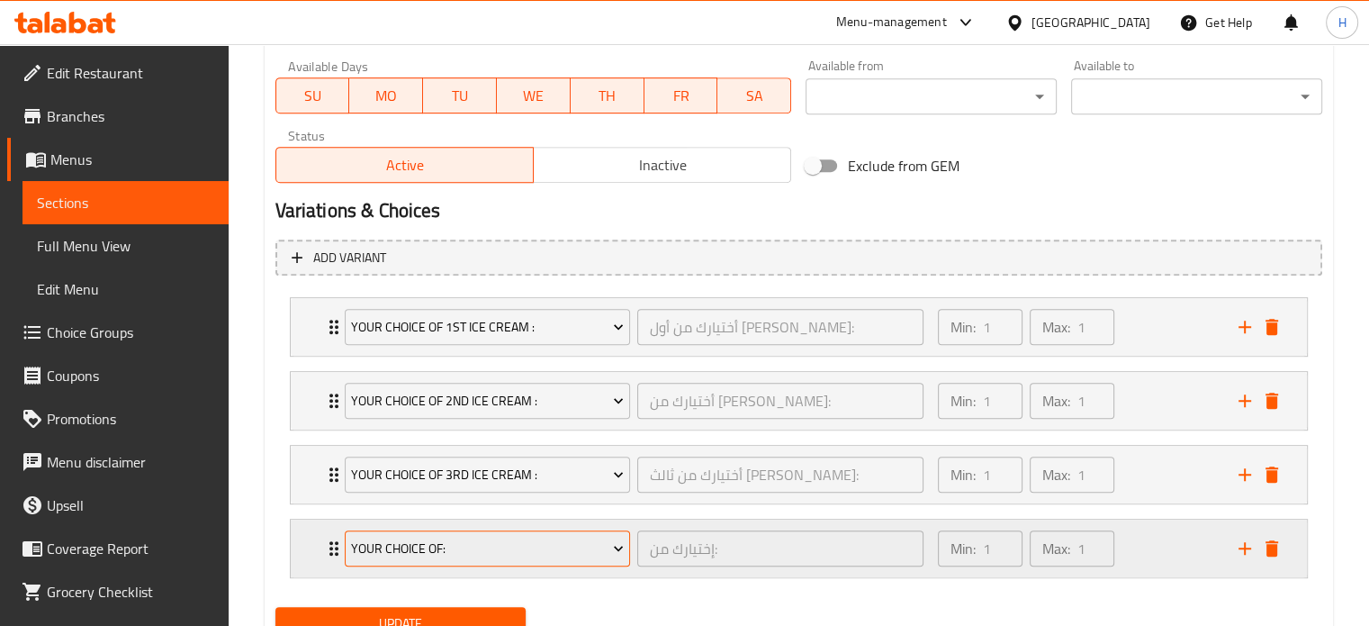
click at [557, 542] on span "Your Choice Of:" at bounding box center [487, 548] width 273 height 23
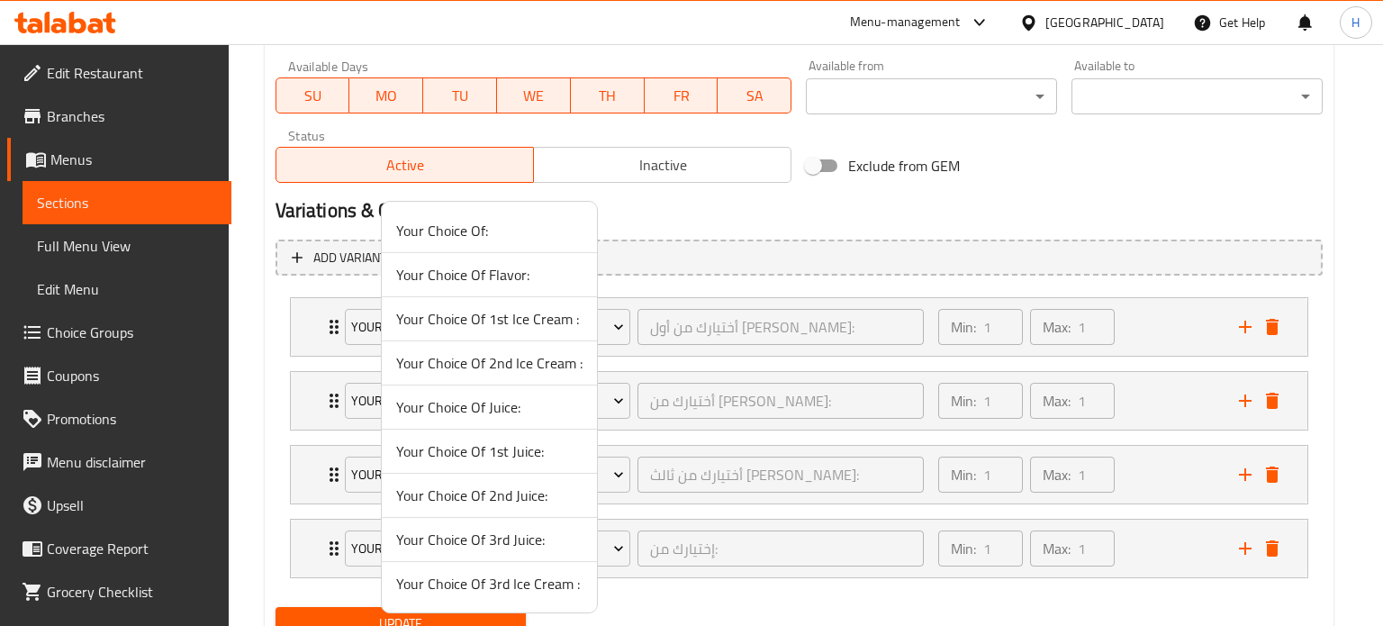
click at [475, 400] on span "Your Choice Of Juice:" at bounding box center [489, 407] width 186 height 22
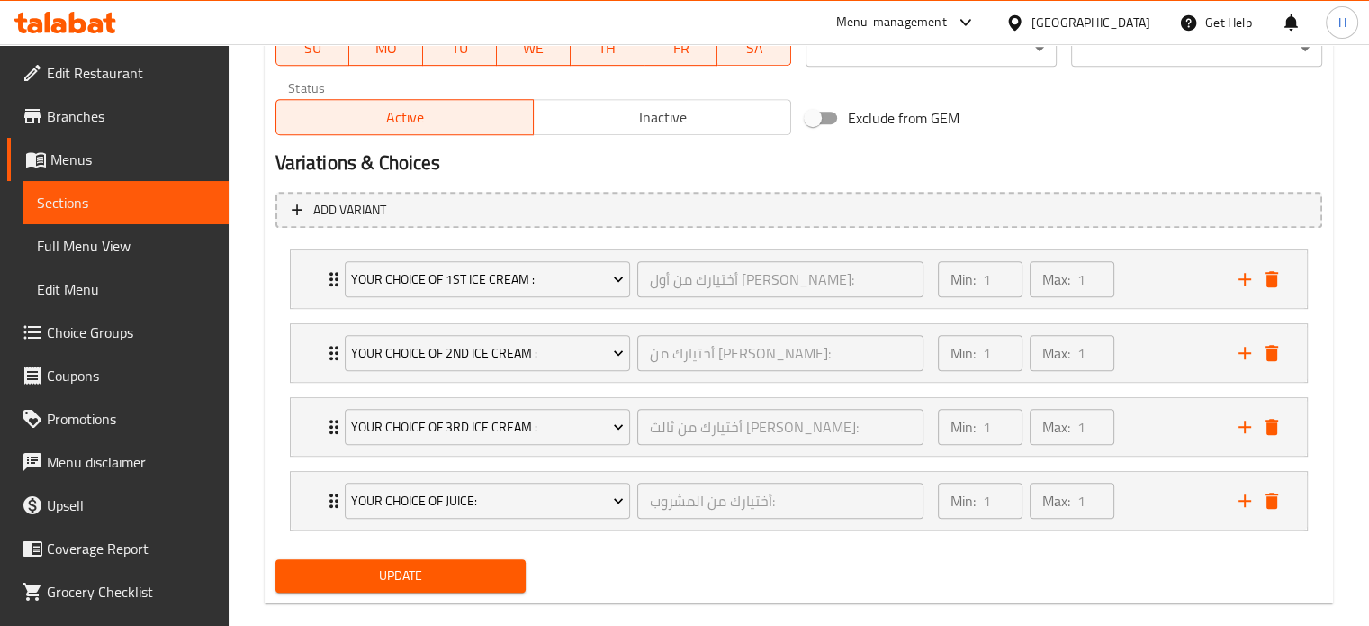
scroll to position [922, 0]
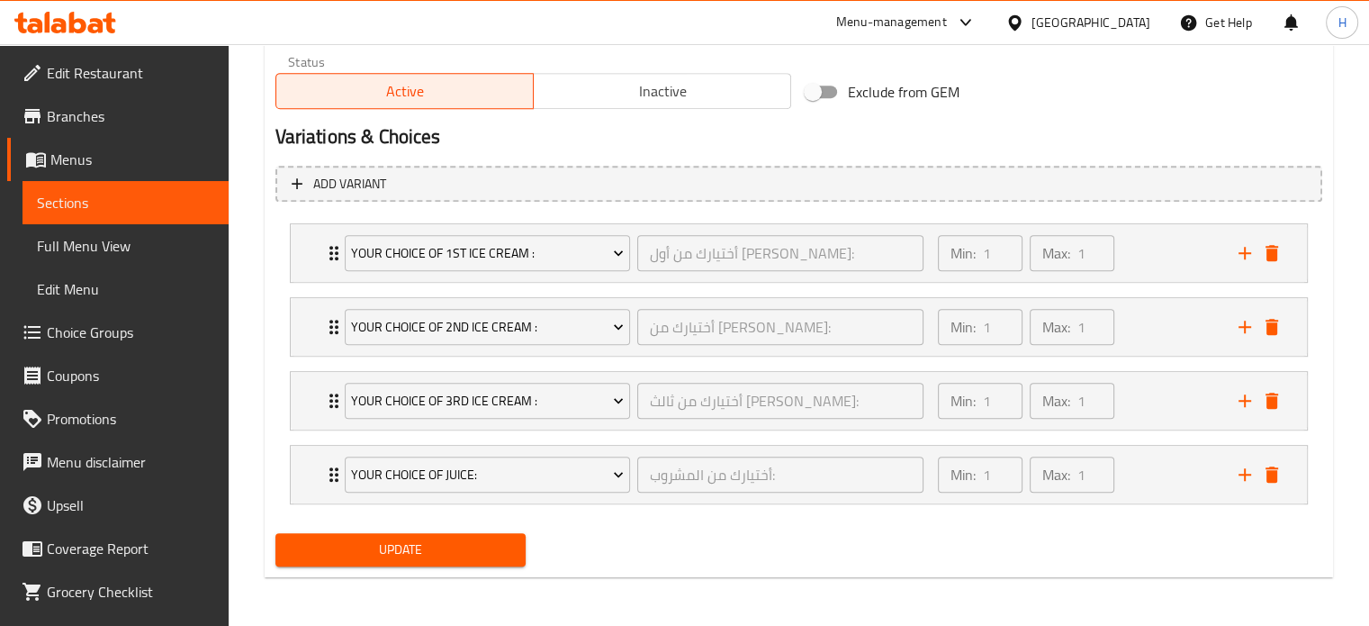
click at [453, 550] on span "Update" at bounding box center [401, 549] width 222 height 23
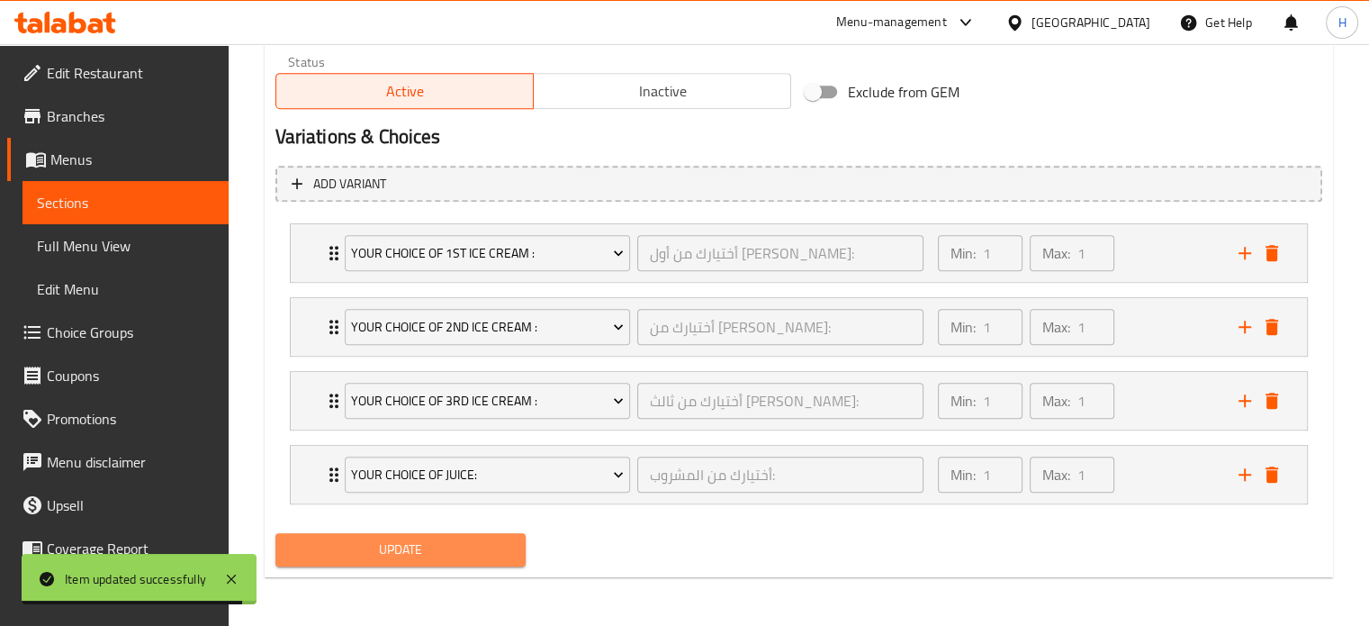
click at [428, 548] on span "Update" at bounding box center [401, 549] width 222 height 23
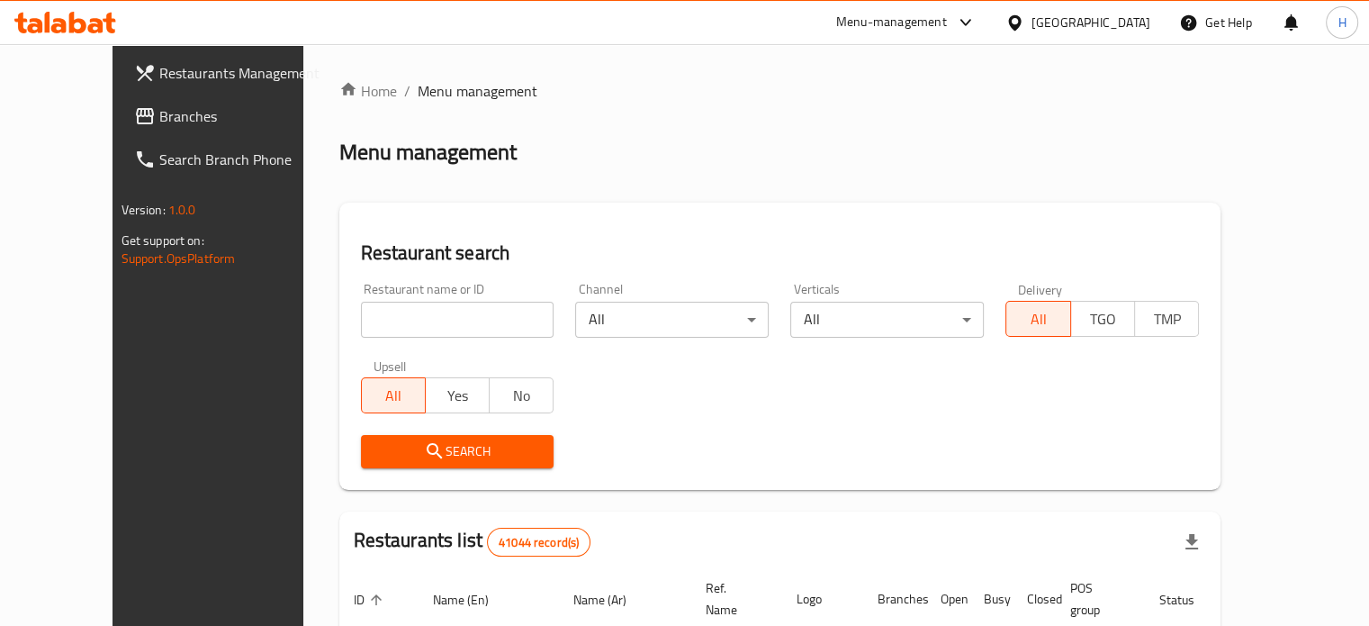
click at [374, 330] on input "search" at bounding box center [458, 320] width 194 height 36
type input "i Fruit"
click at [403, 443] on span "Search" at bounding box center [457, 451] width 165 height 23
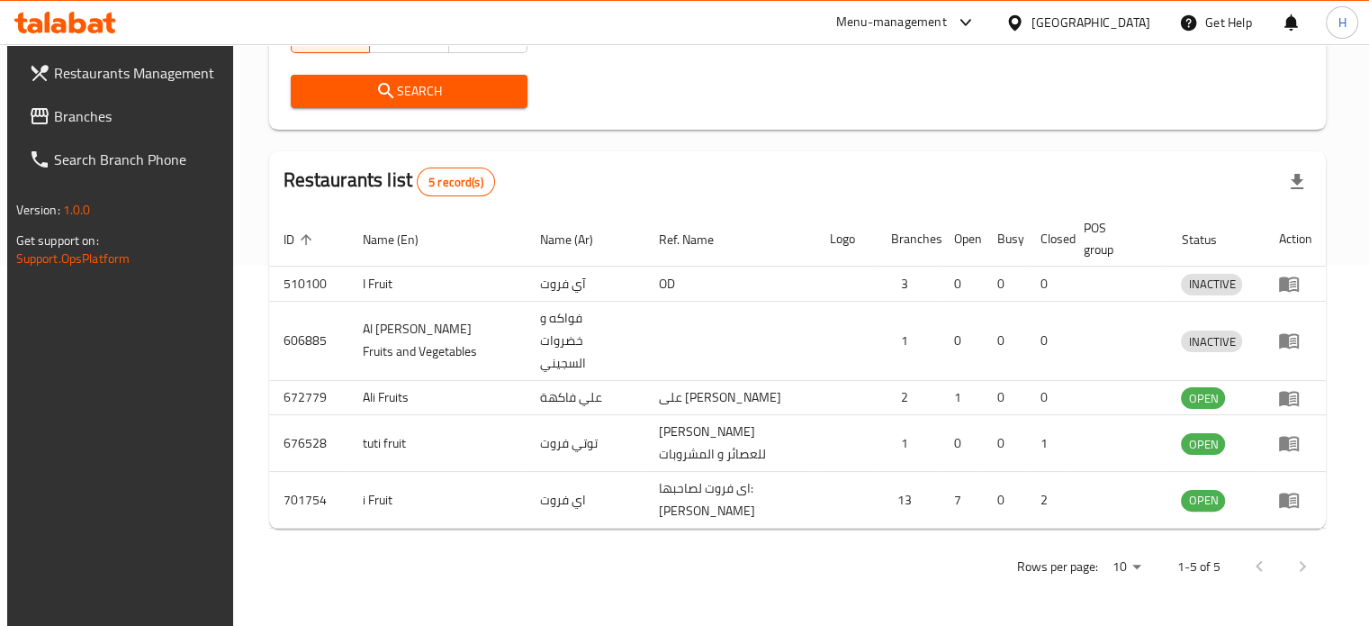
scroll to position [414, 0]
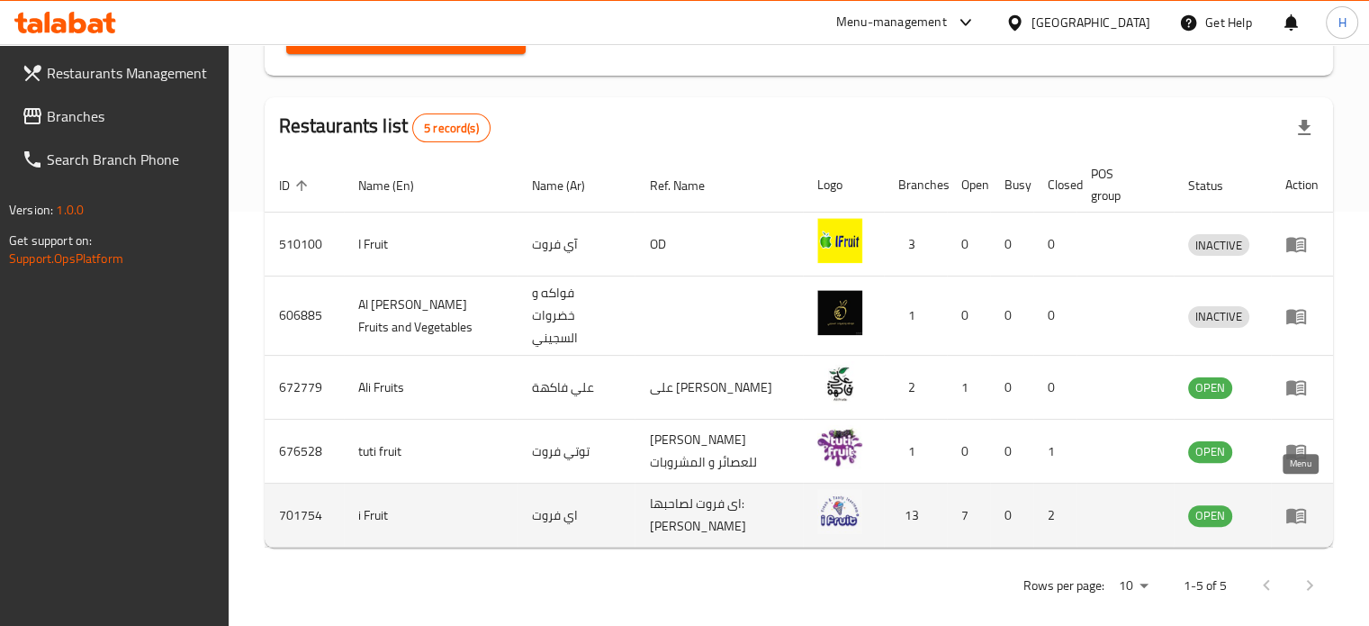
click at [1306, 504] on icon "enhanced table" at bounding box center [1296, 515] width 22 height 22
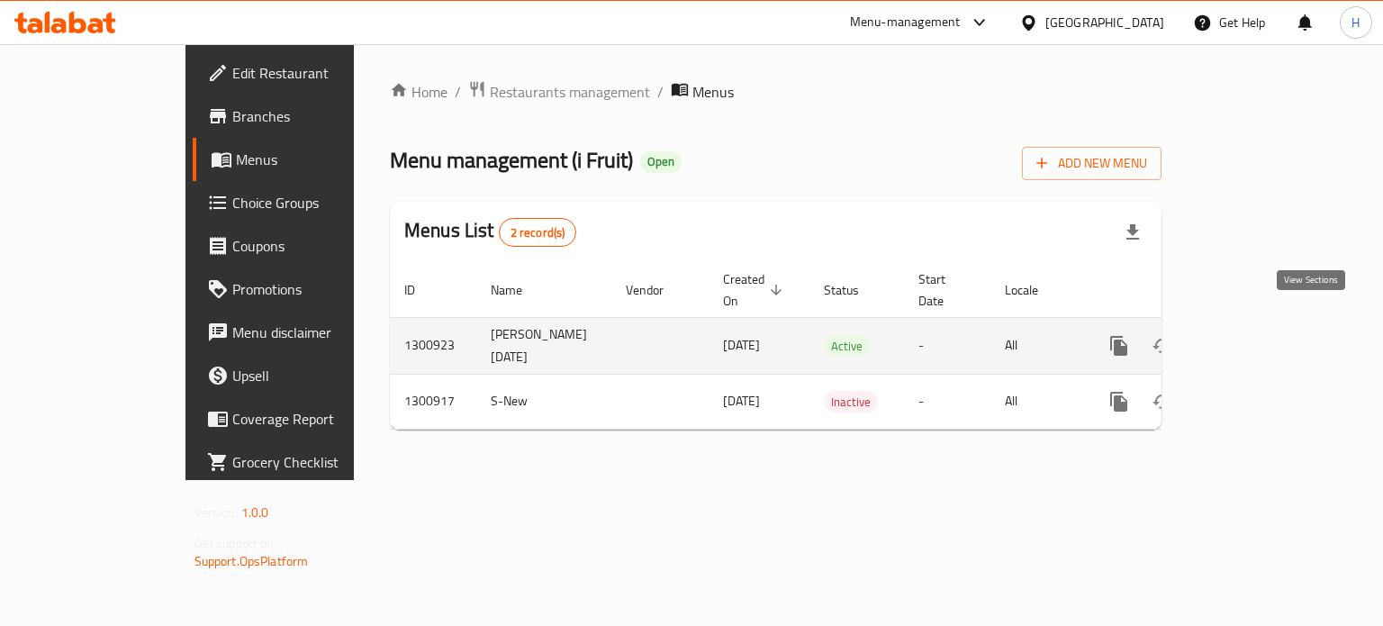
click at [1259, 335] on icon "enhanced table" at bounding box center [1249, 346] width 22 height 22
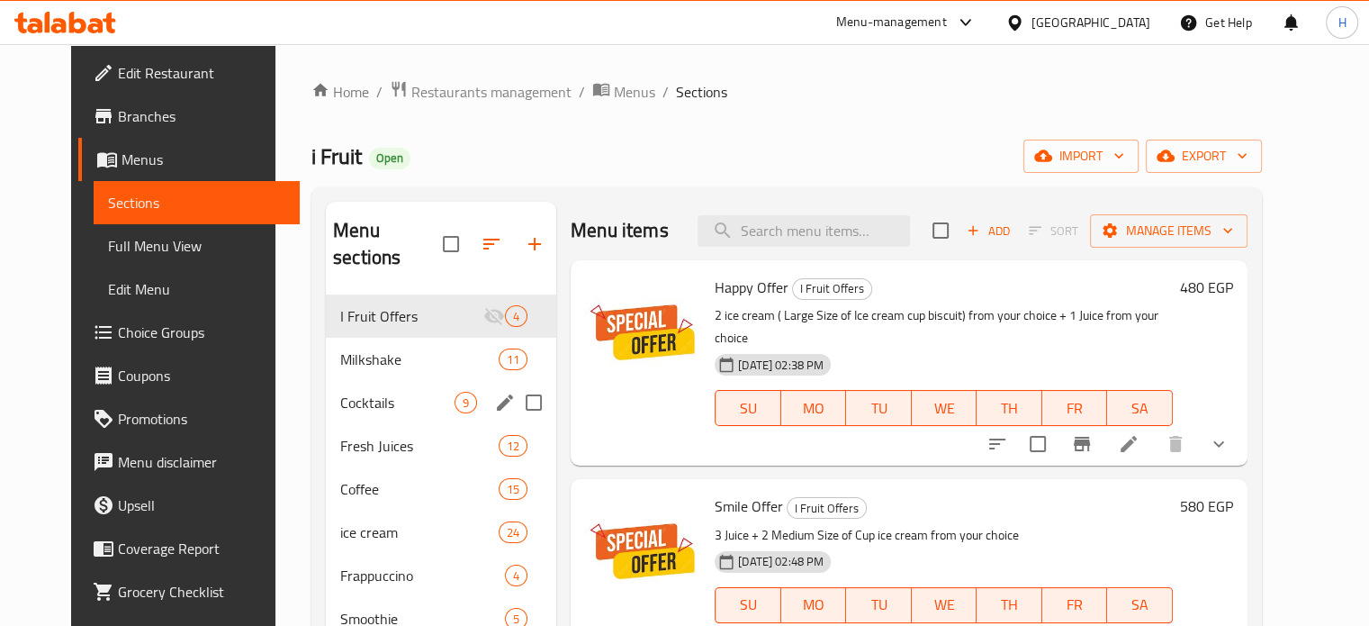
click at [410, 348] on span "Milkshake" at bounding box center [419, 359] width 158 height 22
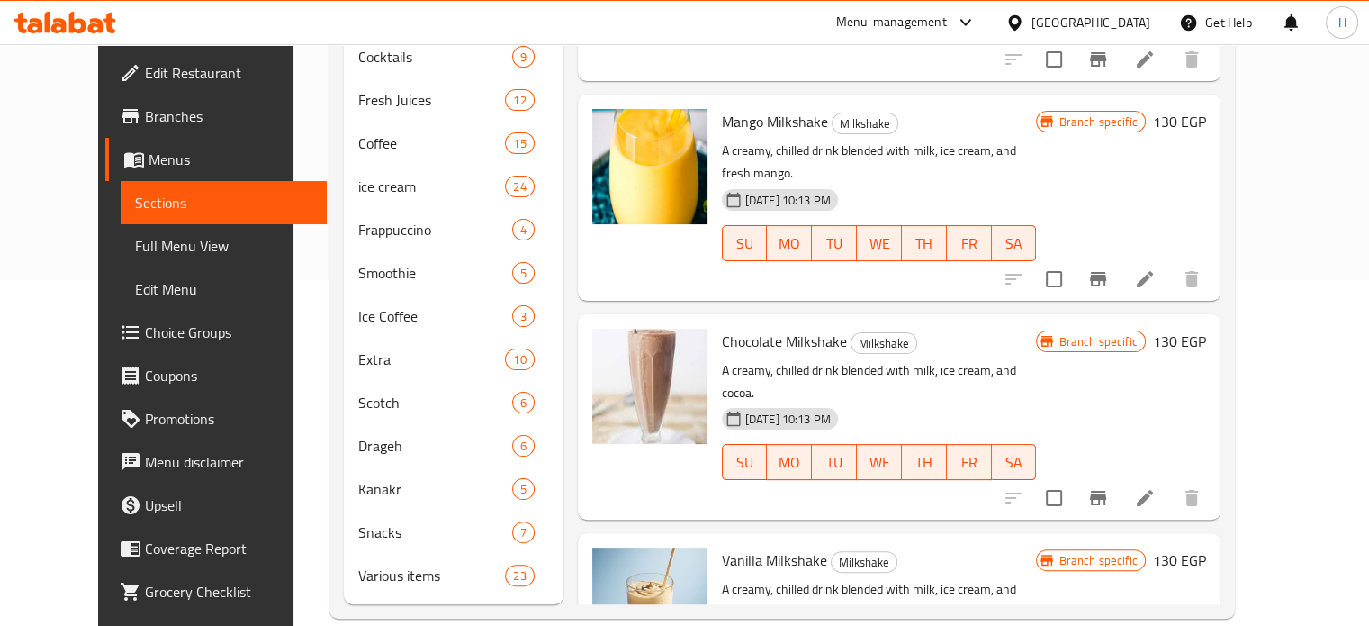
scroll to position [347, 0]
click at [1234, 421] on div "Menu sections I Fruit Offers 4 Milkshake 11 Cocktails 9 Fresh Juices 12 Coffee …" at bounding box center [781, 229] width 905 height 777
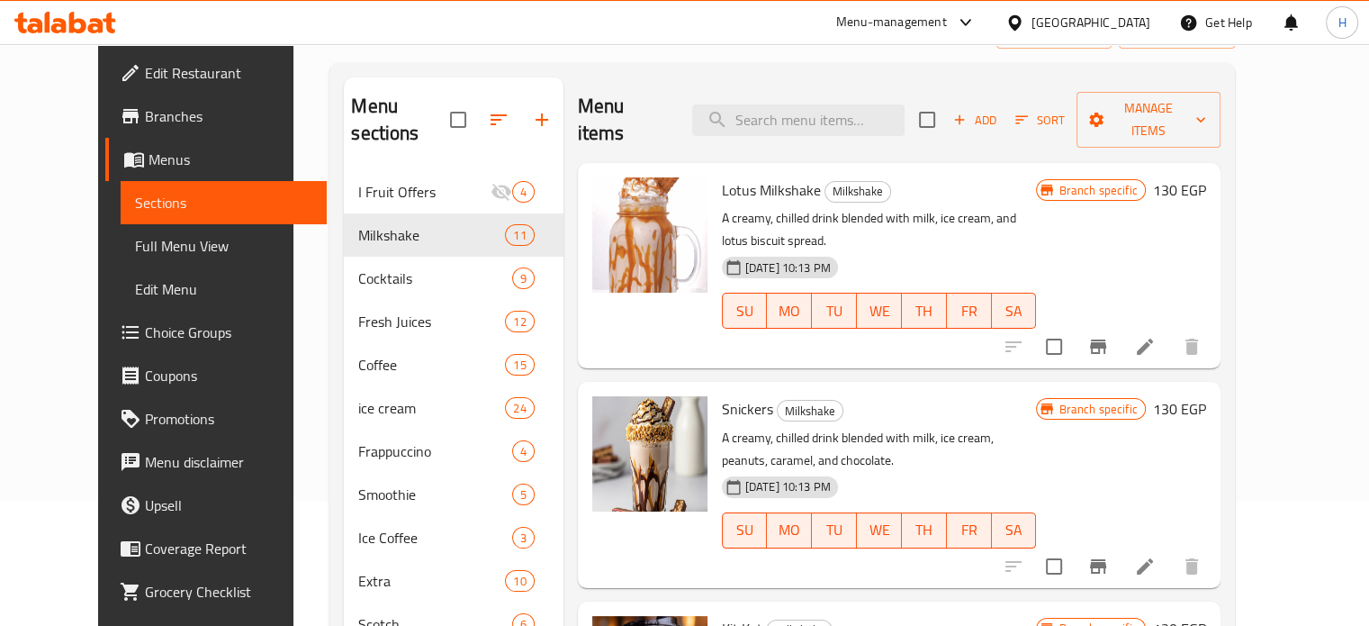
scroll to position [0, 0]
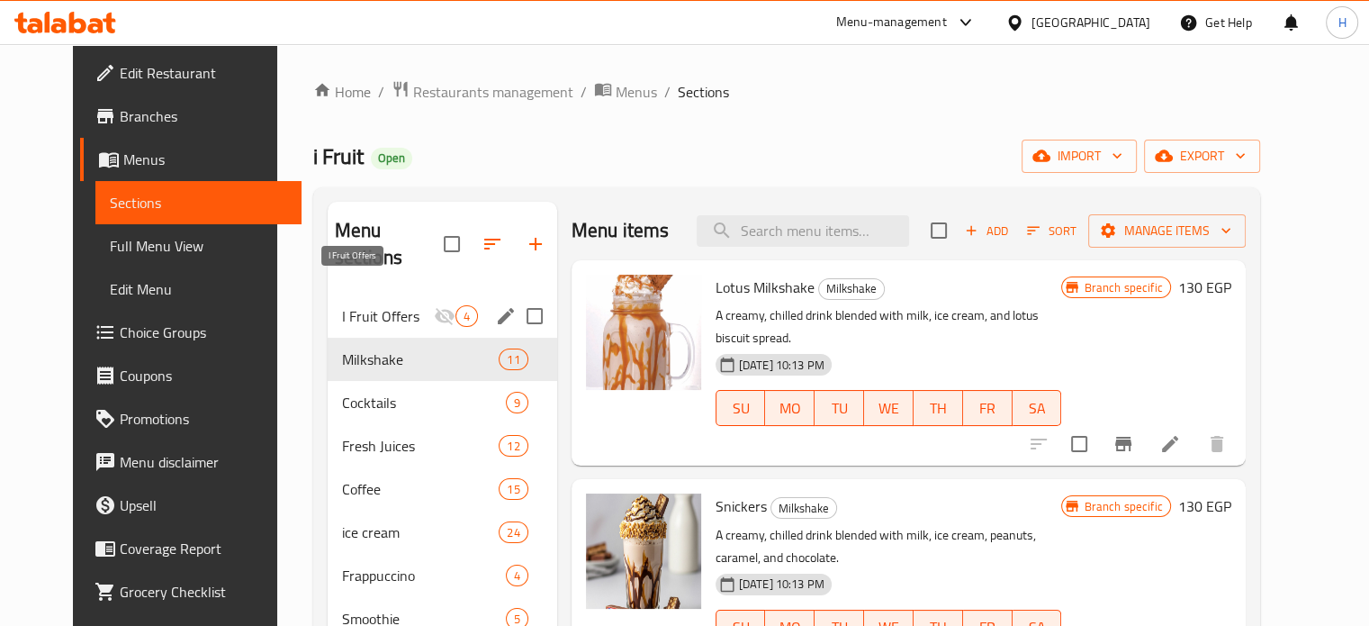
click at [367, 305] on span "I Fruit Offers" at bounding box center [388, 316] width 92 height 22
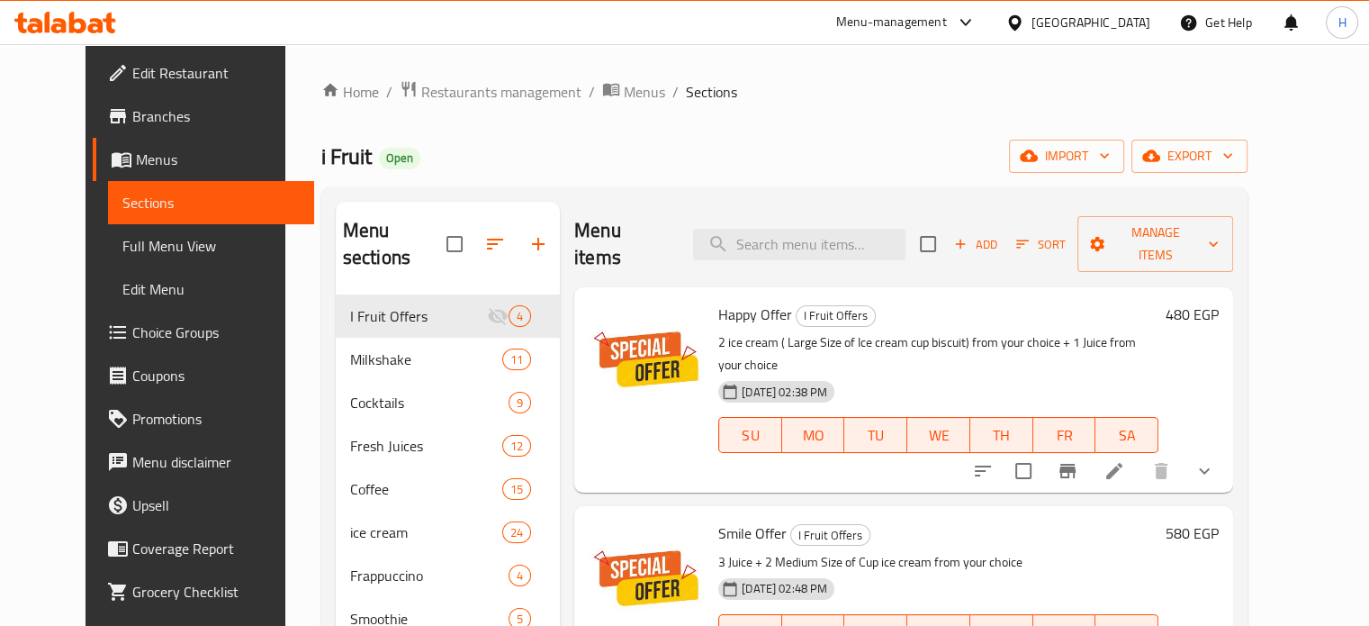
click at [742, 301] on span "Happy Offer" at bounding box center [755, 314] width 74 height 27
copy h6 "Happy Offer"
click at [718, 519] on span "Smile Offer" at bounding box center [752, 532] width 68 height 27
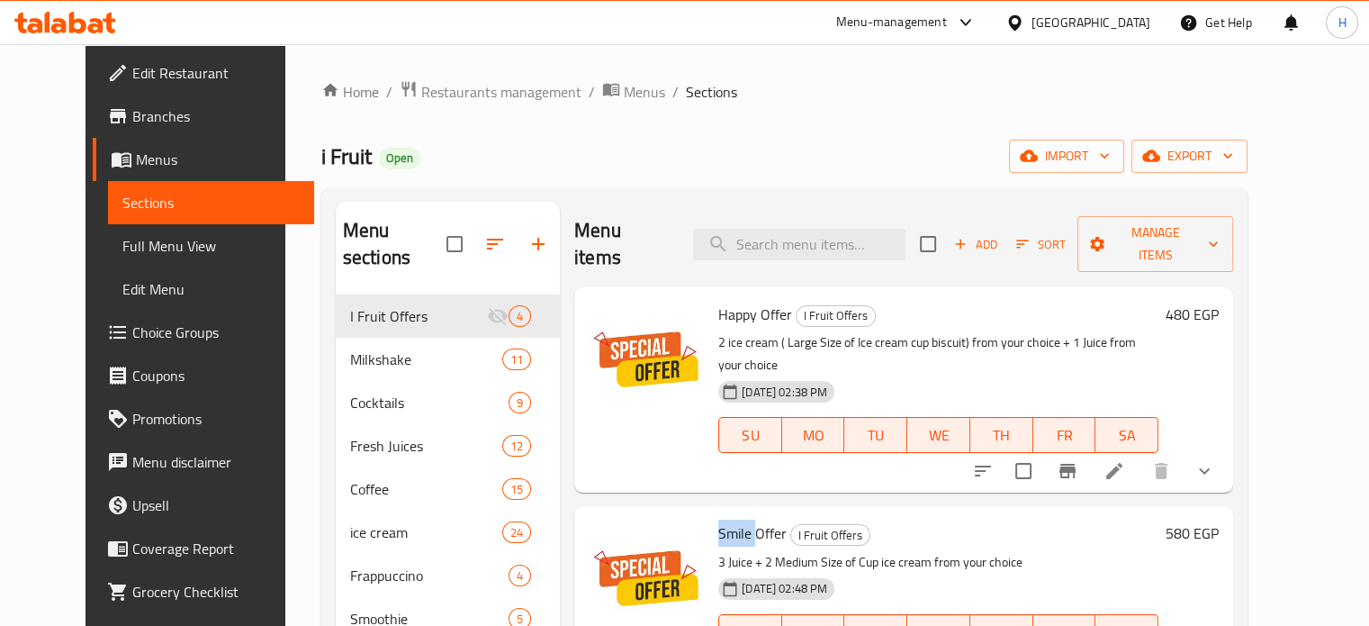
click at [718, 519] on span "Smile Offer" at bounding box center [752, 532] width 68 height 27
copy h6 "Smile Offer"
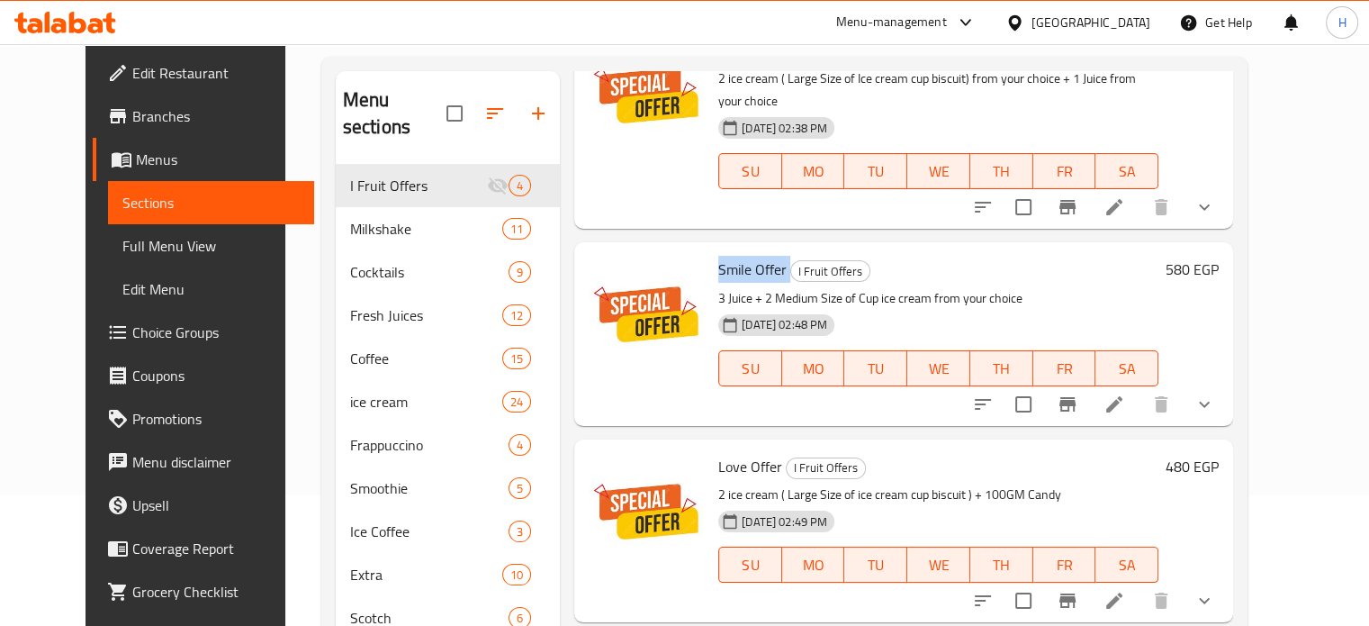
scroll to position [270, 0]
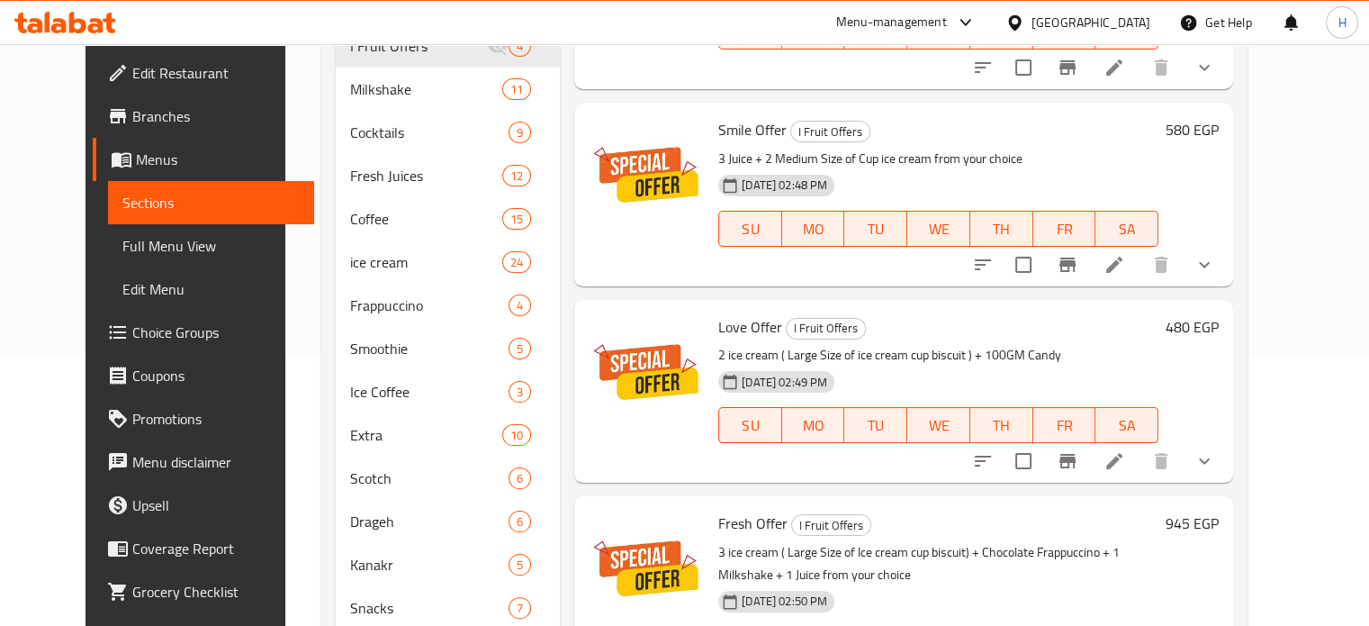
click at [734, 313] on span "Love Offer" at bounding box center [750, 326] width 64 height 27
copy h6 "Love Offer"
click at [734, 509] on span "Fresh Offer" at bounding box center [752, 522] width 69 height 27
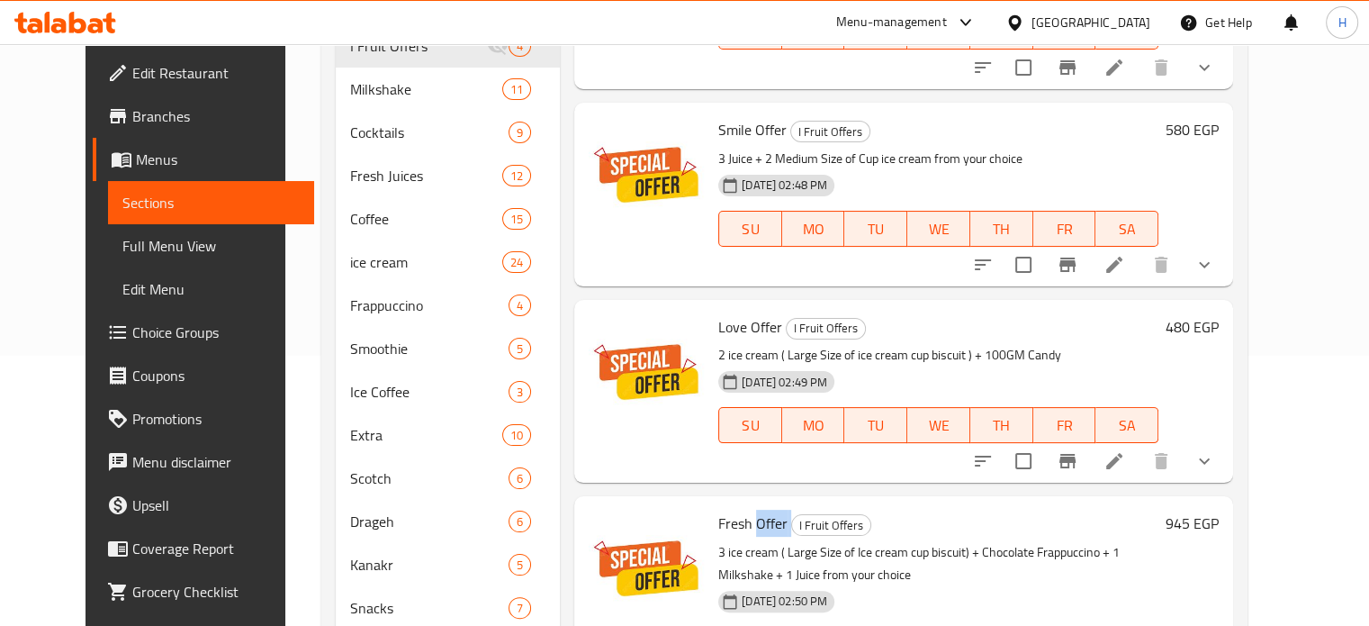
click at [734, 509] on span "Fresh Offer" at bounding box center [752, 522] width 69 height 27
copy h6 "Fresh Offer"
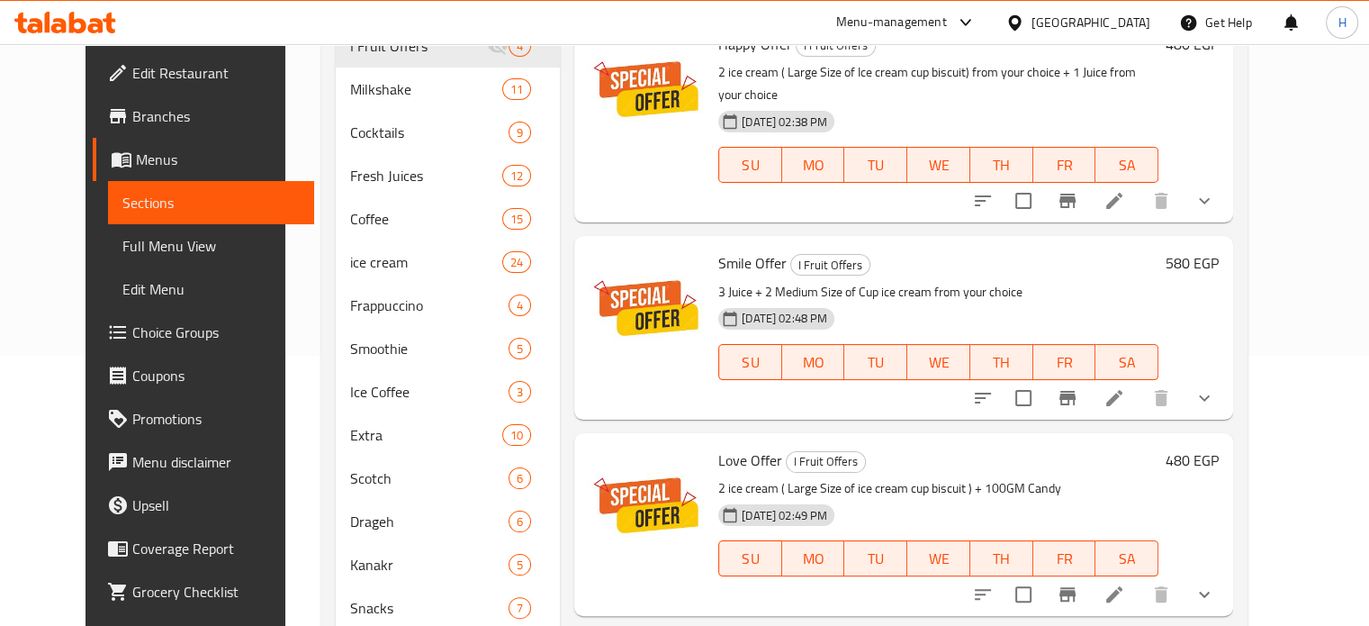
scroll to position [90, 0]
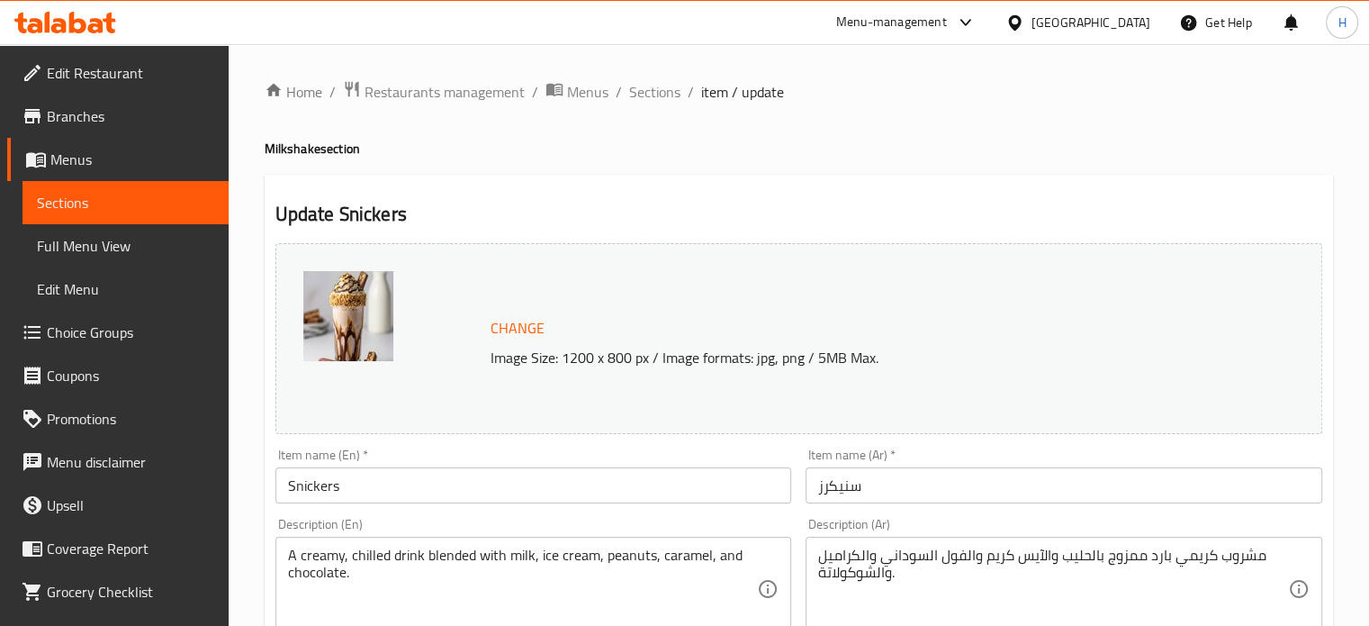
click at [392, 477] on input "Snickers" at bounding box center [533, 485] width 517 height 36
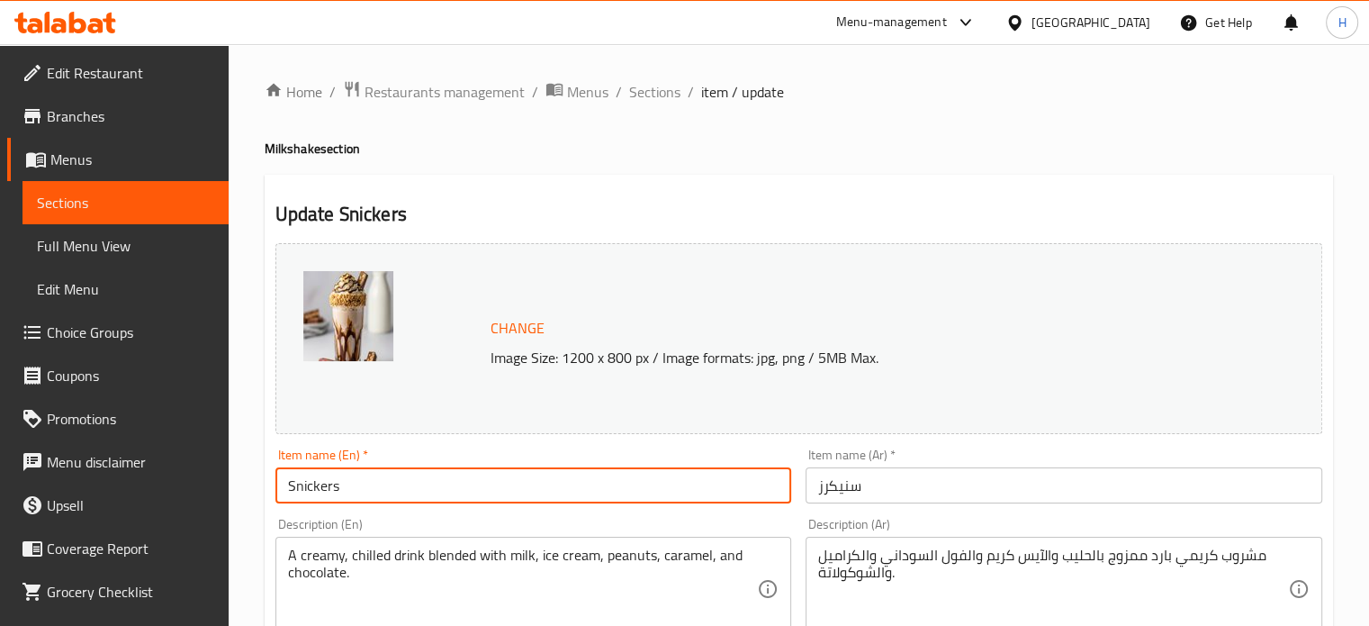
paste input "Milkshake"
type input "Snickers Milkshake"
click at [921, 487] on input "سنيكرز" at bounding box center [1064, 485] width 517 height 36
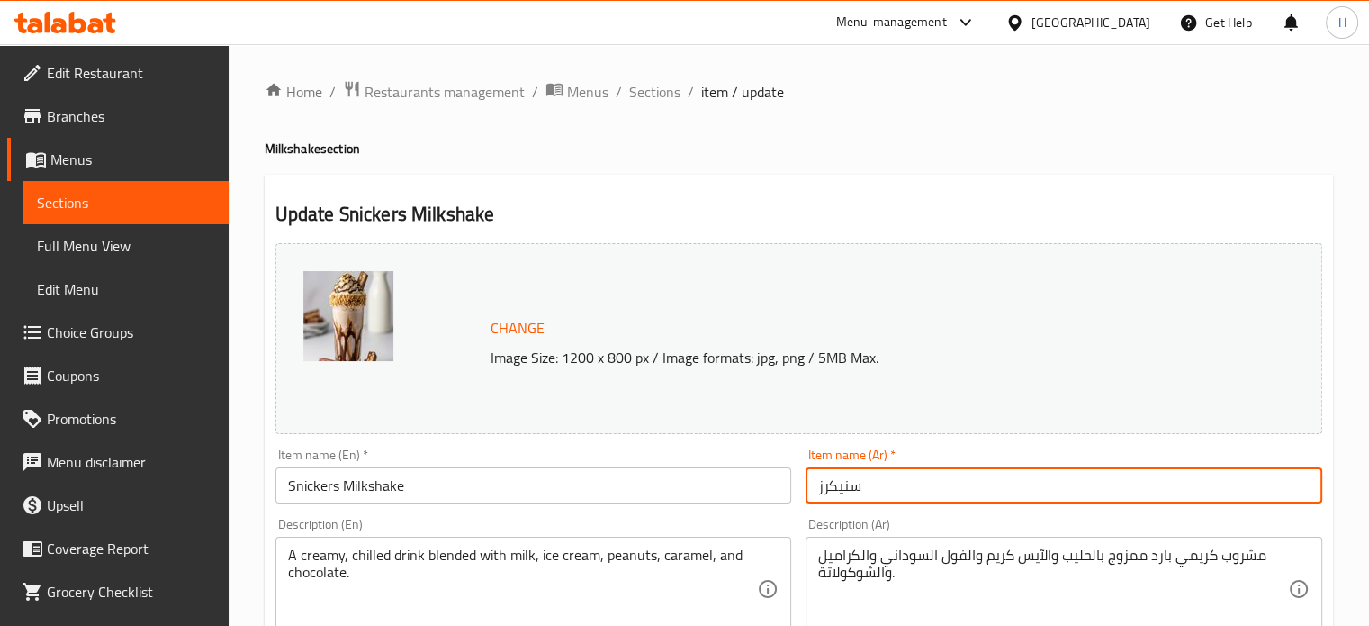
paste input "ميلك شيك"
type input "سنيكرز ميلك شيك"
drag, startPoint x: 434, startPoint y: 482, endPoint x: 248, endPoint y: 463, distance: 186.5
click at [958, 477] on input "سنيكرز ميلك شيك" at bounding box center [1064, 485] width 517 height 36
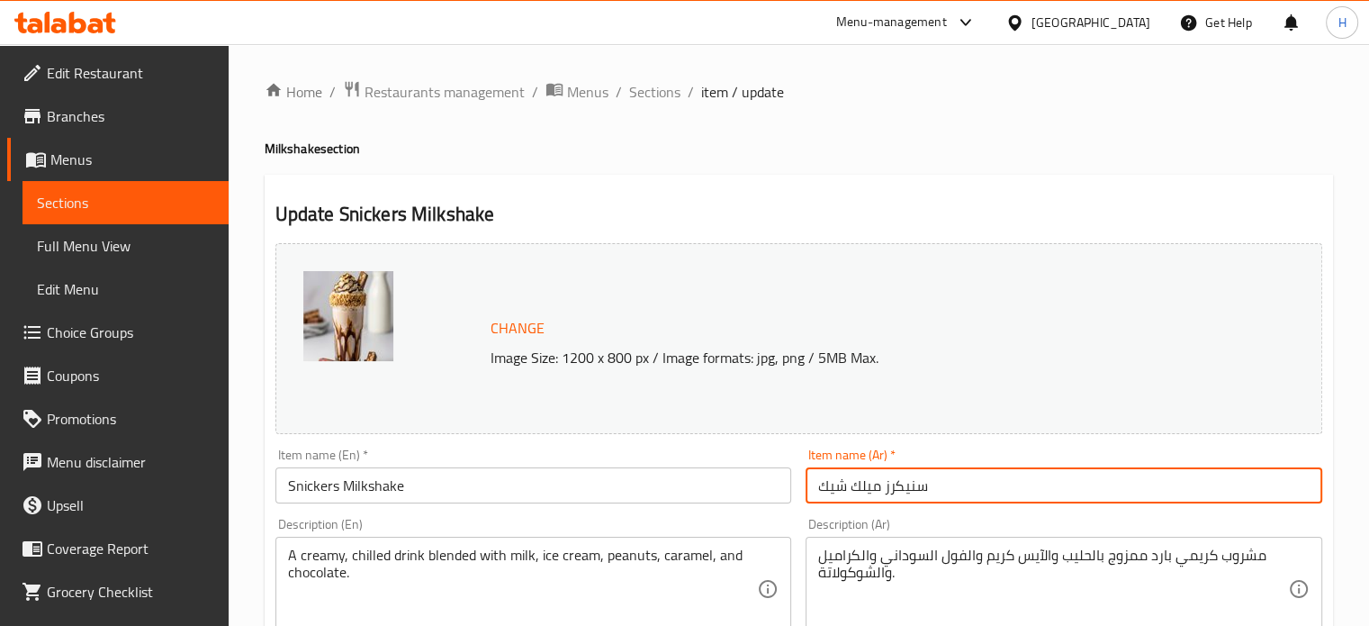
drag, startPoint x: 958, startPoint y: 489, endPoint x: 678, endPoint y: 365, distance: 305.9
click at [758, 476] on div "Change Image Size: 1200 x 800 px / Image formats: jpg, png / 5MB Max. Item name…" at bounding box center [798, 637] width 1061 height 802
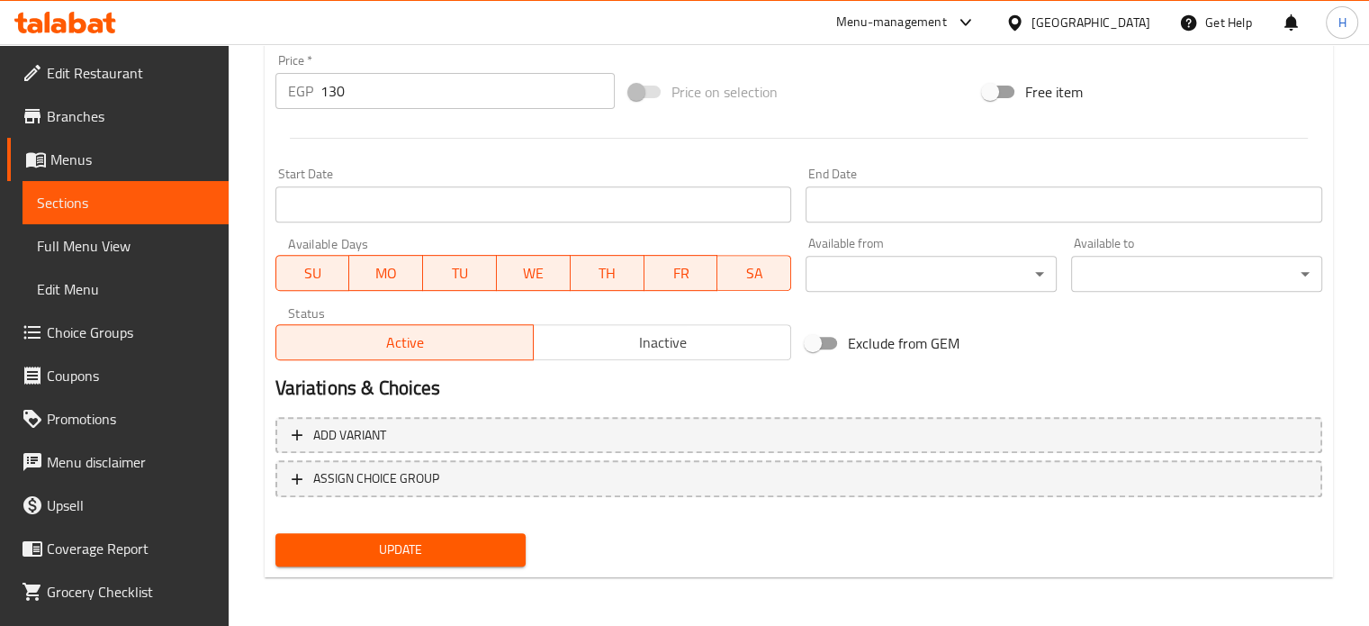
click at [474, 552] on span "Update" at bounding box center [401, 549] width 222 height 23
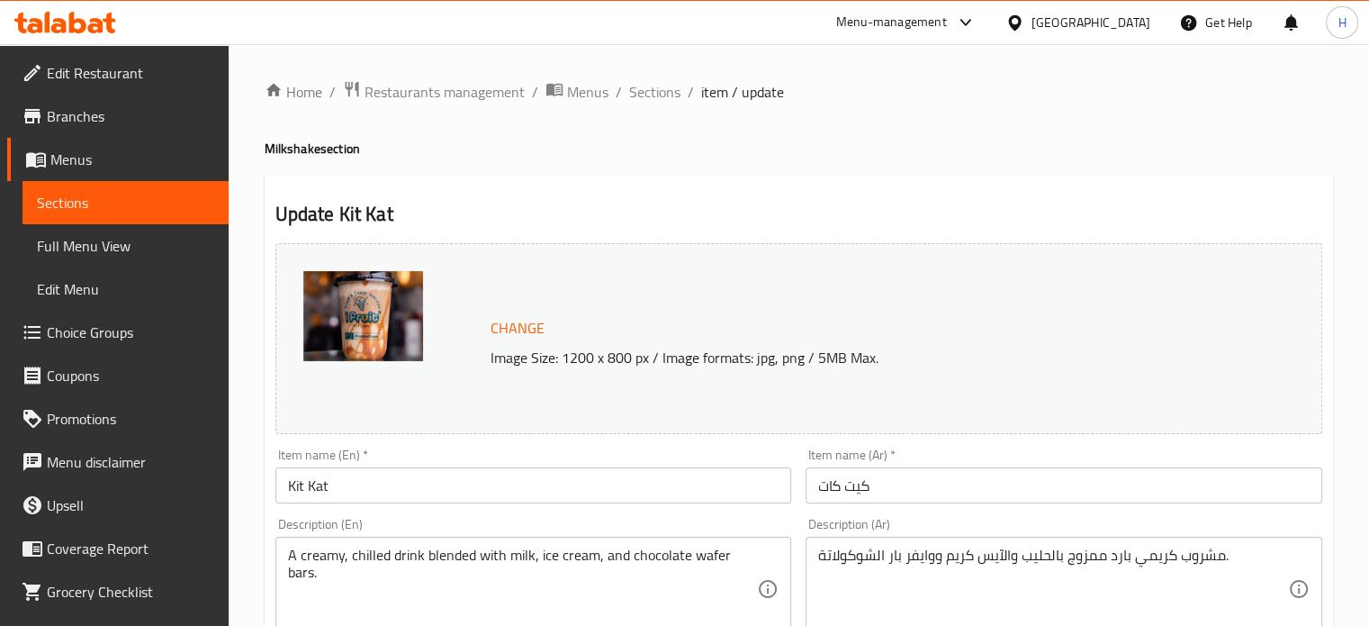
click at [392, 485] on input "Kit Kat" at bounding box center [533, 485] width 517 height 36
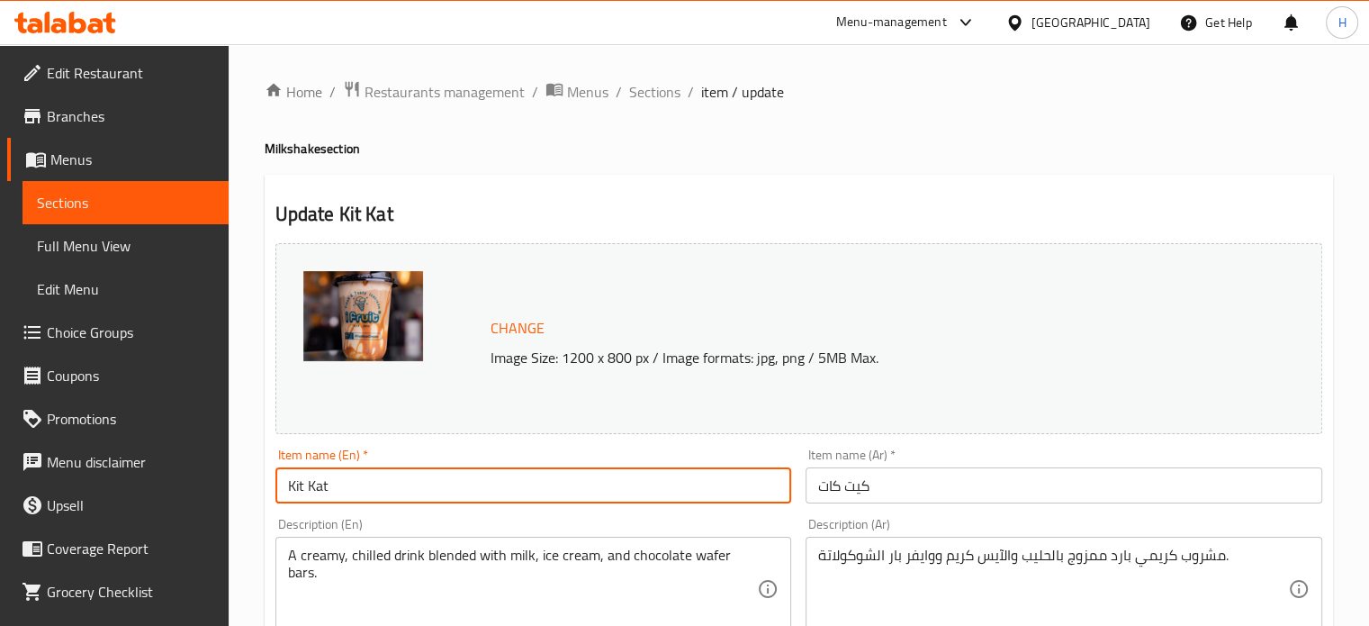
paste input "Milkshake"
type input "Kit [PERSON_NAME]"
click at [903, 489] on input "كيت كات" at bounding box center [1064, 485] width 517 height 36
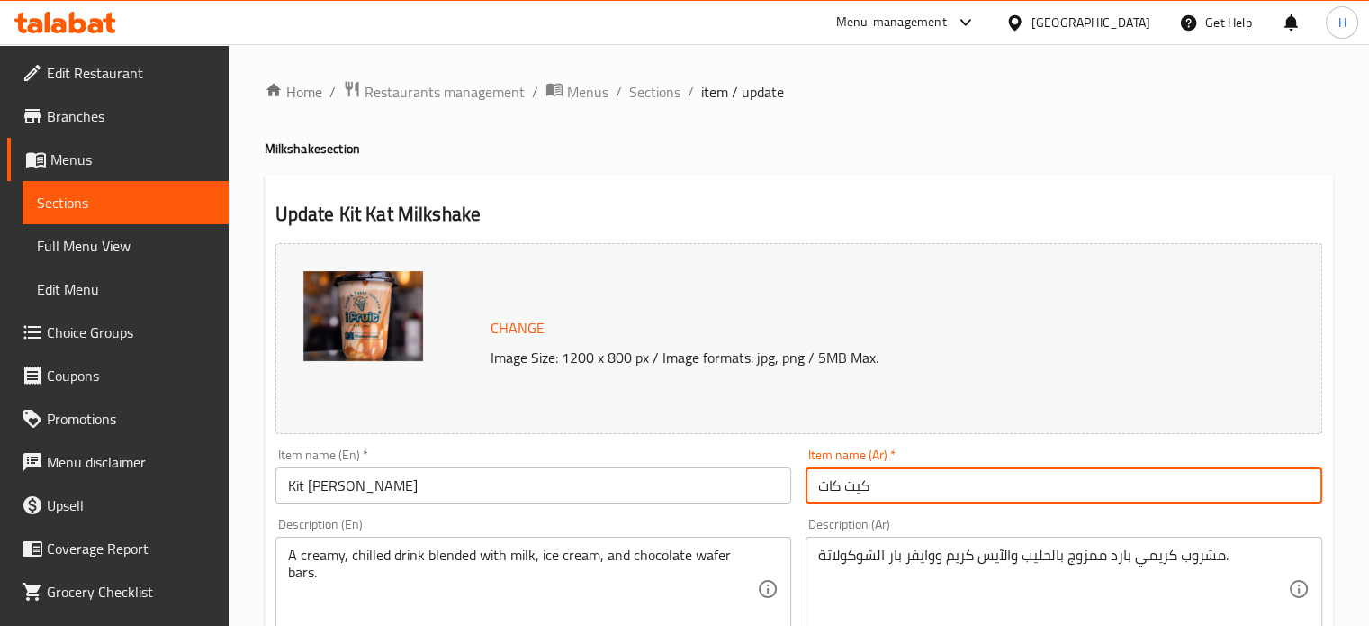
paste input "ميلك شيك"
type input "كيت كات ميلك شيك"
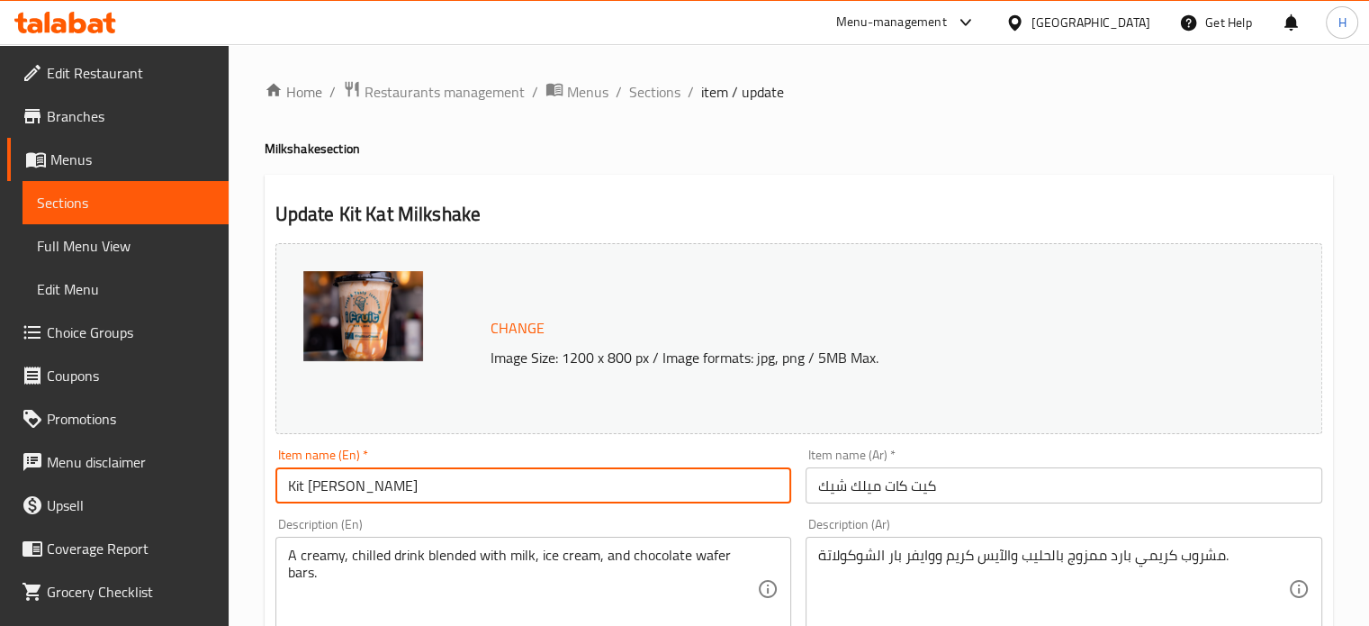
drag, startPoint x: 405, startPoint y: 481, endPoint x: 296, endPoint y: 475, distance: 109.0
click at [296, 475] on input "Kit [PERSON_NAME]" at bounding box center [533, 485] width 517 height 36
click at [344, 486] on input "Kit [PERSON_NAME]" at bounding box center [533, 485] width 517 height 36
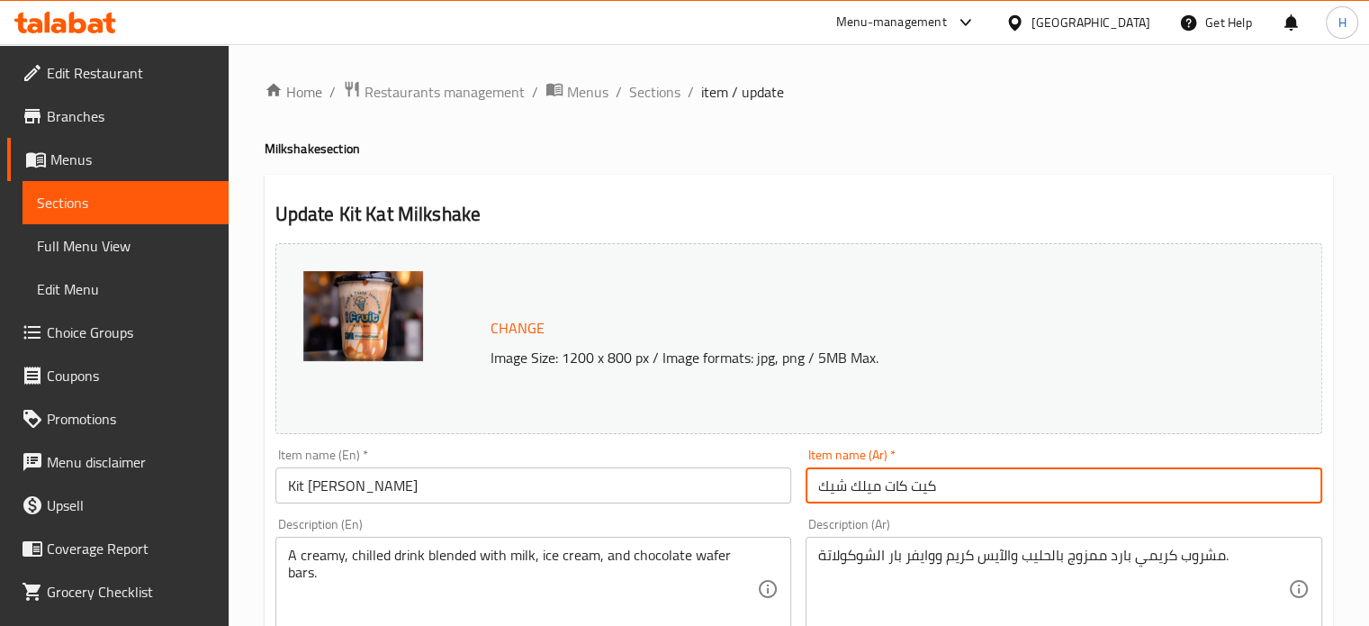
drag, startPoint x: 971, startPoint y: 488, endPoint x: 768, endPoint y: 476, distance: 203.8
click at [768, 476] on div "Change Image Size: 1200 x 800 px / Image formats: jpg, png / 5MB Max. Item name…" at bounding box center [798, 637] width 1061 height 802
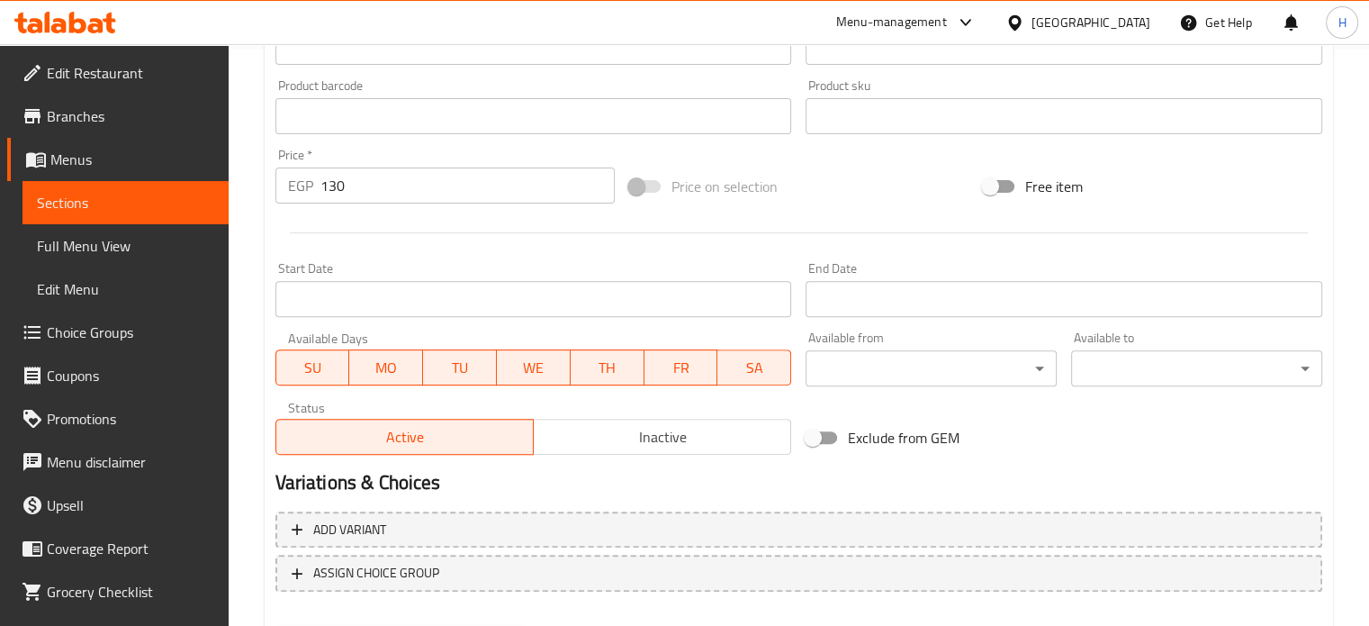
scroll to position [671, 0]
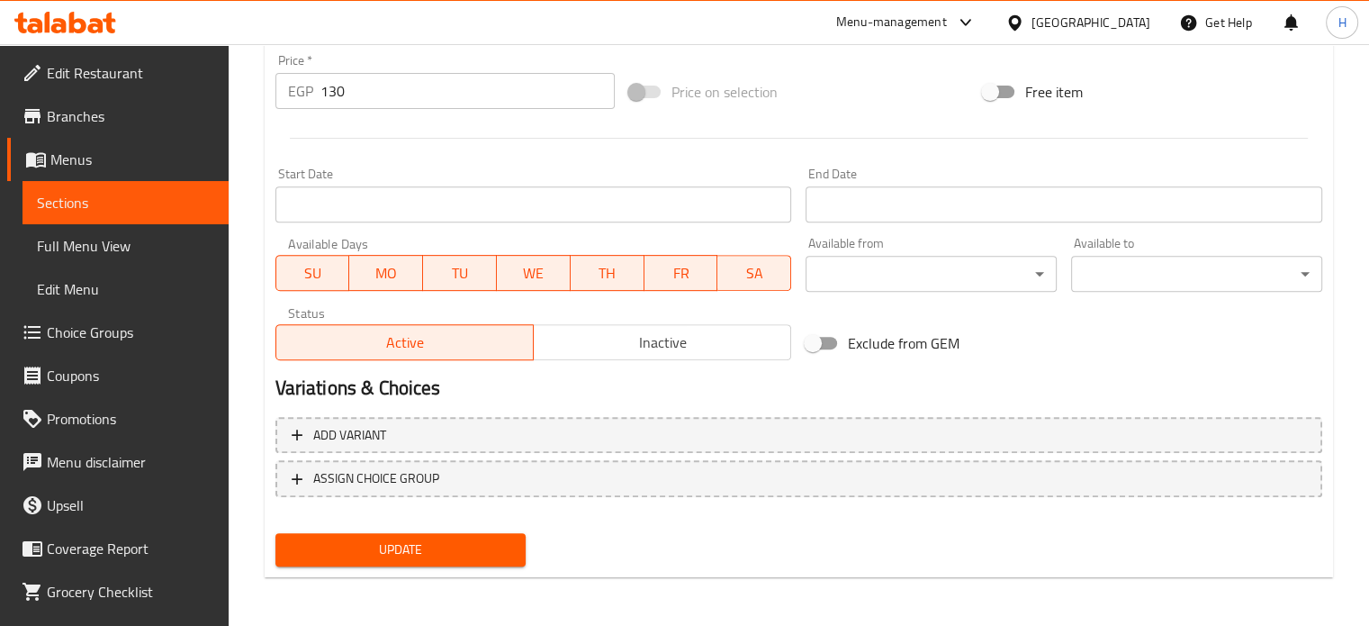
click at [466, 534] on button "Update" at bounding box center [400, 549] width 251 height 33
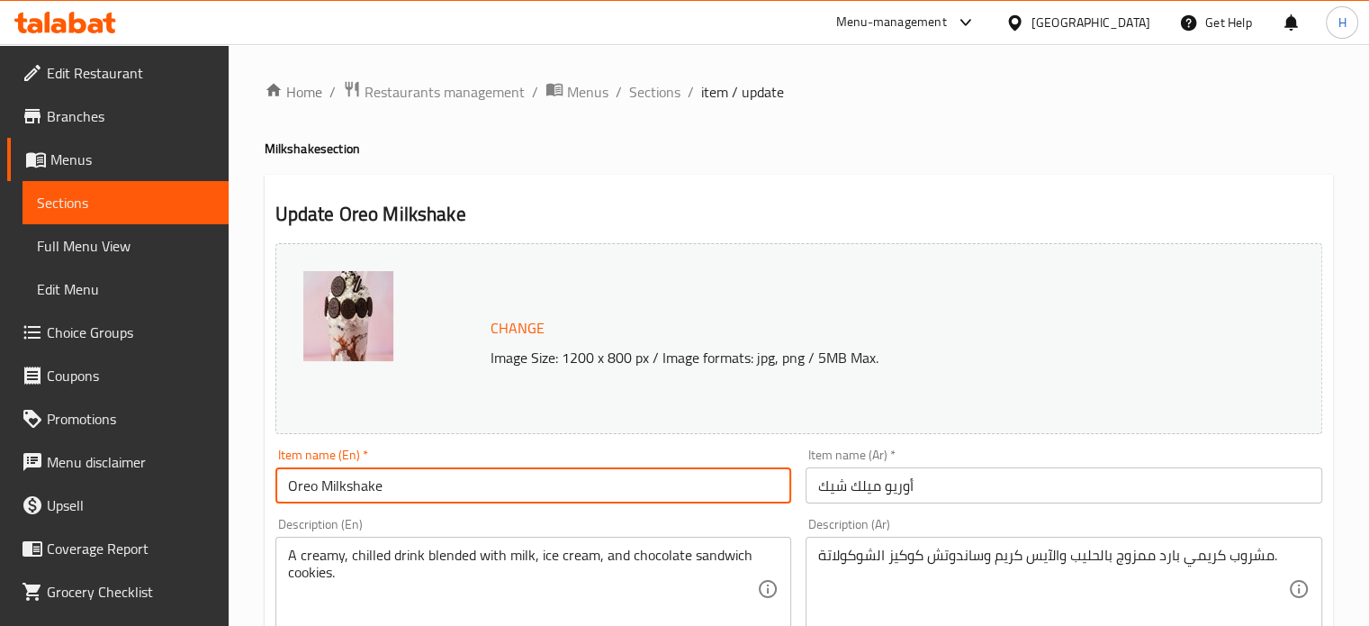
drag, startPoint x: 426, startPoint y: 500, endPoint x: 226, endPoint y: 461, distance: 203.5
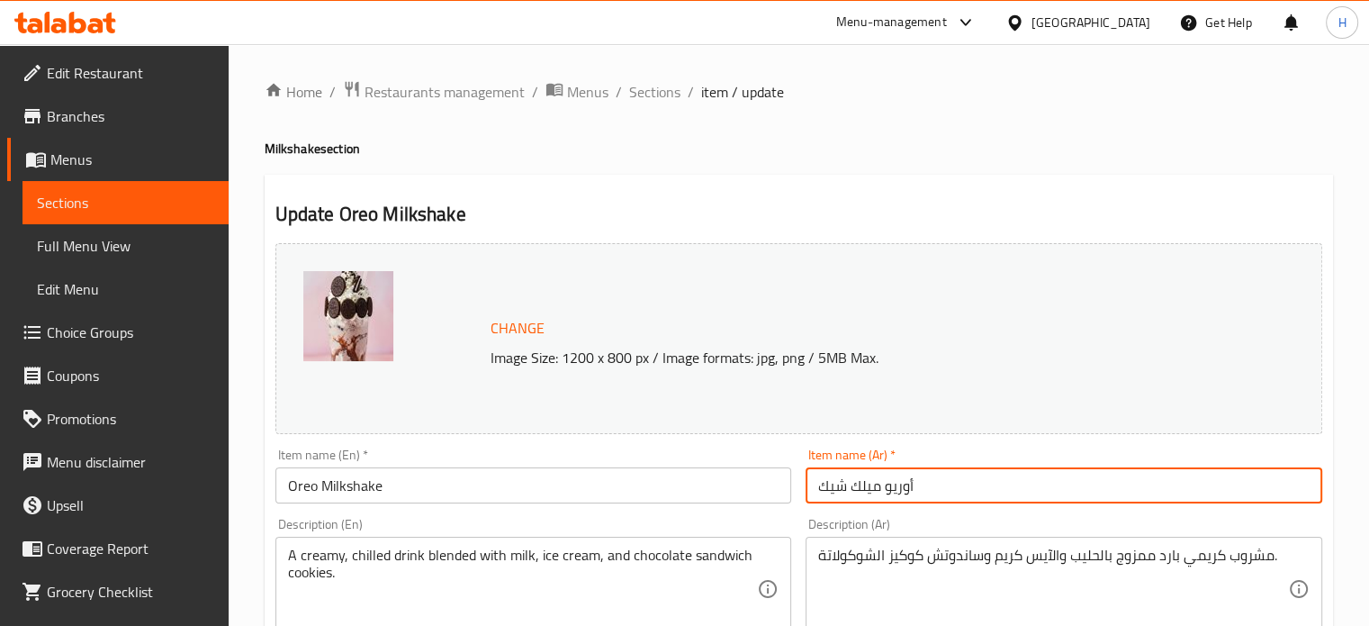
drag, startPoint x: 943, startPoint y: 491, endPoint x: 735, endPoint y: 479, distance: 208.3
click at [735, 479] on div "Change Image Size: 1200 x 800 px / Image formats: jpg, png / 5MB Max. Item name…" at bounding box center [798, 637] width 1061 height 802
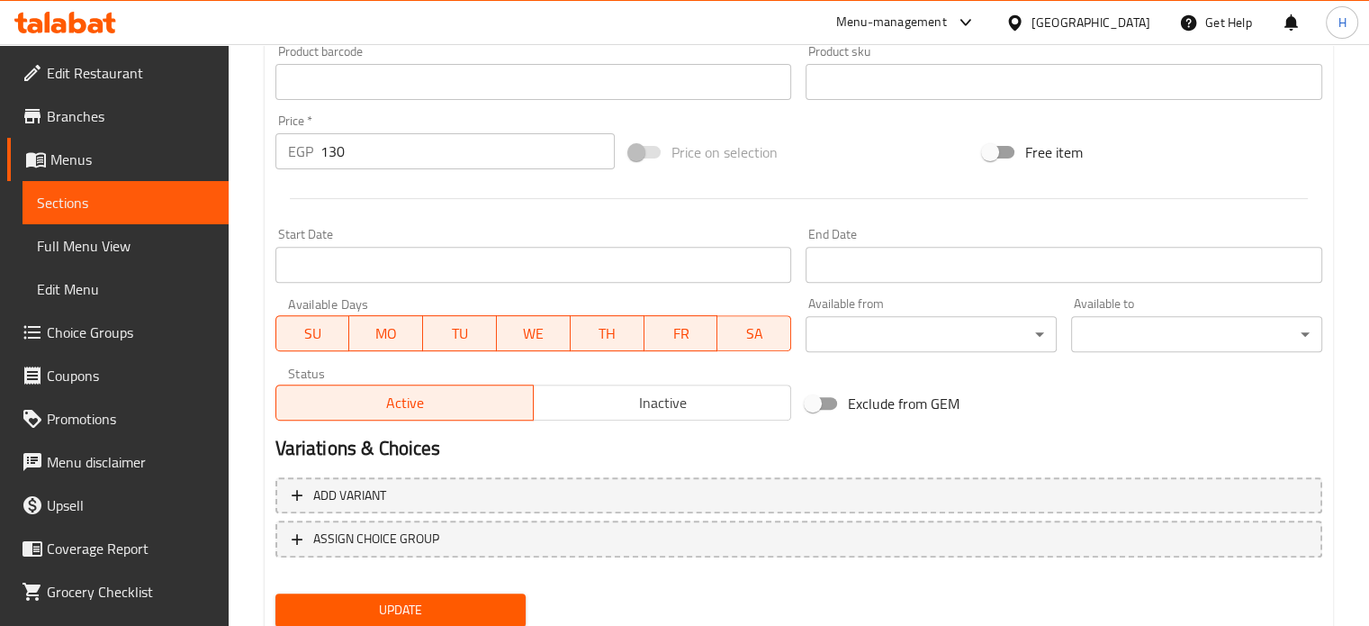
scroll to position [671, 0]
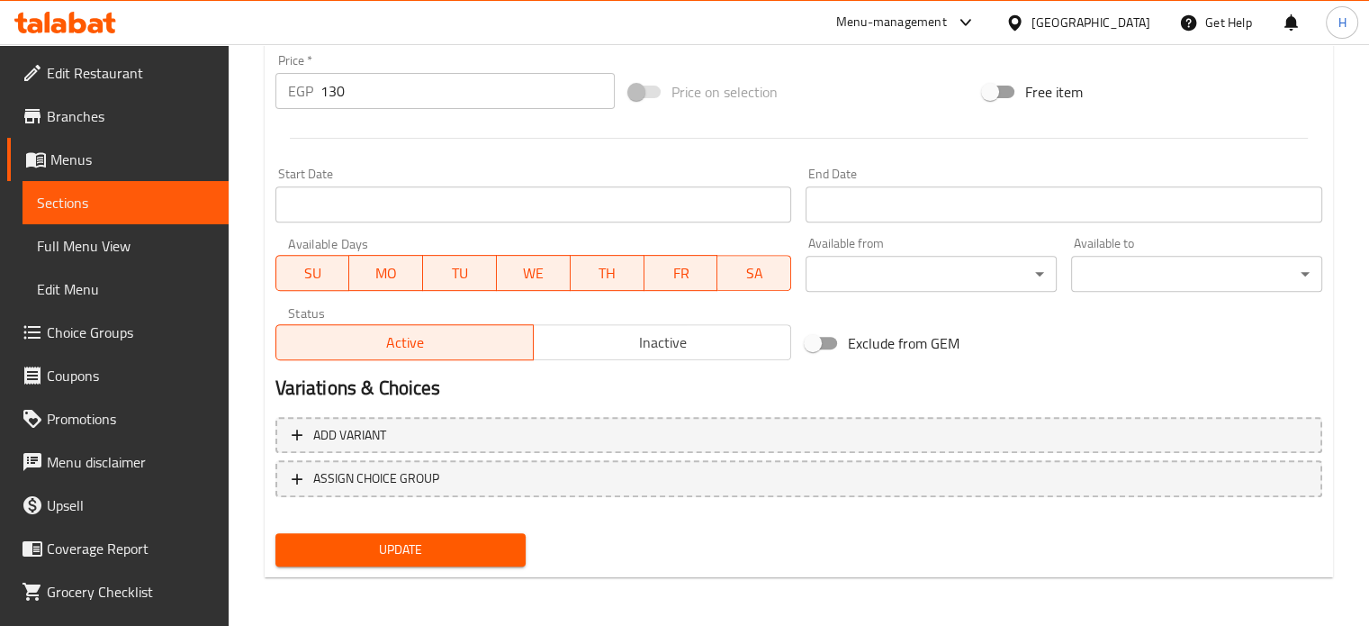
click at [410, 563] on button "Update" at bounding box center [400, 549] width 251 height 33
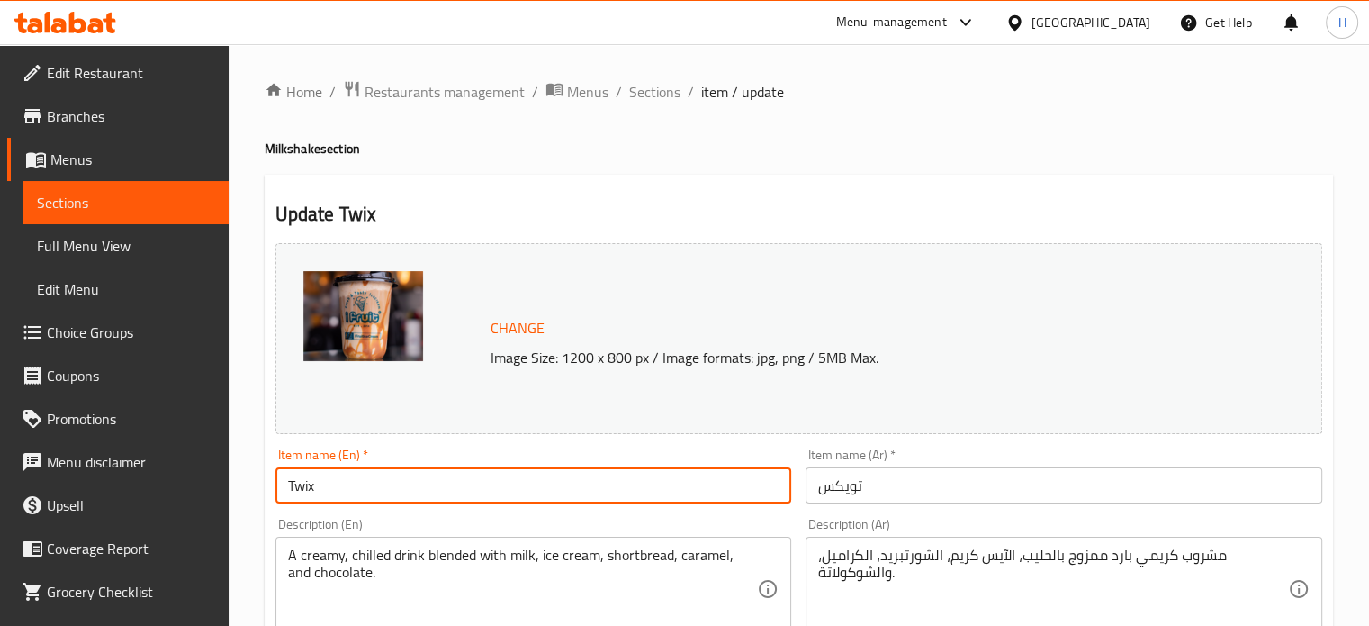
click at [346, 480] on input "Twix" at bounding box center [533, 485] width 517 height 36
paste input "Milkshake"
type input "Twix Milkshake"
click at [878, 500] on input "تويكس" at bounding box center [1064, 485] width 517 height 36
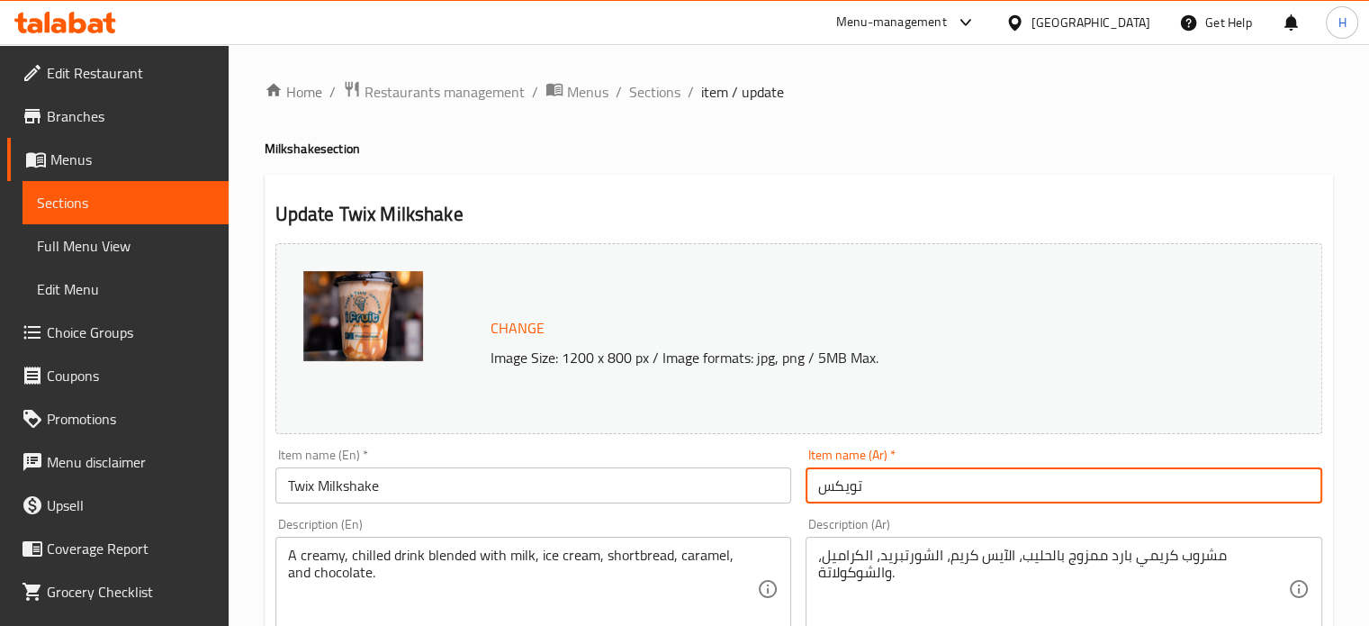
paste input "ميلك شيك"
type input "تويكس ميلك شيك"
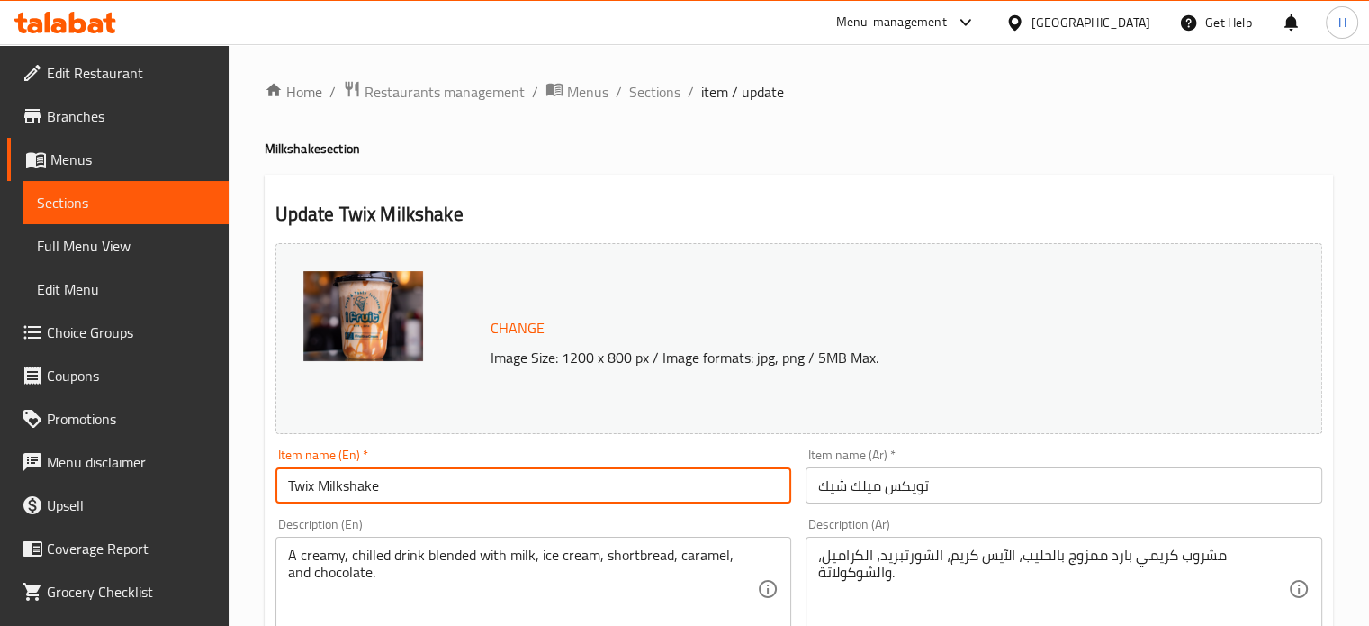
drag, startPoint x: 313, startPoint y: 482, endPoint x: 205, endPoint y: 435, distance: 118.1
click at [935, 503] on div "Item name (Ar)   * [PERSON_NAME]ك شيك Item name (Ar) *" at bounding box center [1063, 475] width 531 height 69
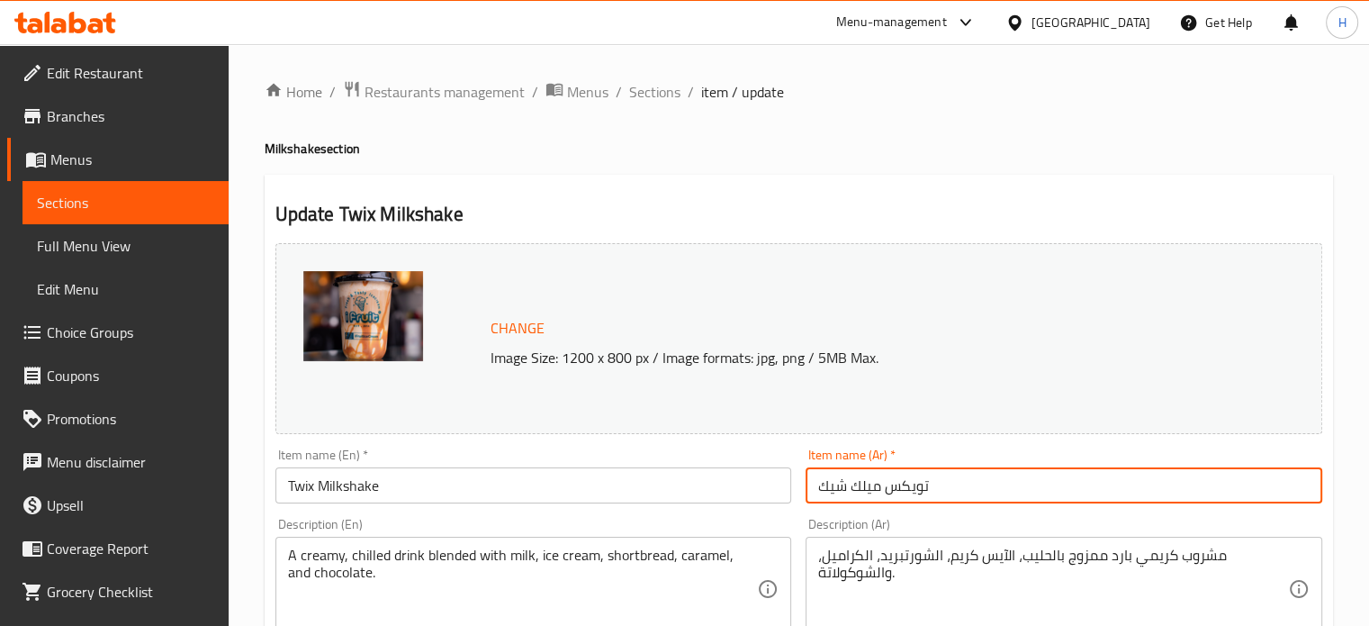
drag, startPoint x: 936, startPoint y: 493, endPoint x: 746, endPoint y: 464, distance: 192.2
click at [746, 464] on div "Change Image Size: 1200 x 800 px / Image formats: jpg, png / 5MB Max. Item name…" at bounding box center [798, 637] width 1061 height 802
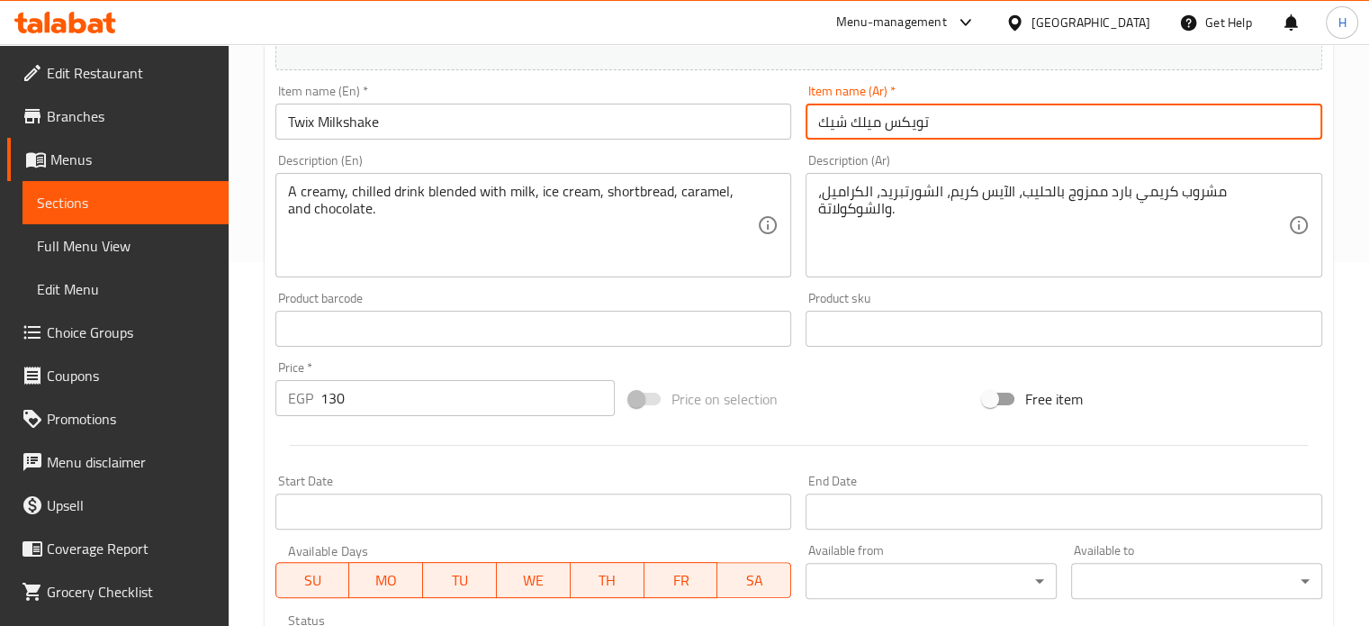
scroll to position [671, 0]
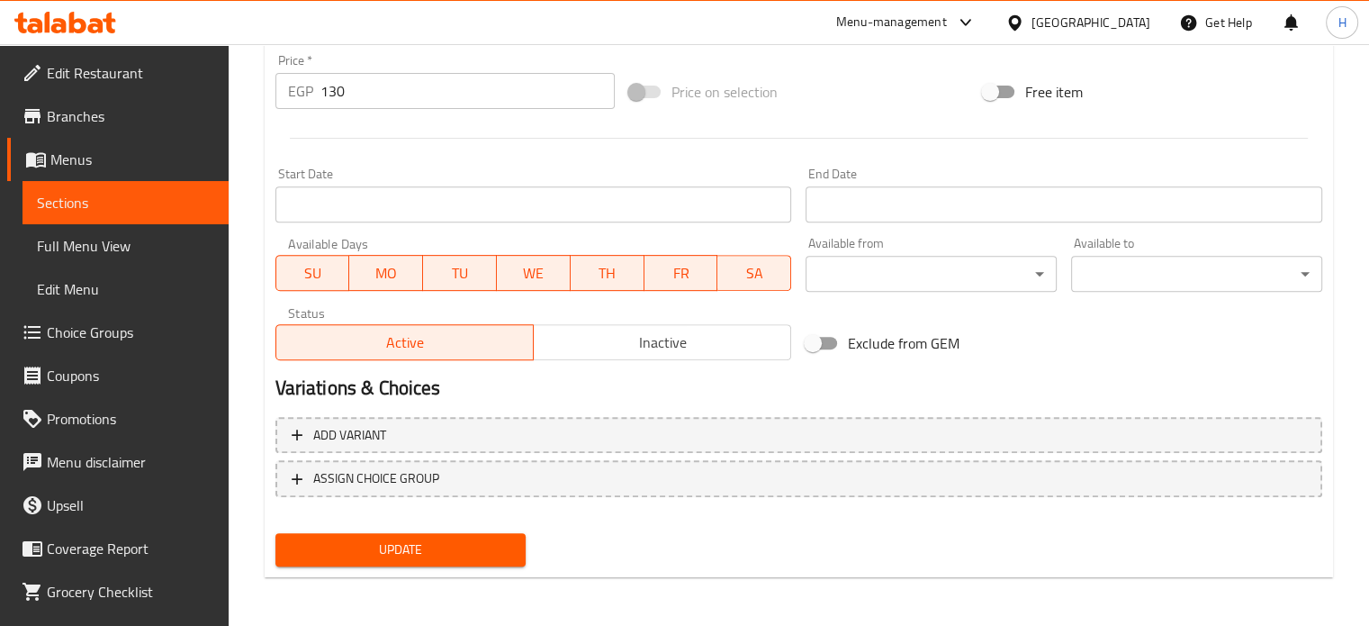
click at [420, 533] on button "Update" at bounding box center [400, 549] width 251 height 33
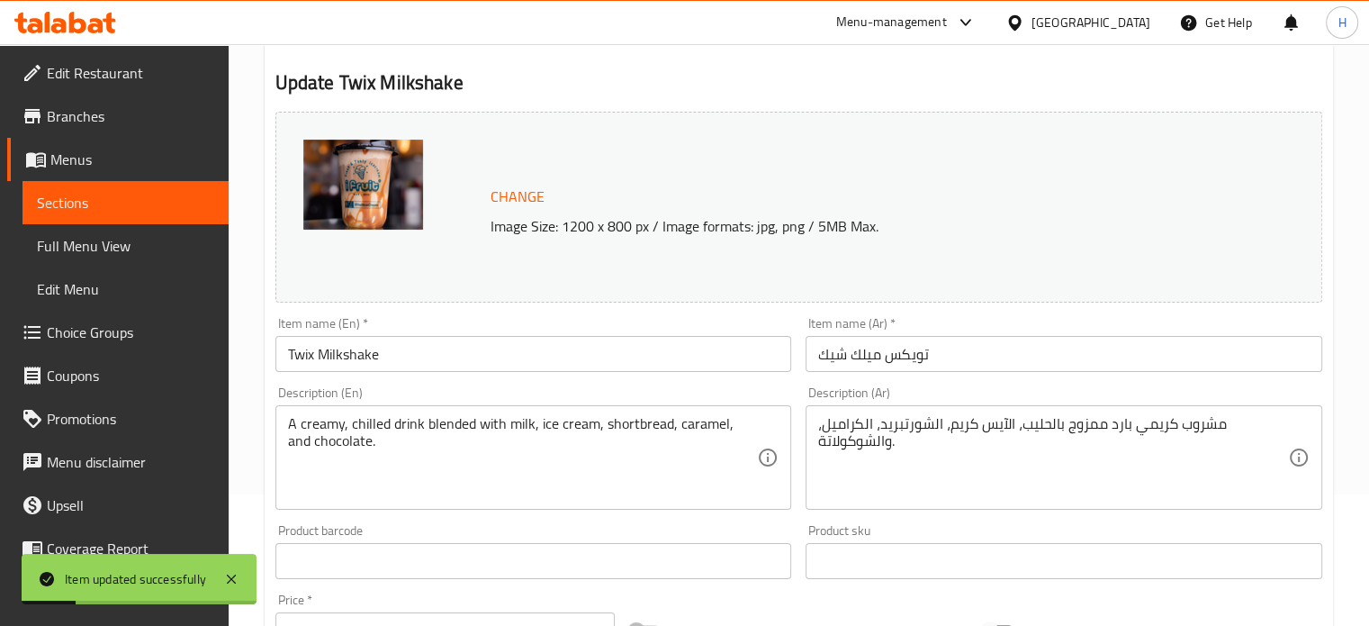
scroll to position [131, 0]
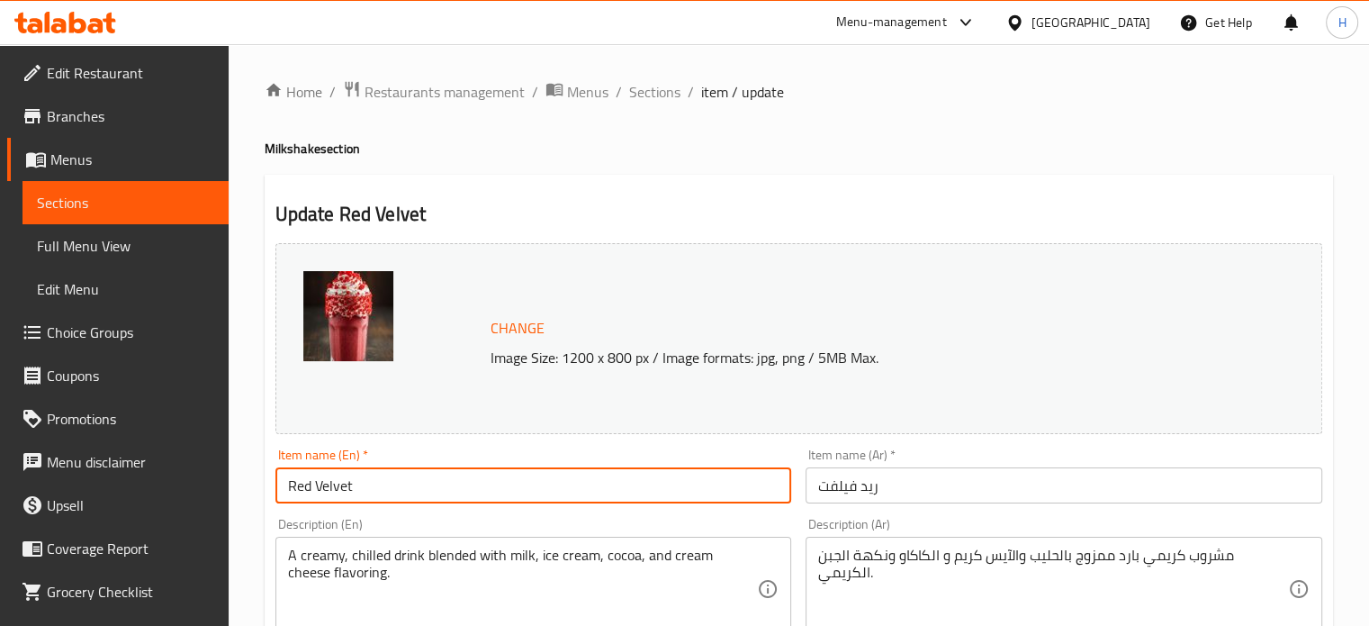
click at [409, 485] on input "Red Velvet" at bounding box center [533, 485] width 517 height 36
paste input "Milkshake"
type input "Red Velvet Milkshake"
click at [905, 488] on input "ريد فيلفت" at bounding box center [1064, 485] width 517 height 36
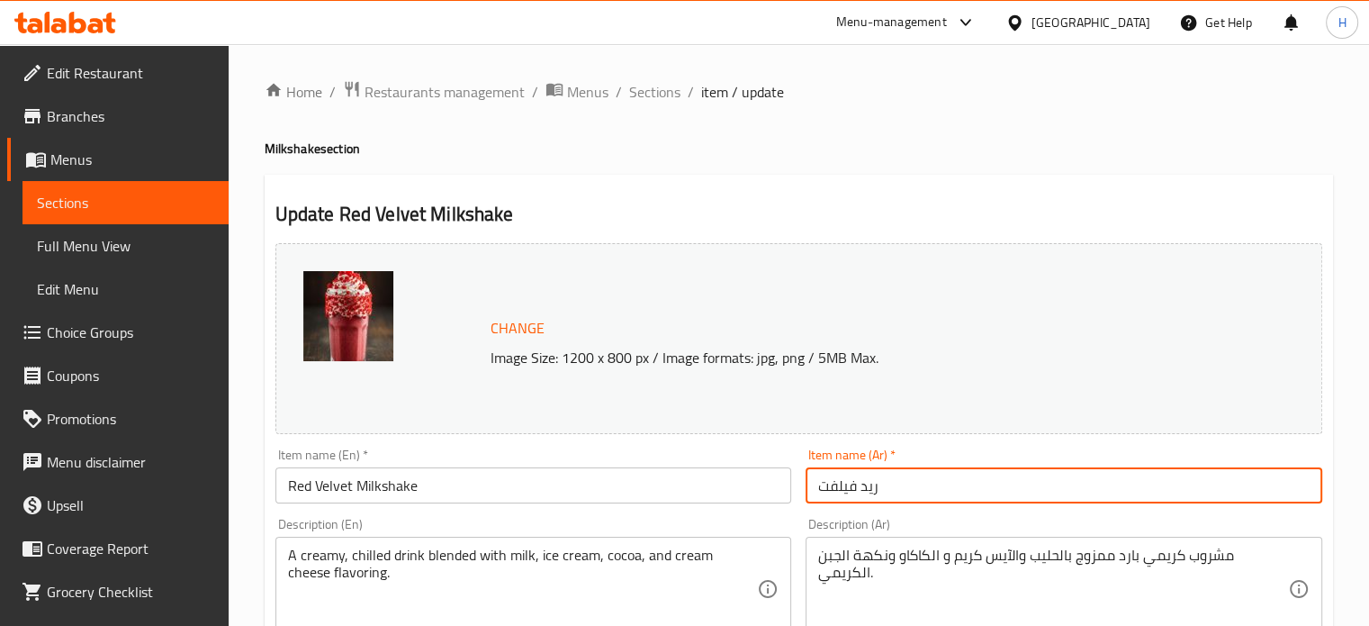
paste input "ميلك شيك"
type input "ريد فيلفت ميلك شيك"
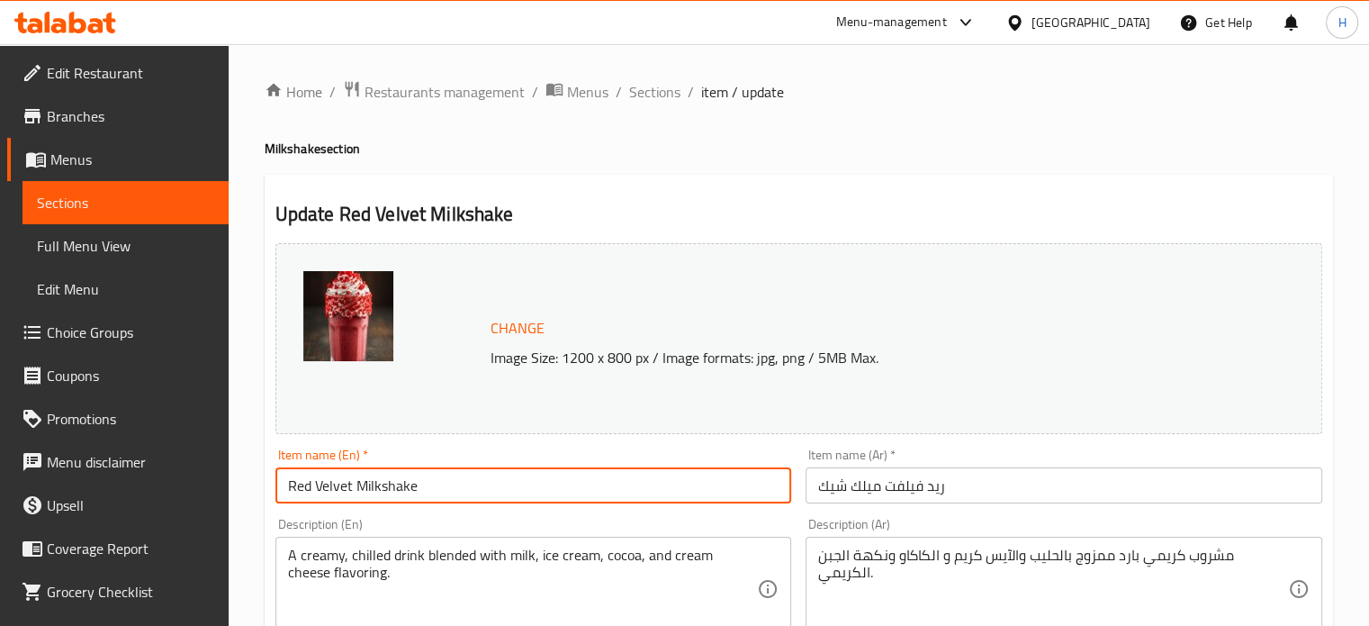
drag, startPoint x: 359, startPoint y: 489, endPoint x: 199, endPoint y: 466, distance: 161.8
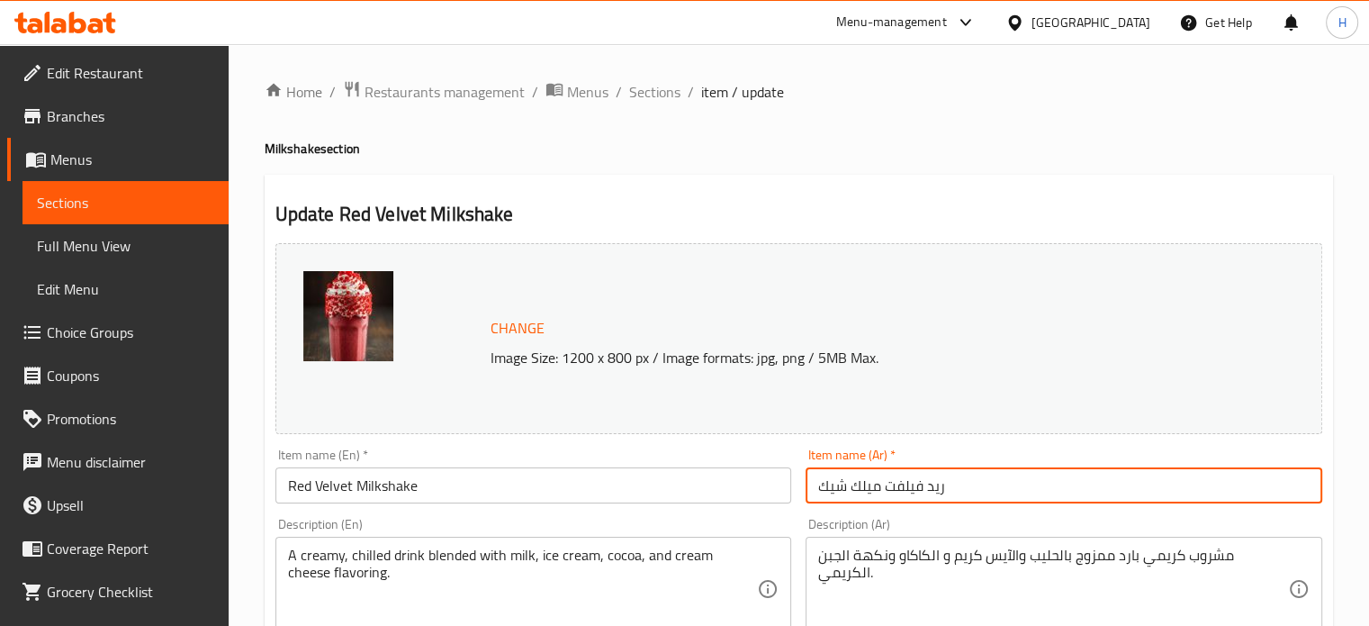
drag, startPoint x: 961, startPoint y: 497, endPoint x: 725, endPoint y: 477, distance: 237.6
click at [725, 477] on div "Change Image Size: 1200 x 800 px / Image formats: jpg, png / 5MB Max. Item name…" at bounding box center [798, 637] width 1061 height 802
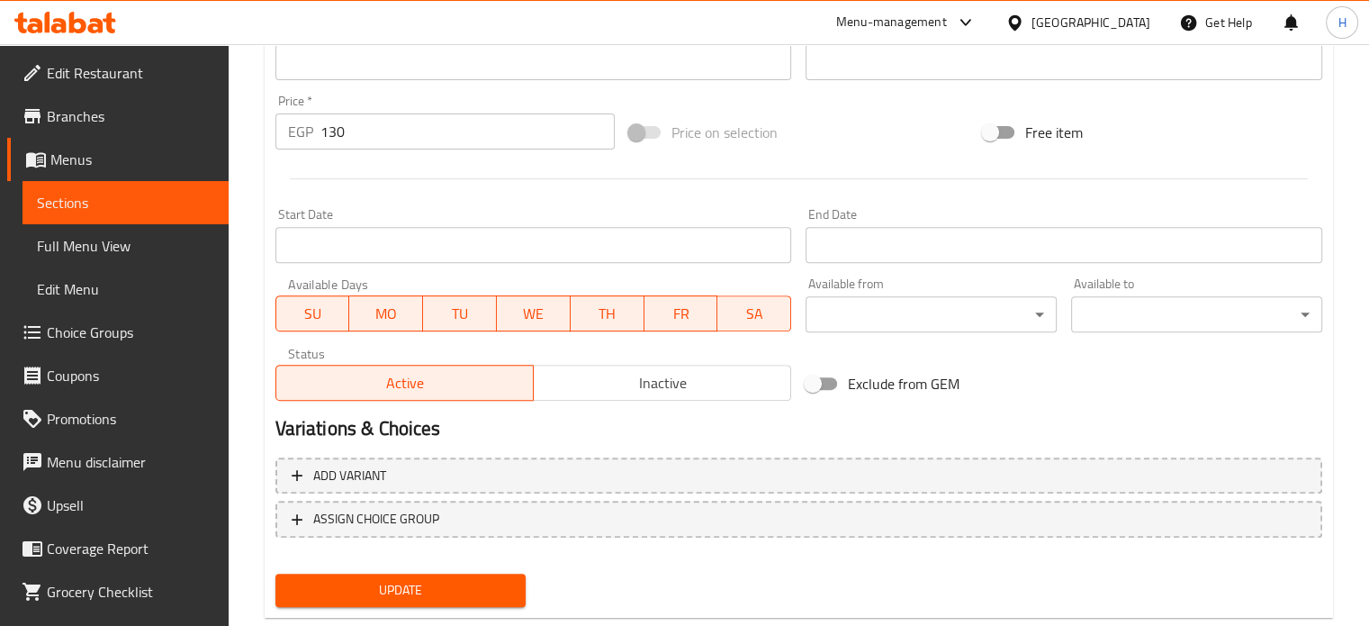
scroll to position [671, 0]
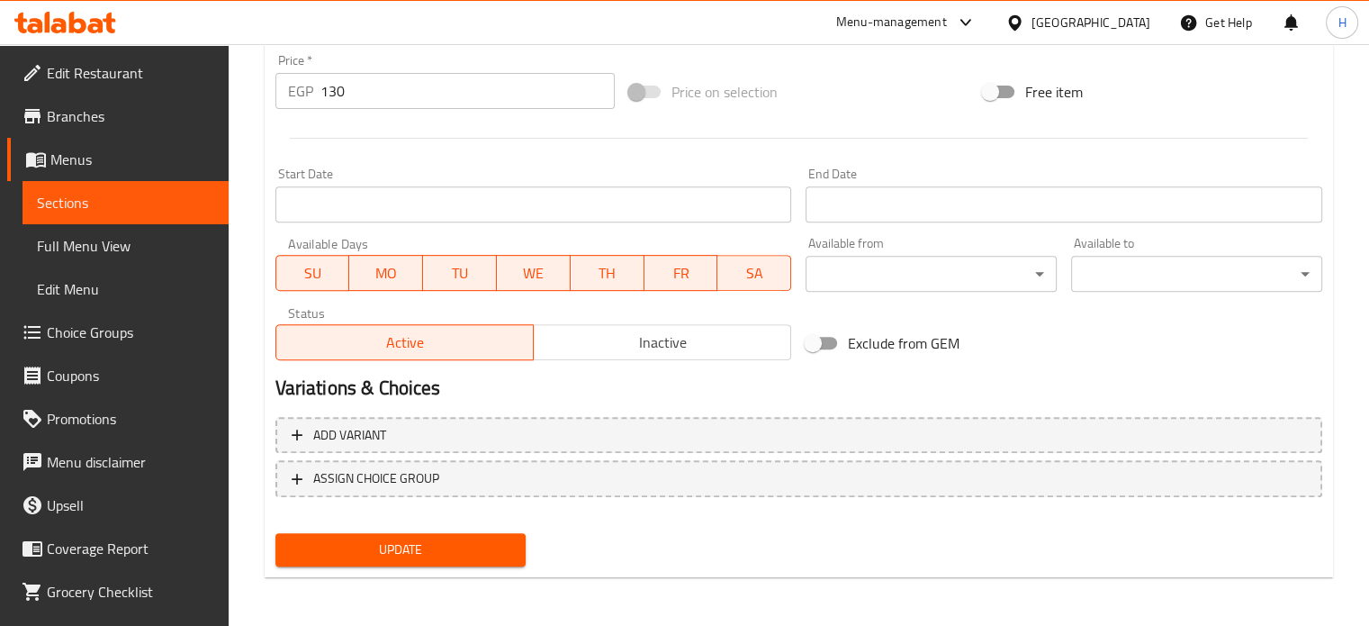
click at [429, 533] on button "Update" at bounding box center [400, 549] width 251 height 33
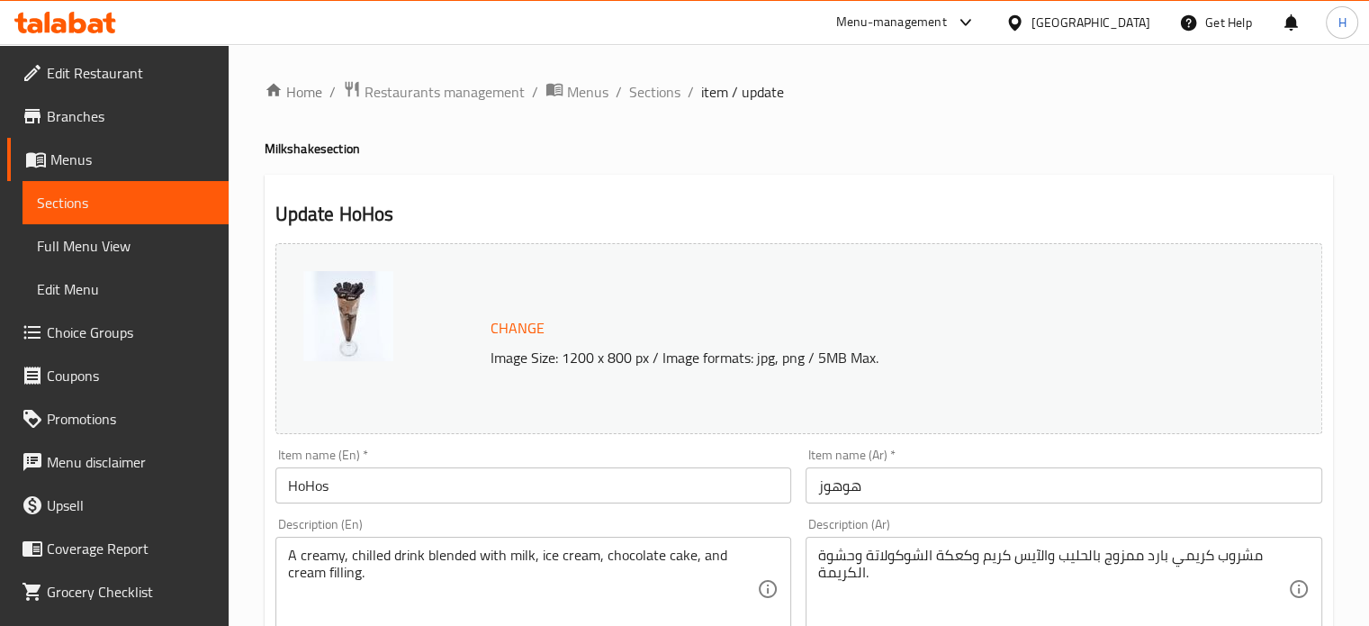
click at [349, 492] on input "HoHos" at bounding box center [533, 485] width 517 height 36
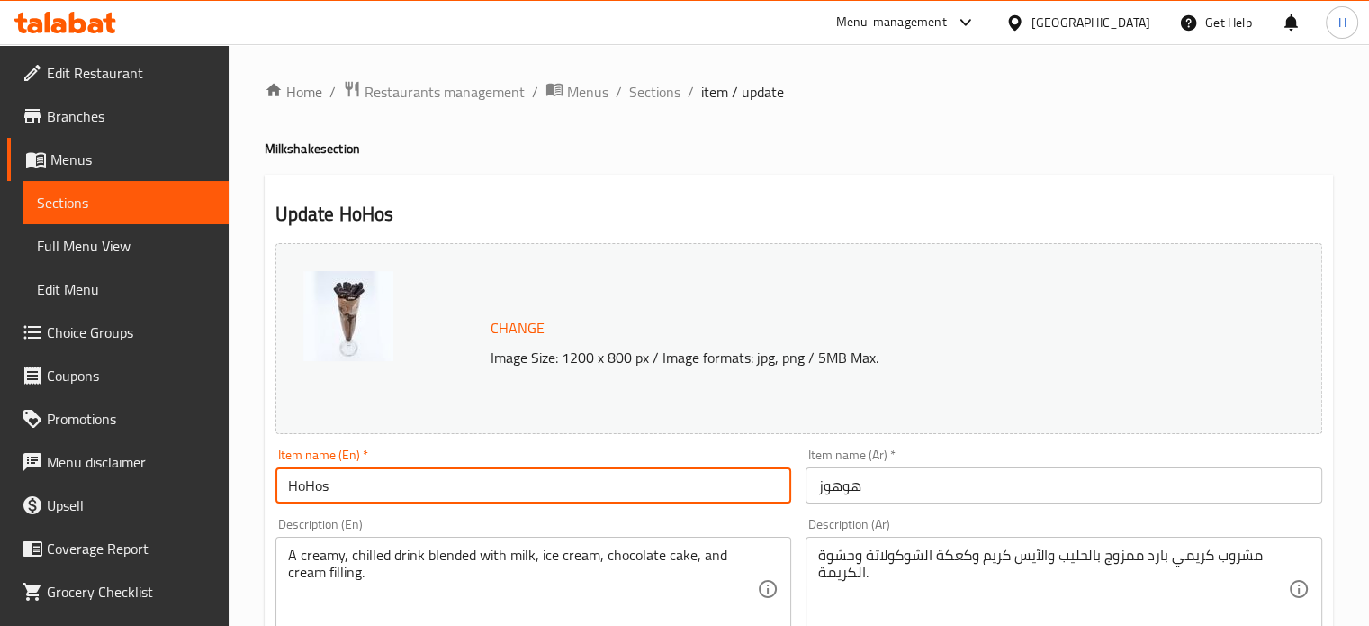
paste input "Milkshake"
type input "HoHos Milkshake"
click at [883, 491] on input "هوهوز" at bounding box center [1064, 485] width 517 height 36
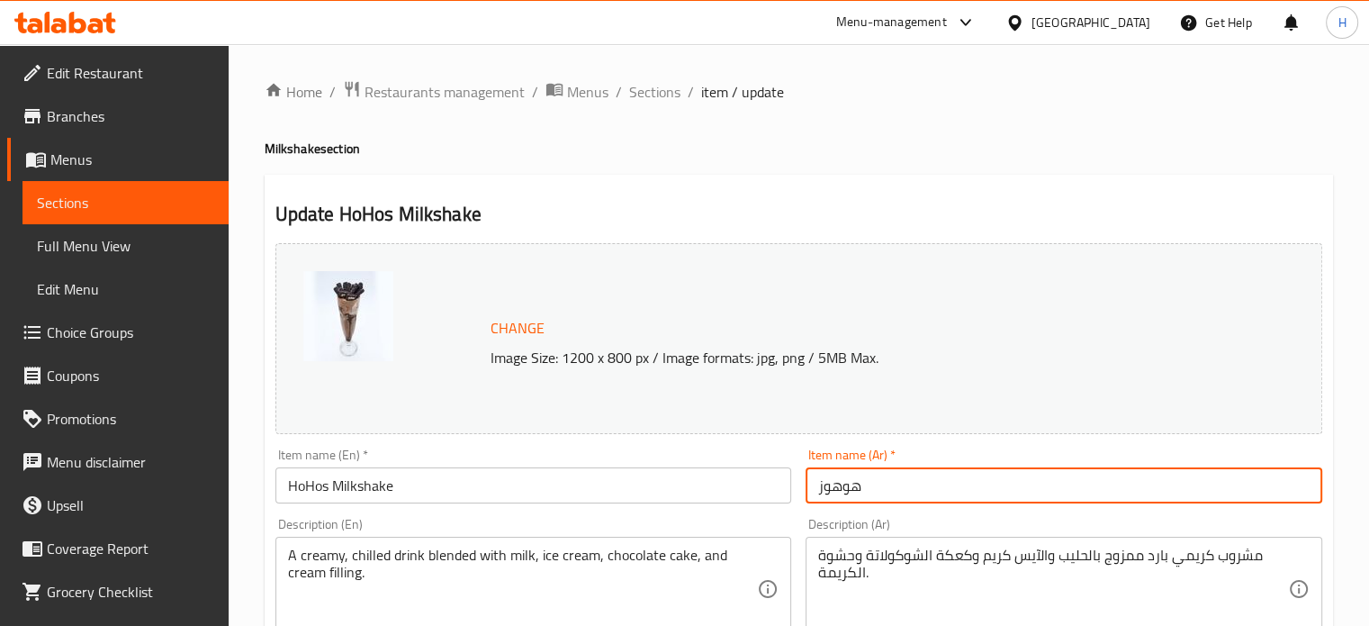
paste input "ميلك شيك"
type input "هوهوز ميلك شيك"
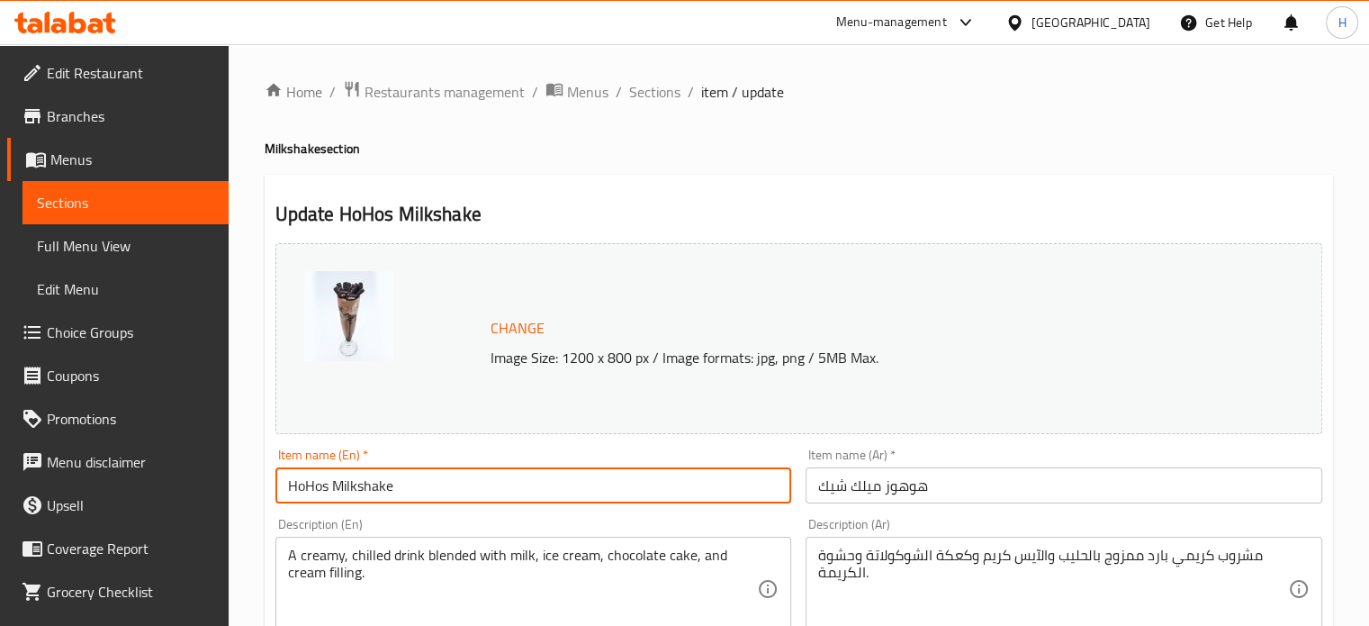
drag, startPoint x: 414, startPoint y: 482, endPoint x: 149, endPoint y: 348, distance: 297.1
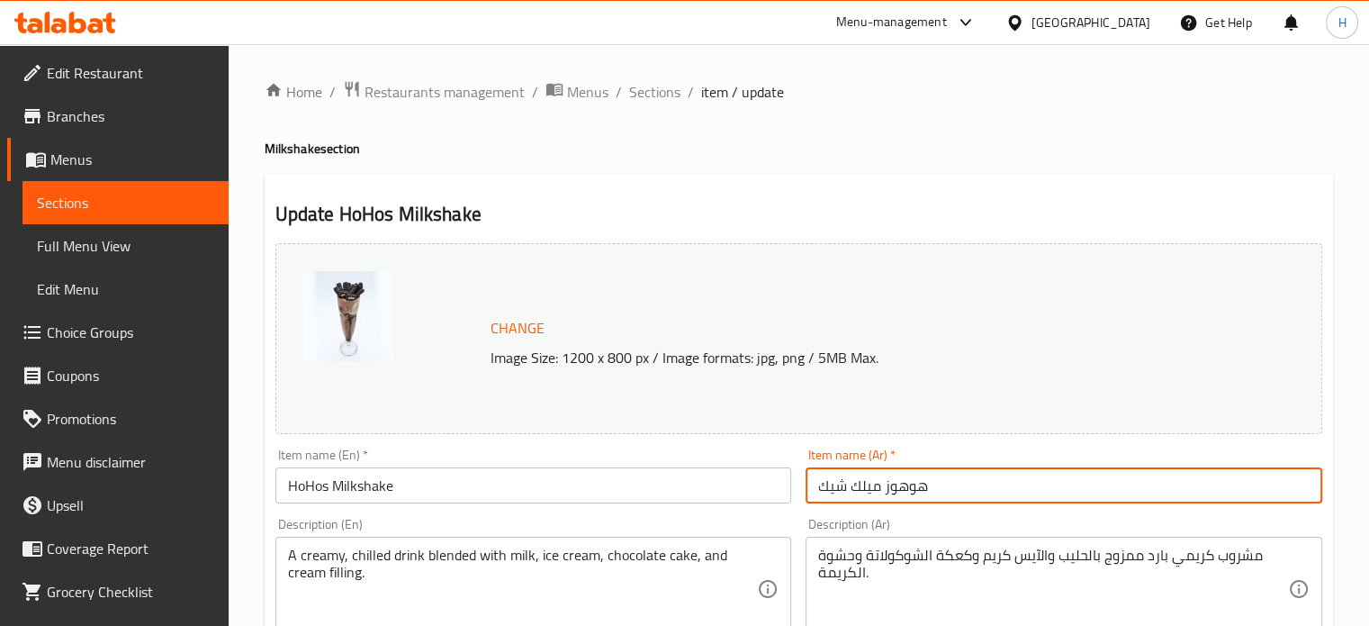
drag, startPoint x: 910, startPoint y: 485, endPoint x: 714, endPoint y: 463, distance: 197.5
click at [716, 464] on div "Change Image Size: 1200 x 800 px / Image formats: jpg, png / 5MB Max. Item name…" at bounding box center [798, 637] width 1061 height 802
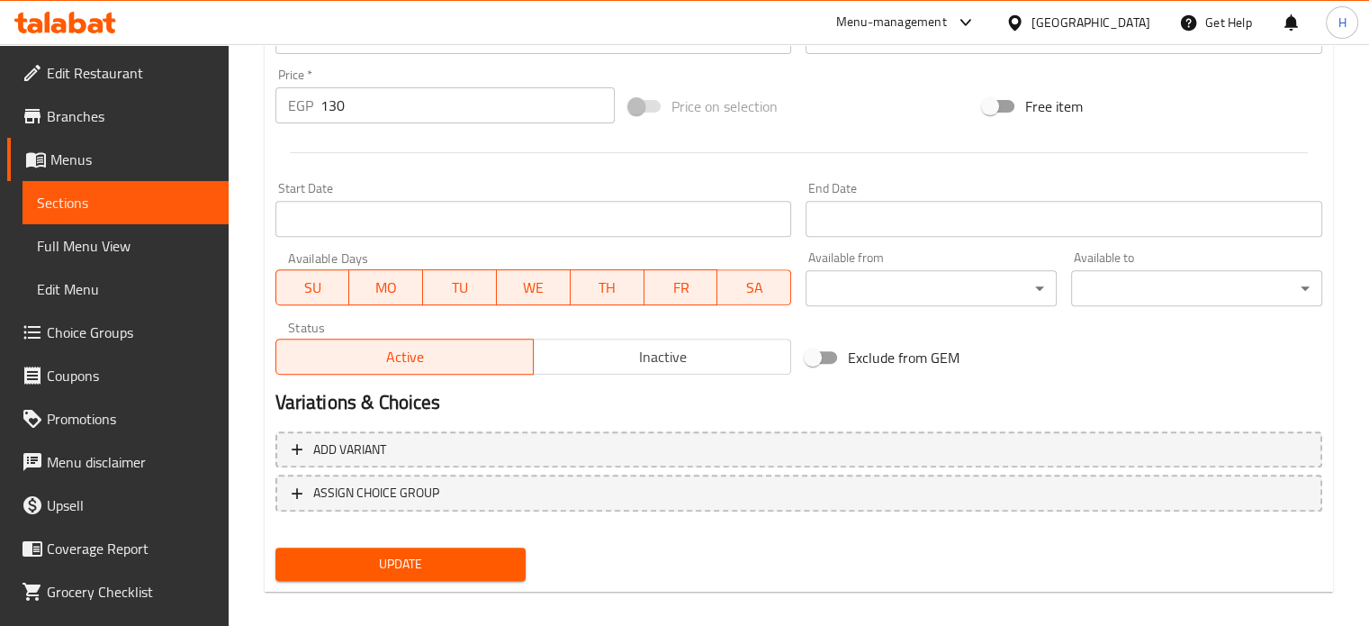
scroll to position [671, 0]
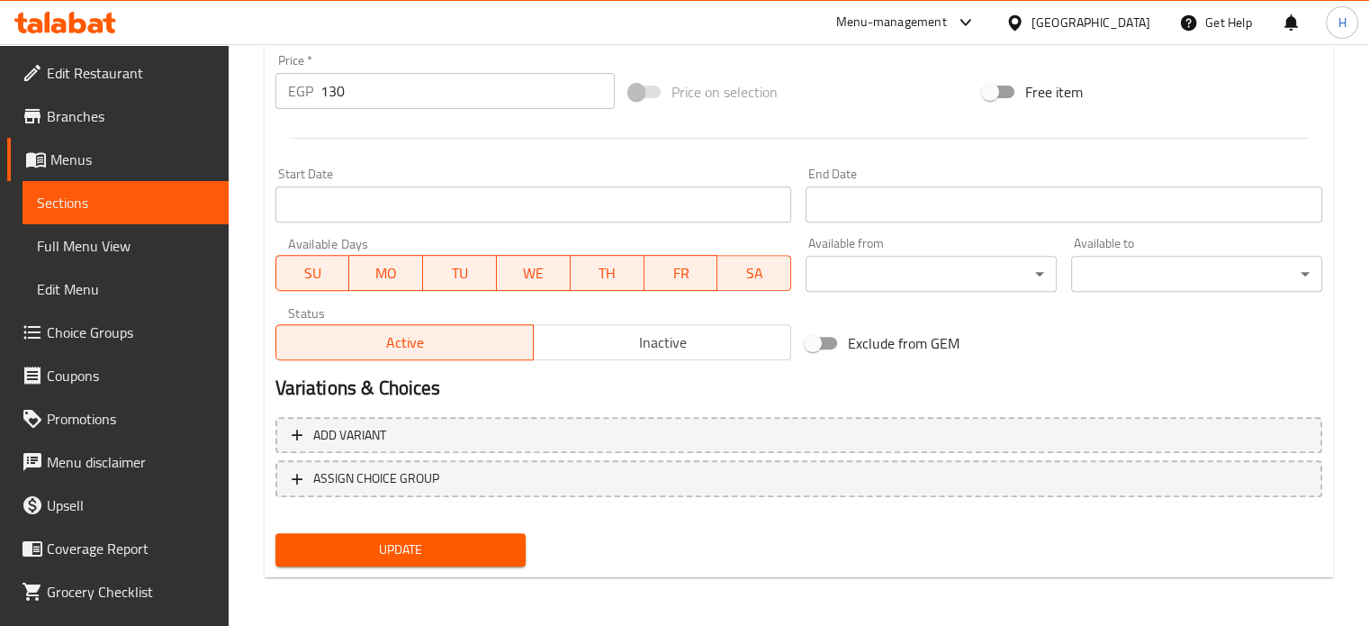
click at [466, 540] on span "Update" at bounding box center [401, 549] width 222 height 23
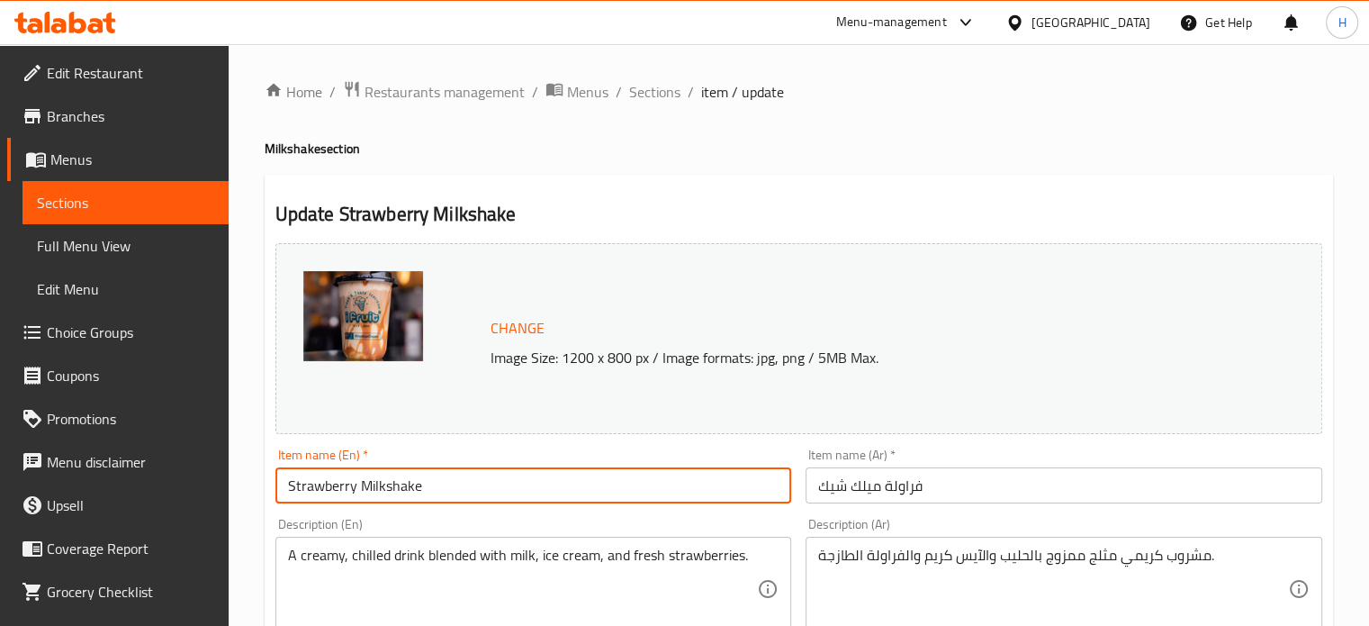
drag, startPoint x: 434, startPoint y: 489, endPoint x: 241, endPoint y: 427, distance: 202.4
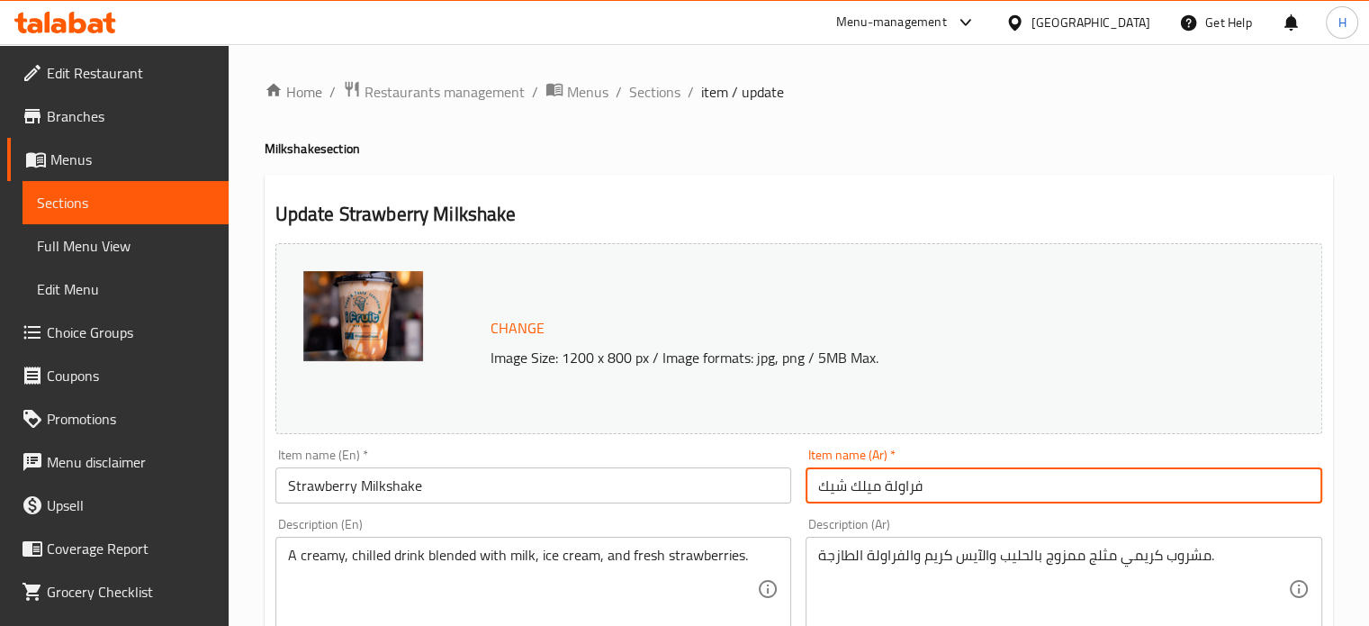
drag, startPoint x: 954, startPoint y: 496, endPoint x: 705, endPoint y: 474, distance: 250.3
click at [706, 474] on div "Change Image Size: 1200 x 800 px / Image formats: jpg, png / 5MB Max. Item name…" at bounding box center [798, 637] width 1061 height 802
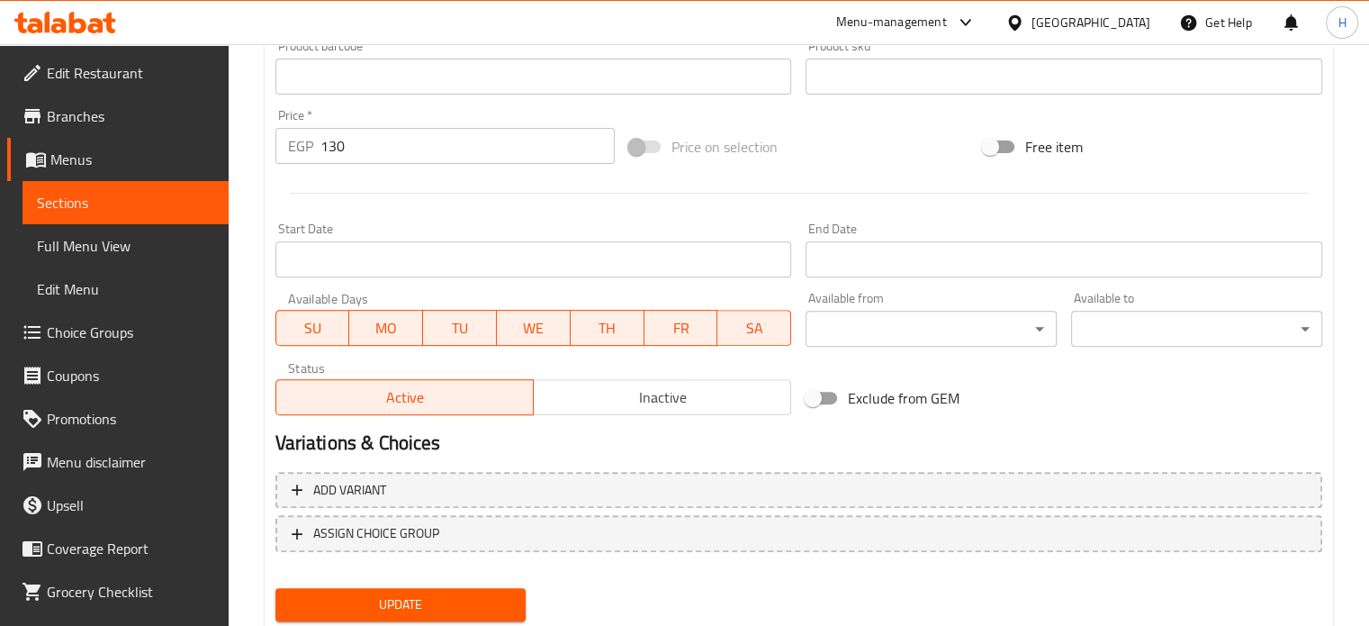
scroll to position [671, 0]
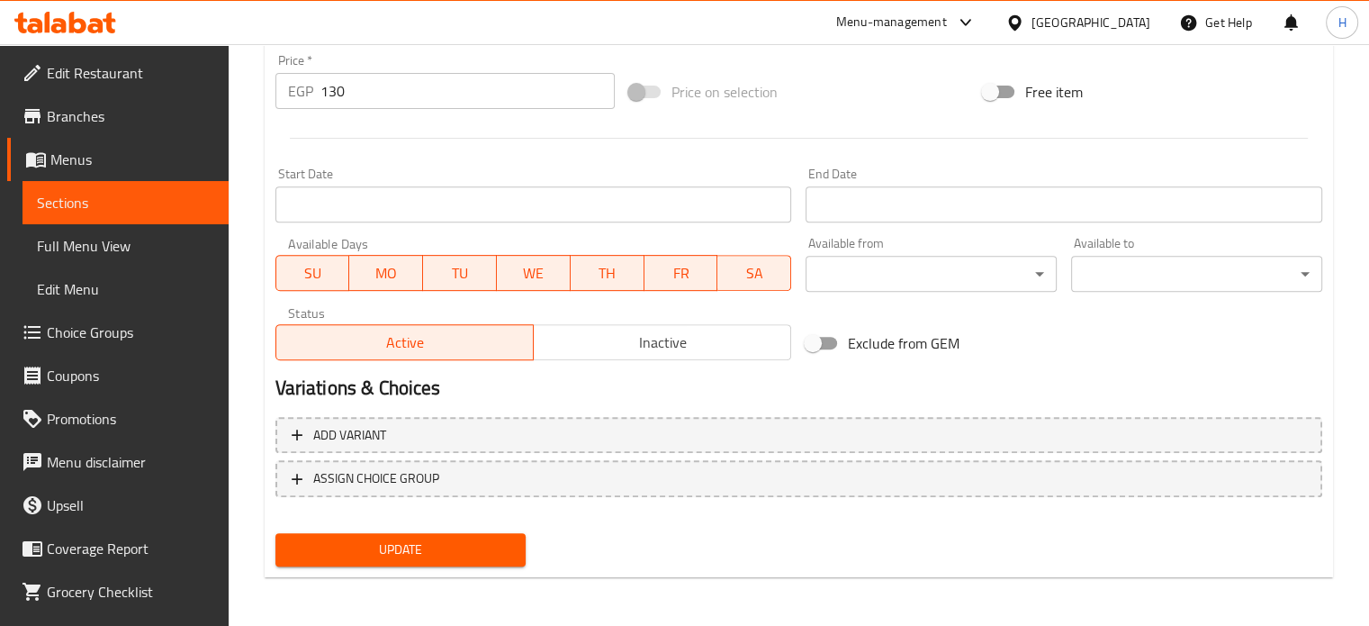
click at [401, 538] on span "Update" at bounding box center [401, 549] width 222 height 23
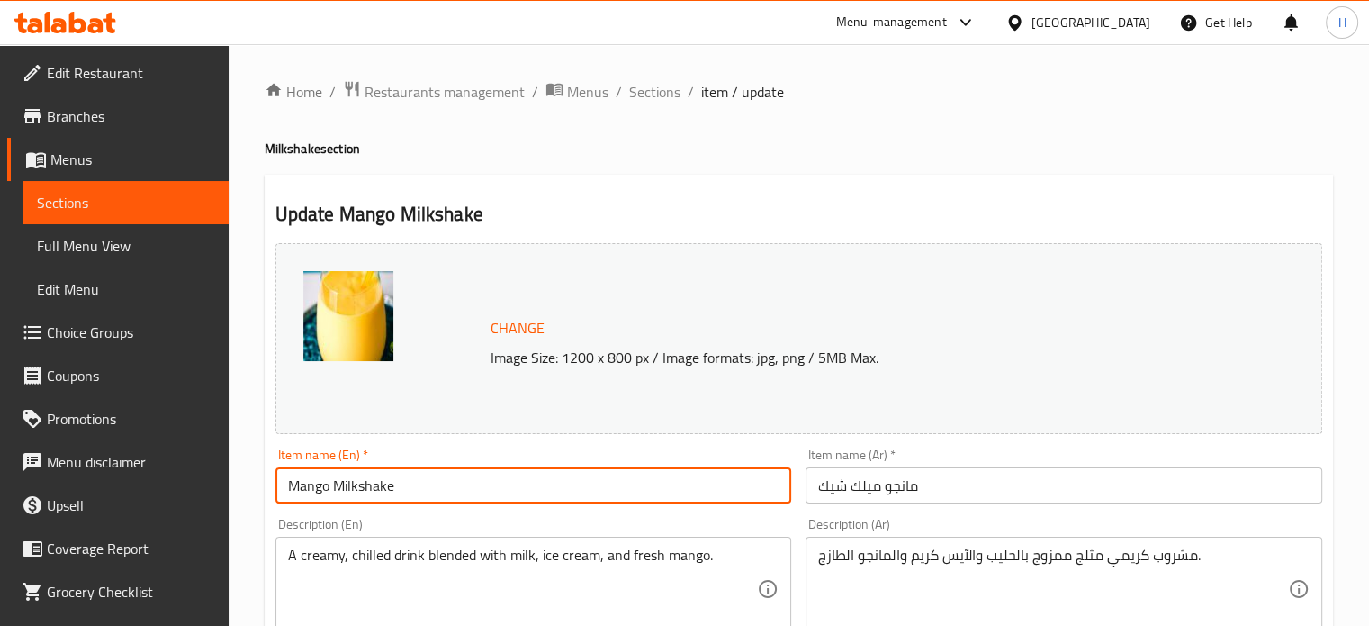
drag, startPoint x: 383, startPoint y: 476, endPoint x: 217, endPoint y: 452, distance: 167.4
drag, startPoint x: 939, startPoint y: 495, endPoint x: 764, endPoint y: 470, distance: 176.4
click at [767, 472] on div "Change Image Size: 1200 x 800 px / Image formats: jpg, png / 5MB Max. Item name…" at bounding box center [798, 637] width 1061 height 802
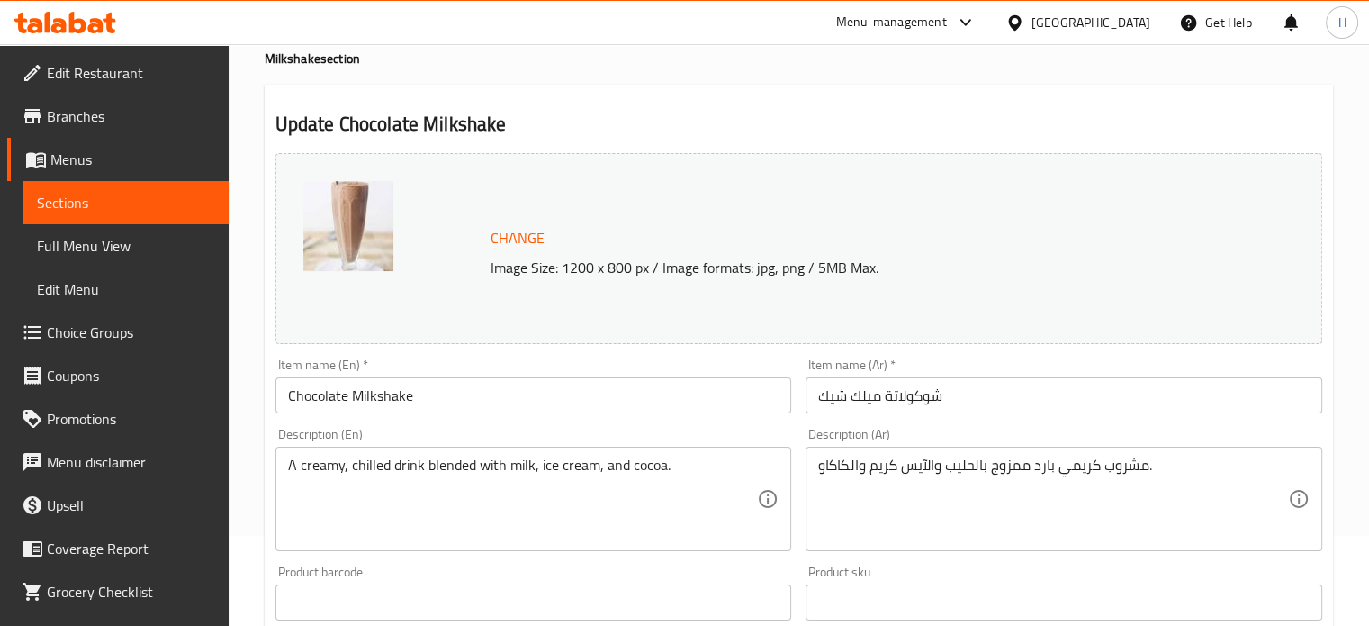
scroll to position [90, 0]
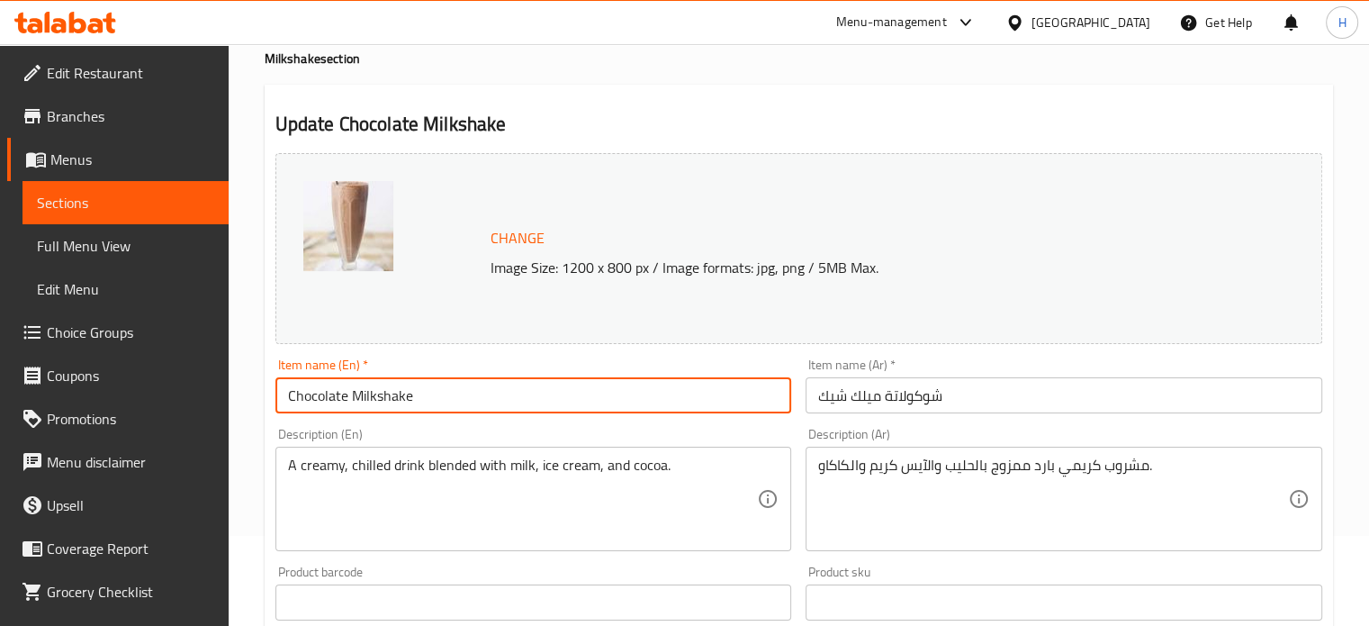
drag, startPoint x: 428, startPoint y: 397, endPoint x: 212, endPoint y: 238, distance: 268.4
click at [212, 377] on div "Edit Restaurant Branches Menus Sections Full Menu View Edit Menu Choice Groups …" at bounding box center [684, 581] width 1369 height 1254
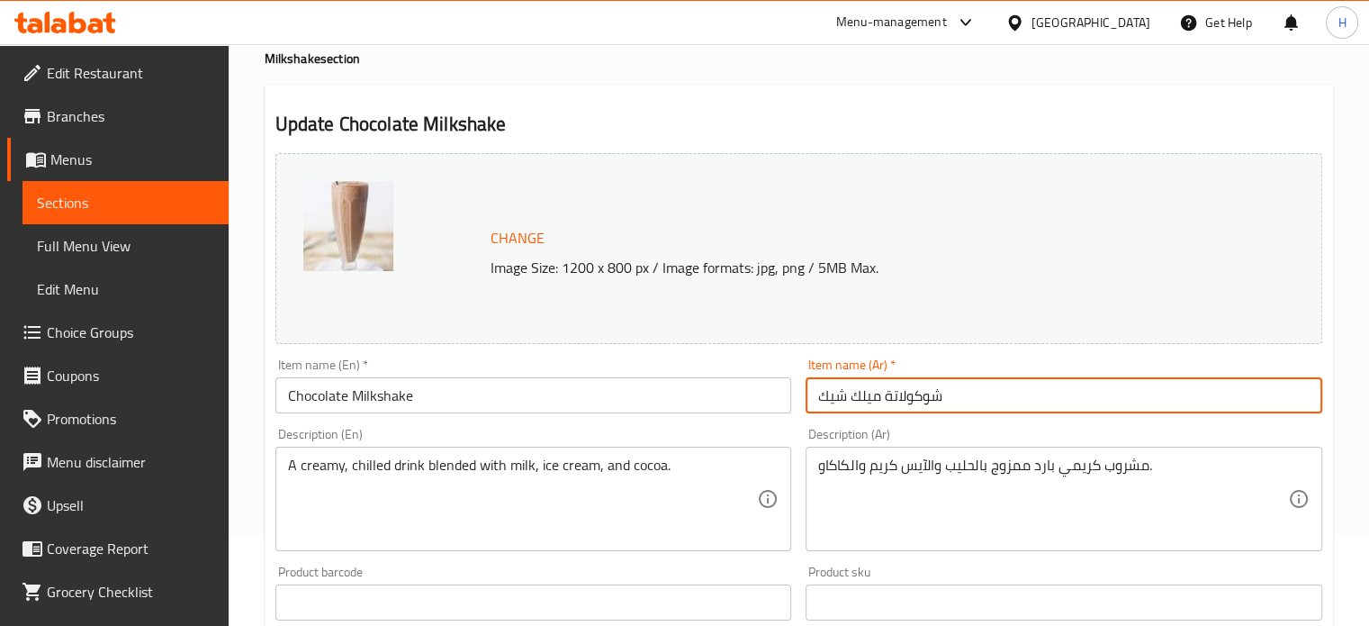
drag, startPoint x: 993, startPoint y: 387, endPoint x: 609, endPoint y: 186, distance: 432.8
click at [713, 375] on div "Change Image Size: 1200 x 800 px / Image formats: jpg, png / 5MB Max. Item name…" at bounding box center [798, 547] width 1061 height 802
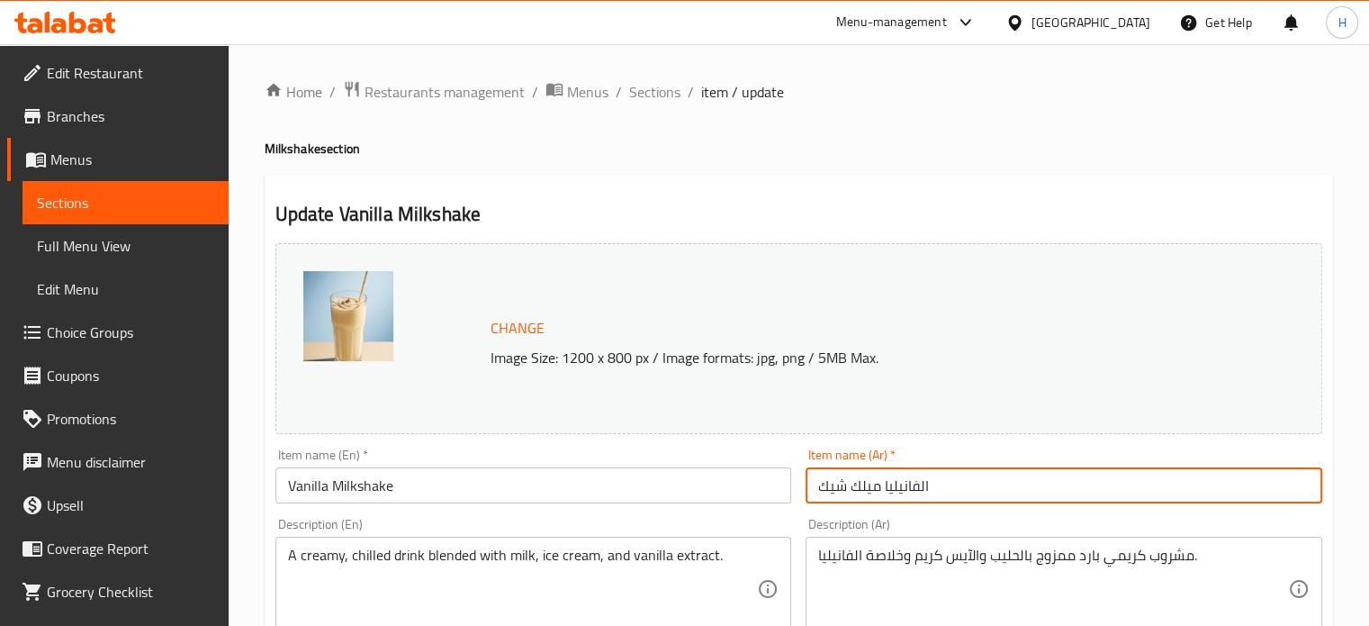
drag, startPoint x: 880, startPoint y: 489, endPoint x: 813, endPoint y: 492, distance: 67.6
click at [813, 492] on input "الفانيليا ميلك شيك" at bounding box center [1064, 485] width 517 height 36
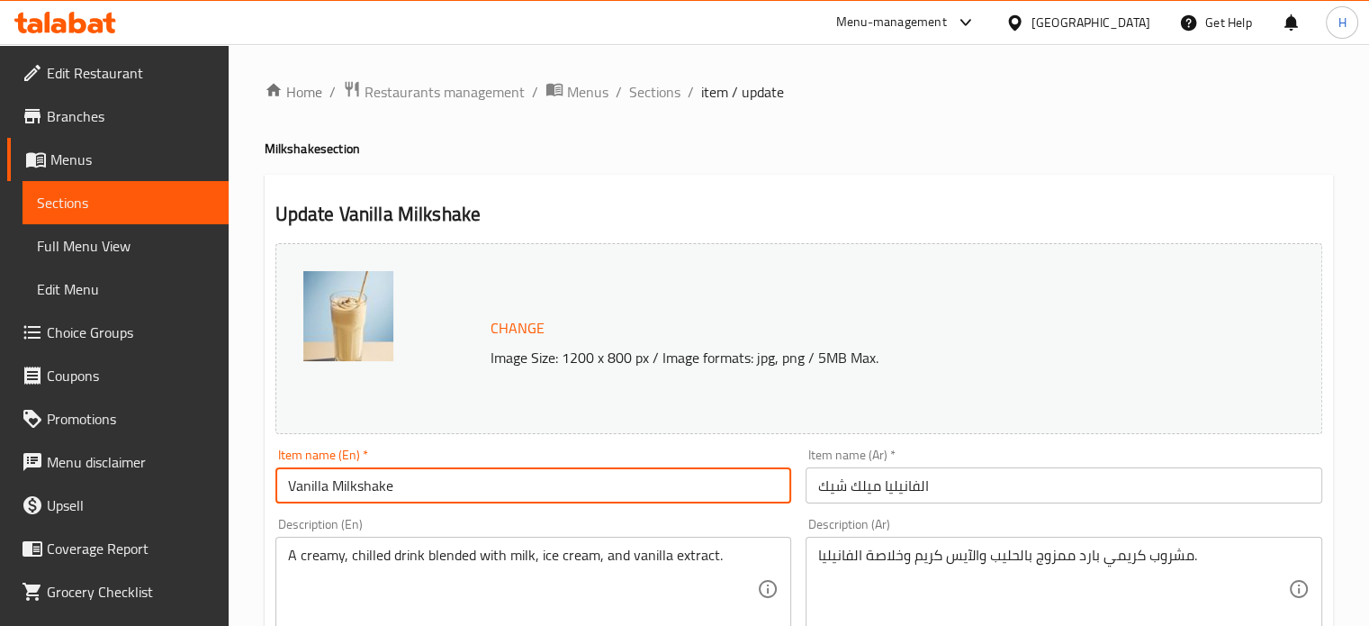
drag, startPoint x: 424, startPoint y: 480, endPoint x: 212, endPoint y: 381, distance: 234.4
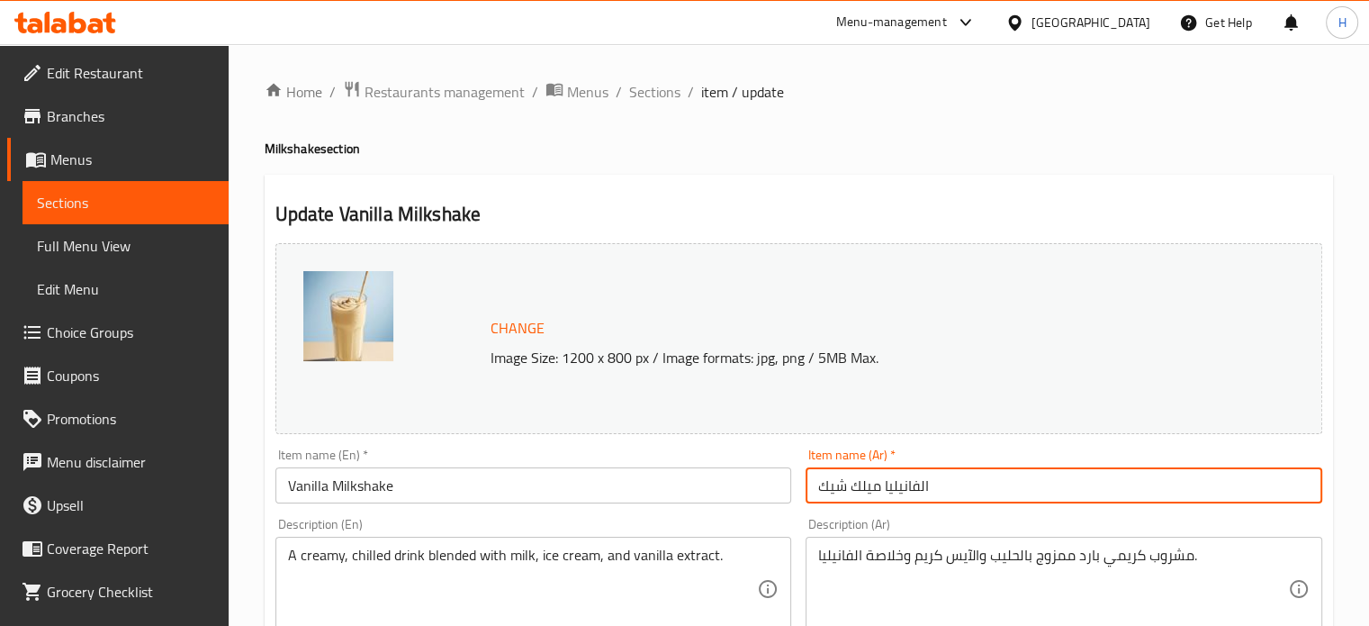
drag, startPoint x: 947, startPoint y: 493, endPoint x: 752, endPoint y: 480, distance: 195.8
click at [752, 480] on div "Change Image Size: 1200 x 800 px / Image formats: jpg, png / 5MB Max. Item name…" at bounding box center [798, 637] width 1061 height 802
